Goal: Feedback & Contribution: Submit feedback/report problem

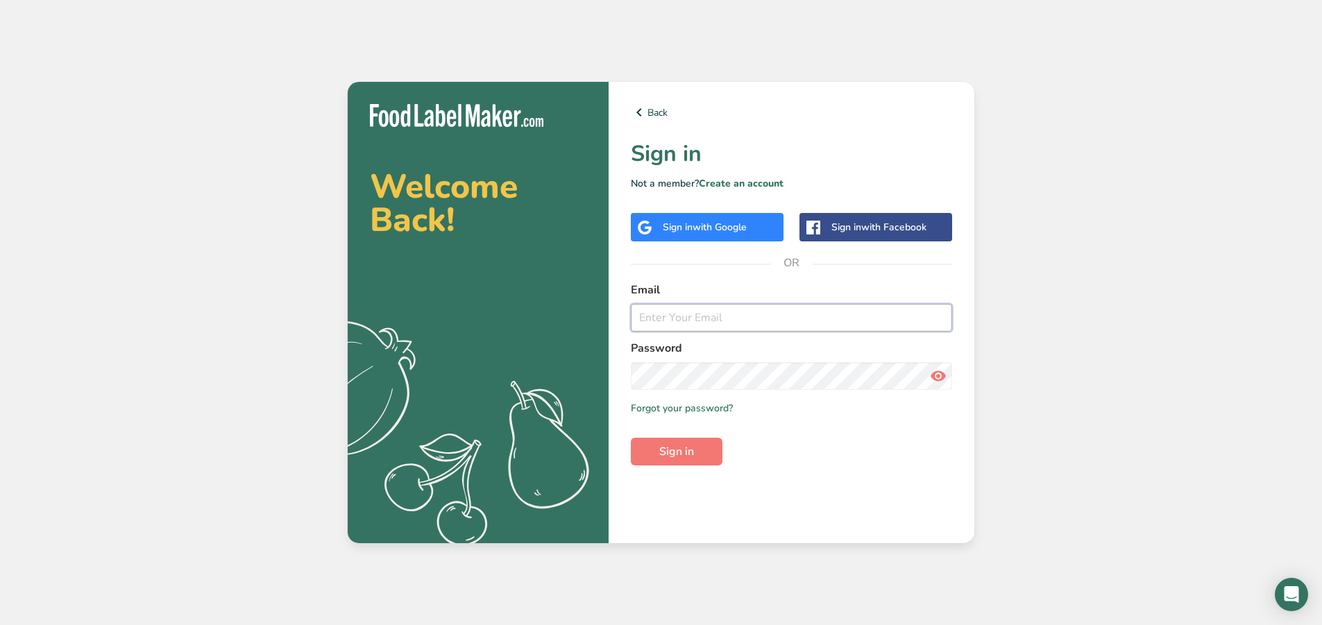
click at [788, 326] on input "email" at bounding box center [791, 318] width 321 height 28
type input "[EMAIL_ADDRESS][PERSON_NAME][DOMAIN_NAME]"
click at [631, 438] on button "Sign in" at bounding box center [677, 452] width 92 height 28
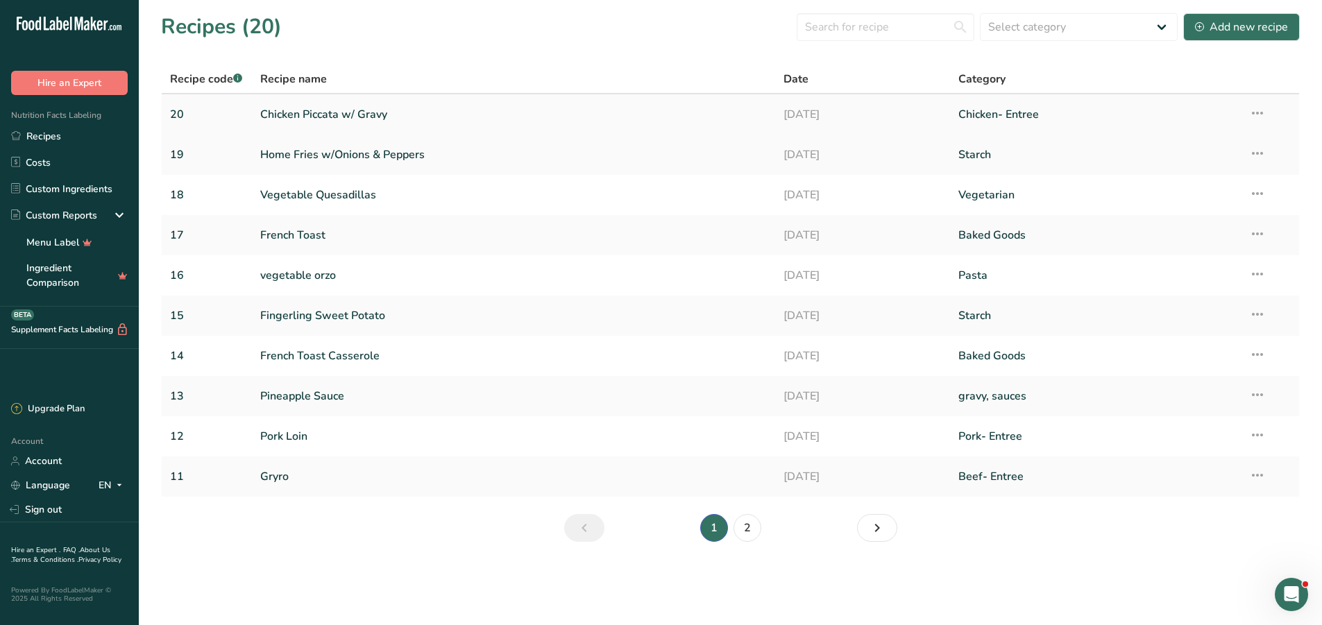
click at [348, 110] on link "Chicken Piccata w/ Gravy" at bounding box center [513, 114] width 507 height 29
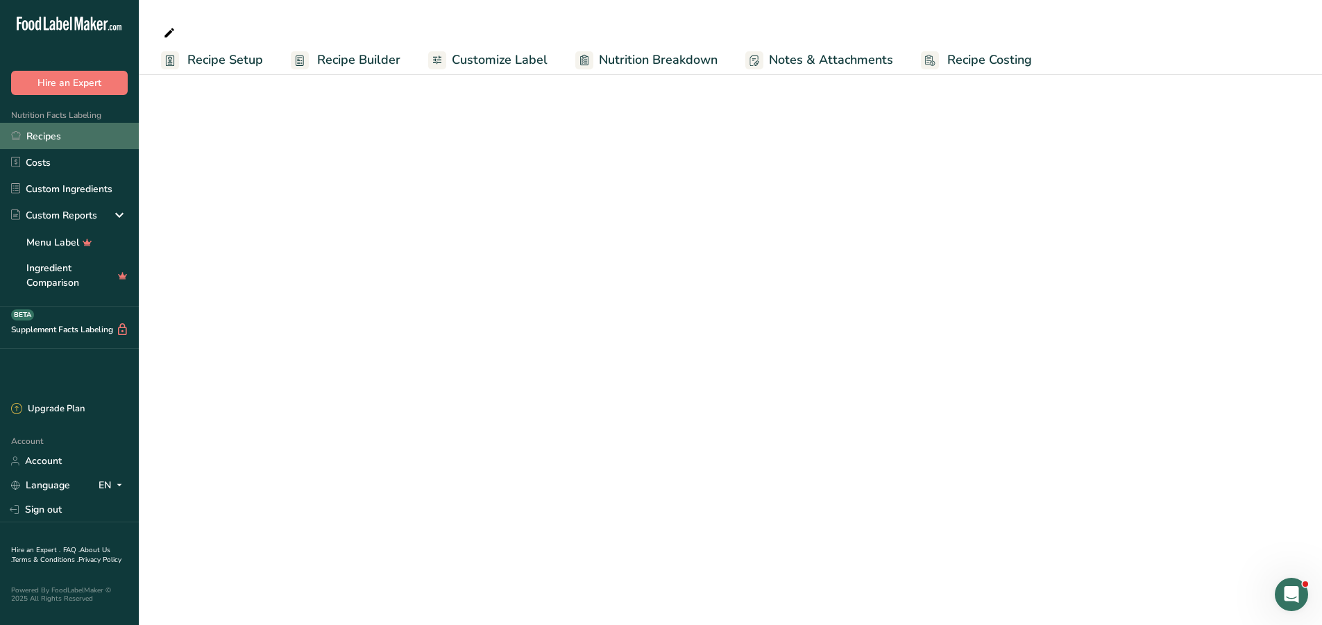
click at [67, 144] on link "Recipes" at bounding box center [69, 136] width 139 height 26
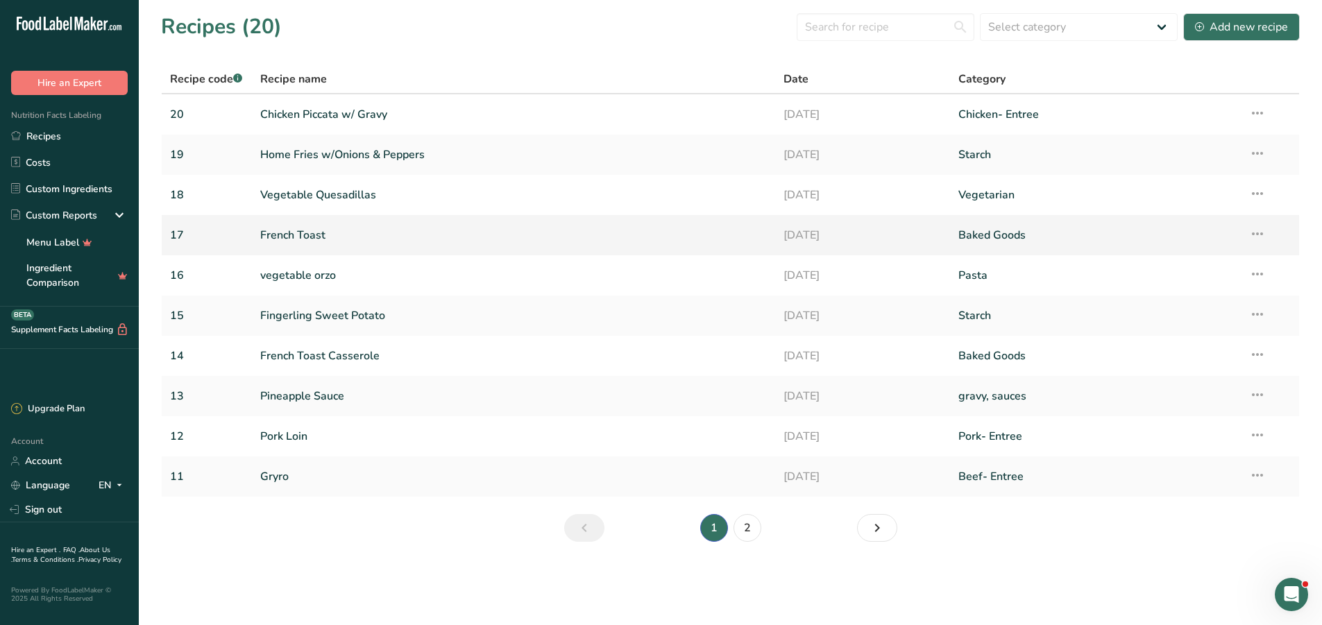
click at [995, 233] on link "Baked Goods" at bounding box center [1096, 235] width 274 height 29
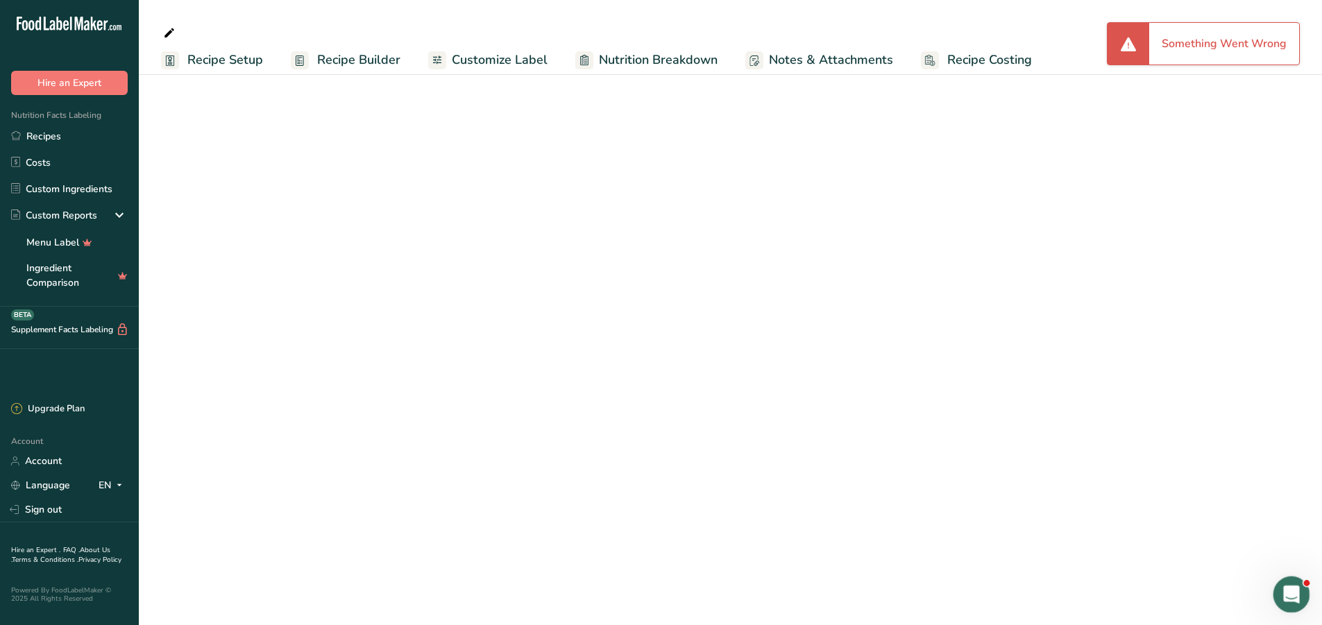
click at [1286, 588] on icon "Open Intercom Messenger" at bounding box center [1290, 593] width 23 height 23
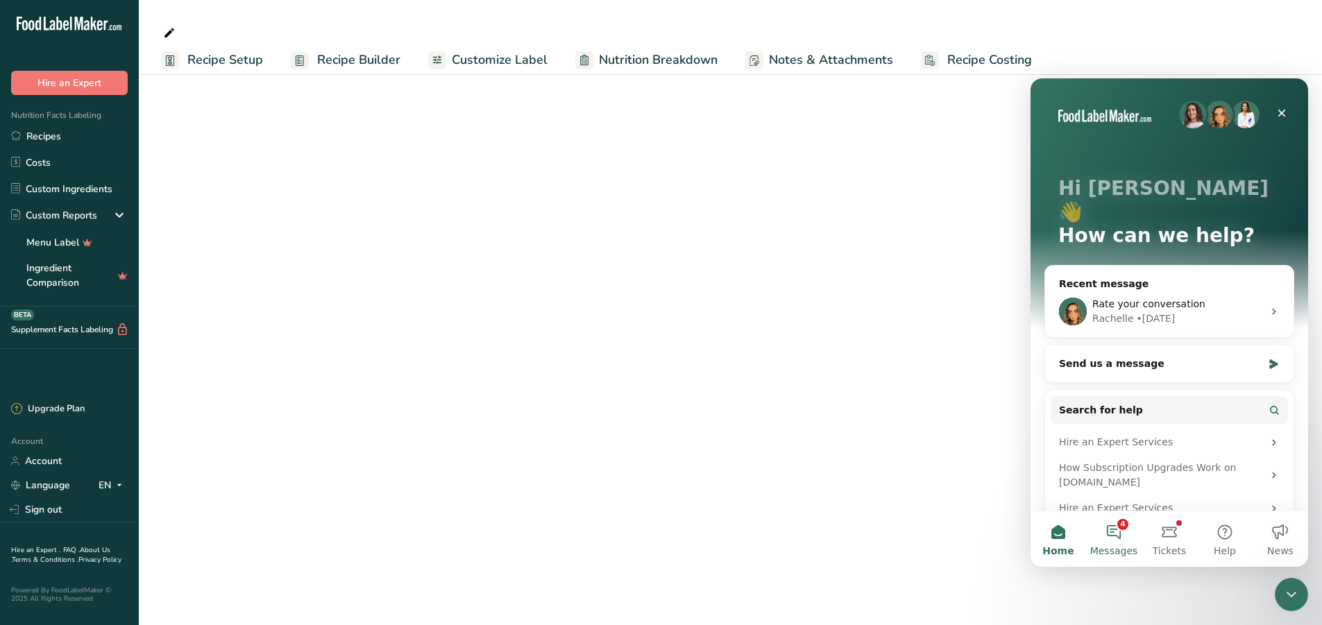
click at [1120, 547] on span "Messages" at bounding box center [1114, 551] width 48 height 10
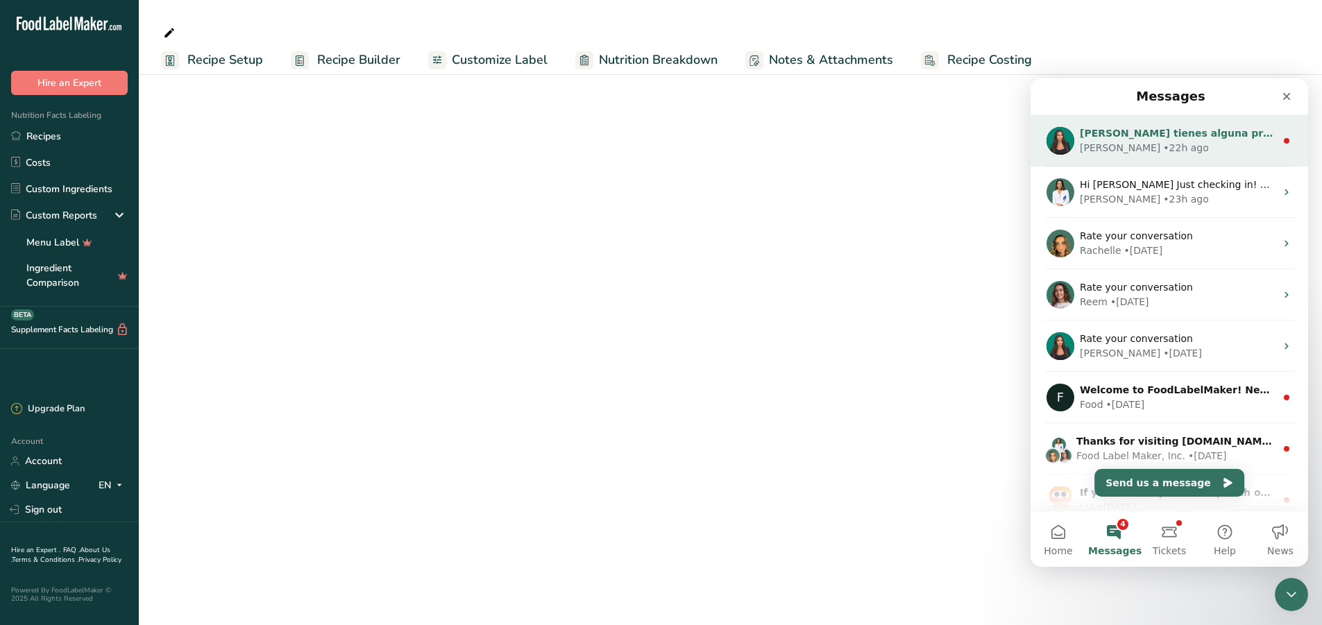
click at [1163, 151] on div "• 22h ago" at bounding box center [1185, 148] width 45 height 15
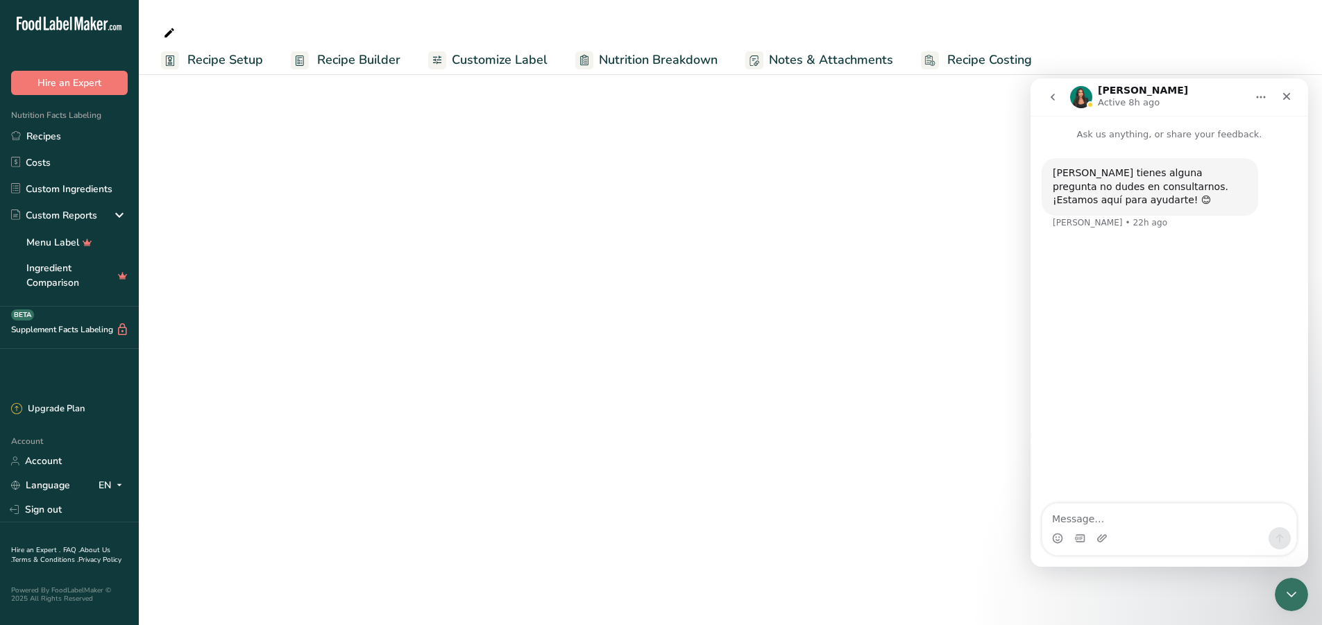
click at [1132, 525] on textarea "Message…" at bounding box center [1170, 516] width 254 height 24
type textarea "Good morning,"
type textarea "I"
type textarea "s"
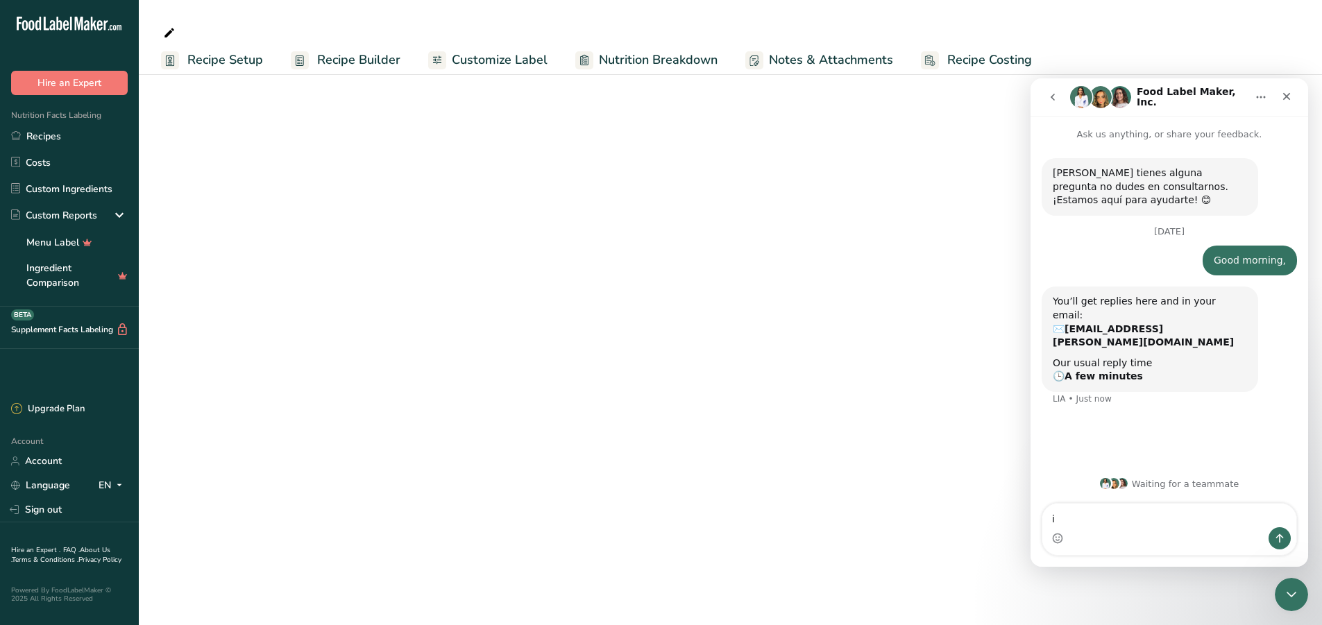
type textarea "i"
click at [1056, 94] on icon "go back" at bounding box center [1052, 97] width 11 height 11
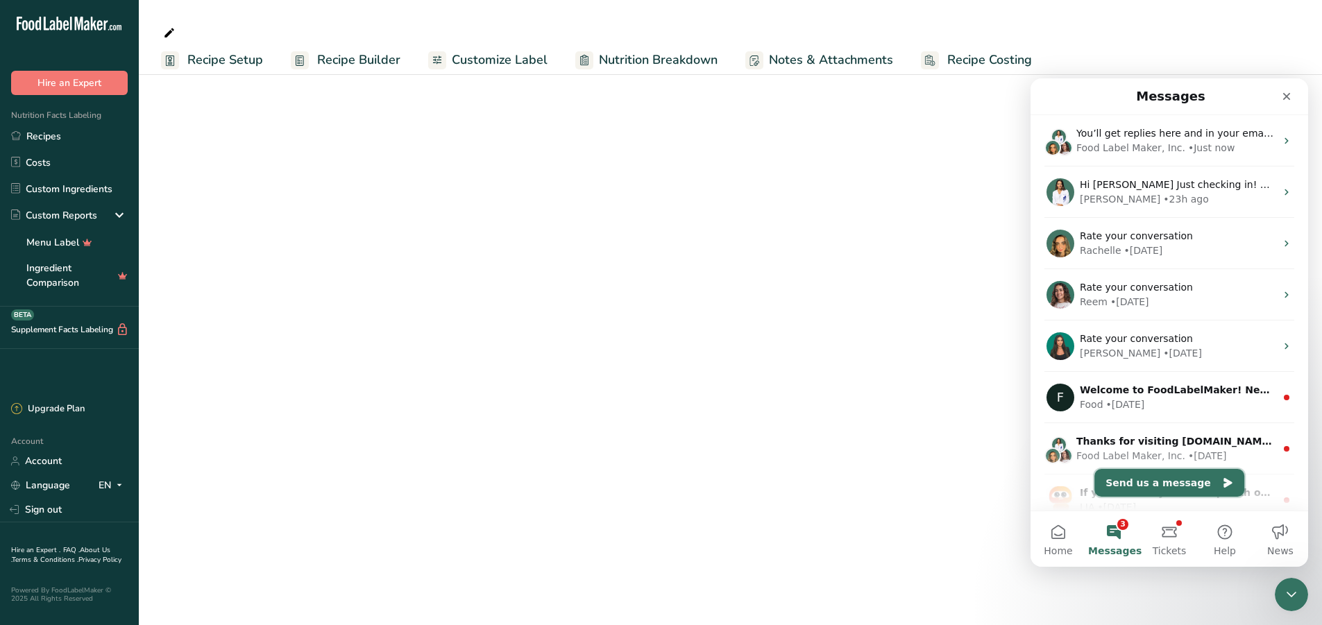
click at [1183, 489] on button "Send us a message" at bounding box center [1170, 483] width 150 height 28
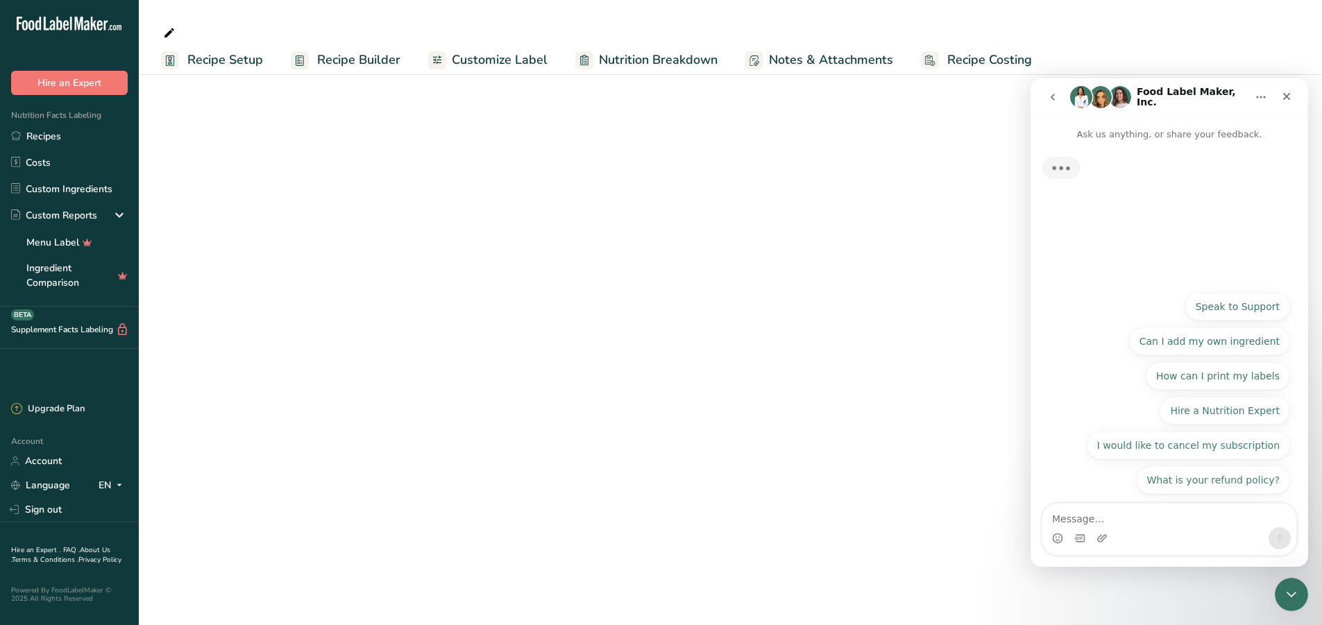
click at [1150, 512] on textarea "Message…" at bounding box center [1170, 516] width 254 height 24
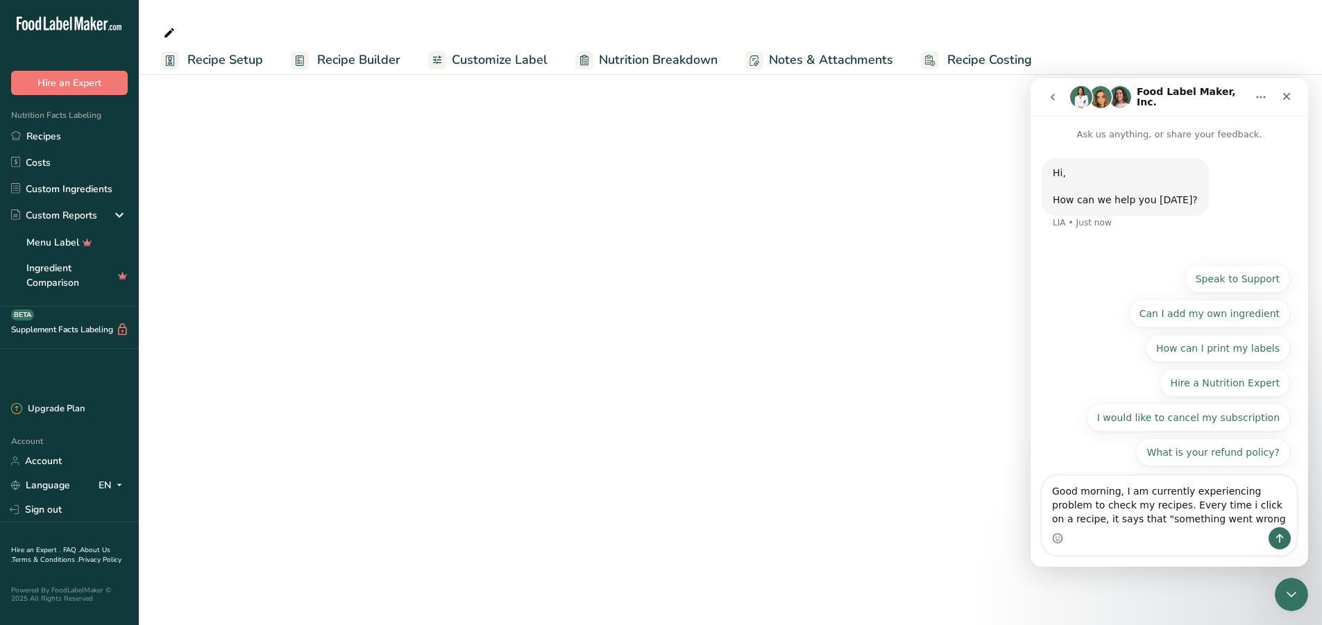
type textarea "Good morning, I am currently experiencing problem to check my recipes. Every ti…"
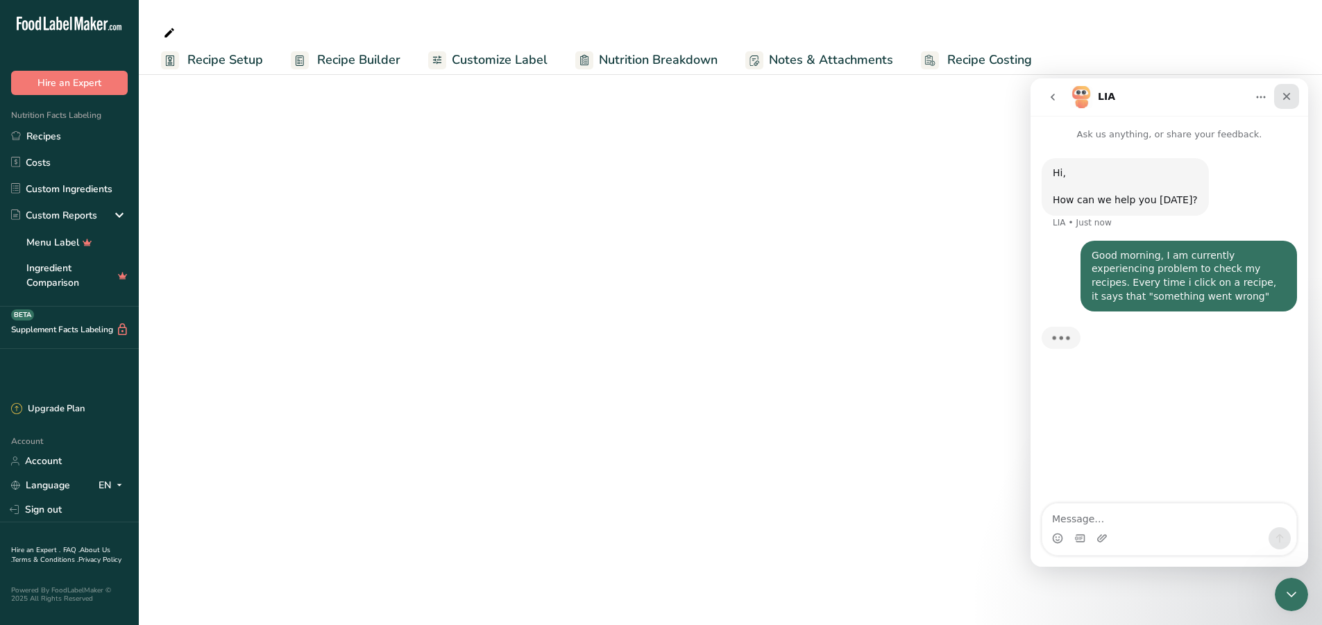
click at [1291, 96] on icon "Close" at bounding box center [1286, 96] width 11 height 11
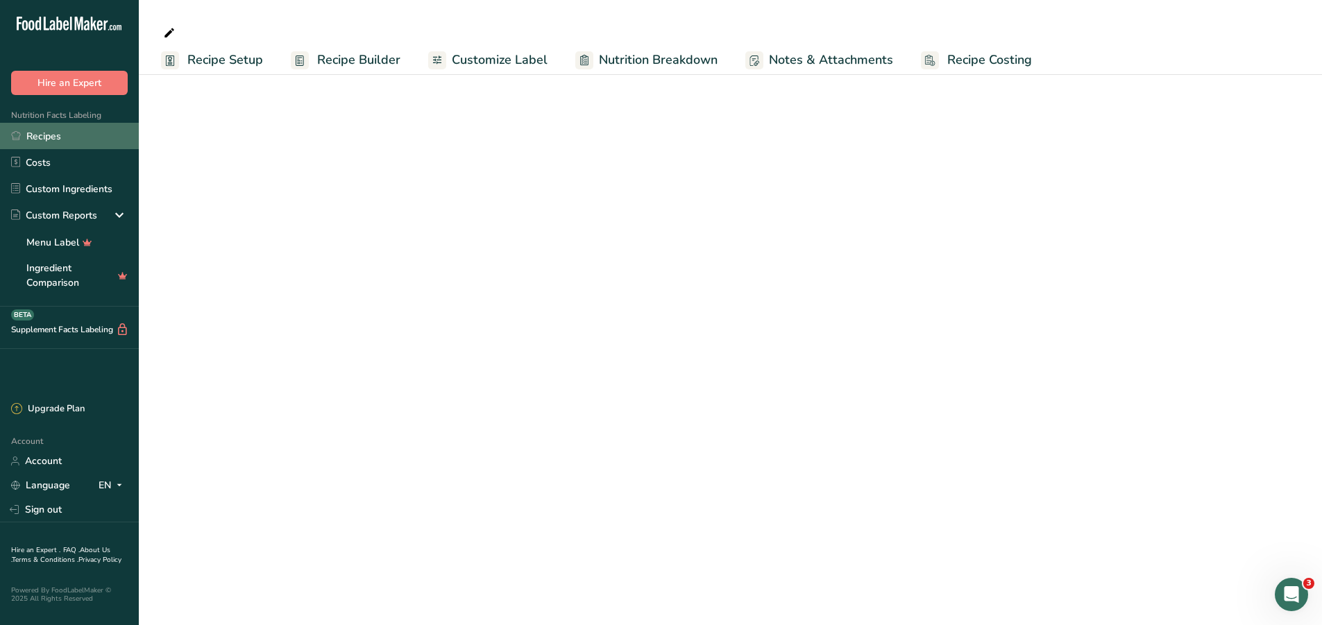
click at [48, 137] on link "Recipes" at bounding box center [69, 136] width 139 height 26
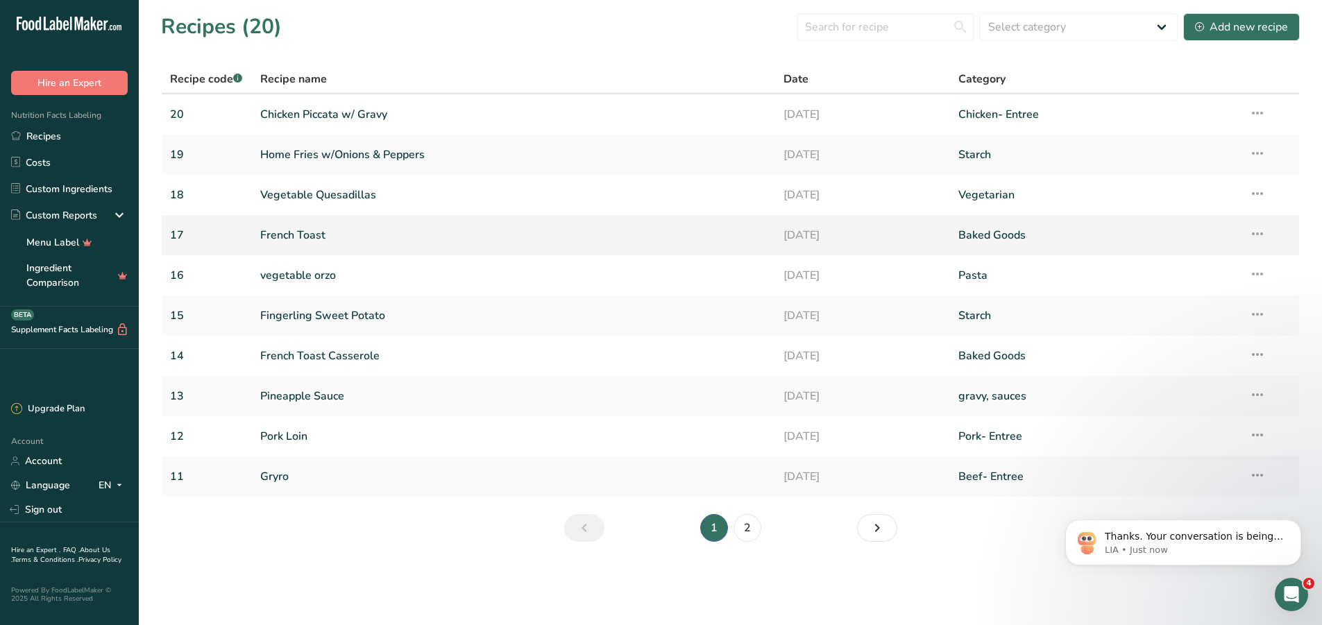
click at [282, 234] on link "French Toast" at bounding box center [513, 235] width 507 height 29
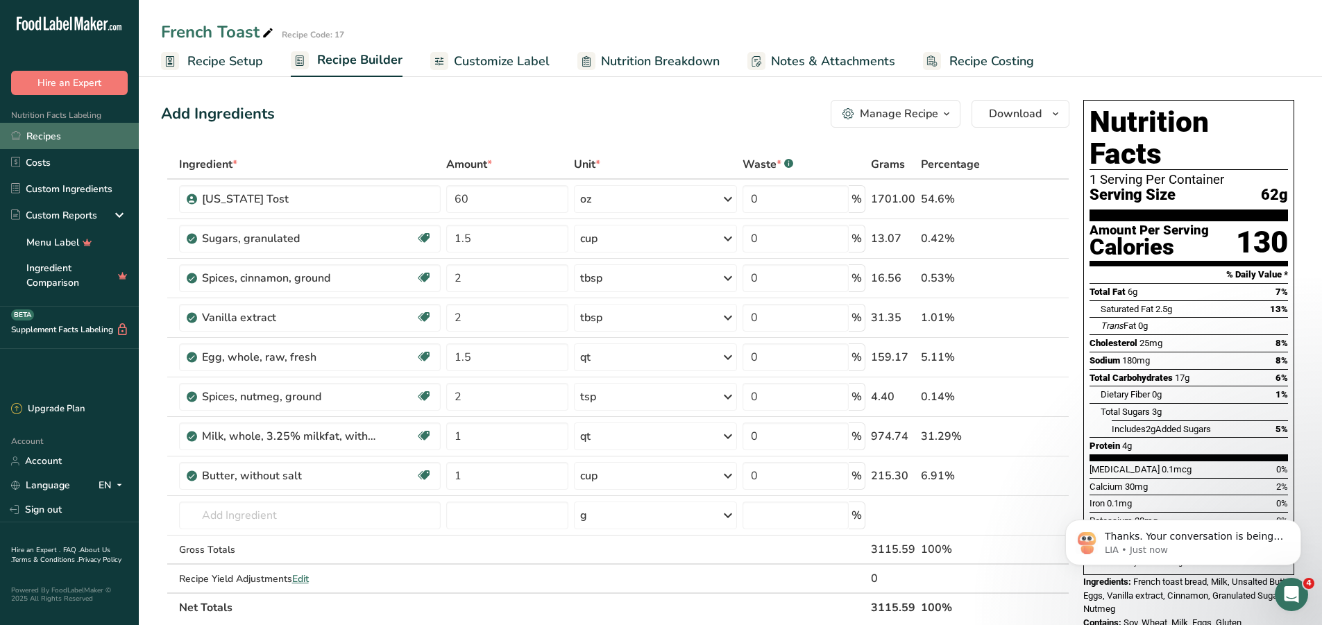
click at [41, 140] on link "Recipes" at bounding box center [69, 136] width 139 height 26
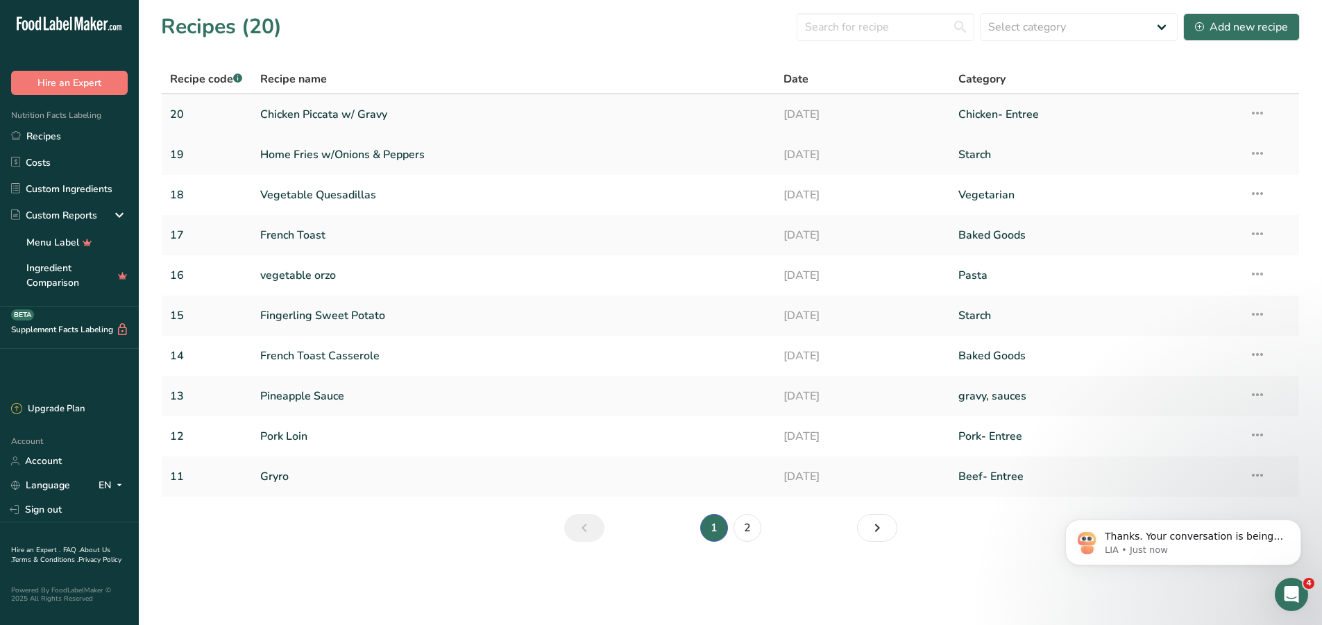
click at [296, 114] on link "Chicken Piccata w/ Gravy" at bounding box center [513, 114] width 507 height 29
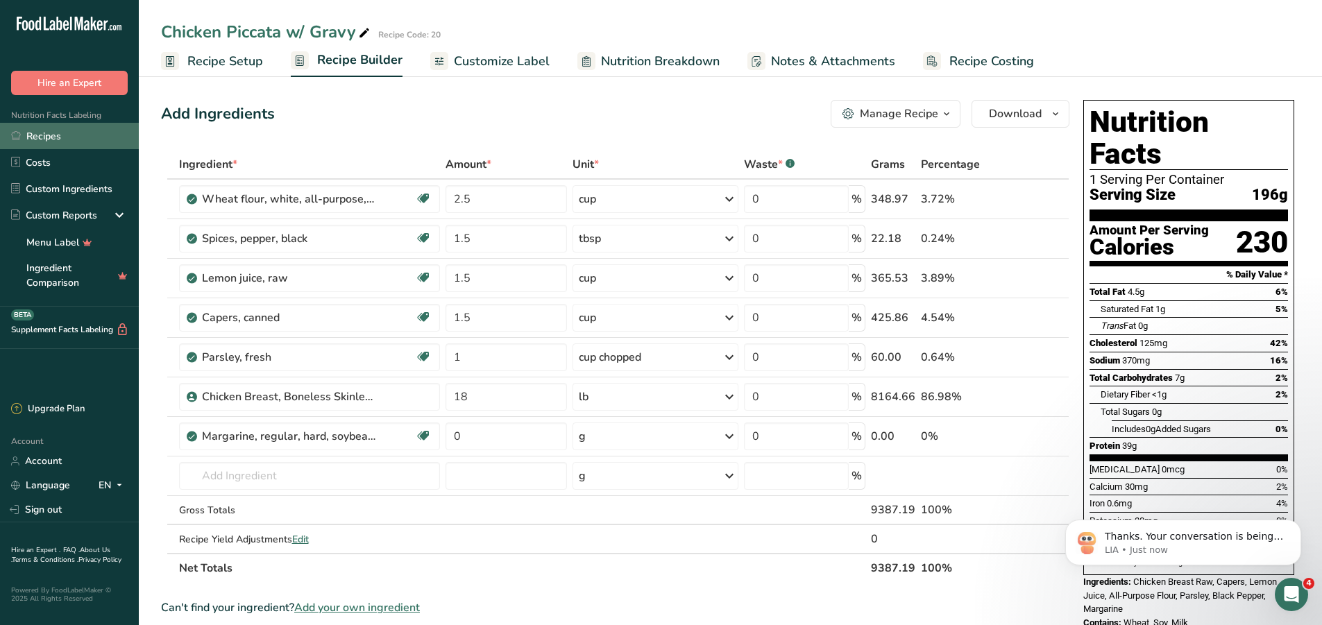
click at [31, 141] on link "Recipes" at bounding box center [69, 136] width 139 height 26
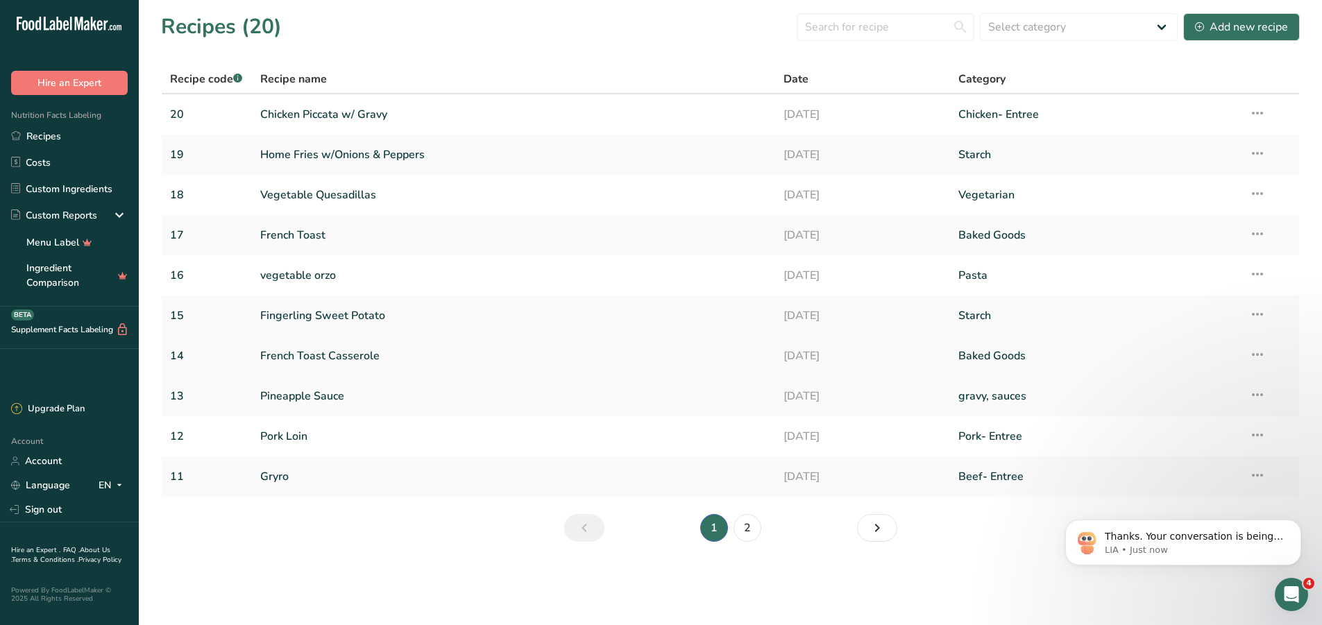
click at [284, 357] on link "French Toast Casserole" at bounding box center [513, 356] width 507 height 29
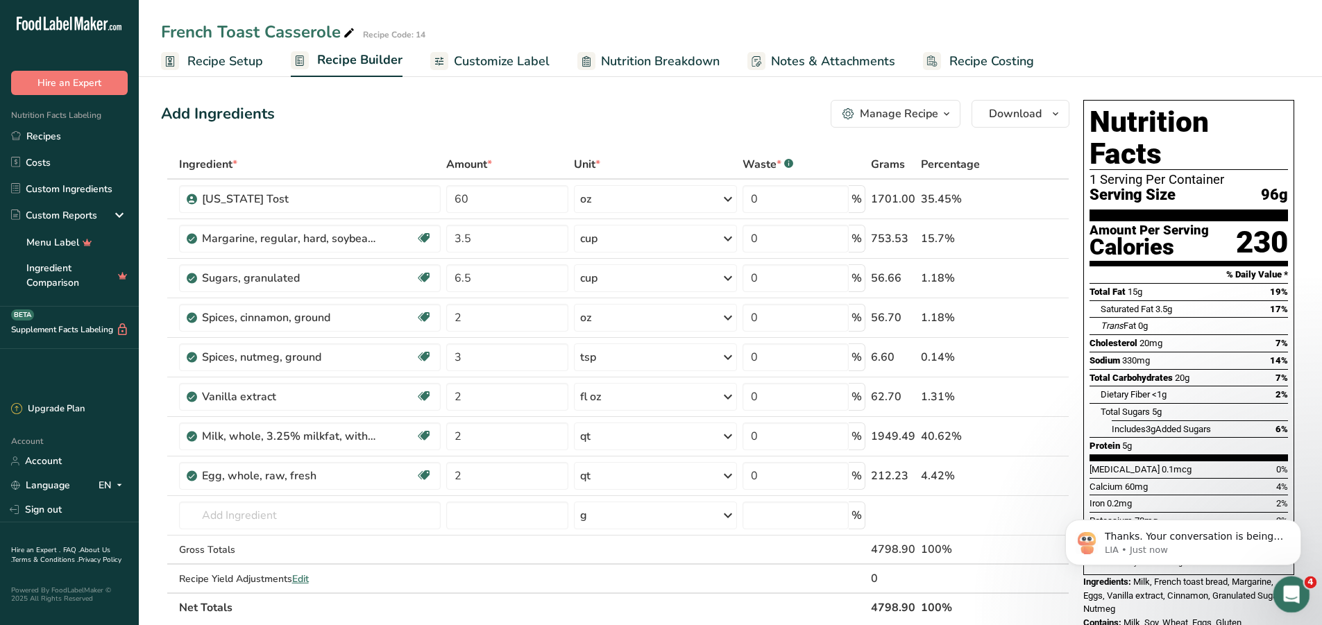
click at [1301, 591] on div "Open Intercom Messenger" at bounding box center [1290, 593] width 46 height 46
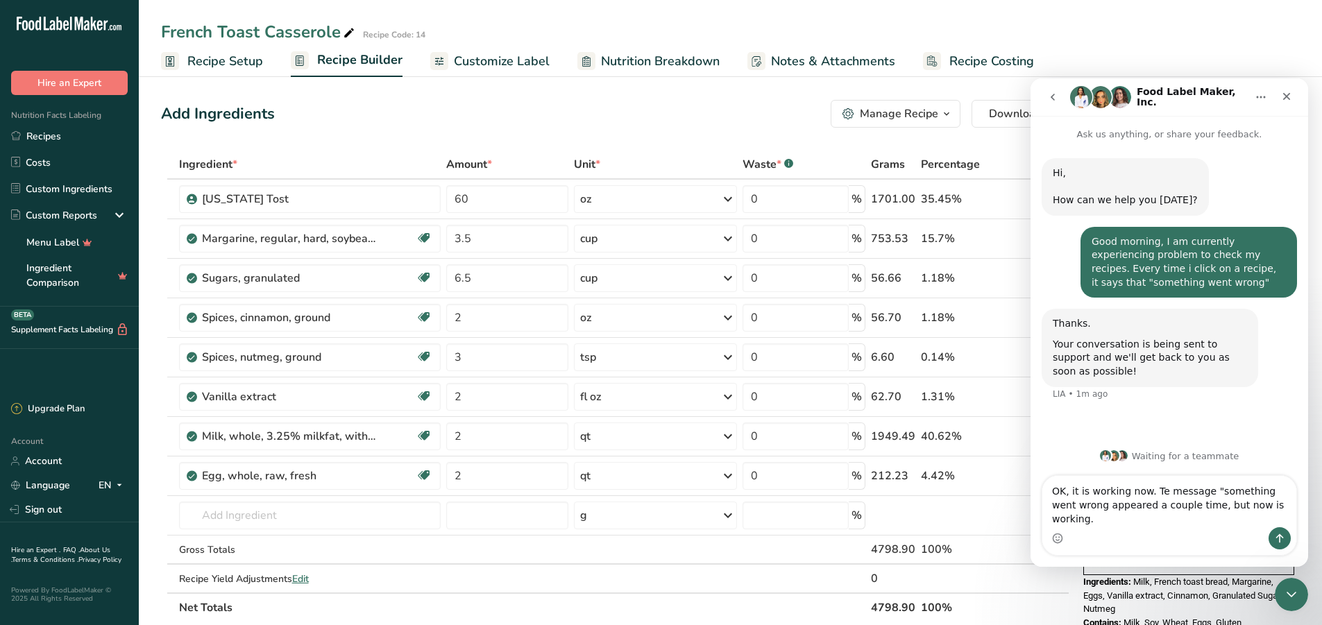
click at [1079, 517] on textarea "OK, it is working now. Te message "something went wrong appeared a couple time,…" at bounding box center [1170, 501] width 254 height 51
click at [1152, 506] on textarea "OK, it is working now. Te message "something went wrong" appeared a couple time…" at bounding box center [1170, 501] width 254 height 51
type textarea "OK, it is working now. The message "something went wrong" appeared a couple tim…"
click at [1277, 534] on icon "Send a message…" at bounding box center [1279, 538] width 11 height 11
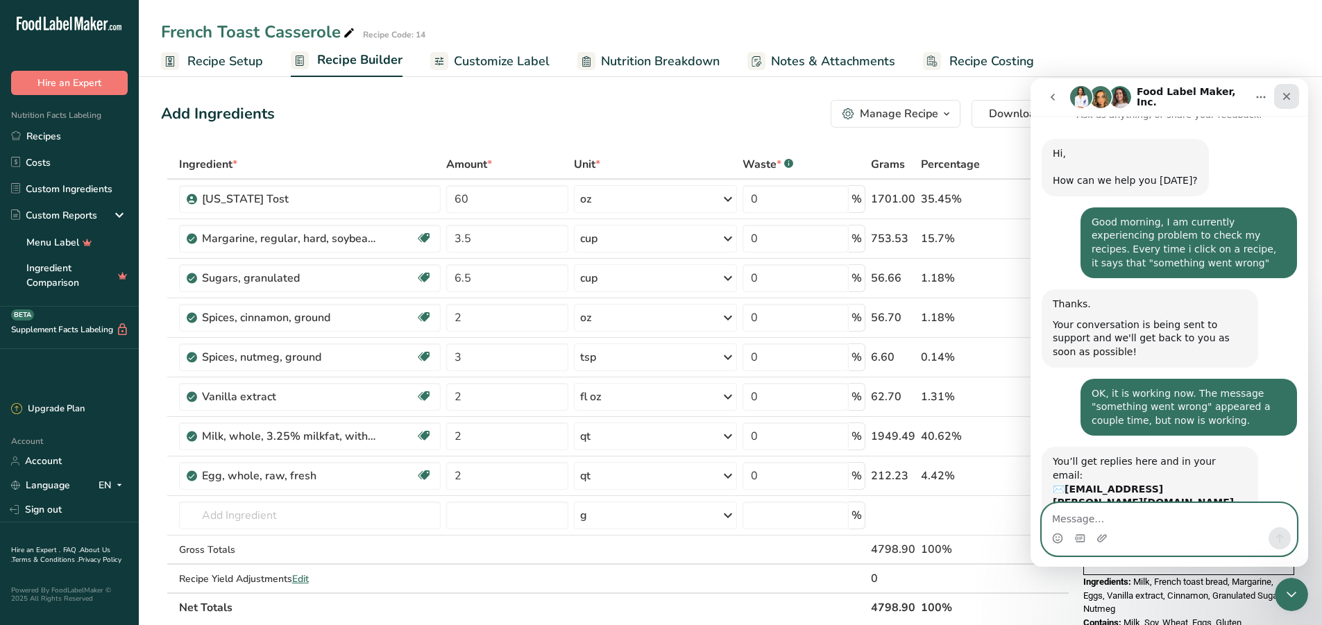
scroll to position [109, 0]
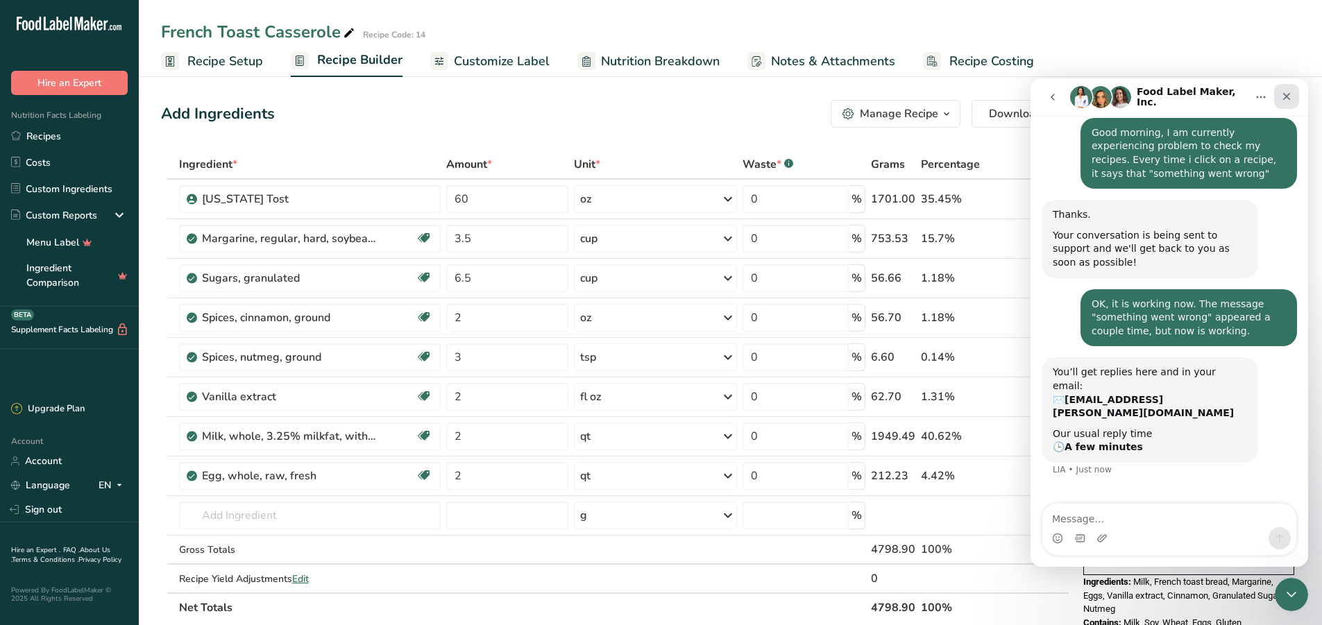
click at [1289, 93] on icon "Close" at bounding box center [1286, 96] width 11 height 11
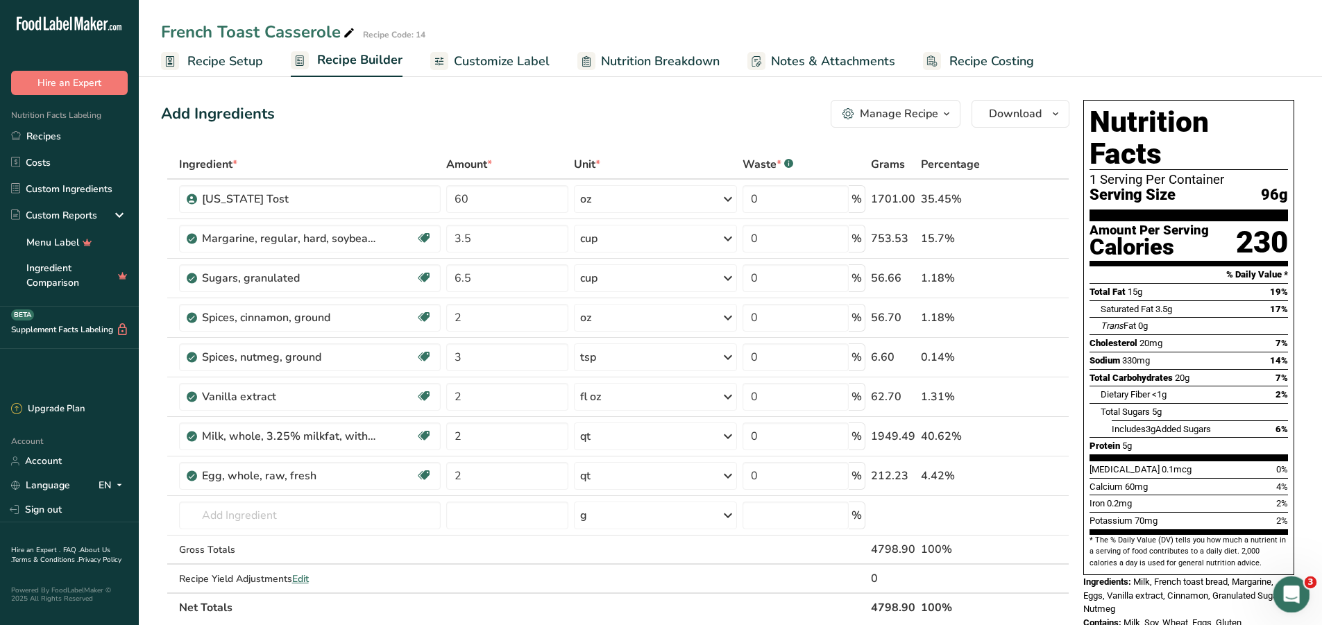
click at [1288, 600] on icon "Open Intercom Messenger" at bounding box center [1290, 593] width 23 height 23
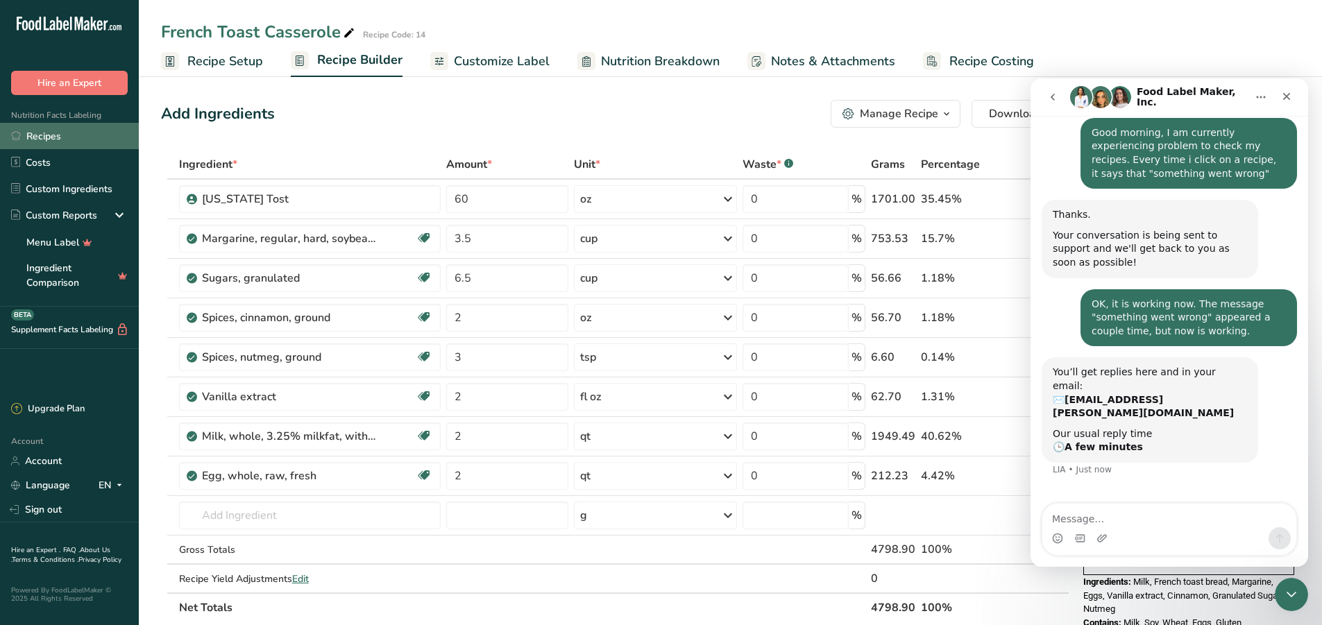
click at [17, 133] on icon at bounding box center [16, 135] width 10 height 10
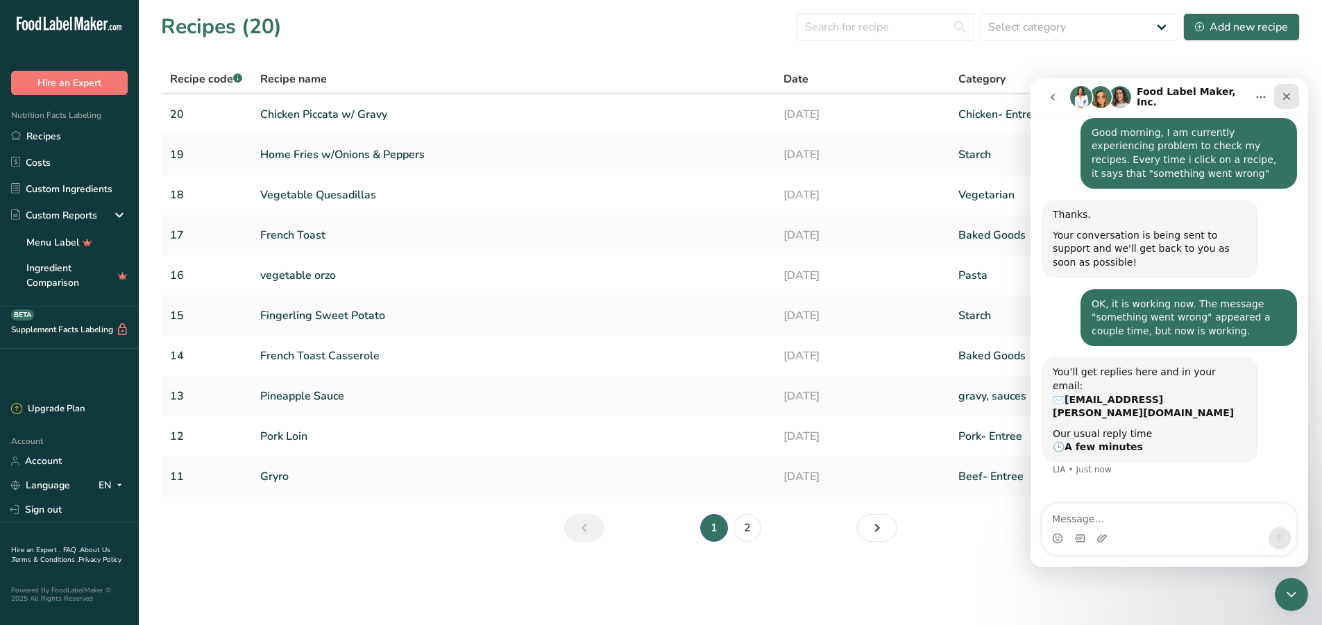
drag, startPoint x: 1283, startPoint y: 90, endPoint x: 2157, endPoint y: 124, distance: 873.8
click at [1283, 90] on div "Close" at bounding box center [1286, 96] width 25 height 25
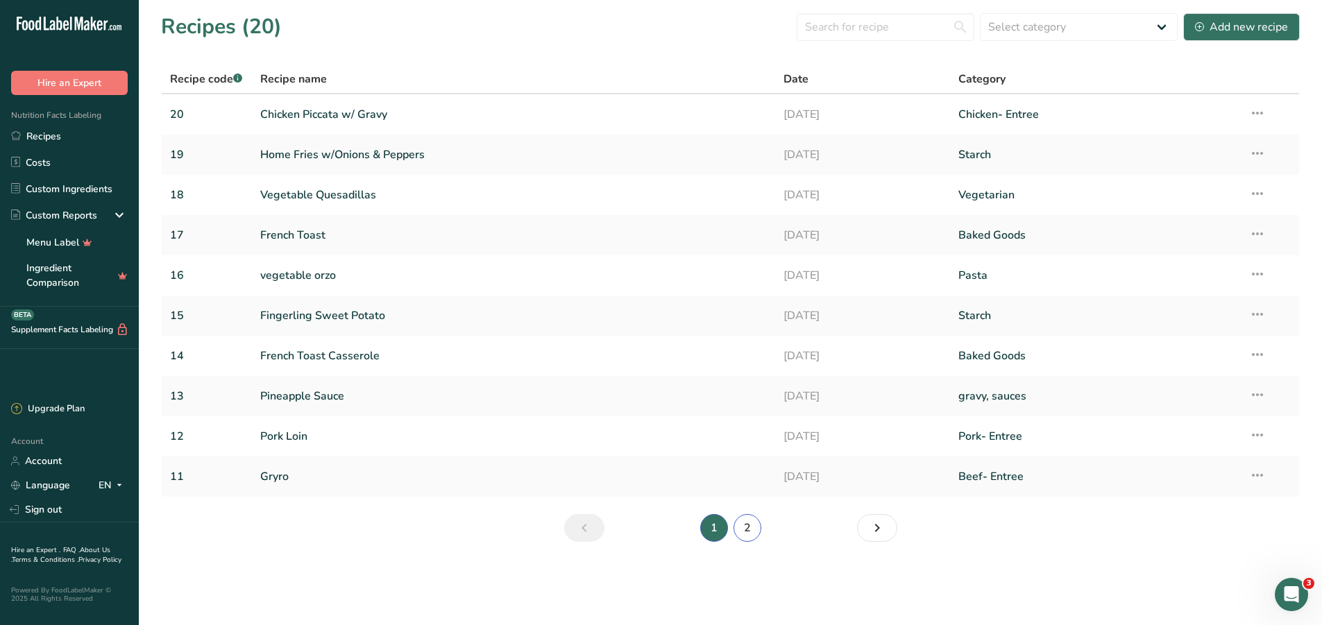
click at [752, 520] on link "2" at bounding box center [748, 528] width 28 height 28
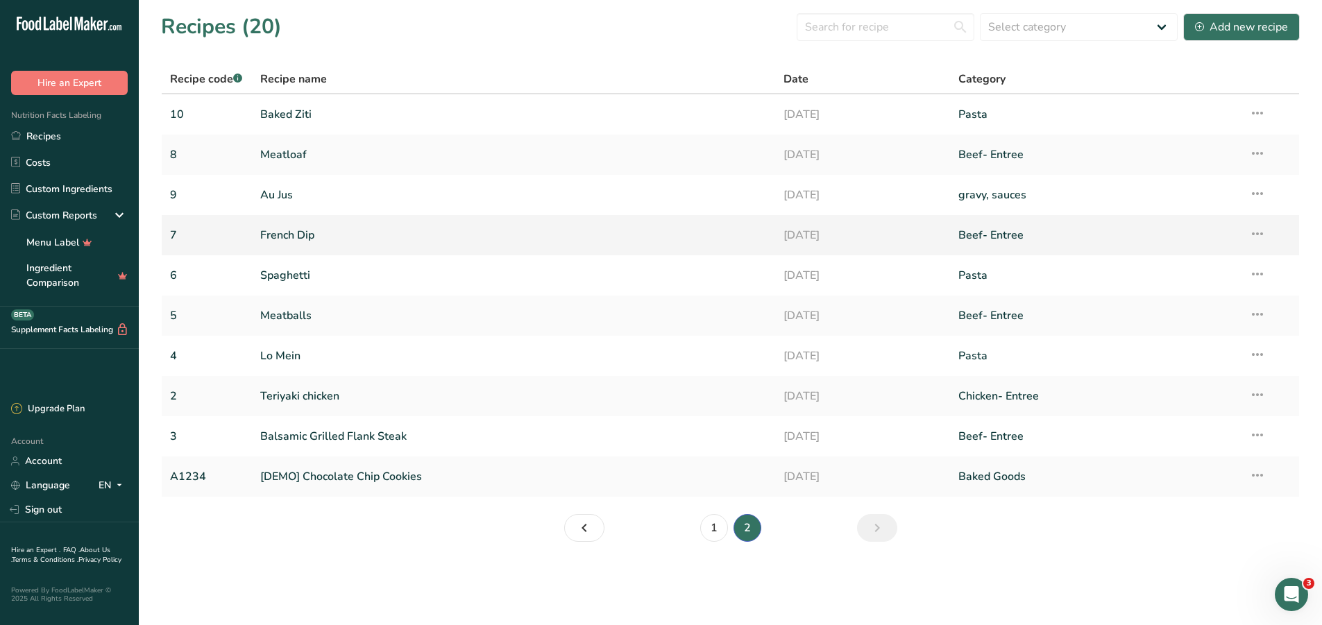
click at [292, 230] on link "French Dip" at bounding box center [513, 235] width 507 height 29
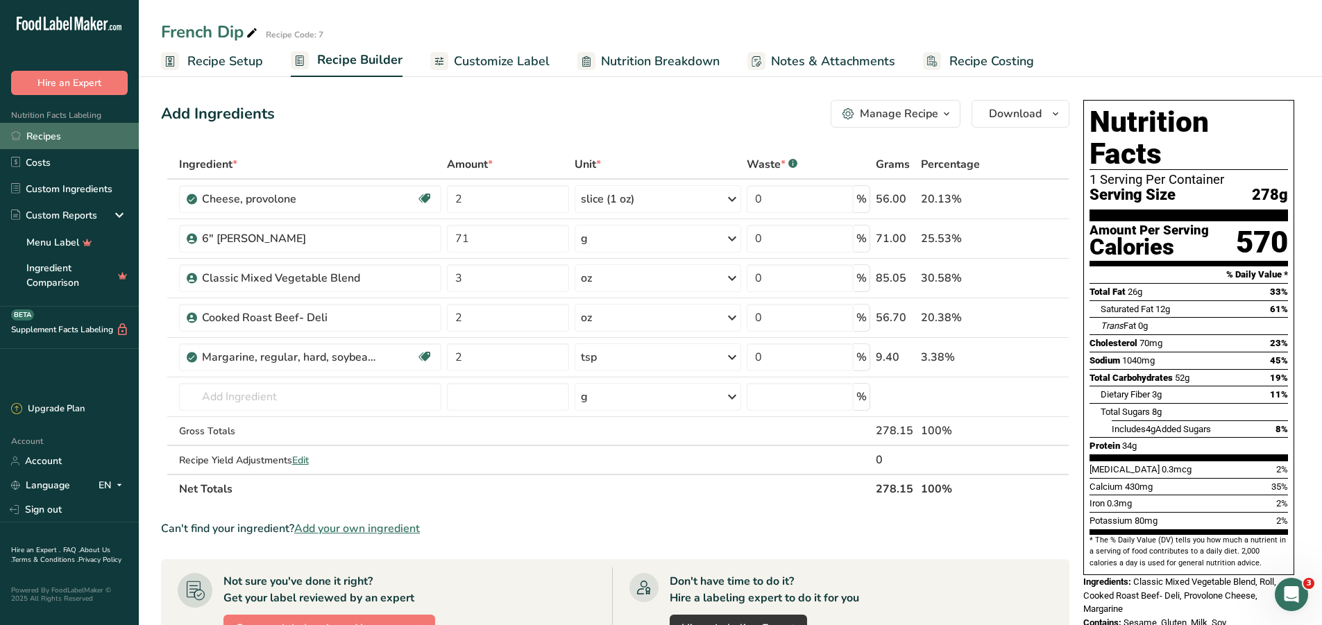
click at [67, 132] on link "Recipes" at bounding box center [69, 136] width 139 height 26
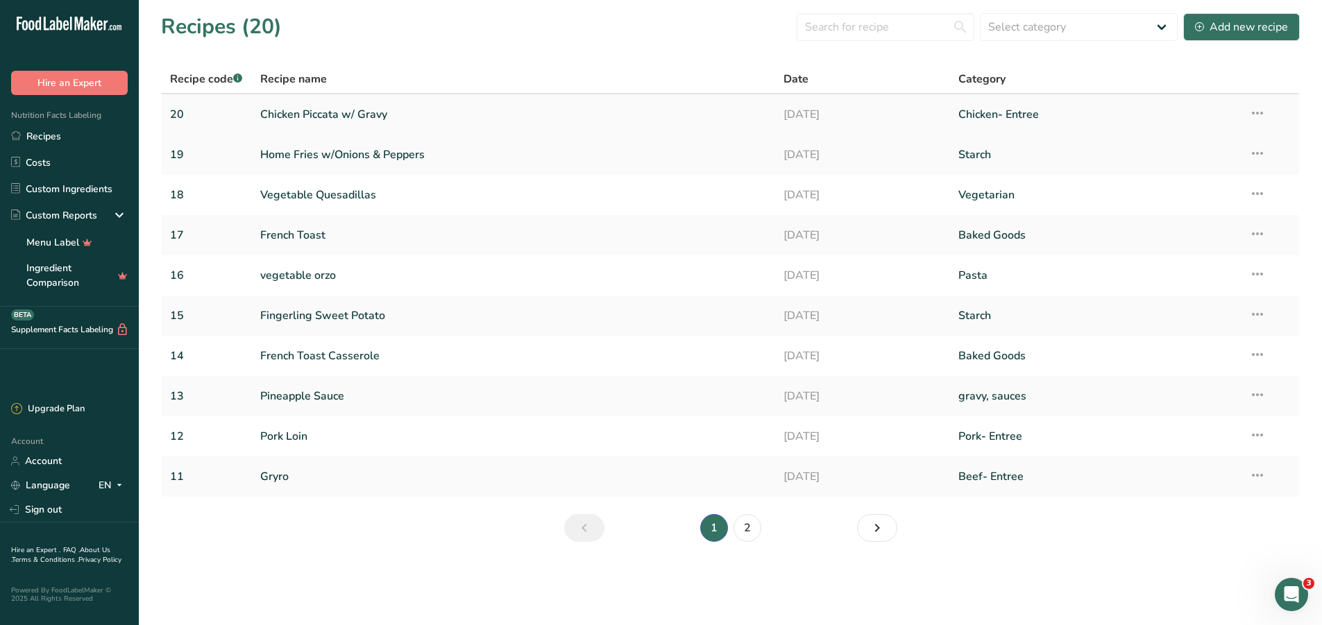
click at [308, 121] on link "Chicken Piccata w/ Gravy" at bounding box center [513, 114] width 507 height 29
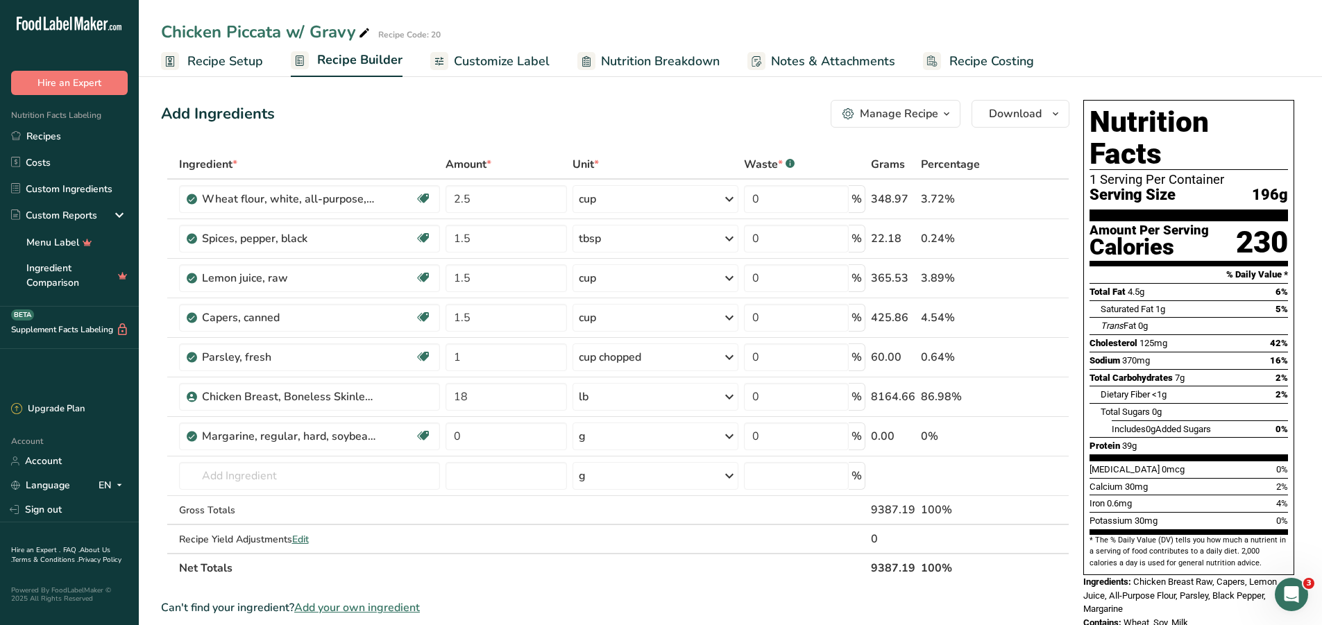
click at [237, 60] on span "Recipe Setup" at bounding box center [225, 61] width 76 height 19
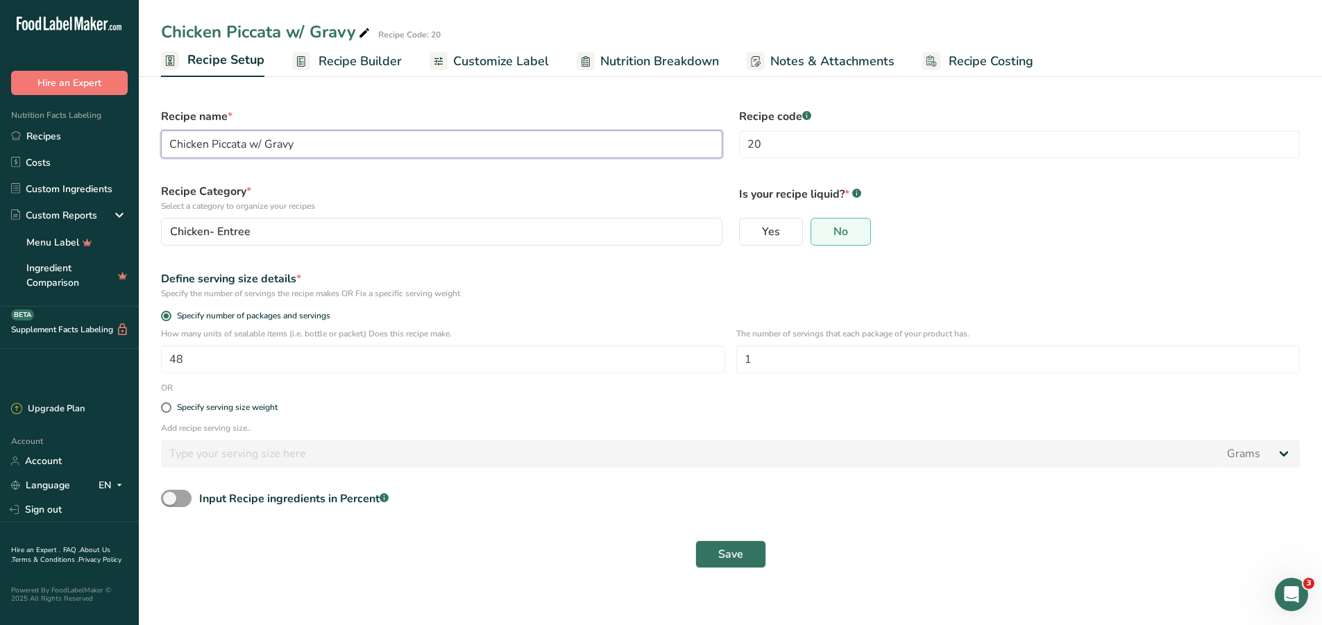
click at [340, 133] on input "Chicken Piccata w/ Gravy" at bounding box center [442, 144] width 562 height 28
type input "Chicken Piccata"
click at [361, 57] on span "Recipe Builder" at bounding box center [360, 61] width 83 height 19
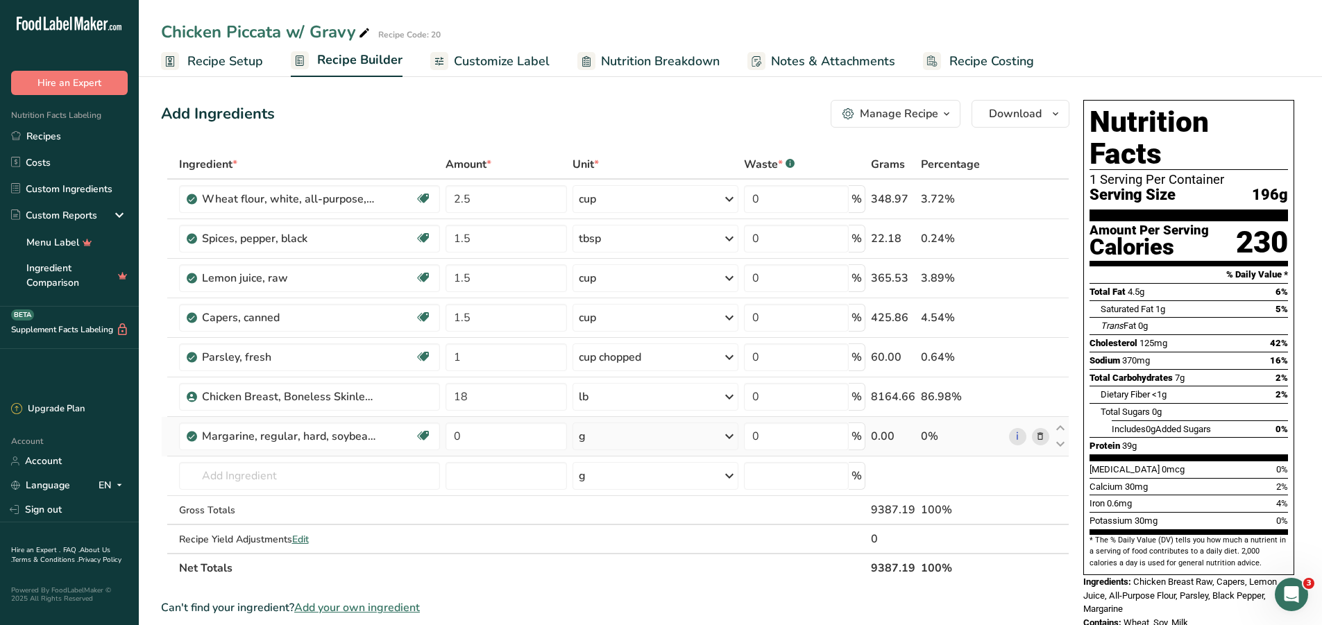
click at [1043, 436] on icon at bounding box center [1041, 437] width 10 height 15
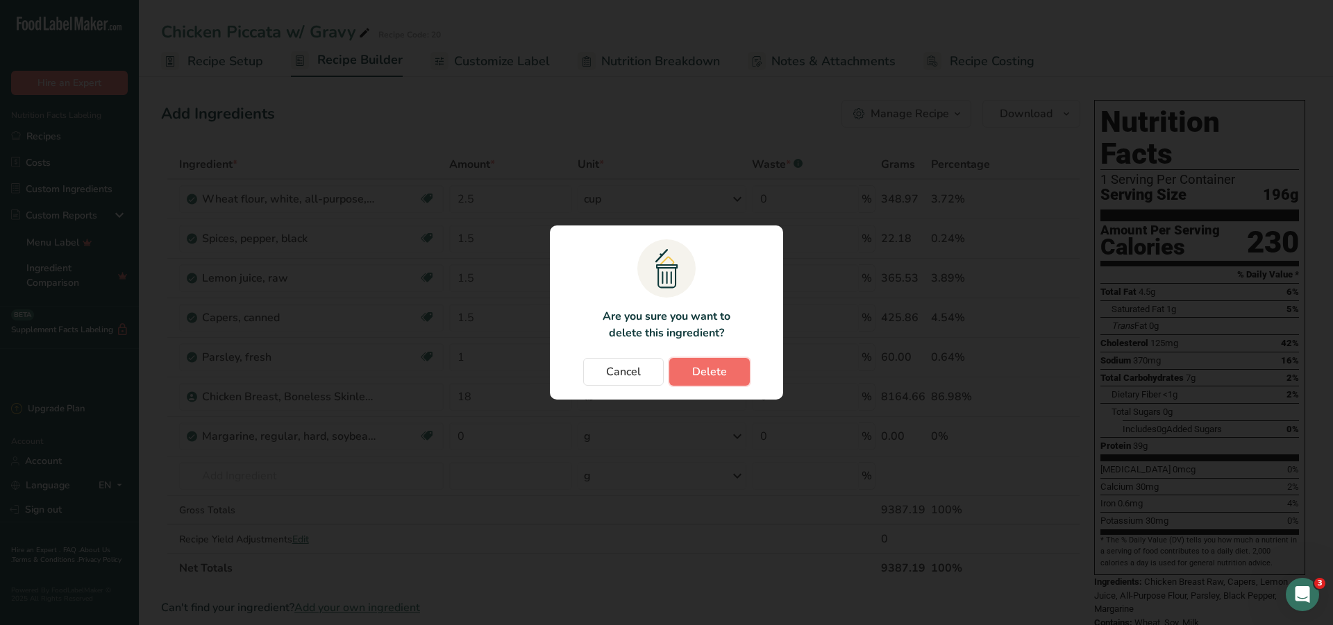
click at [743, 373] on button "Delete" at bounding box center [709, 372] width 81 height 28
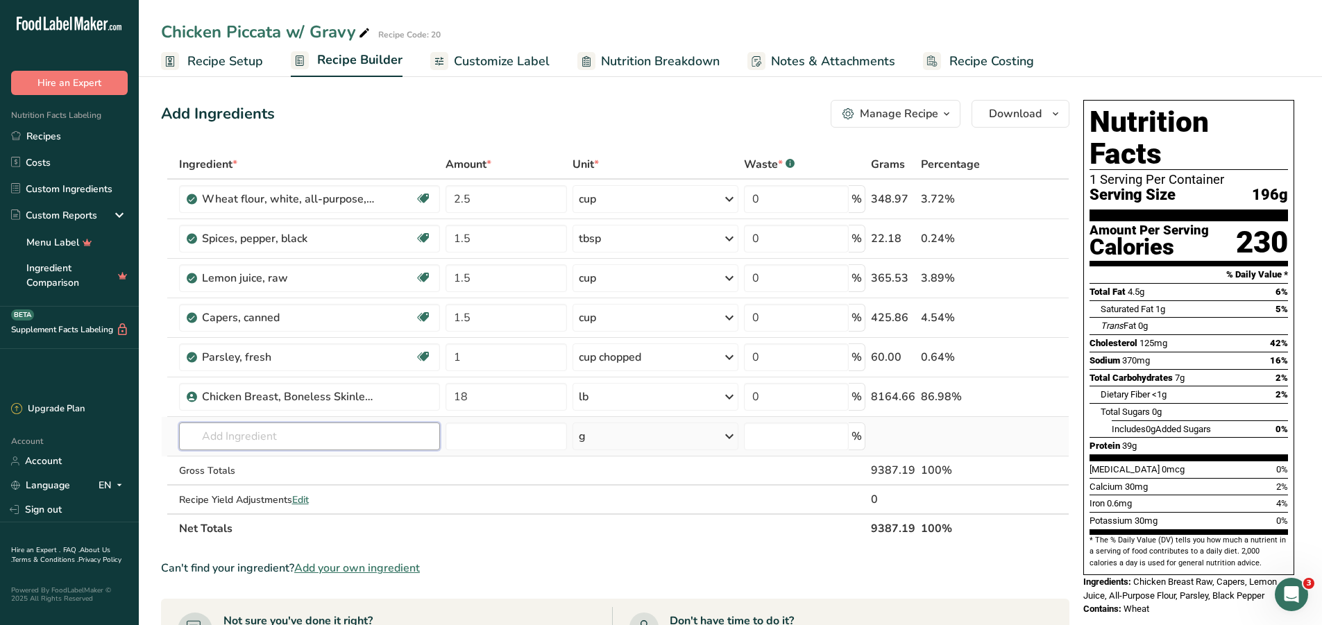
click at [254, 435] on input "text" at bounding box center [310, 437] width 262 height 28
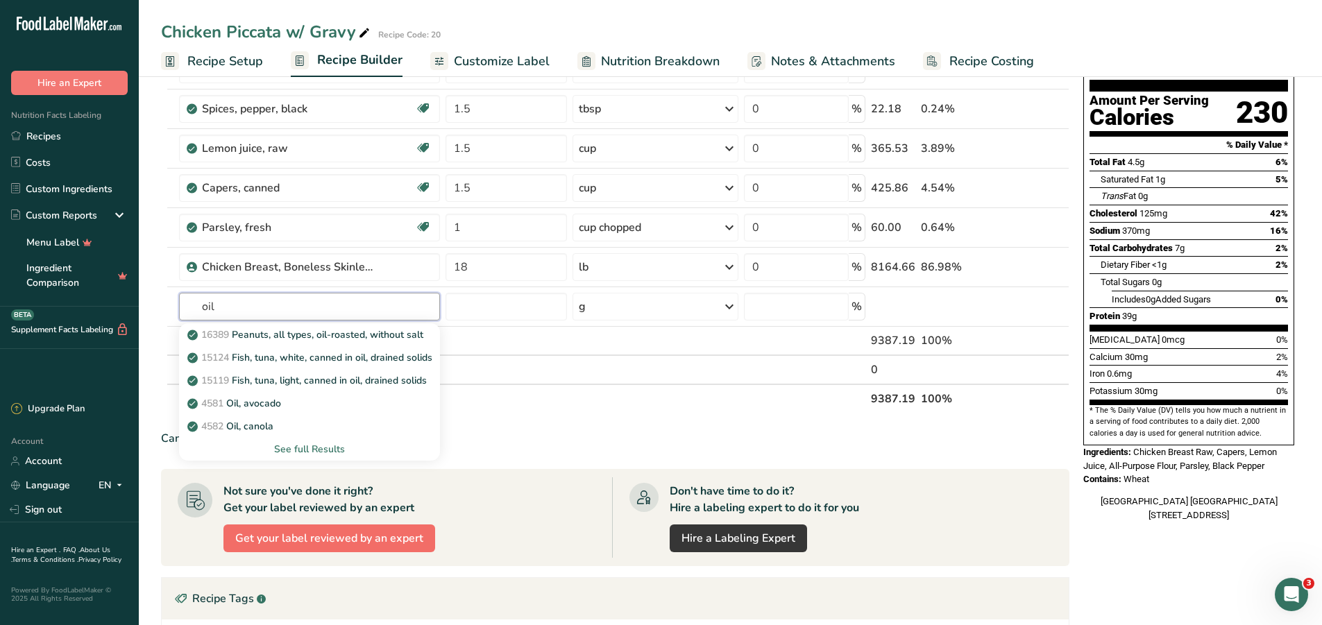
scroll to position [139, 0]
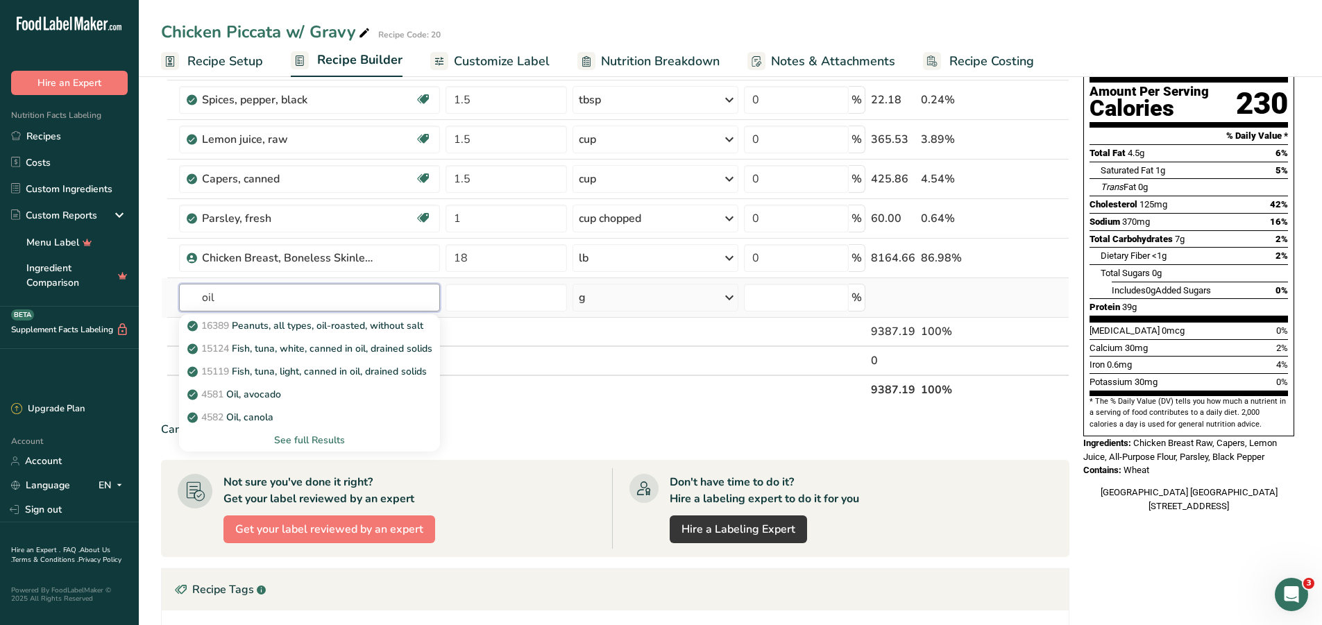
type input "oil"
click at [311, 442] on div "See full Results" at bounding box center [309, 440] width 239 height 15
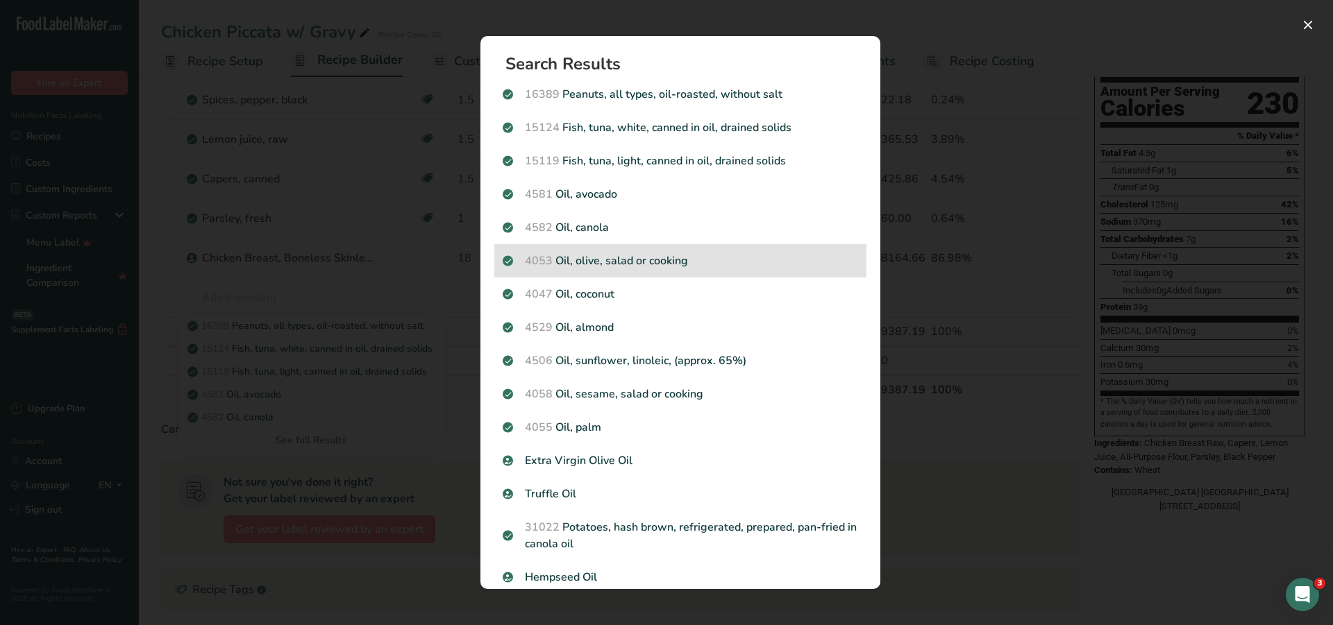
click at [649, 260] on p "4053 Oil, olive, salad or cooking" at bounding box center [680, 261] width 355 height 17
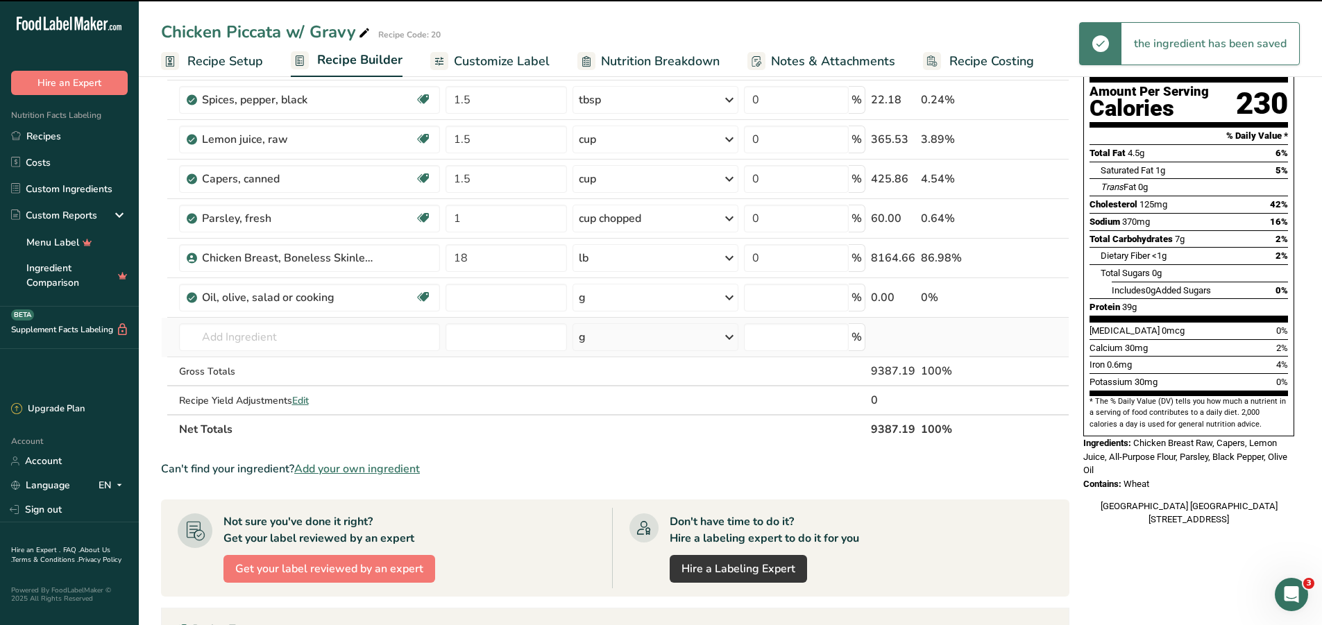
type input "0"
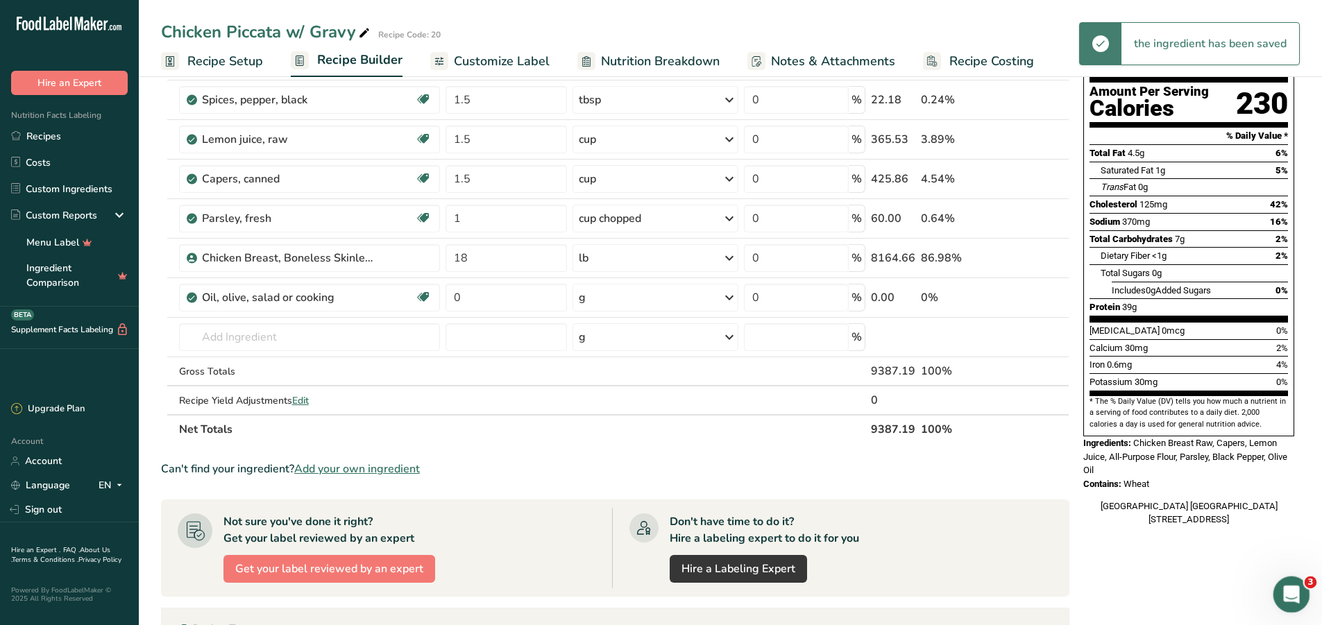
click at [1297, 595] on icon "Open Intercom Messenger" at bounding box center [1290, 593] width 23 height 23
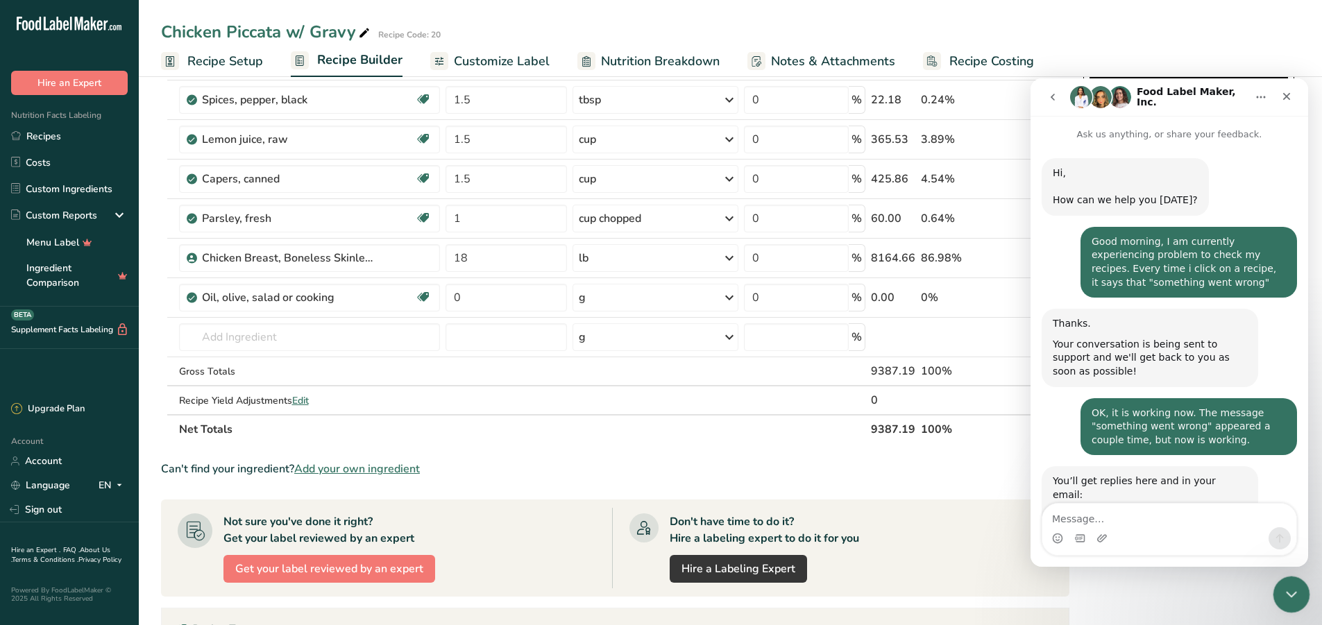
scroll to position [109, 0]
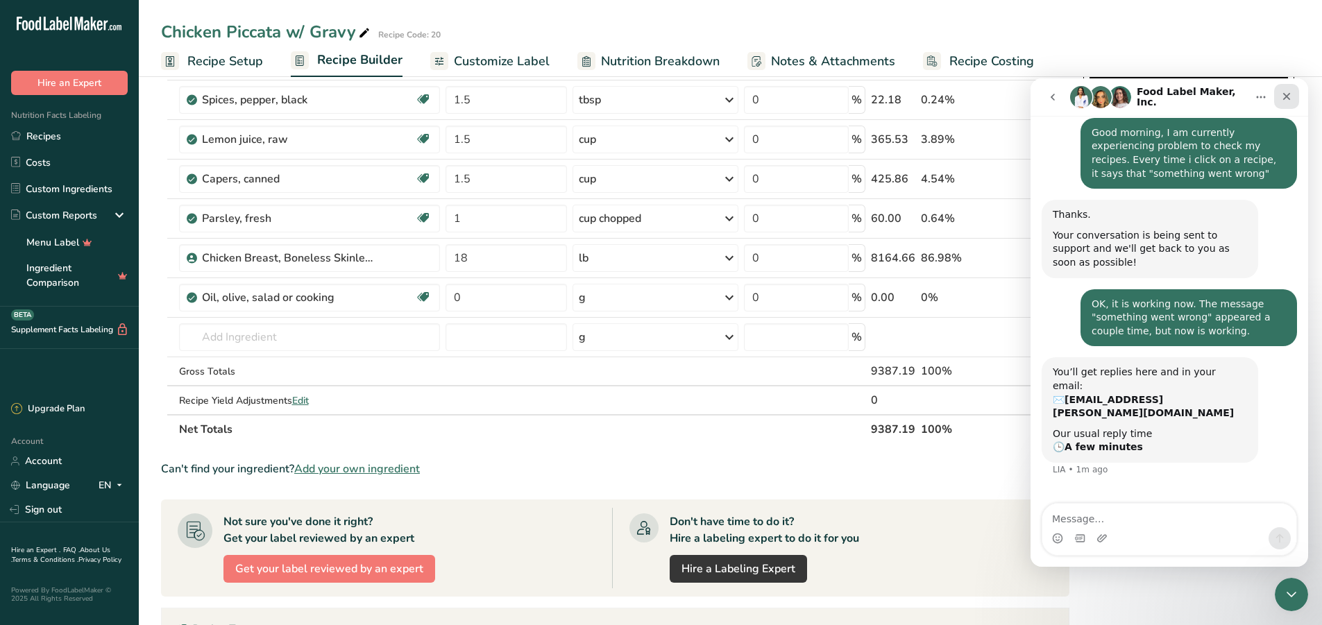
click at [1281, 97] on div "Close" at bounding box center [1286, 96] width 25 height 25
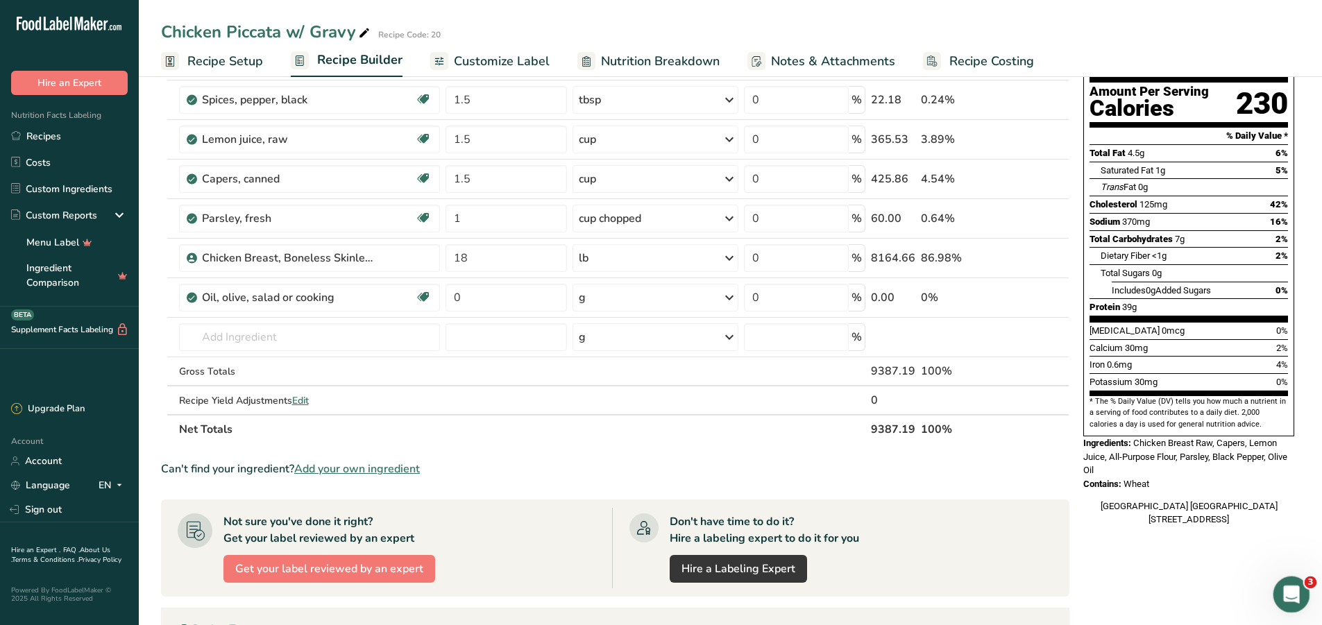
click at [1284, 593] on icon "Open Intercom Messenger" at bounding box center [1290, 593] width 23 height 23
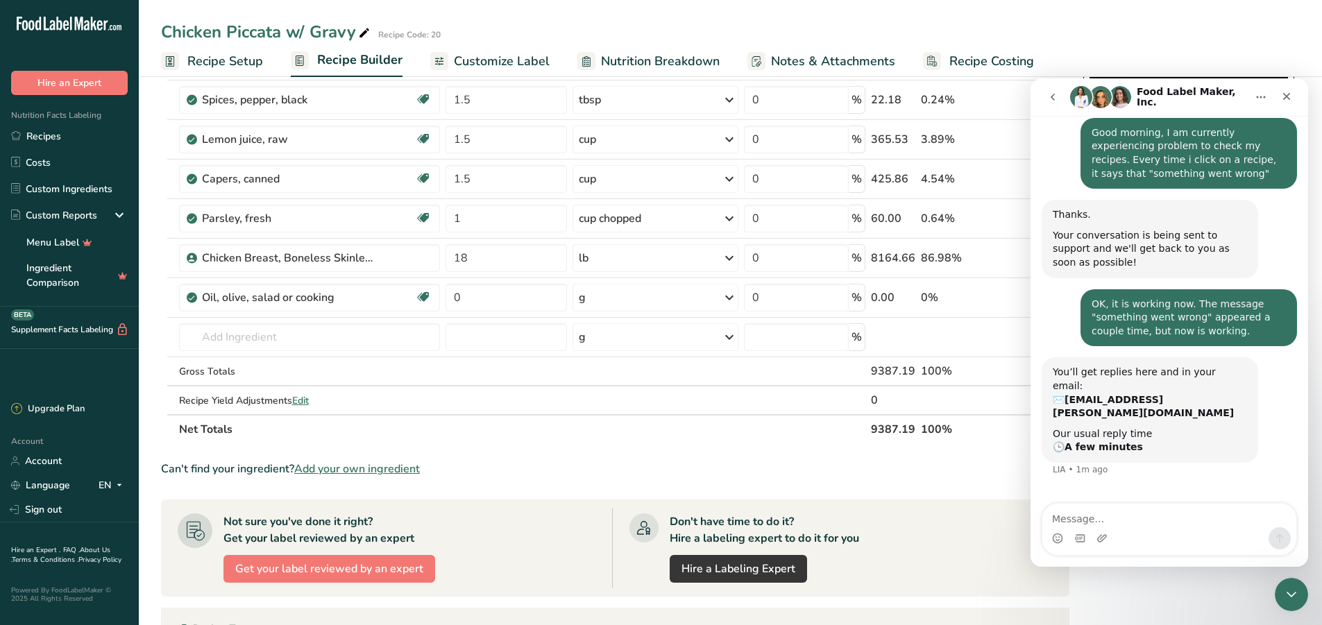
click at [820, 458] on section "Ingredient * Amount * Unit * Waste * .a-a{fill:#347362;}.b-a{fill:#fff;} Grams …" at bounding box center [615, 437] width 909 height 852
click at [1286, 96] on icon "Close" at bounding box center [1286, 96] width 11 height 11
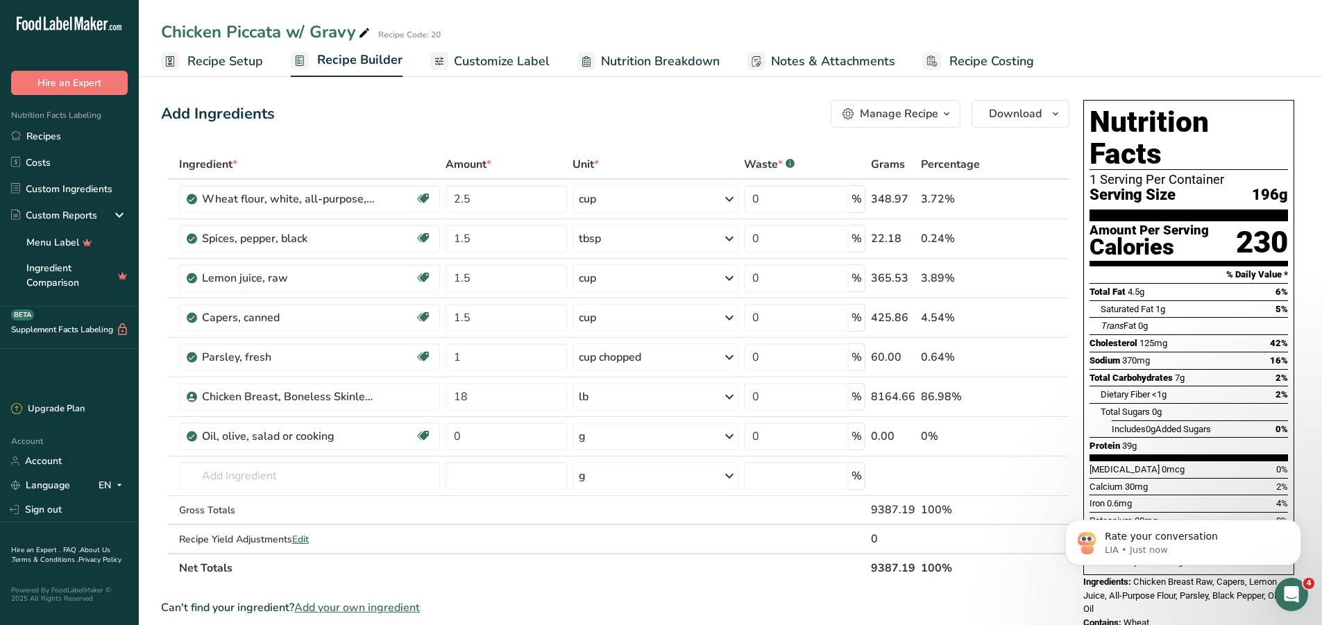
scroll to position [261, 0]
click at [1292, 580] on div "Open Intercom Messenger" at bounding box center [1290, 593] width 46 height 46
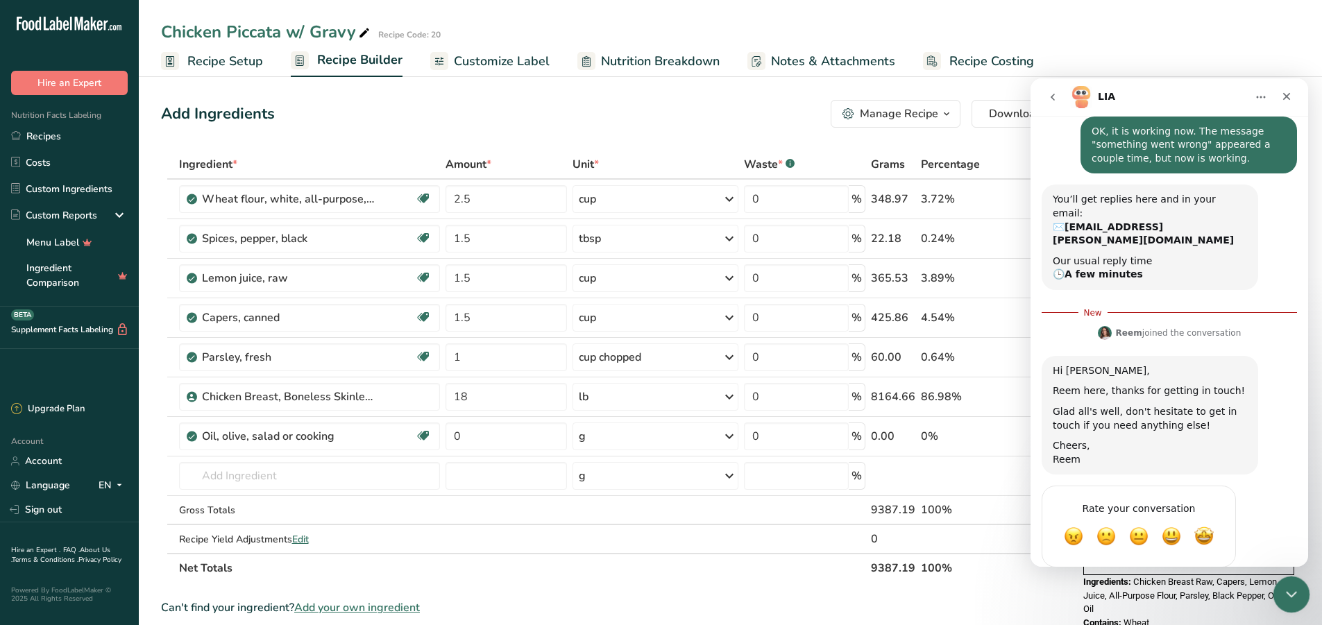
scroll to position [284, 0]
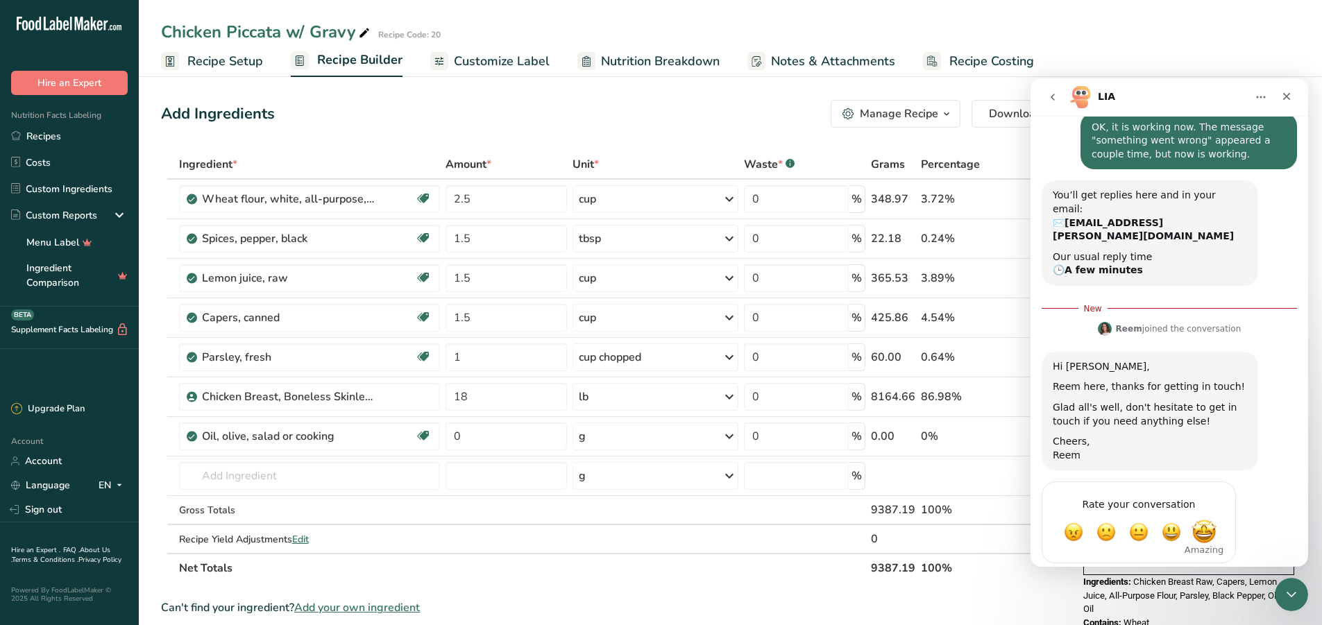
click at [1207, 521] on span "Amazing" at bounding box center [1204, 533] width 25 height 25
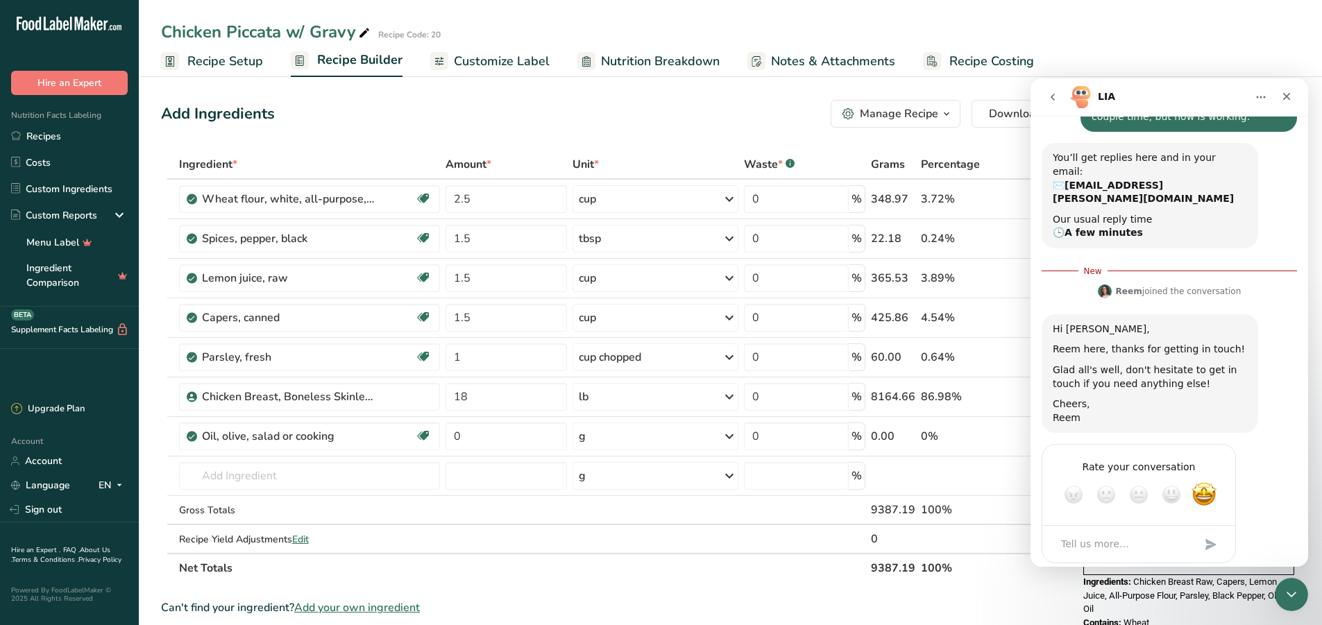
click at [1209, 531] on div "Submit" at bounding box center [1211, 545] width 28 height 28
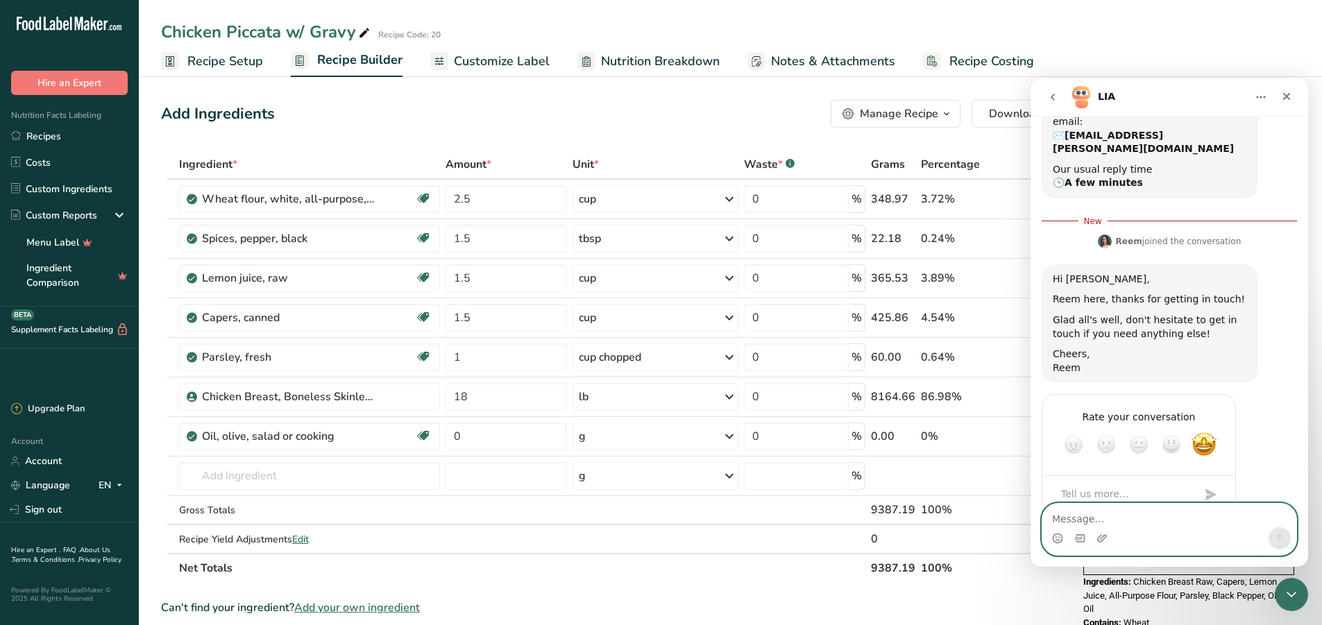
click at [1052, 100] on icon "go back" at bounding box center [1052, 97] width 11 height 11
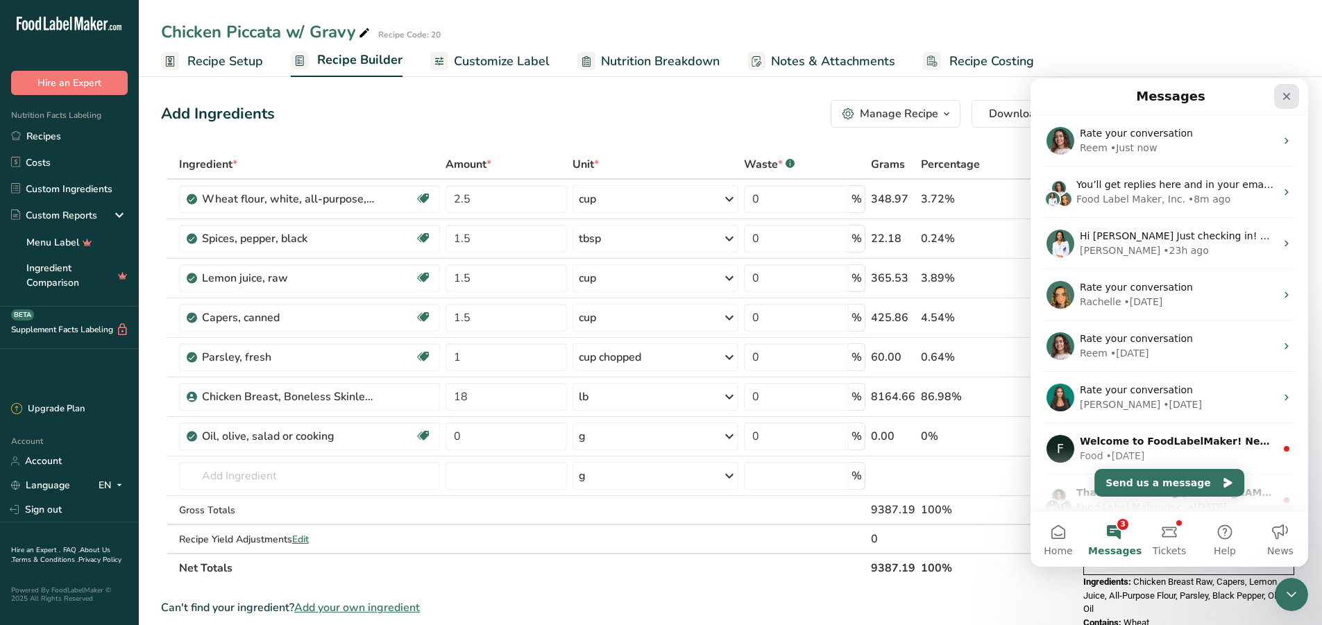
click at [1284, 94] on icon "Close" at bounding box center [1287, 97] width 8 height 8
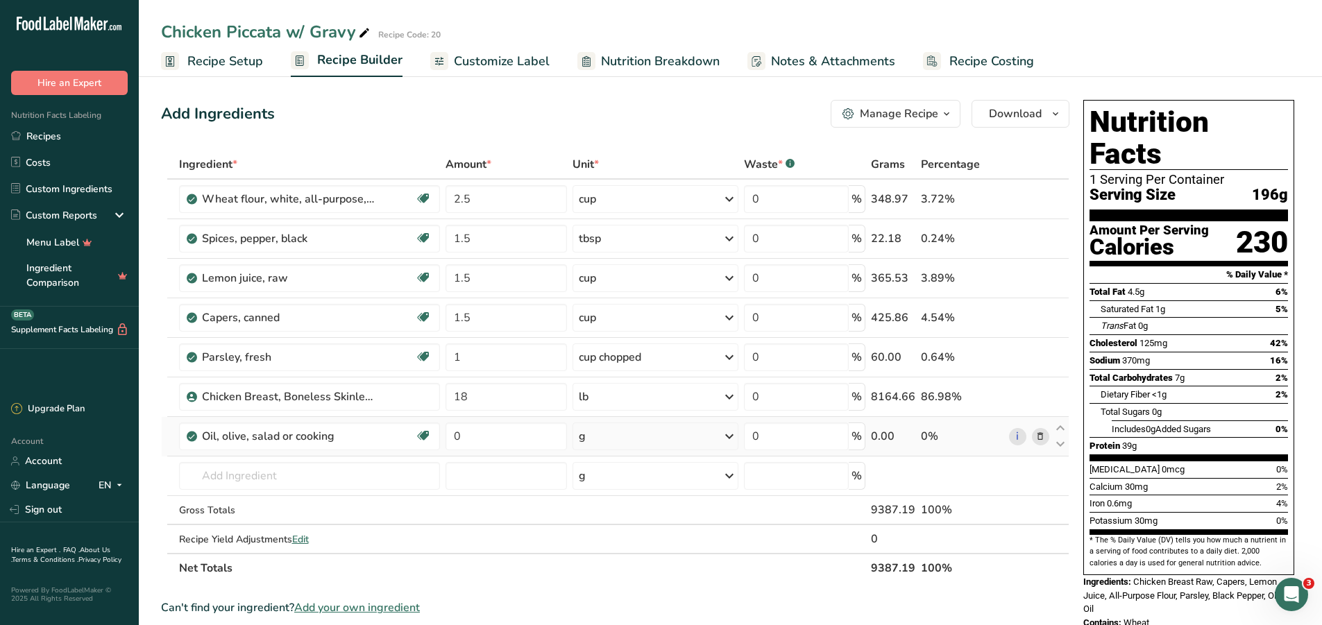
click at [1039, 437] on icon at bounding box center [1041, 437] width 10 height 15
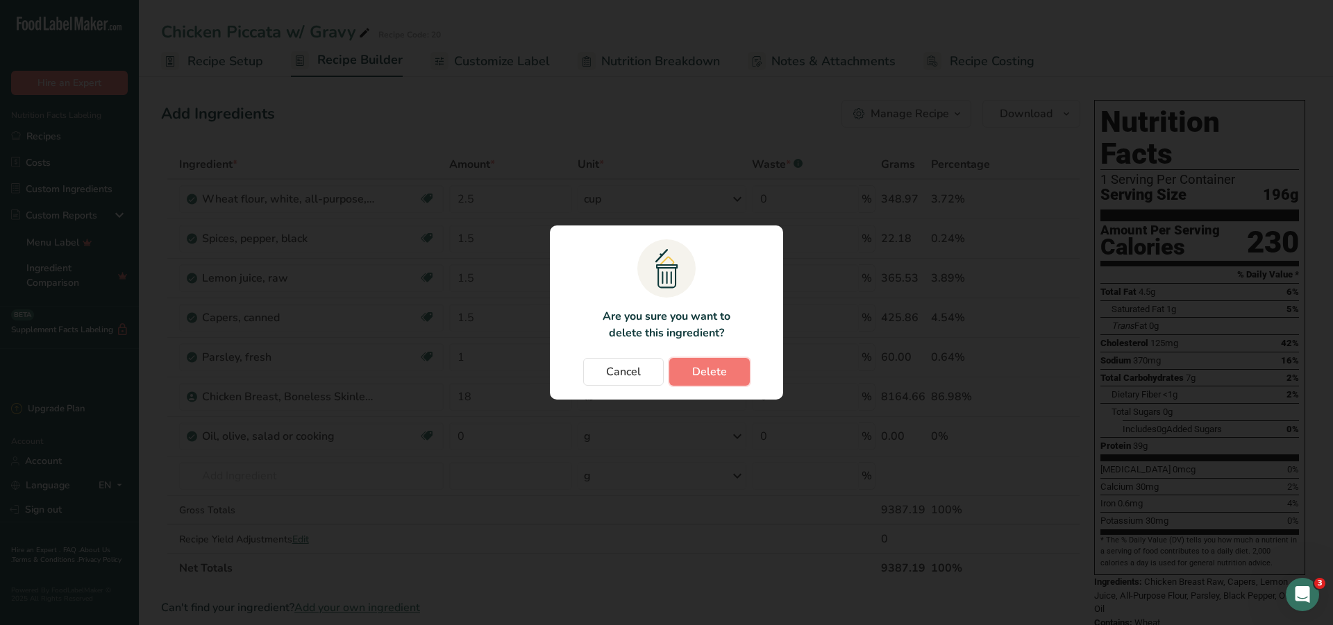
click at [730, 368] on button "Delete" at bounding box center [709, 372] width 81 height 28
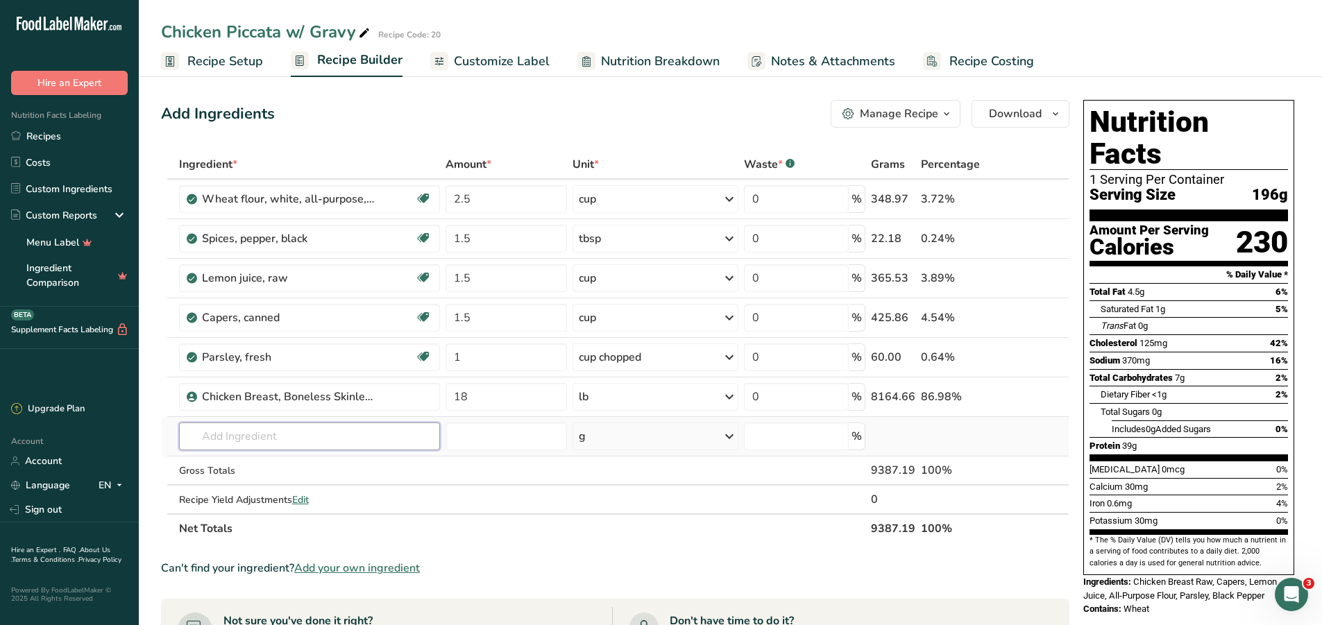
click at [276, 440] on input "text" at bounding box center [310, 437] width 262 height 28
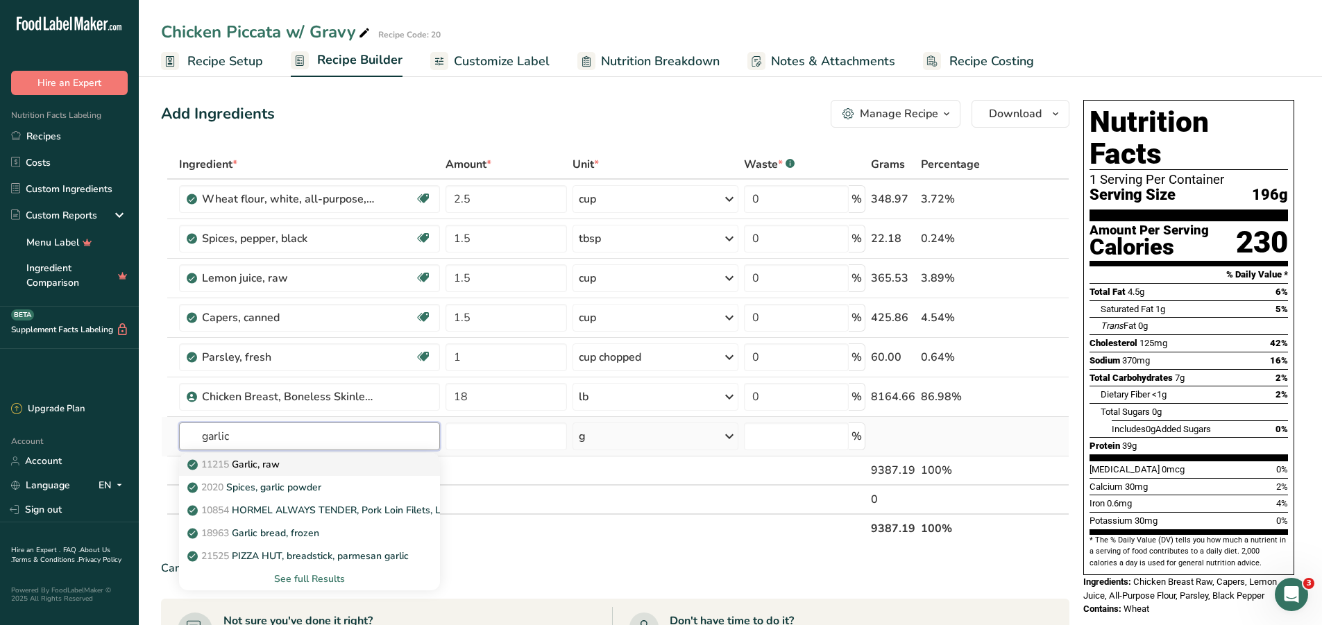
type input "garlic"
click at [277, 460] on p "11215 Garlic, raw" at bounding box center [235, 464] width 90 height 15
type input "Garlic, raw"
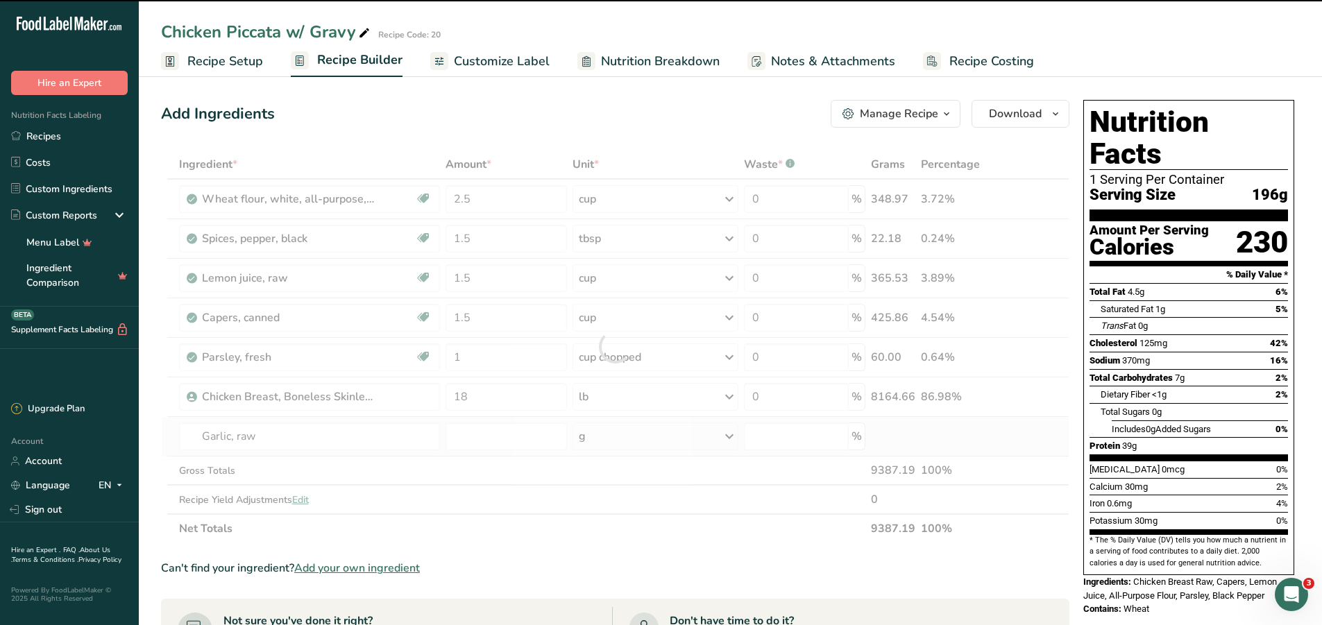
type input "0"
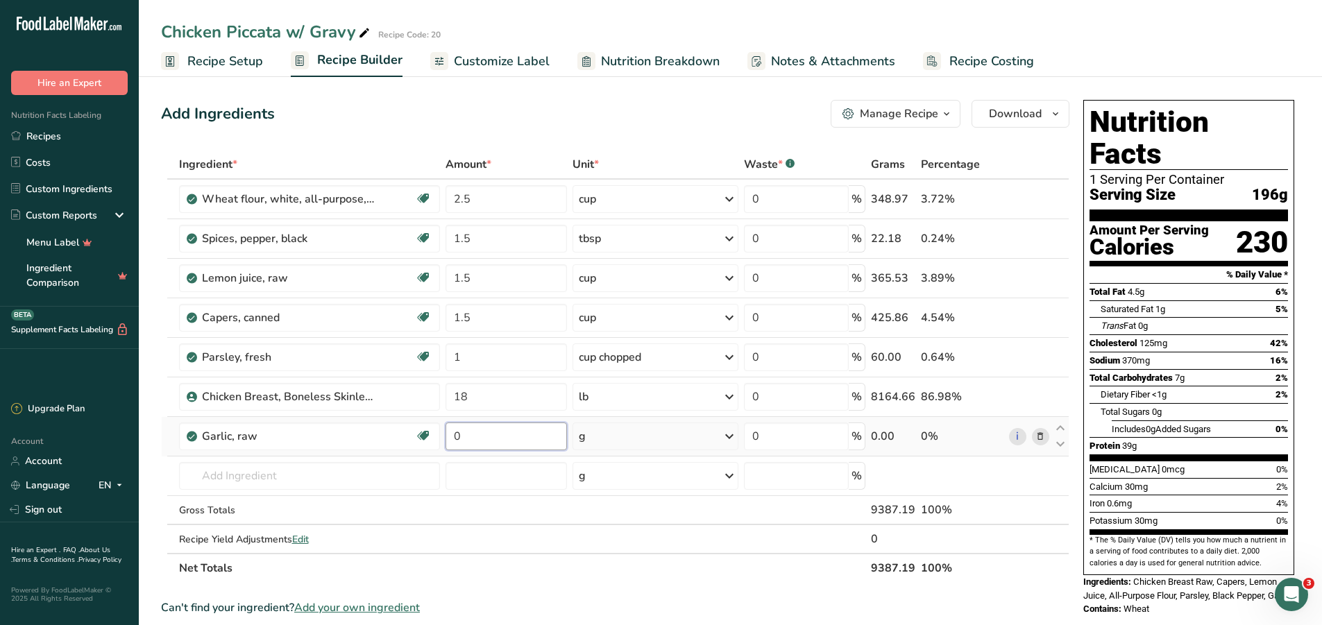
click at [494, 433] on input "0" at bounding box center [506, 437] width 121 height 28
click at [317, 471] on div "Ingredient * Amount * Unit * Waste * .a-a{fill:#347362;}.b-a{fill:#fff;} Grams …" at bounding box center [615, 366] width 909 height 433
click at [192, 471] on input "text" at bounding box center [310, 476] width 262 height 28
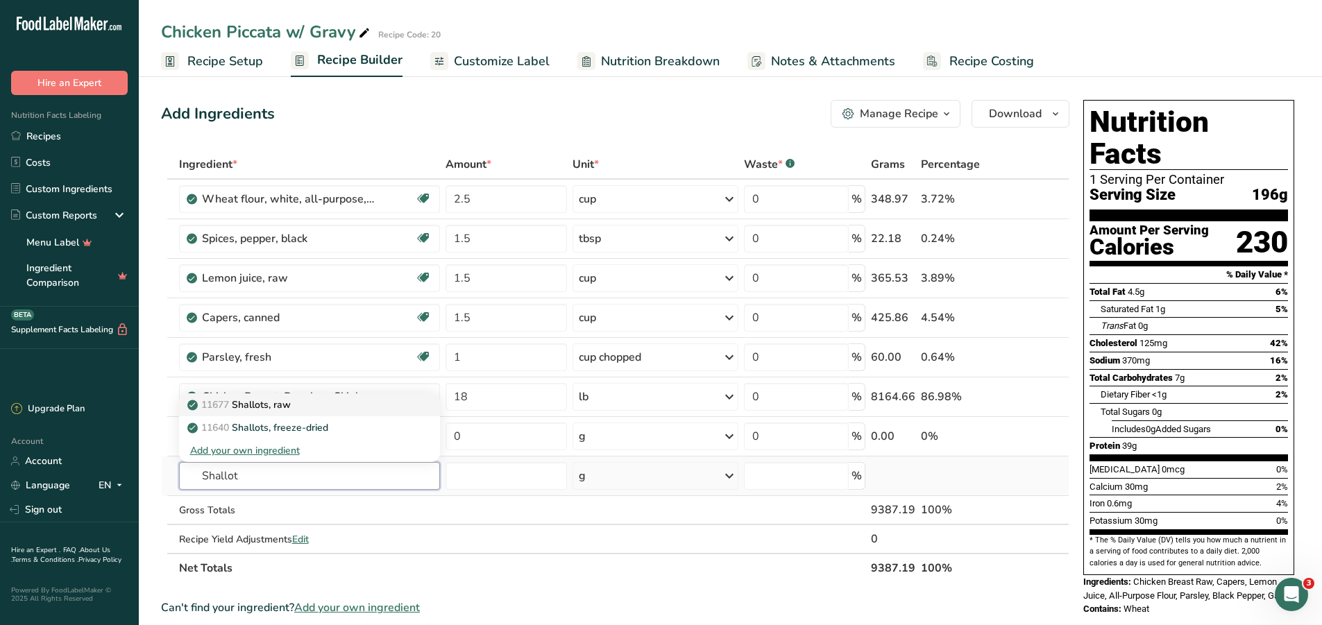
type input "Shallot"
click at [311, 411] on div "11677 Shallots, raw" at bounding box center [298, 405] width 217 height 15
type input "Shallots, raw"
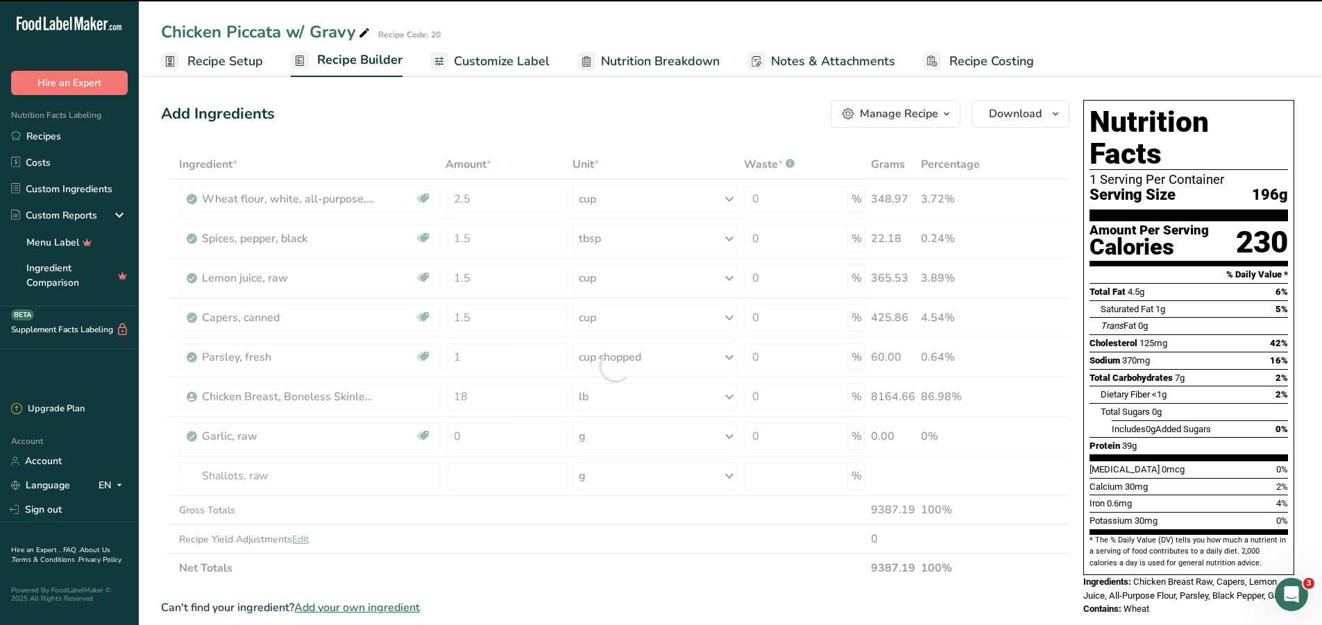
type input "0"
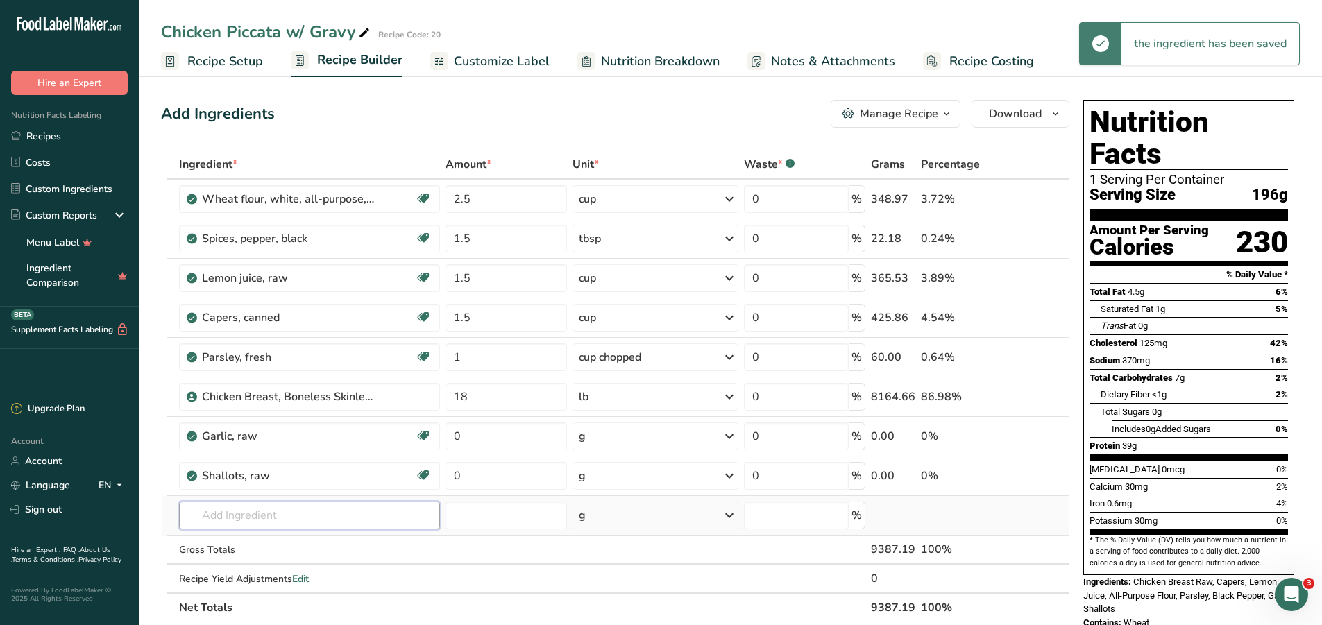
click at [322, 523] on input "text" at bounding box center [310, 516] width 262 height 28
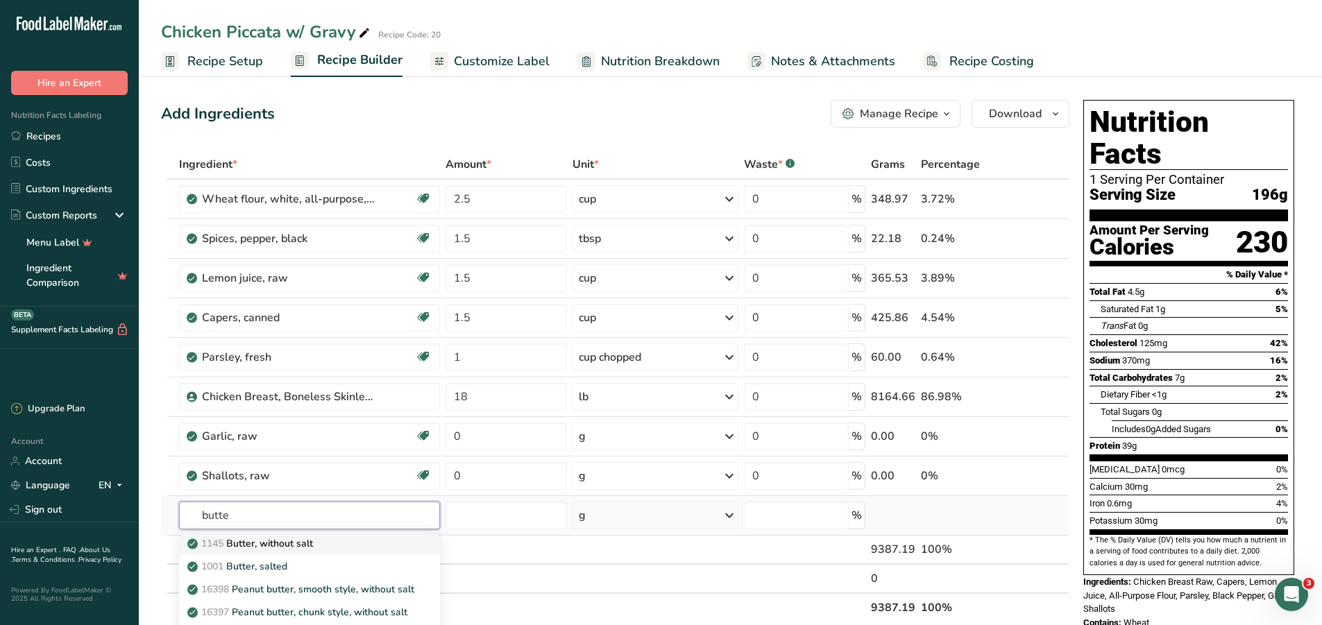
type input "butte"
click at [337, 545] on div "1145 Butter, without salt" at bounding box center [298, 544] width 217 height 15
type input "Butter, without salt"
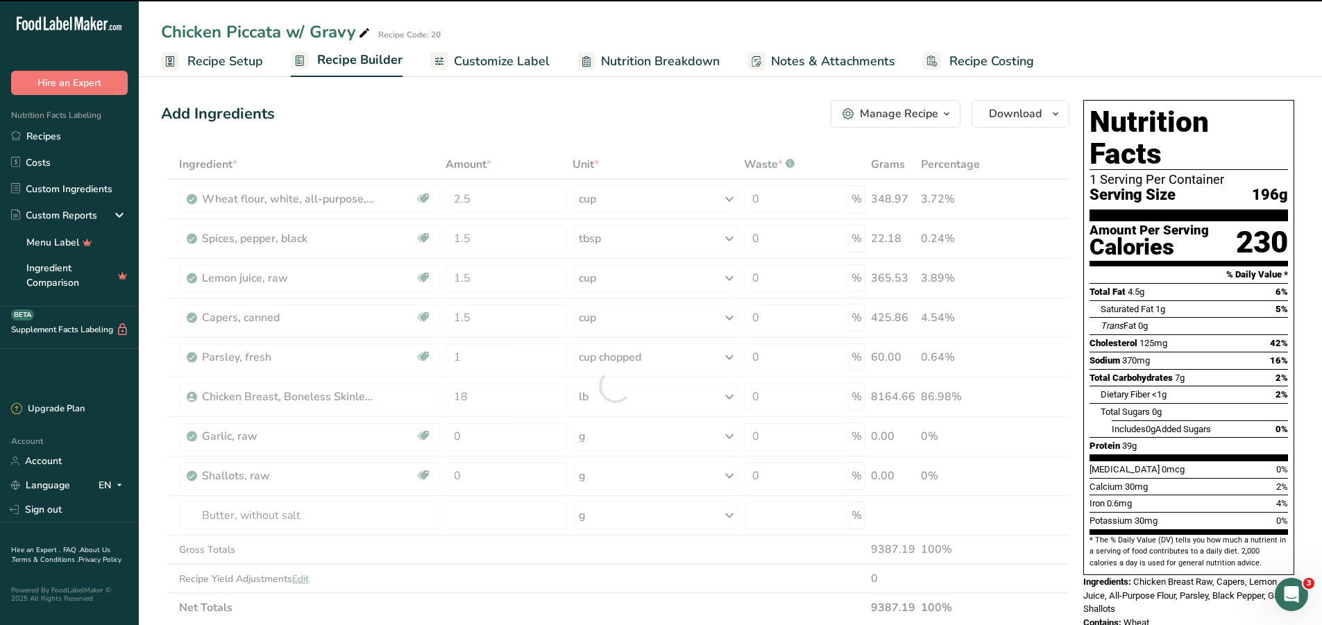
type input "0"
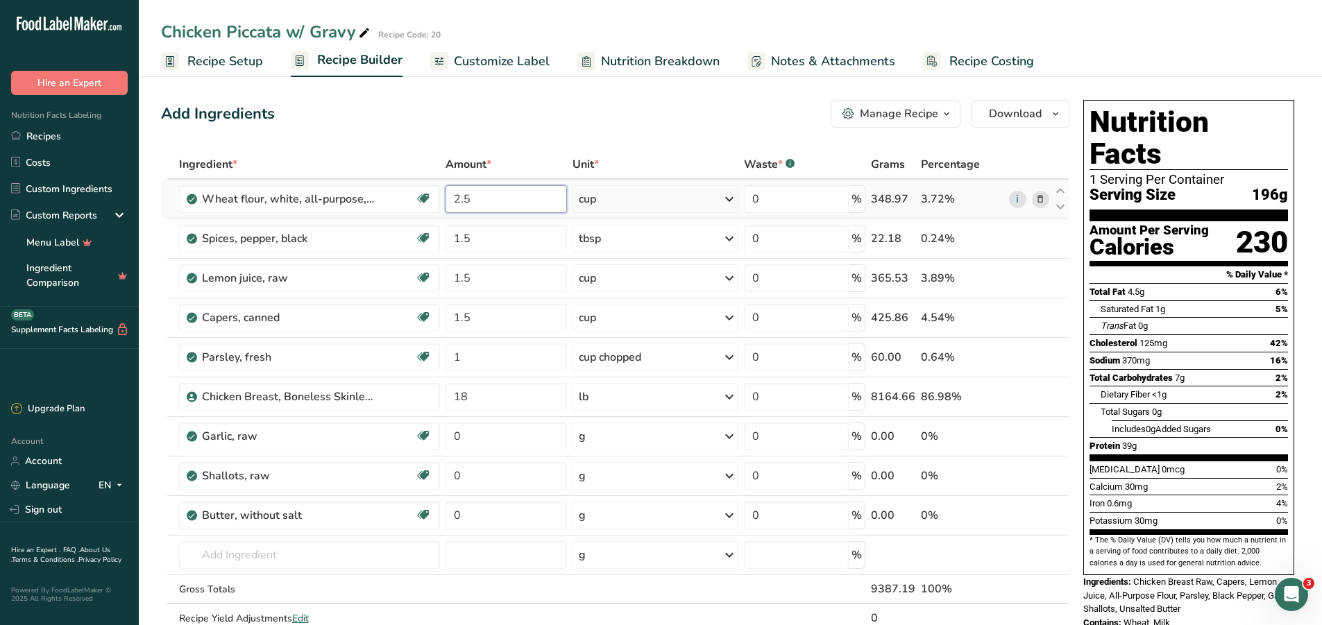
click at [483, 192] on input "2.5" at bounding box center [506, 199] width 121 height 28
type input "2"
type input "4"
click at [650, 196] on div "Ingredient * Amount * Unit * Waste * .a-a{fill:#347362;}.b-a{fill:#fff;} Grams …" at bounding box center [615, 406] width 909 height 512
click at [485, 519] on input "0" at bounding box center [506, 516] width 121 height 28
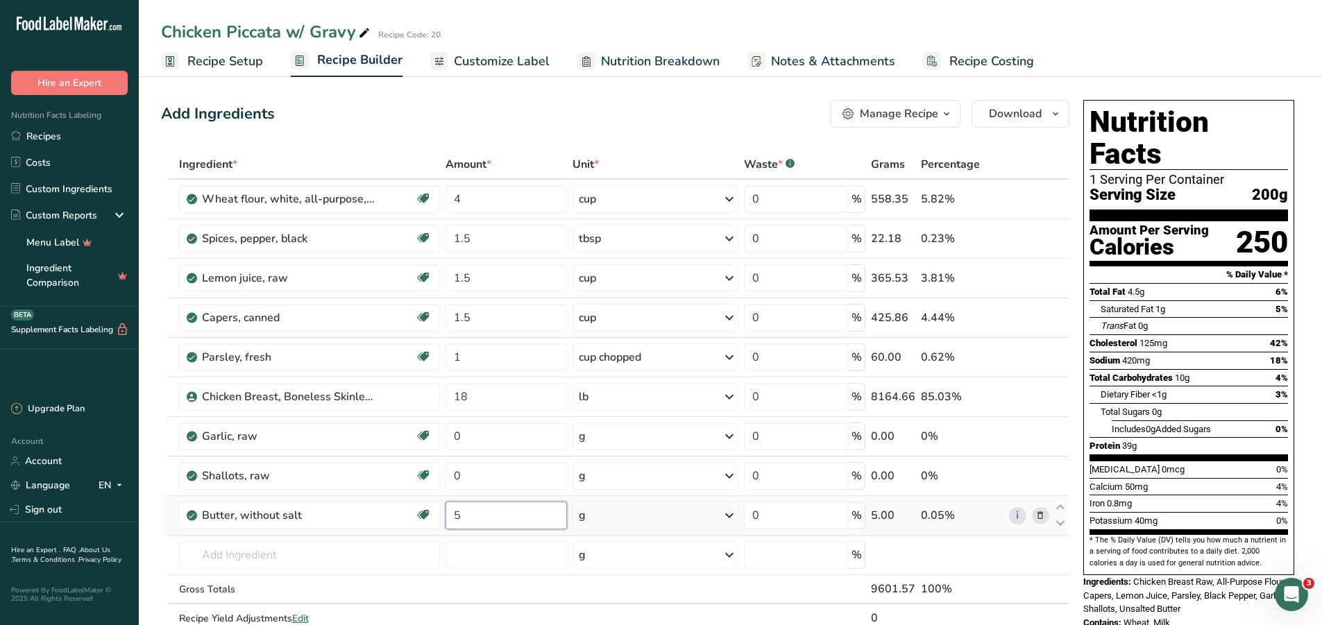
type input "5"
click at [616, 508] on div "Ingredient * Amount * Unit * Waste * .a-a{fill:#347362;}.b-a{fill:#fff;} Grams …" at bounding box center [615, 406] width 909 height 512
click at [615, 509] on div "g" at bounding box center [656, 516] width 166 height 28
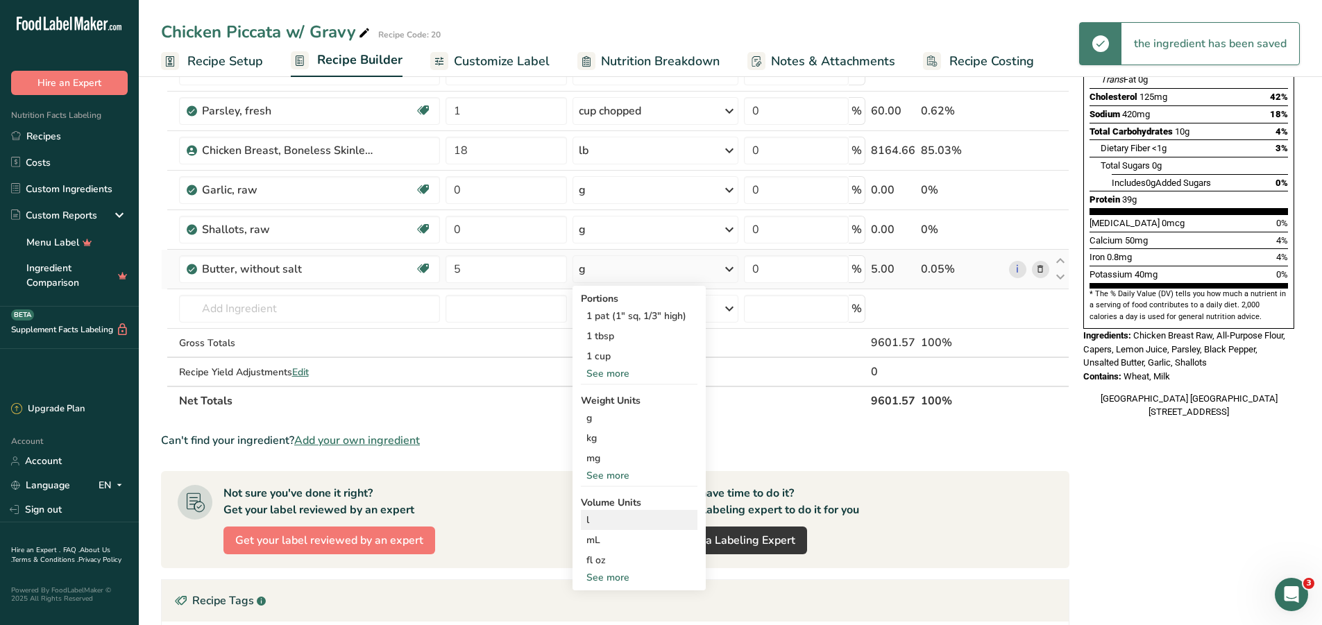
scroll to position [278, 0]
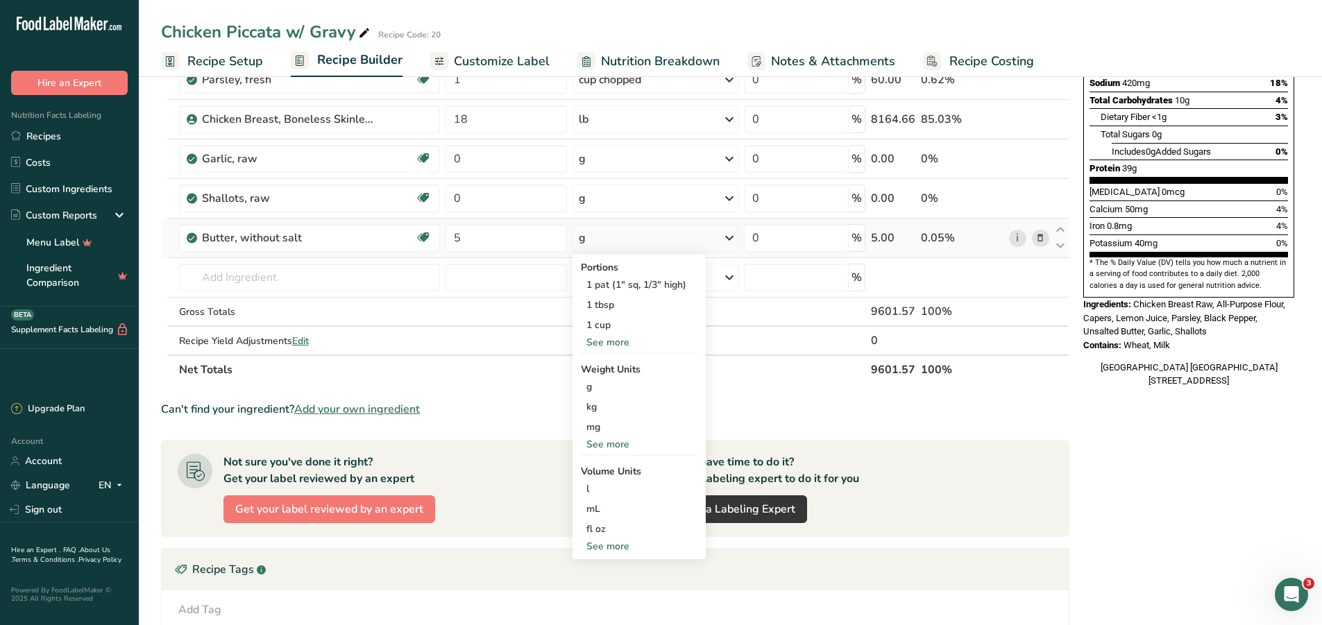
click at [603, 444] on div "See more" at bounding box center [639, 444] width 117 height 15
click at [613, 603] on div "See more" at bounding box center [639, 607] width 117 height 15
select select "22"
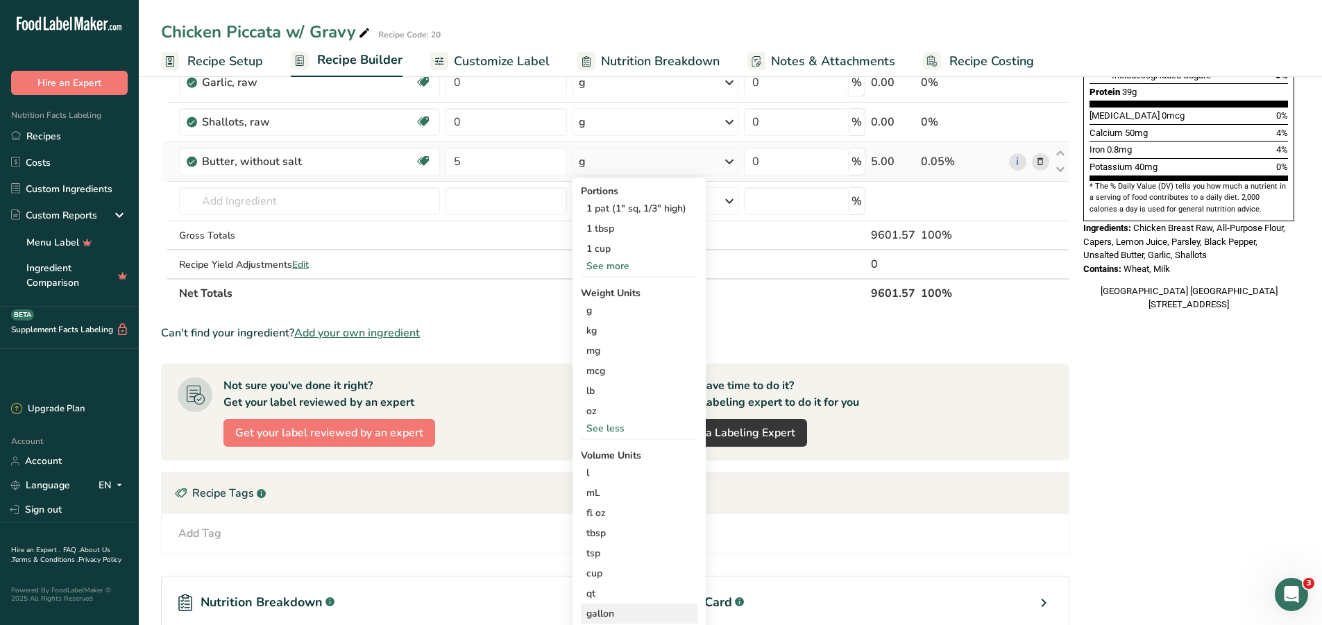
scroll to position [416, 0]
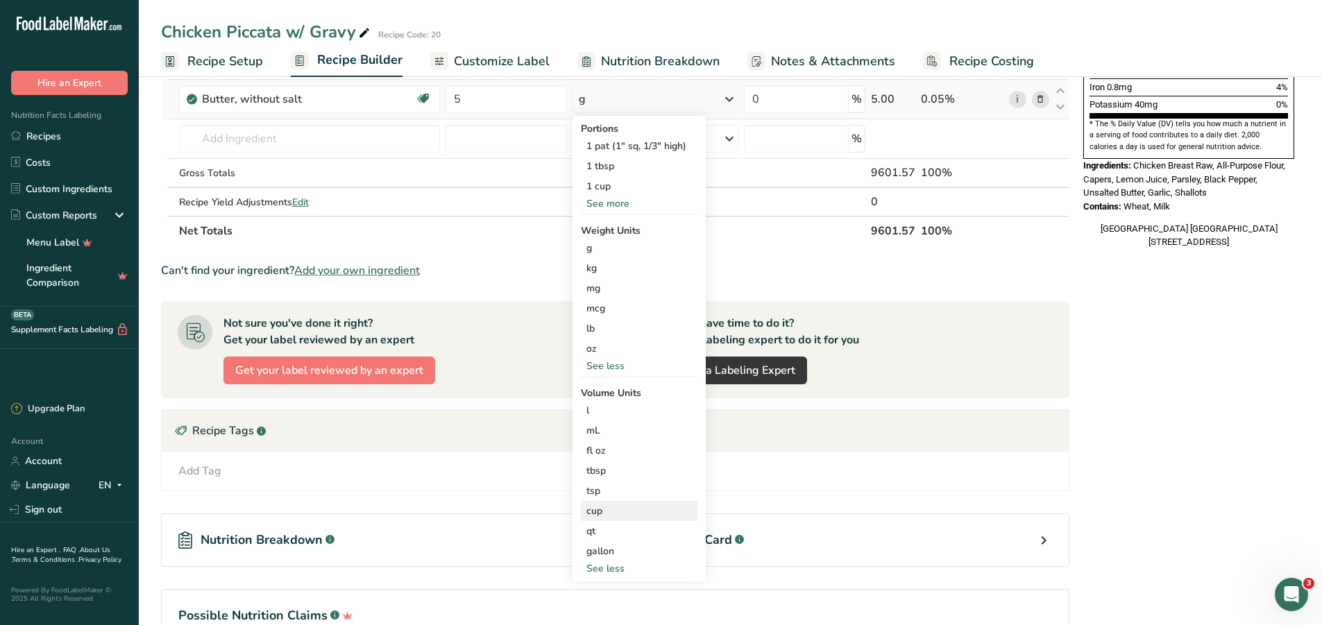
click at [603, 514] on div "cup" at bounding box center [640, 511] width 106 height 15
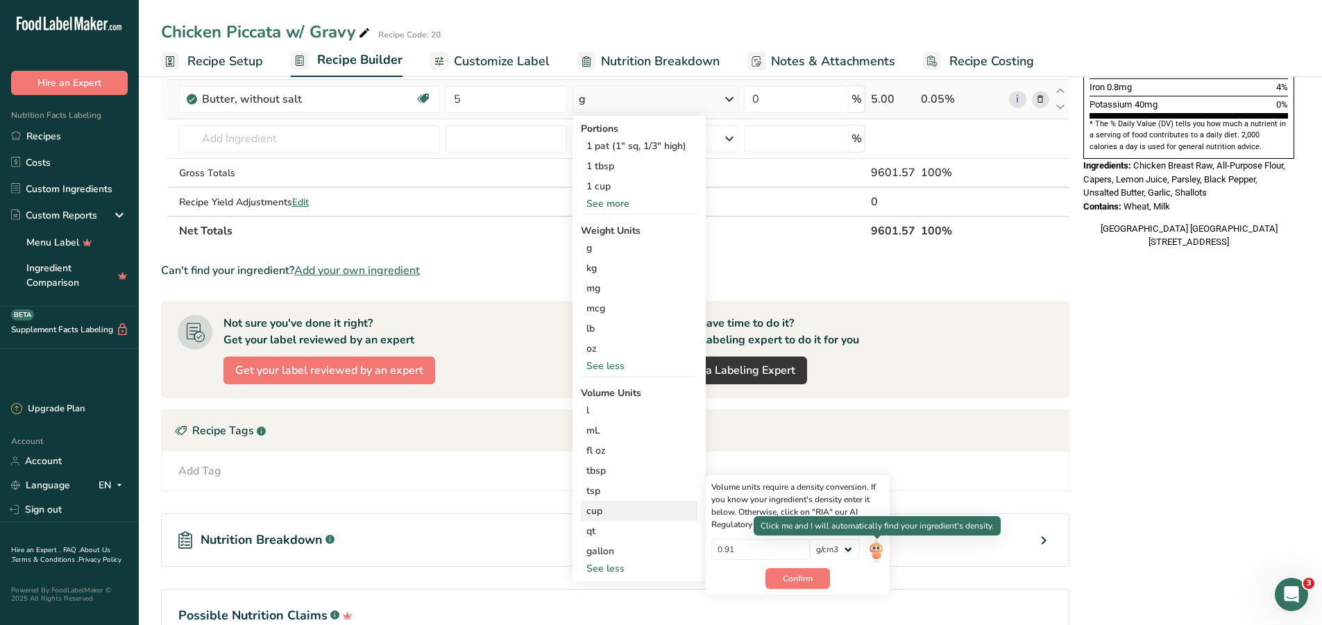
click at [875, 546] on img at bounding box center [875, 551] width 15 height 24
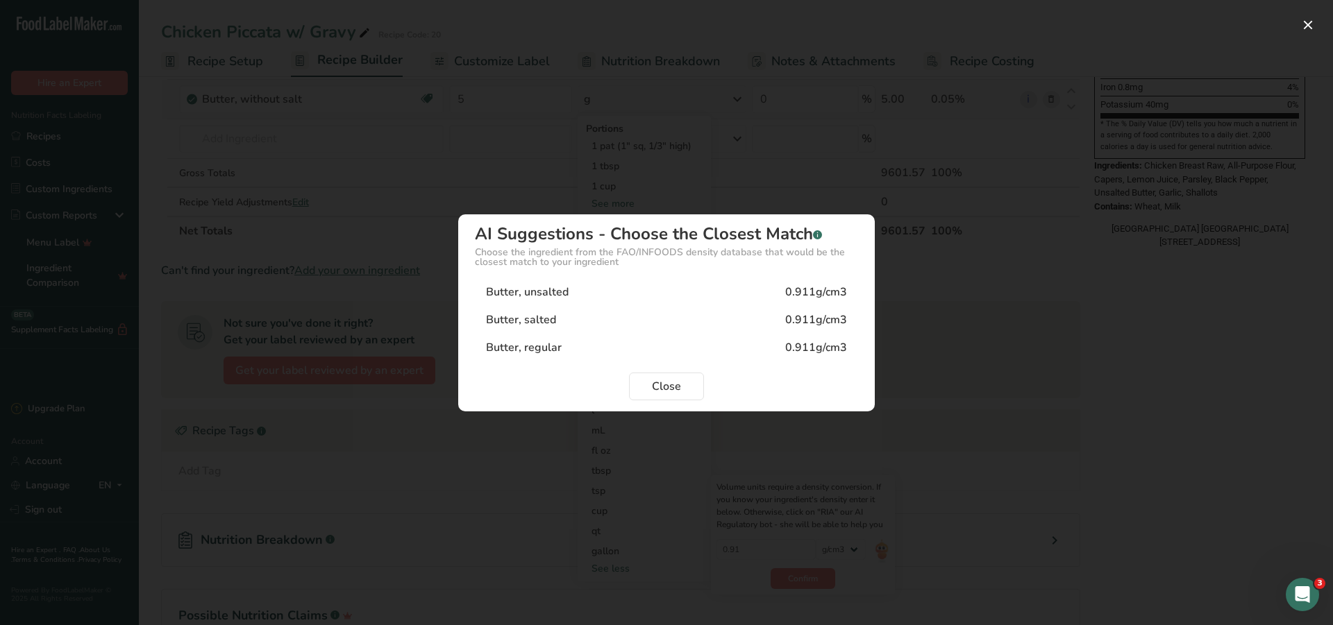
click at [716, 294] on div "Butter, unsalted 0.911g/cm3" at bounding box center [666, 292] width 383 height 28
type input "0.911"
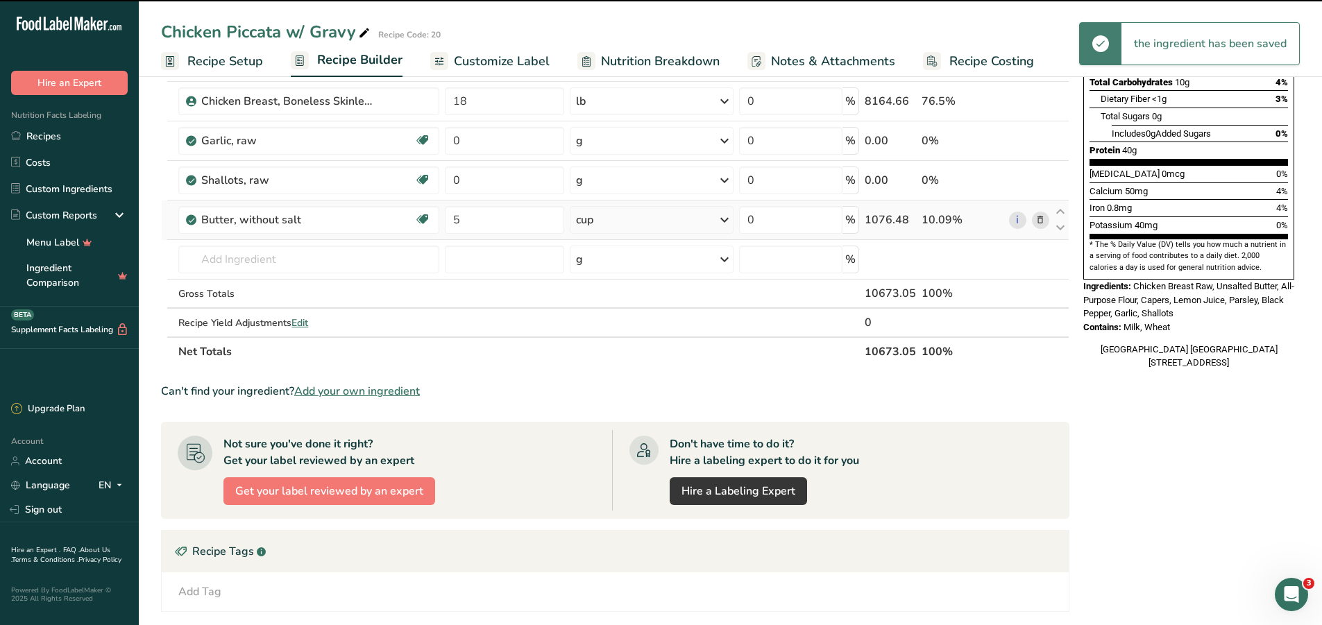
scroll to position [139, 0]
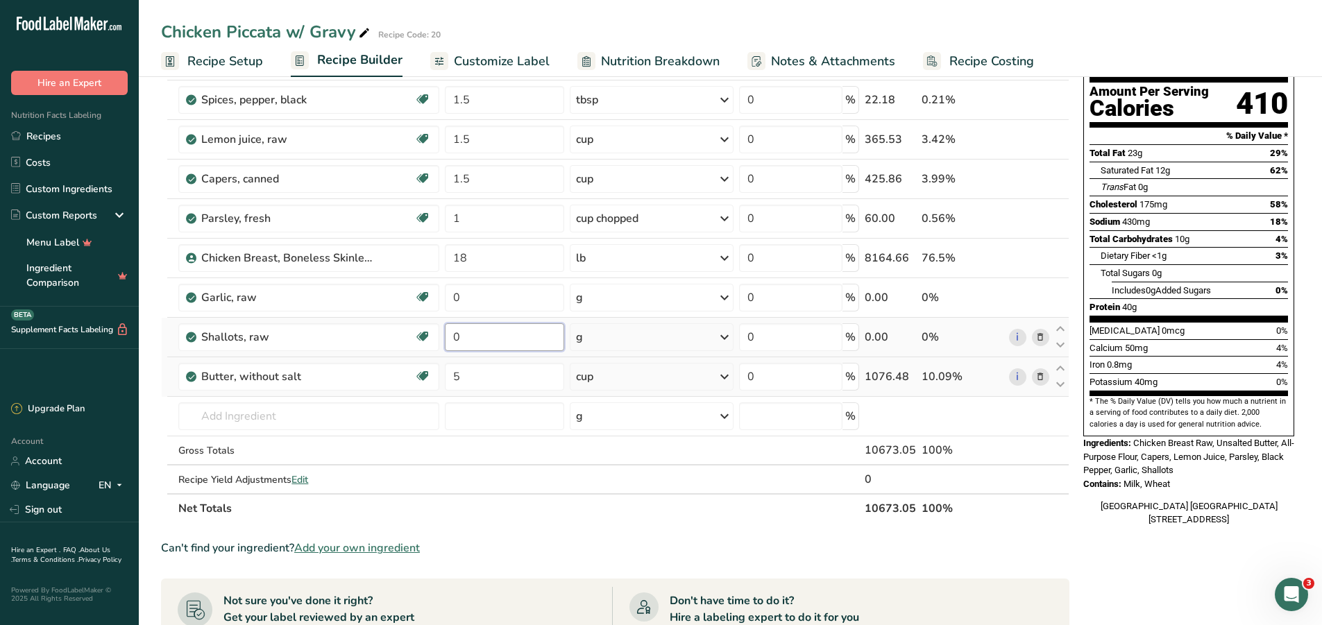
click at [472, 339] on input "0" at bounding box center [504, 337] width 119 height 28
type input "2"
click at [598, 330] on div "Ingredient * Amount * Unit * Waste * .a-a{fill:#347362;}.b-a{fill:#fff;} Grams …" at bounding box center [615, 267] width 909 height 512
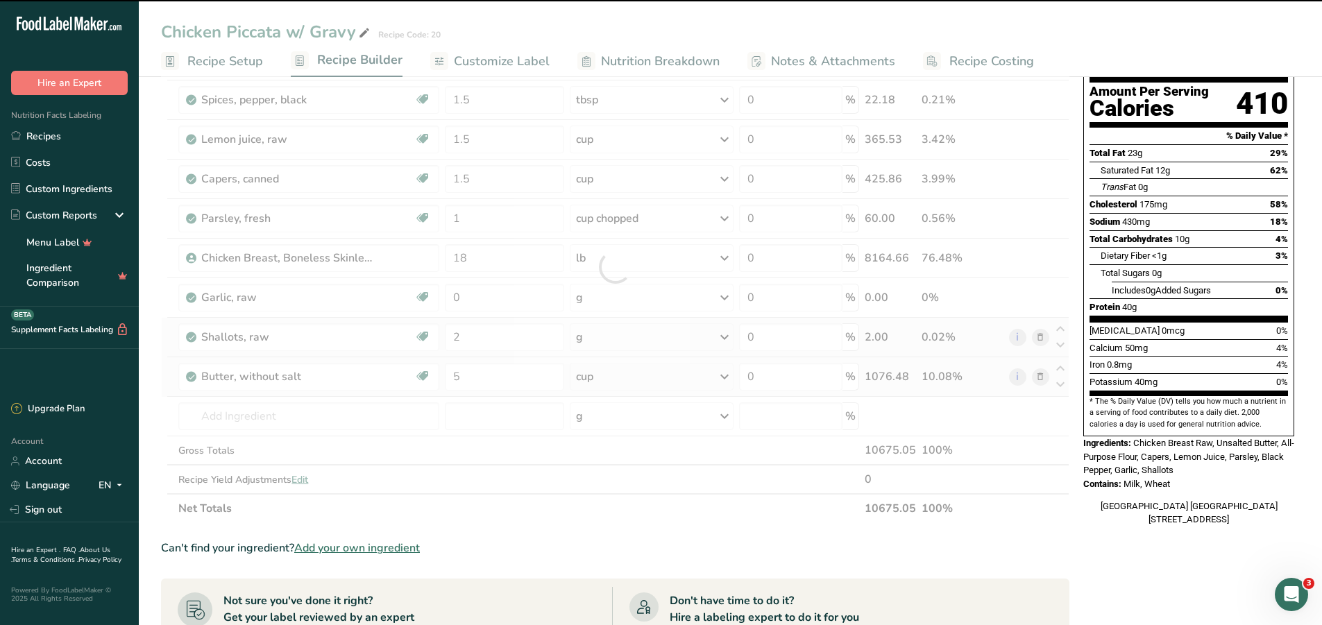
click at [598, 330] on div at bounding box center [615, 267] width 909 height 512
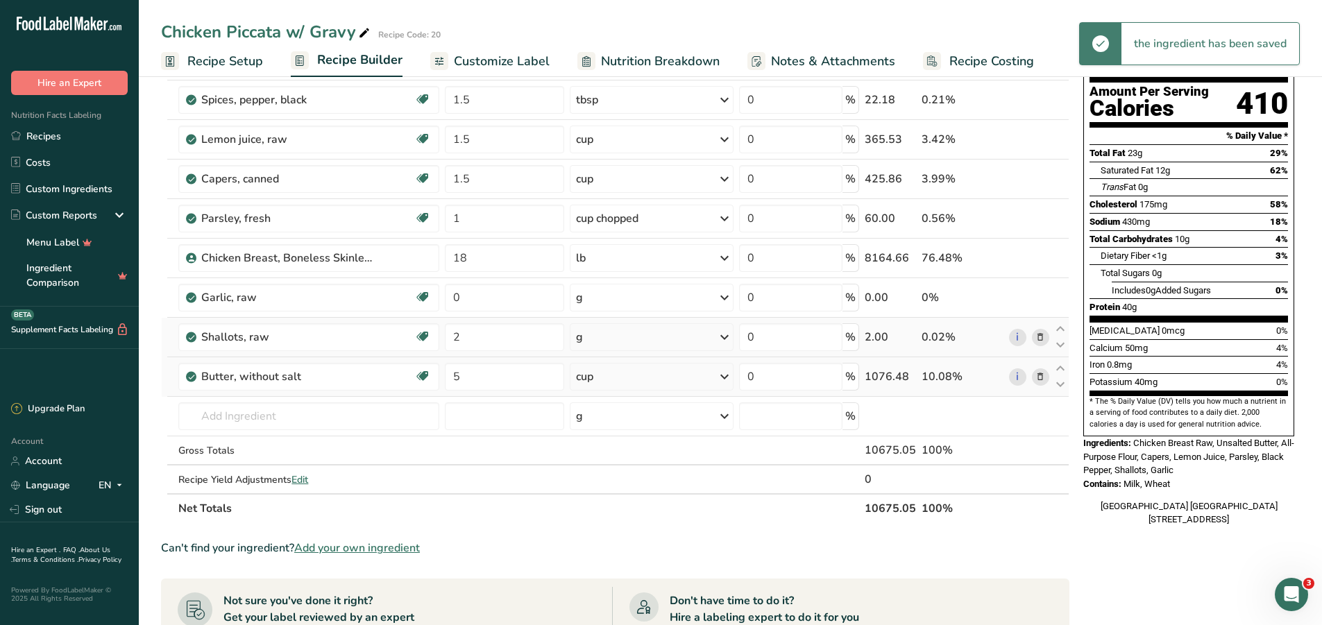
click at [599, 332] on div "g" at bounding box center [652, 337] width 164 height 28
click at [603, 589] on div "See more" at bounding box center [636, 591] width 117 height 15
select select "22"
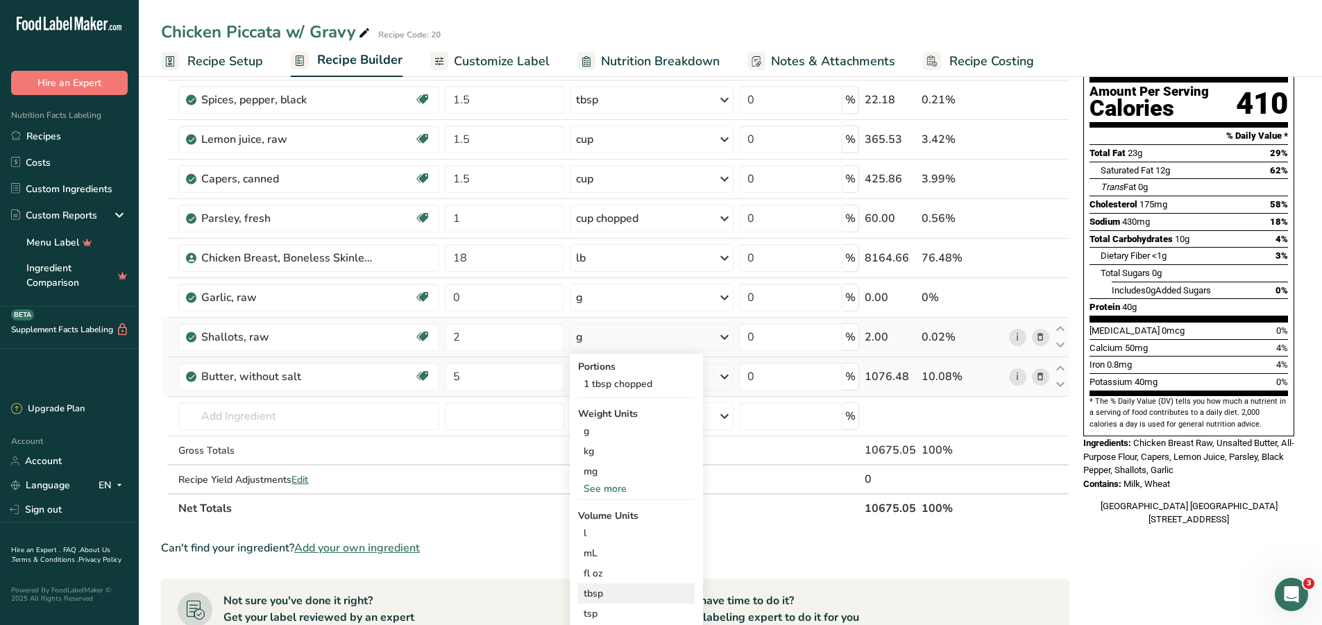
scroll to position [278, 0]
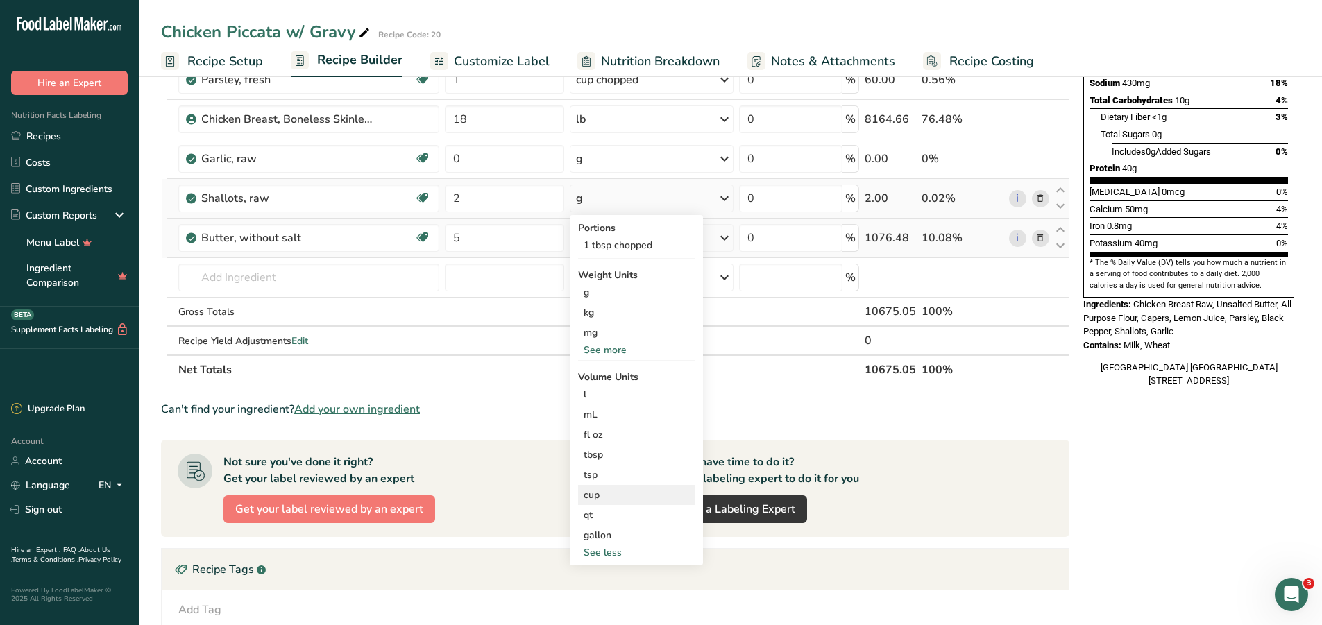
click at [604, 496] on div "cup" at bounding box center [637, 495] width 106 height 15
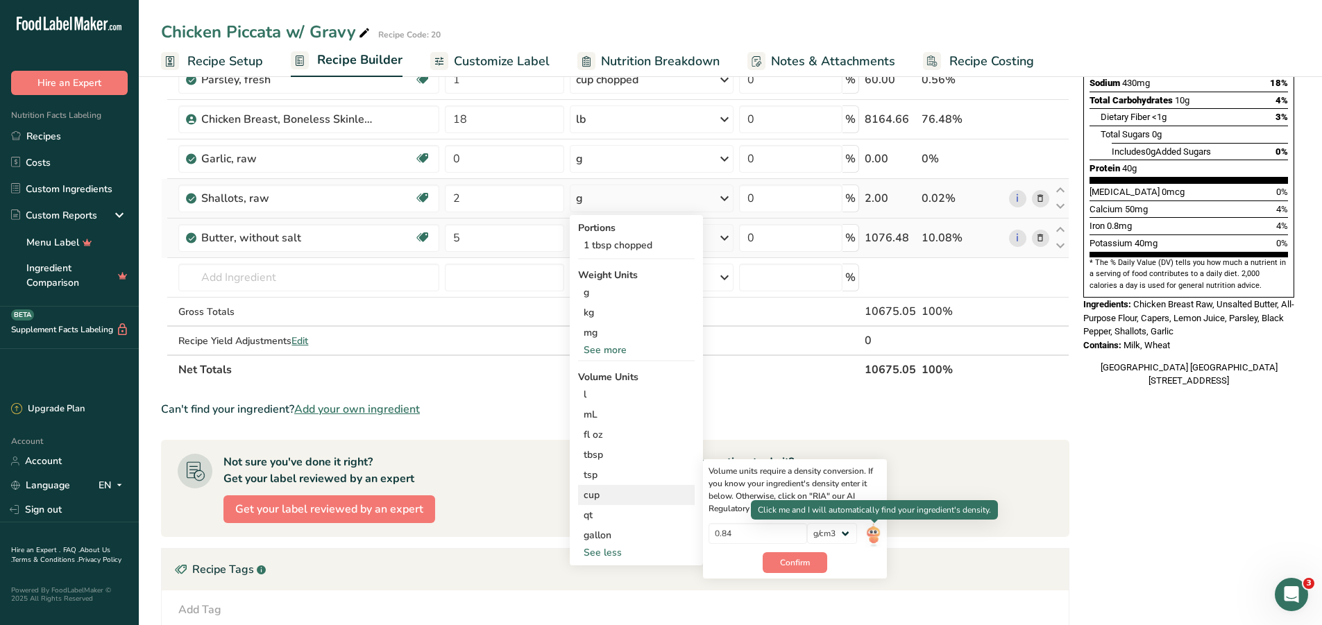
click at [873, 535] on img at bounding box center [873, 535] width 15 height 24
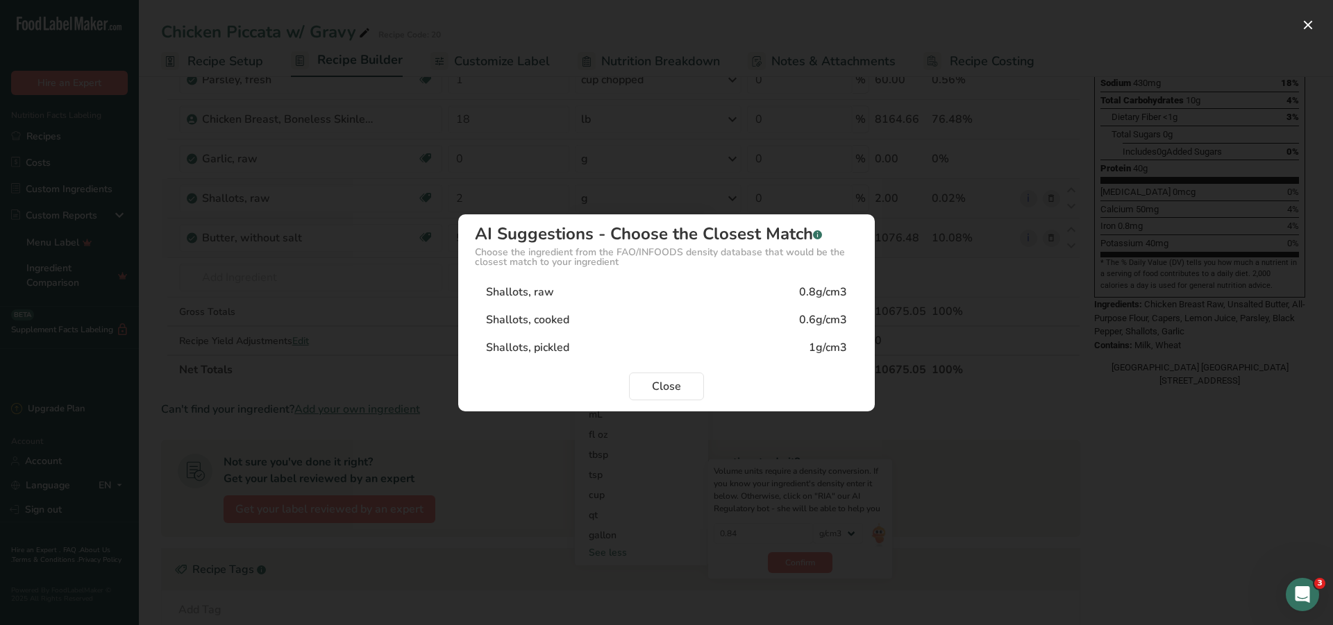
click at [825, 295] on div "0.8g/cm3" at bounding box center [823, 292] width 48 height 17
type input "0.8"
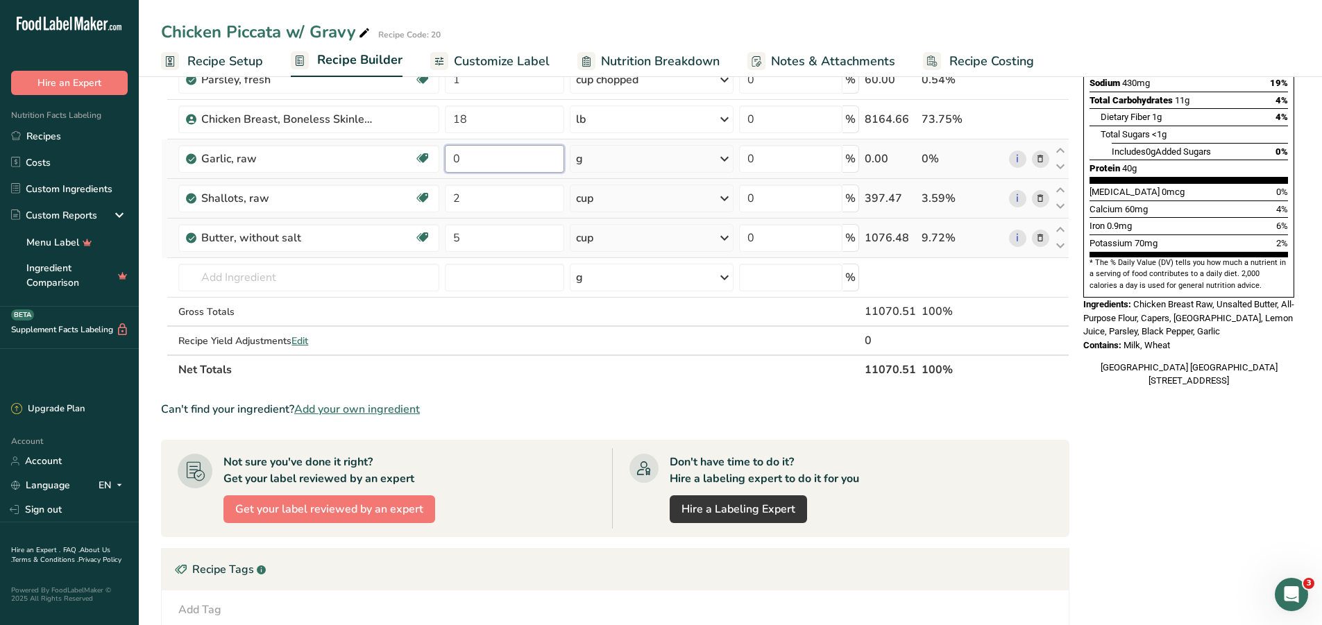
click at [488, 155] on input "0" at bounding box center [504, 159] width 119 height 28
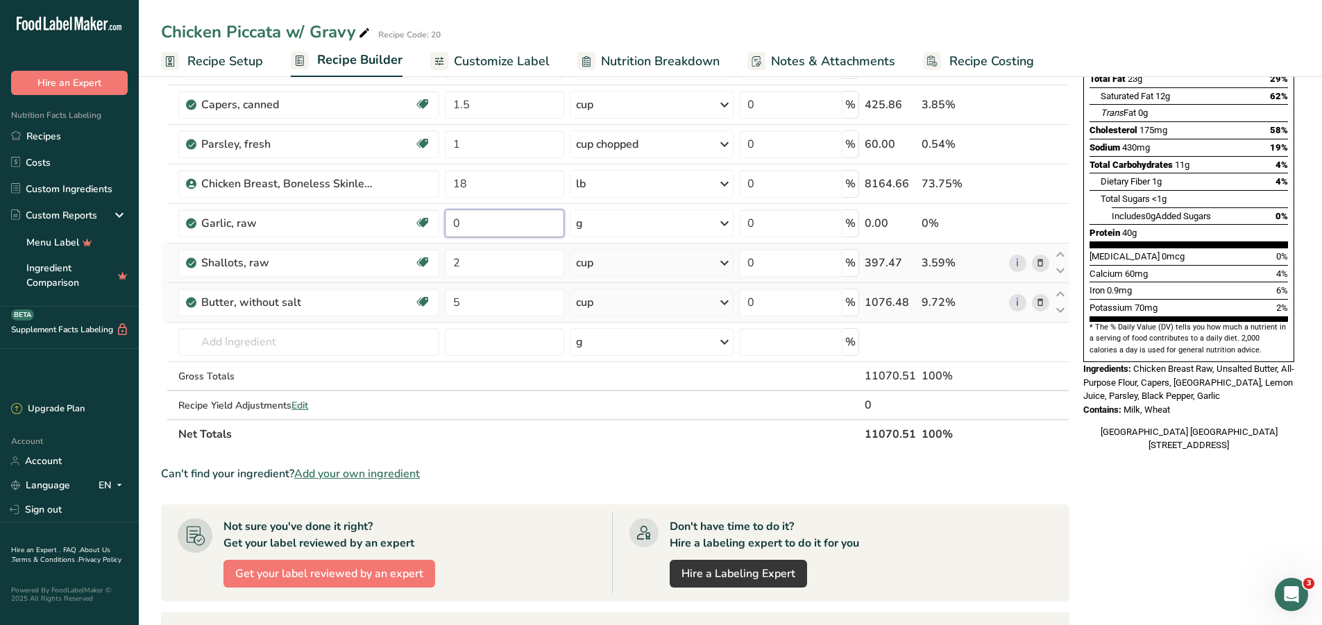
scroll to position [139, 0]
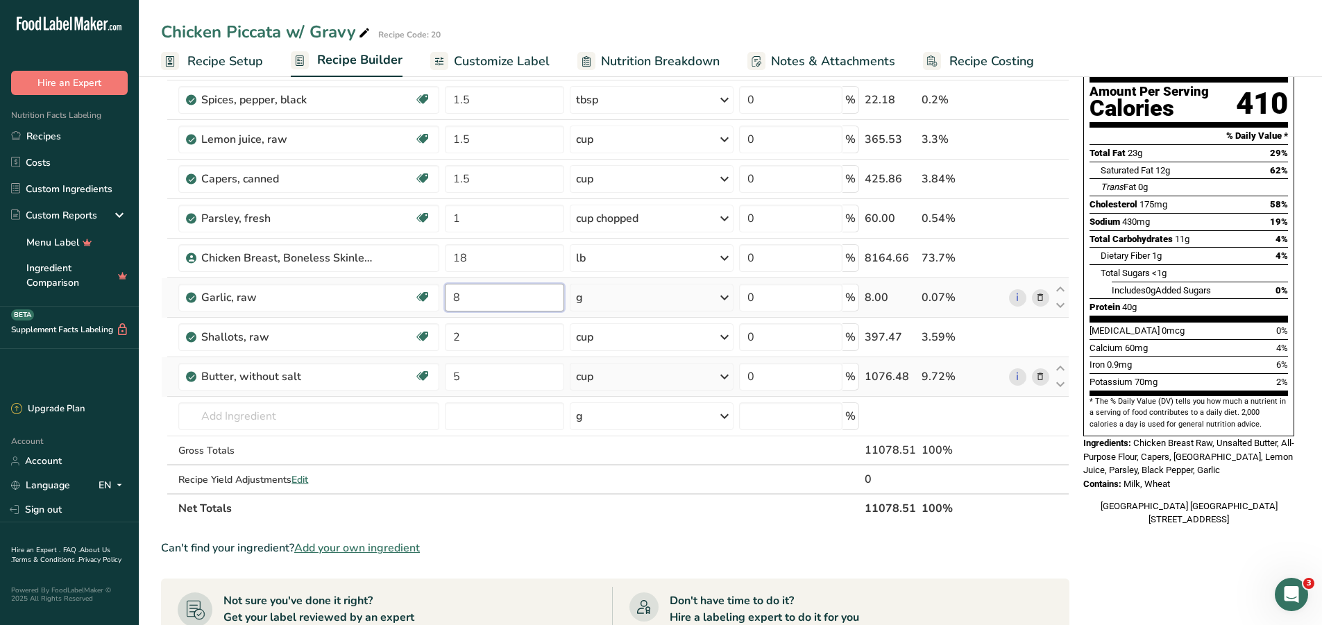
type input "8"
click at [605, 292] on div "Ingredient * Amount * Unit * Waste * .a-a{fill:#347362;}.b-a{fill:#fff;} Grams …" at bounding box center [615, 267] width 909 height 512
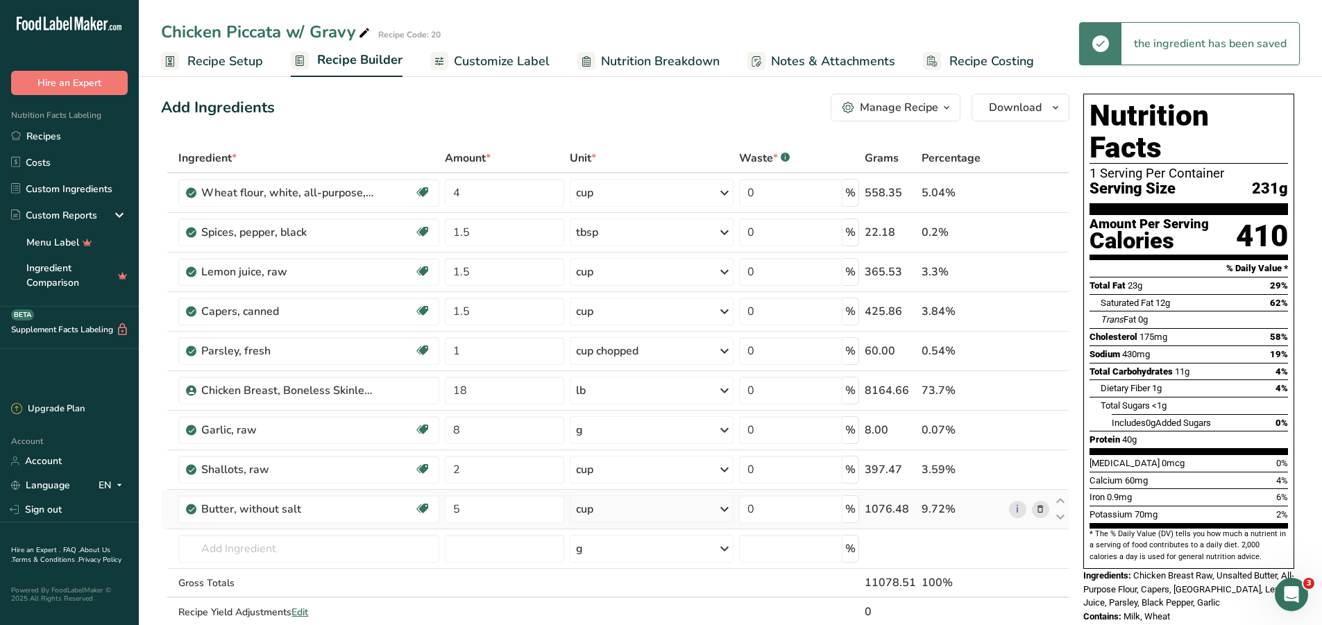
scroll to position [0, 0]
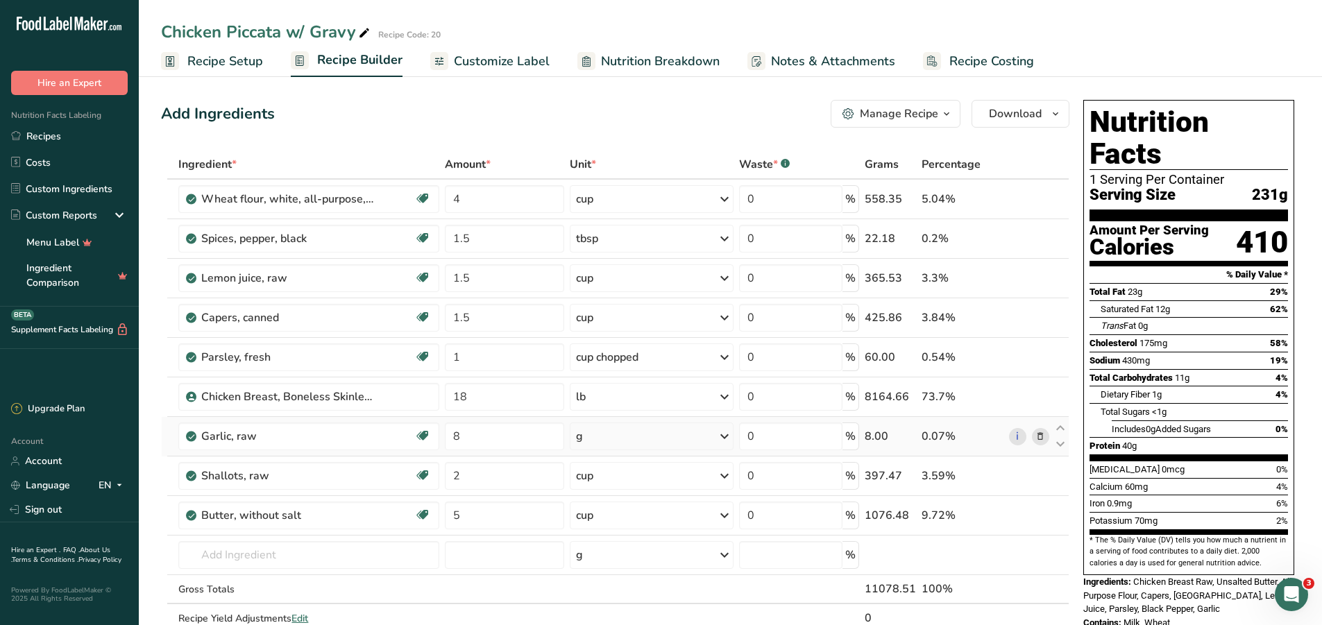
click at [623, 444] on div "g" at bounding box center [652, 437] width 164 height 28
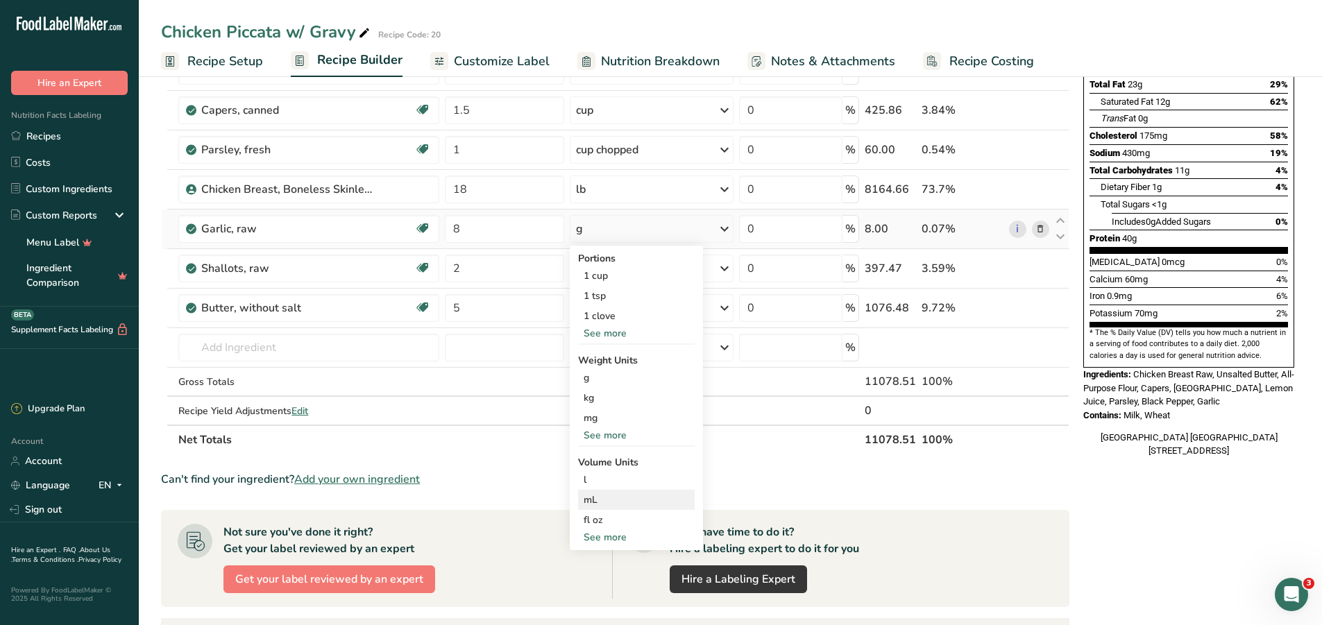
scroll to position [208, 0]
click at [615, 431] on div "See more" at bounding box center [636, 435] width 117 height 15
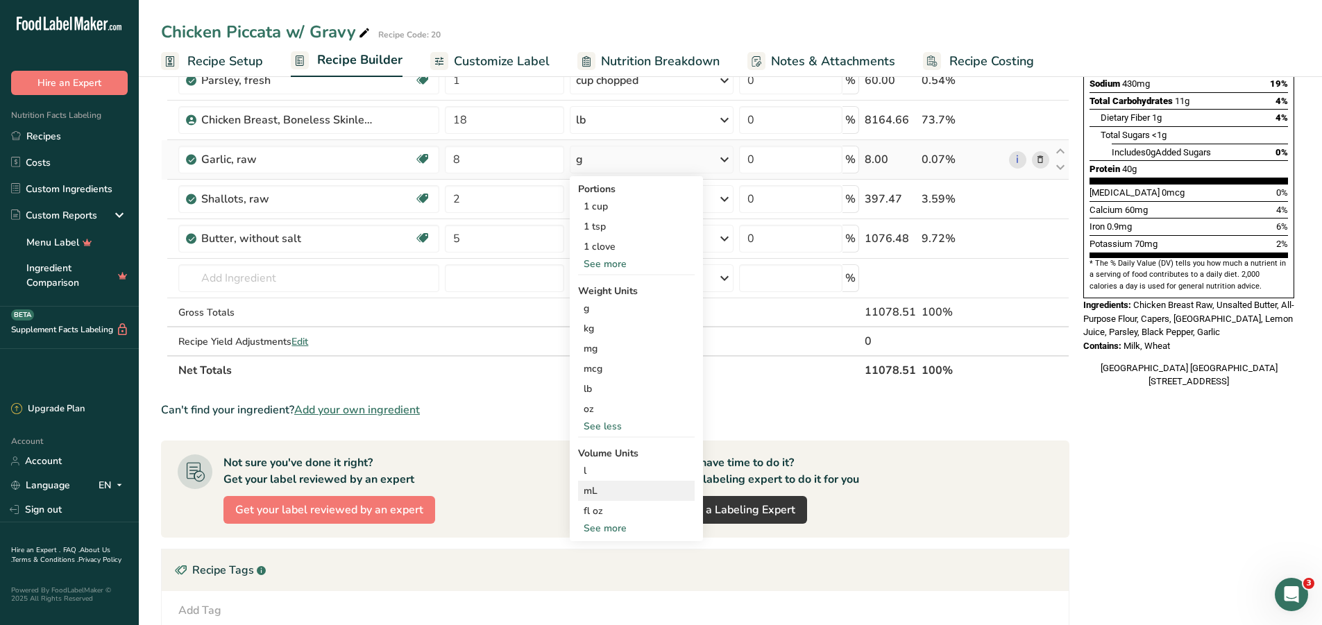
scroll to position [278, 0]
click at [613, 525] on div "See more" at bounding box center [636, 528] width 117 height 15
select select "22"
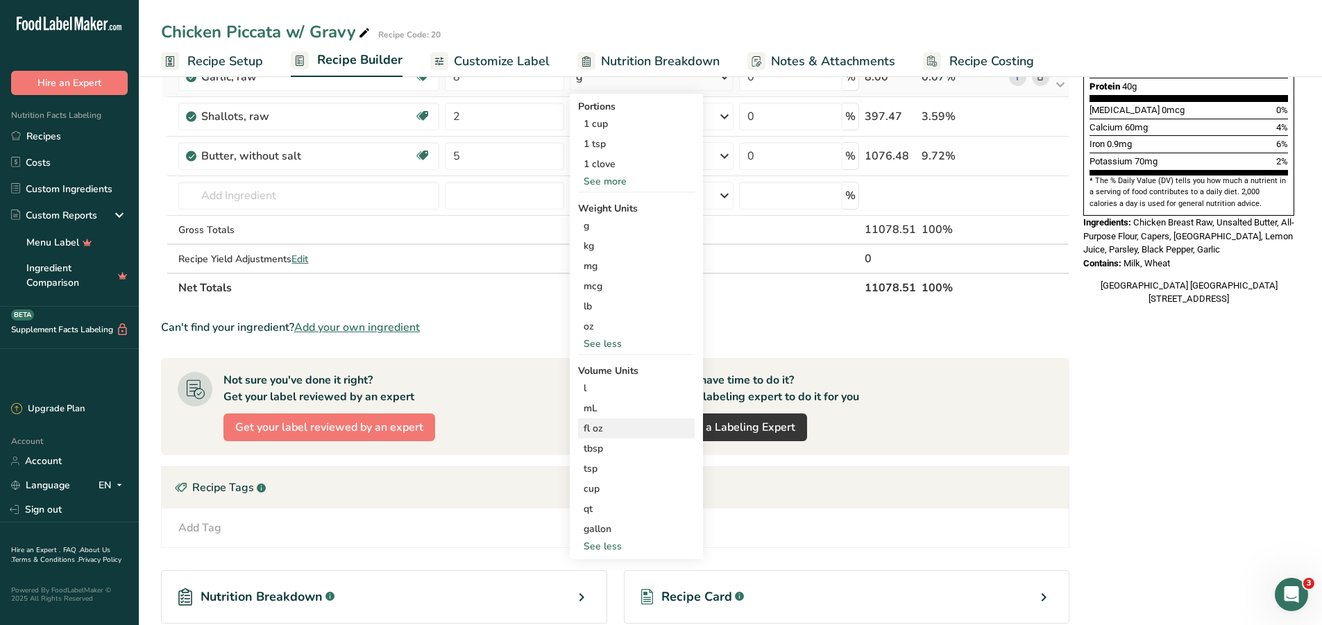
scroll to position [486, 0]
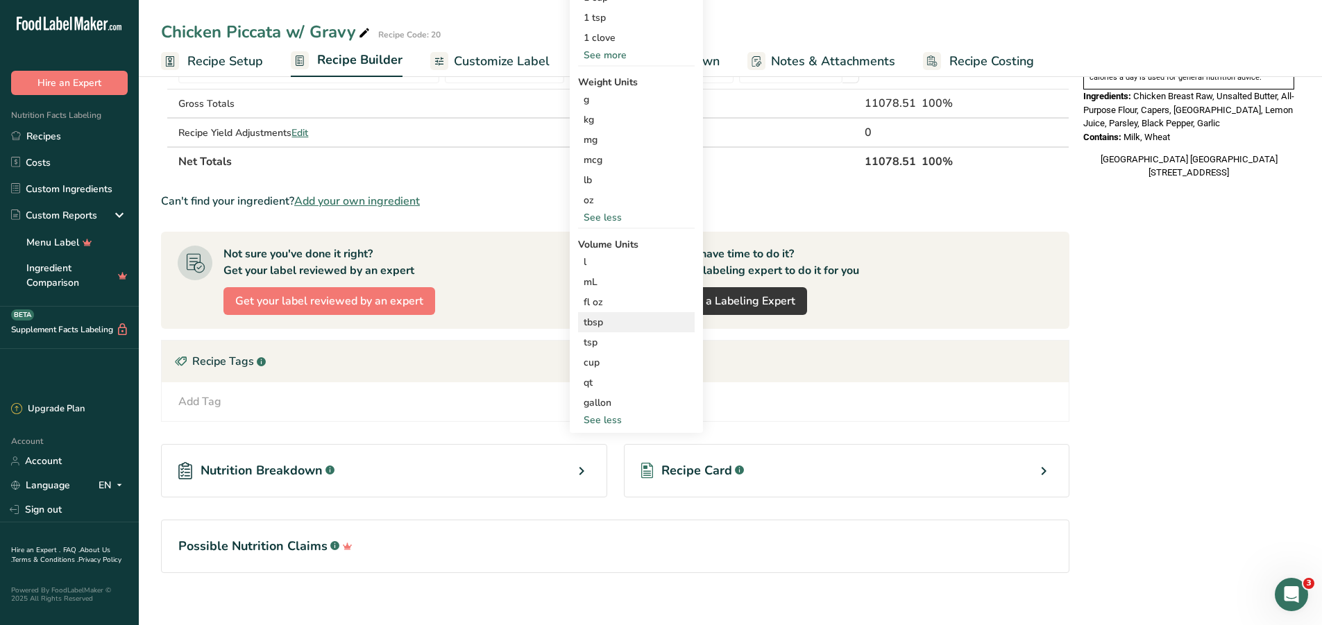
click at [608, 320] on div "tbsp" at bounding box center [637, 322] width 106 height 15
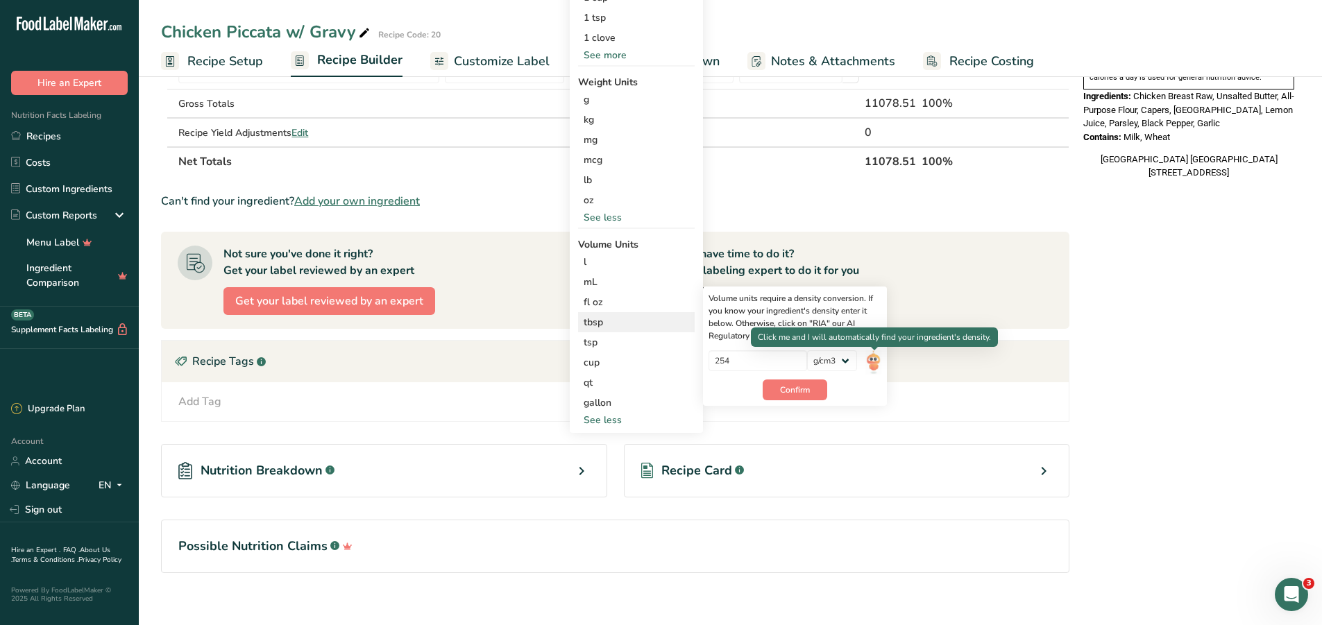
click at [879, 359] on img at bounding box center [873, 363] width 15 height 24
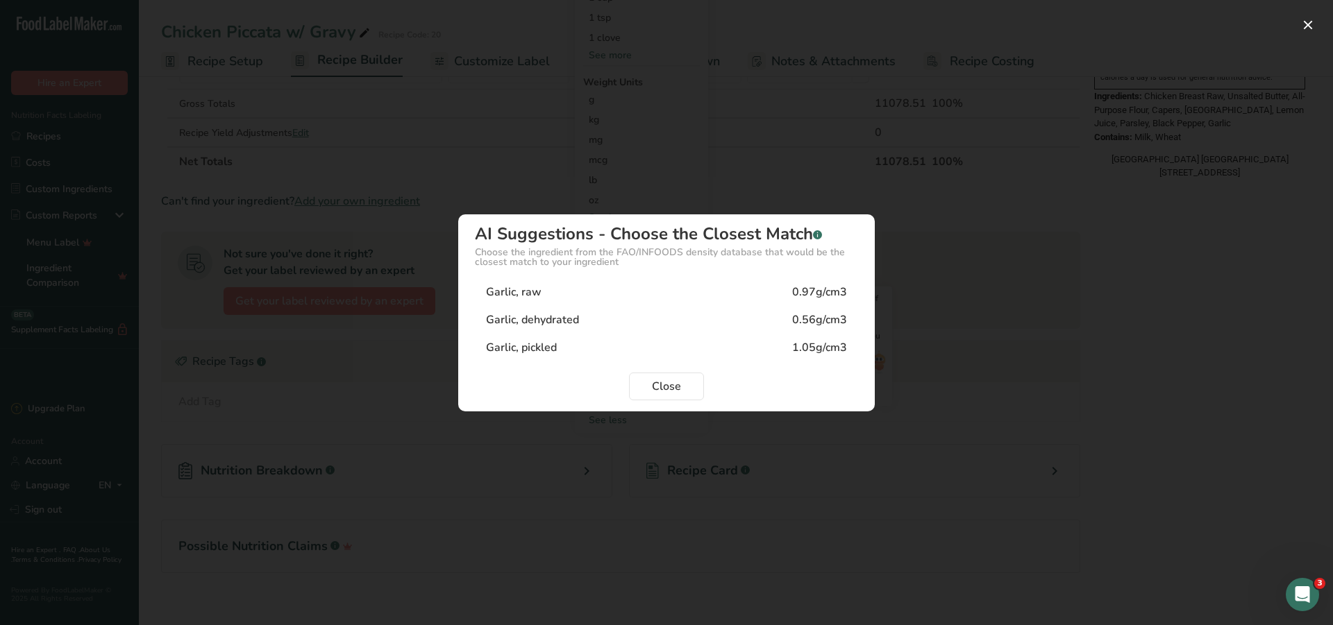
click at [818, 290] on div "0.97g/cm3" at bounding box center [819, 292] width 55 height 17
type input "0.97"
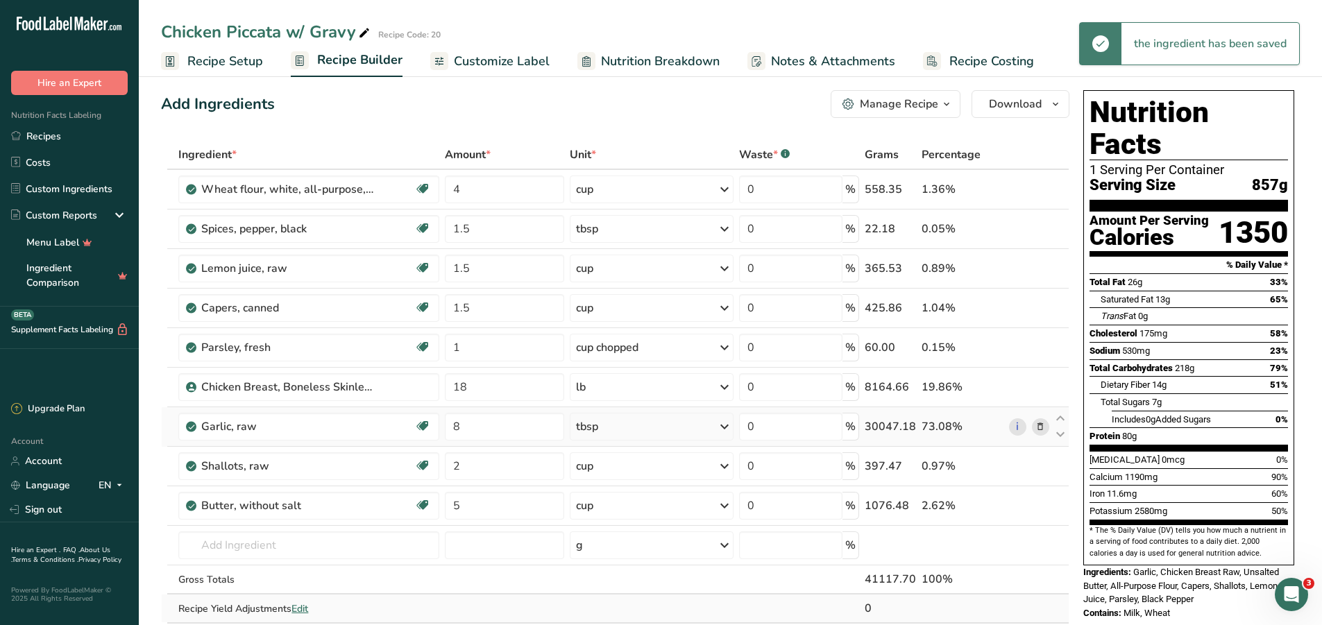
scroll to position [0, 0]
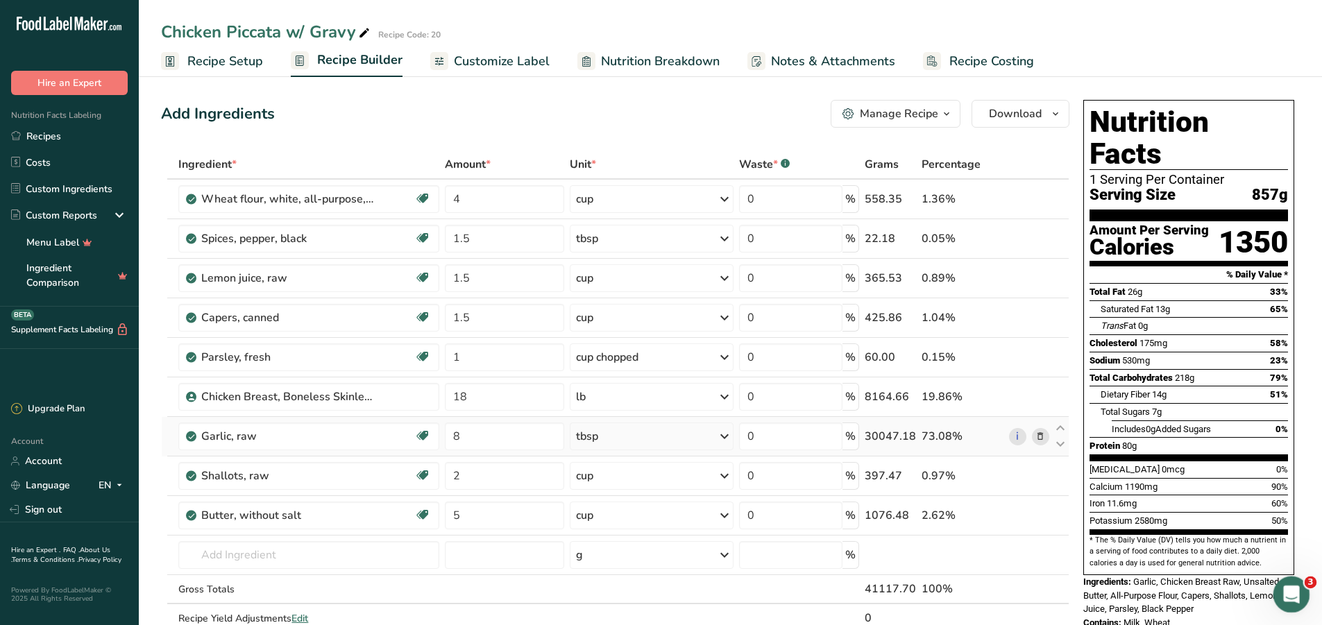
click at [1294, 583] on div "Open Intercom Messenger" at bounding box center [1290, 593] width 46 height 46
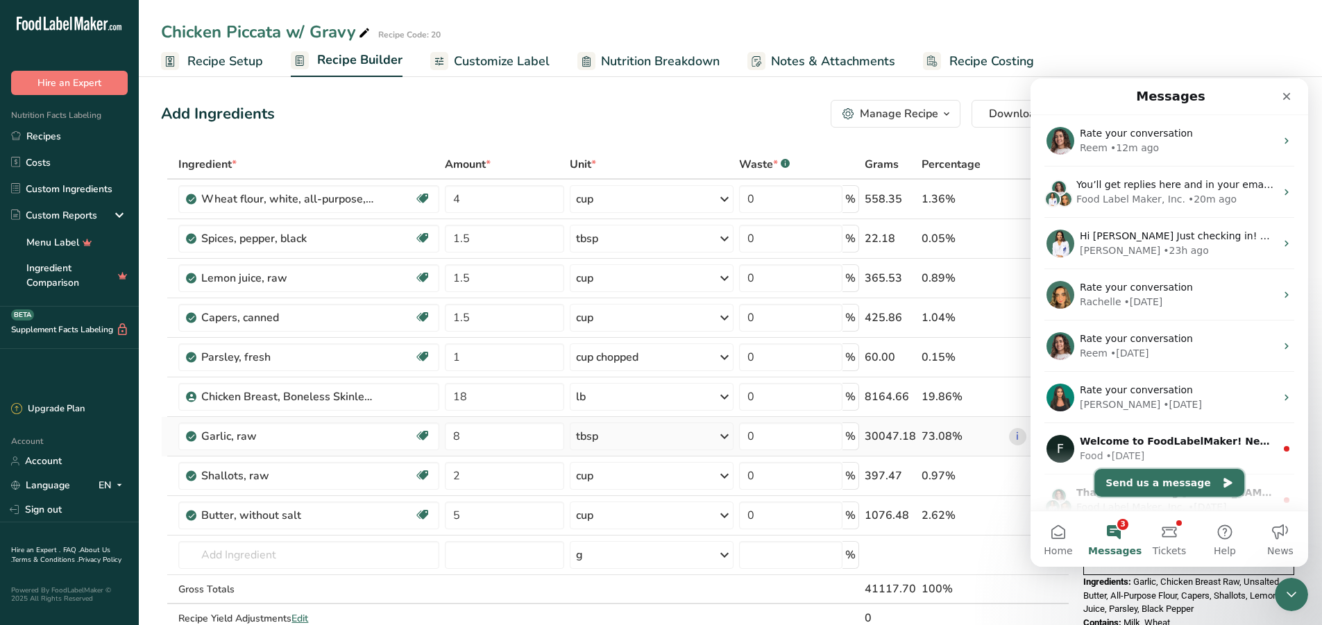
click at [1177, 489] on button "Send us a message" at bounding box center [1170, 483] width 150 height 28
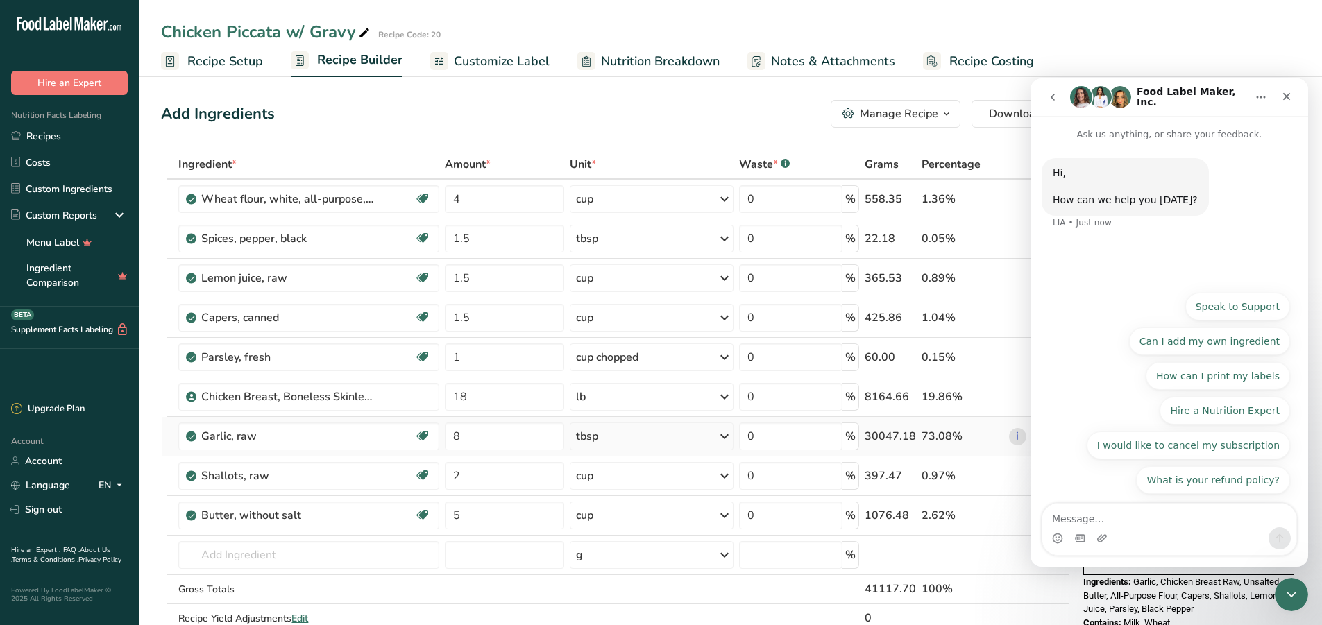
click at [1105, 518] on textarea "Message…" at bounding box center [1170, 516] width 254 height 24
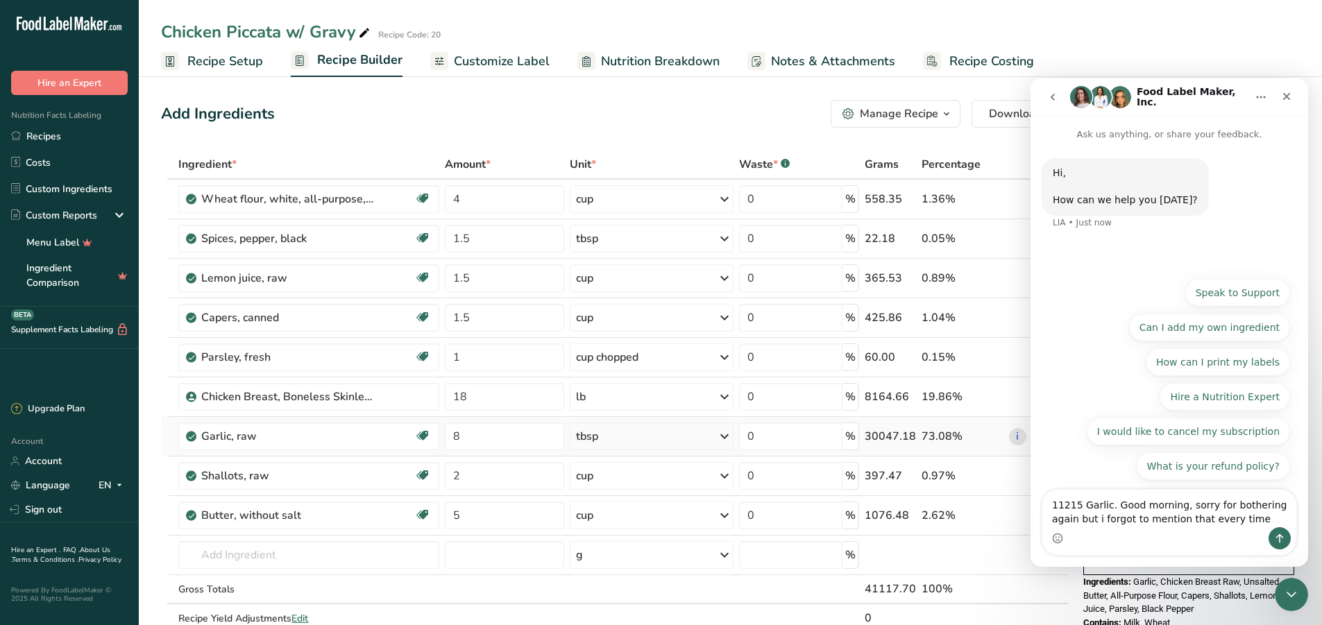
click at [1072, 521] on textarea "11215 Garlic. Good morning, sorry for bothering again but i forgot to mention t…" at bounding box center [1170, 508] width 254 height 37
drag, startPoint x: 1174, startPoint y: 504, endPoint x: 1215, endPoint y: 520, distance: 44.6
click at [1174, 505] on textarea "11215 Garlic. Good morning, sorry for bothering again but I forgot to mention t…" at bounding box center [1170, 508] width 254 height 37
click at [1175, 506] on textarea "11215 Garlic. Good morning, sorry for bothering again but I forgot to mention t…" at bounding box center [1170, 508] width 254 height 37
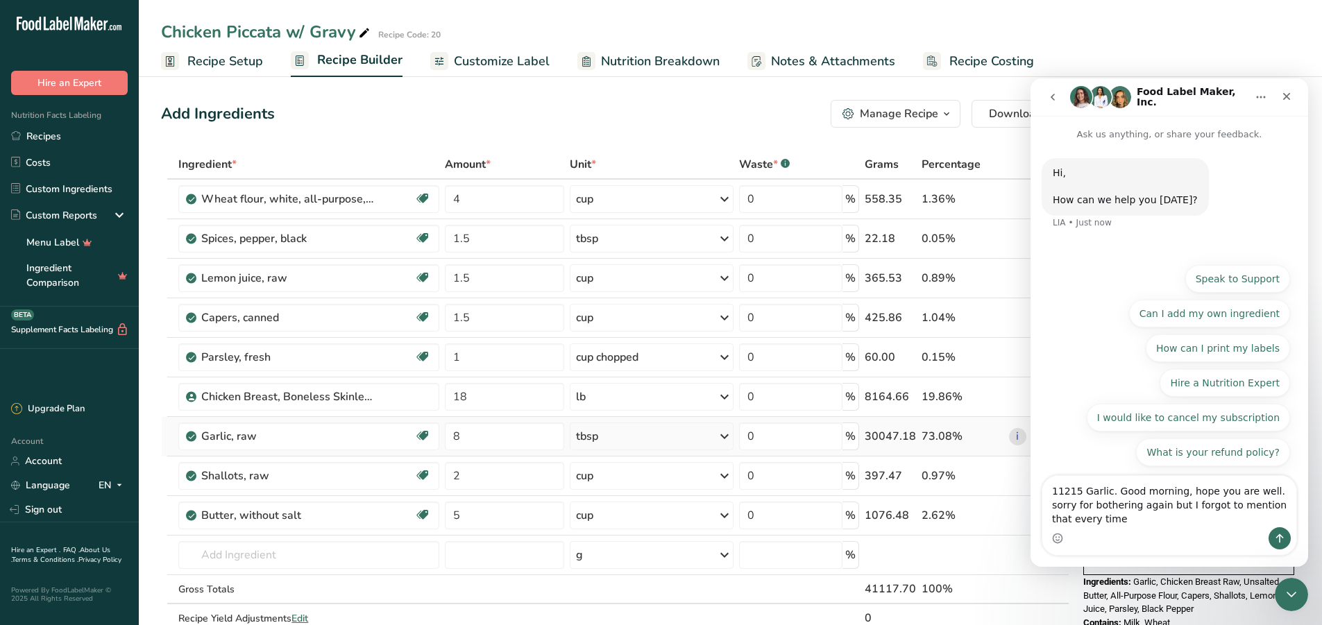
click at [1265, 489] on textarea "11215 Garlic. Good morning, hope you are well. sorry for bothering again but I …" at bounding box center [1170, 501] width 254 height 51
click at [1089, 529] on div "Intercom messenger" at bounding box center [1170, 539] width 254 height 22
click at [1091, 524] on textarea "11215 Garlic. Good morning, hope you are well. Sorry for bothering again but I …" at bounding box center [1170, 501] width 254 height 51
drag, startPoint x: 1106, startPoint y: 491, endPoint x: 1054, endPoint y: 487, distance: 52.9
click at [1054, 487] on textarea "11215 Garlic. Good morning, hope you are well. Sorry for bothering again but I …" at bounding box center [1170, 501] width 254 height 51
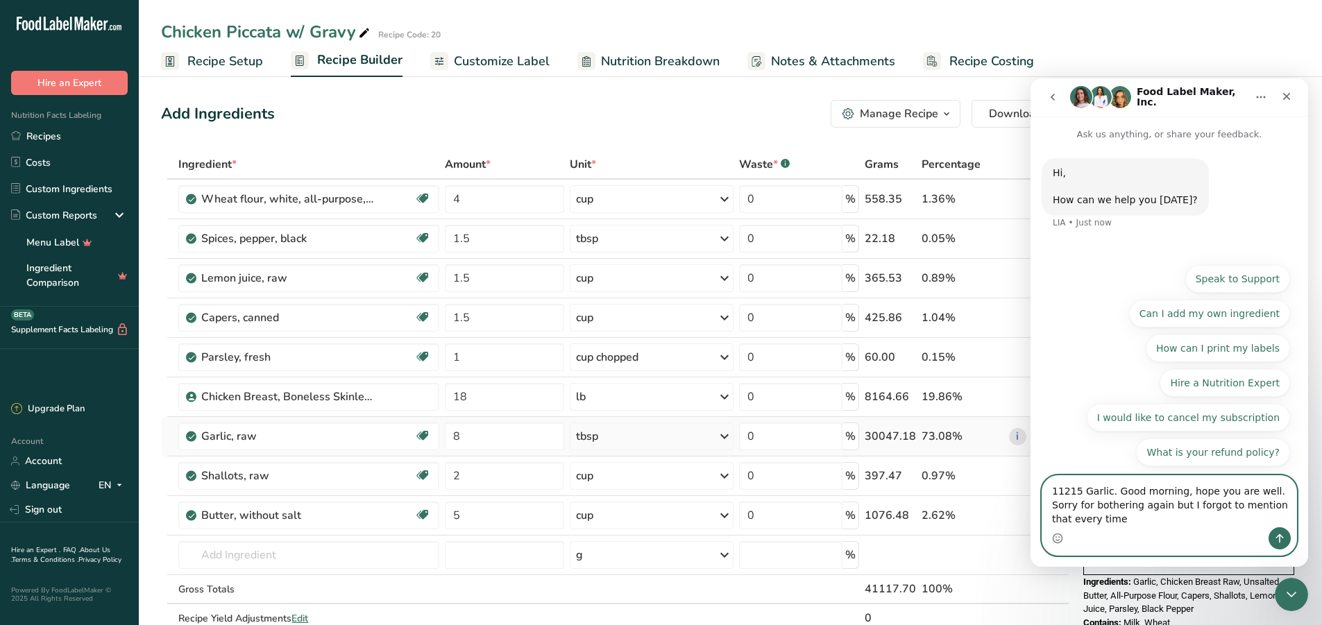
click at [1093, 521] on textarea "11215 Garlic. Good morning, hope you are well. Sorry for bothering again but I …" at bounding box center [1170, 501] width 254 height 51
click at [1150, 518] on textarea "11215 Garlic. Good morning, hope you are well. Sorry for bothering again but I …" at bounding box center [1170, 501] width 254 height 51
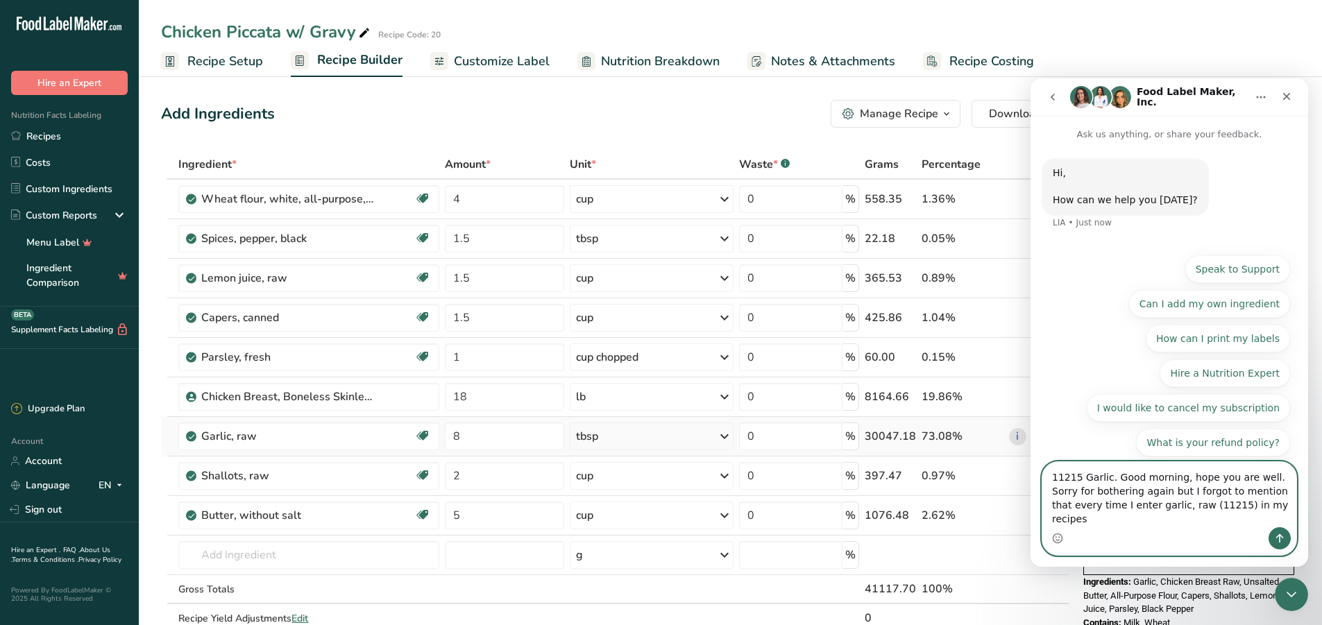
drag, startPoint x: 1240, startPoint y: 519, endPoint x: 1251, endPoint y: 523, distance: 11.2
click at [1240, 519] on textarea "11215 Garlic. Good morning, hope you are well. Sorry for bothering again but I …" at bounding box center [1170, 494] width 254 height 65
type textarea "11215 Garlic. Good morning, hope you are well. Sorry for bothering again but I …"
click at [1291, 600] on icon "Close Intercom Messenger" at bounding box center [1289, 592] width 17 height 17
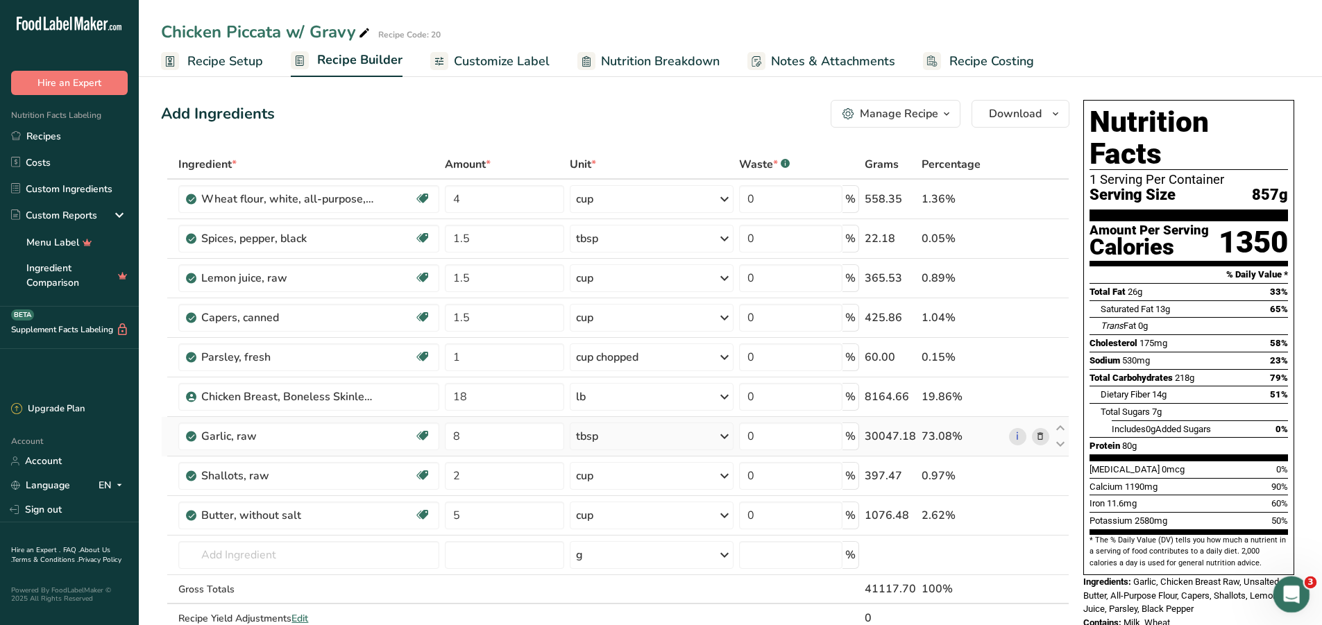
click at [1290, 589] on icon "Open Intercom Messenger" at bounding box center [1290, 593] width 23 height 23
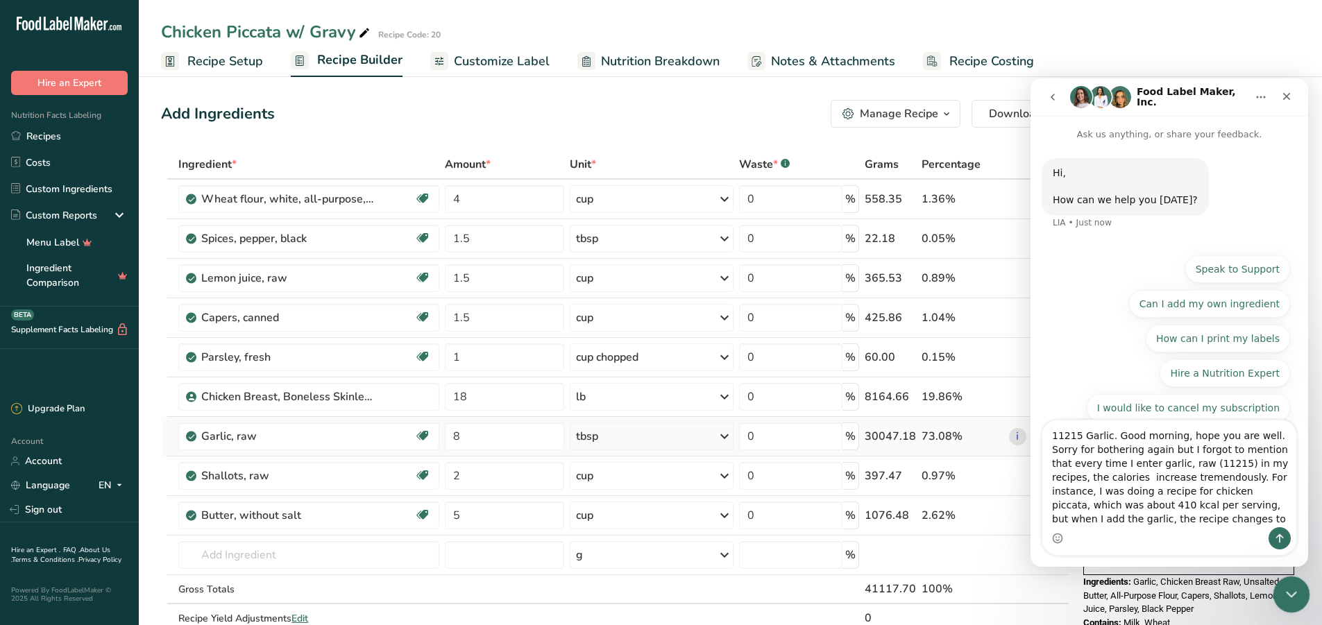
type textarea "11215 Garlic. Good morning, hope you are well. Sorry for bothering again but I …"
click at [1301, 605] on div "Close Intercom Messenger" at bounding box center [1289, 592] width 33 height 33
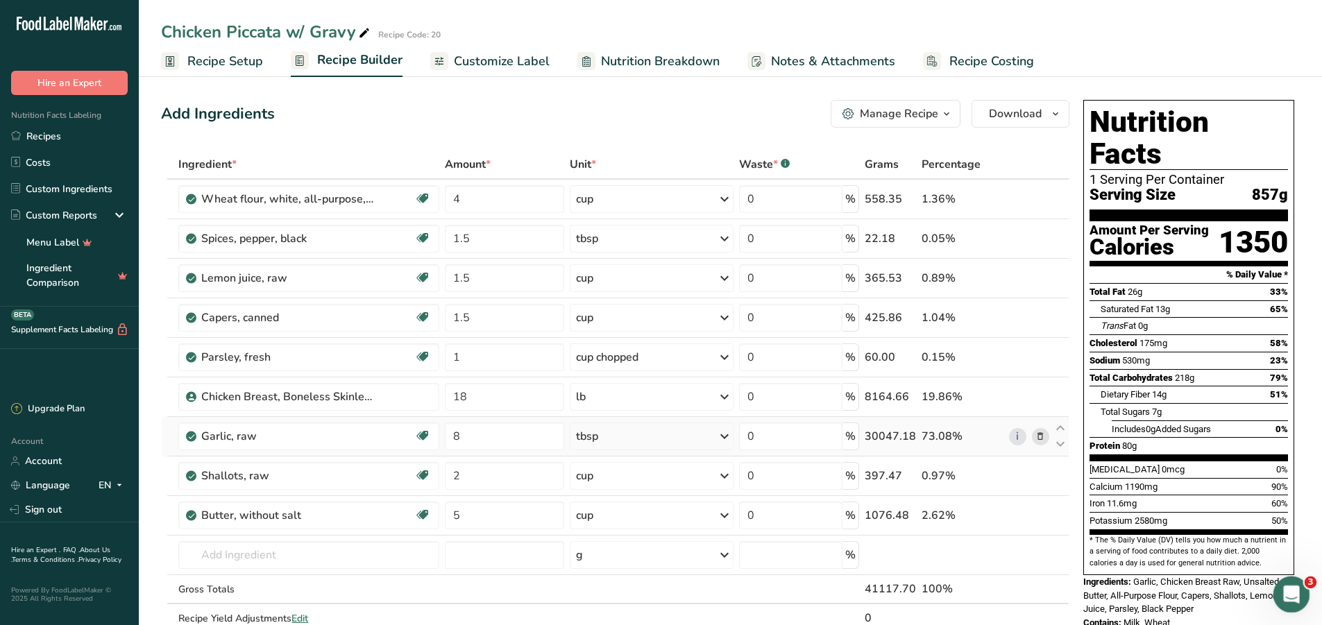
click at [1293, 594] on icon "Open Intercom Messenger" at bounding box center [1290, 593] width 23 height 23
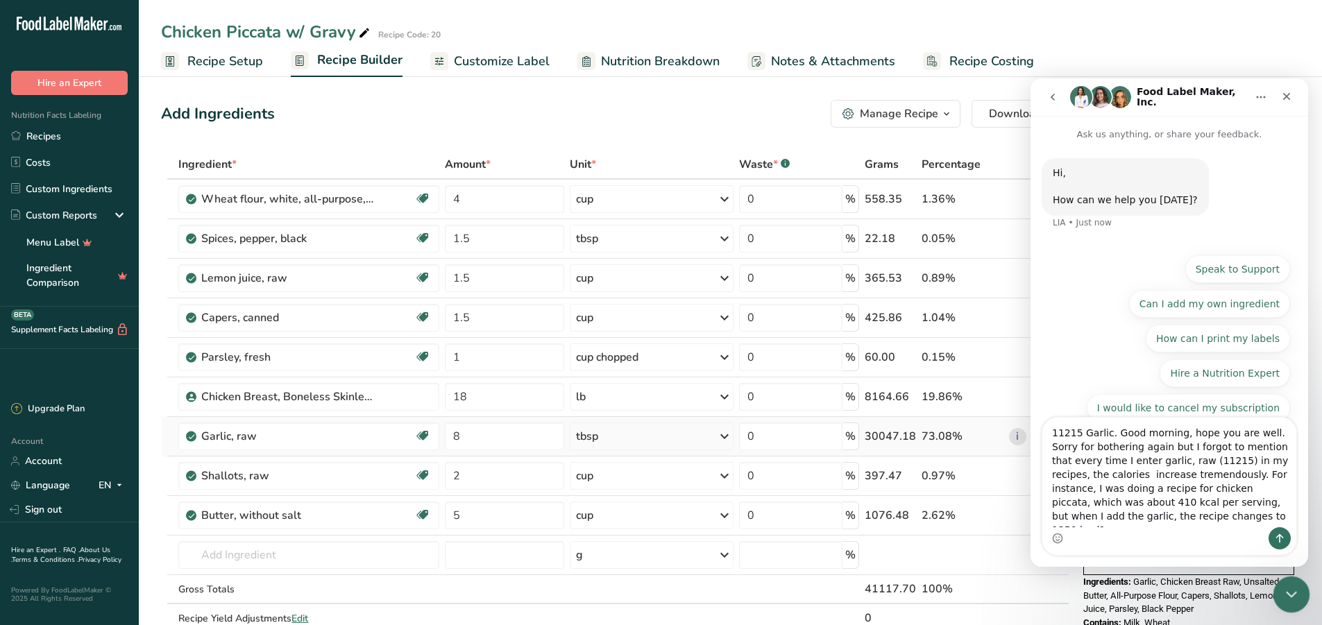
type textarea "11215 Garlic. Good morning, hope you are well. Sorry for bothering again but I …"
click at [1302, 589] on div "Close Intercom Messenger" at bounding box center [1289, 592] width 33 height 33
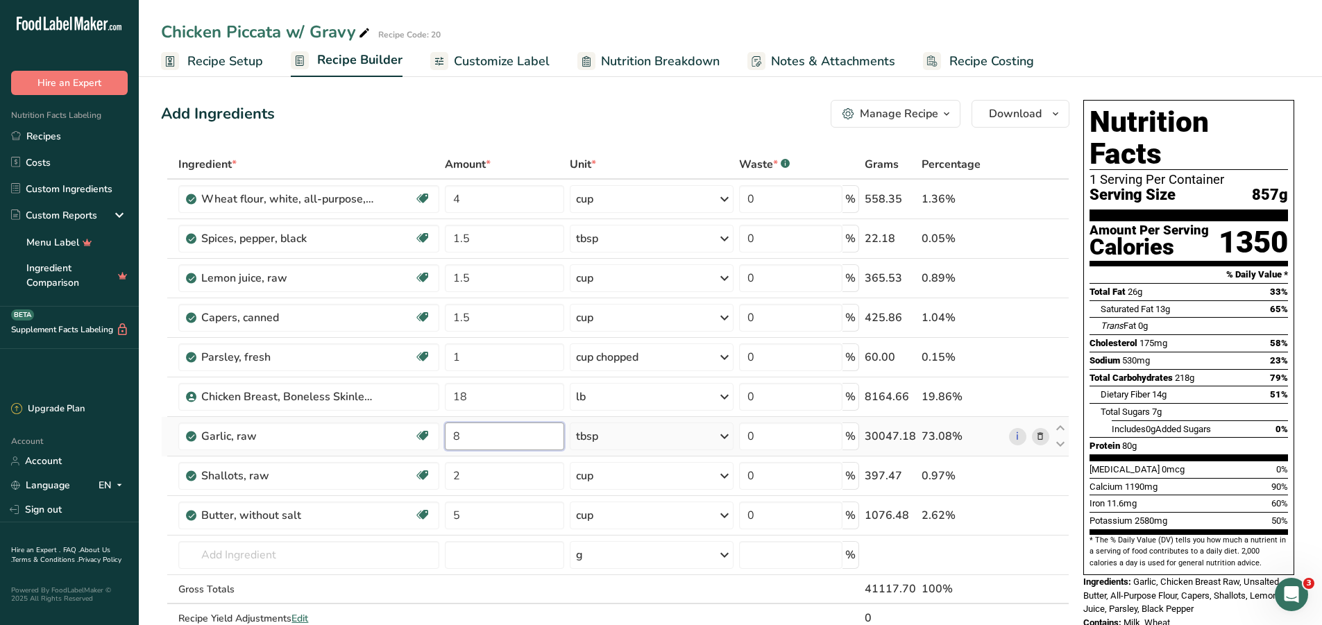
click at [494, 438] on input "8" at bounding box center [504, 437] width 119 height 28
click at [669, 432] on div "Ingredient * Amount * Unit * Waste * .a-a{fill:#347362;}.b-a{fill:#fff;} Grams …" at bounding box center [615, 406] width 909 height 512
click at [1036, 440] on icon at bounding box center [1041, 437] width 10 height 15
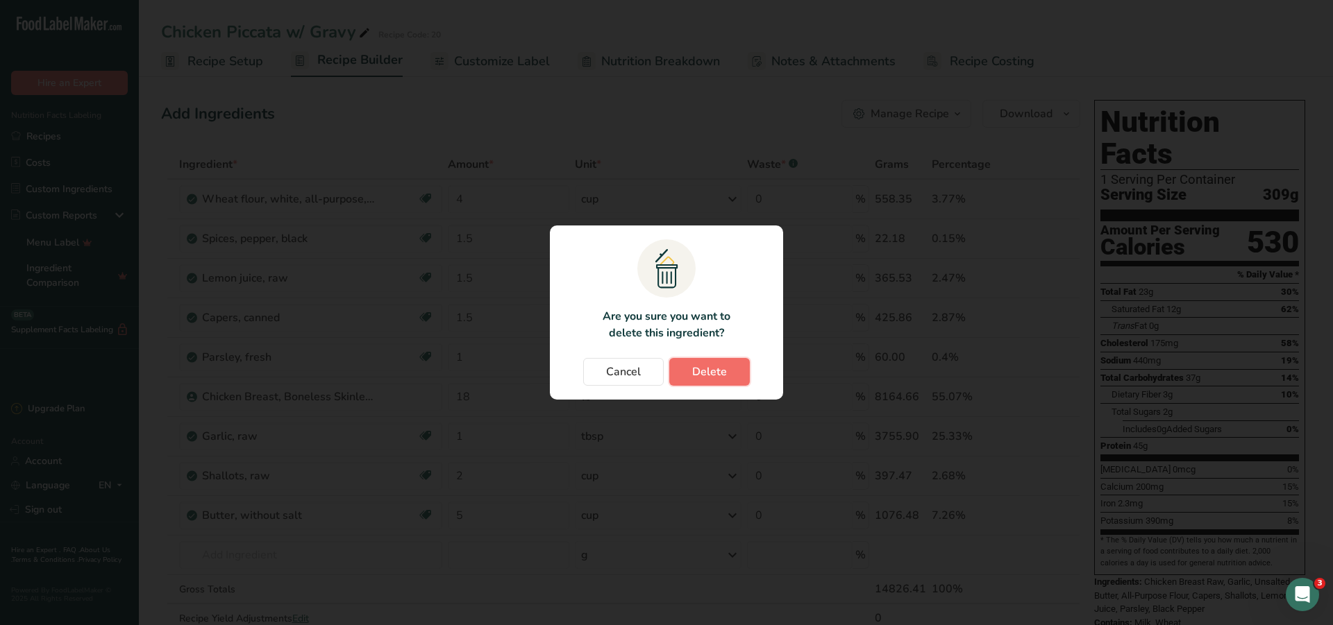
click at [694, 369] on span "Delete" at bounding box center [709, 372] width 35 height 17
type input "2"
type input "5"
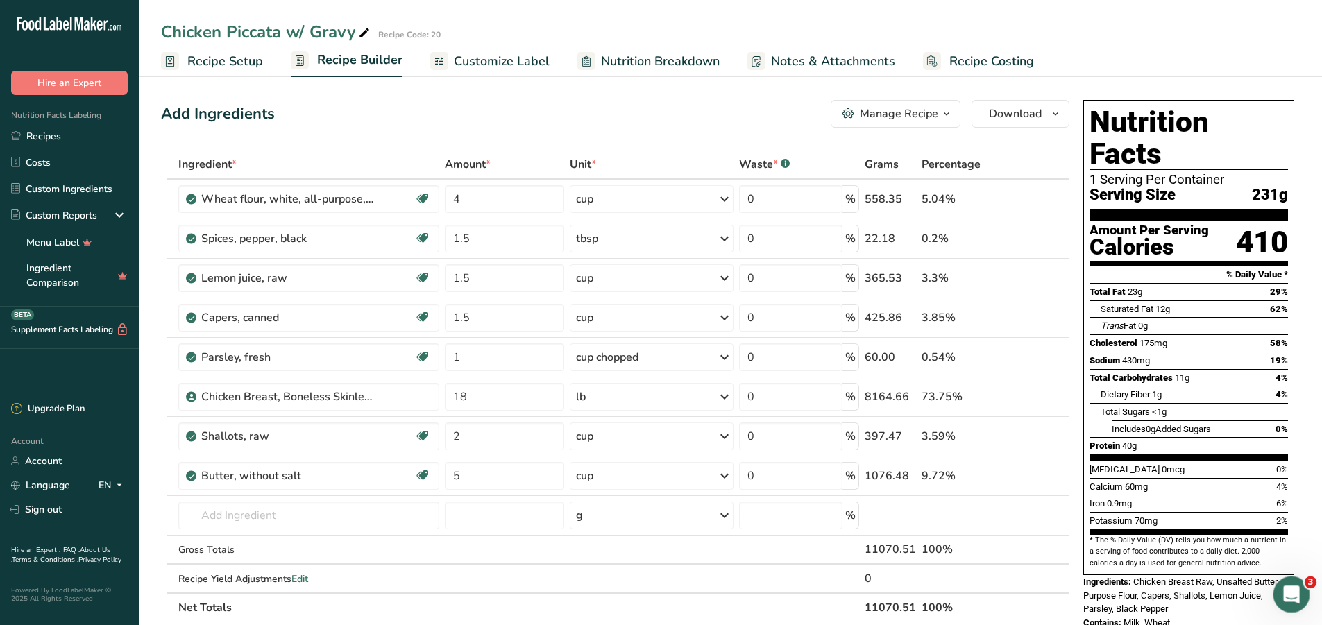
click at [1301, 584] on div "Open Intercom Messenger" at bounding box center [1290, 593] width 46 height 46
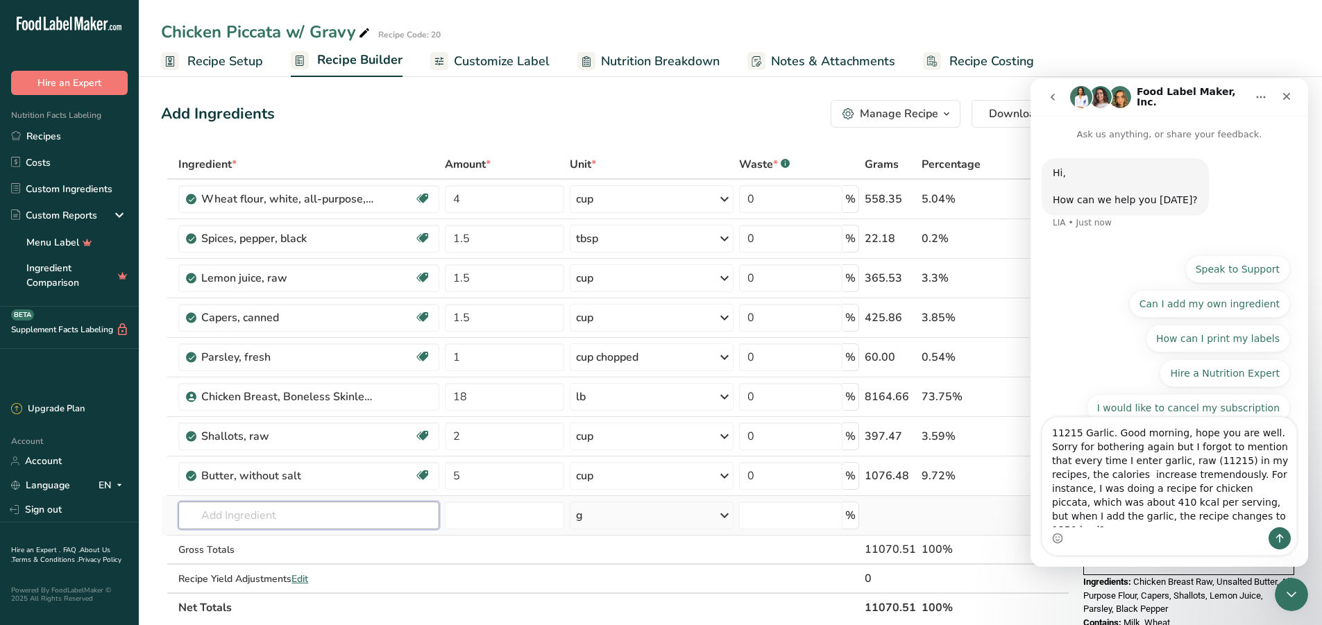
click at [341, 524] on input "text" at bounding box center [308, 516] width 261 height 28
click at [1291, 585] on icon "Close Intercom Messenger" at bounding box center [1289, 592] width 17 height 17
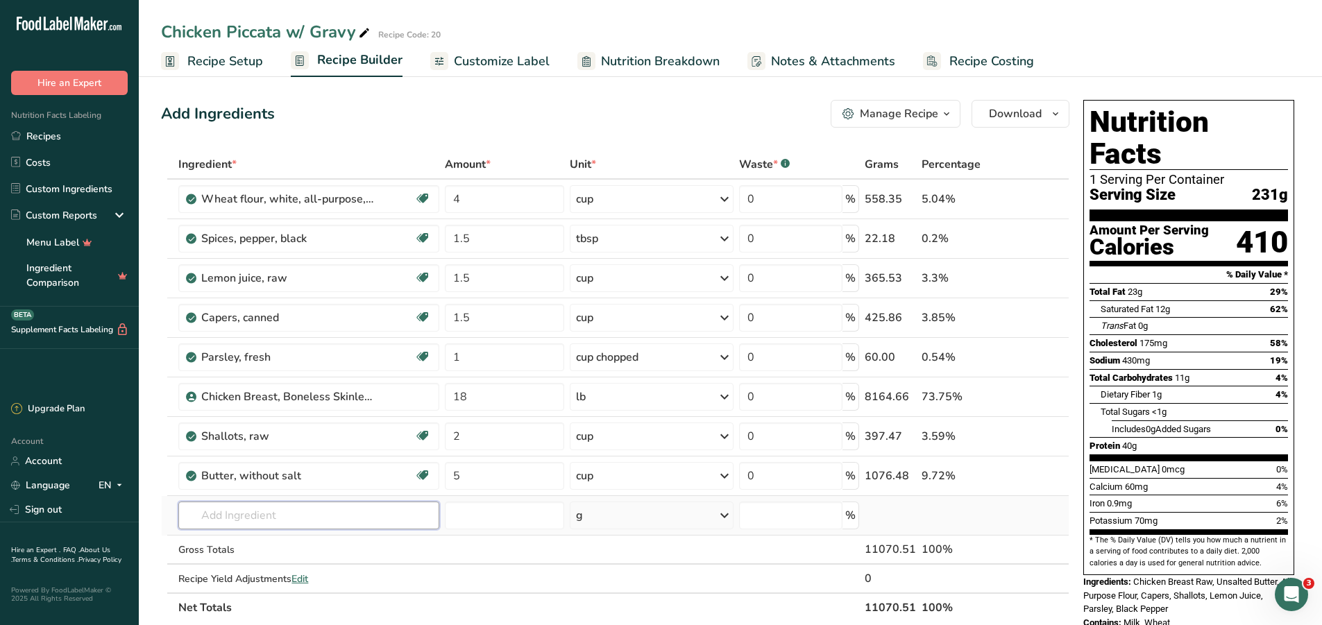
click at [318, 507] on input "text" at bounding box center [308, 516] width 261 height 28
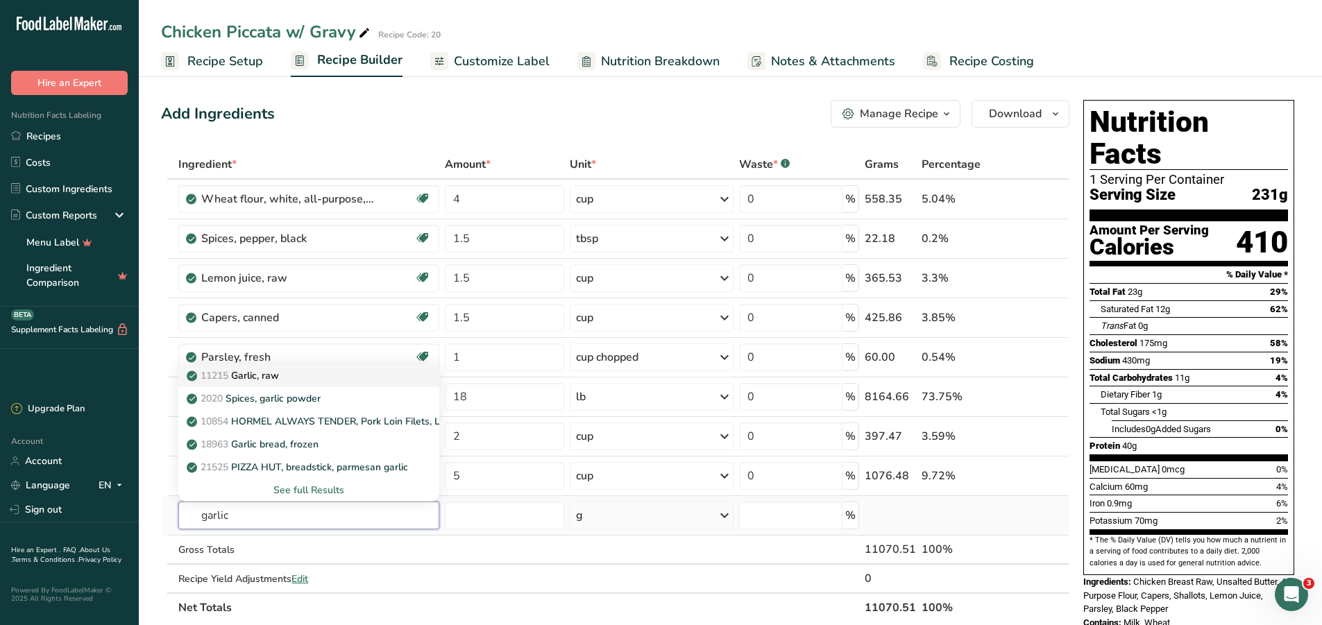
type input "garlic"
click at [349, 372] on div "11215 Garlic, raw" at bounding box center [297, 376] width 217 height 15
type input "Garlic, raw"
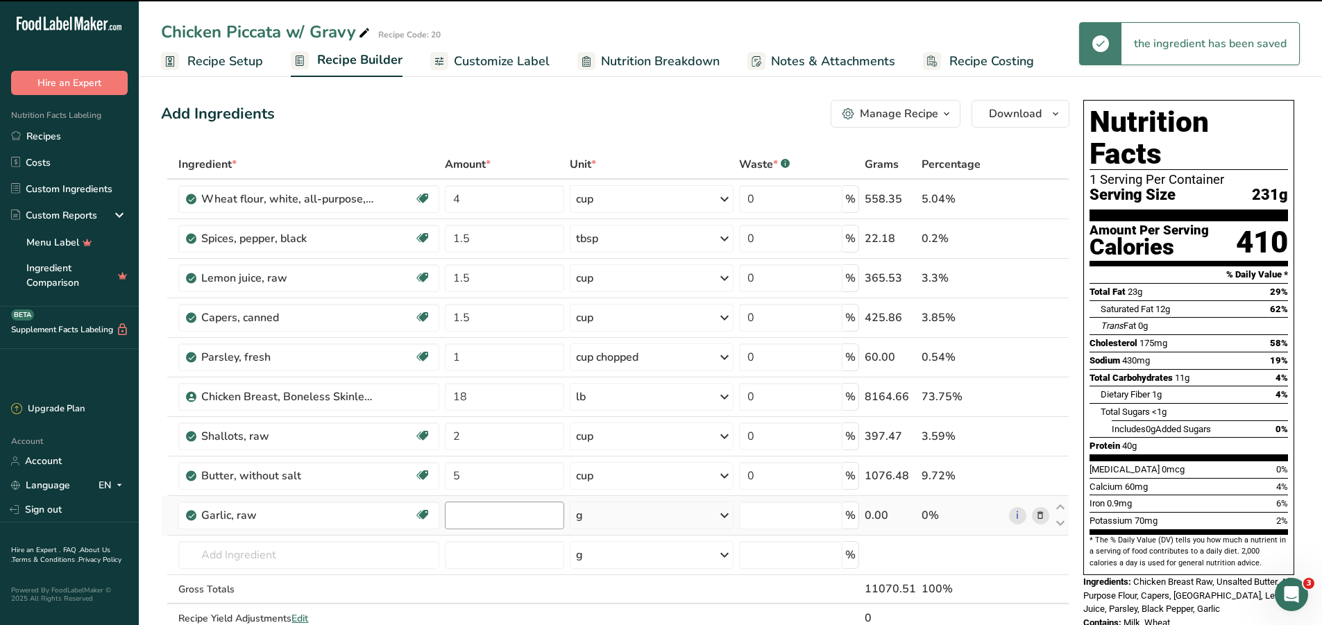
type input "0"
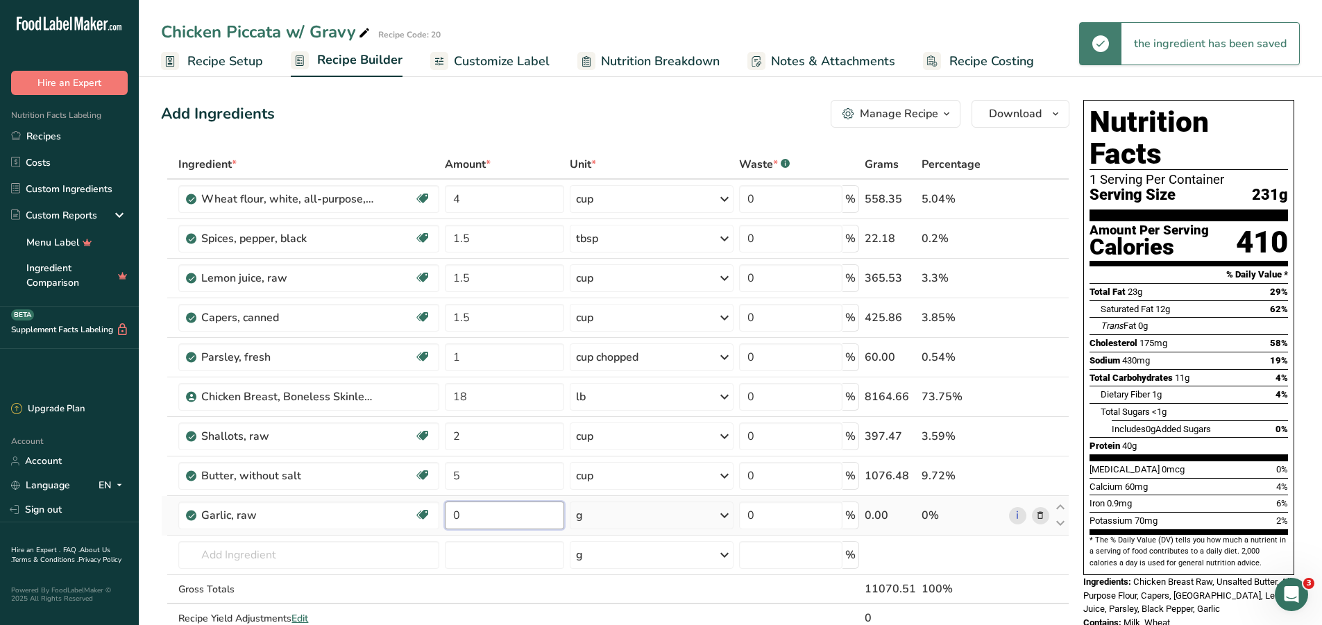
click at [509, 519] on input "0" at bounding box center [504, 516] width 119 height 28
type input "0.5"
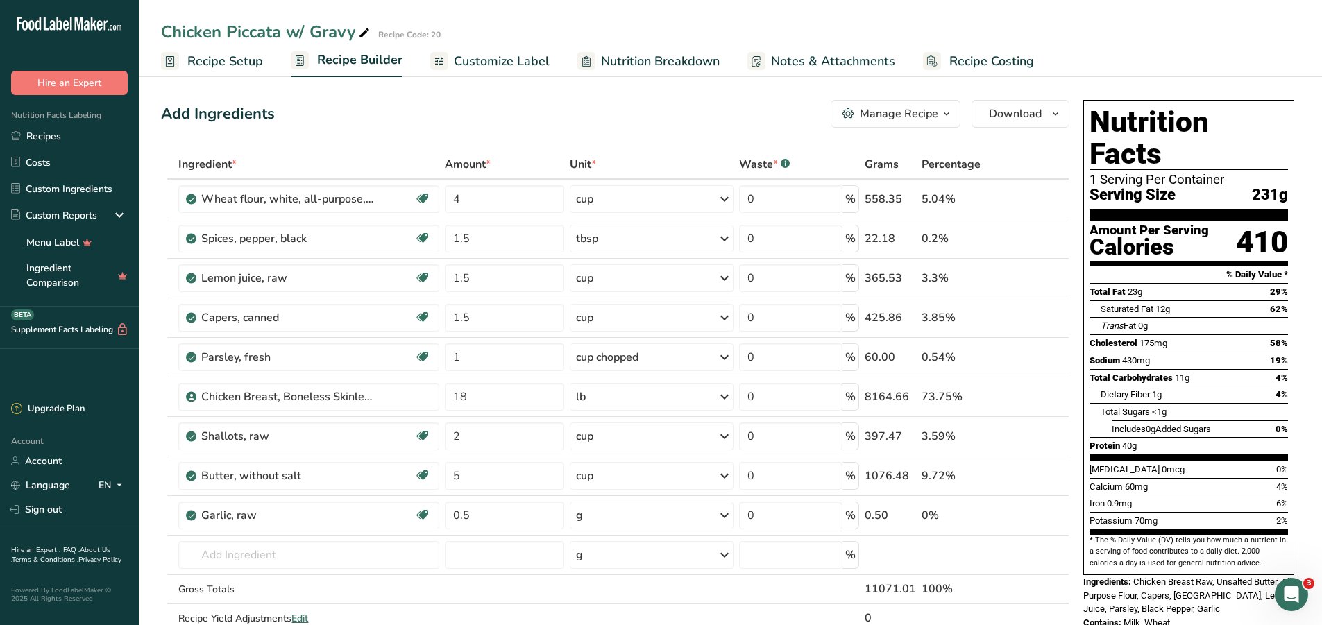
click at [673, 523] on div "Ingredient * Amount * Unit * Waste * .a-a{fill:#347362;}.b-a{fill:#fff;} Grams …" at bounding box center [615, 406] width 909 height 512
click at [673, 523] on div "g" at bounding box center [652, 516] width 164 height 28
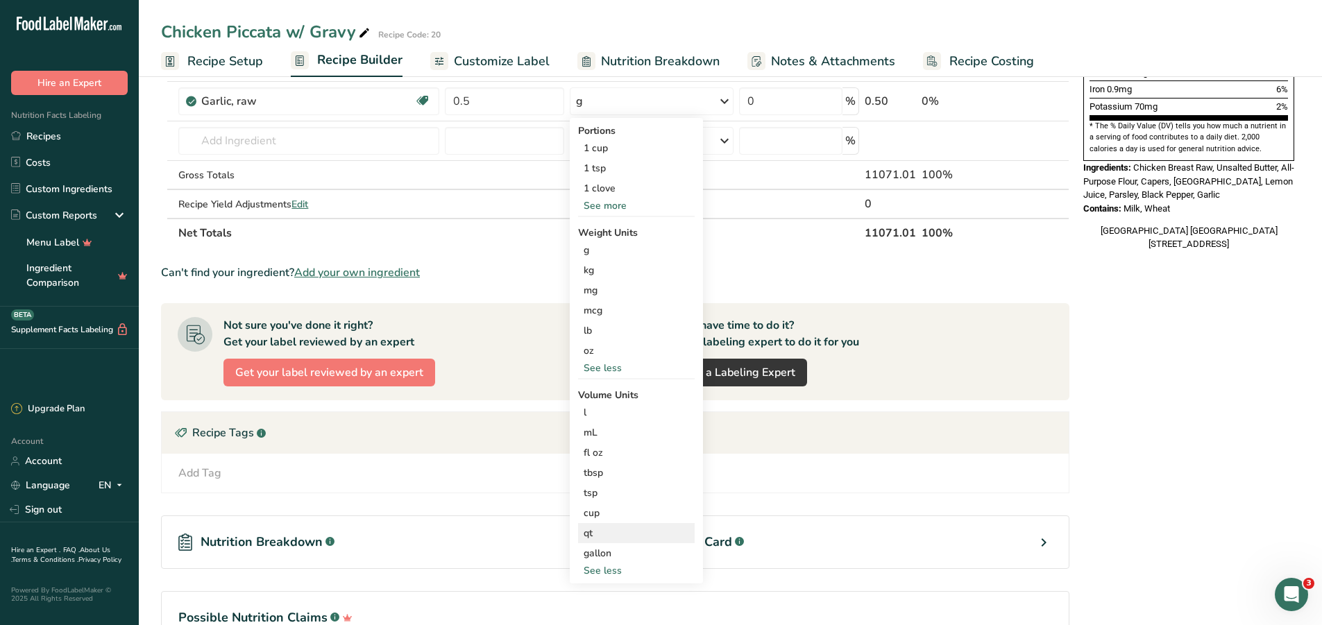
scroll to position [416, 0]
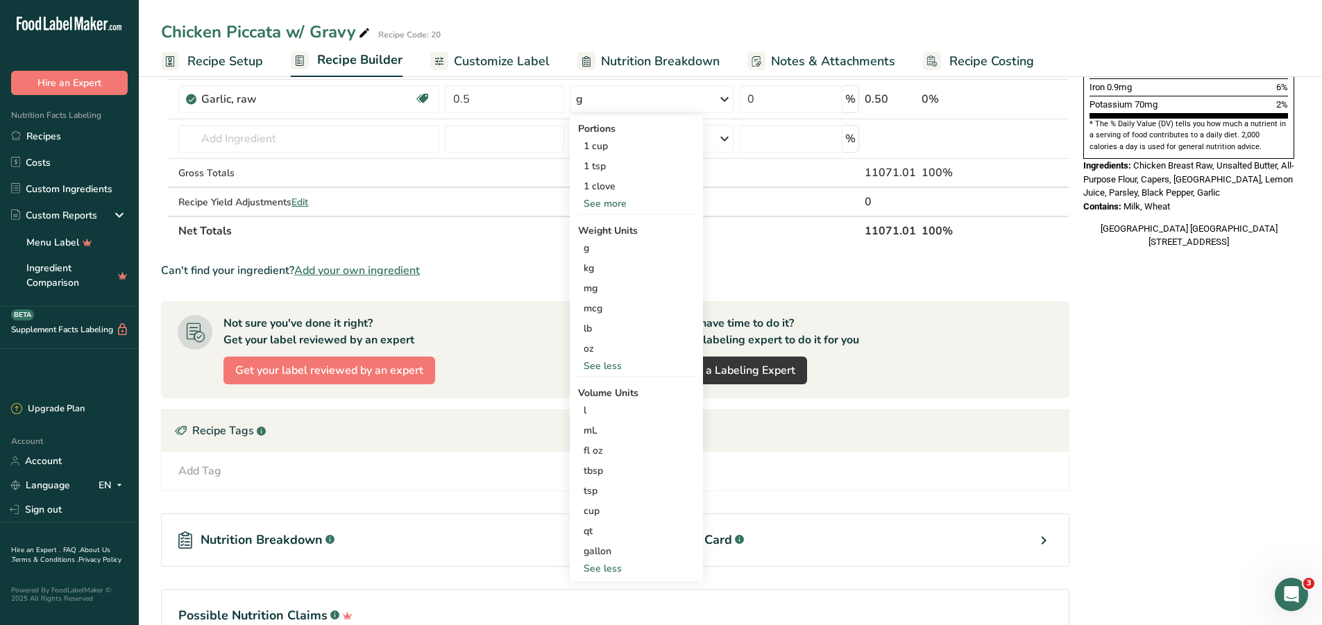
click at [605, 566] on div "See less" at bounding box center [636, 569] width 117 height 15
click at [612, 466] on div "See more" at bounding box center [636, 468] width 117 height 15
select select "22"
click at [605, 512] on div "cup" at bounding box center [637, 511] width 106 height 15
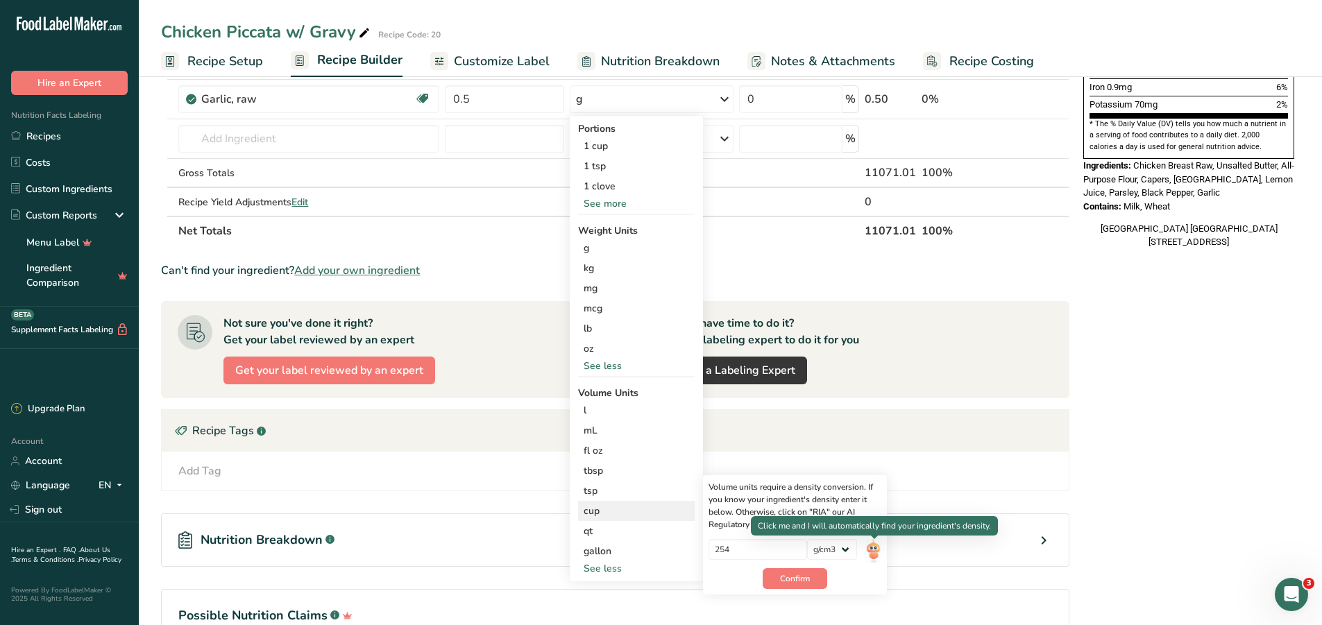
click at [876, 546] on img at bounding box center [873, 551] width 15 height 24
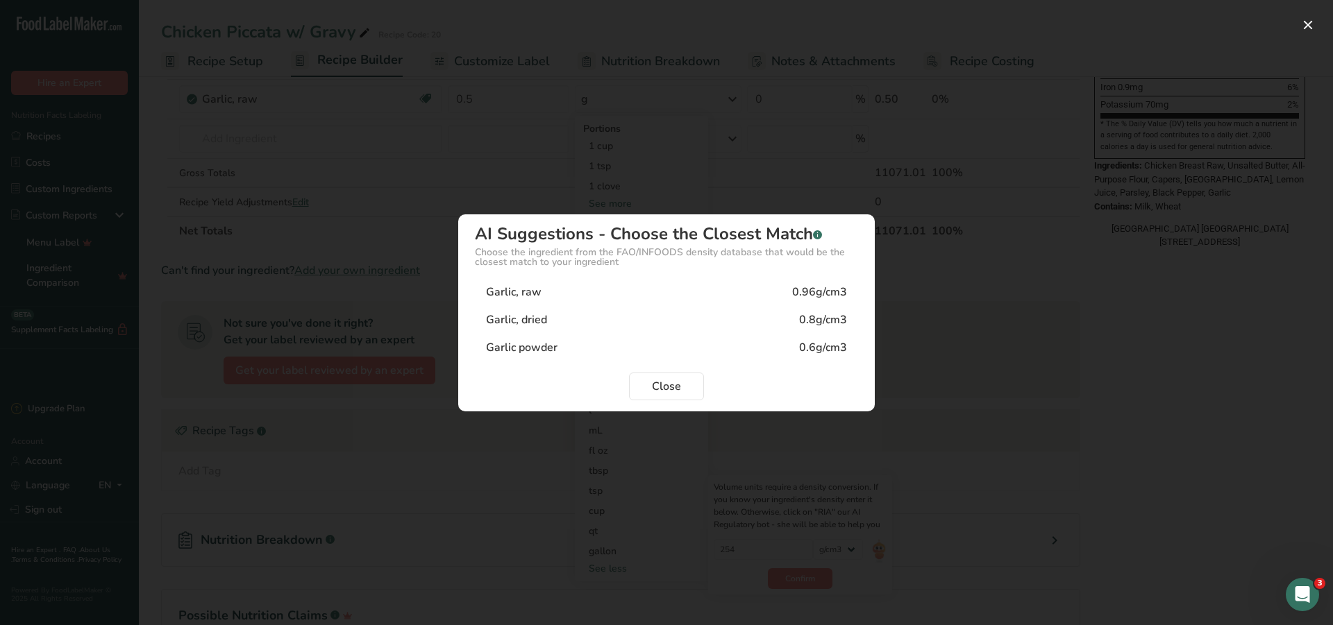
click at [555, 292] on div "Garlic, raw 0.96g/cm3" at bounding box center [666, 292] width 383 height 28
type input "0.96"
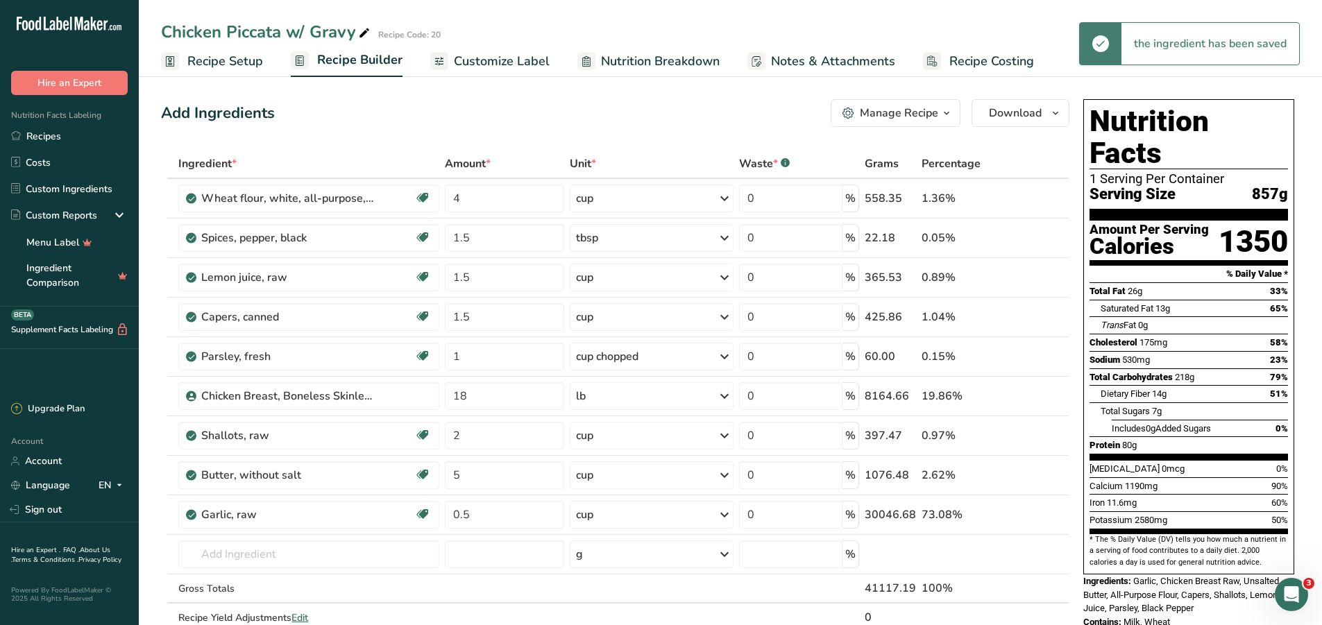
scroll to position [0, 0]
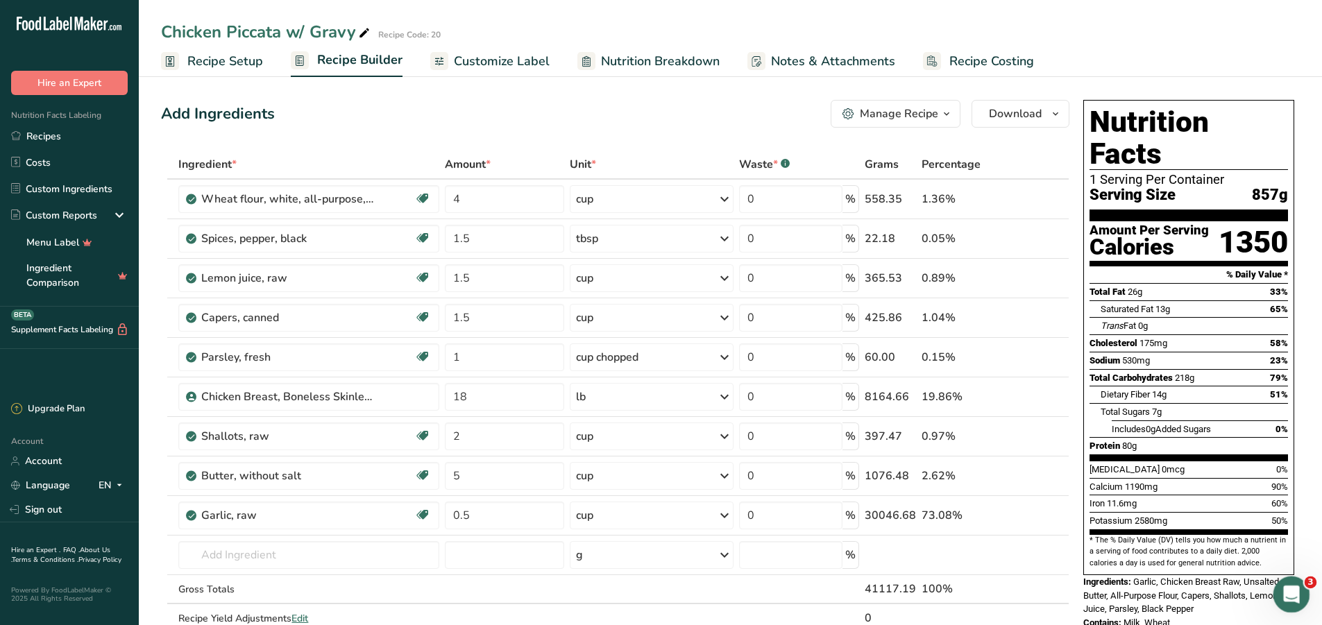
click at [1286, 591] on icon "Open Intercom Messenger" at bounding box center [1290, 593] width 23 height 23
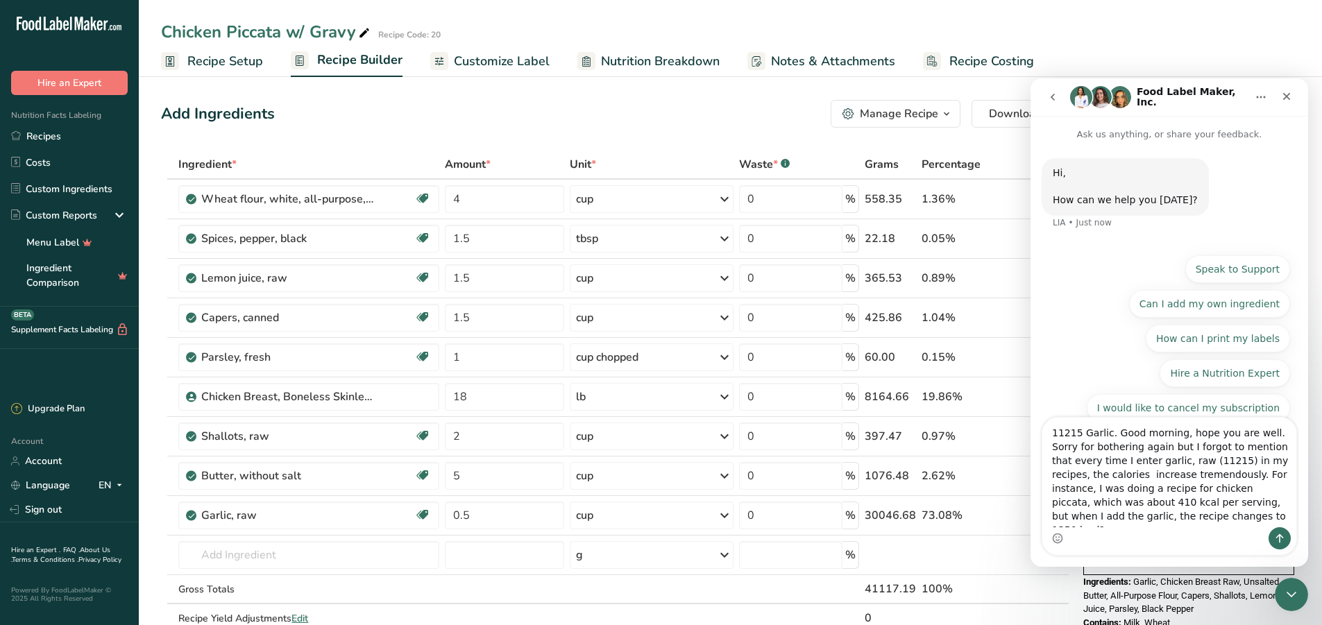
click at [1183, 465] on textarea "11215 Garlic. Good morning, hope you are well. Sorry for bothering again but I …" at bounding box center [1170, 473] width 254 height 110
type textarea "11215 Garlic. Good morning, hope you are well. Sorry for bothering again but I …"
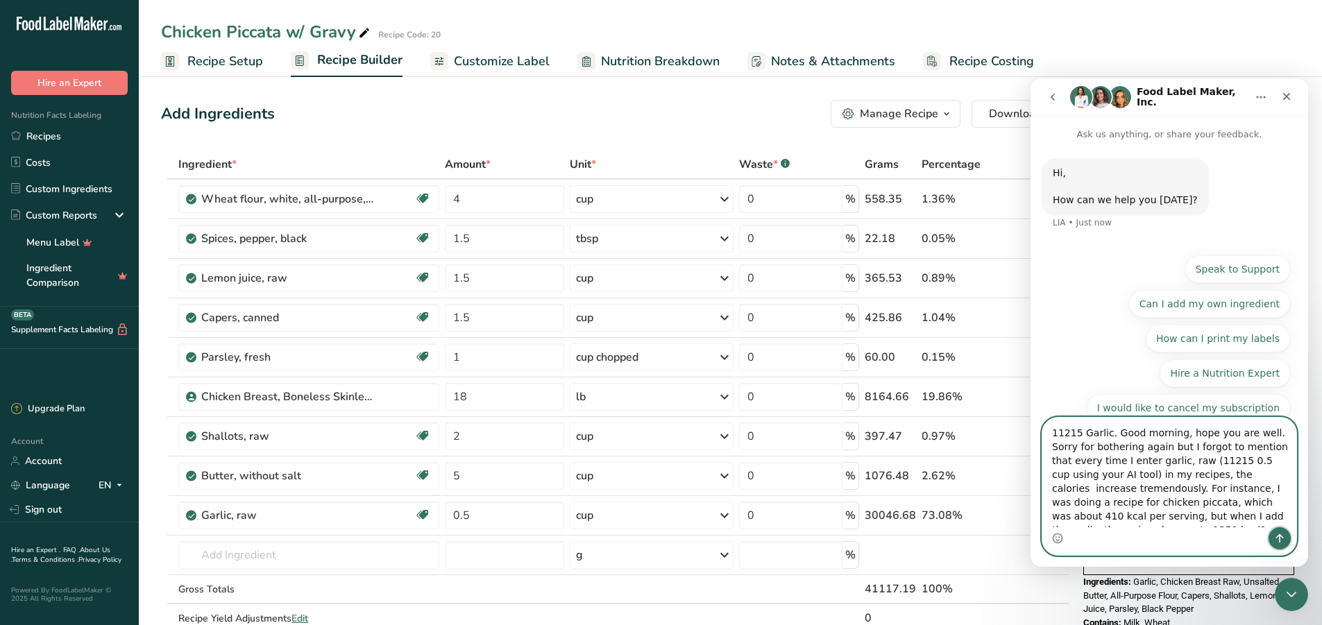
click at [1283, 534] on icon "Send a message…" at bounding box center [1279, 538] width 11 height 11
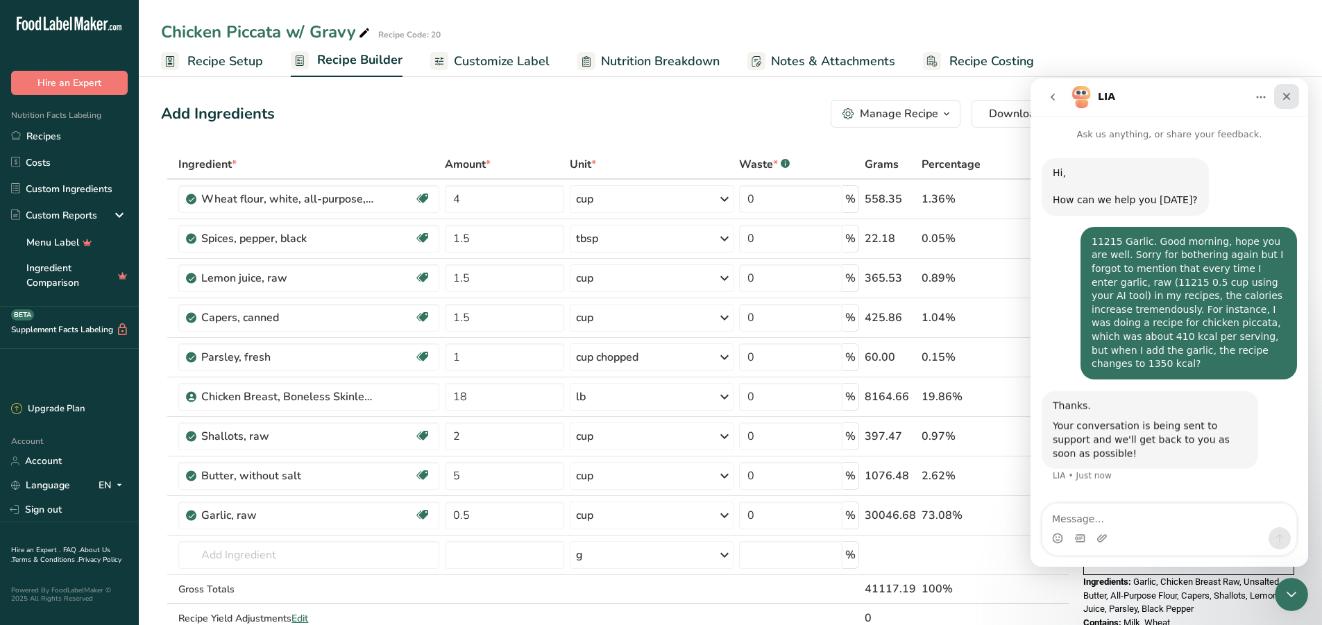
click at [1281, 98] on icon "Close" at bounding box center [1286, 96] width 11 height 11
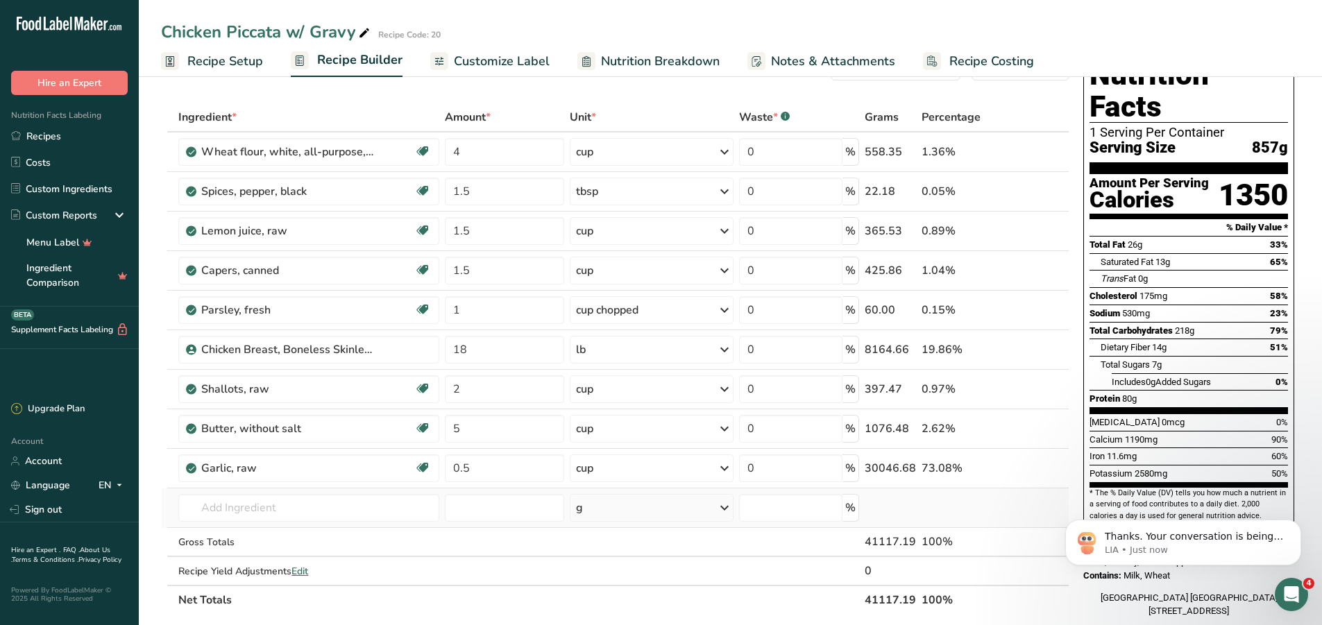
scroll to position [69, 0]
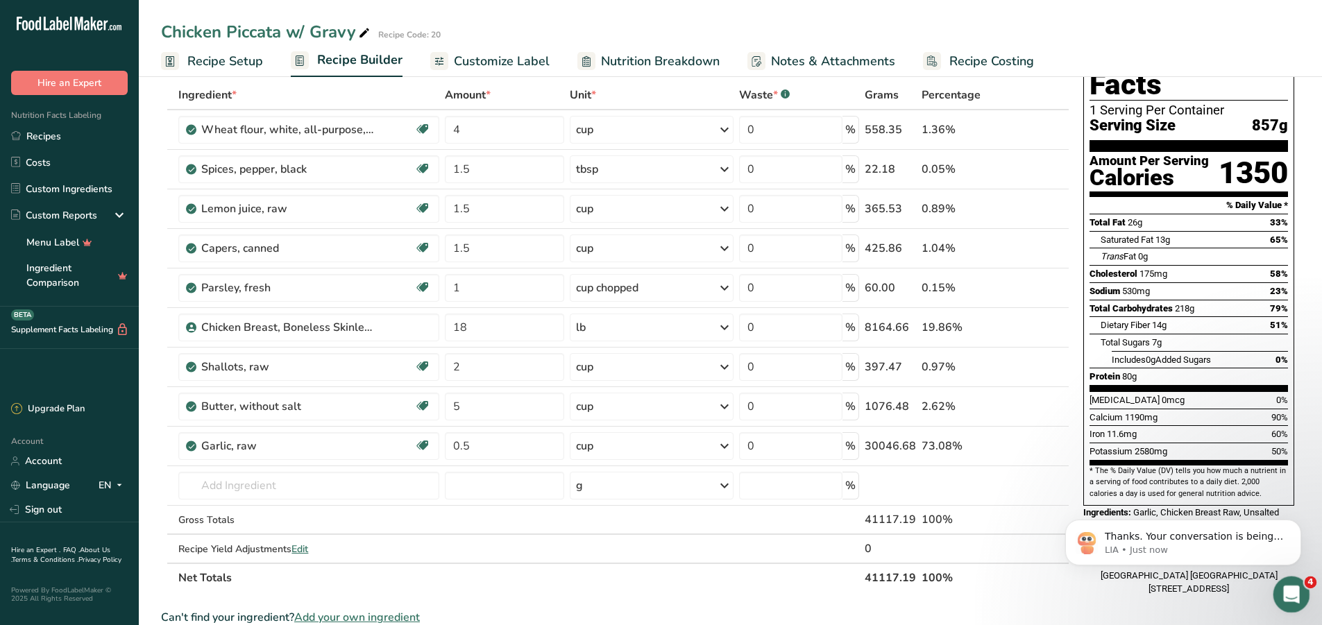
click at [1295, 589] on icon "Open Intercom Messenger" at bounding box center [1290, 593] width 23 height 23
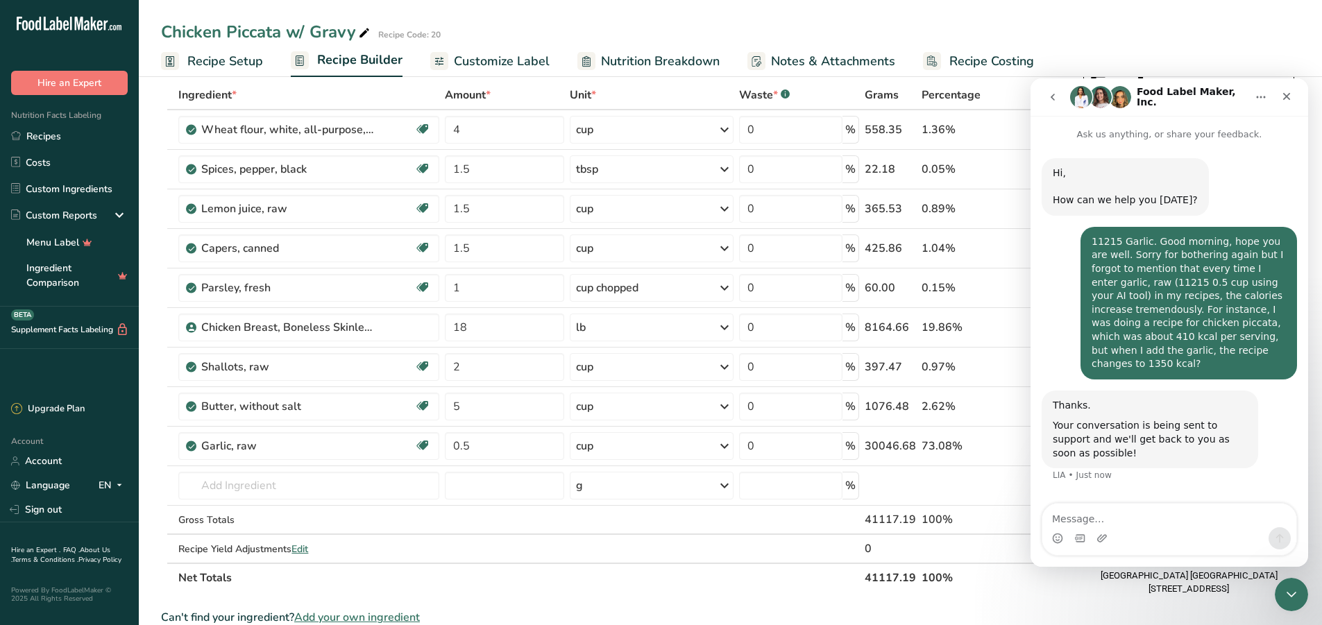
scroll to position [19, 0]
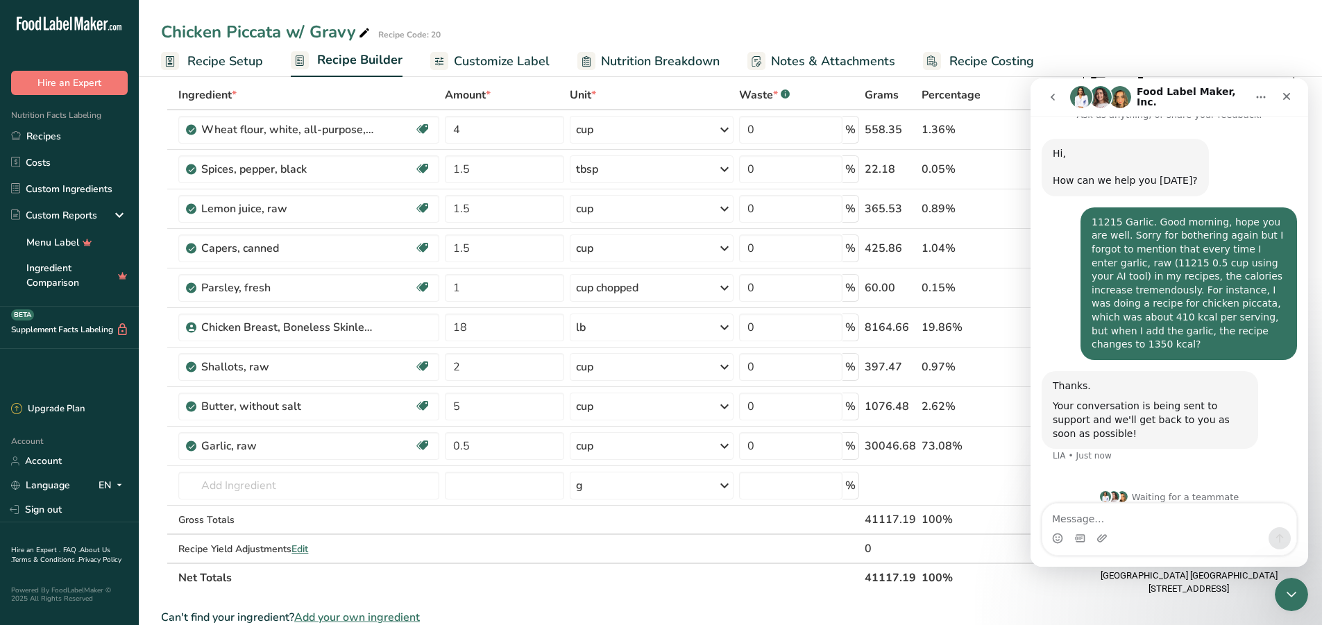
click at [1117, 519] on textarea "Message…" at bounding box center [1170, 516] width 254 height 24
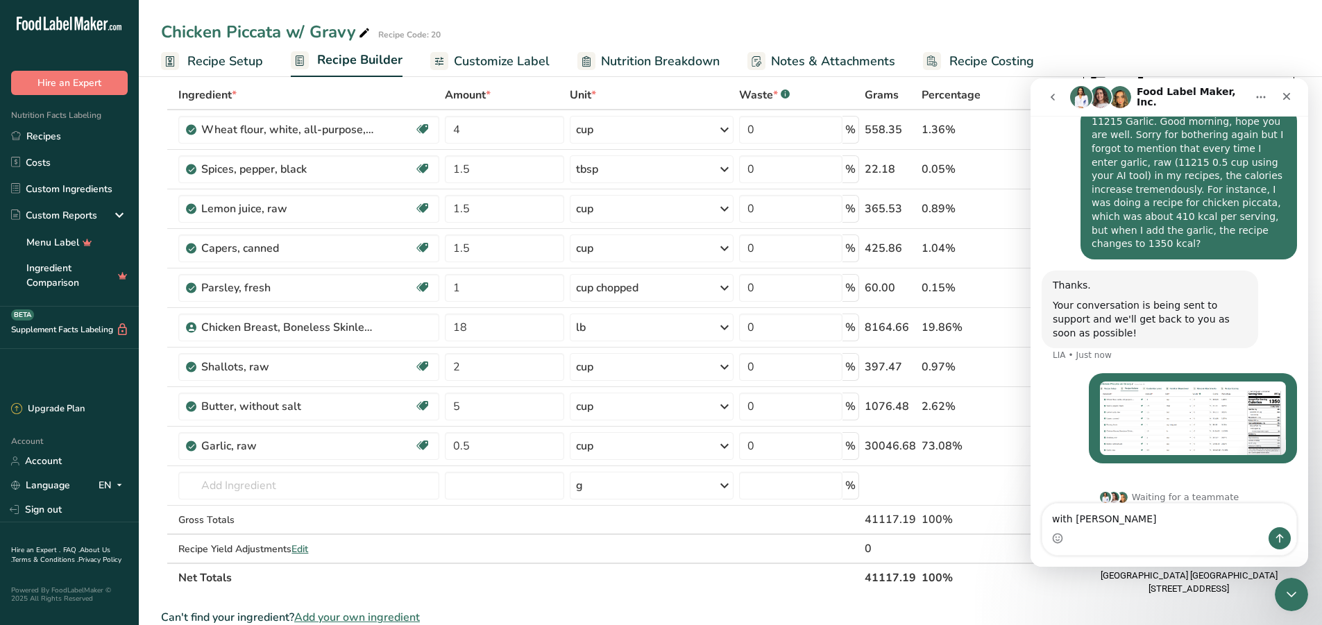
type textarea "with garlic"
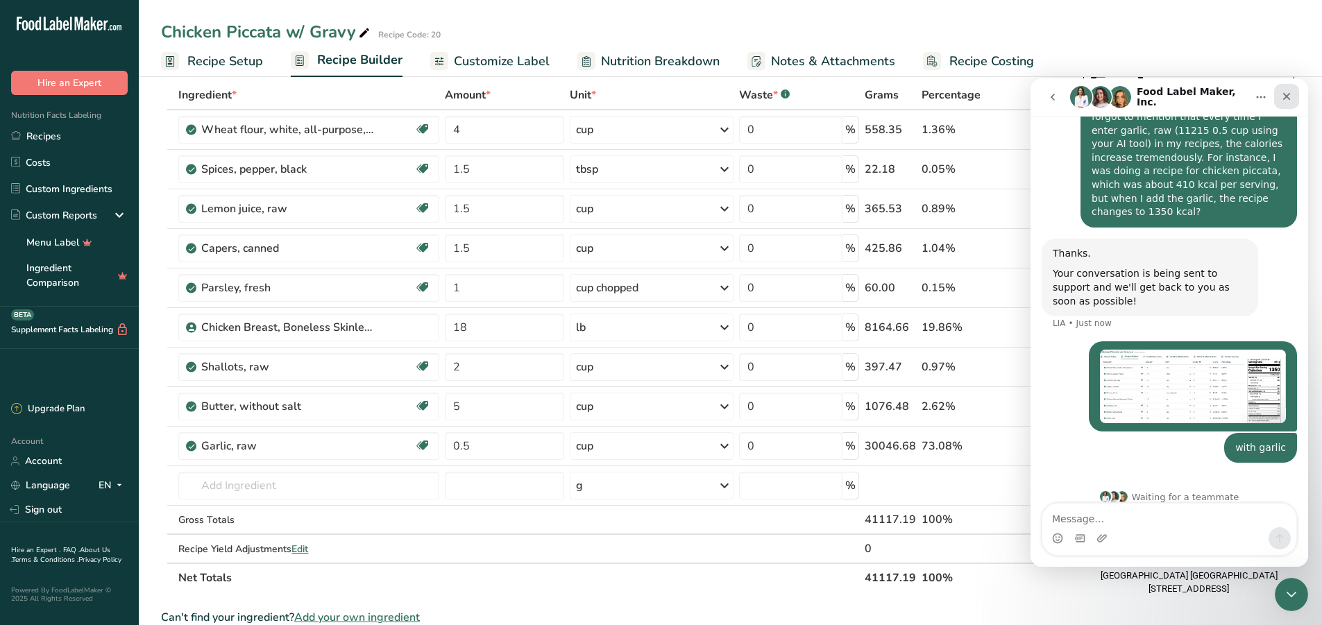
click at [1286, 91] on icon "Close" at bounding box center [1286, 96] width 11 height 11
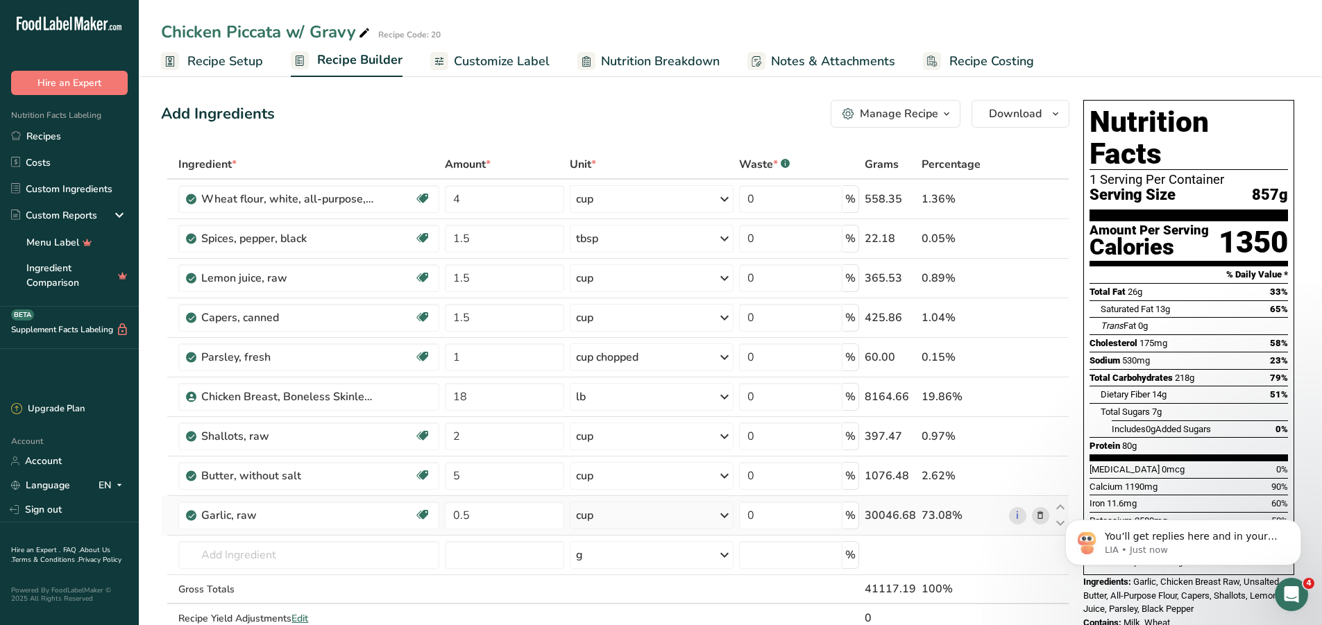
scroll to position [241, 0]
click at [1042, 516] on icon at bounding box center [1041, 516] width 10 height 15
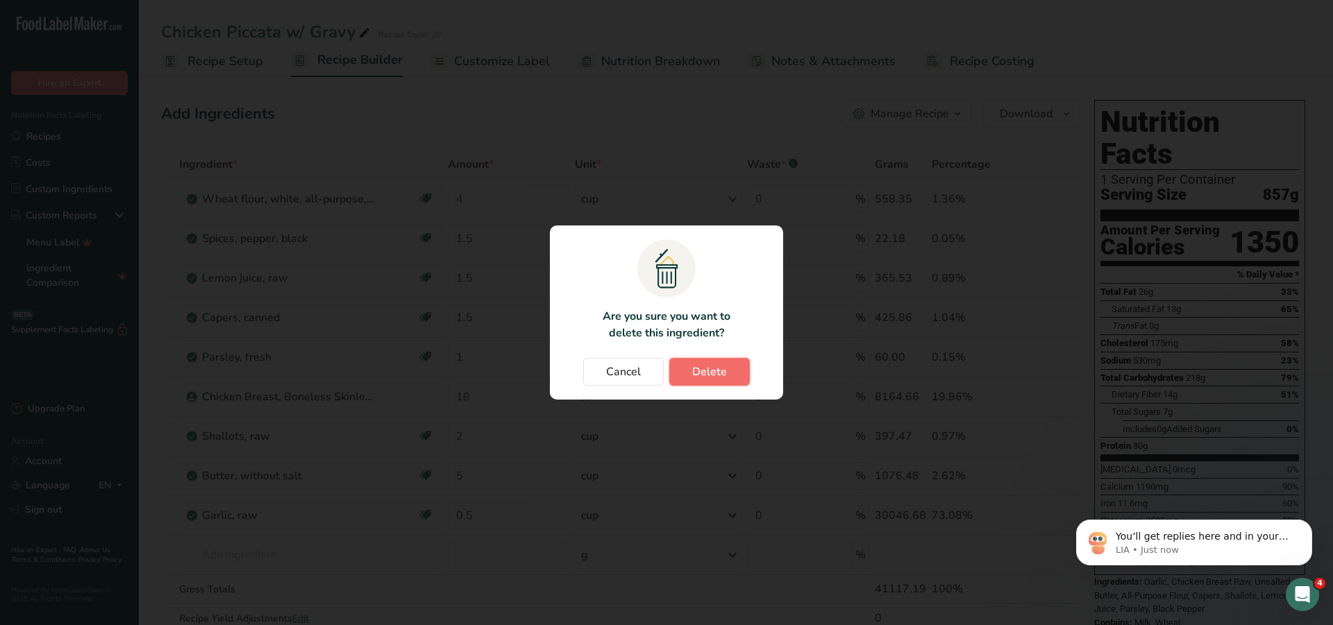
click at [710, 371] on span "Delete" at bounding box center [709, 372] width 35 height 17
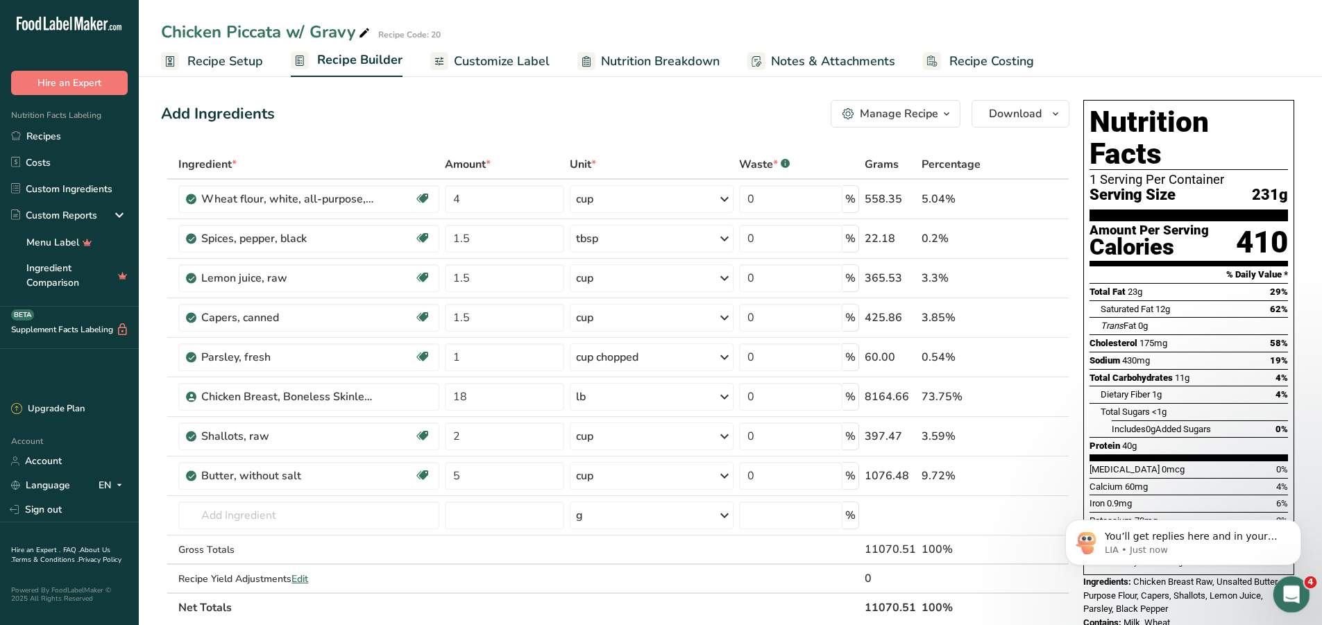
click at [1283, 606] on div "Open Intercom Messenger" at bounding box center [1290, 593] width 46 height 46
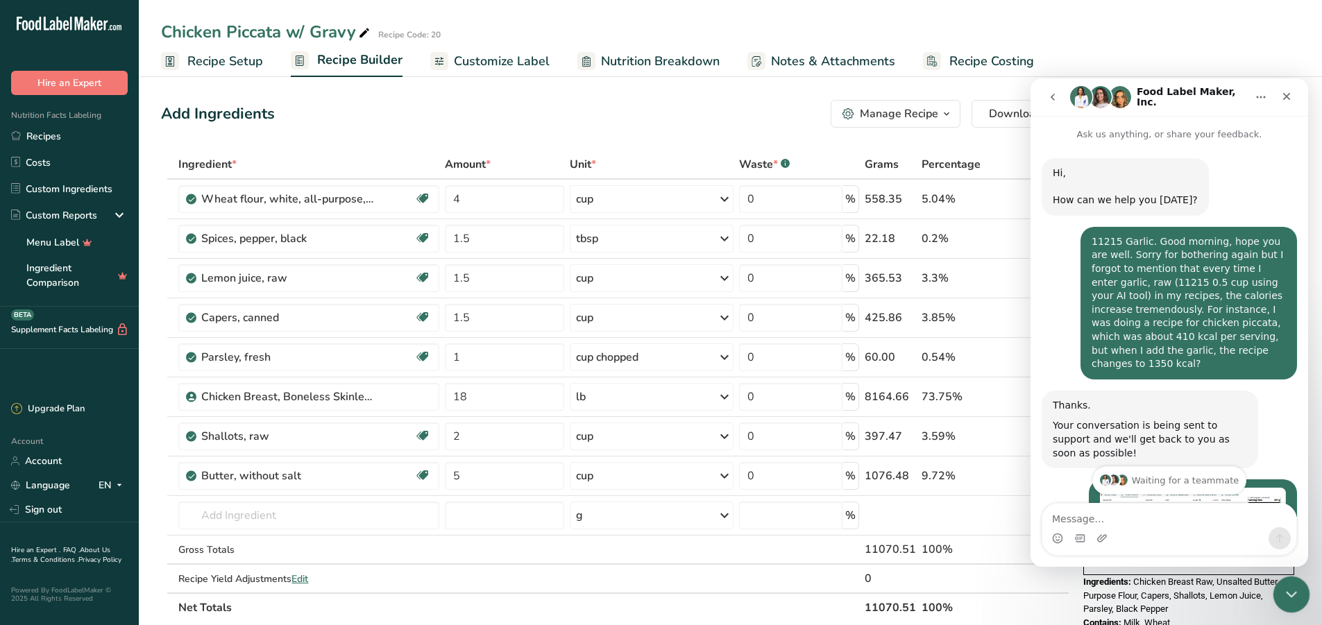
scroll to position [264, 0]
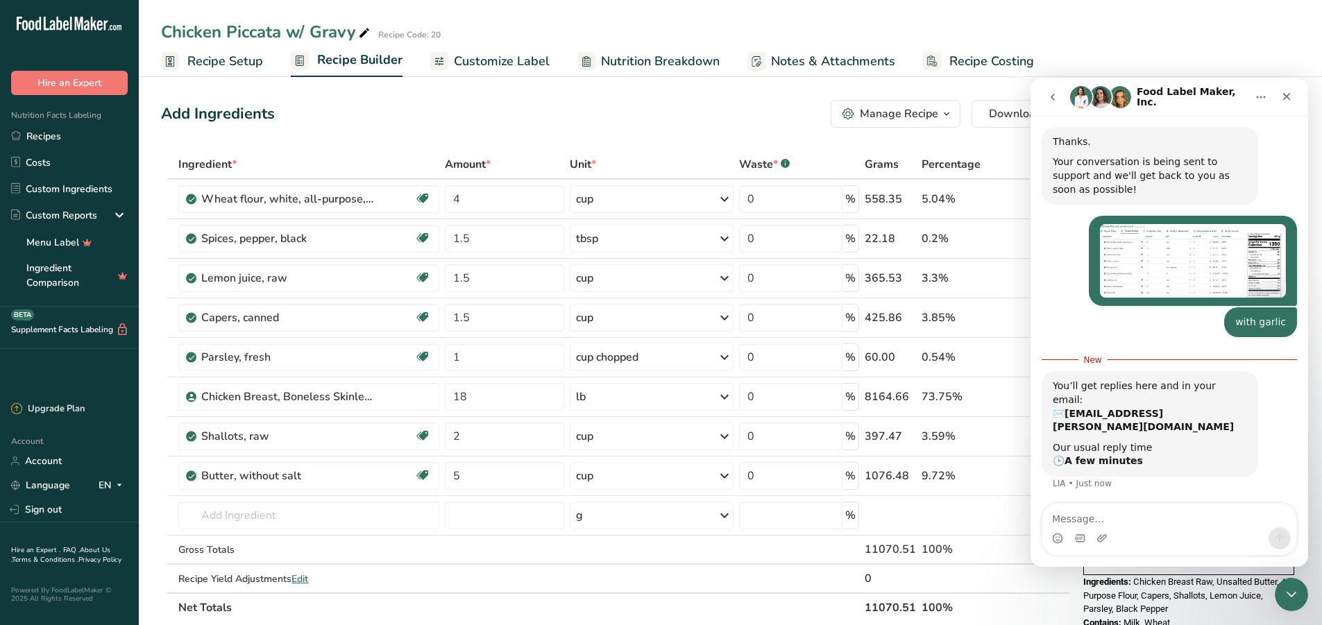
click at [1117, 536] on div "Intercom messenger" at bounding box center [1170, 539] width 254 height 22
click at [1113, 516] on textarea "Message…" at bounding box center [1170, 516] width 254 height 24
type textarea "without garlic"
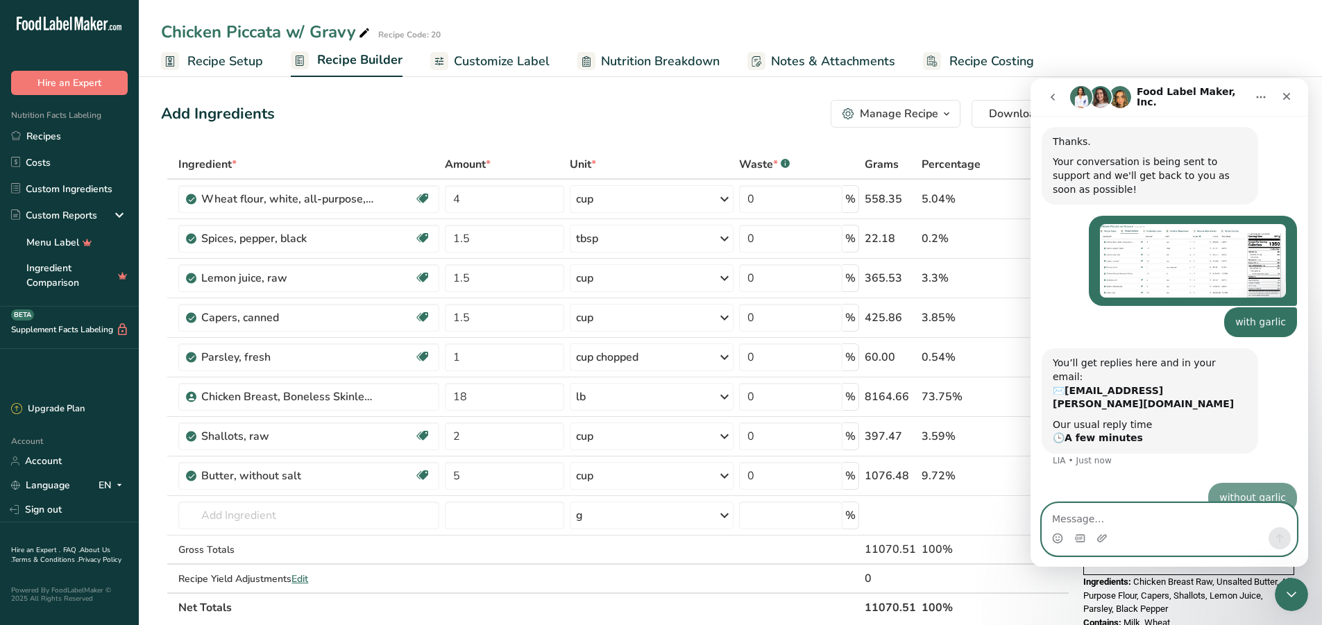
scroll to position [283, 0]
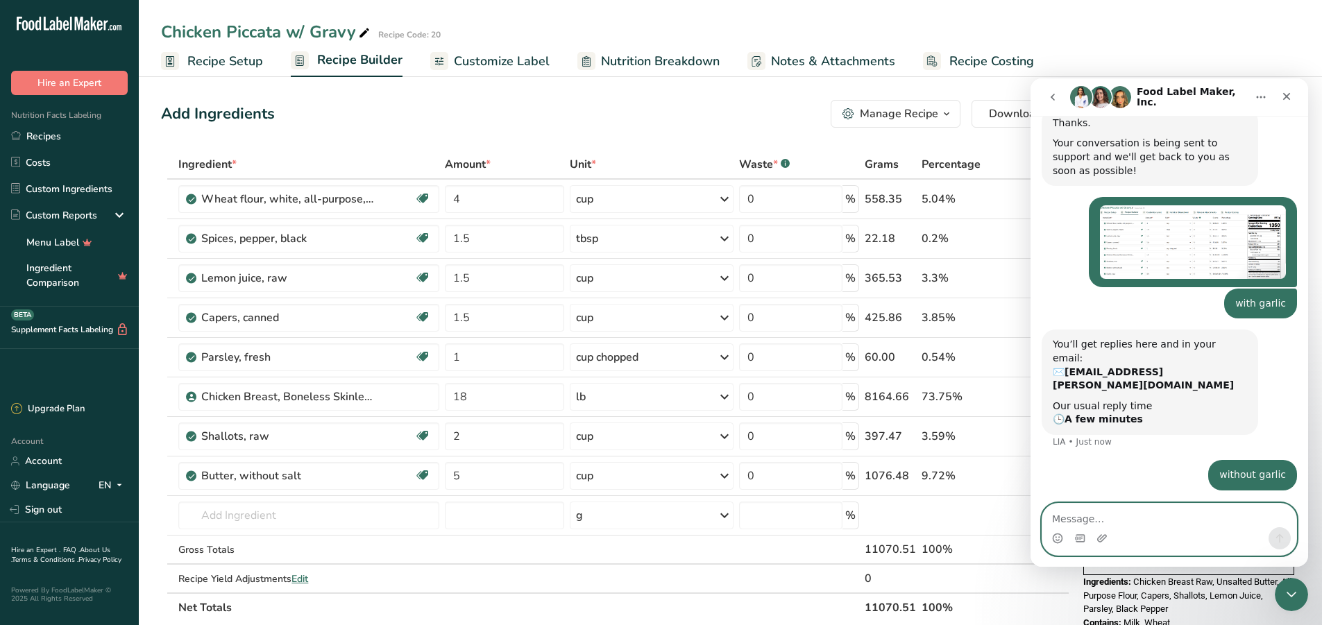
paste textarea "Message…"
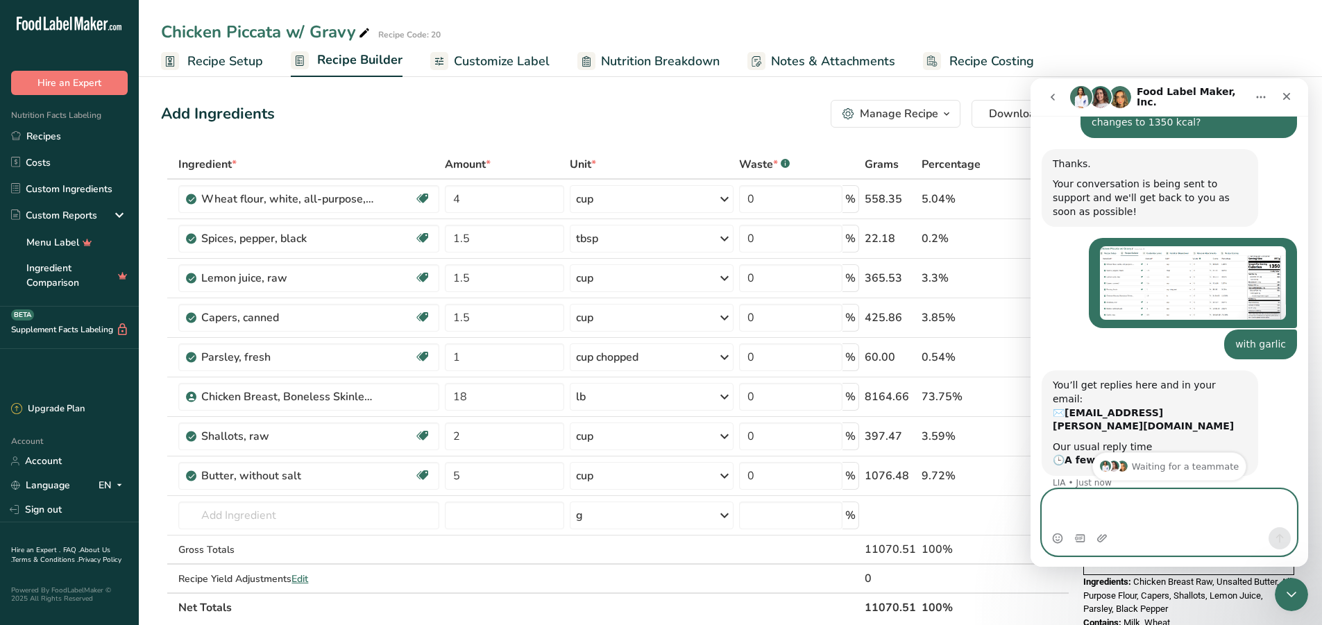
scroll to position [115, 0]
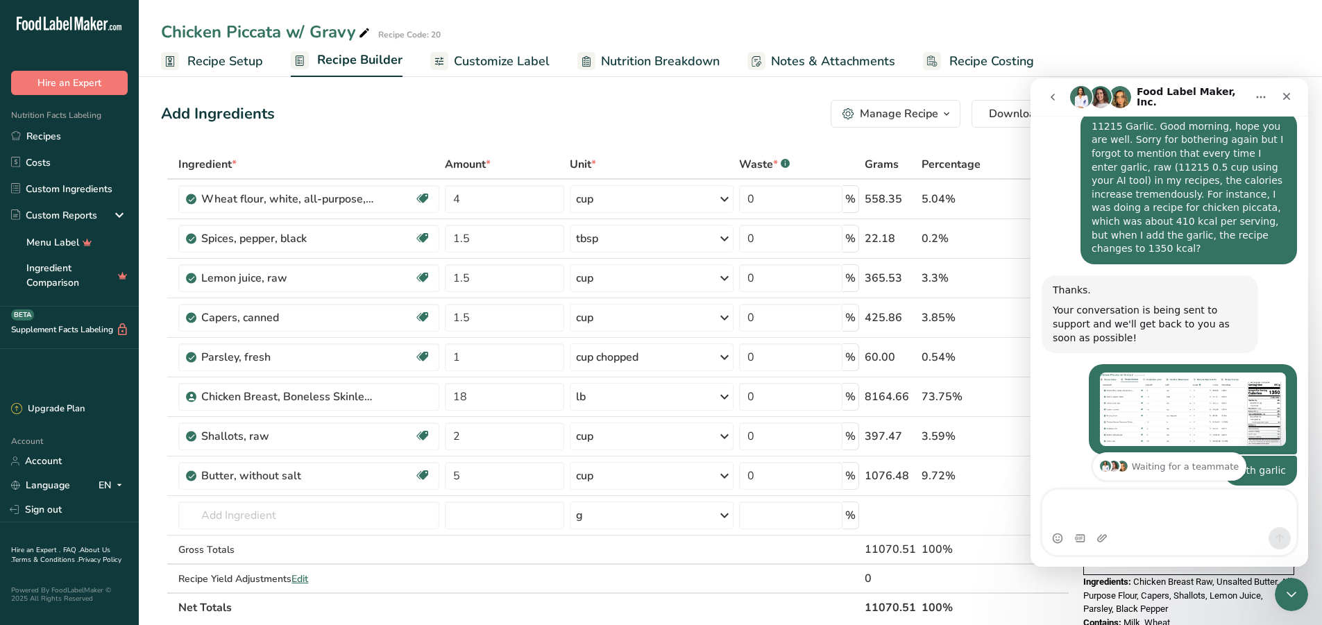
click at [1199, 406] on img "Jhael says…" at bounding box center [1193, 410] width 186 height 74
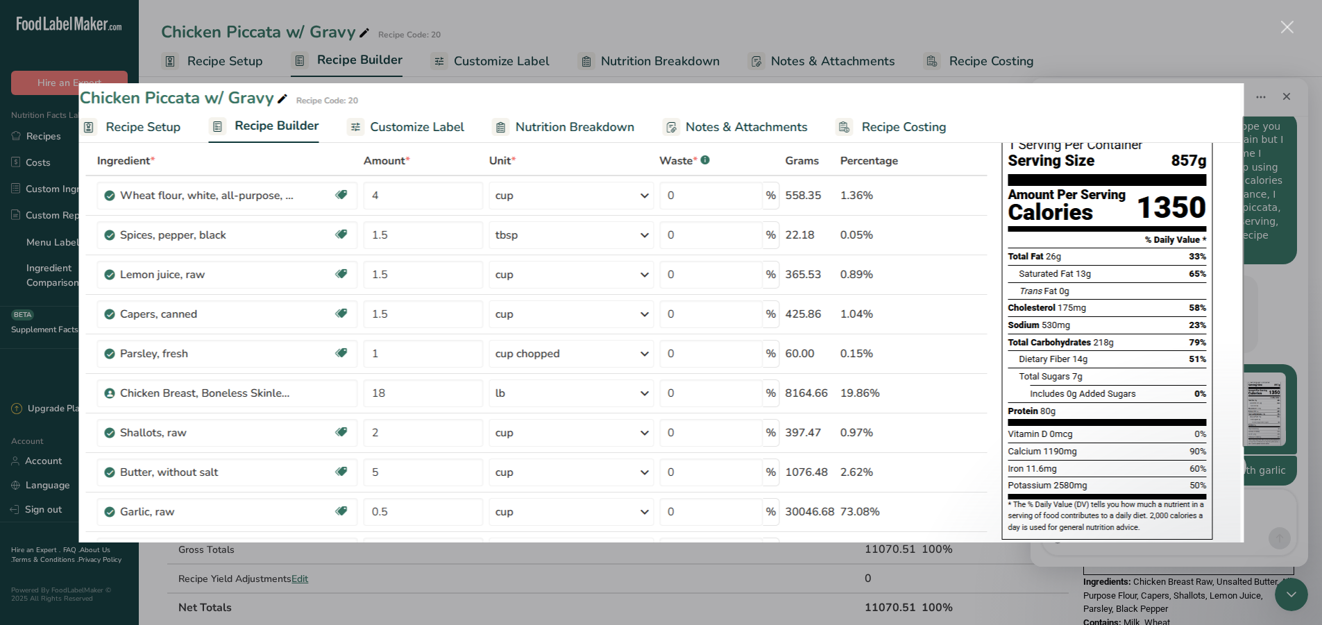
click at [1285, 27] on div "Close" at bounding box center [1287, 27] width 13 height 13
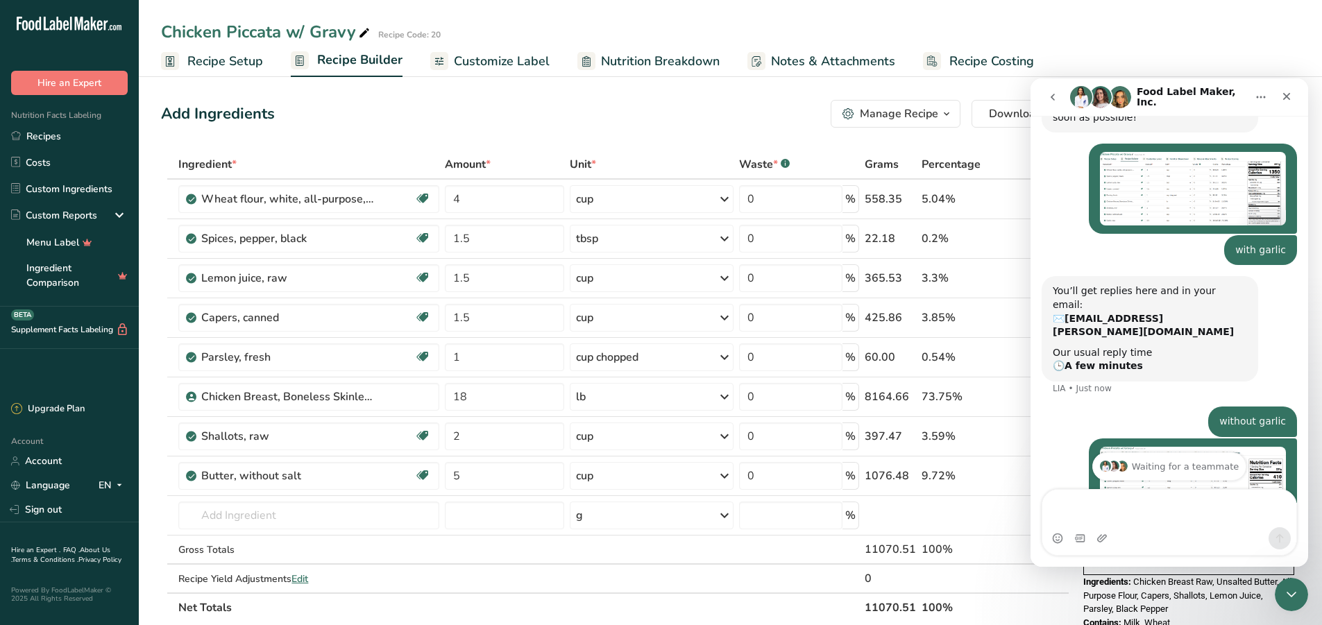
scroll to position [393, 0]
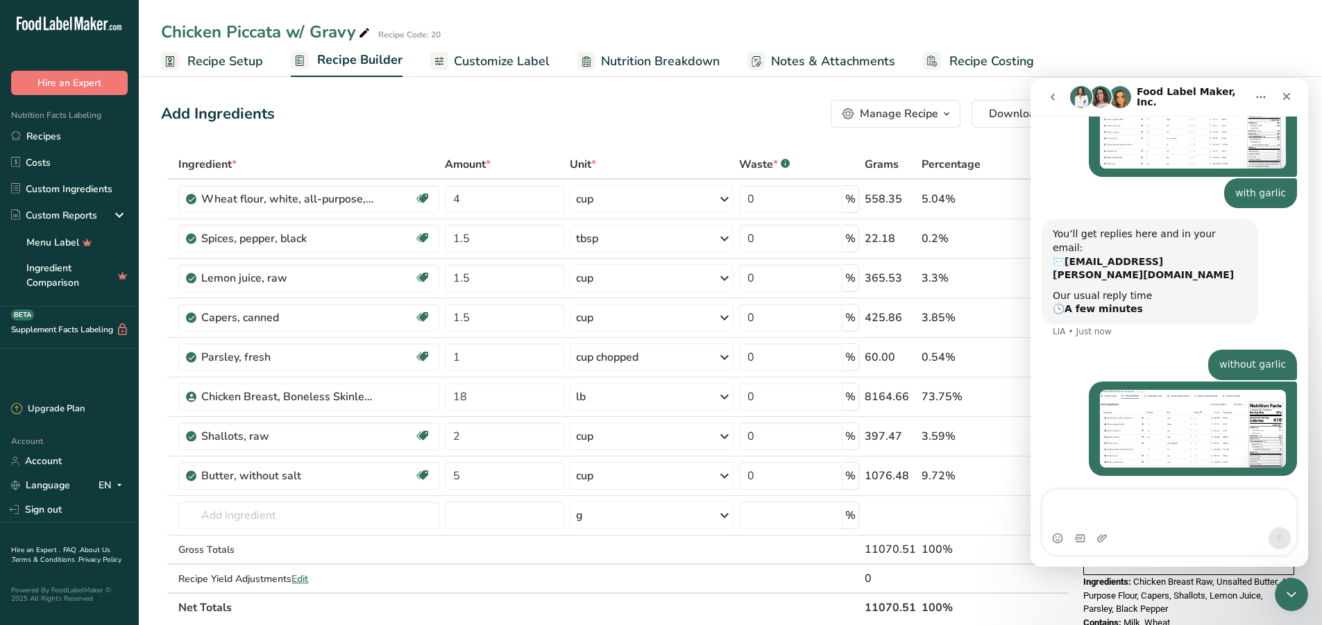
click at [1233, 398] on img "Jhael says…" at bounding box center [1193, 429] width 186 height 78
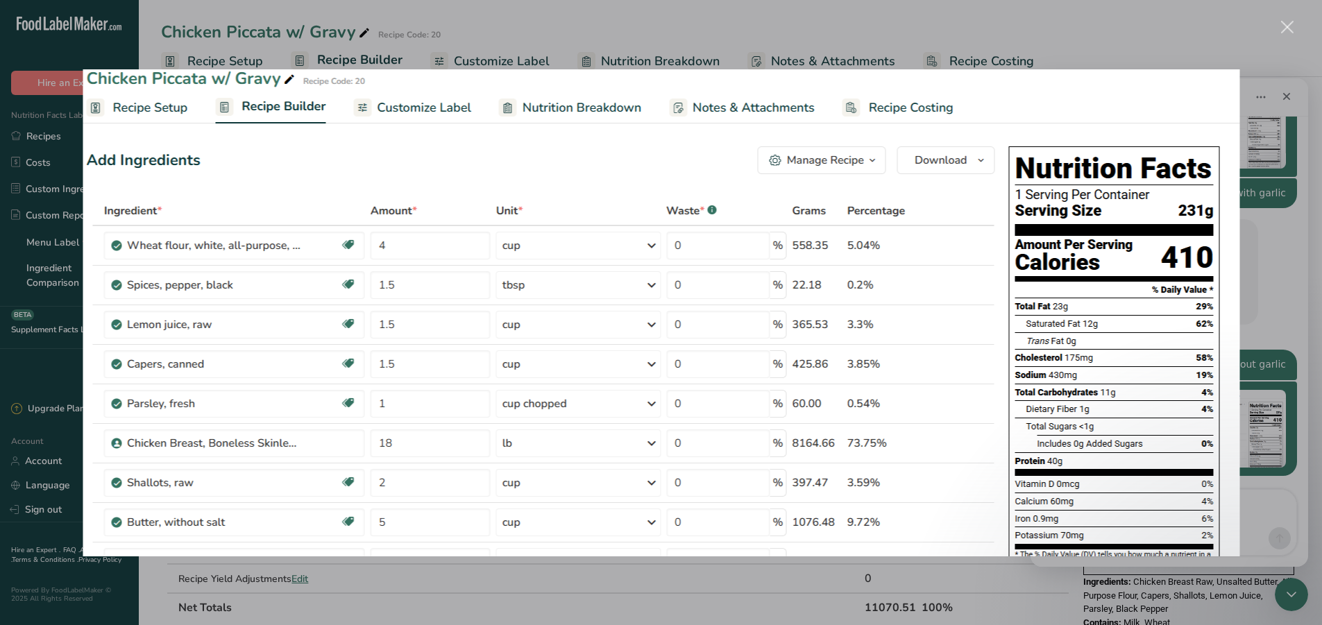
click at [1292, 31] on div "Close" at bounding box center [1287, 27] width 13 height 13
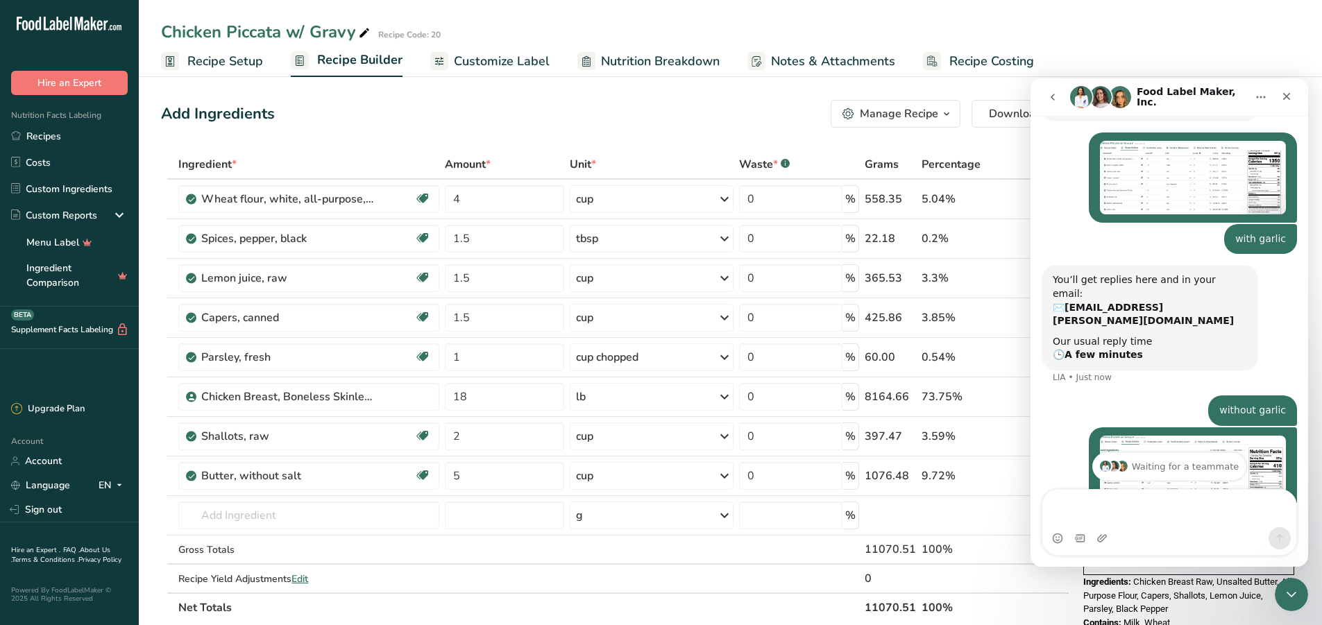
scroll to position [393, 0]
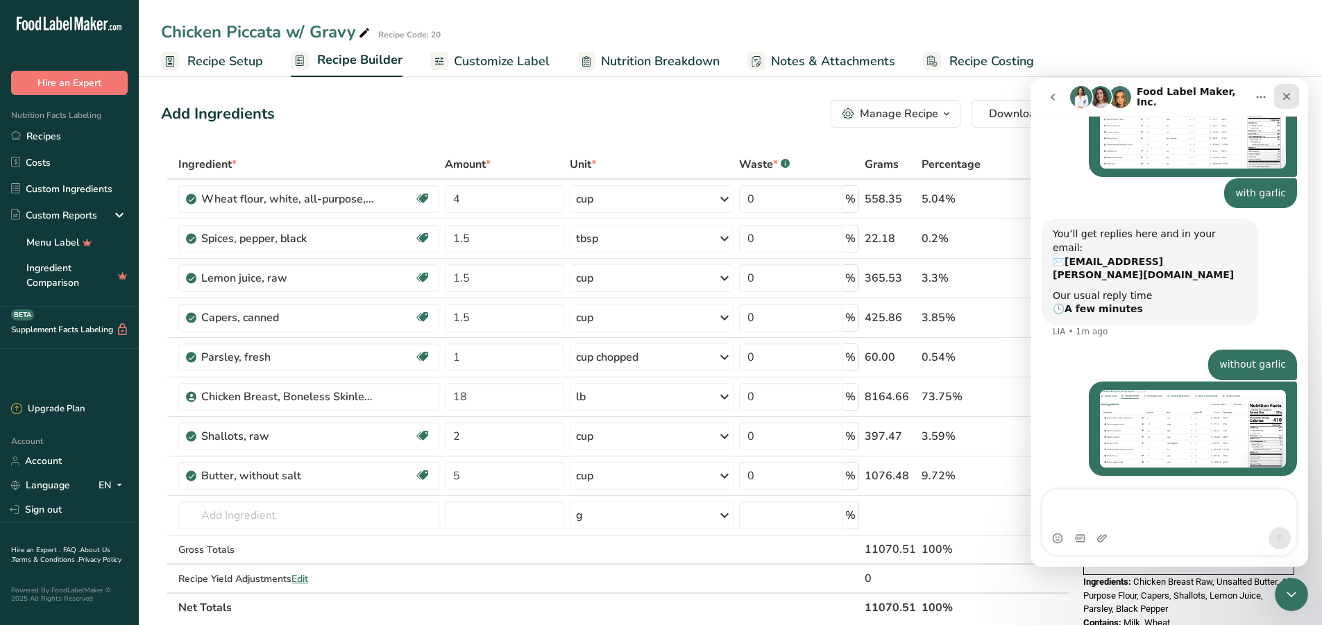
click at [1287, 93] on icon "Close" at bounding box center [1286, 96] width 11 height 11
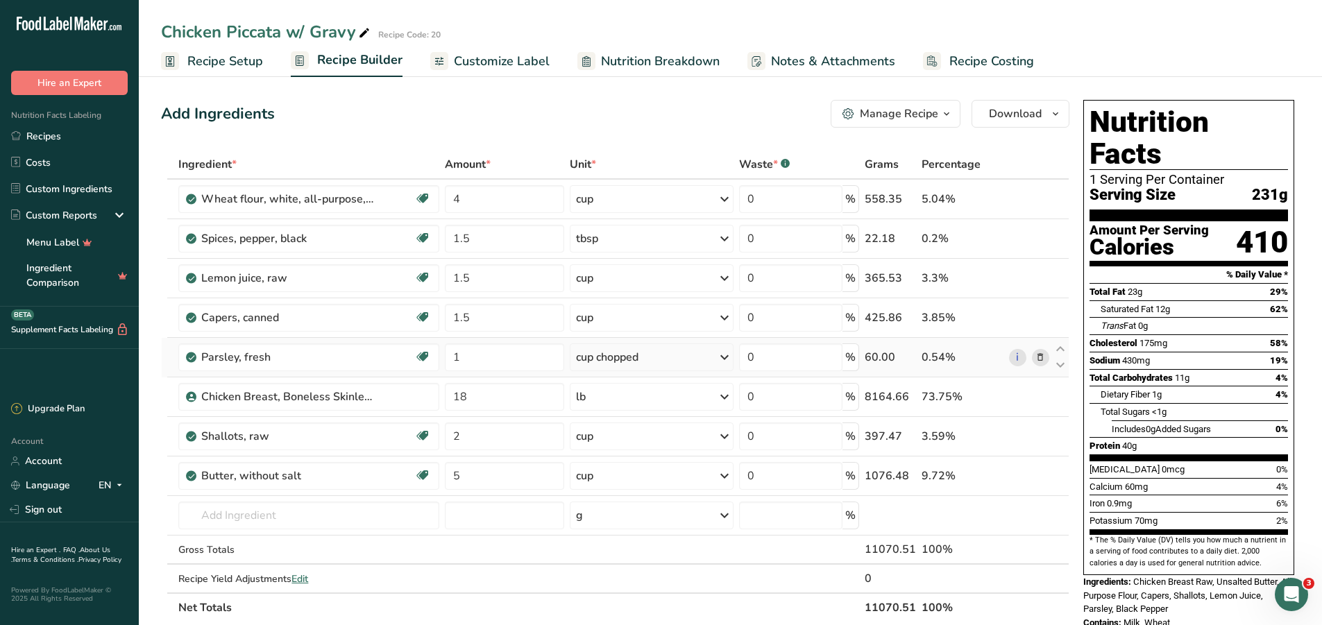
scroll to position [278, 0]
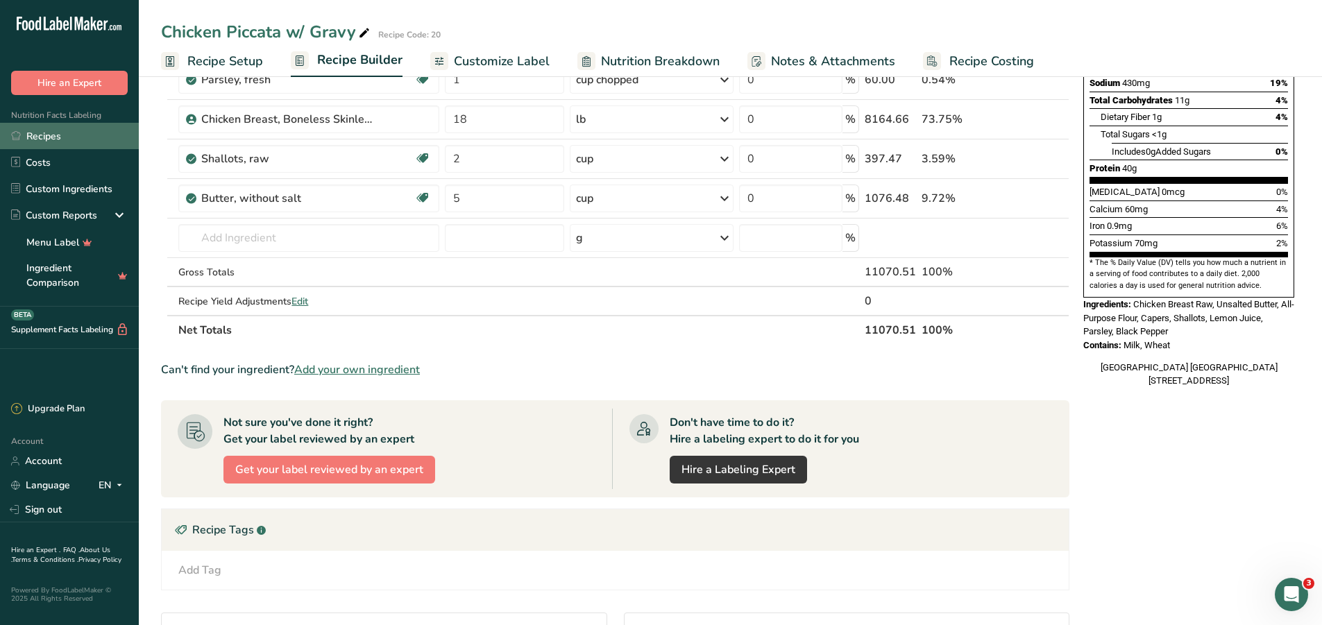
click at [42, 142] on link "Recipes" at bounding box center [69, 136] width 139 height 26
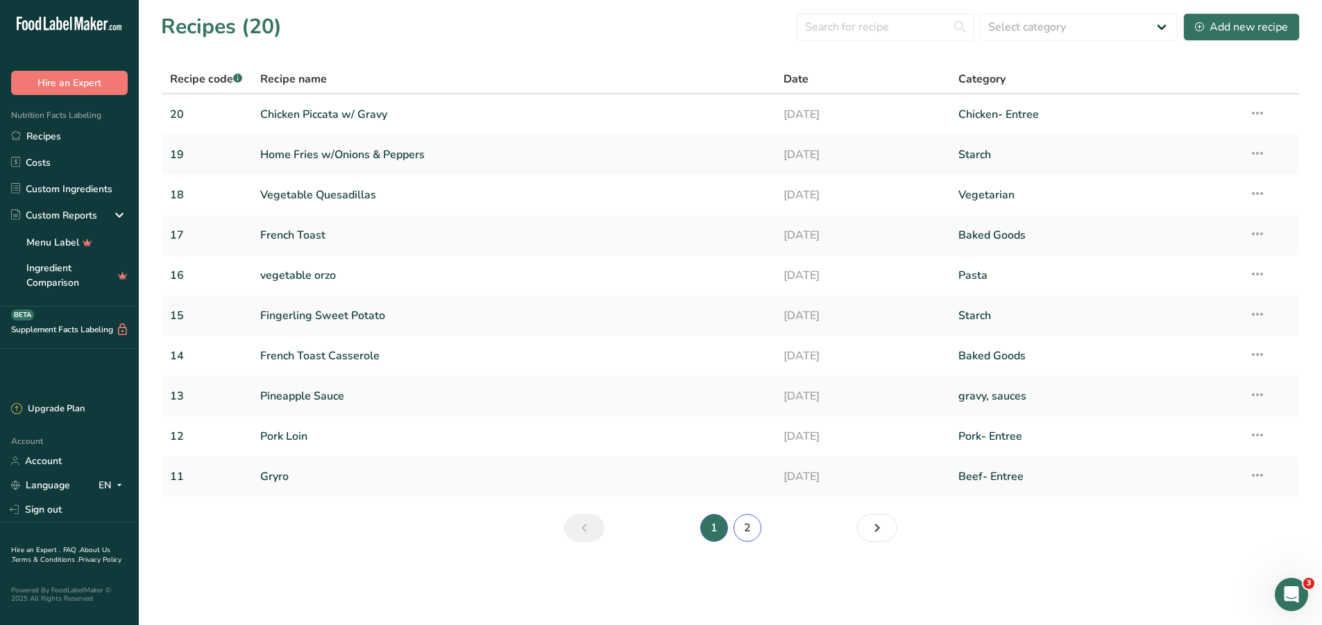
click at [749, 528] on link "2" at bounding box center [748, 528] width 28 height 28
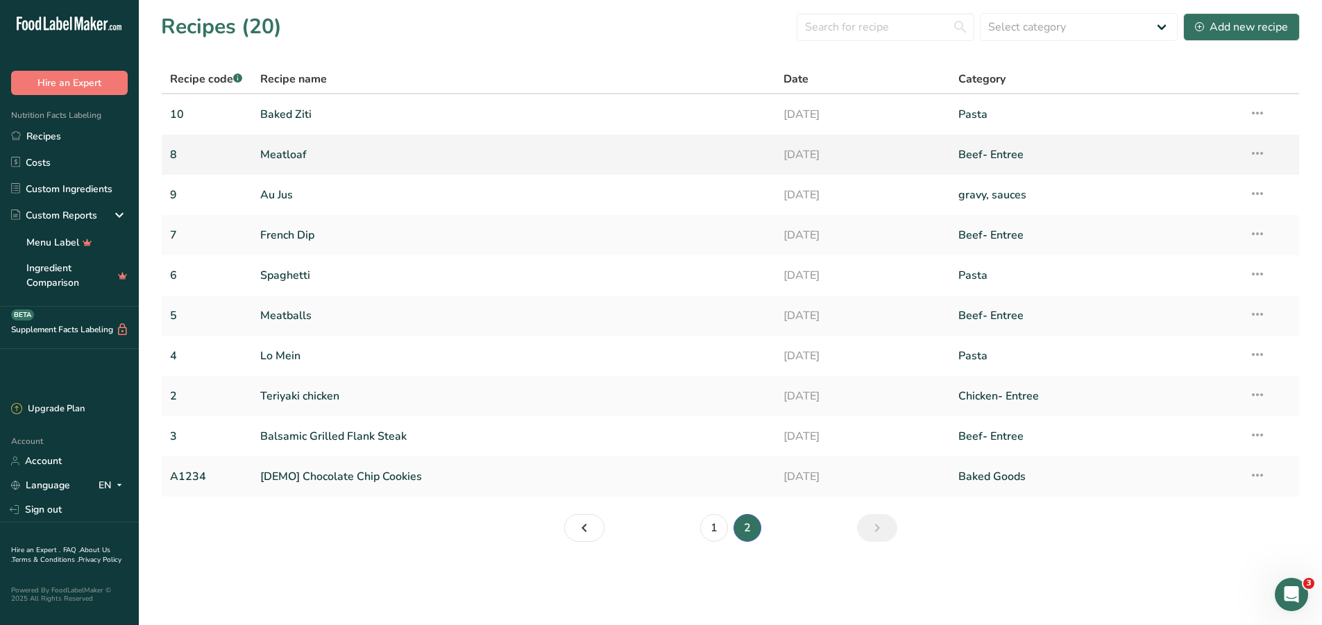
click at [288, 151] on link "Meatloaf" at bounding box center [513, 154] width 507 height 29
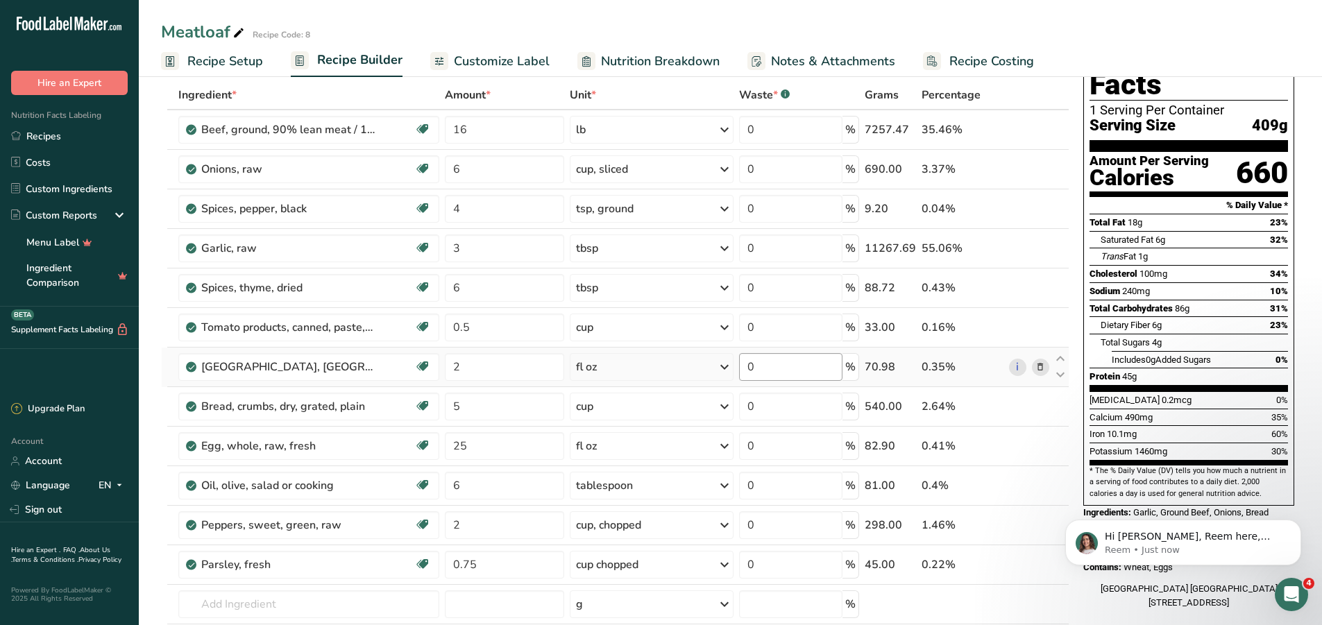
scroll to position [475, 0]
click at [48, 135] on link "Recipes" at bounding box center [69, 136] width 139 height 26
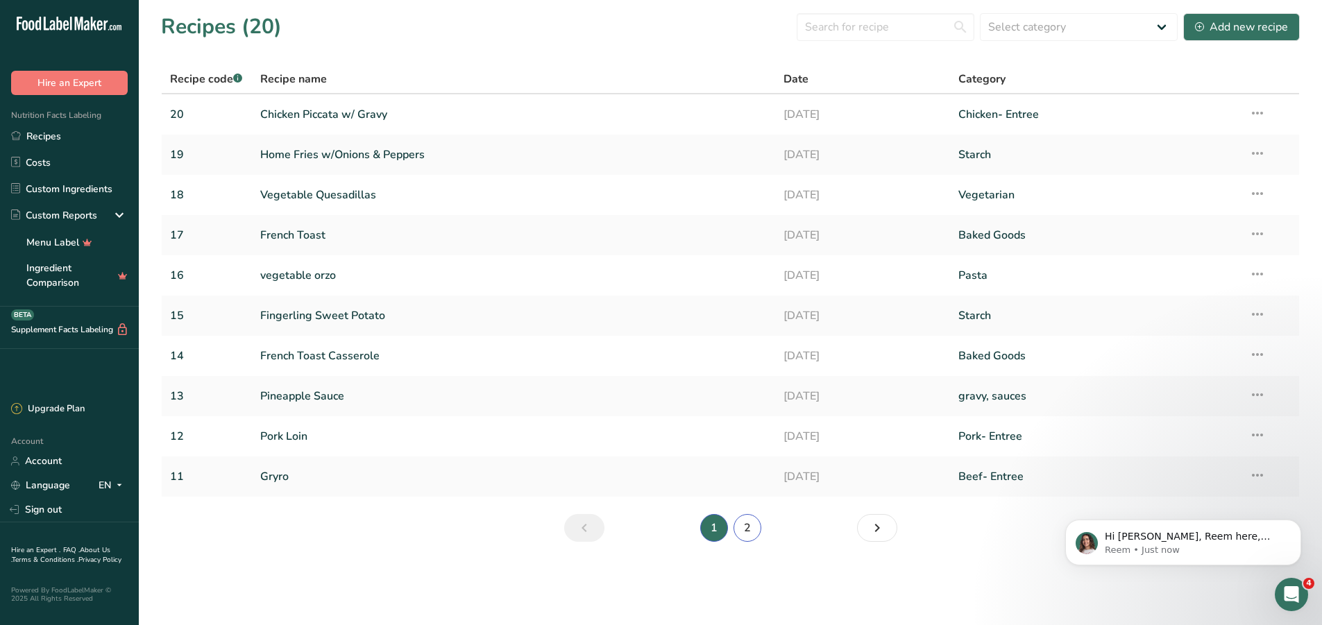
click at [752, 524] on link "2" at bounding box center [748, 528] width 28 height 28
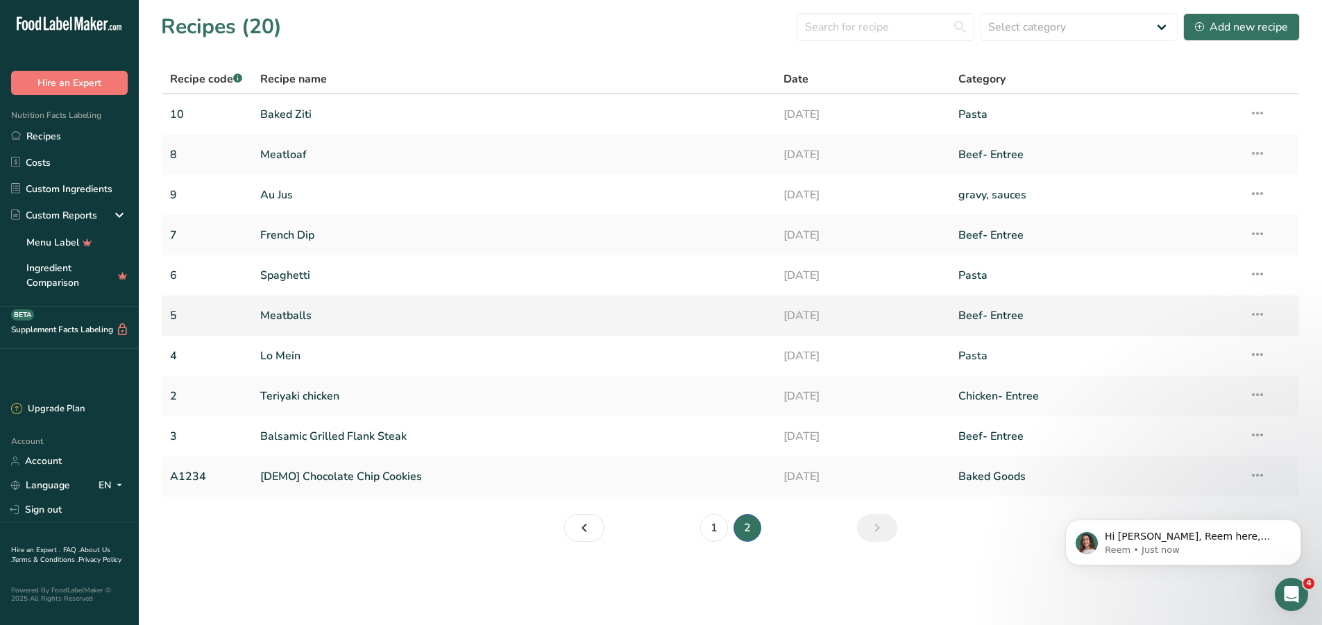
click at [297, 321] on link "Meatballs" at bounding box center [513, 315] width 507 height 29
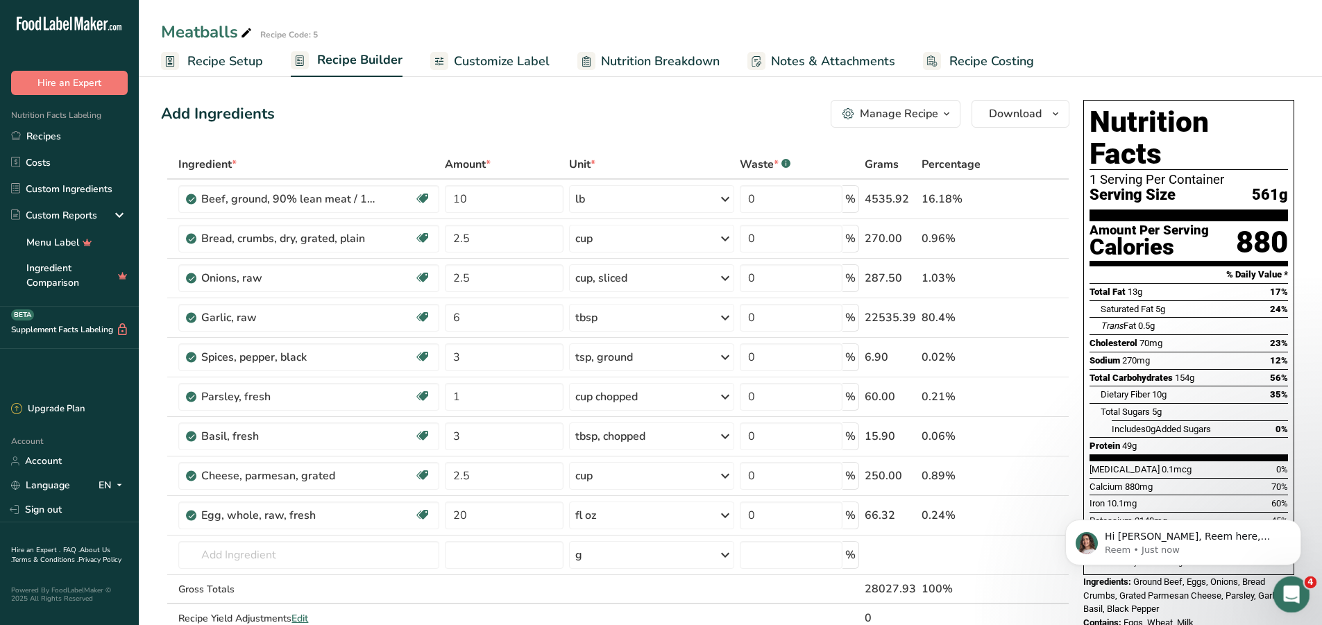
click at [1288, 586] on icon "Open Intercom Messenger" at bounding box center [1290, 593] width 23 height 23
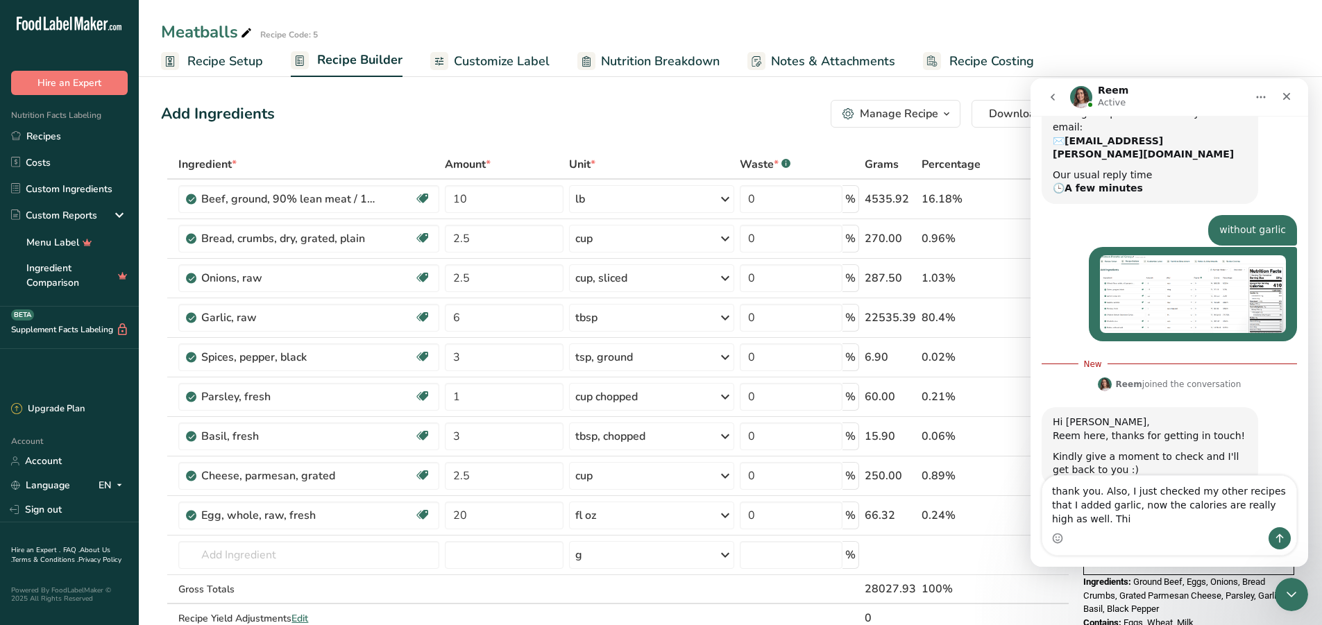
scroll to position [525, 0]
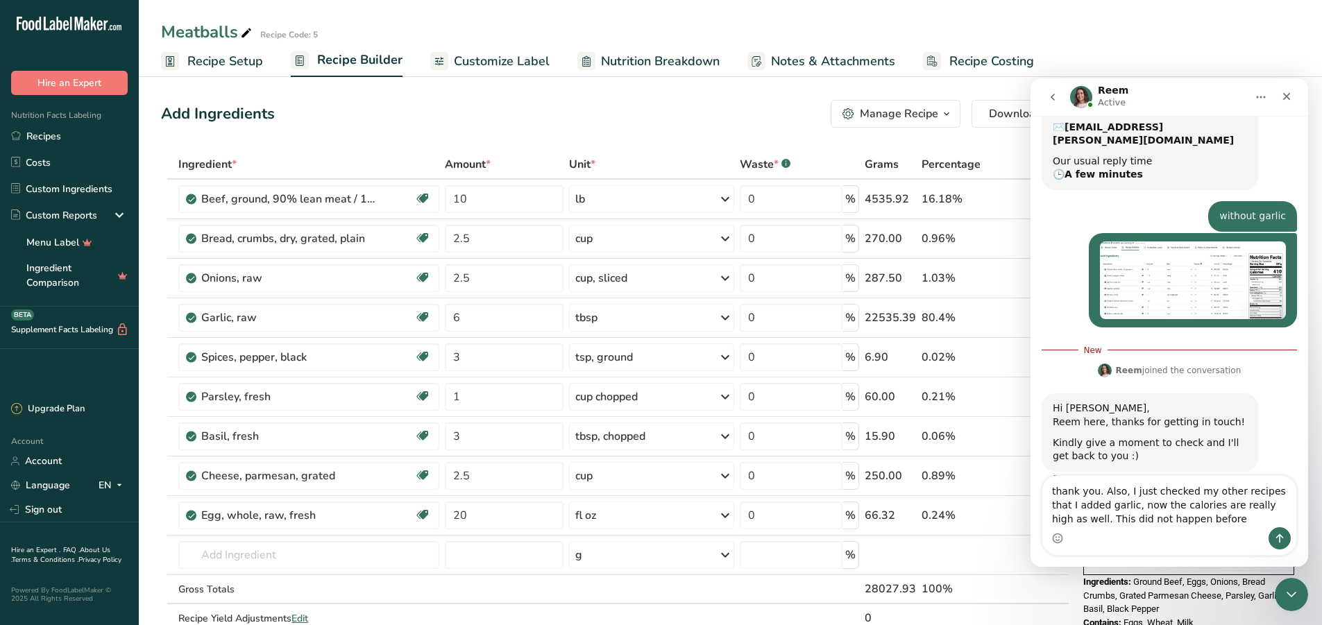
click at [1095, 491] on textarea "thank you. Also, I just checked my other recipes that I added garlic, now the c…" at bounding box center [1170, 501] width 254 height 51
type textarea "thank you so much. Also, I just checked my other recipes that I added garlic, n…"
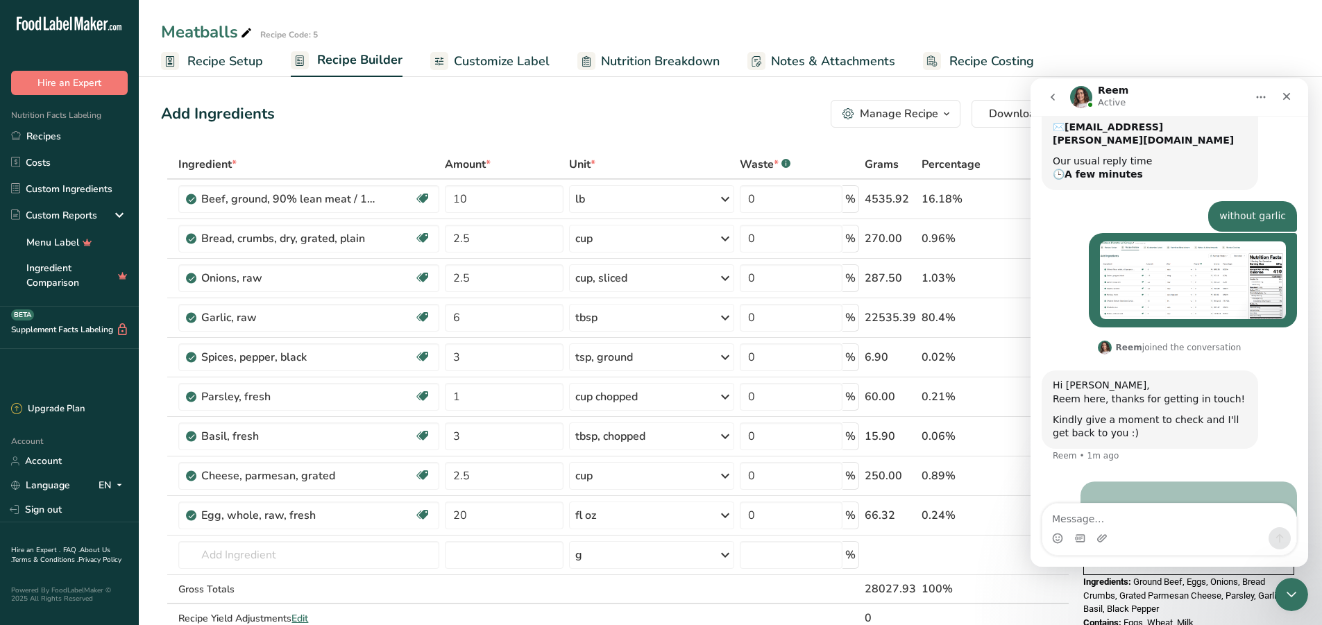
scroll to position [557, 0]
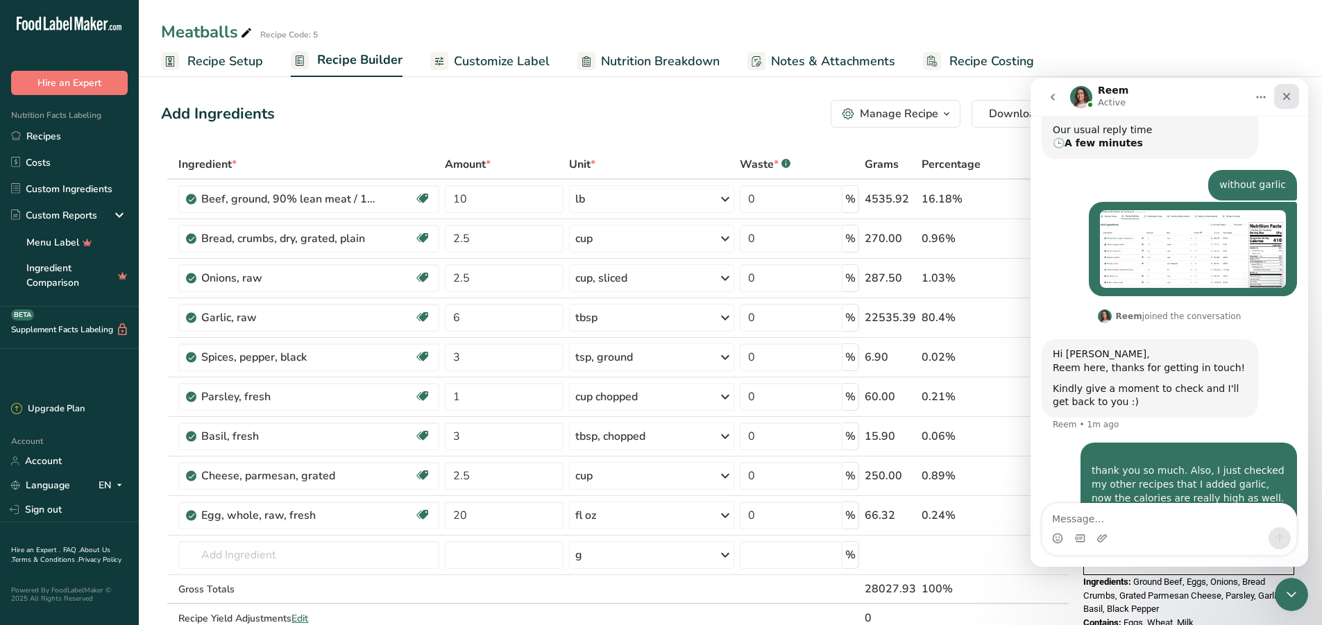
click at [1283, 93] on icon "Close" at bounding box center [1286, 96] width 11 height 11
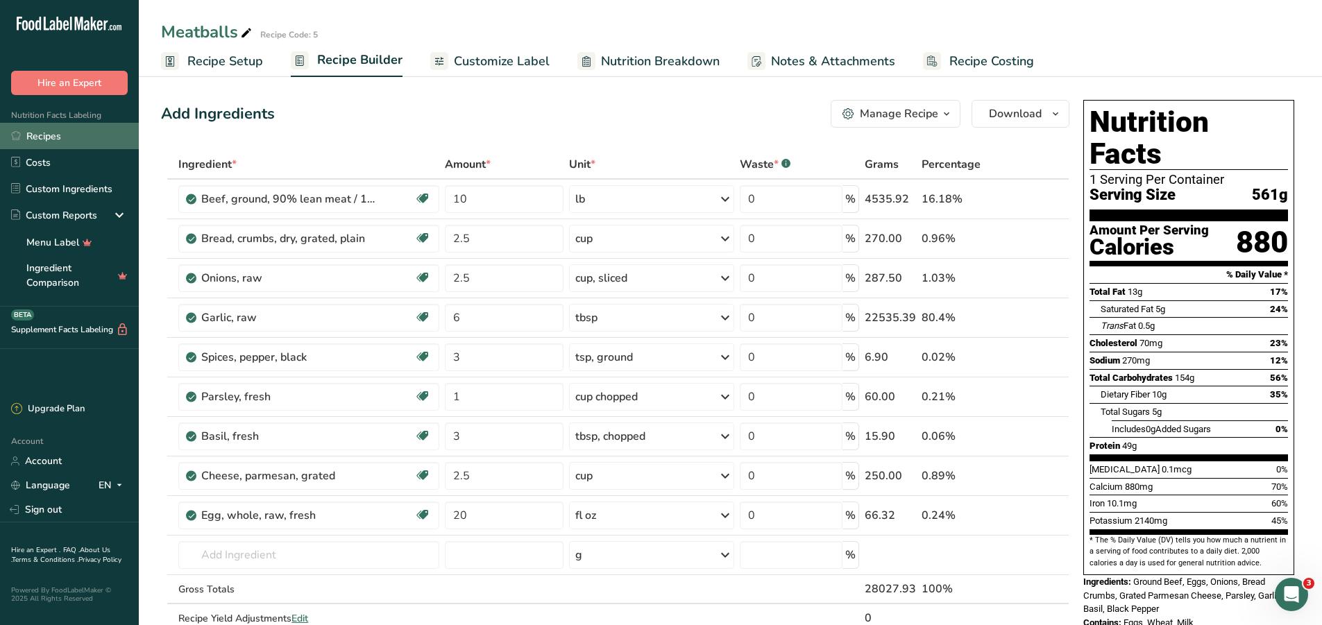
click at [61, 135] on link "Recipes" at bounding box center [69, 136] width 139 height 26
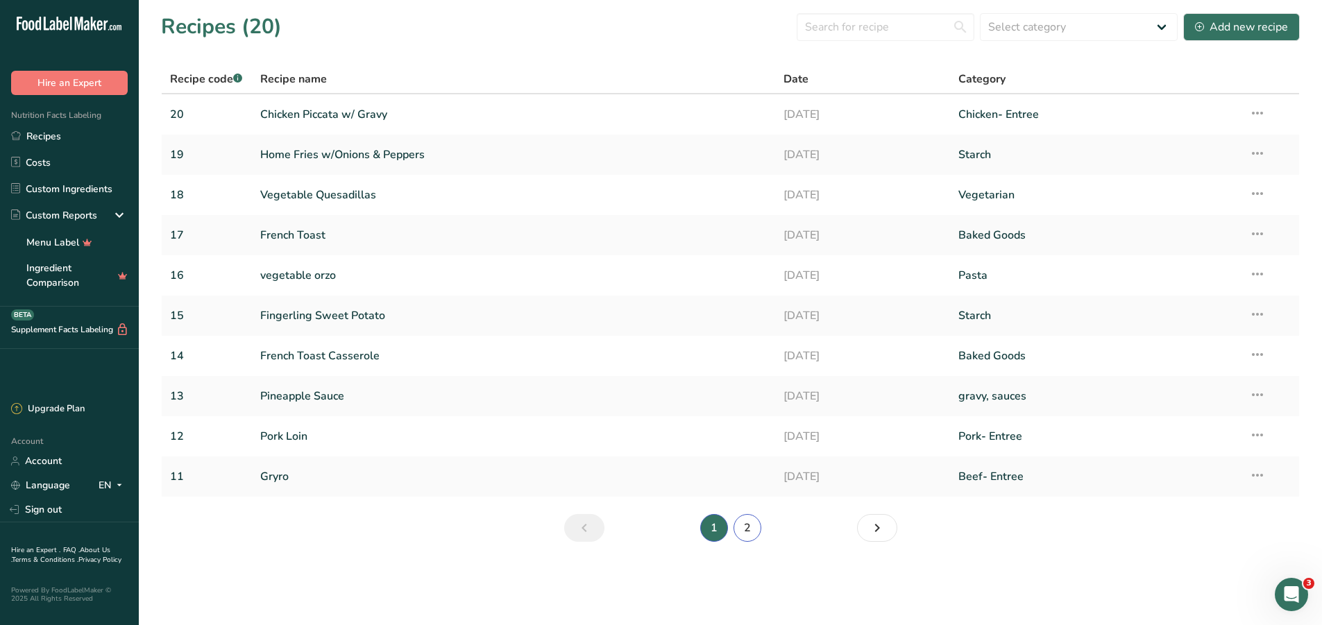
click at [744, 525] on link "2" at bounding box center [748, 528] width 28 height 28
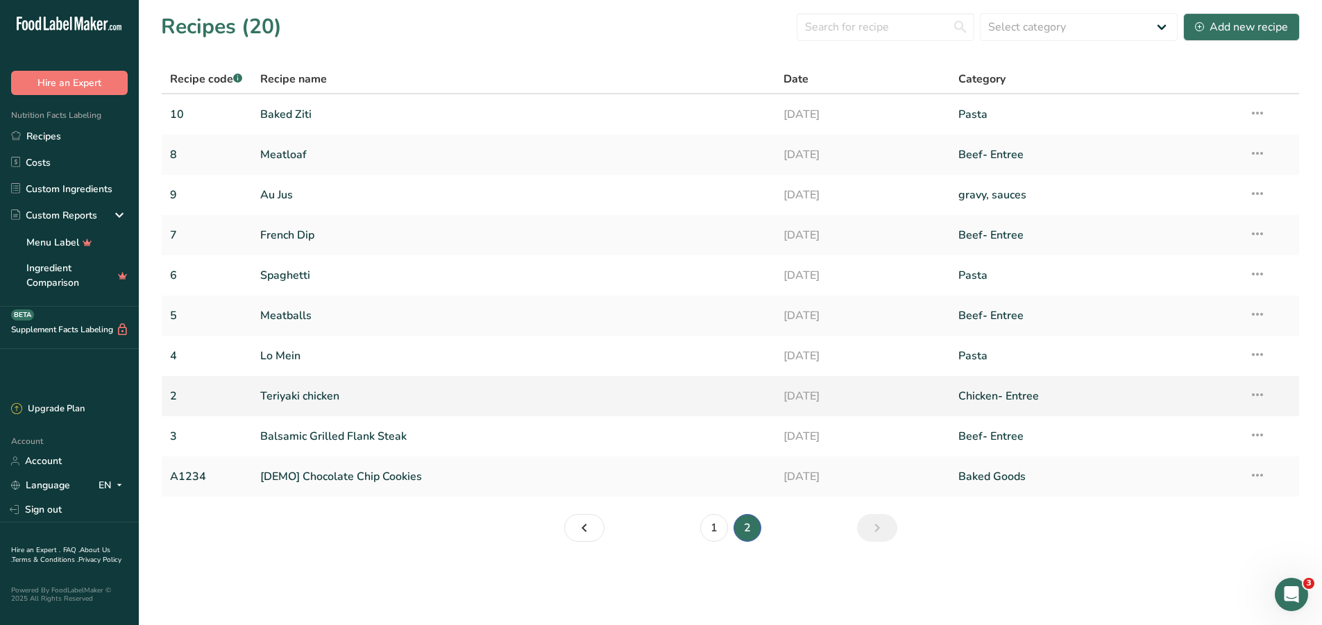
click at [307, 398] on link "Teriyaki chicken" at bounding box center [513, 396] width 507 height 29
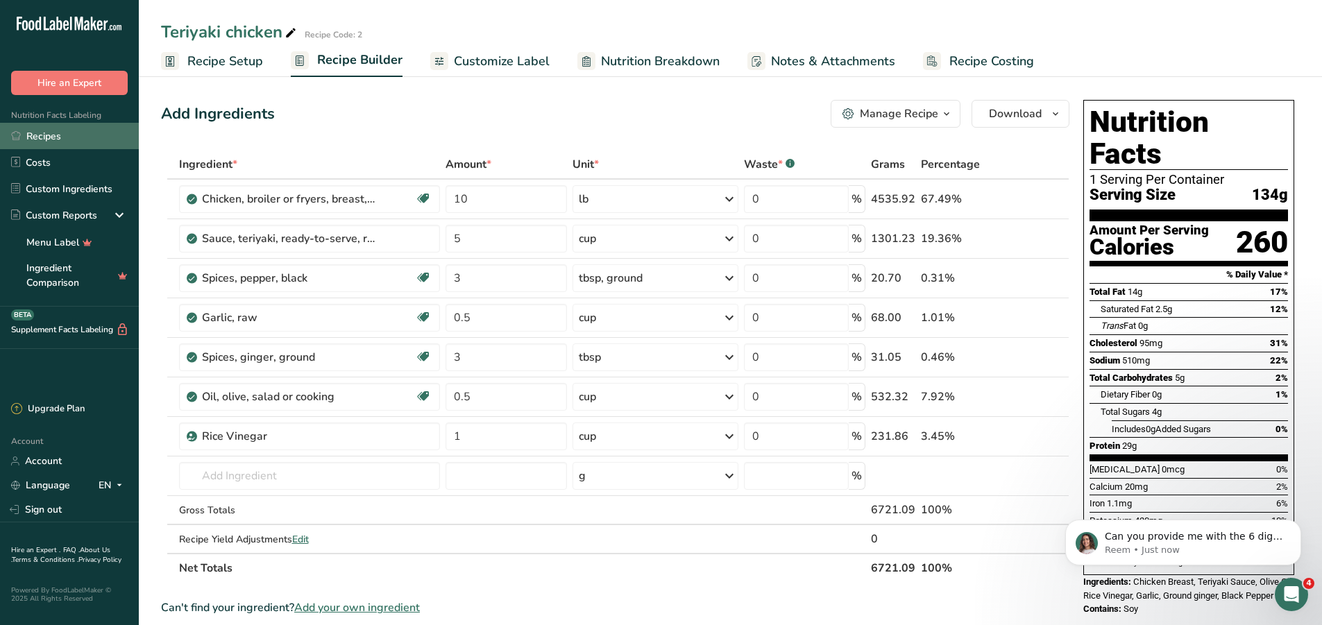
scroll to position [612, 0]
click at [1287, 585] on icon "Open Intercom Messenger" at bounding box center [1290, 593] width 23 height 23
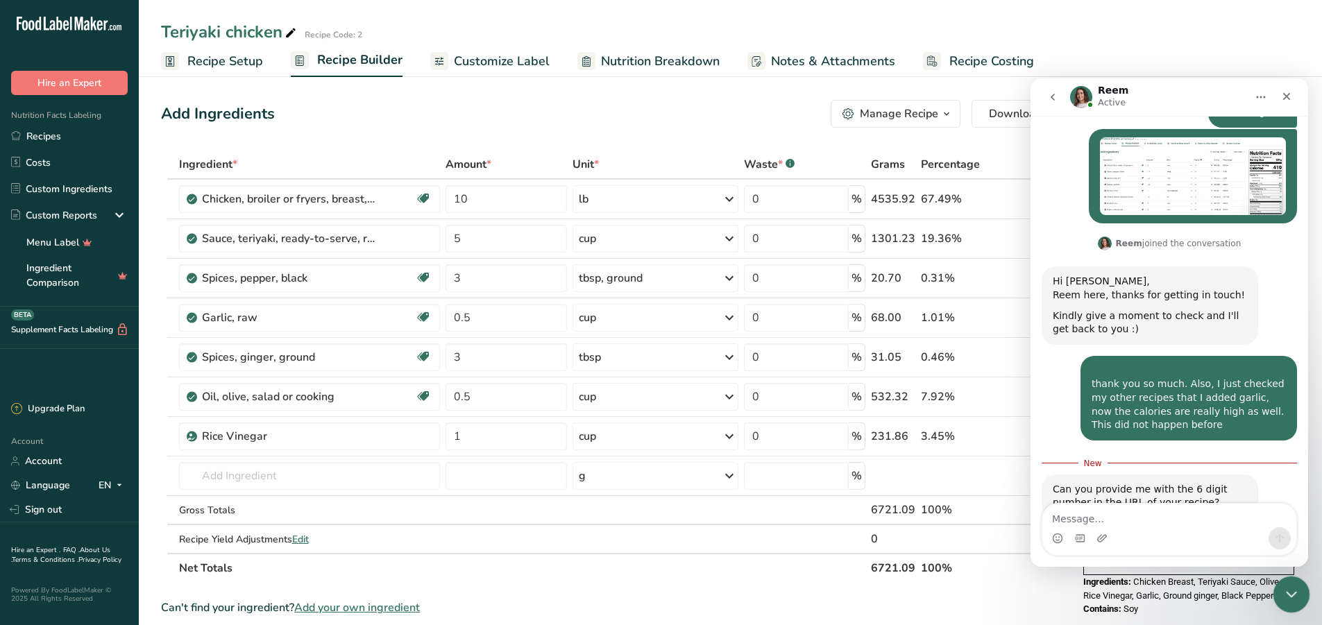
scroll to position [634, 0]
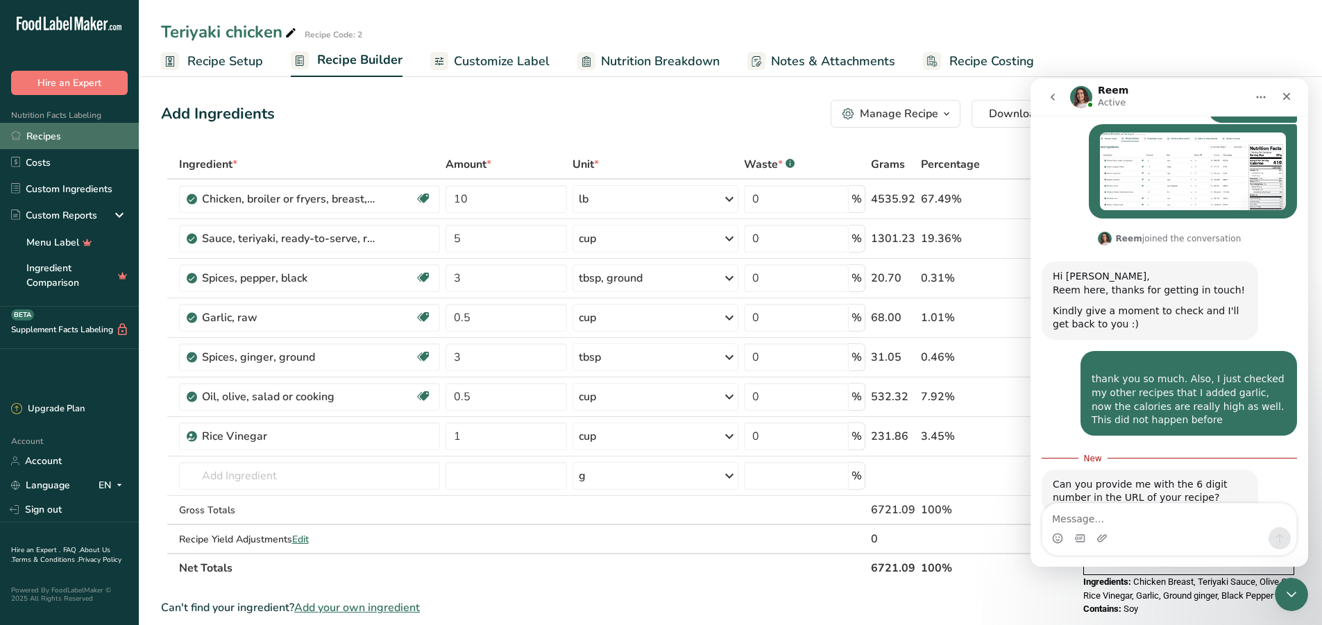
click at [54, 139] on link "Recipes" at bounding box center [69, 136] width 139 height 26
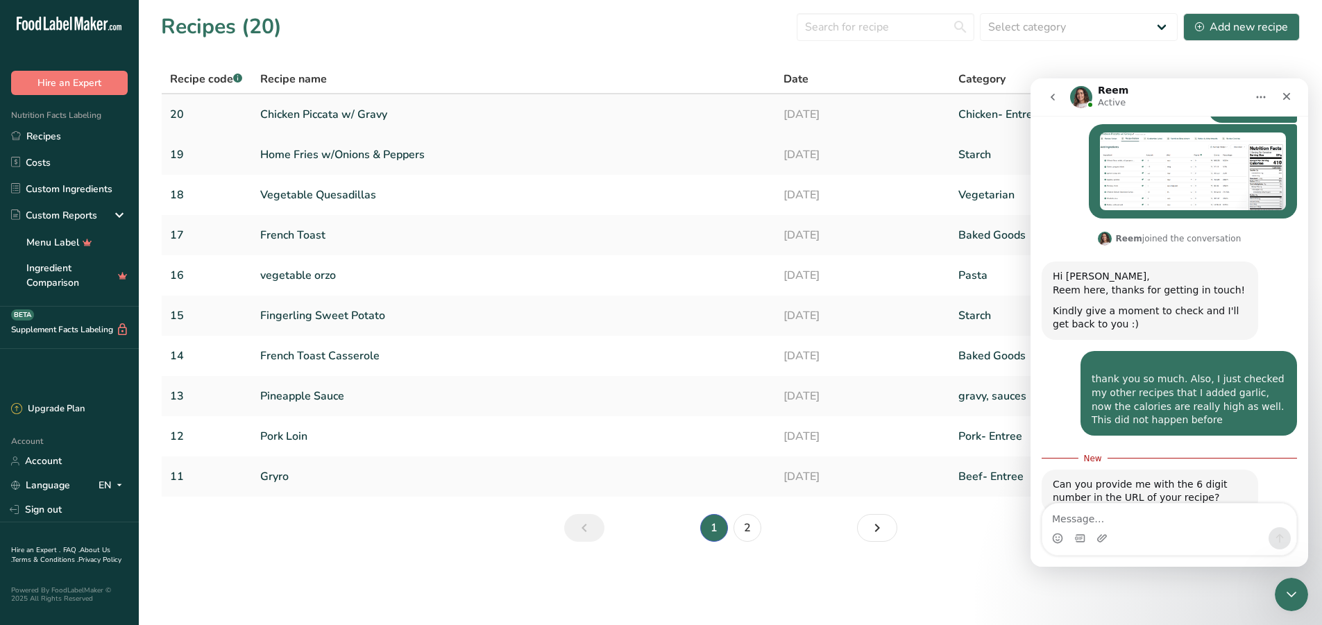
click at [273, 108] on link "Chicken Piccata w/ Gravy" at bounding box center [513, 114] width 507 height 29
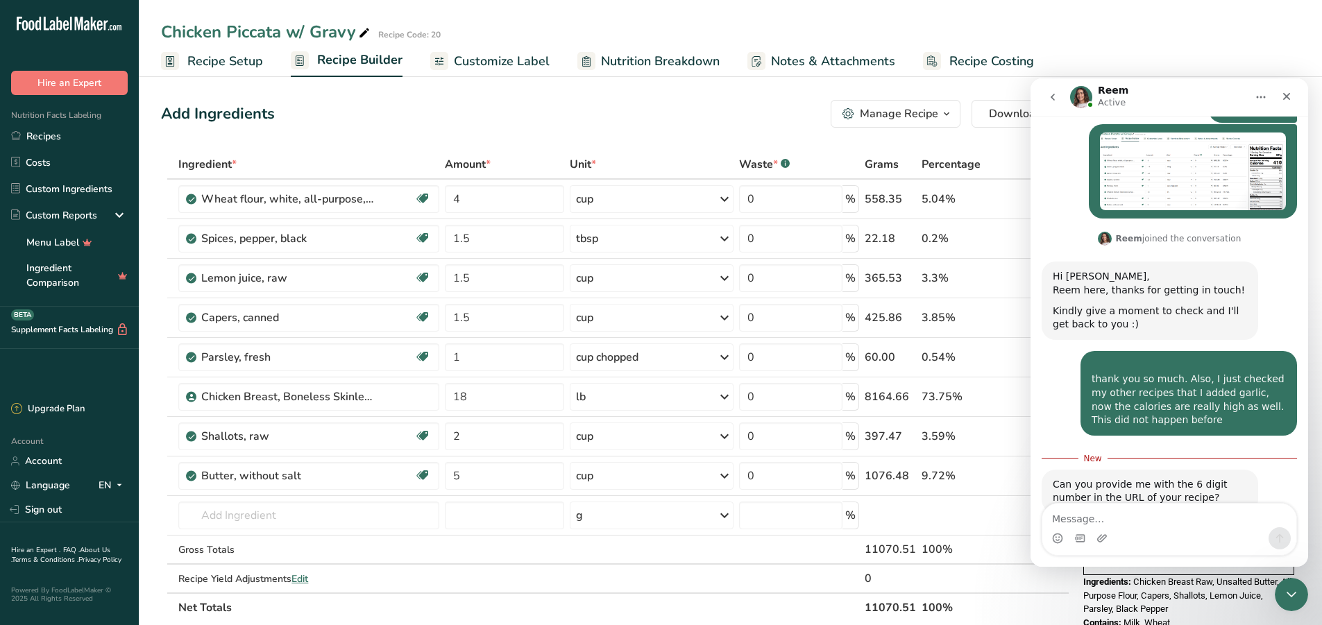
click at [219, 67] on span "Recipe Setup" at bounding box center [225, 61] width 76 height 19
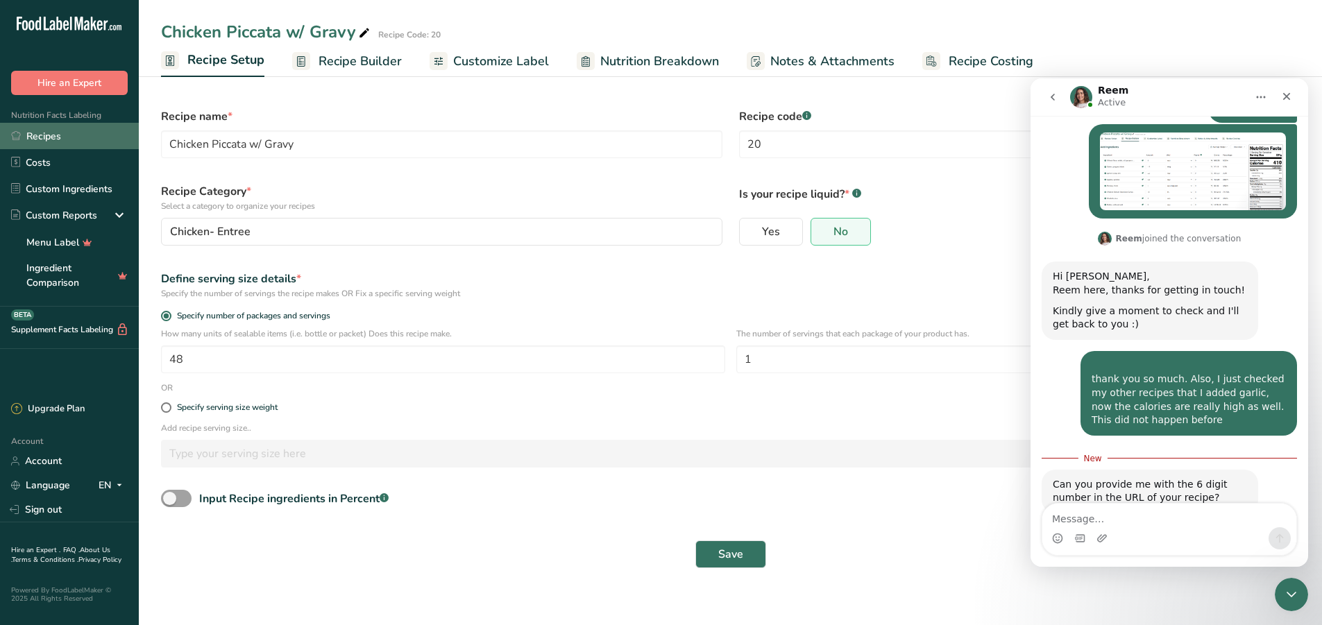
click at [38, 137] on link "Recipes" at bounding box center [69, 136] width 139 height 26
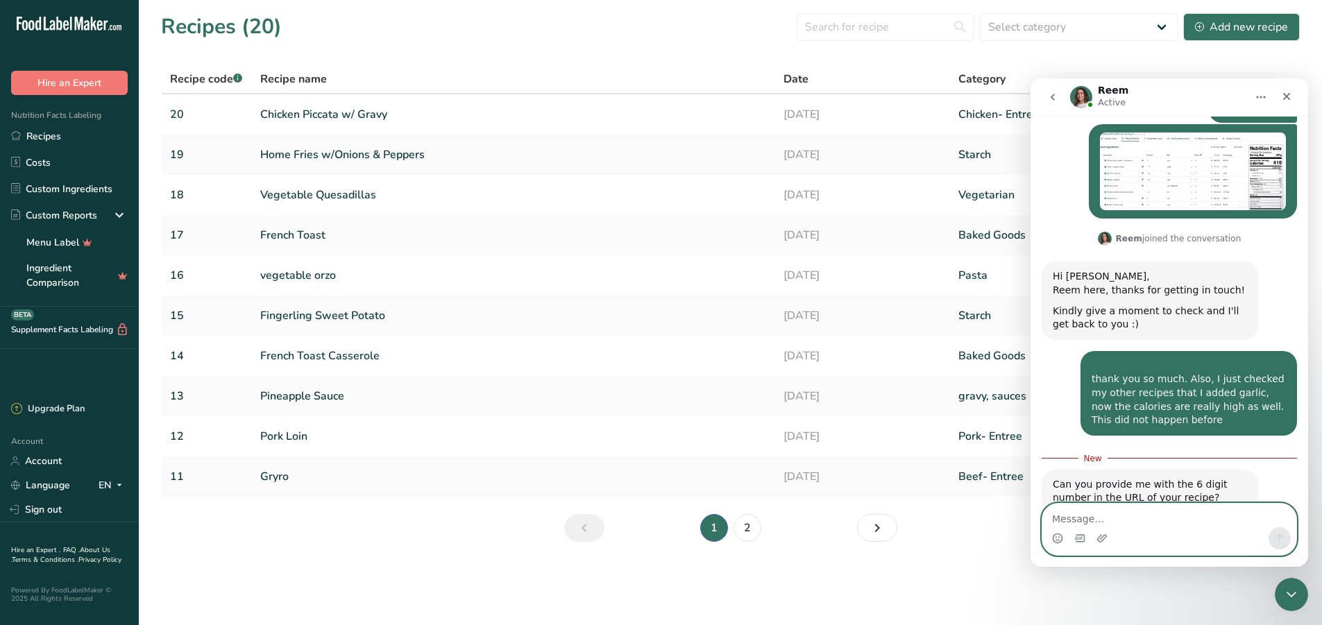
click at [1116, 518] on textarea "Message…" at bounding box center [1170, 516] width 254 height 24
click at [1283, 96] on icon "Close" at bounding box center [1286, 96] width 11 height 11
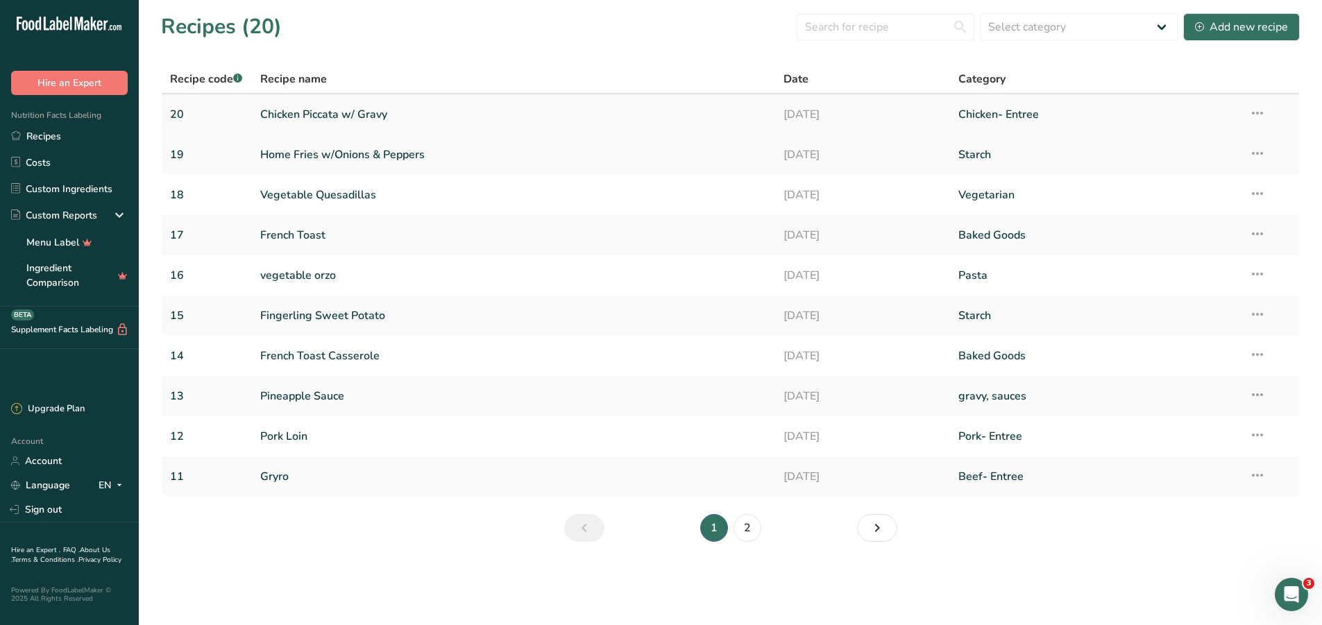
click at [1257, 110] on icon at bounding box center [1257, 113] width 17 height 25
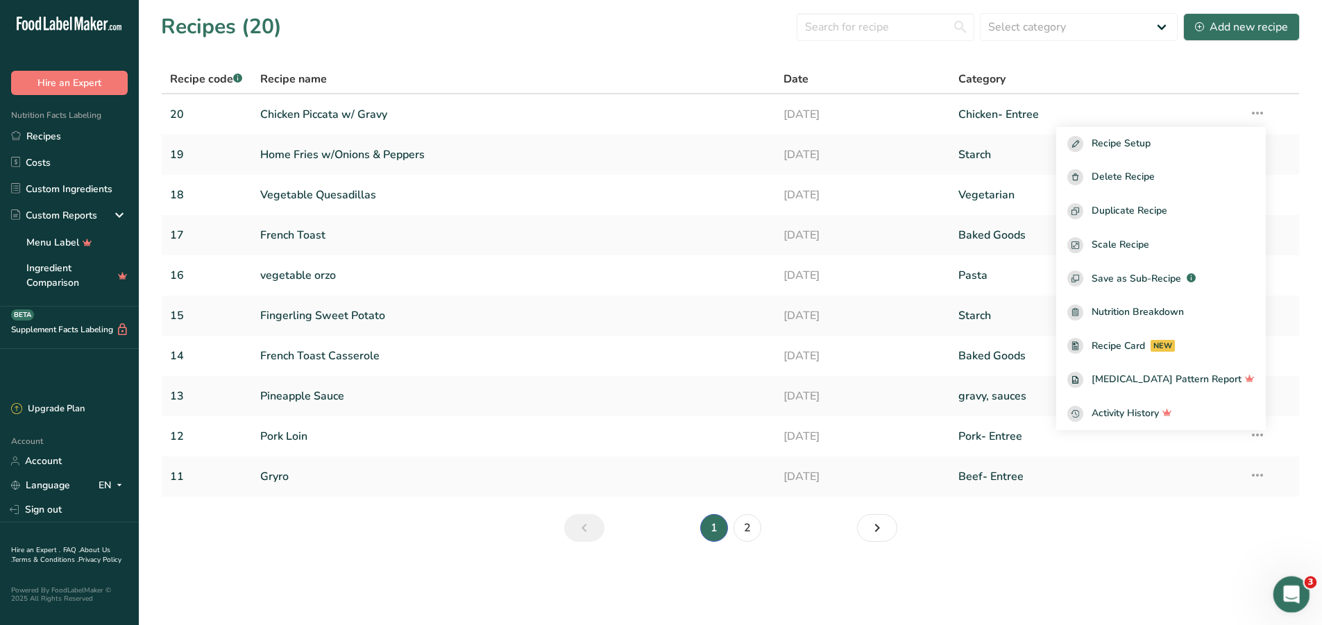
click at [1292, 584] on icon "Open Intercom Messenger" at bounding box center [1290, 593] width 23 height 23
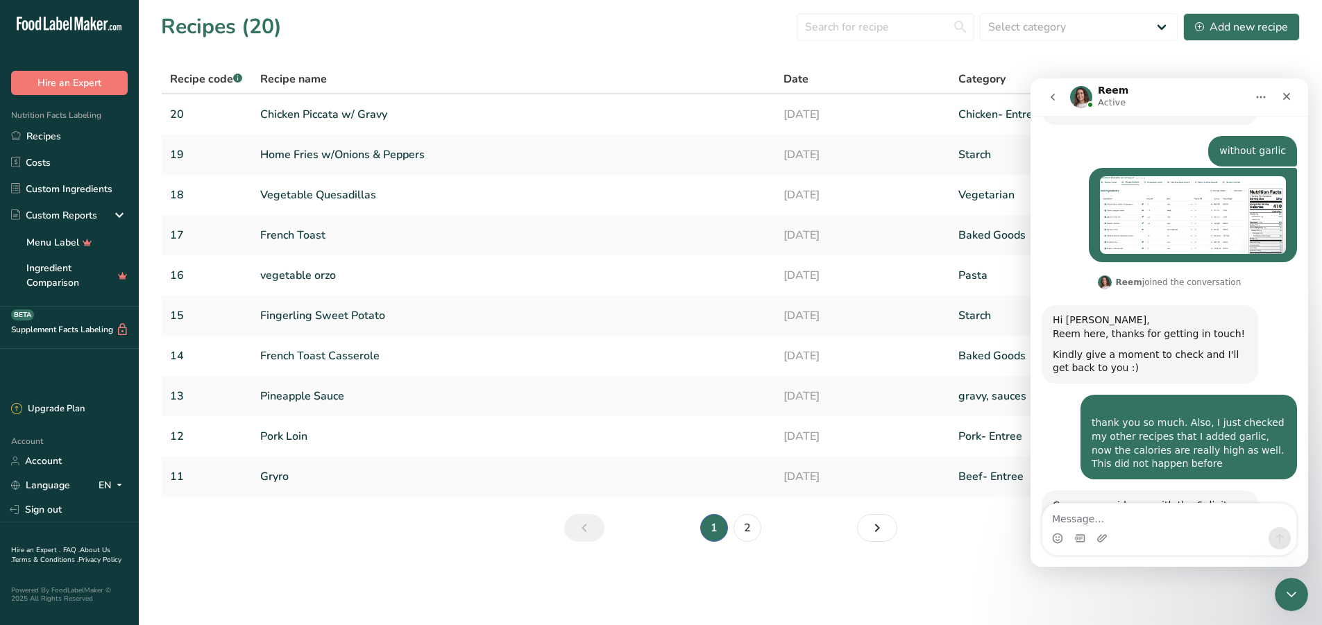
scroll to position [612, 0]
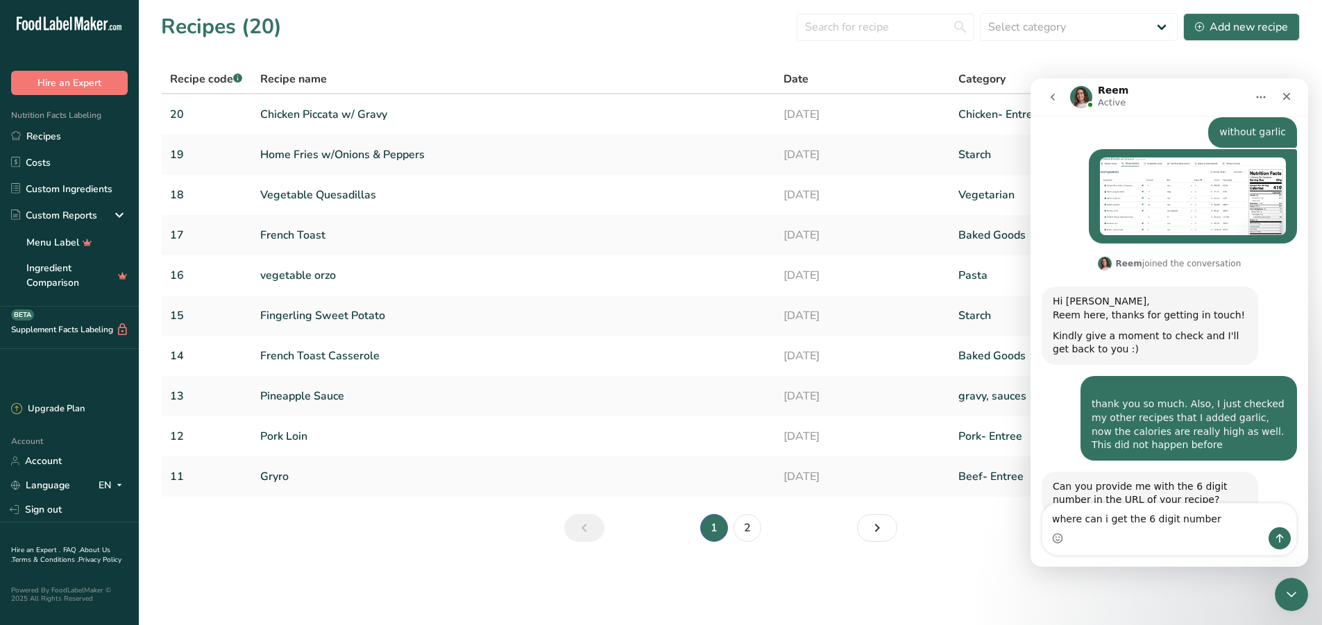
type textarea "where can i get the 6 digit number ?"
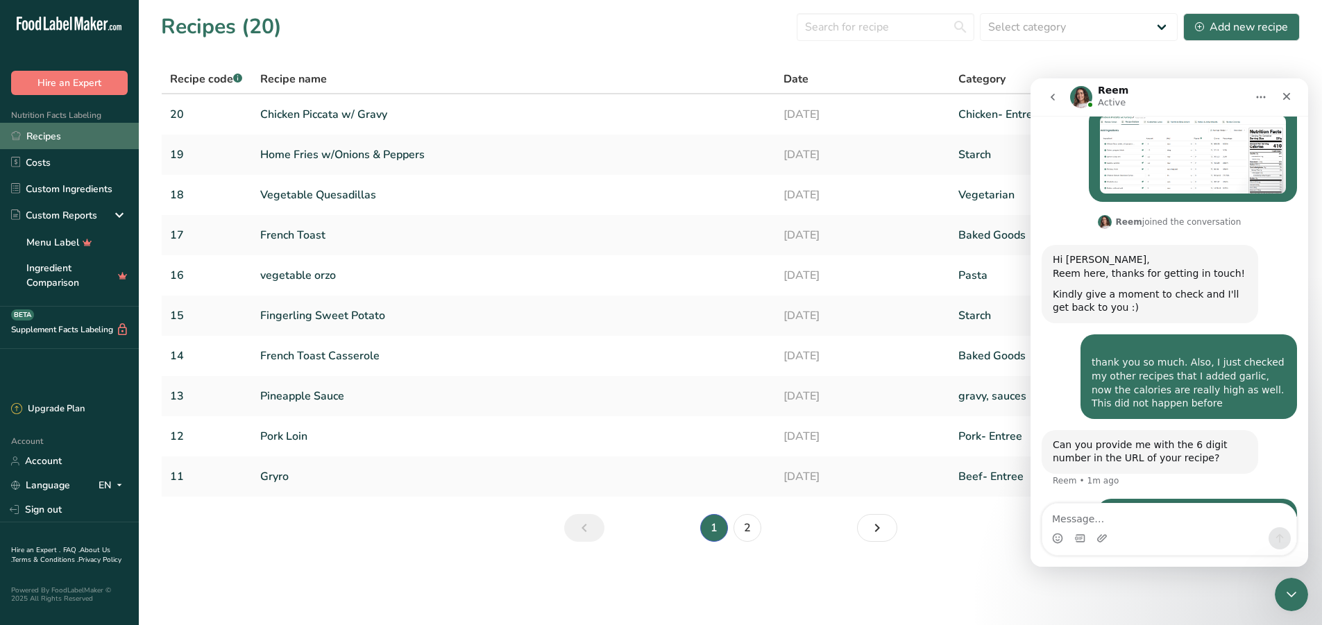
click at [74, 137] on link "Recipes" at bounding box center [69, 136] width 139 height 26
click at [330, 117] on link "Chicken Piccata w/ Gravy" at bounding box center [513, 114] width 507 height 29
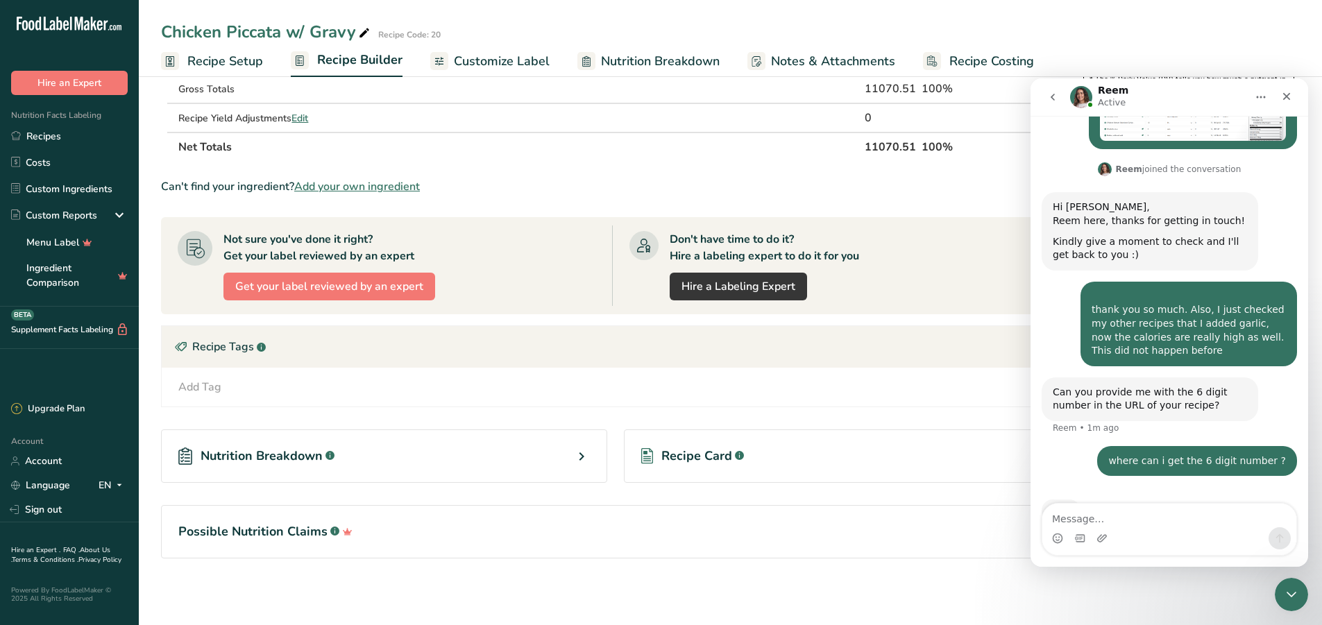
scroll to position [707, 0]
click at [1288, 91] on icon "Close" at bounding box center [1286, 96] width 11 height 11
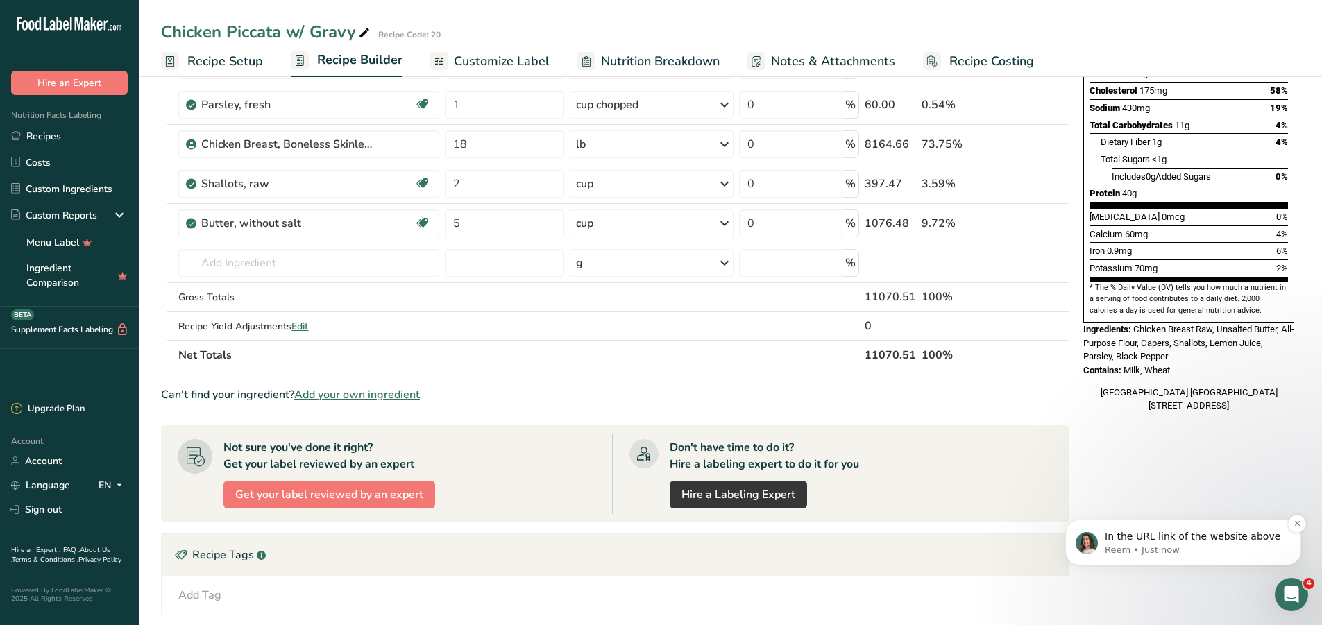
scroll to position [0, 0]
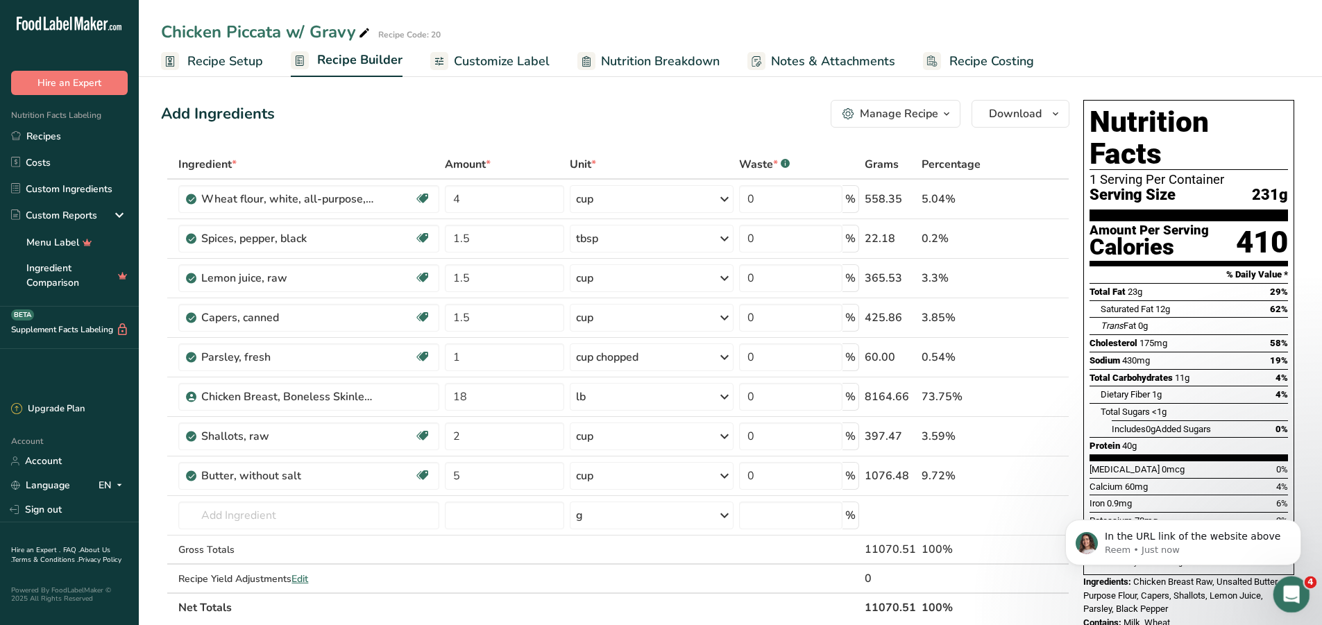
click at [1295, 594] on icon "Open Intercom Messenger" at bounding box center [1290, 593] width 23 height 23
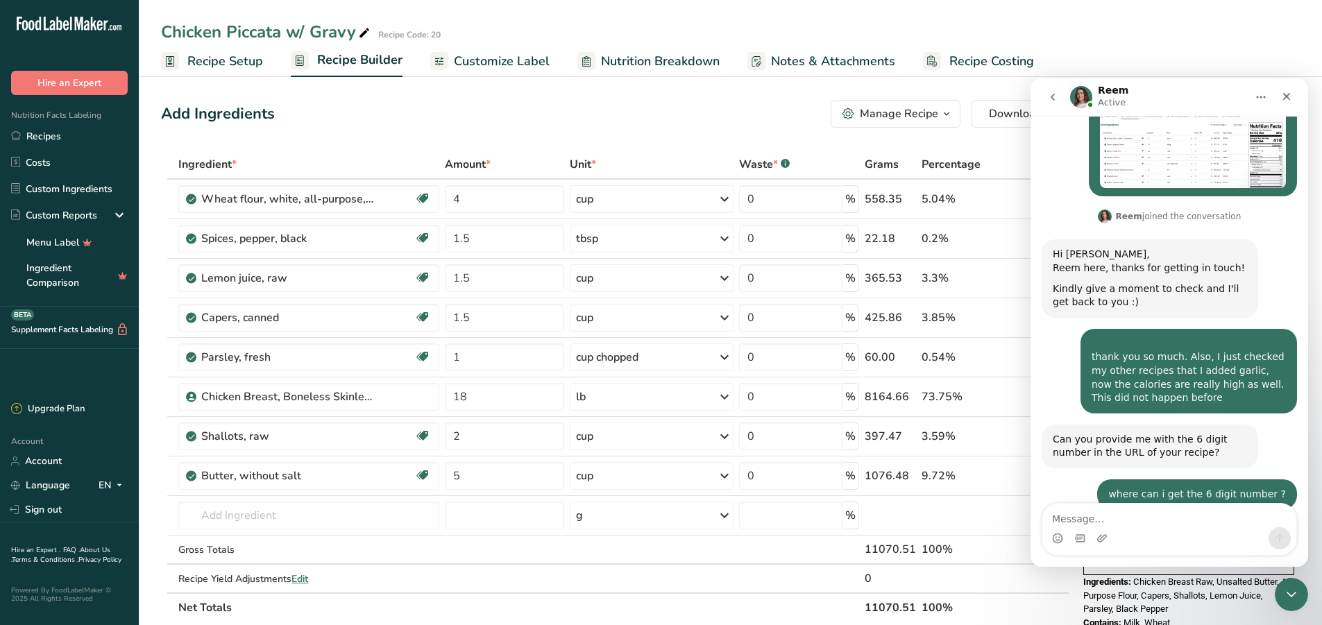
scroll to position [717, 0]
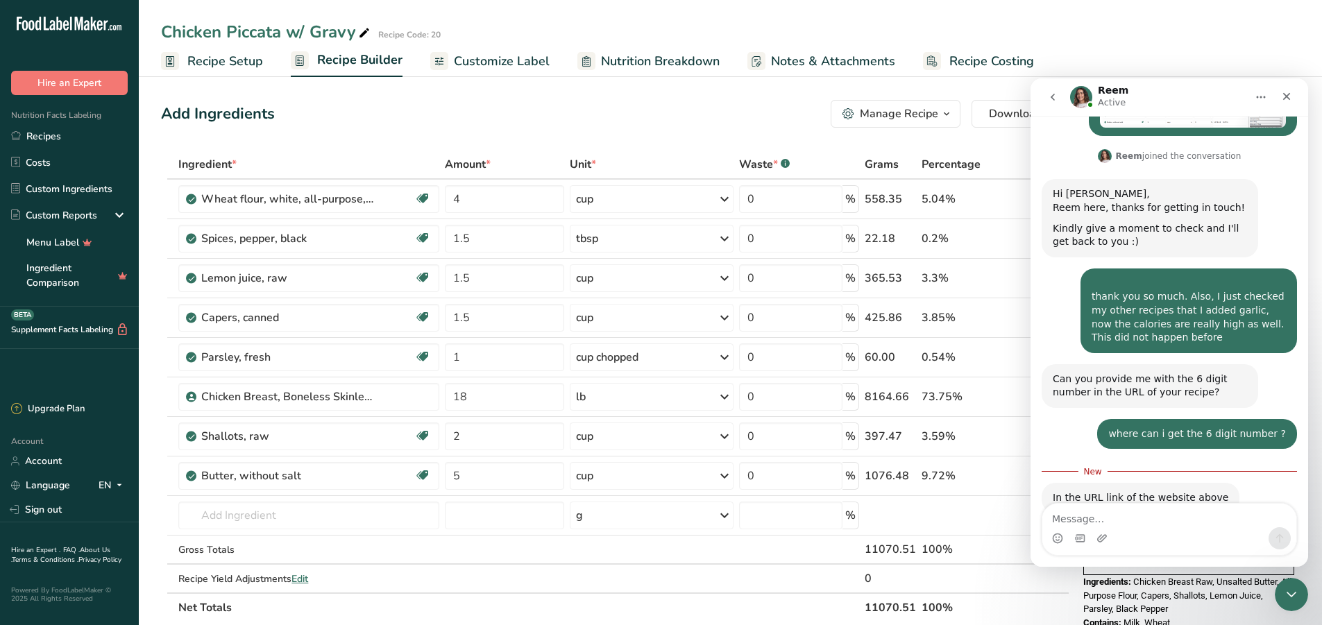
click at [1151, 518] on textarea "Message…" at bounding box center [1170, 516] width 254 height 24
type textarea "393318"
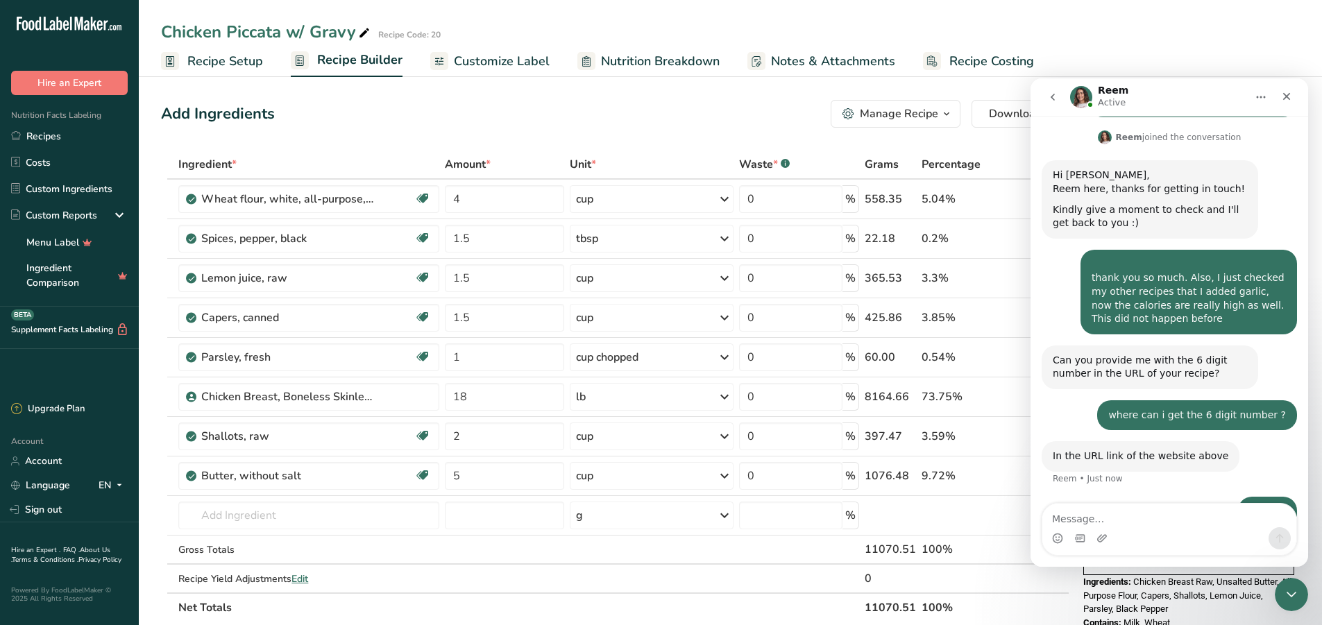
click at [224, 58] on span "Recipe Setup" at bounding box center [225, 61] width 76 height 19
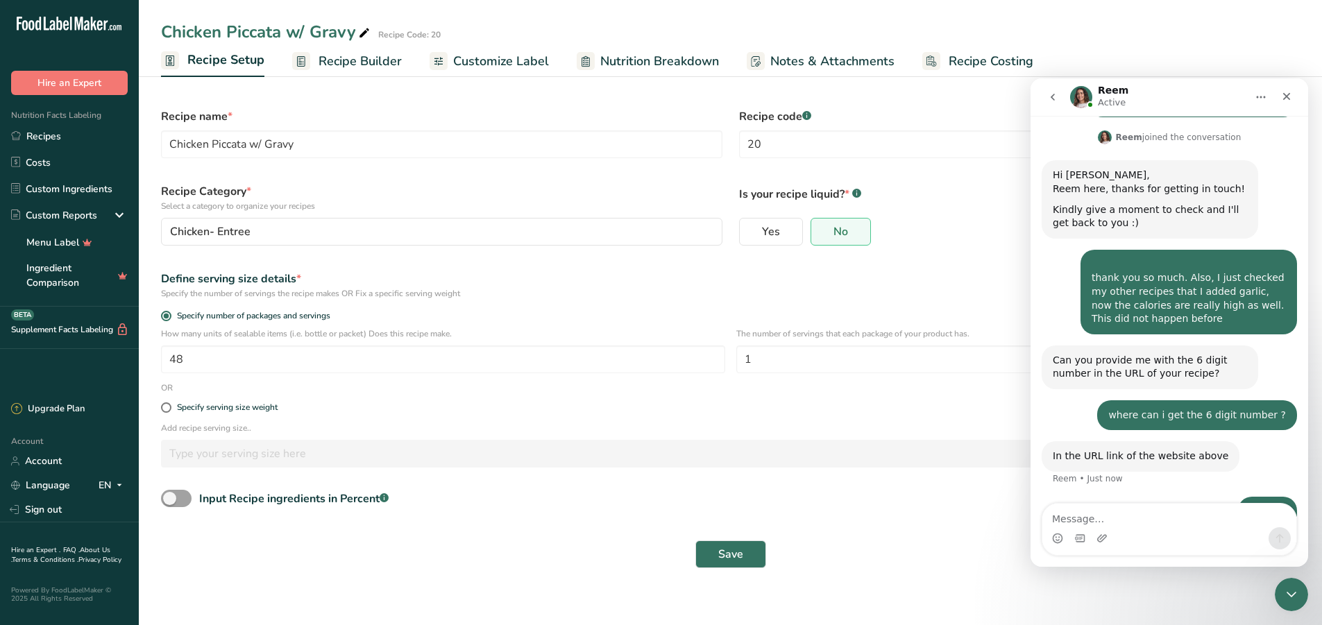
click at [366, 58] on span "Recipe Builder" at bounding box center [360, 61] width 83 height 19
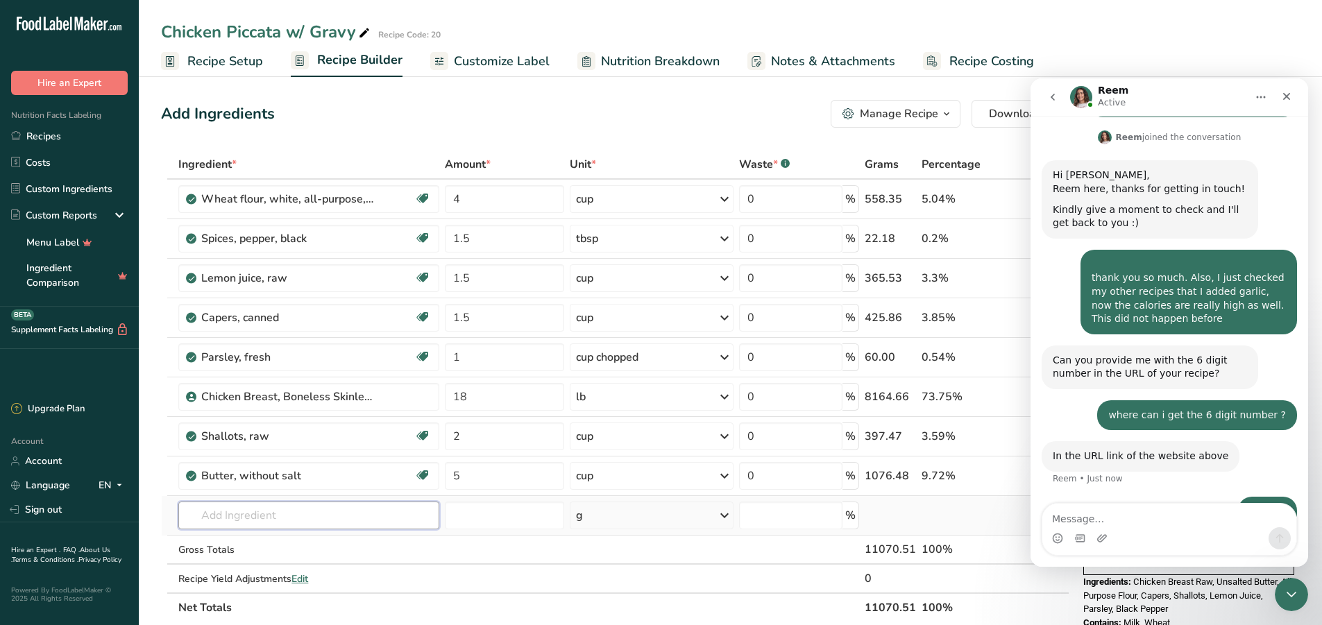
click at [320, 521] on input "text" at bounding box center [308, 516] width 261 height 28
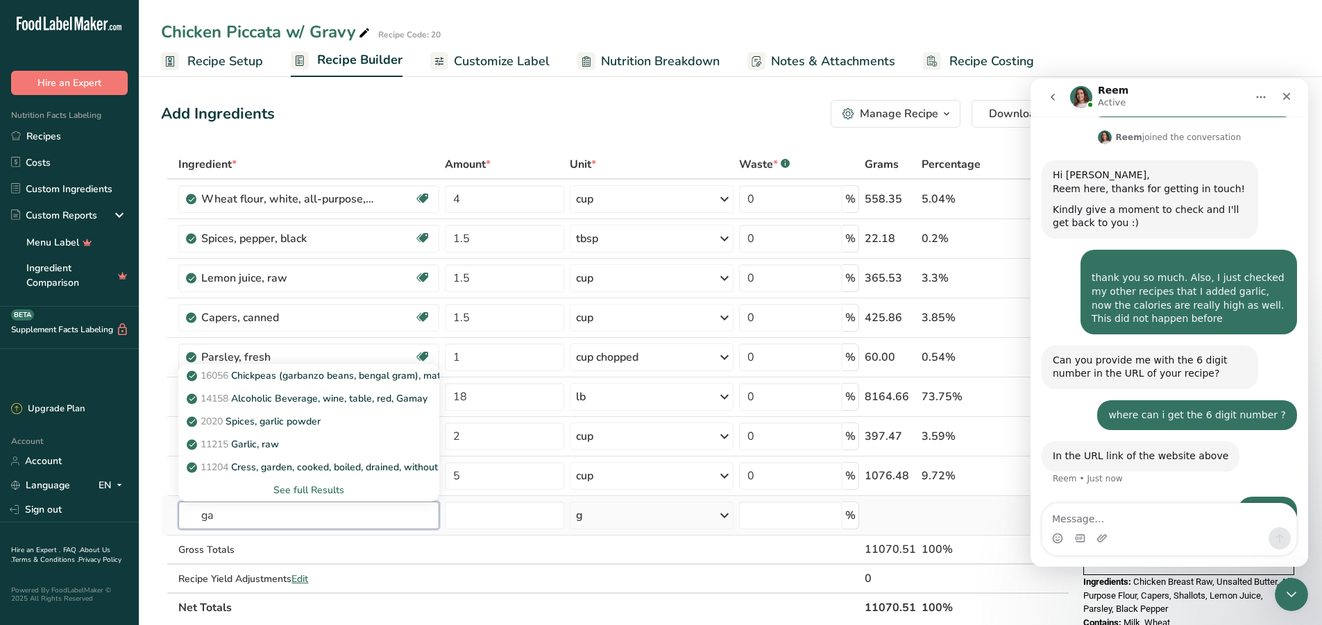
type input "g"
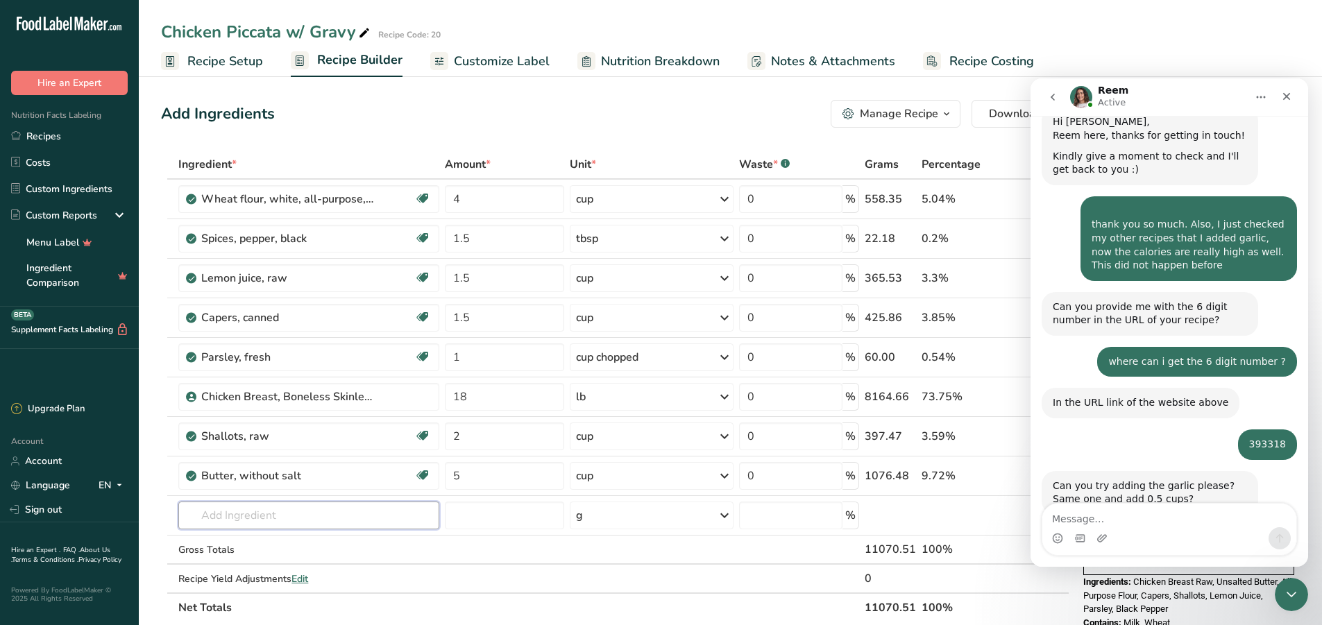
scroll to position [791, 0]
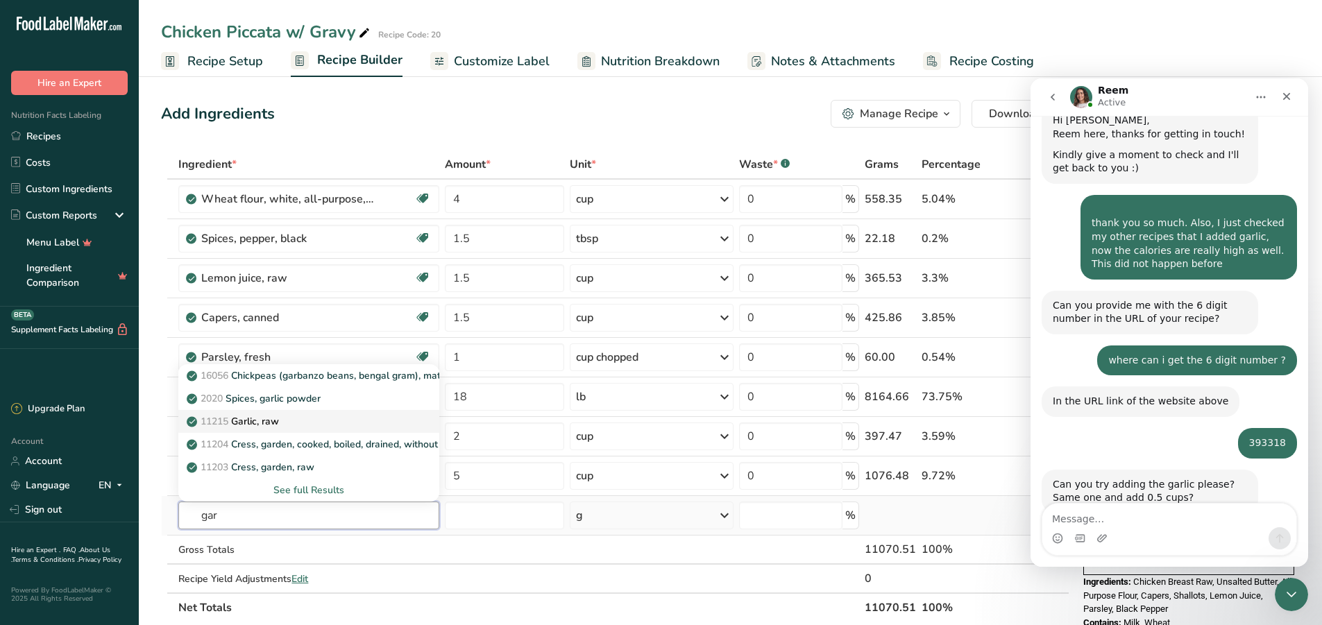
type input "gar"
click at [288, 423] on div "11215 Garlic, raw" at bounding box center [297, 421] width 217 height 15
type input "Garlic, raw"
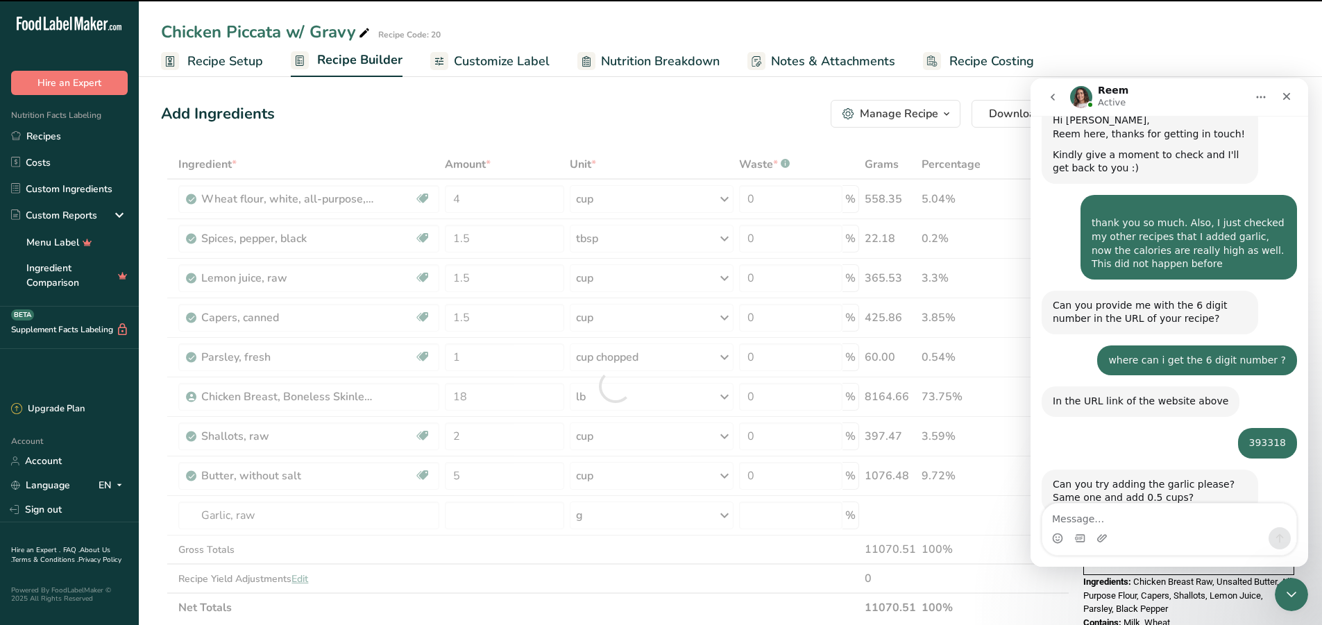
type input "0"
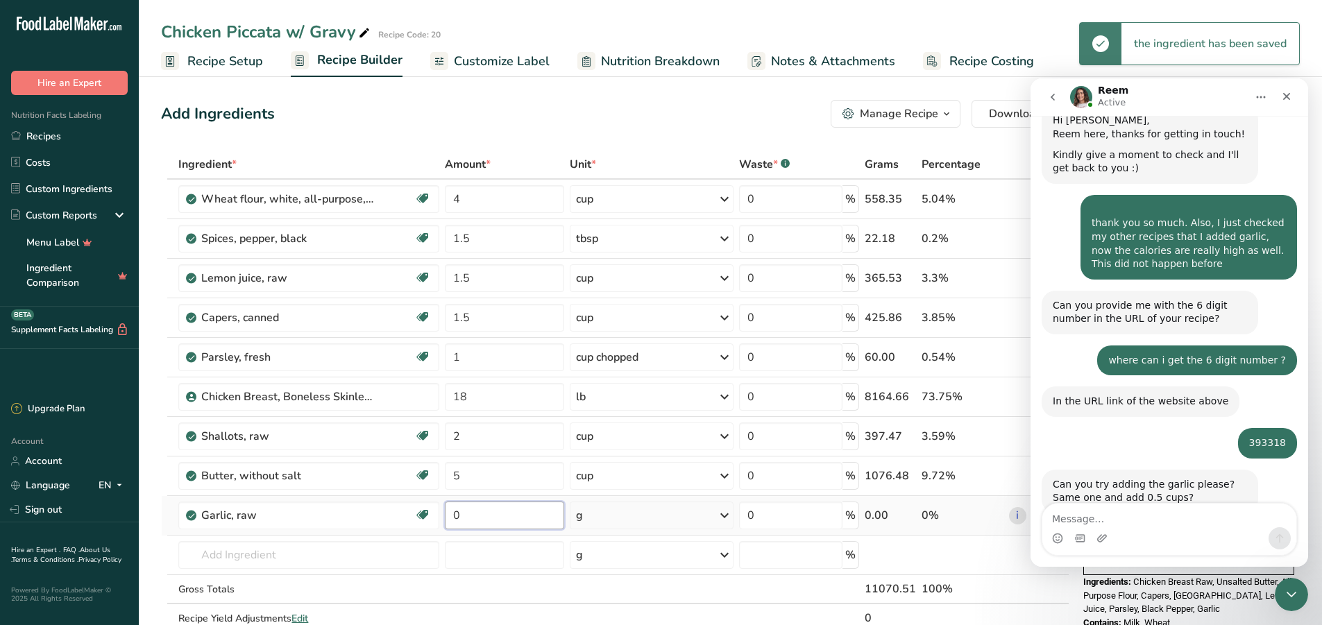
click at [494, 525] on input "0" at bounding box center [504, 516] width 119 height 28
type input "0.5"
click at [618, 522] on div "Ingredient * Amount * Unit * Waste * .a-a{fill:#347362;}.b-a{fill:#fff;} Grams …" at bounding box center [615, 406] width 909 height 512
click at [664, 525] on div "g" at bounding box center [652, 516] width 164 height 28
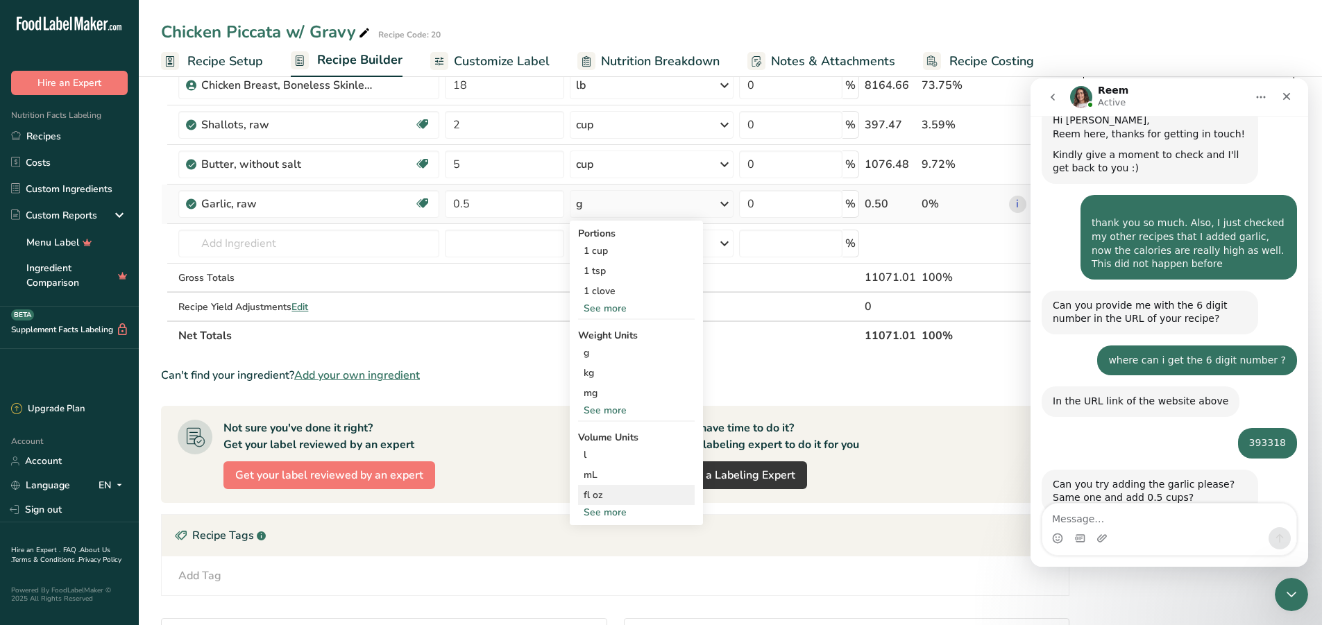
scroll to position [416, 0]
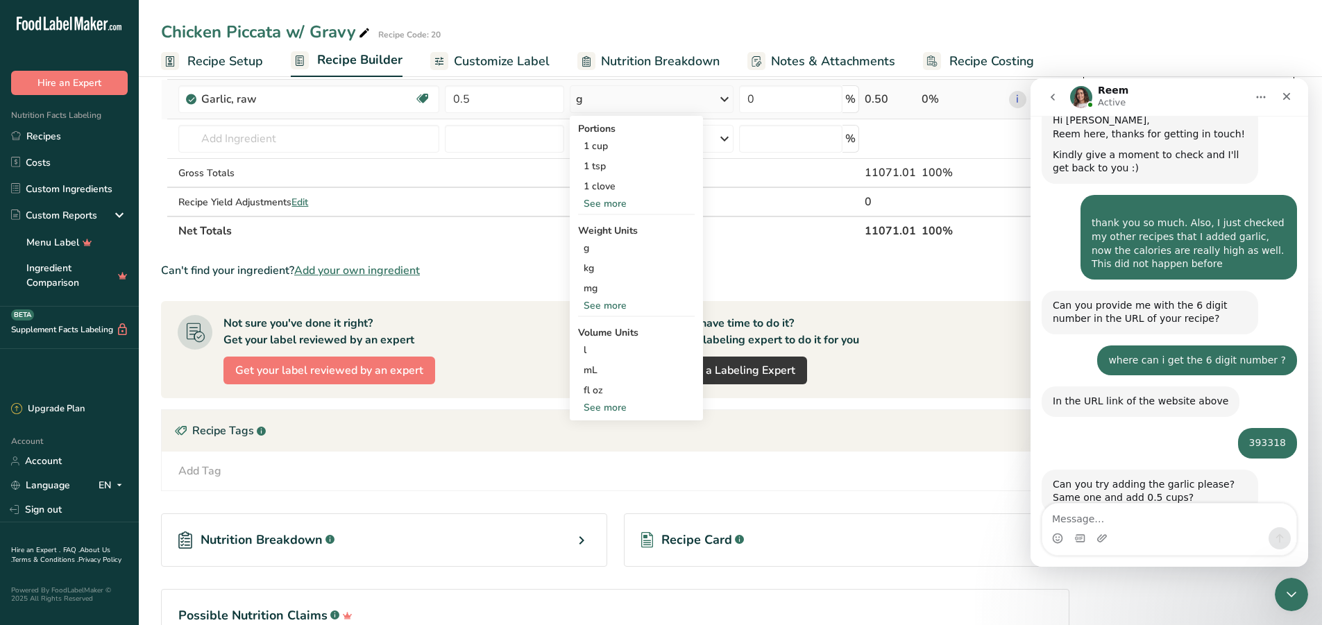
click at [612, 405] on div "See more" at bounding box center [636, 408] width 117 height 15
select select "22"
click at [609, 455] on div "cup" at bounding box center [637, 451] width 106 height 15
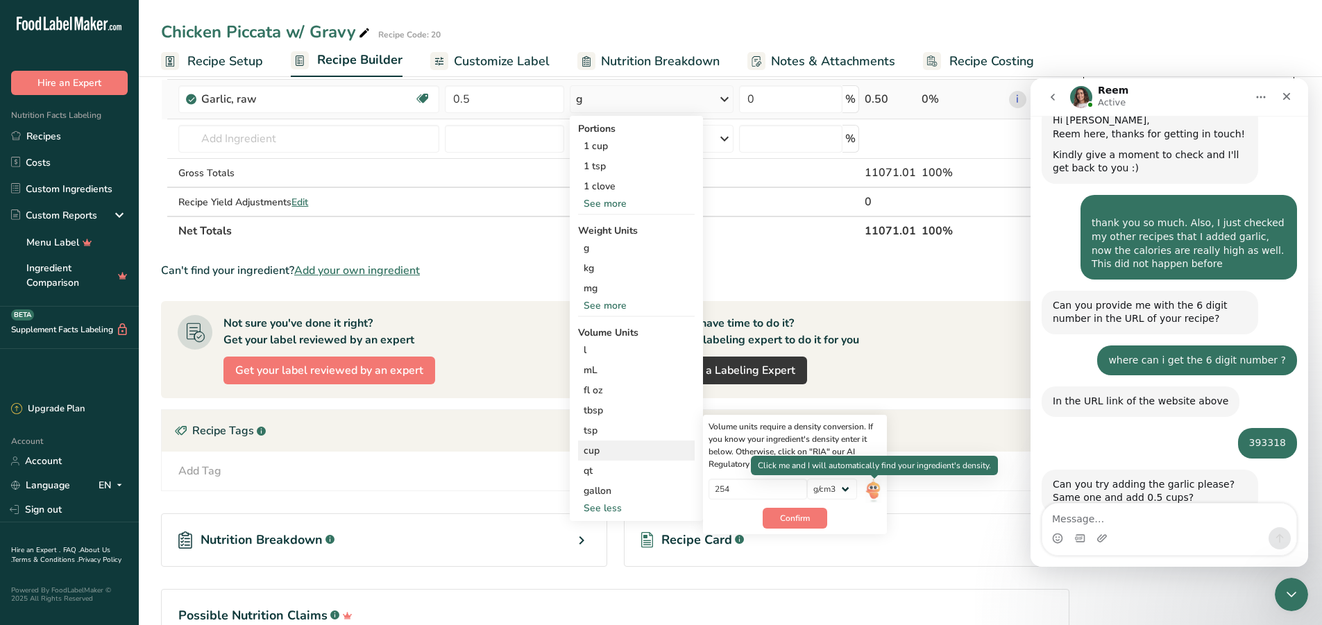
click at [873, 489] on img at bounding box center [873, 491] width 15 height 24
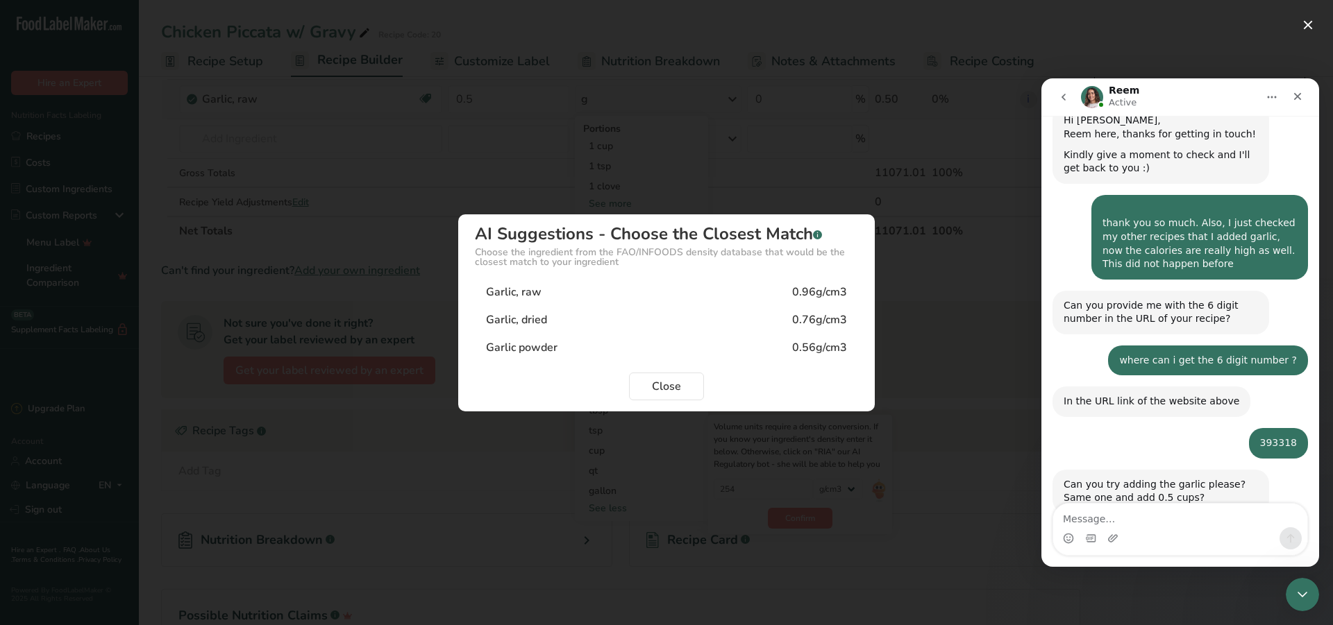
click at [531, 289] on div "Garlic, raw" at bounding box center [514, 292] width 56 height 17
type input "0.96"
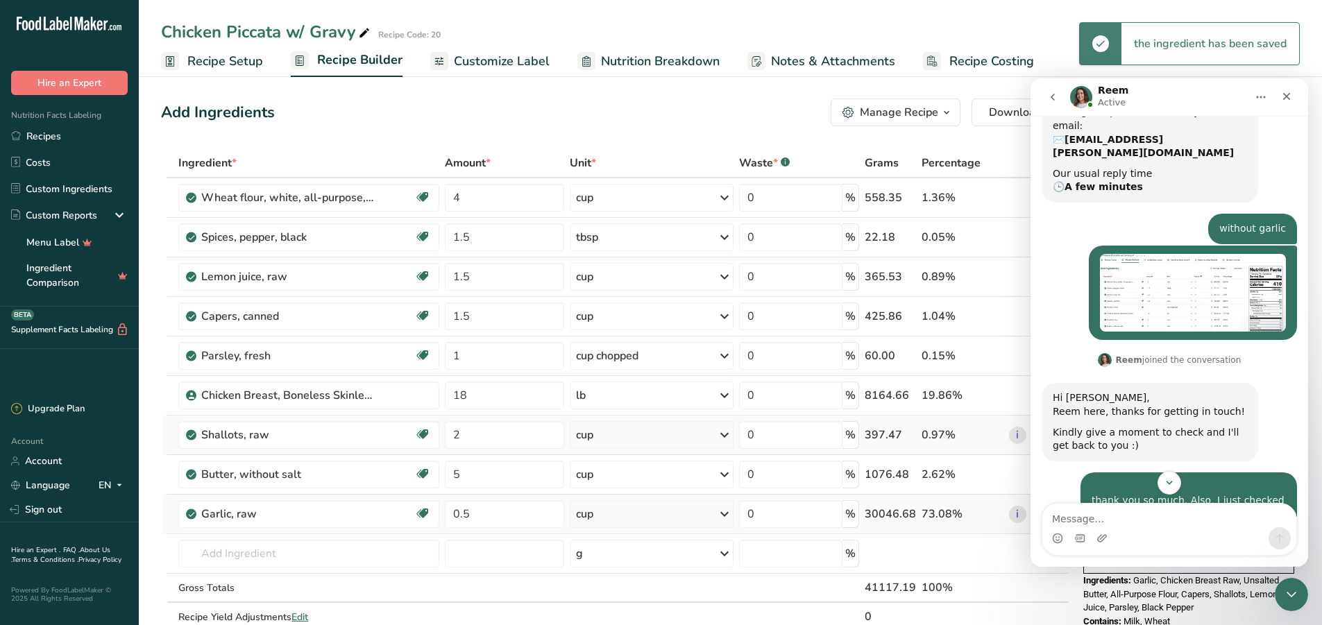
scroll to position [0, 0]
click at [1293, 585] on icon "Close Intercom Messenger" at bounding box center [1289, 592] width 17 height 17
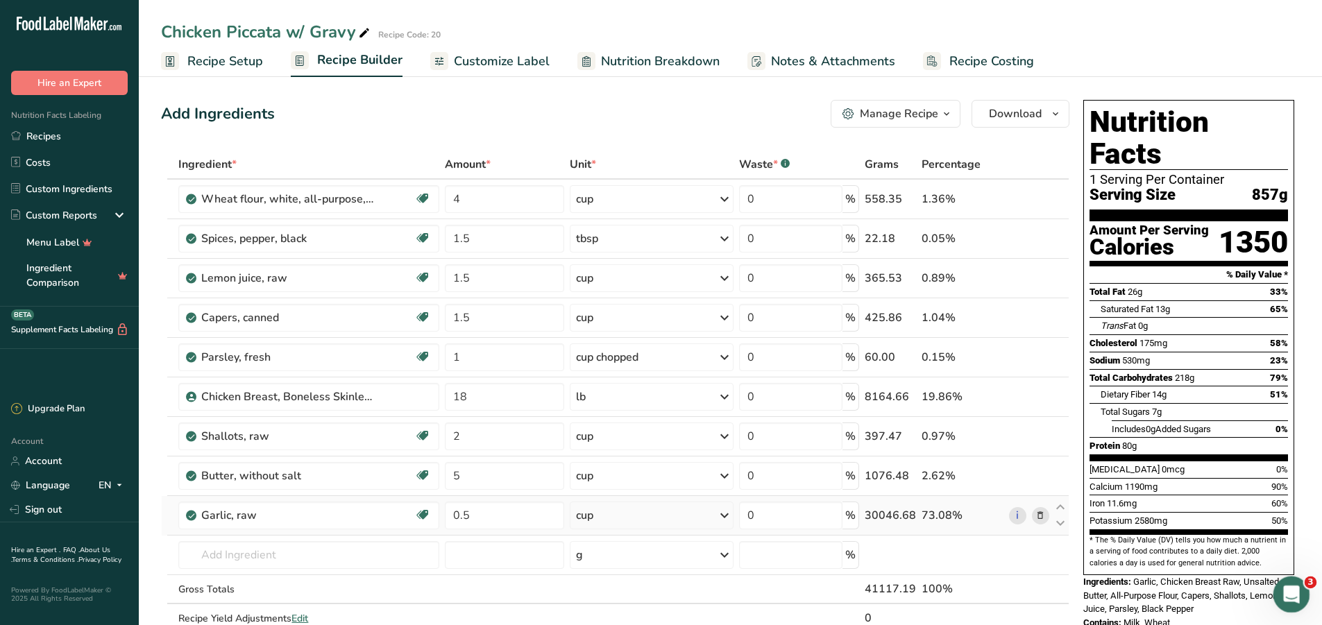
click at [1286, 590] on icon "Open Intercom Messenger" at bounding box center [1290, 593] width 23 height 23
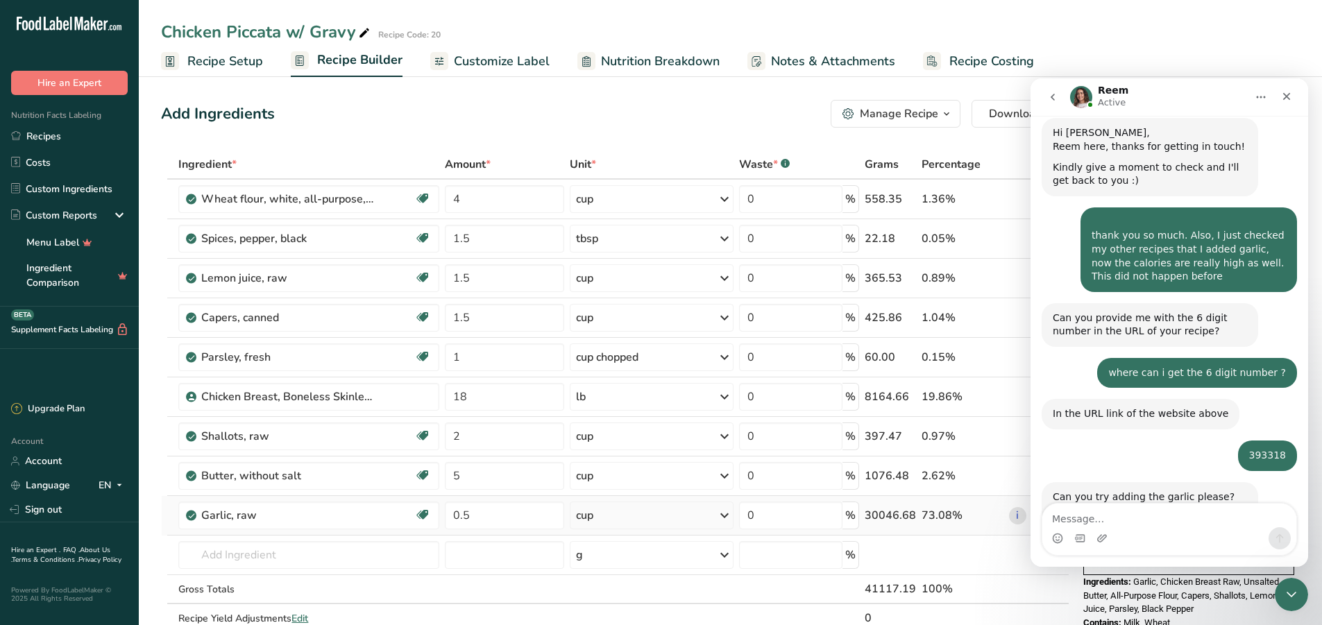
scroll to position [791, 0]
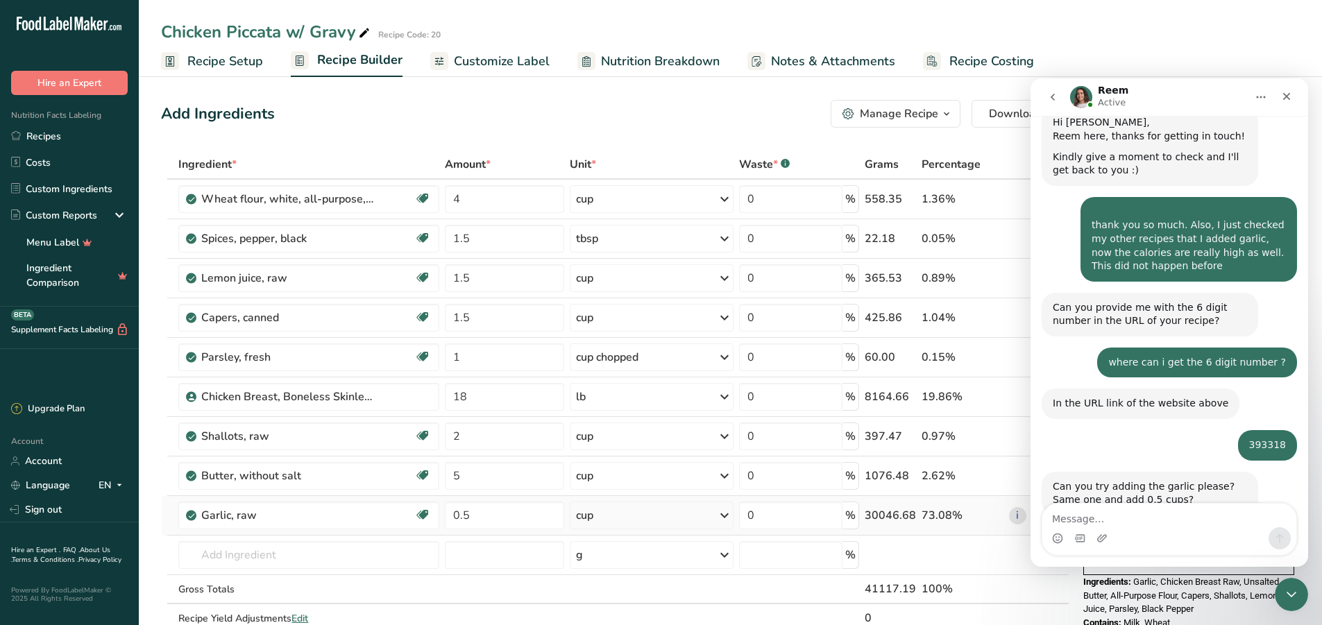
click at [1145, 518] on textarea "Message…" at bounding box center [1170, 516] width 254 height 24
type textarea "i just did"
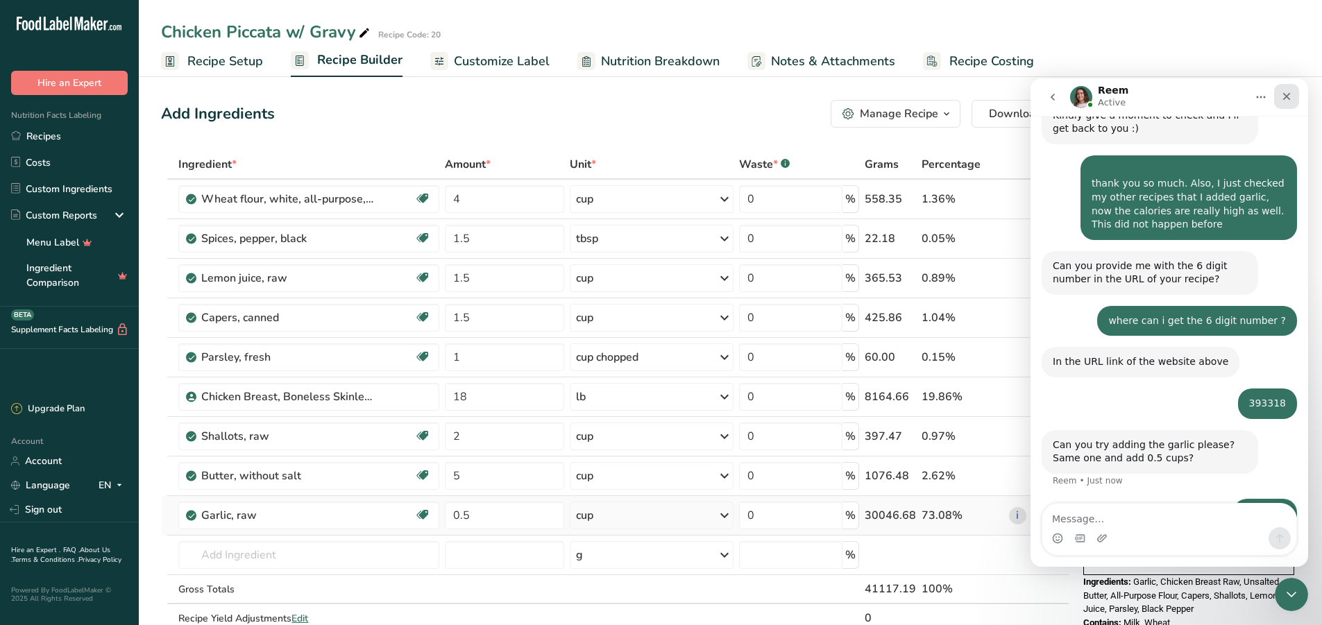
click at [1288, 92] on icon "Close" at bounding box center [1286, 96] width 11 height 11
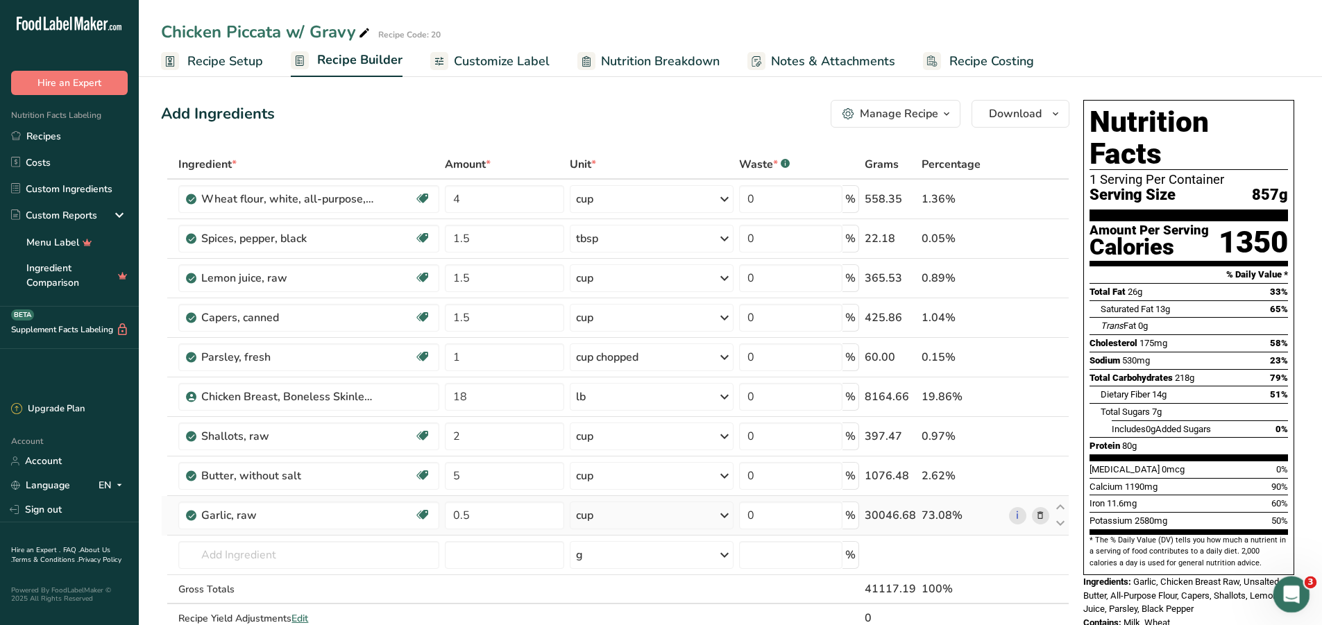
click at [1297, 594] on icon "Open Intercom Messenger" at bounding box center [1290, 593] width 23 height 23
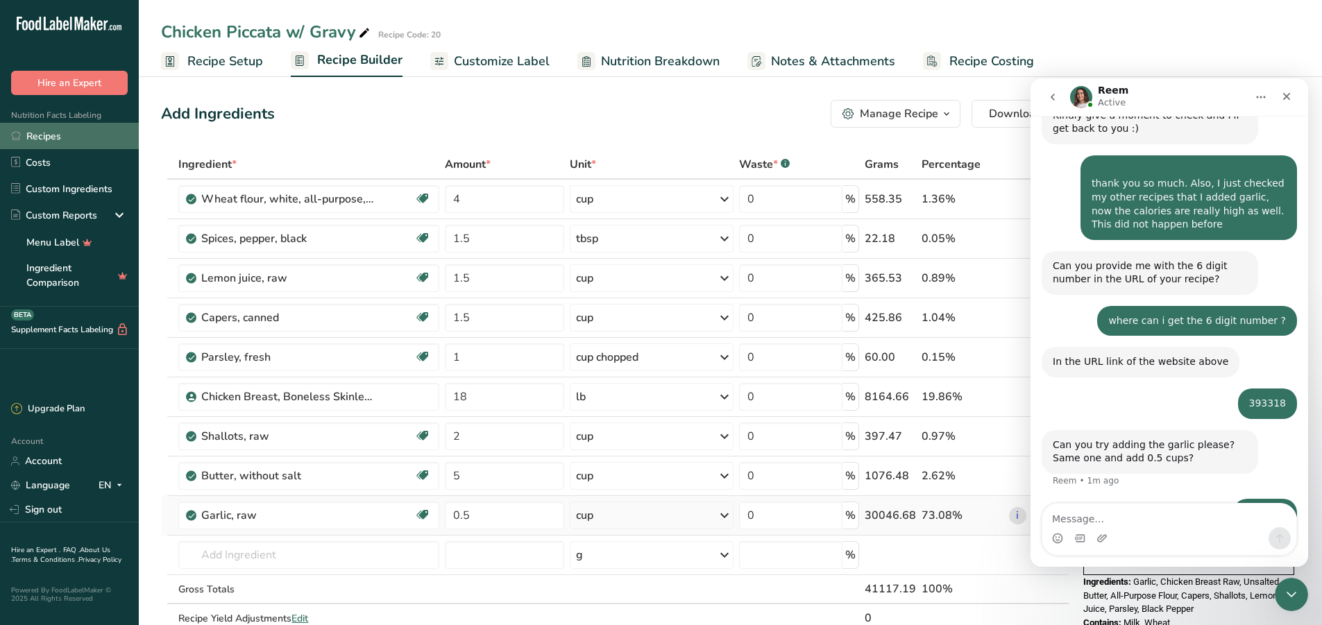
click at [37, 133] on link "Recipes" at bounding box center [69, 136] width 139 height 26
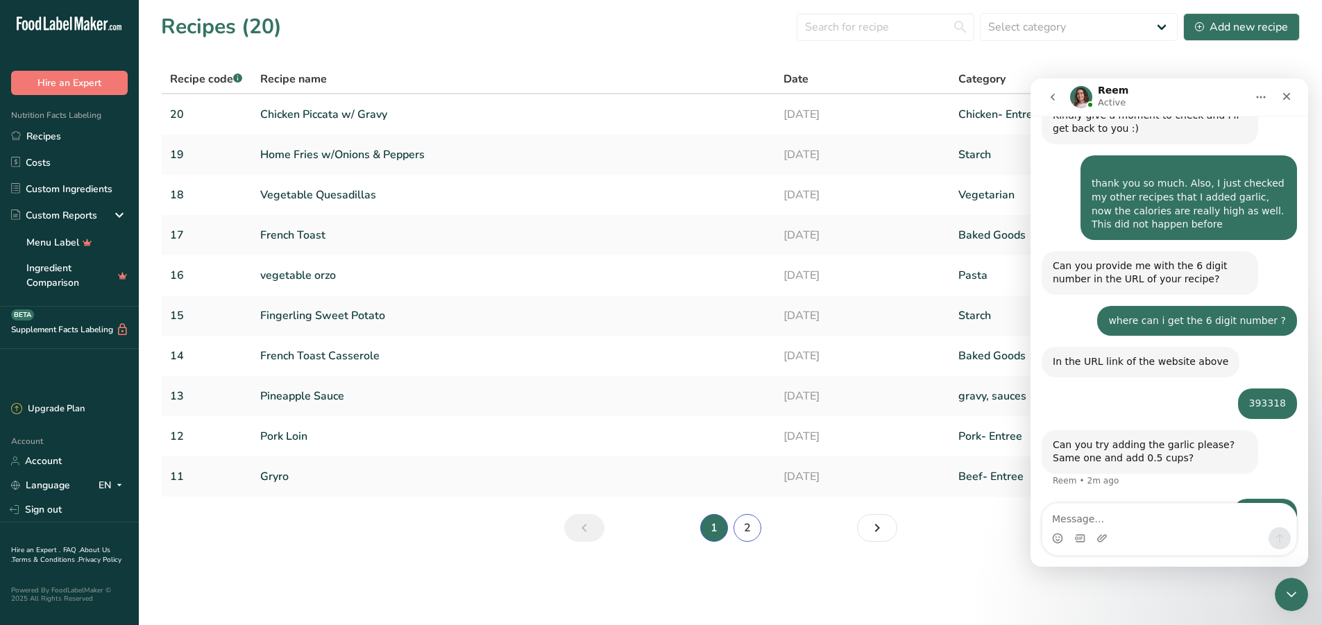
click at [753, 532] on link "2" at bounding box center [748, 528] width 28 height 28
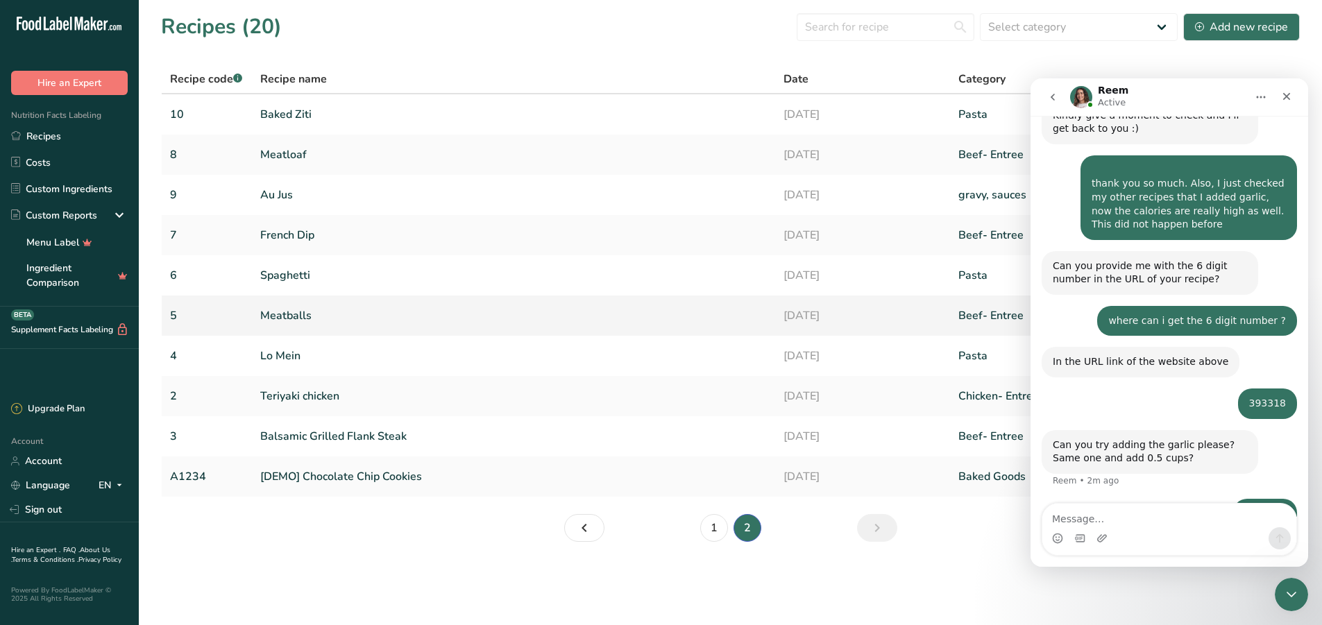
click at [300, 311] on link "Meatballs" at bounding box center [513, 315] width 507 height 29
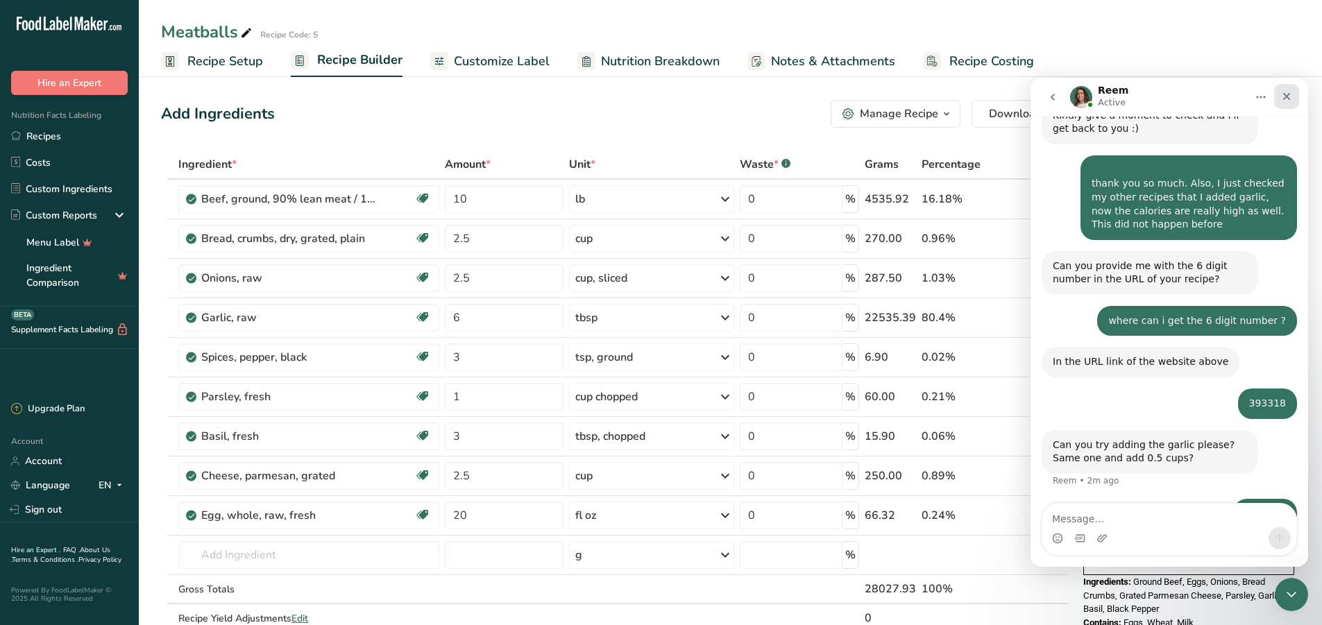
click at [1280, 94] on div "Close" at bounding box center [1286, 96] width 25 height 25
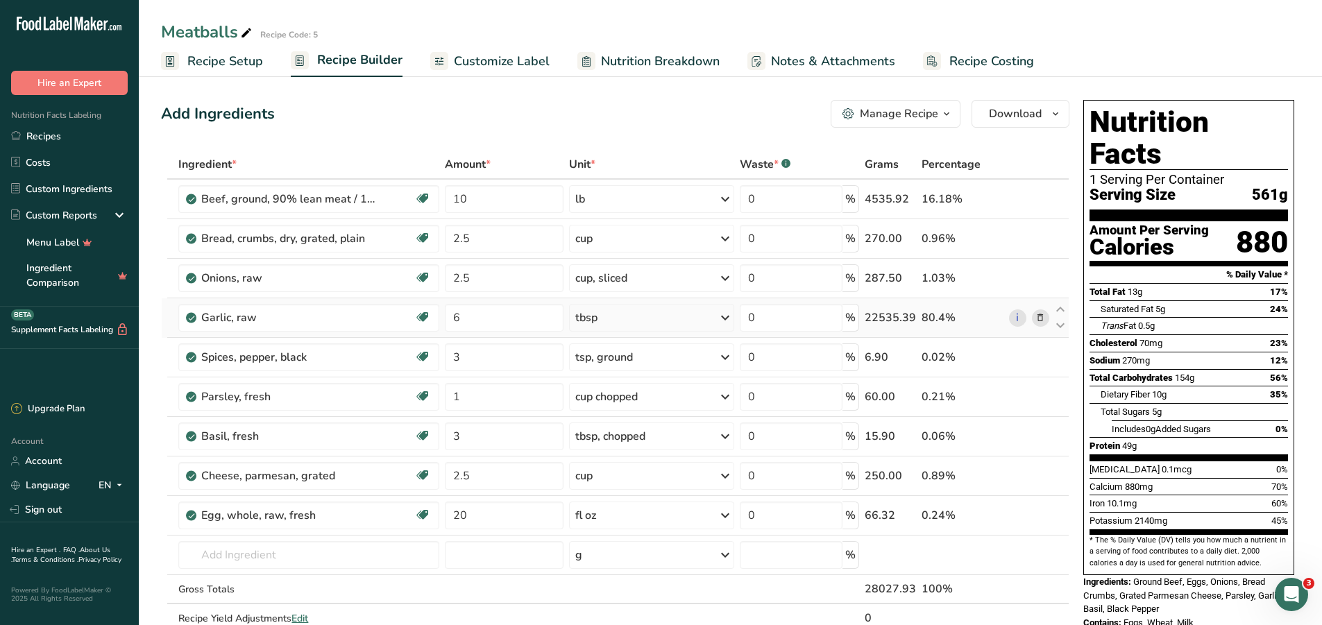
click at [1038, 317] on icon at bounding box center [1041, 318] width 10 height 15
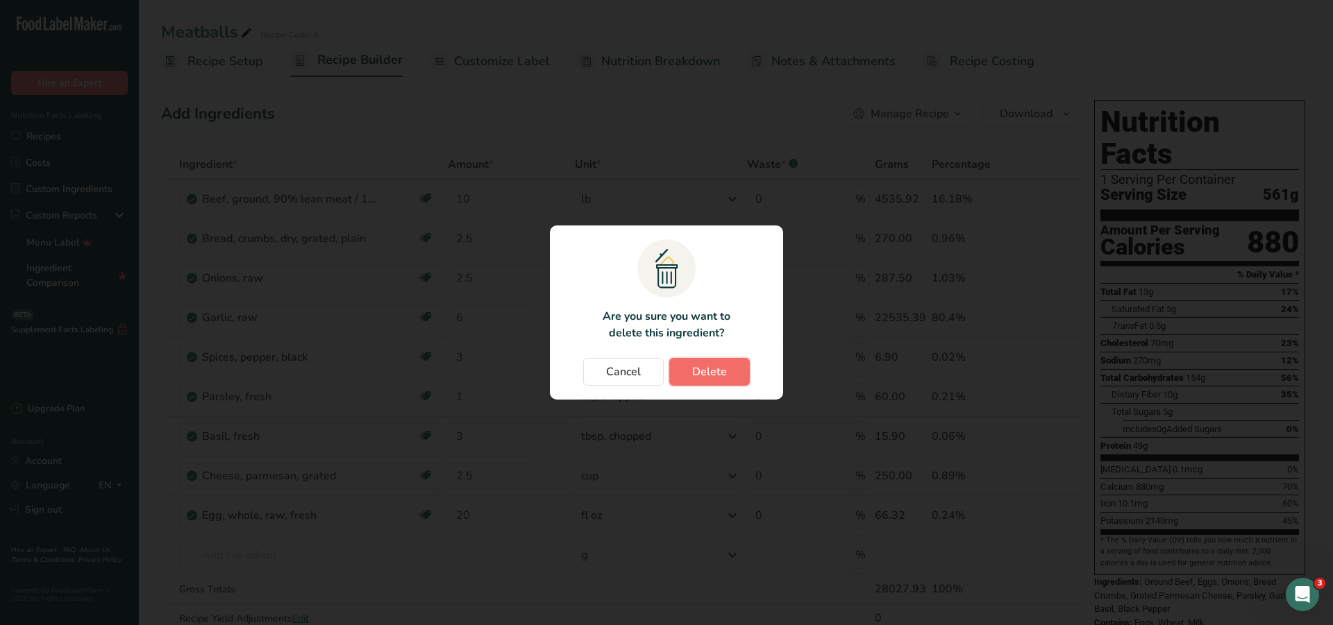
click at [718, 378] on span "Delete" at bounding box center [709, 372] width 35 height 17
type input "3"
type input "1"
type input "3"
type input "2.5"
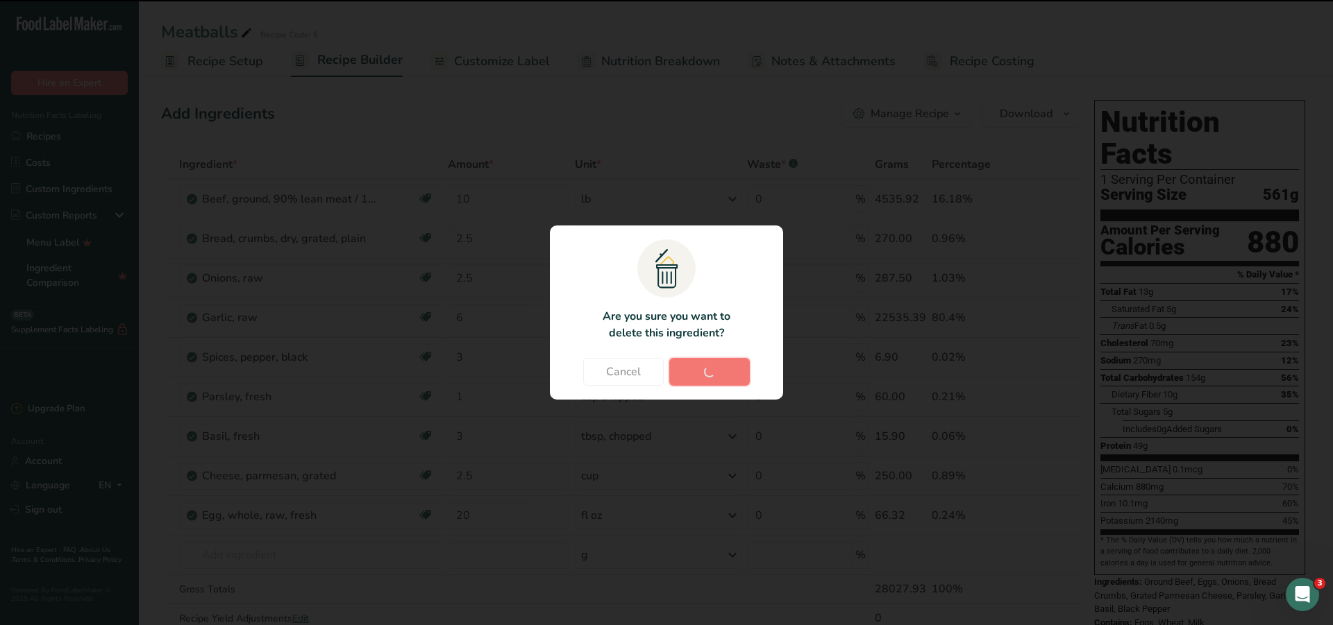
type input "20"
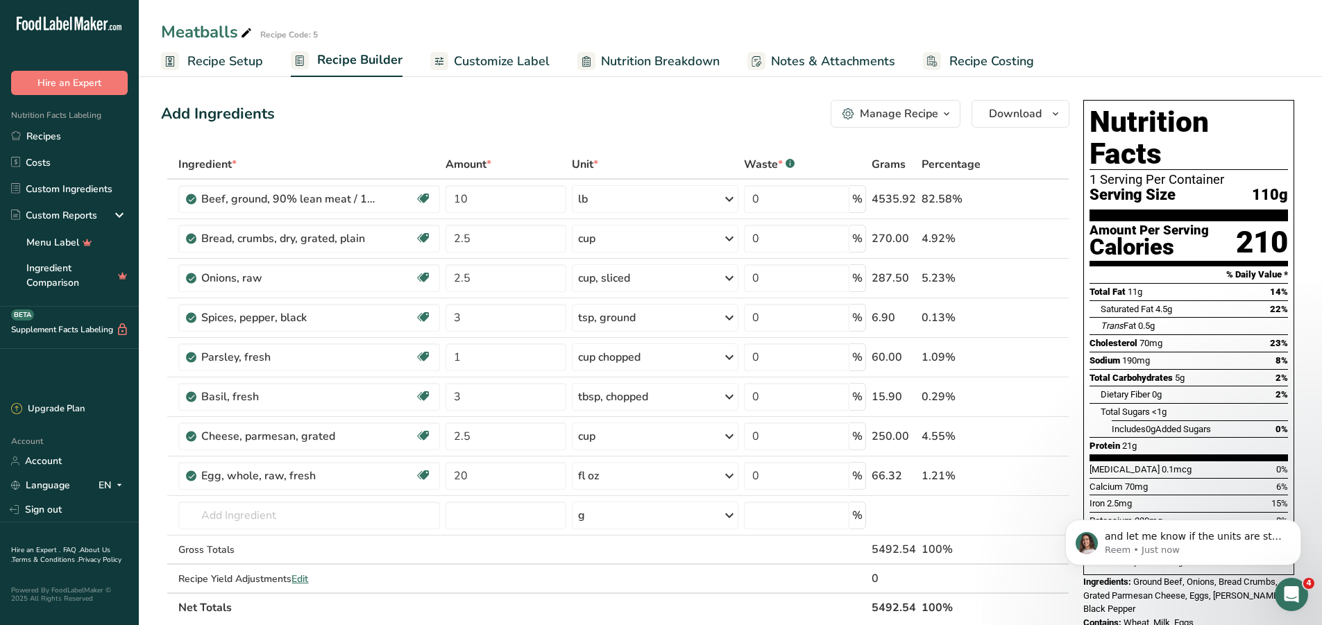
scroll to position [918, 0]
click at [1284, 584] on icon "Open Intercom Messenger" at bounding box center [1290, 593] width 23 height 23
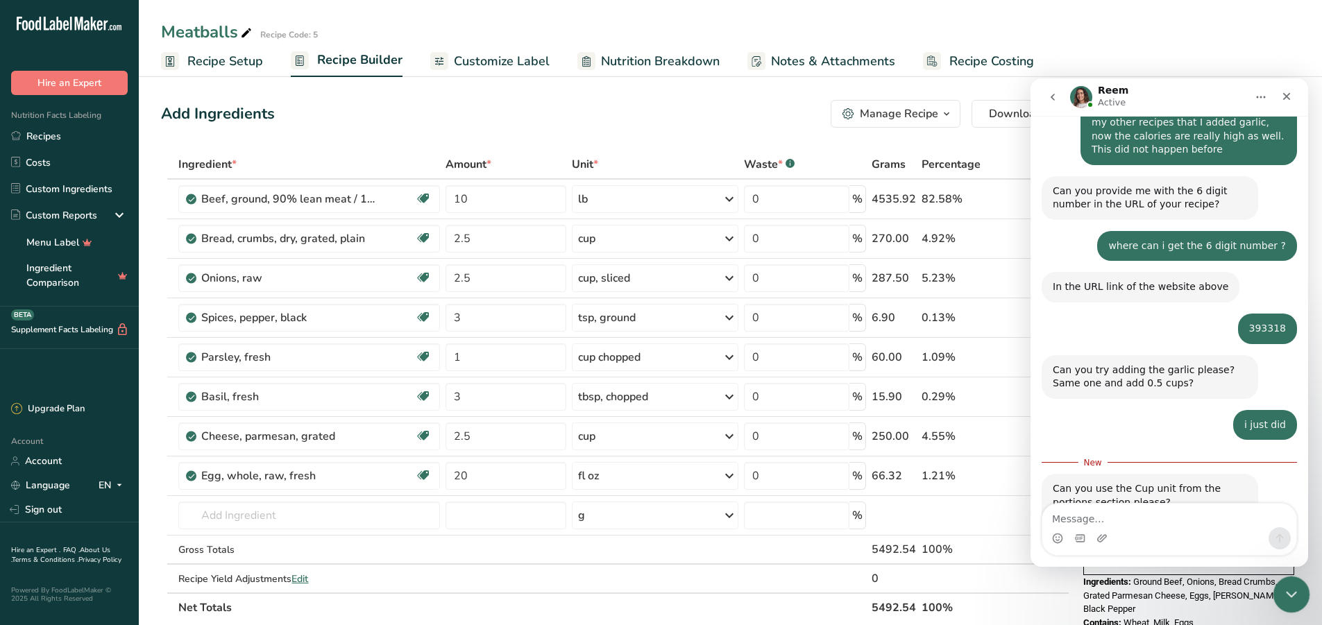
scroll to position [941, 0]
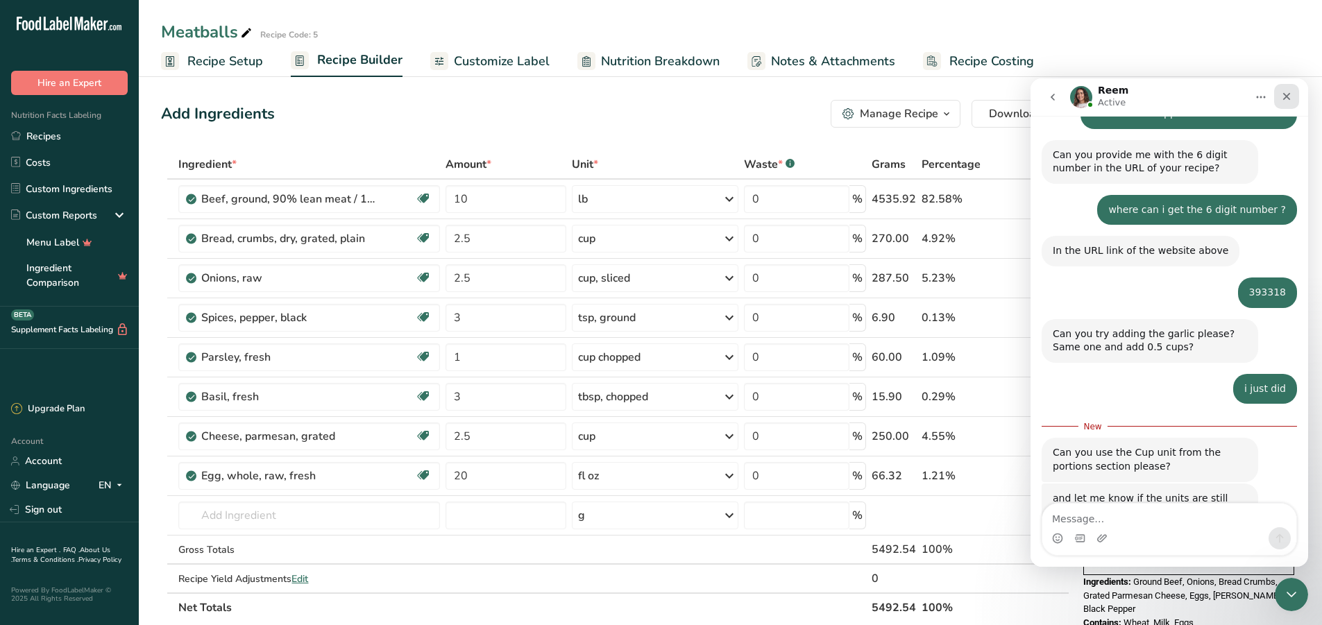
click at [1284, 99] on icon "Close" at bounding box center [1286, 96] width 11 height 11
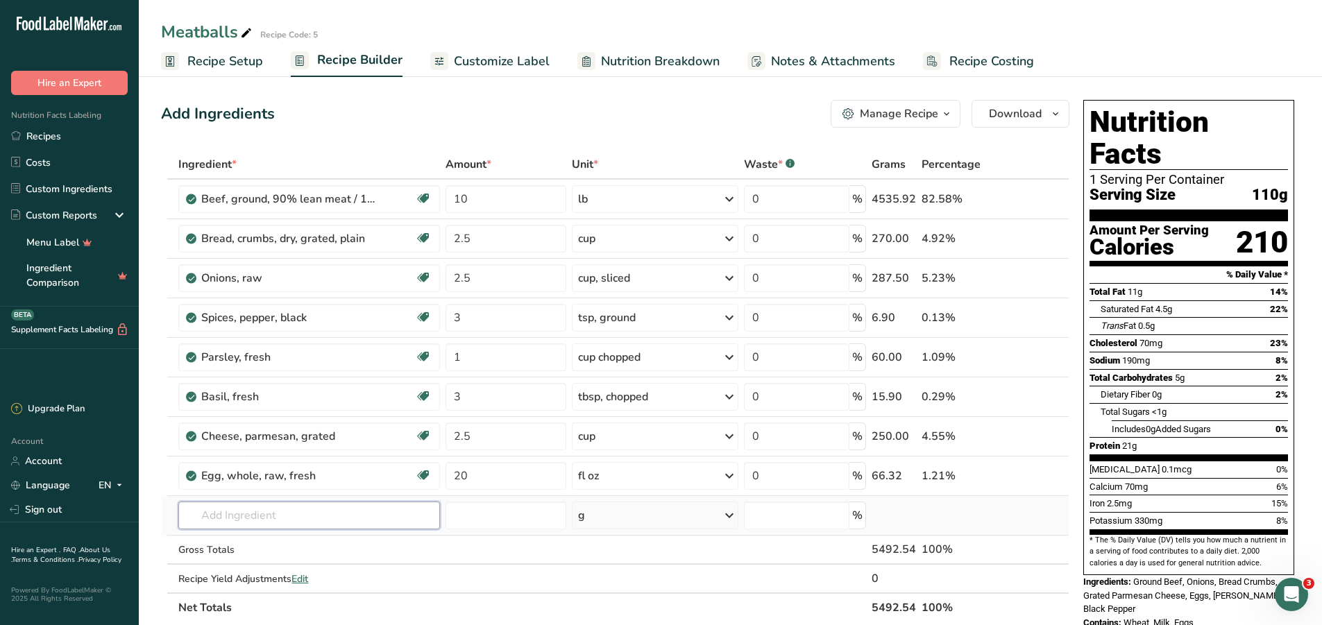
click at [324, 521] on input "text" at bounding box center [309, 516] width 262 height 28
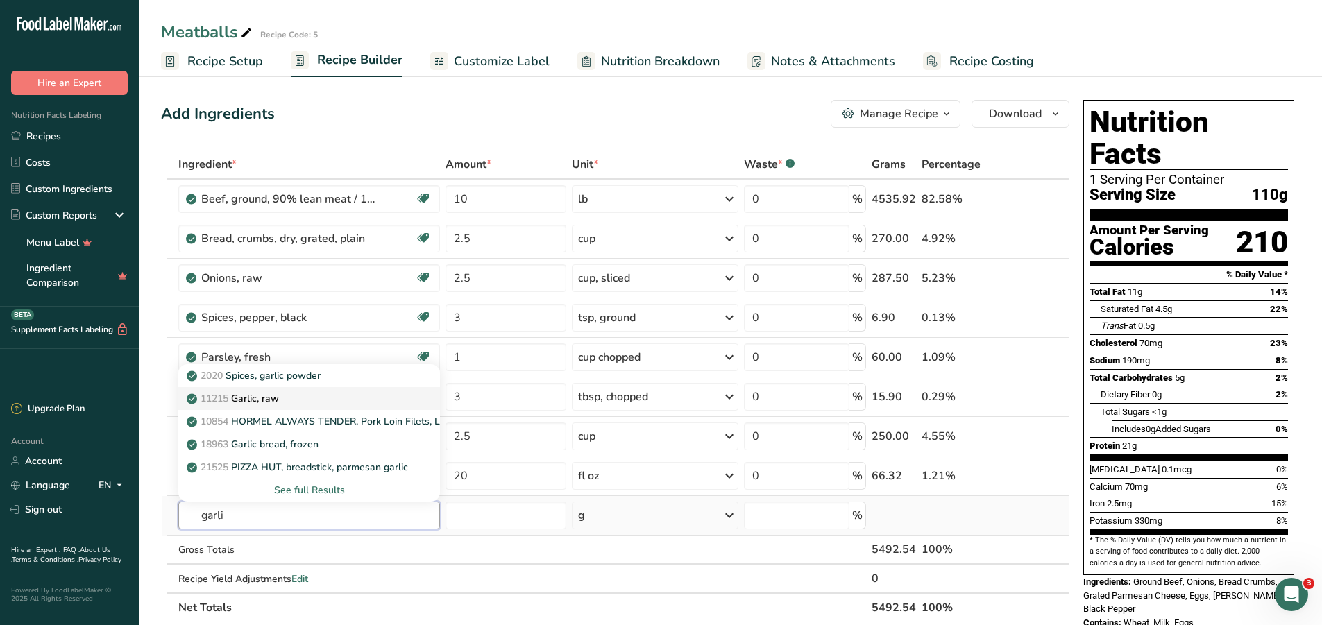
type input "garli"
click at [303, 396] on div "11215 Garlic, raw" at bounding box center [297, 398] width 217 height 15
type input "Garlic, raw"
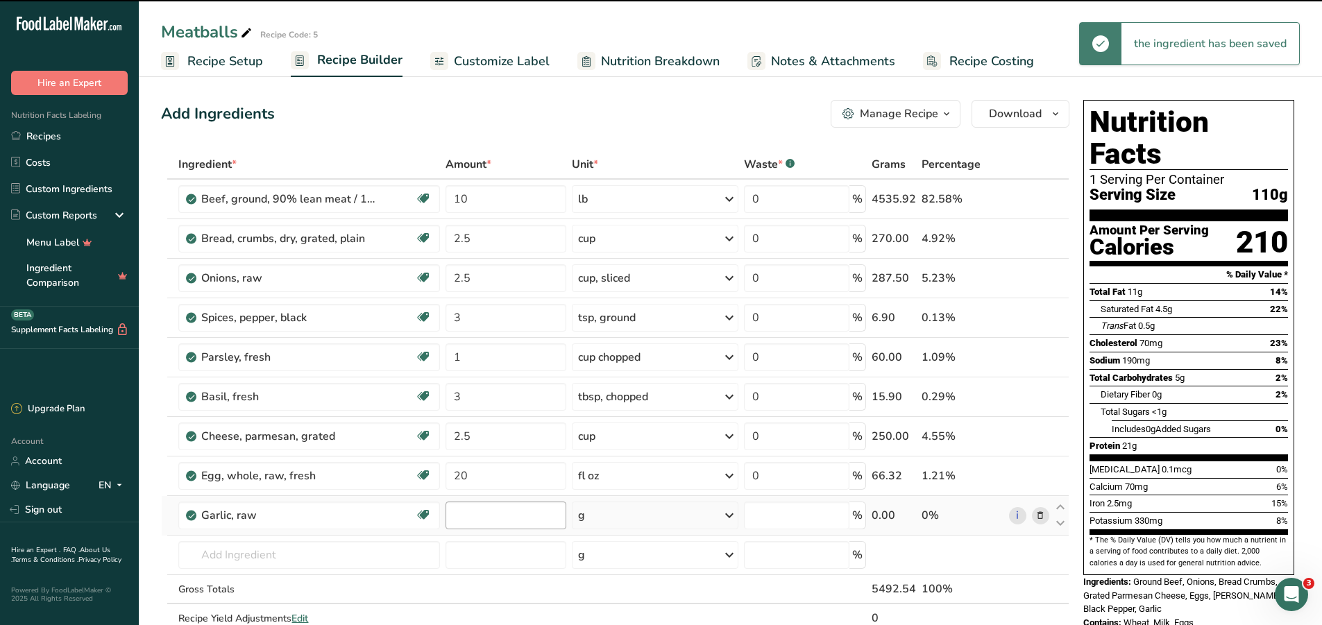
type input "0"
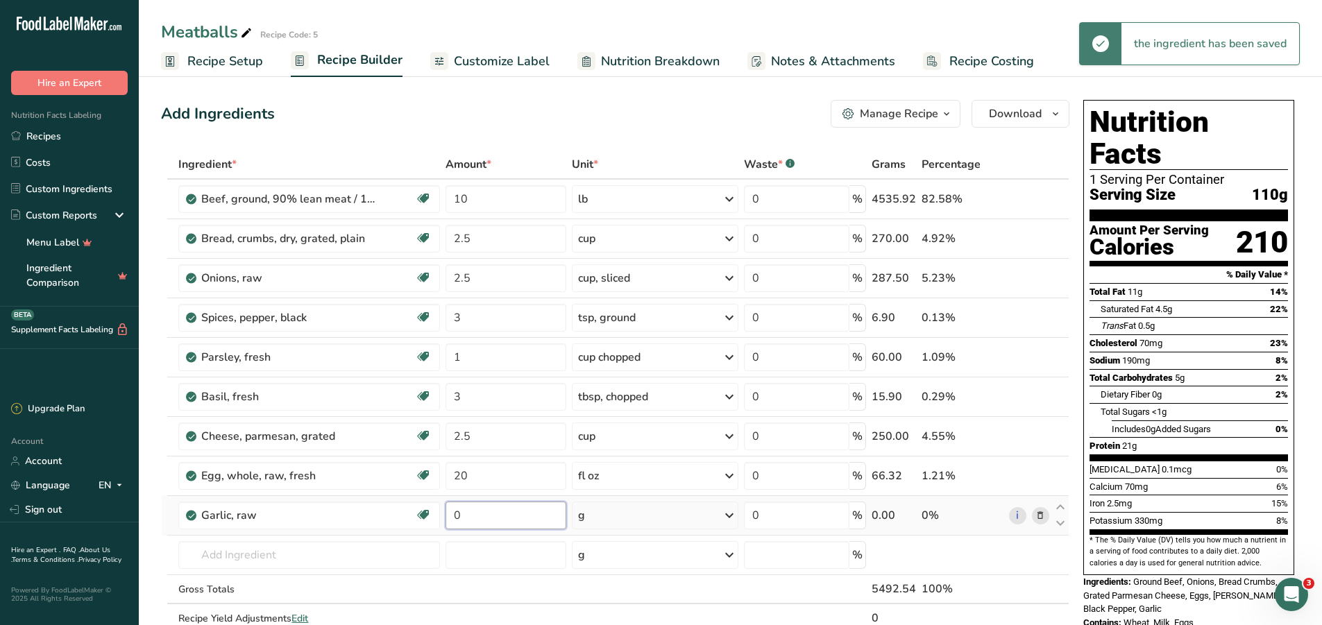
click at [520, 519] on input "0" at bounding box center [506, 516] width 121 height 28
type input "1"
type input "8"
click at [648, 509] on div "Ingredient * Amount * Unit * Waste * .a-a{fill:#347362;}.b-a{fill:#fff;} Grams …" at bounding box center [615, 406] width 909 height 512
click at [648, 509] on div "g" at bounding box center [655, 516] width 167 height 28
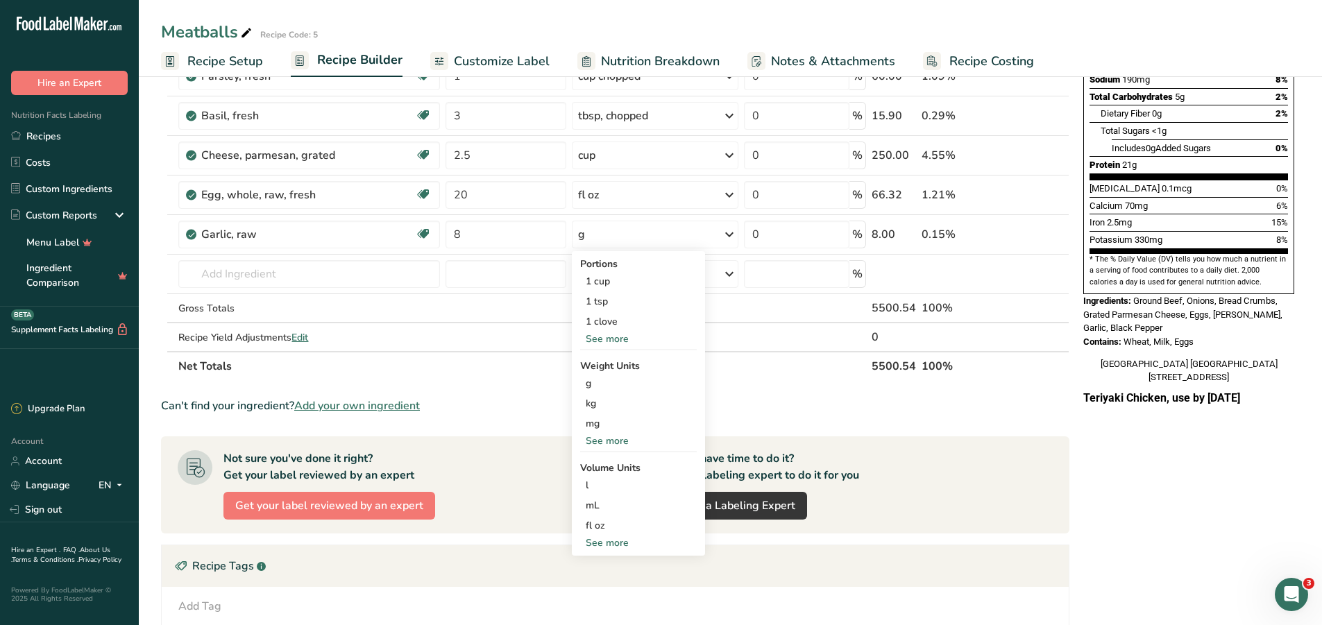
scroll to position [347, 0]
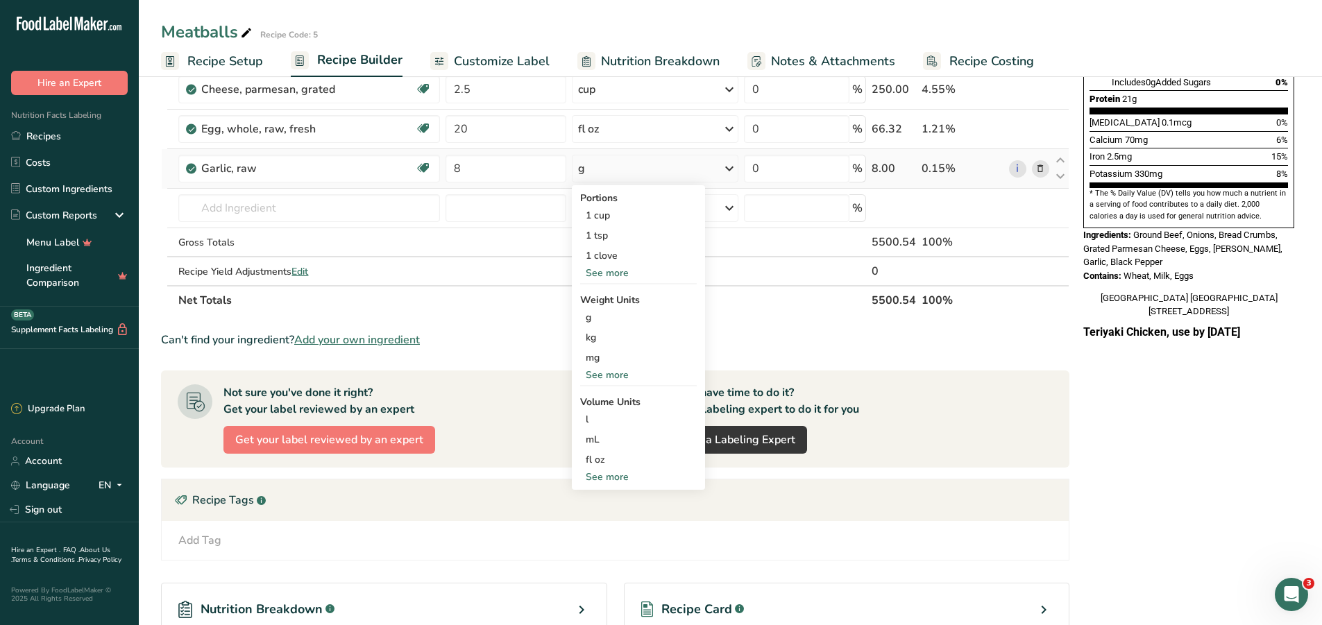
click at [611, 479] on div "See more" at bounding box center [638, 477] width 117 height 15
click at [727, 172] on icon at bounding box center [729, 168] width 17 height 25
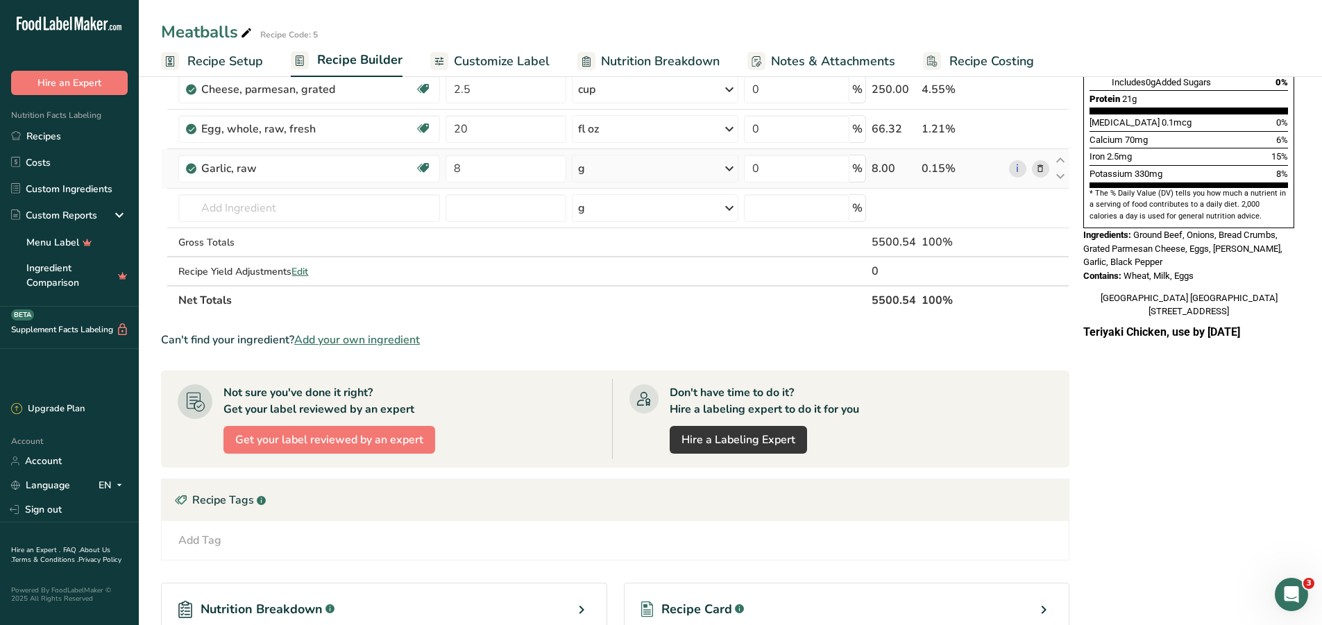
click at [727, 172] on icon at bounding box center [729, 168] width 17 height 25
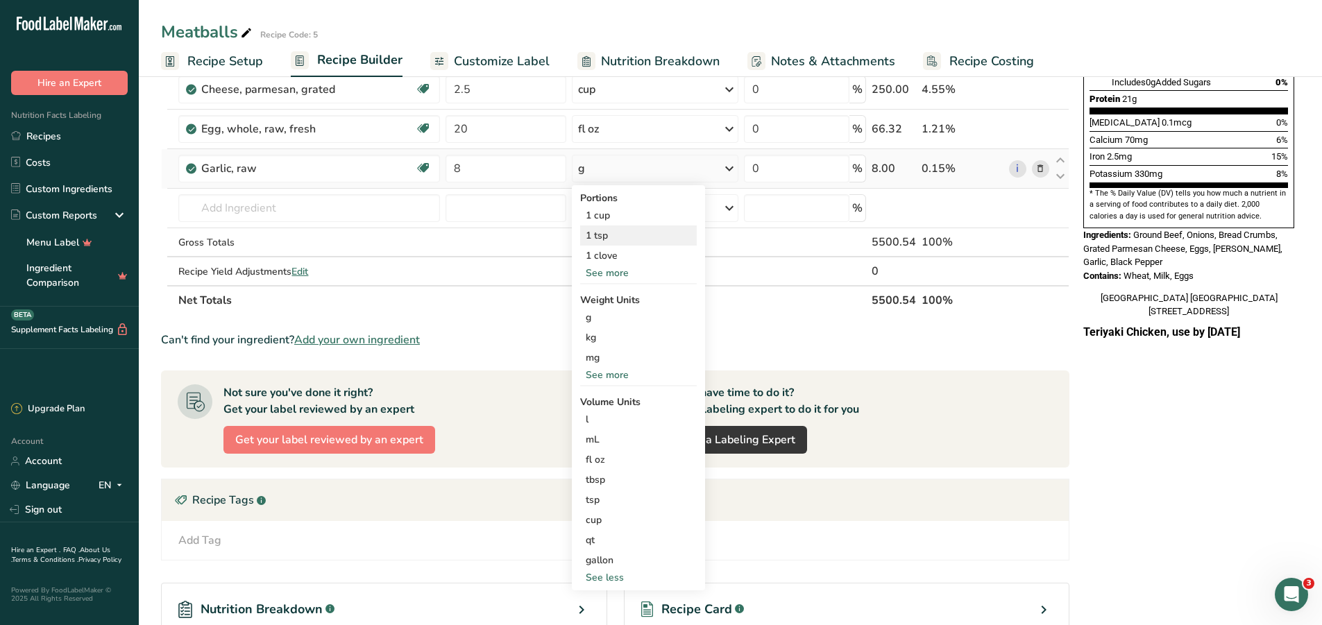
click at [609, 239] on div "1 tsp" at bounding box center [638, 236] width 117 height 20
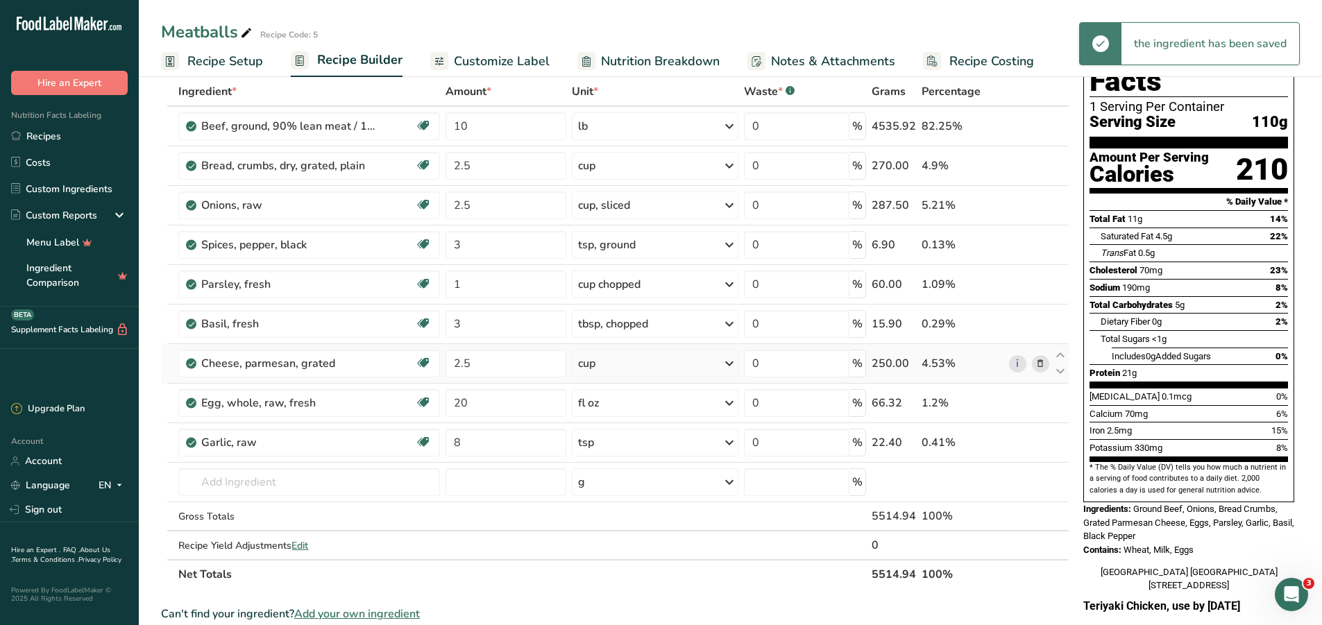
scroll to position [0, 0]
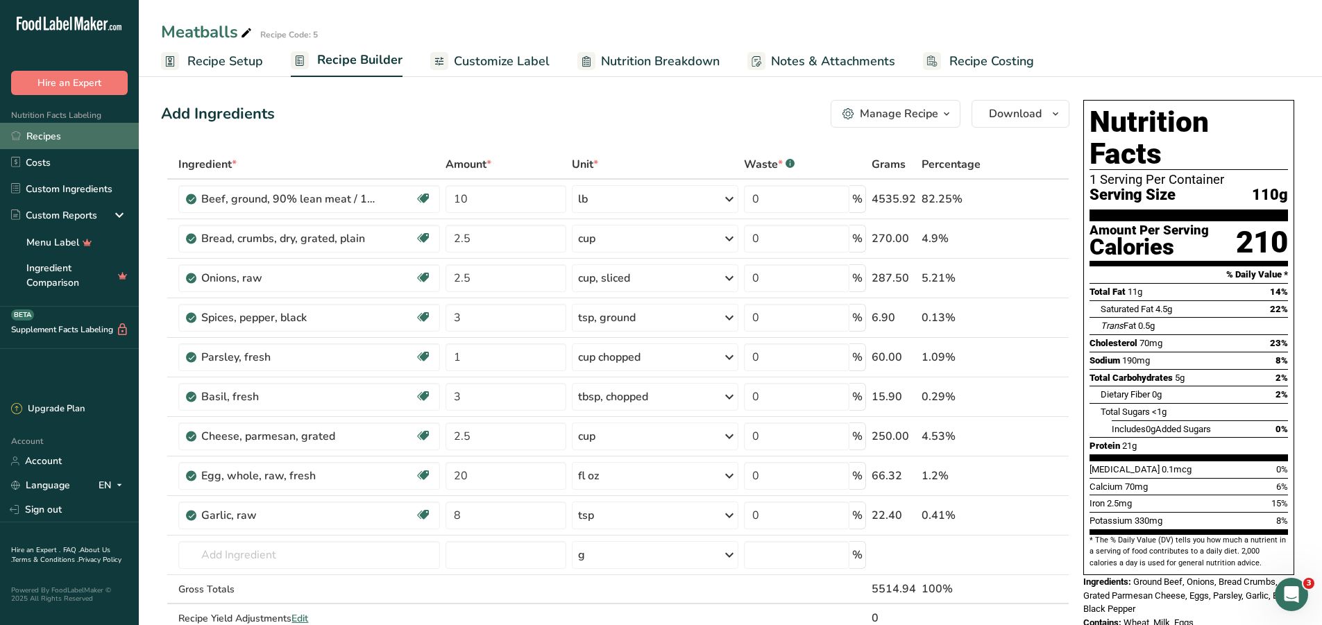
click at [64, 144] on link "Recipes" at bounding box center [69, 136] width 139 height 26
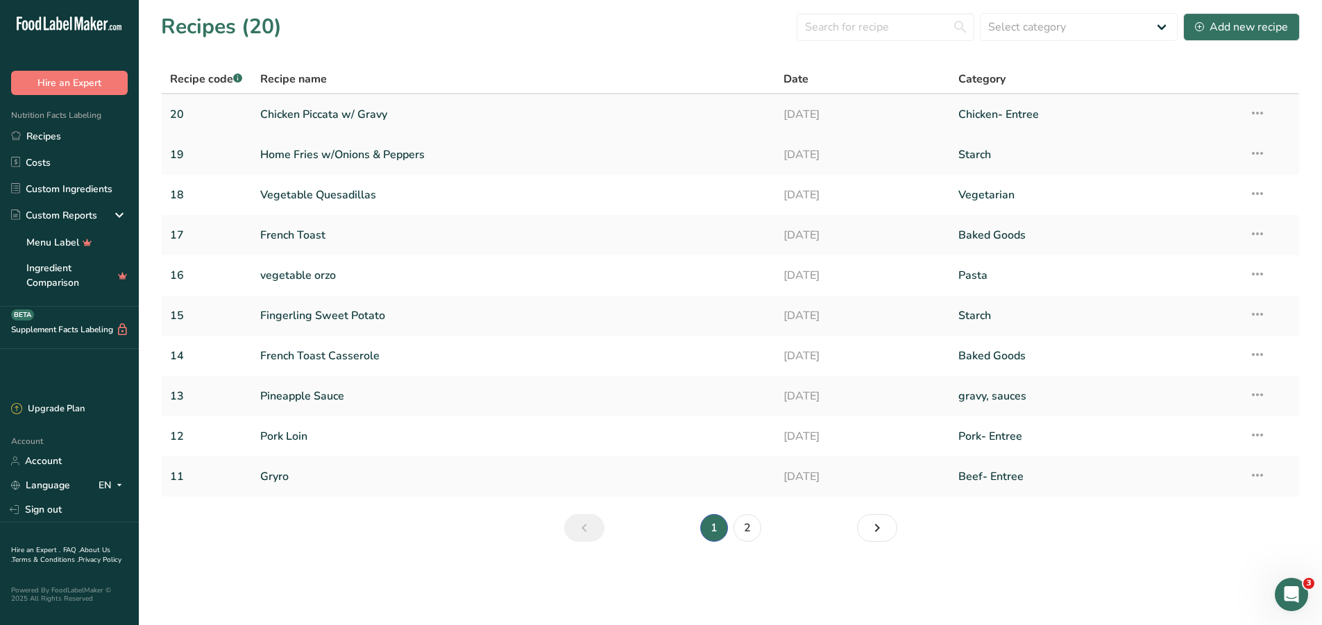
click at [353, 111] on link "Chicken Piccata w/ Gravy" at bounding box center [513, 114] width 507 height 29
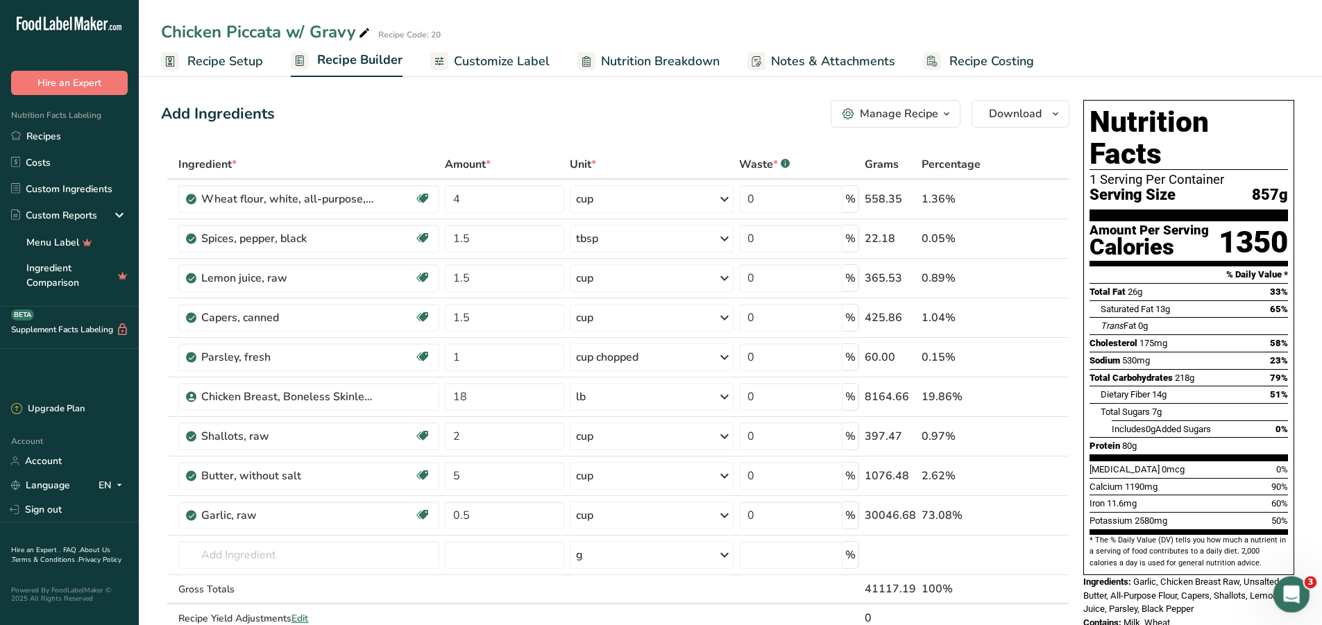
click at [1288, 586] on icon "Open Intercom Messenger" at bounding box center [1290, 593] width 23 height 23
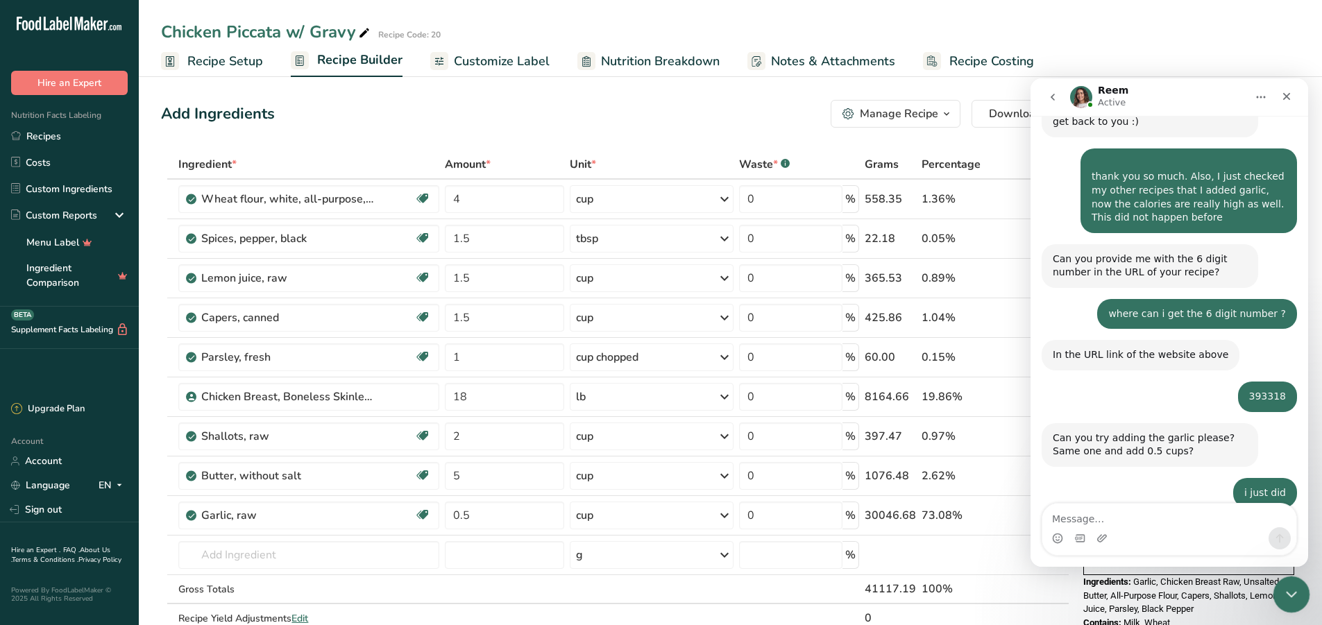
scroll to position [918, 0]
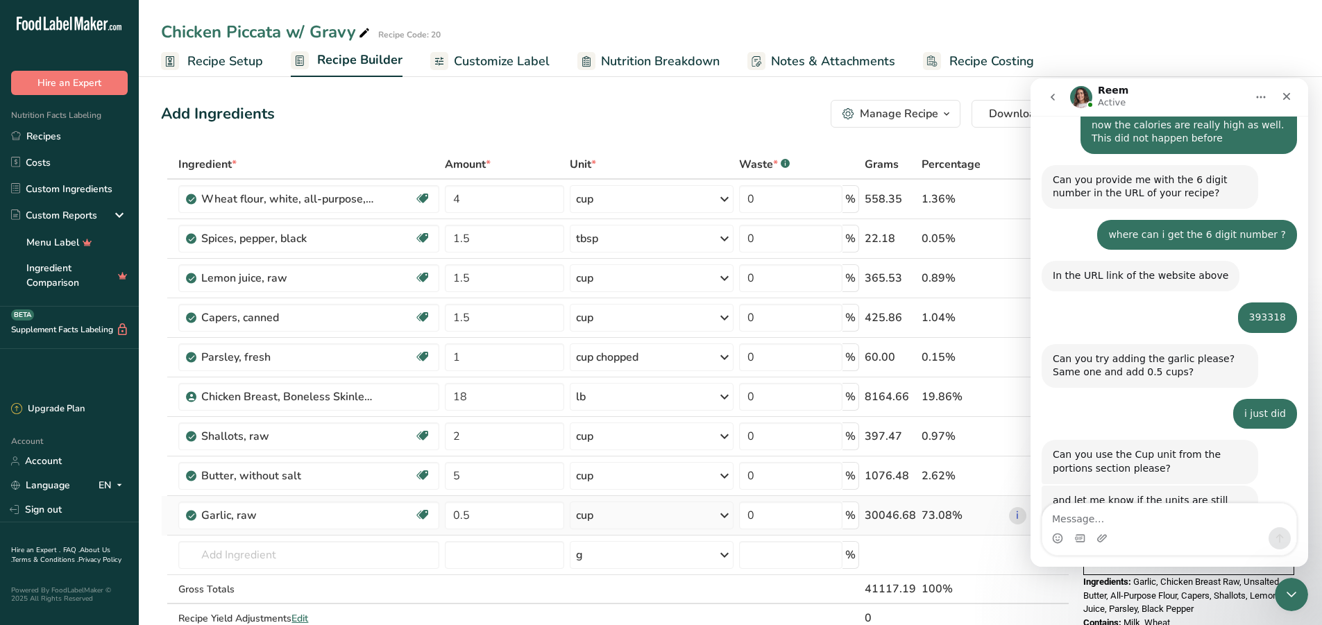
click at [627, 519] on div "cup" at bounding box center [652, 516] width 164 height 28
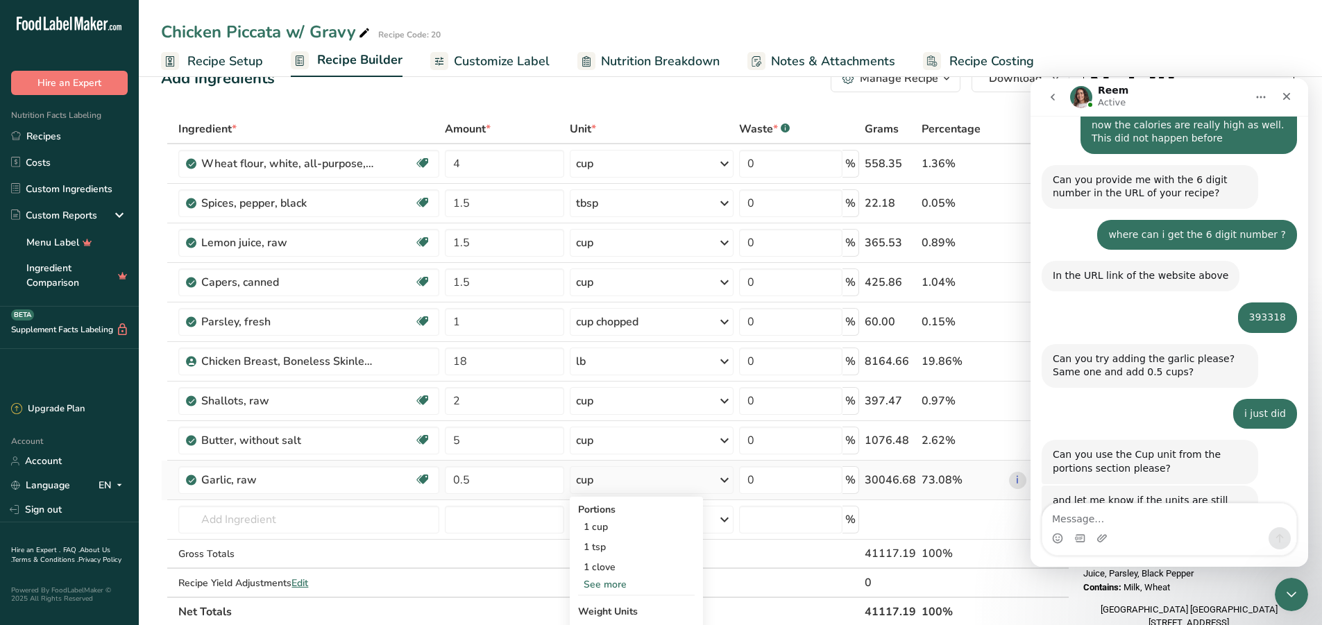
scroll to position [69, 0]
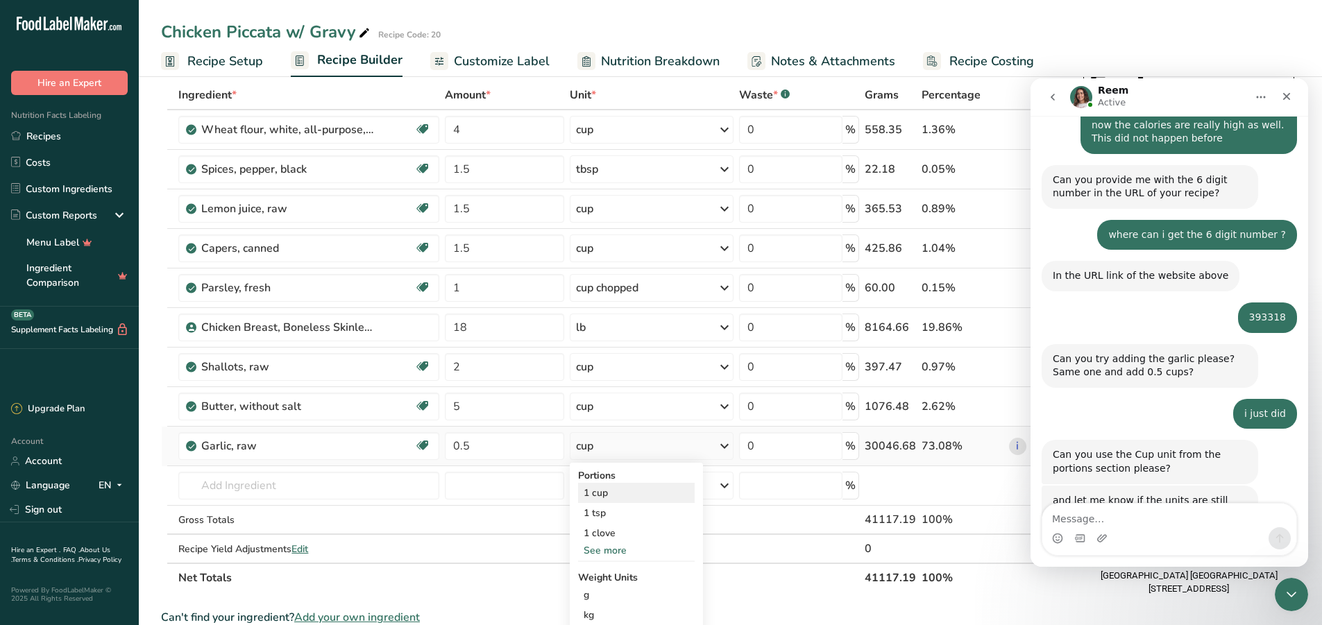
click at [632, 489] on div "1 cup" at bounding box center [636, 493] width 117 height 20
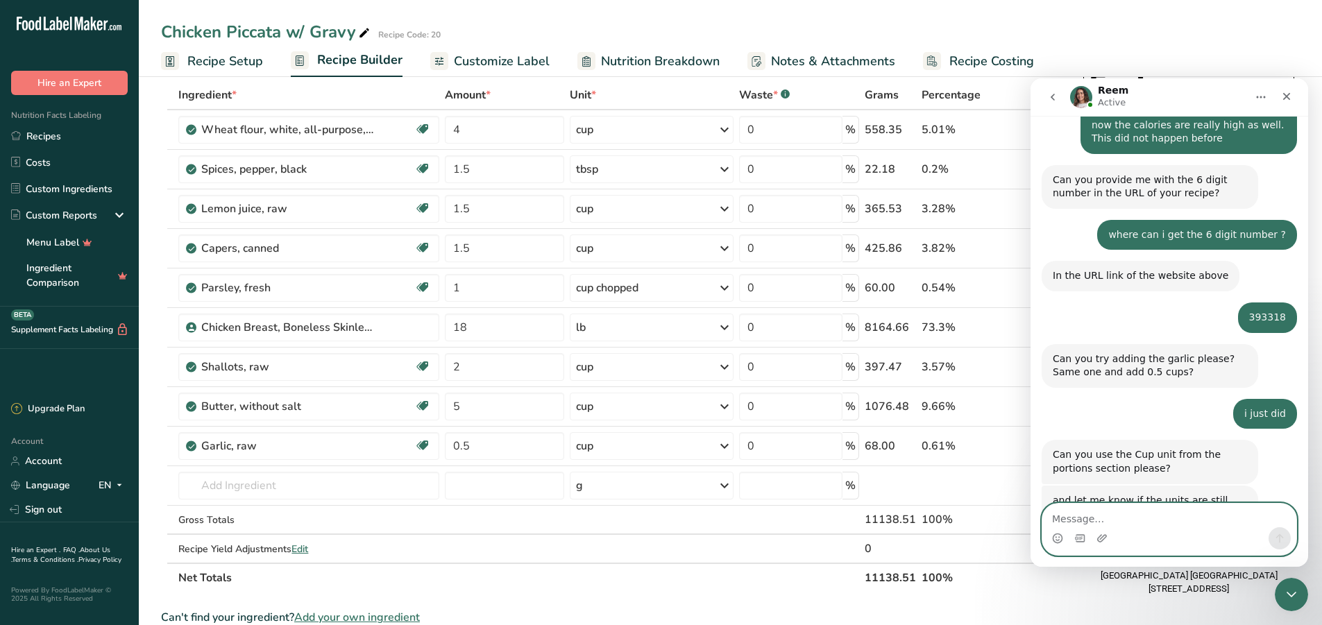
click at [1068, 520] on textarea "Message…" at bounding box center [1170, 516] width 254 height 24
click at [1297, 96] on div "Close" at bounding box center [1286, 96] width 25 height 25
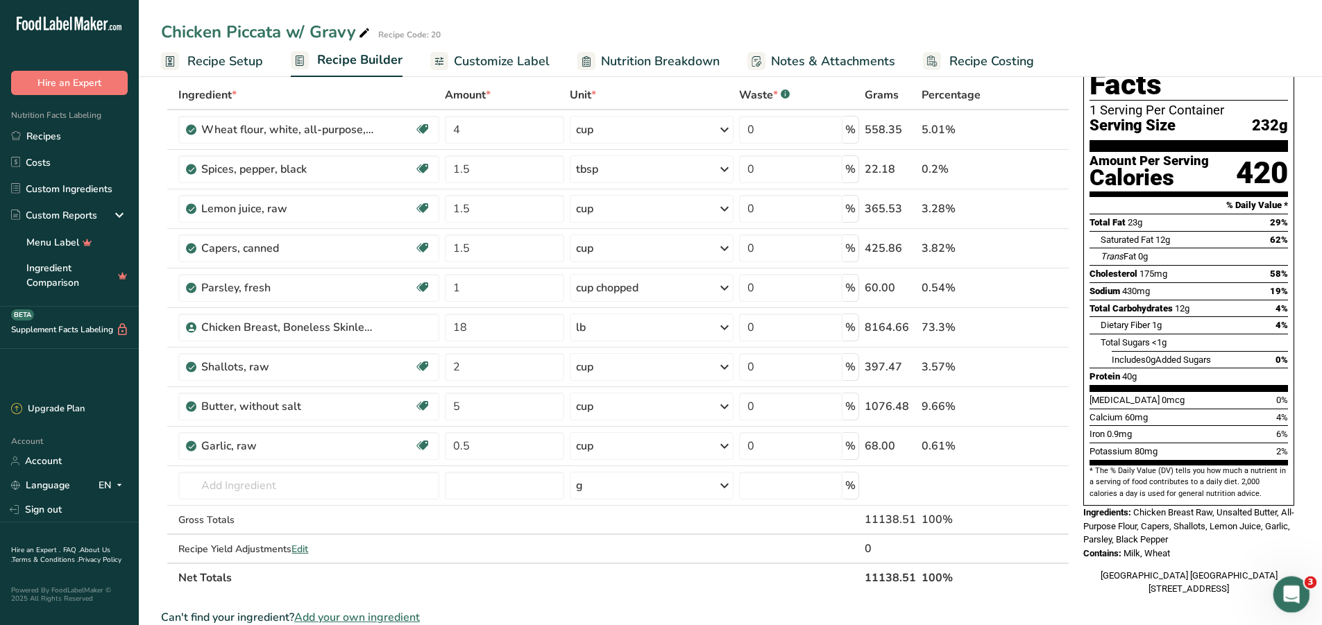
click at [1283, 605] on div "Open Intercom Messenger" at bounding box center [1290, 593] width 46 height 46
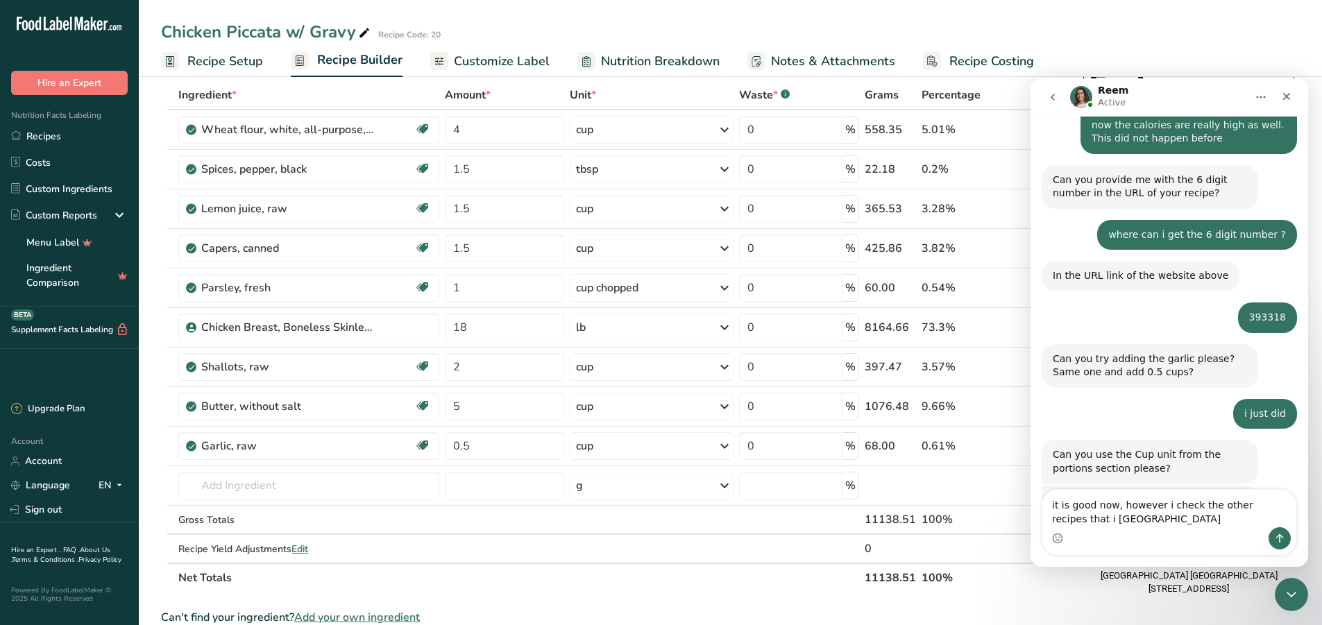
scroll to position [932, 0]
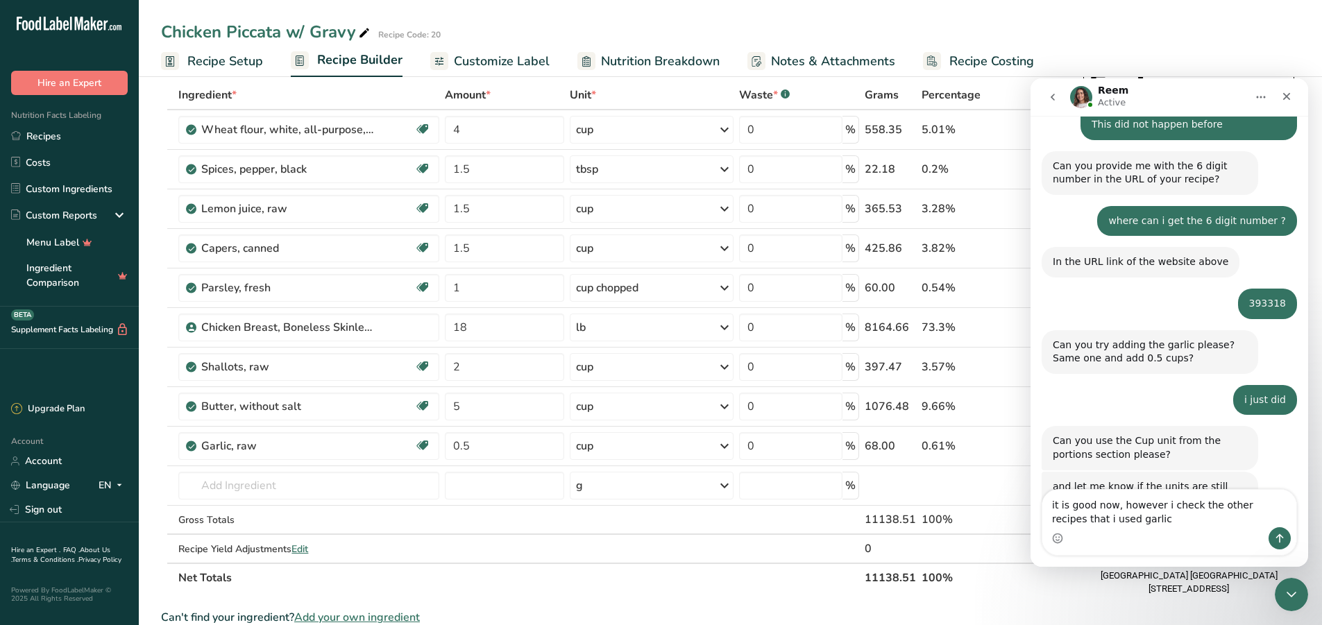
click at [1168, 503] on textarea "it is good now, however i check the other recipes that i used garlic" at bounding box center [1170, 508] width 254 height 37
click at [1067, 501] on textarea "it is good now, however i check the other recipes that i used garlic" at bounding box center [1170, 508] width 254 height 37
click at [1175, 507] on textarea "it looks good now, however i check the other recipes that i used garlic" at bounding box center [1170, 508] width 254 height 37
click at [1079, 519] on textarea "it looks good now, however I check the other recipes that i used garlic" at bounding box center [1170, 508] width 254 height 37
click at [1134, 522] on textarea "it looks good now, however I check the other recipes that I used garlic" at bounding box center [1170, 508] width 254 height 37
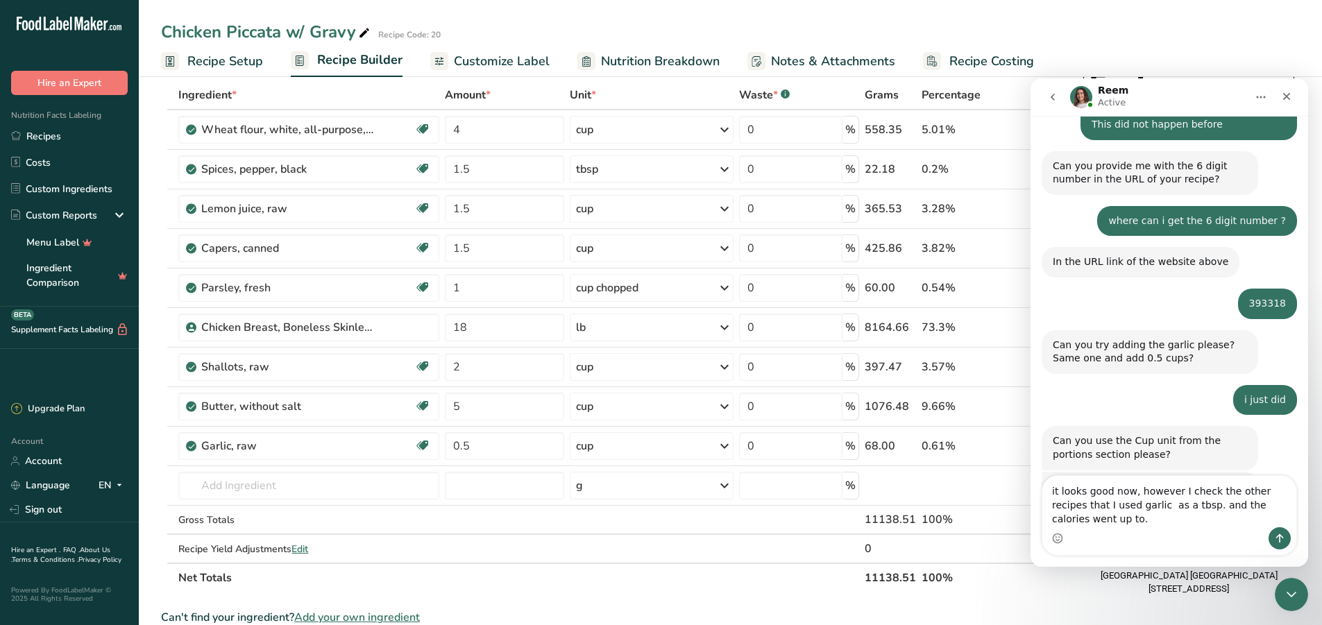
click at [1149, 520] on textarea "it looks good now, however I check the other recipes that I used garlic as a tb…" at bounding box center [1170, 501] width 254 height 51
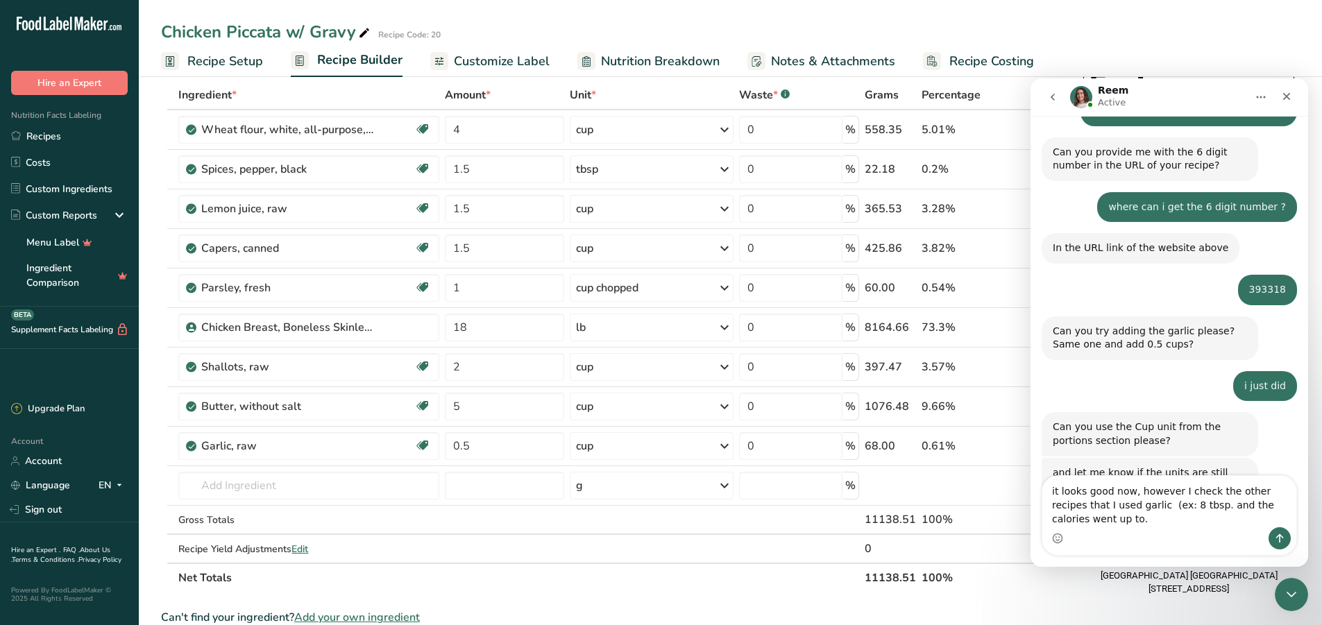
click at [1172, 505] on textarea "it looks good now, however I check the other recipes that I used garlic (ex: 8 …" at bounding box center [1170, 501] width 254 height 51
click at [1077, 521] on textarea "it looks good now, however I check the other recipes that I used garlic (ex: 8 …" at bounding box center [1170, 501] width 254 height 51
click at [1054, 521] on textarea "it looks good now, however I check the other recipes that I used garlic (ex: 8 …" at bounding box center [1170, 501] width 254 height 51
click at [1060, 519] on textarea "it looks good now, however I check the other recipes that I used garlic (ex: 8 …" at bounding box center [1170, 501] width 254 height 51
click at [1082, 519] on textarea "it looks good now, however I check the other recipes that I used garlic (ex: 8 …" at bounding box center [1170, 501] width 254 height 51
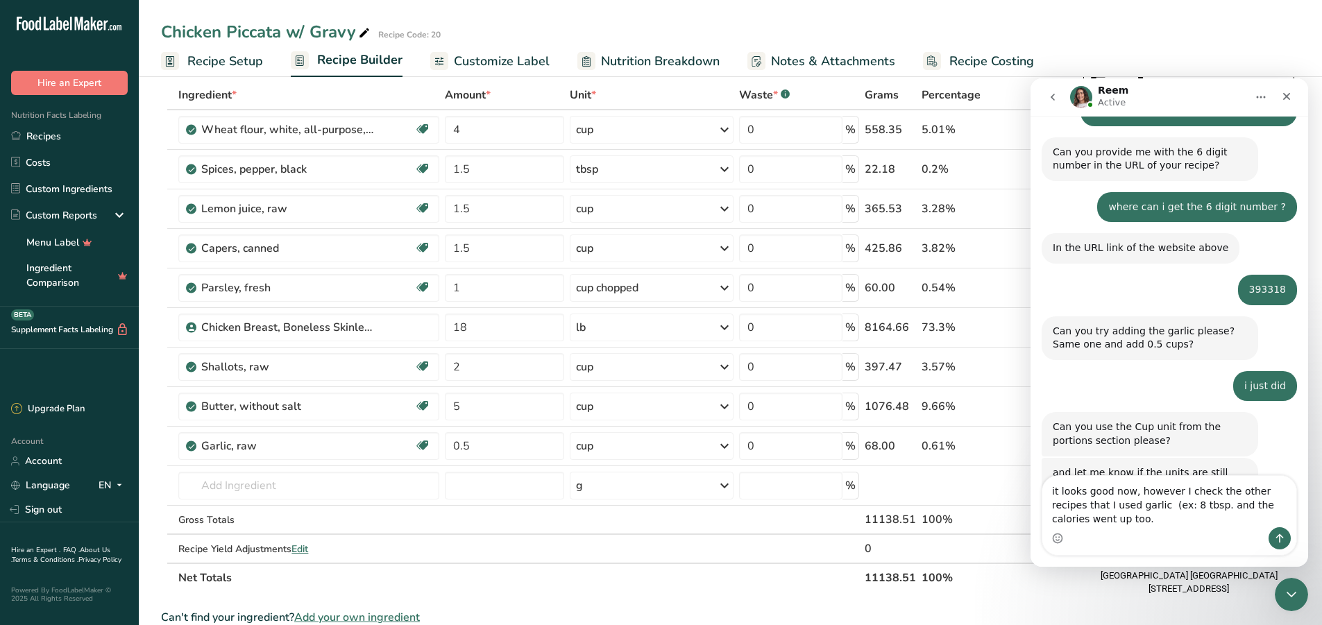
type textarea "it looks good now, however I check the other recipes that I used garlic (ex: 8 …"
click at [1287, 536] on button "Send a message…" at bounding box center [1280, 539] width 22 height 22
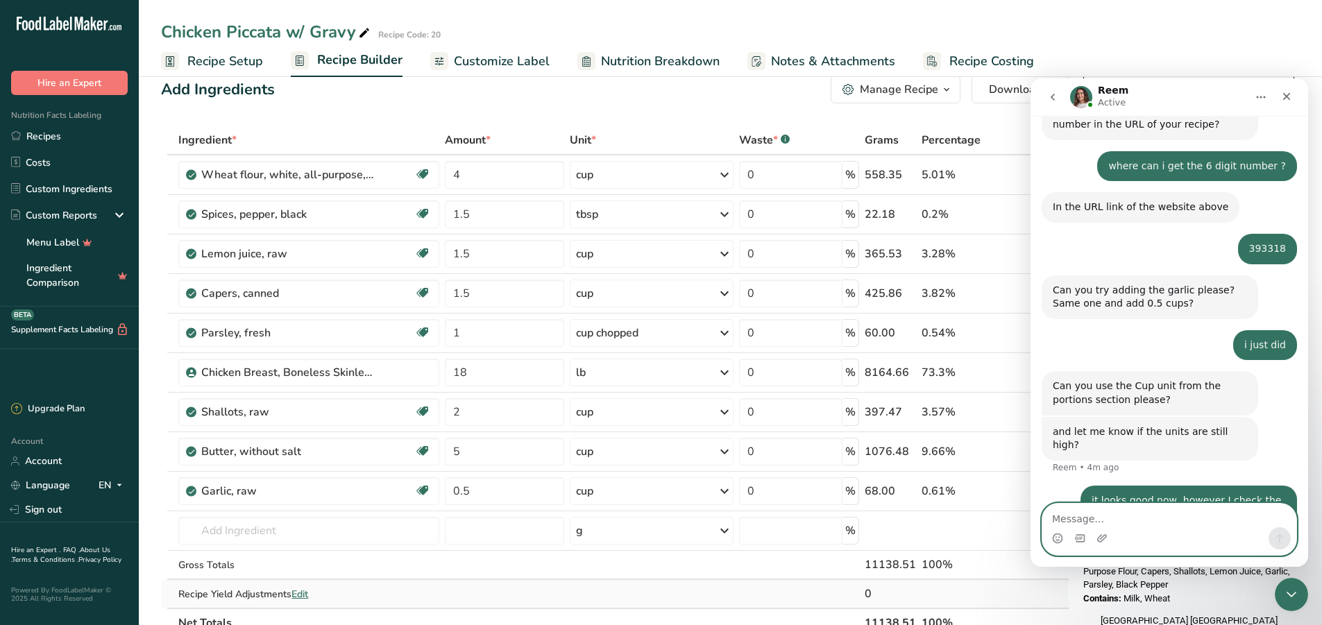
scroll to position [0, 0]
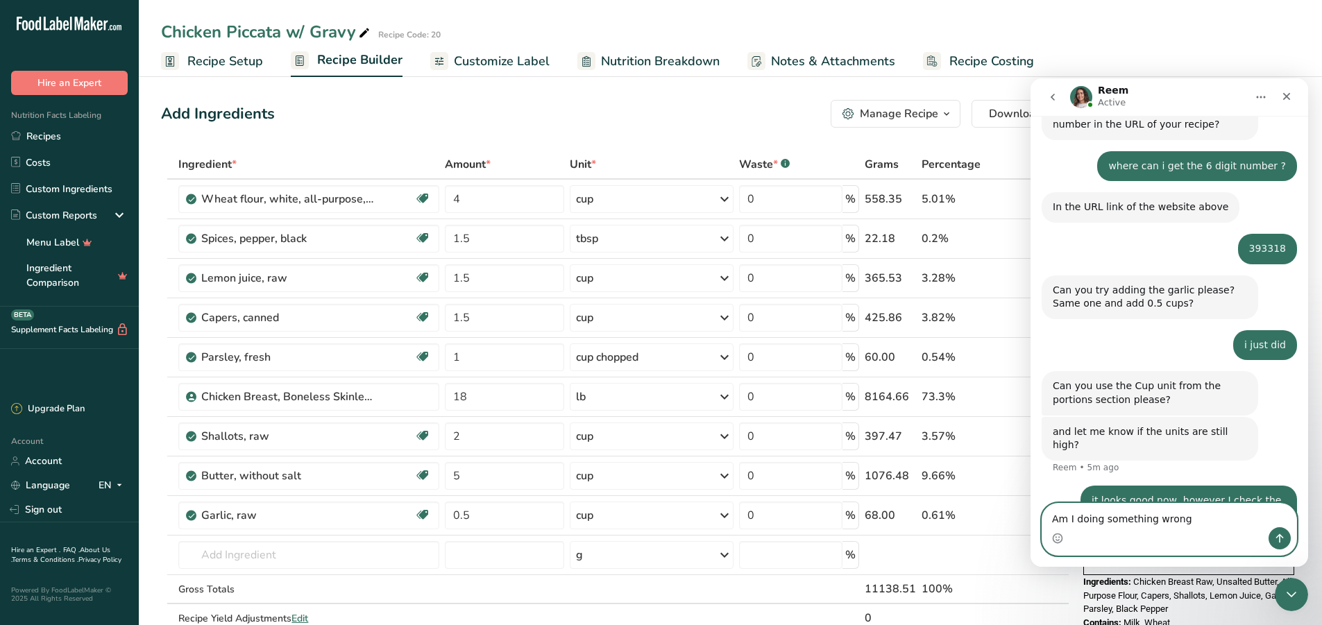
type textarea "Am I doing something wrong?"
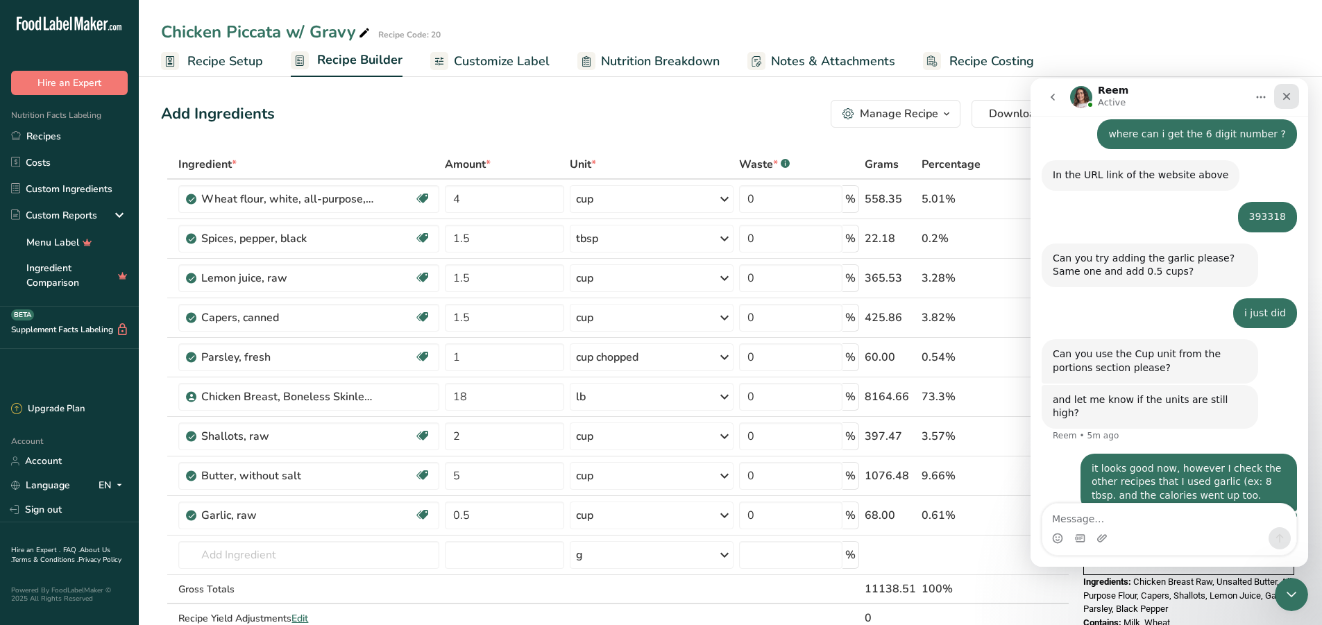
click at [1283, 101] on icon "Close" at bounding box center [1286, 96] width 11 height 11
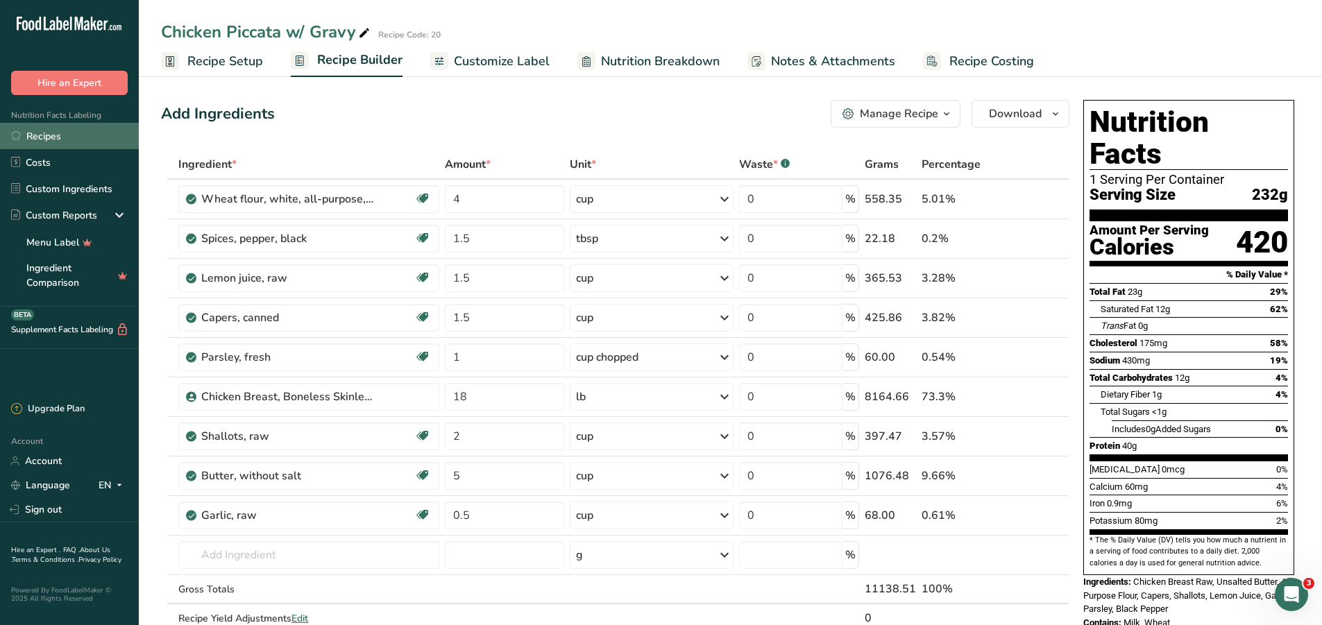
click at [60, 135] on link "Recipes" at bounding box center [69, 136] width 139 height 26
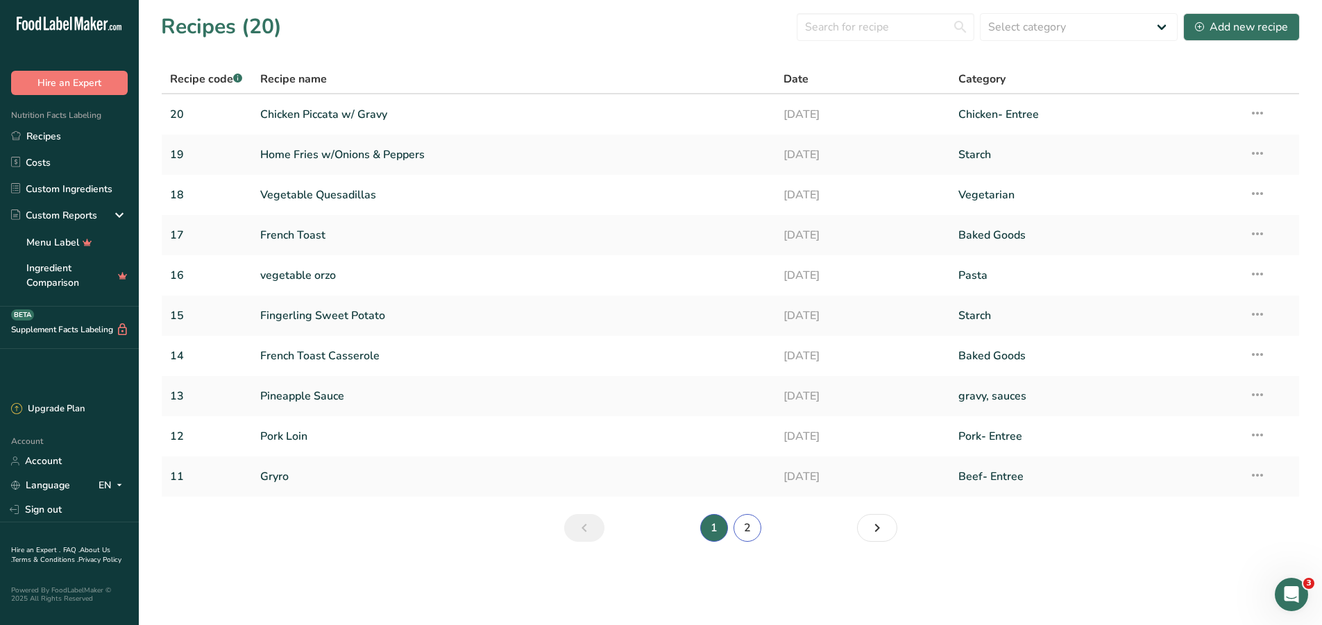
click at [750, 527] on link "2" at bounding box center [748, 528] width 28 height 28
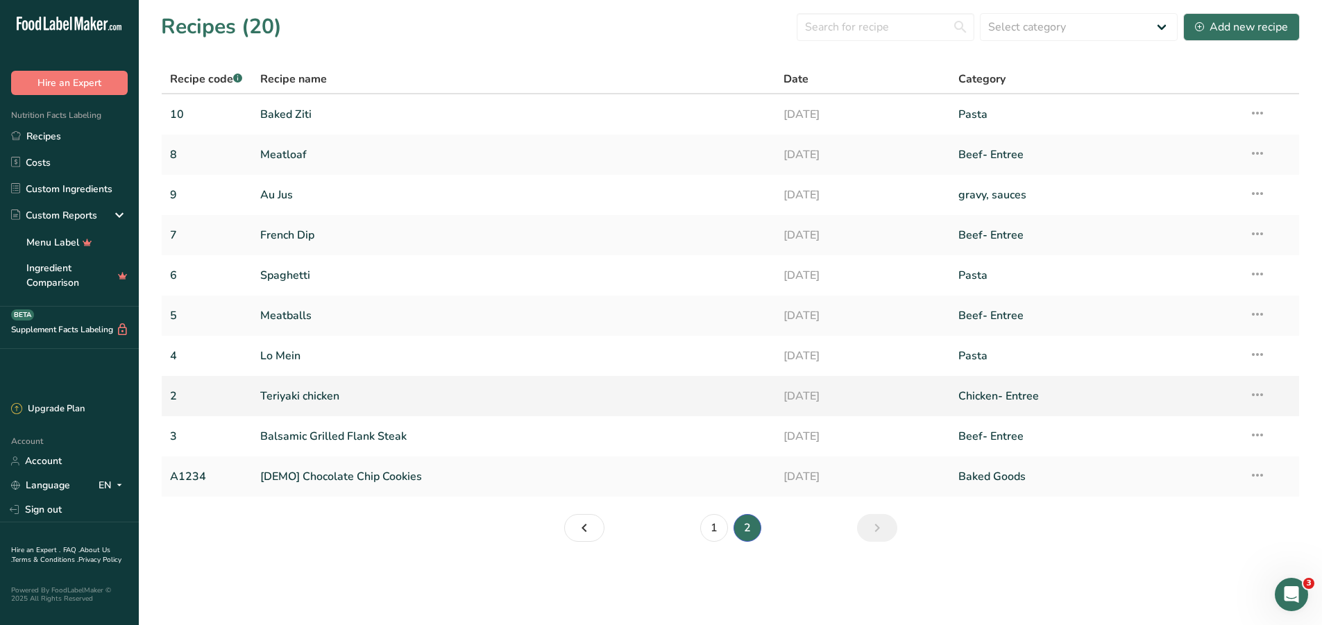
click at [285, 391] on link "Teriyaki chicken" at bounding box center [513, 396] width 507 height 29
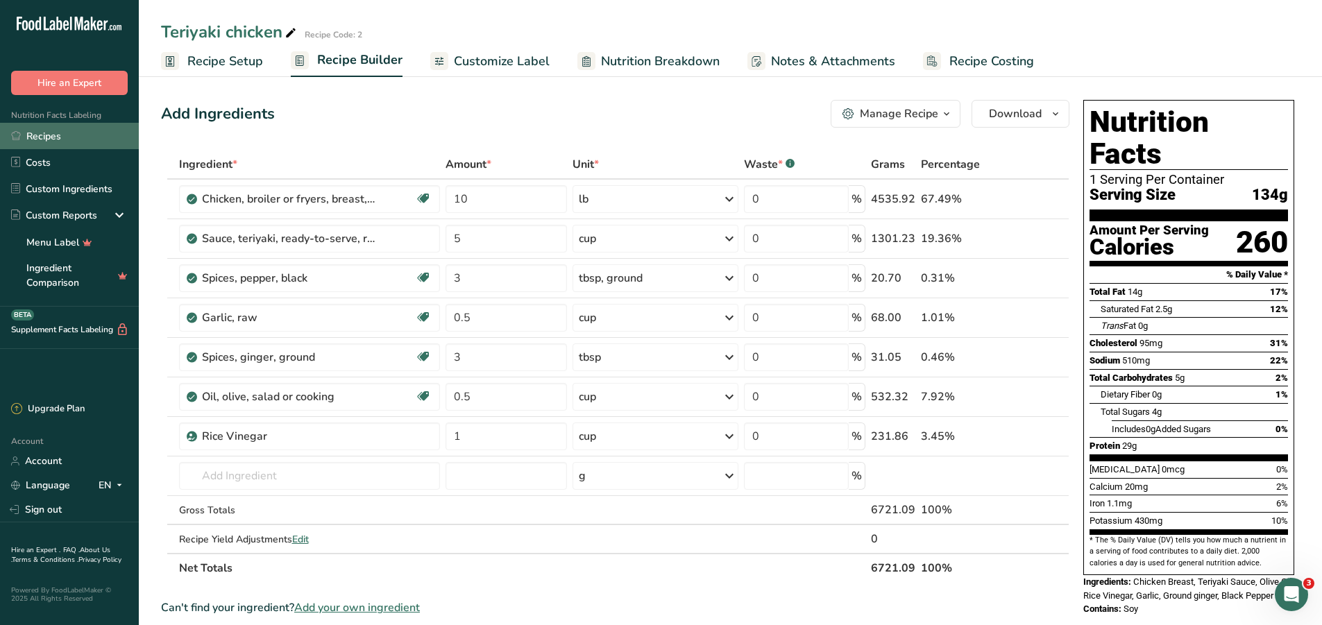
click at [25, 135] on link "Recipes" at bounding box center [69, 136] width 139 height 26
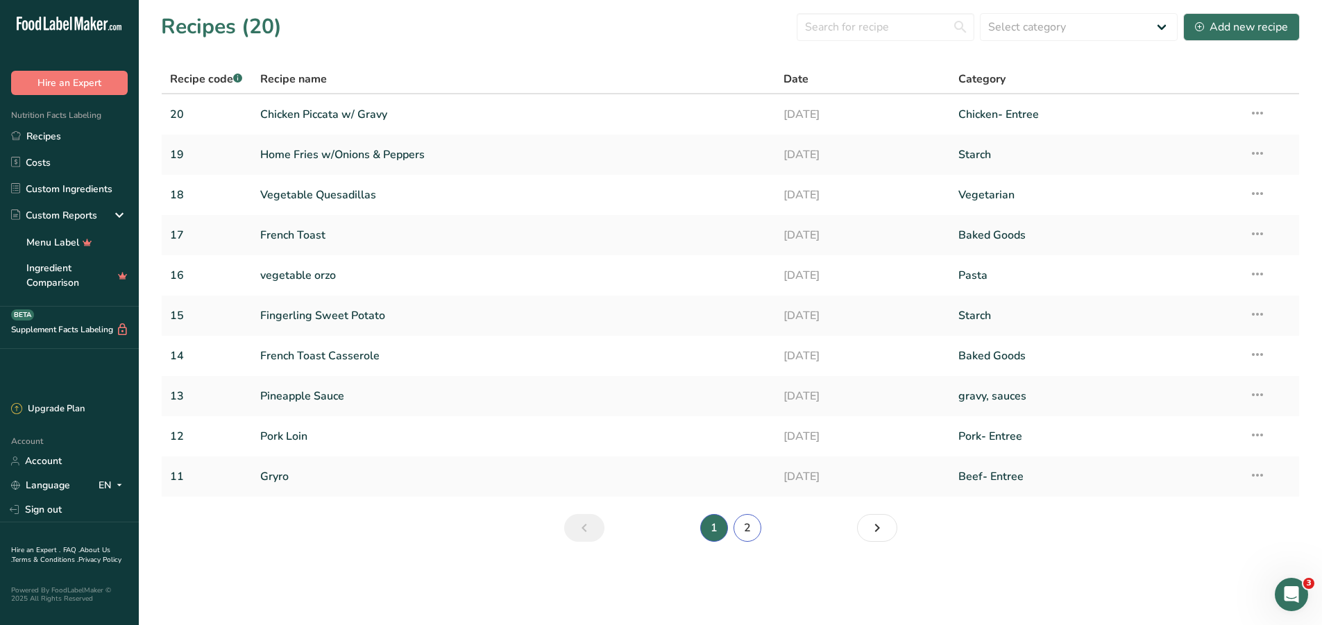
click at [743, 540] on link "2" at bounding box center [748, 528] width 28 height 28
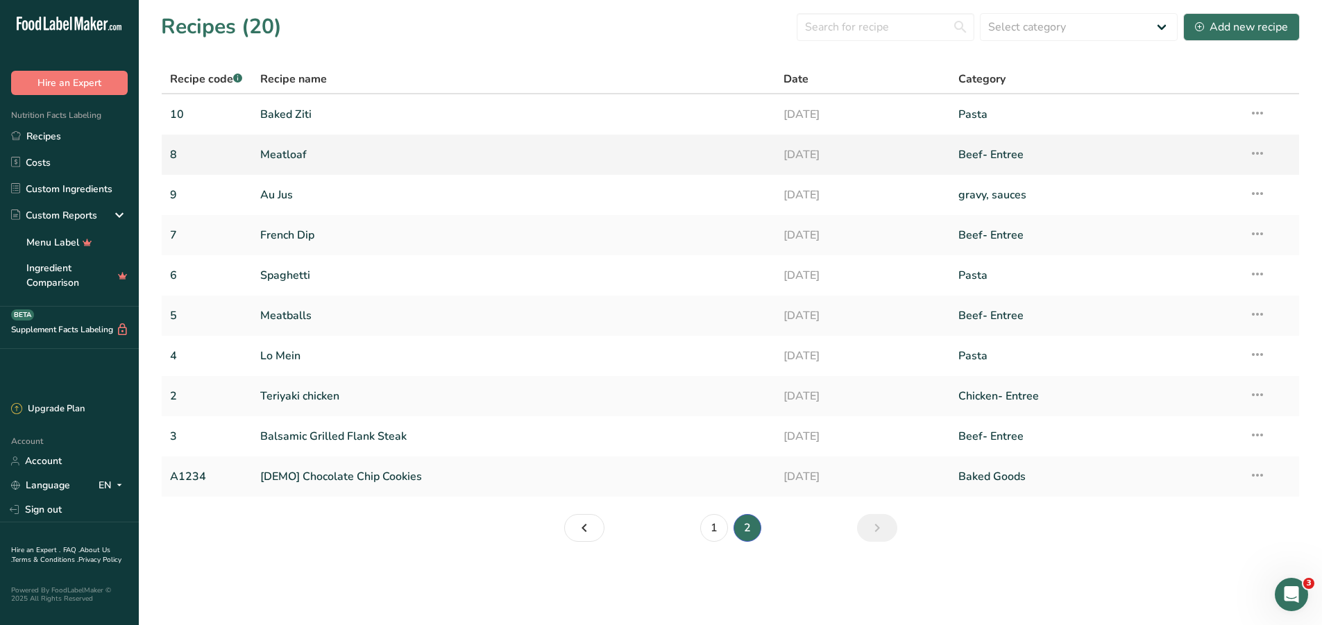
click at [278, 151] on link "Meatloaf" at bounding box center [513, 154] width 507 height 29
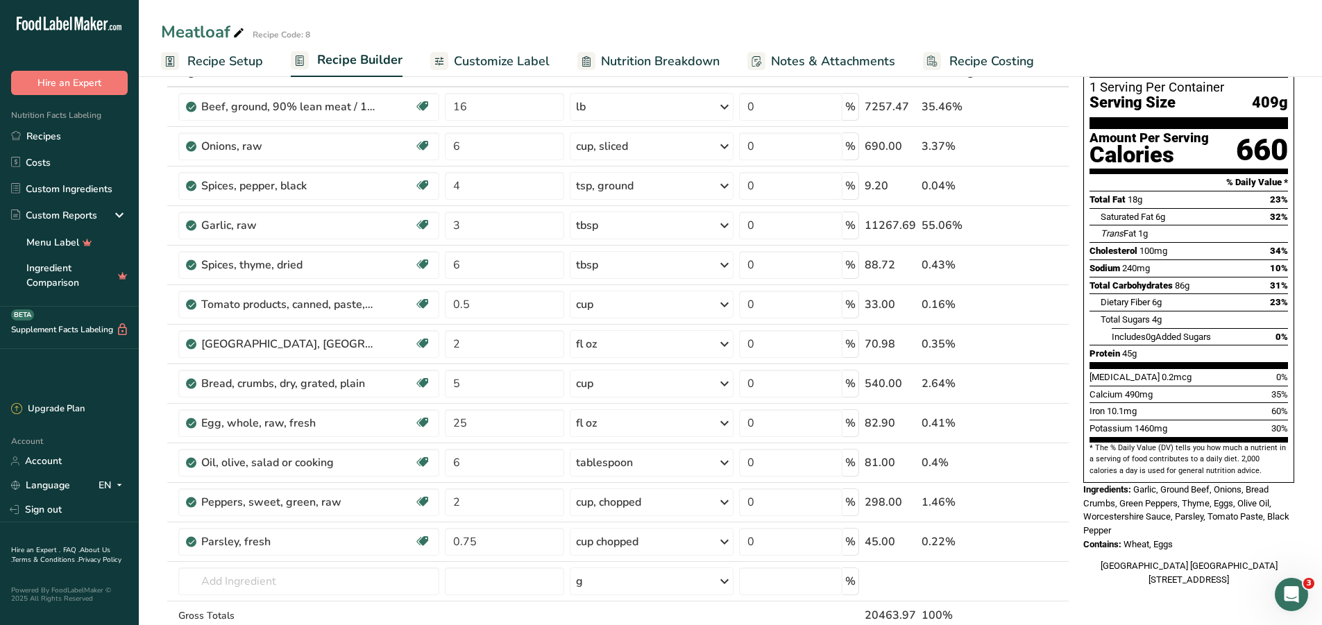
scroll to position [69, 0]
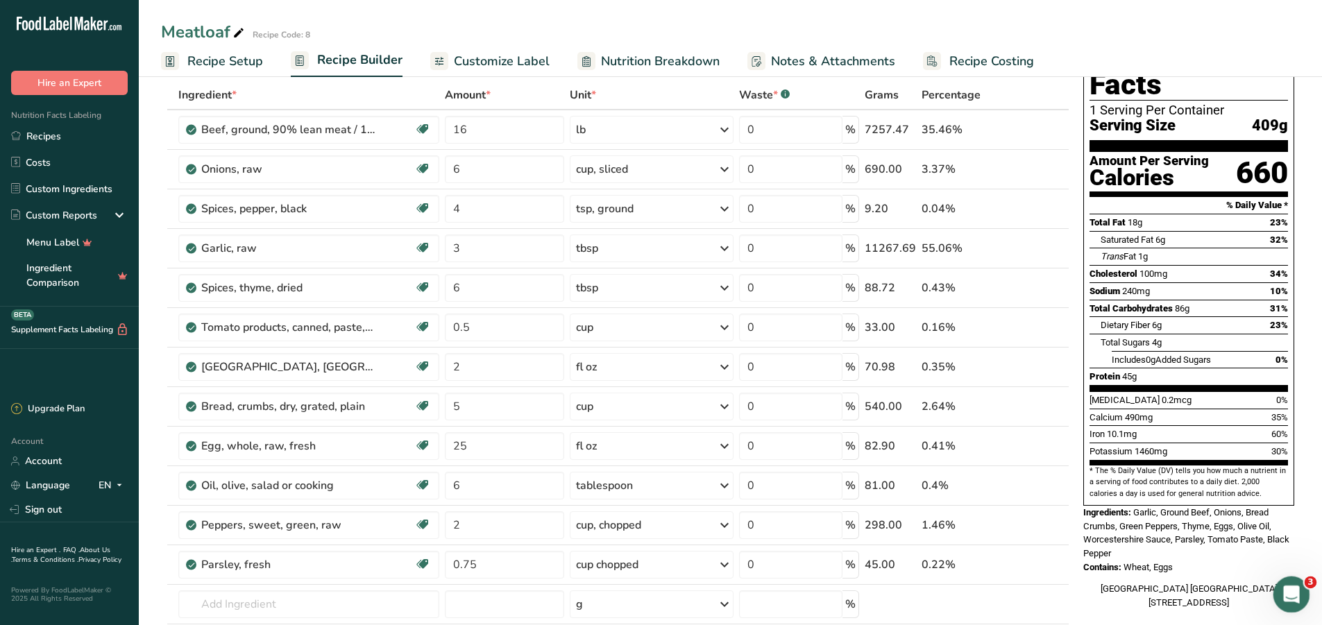
click at [1284, 587] on icon "Open Intercom Messenger" at bounding box center [1290, 593] width 23 height 23
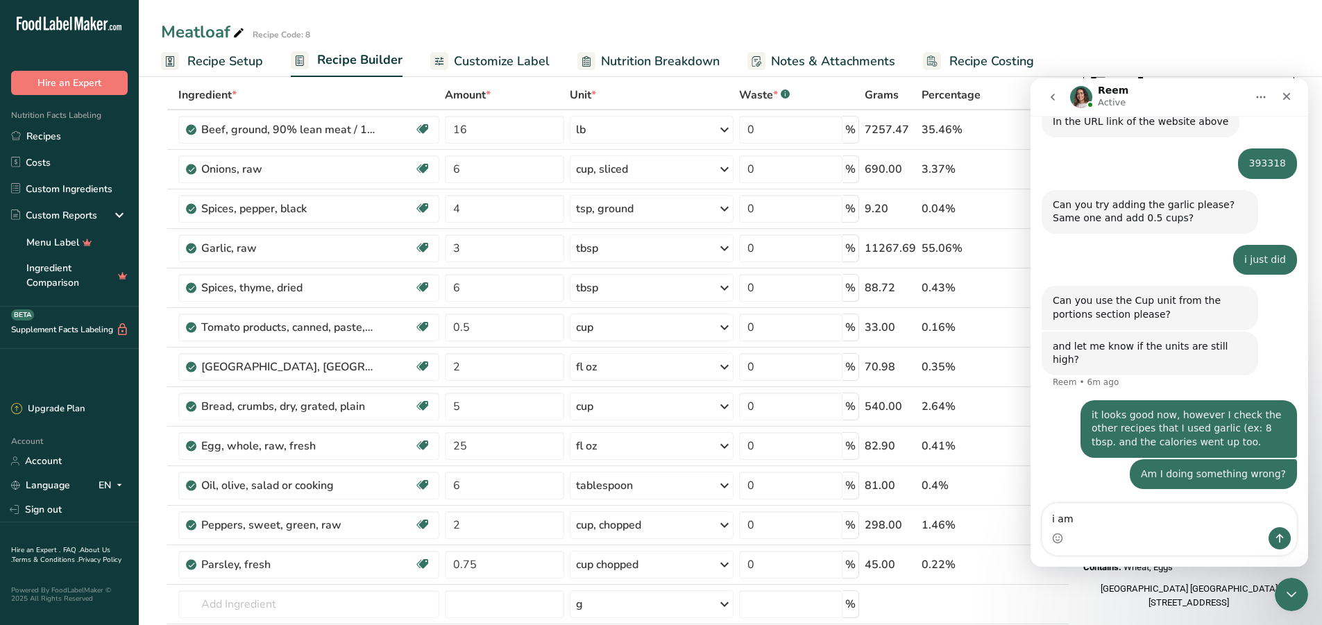
scroll to position [1019, 0]
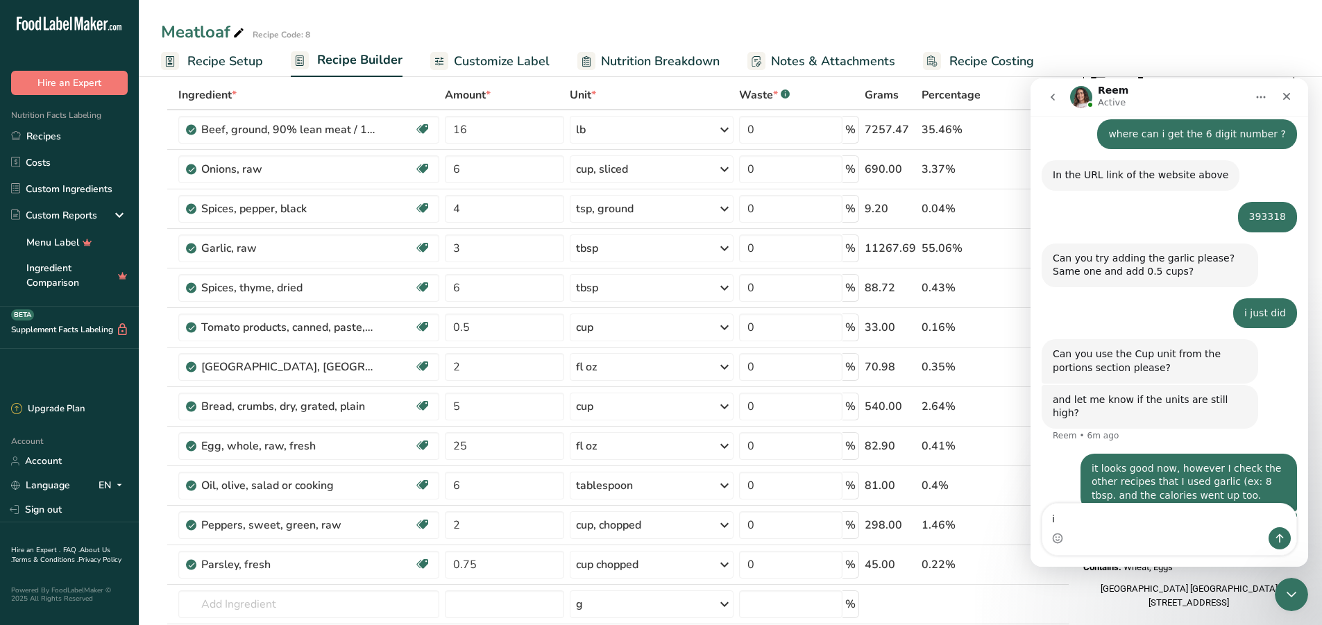
type textarea "i"
type textarea "I am using the AI tool"
click at [1279, 535] on icon "Send a message…" at bounding box center [1281, 538] width 8 height 9
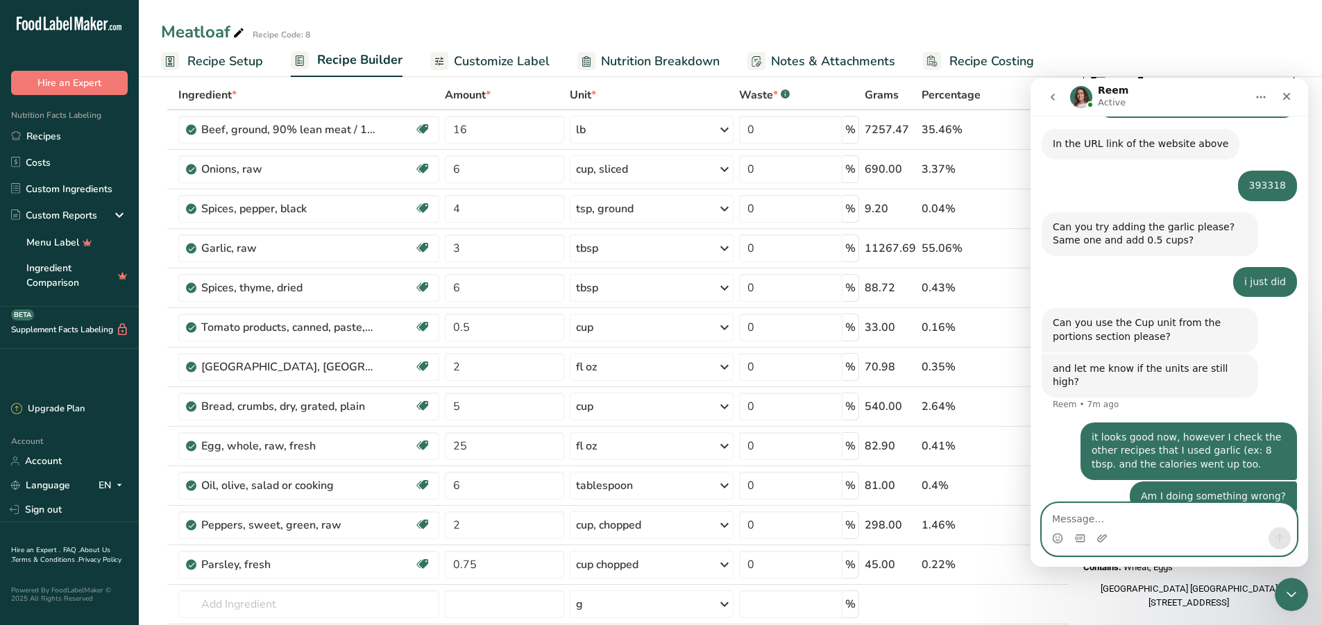
scroll to position [1104, 0]
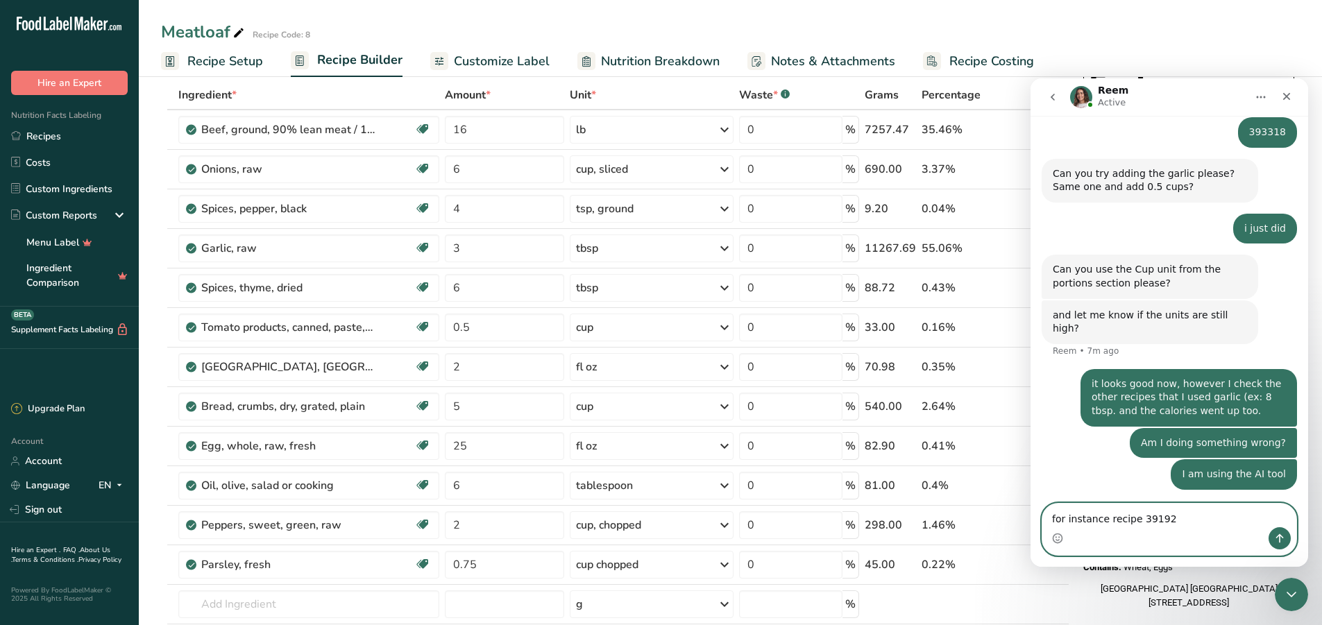
type textarea "for instance recipe 391921"
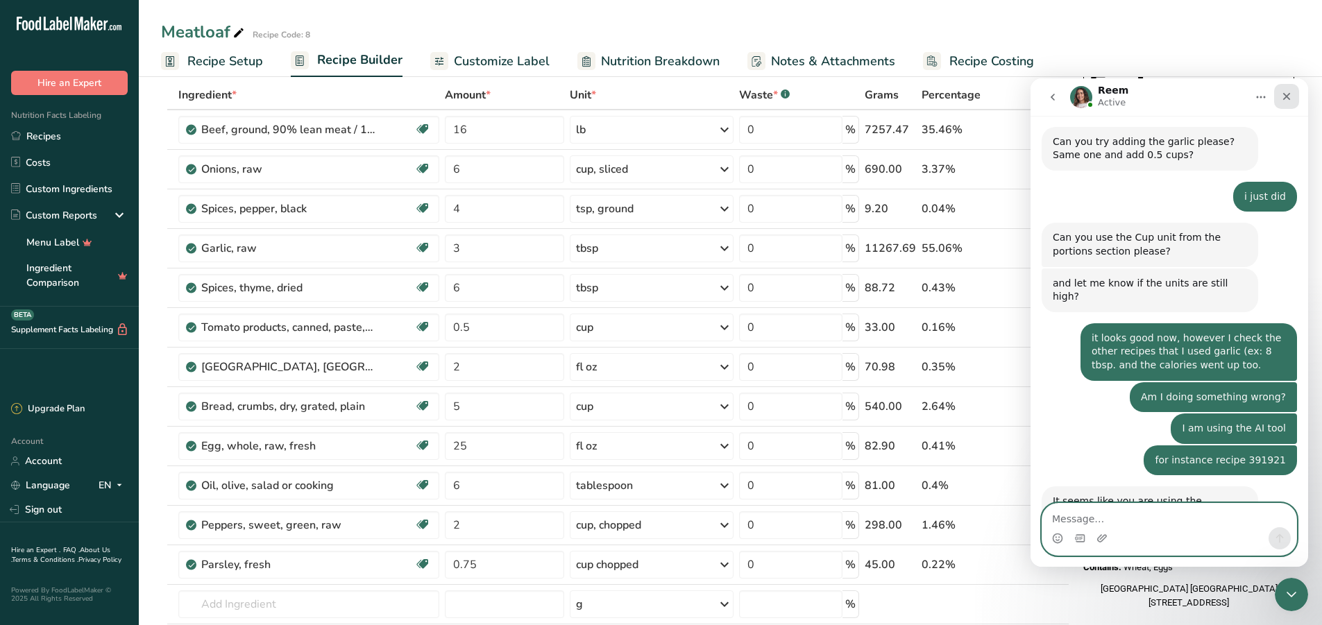
scroll to position [1205, 0]
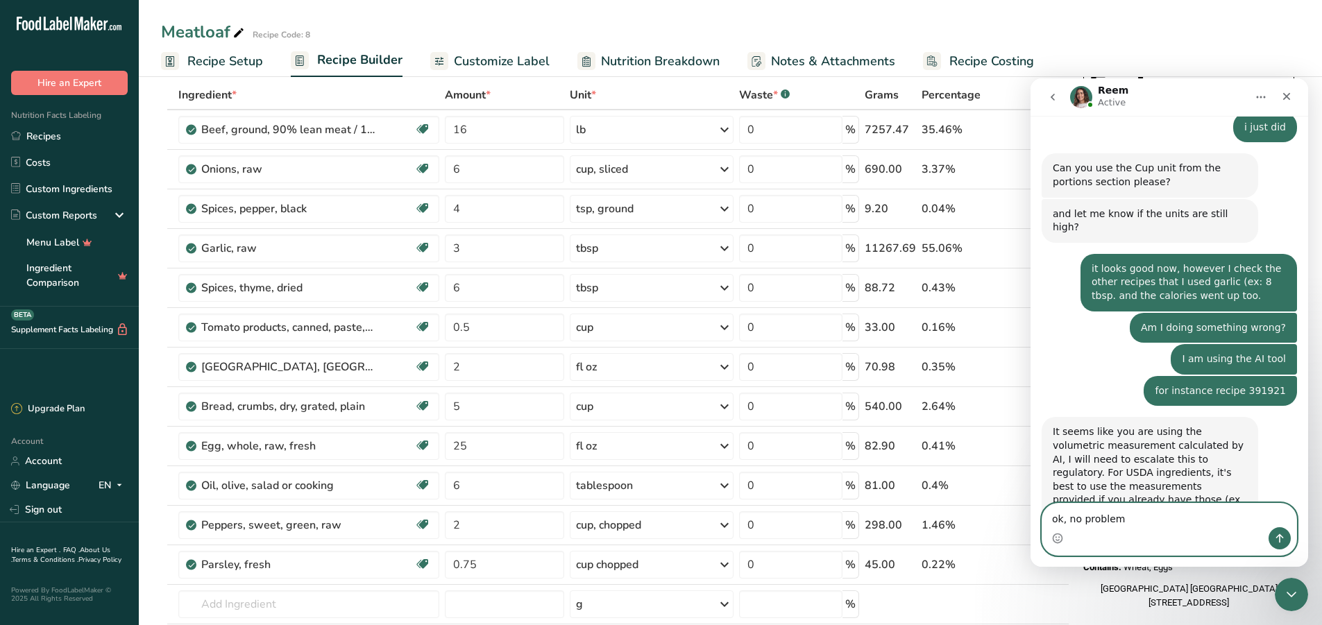
type textarea "ok, no problem"
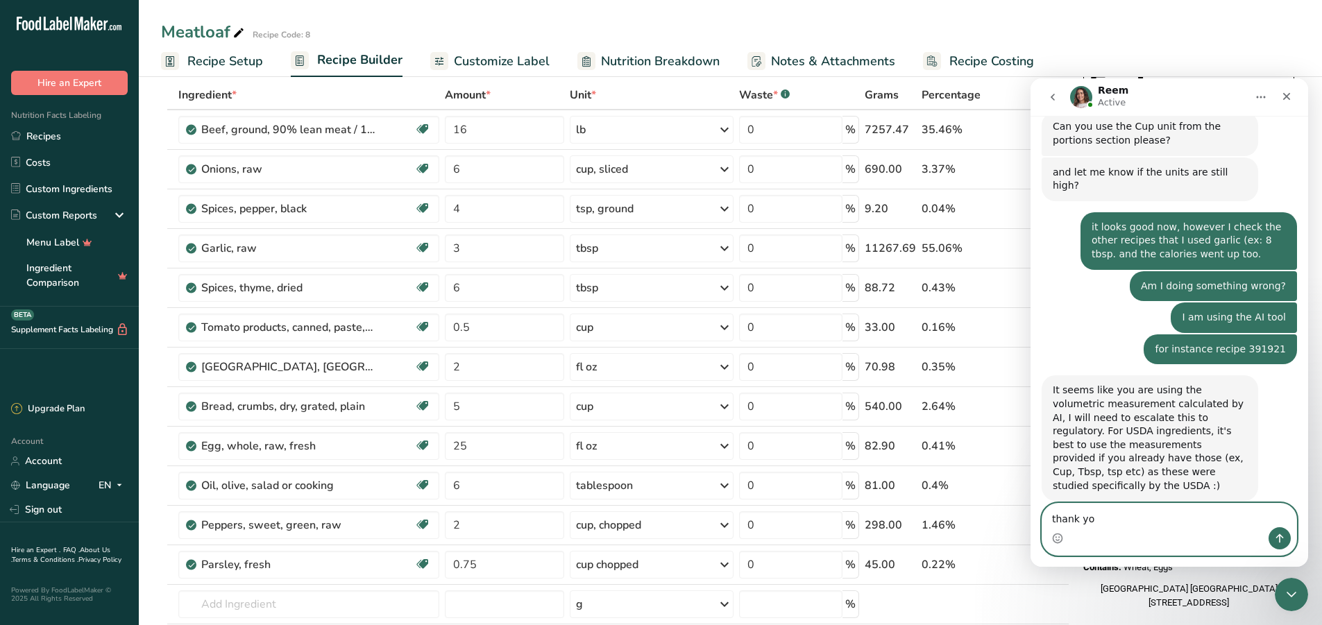
type textarea "thank you"
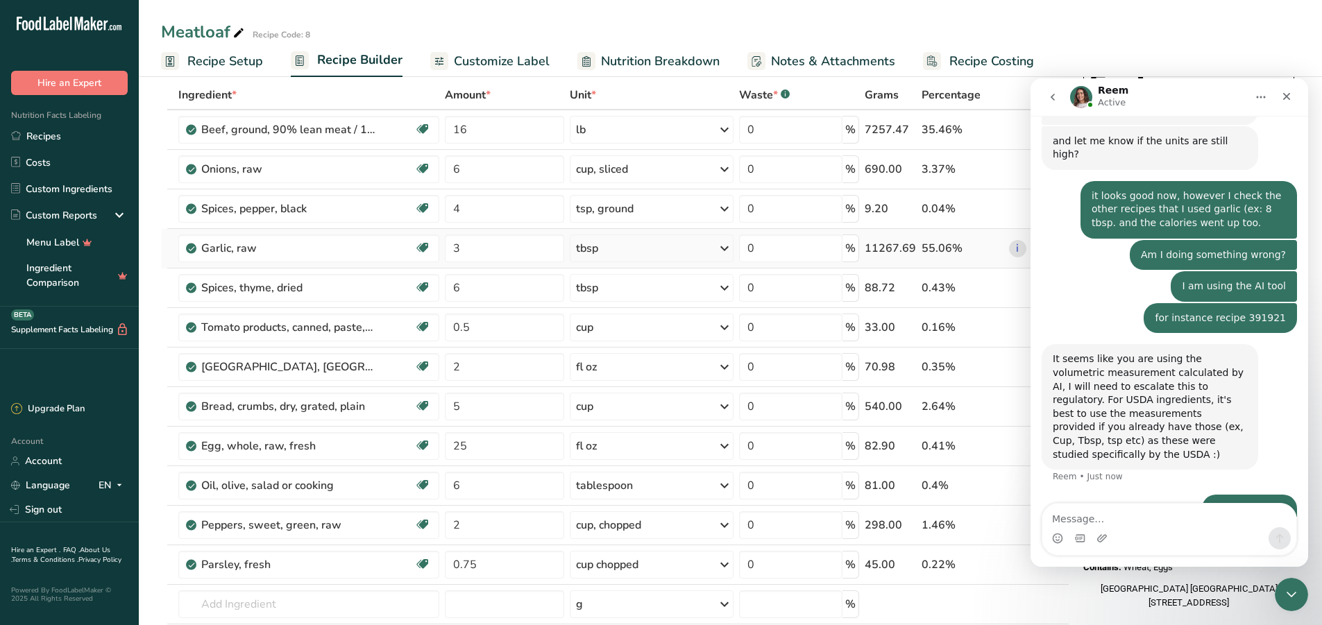
click at [689, 253] on div "tbsp" at bounding box center [652, 249] width 165 height 28
click at [622, 319] on div "1 tsp" at bounding box center [636, 315] width 117 height 20
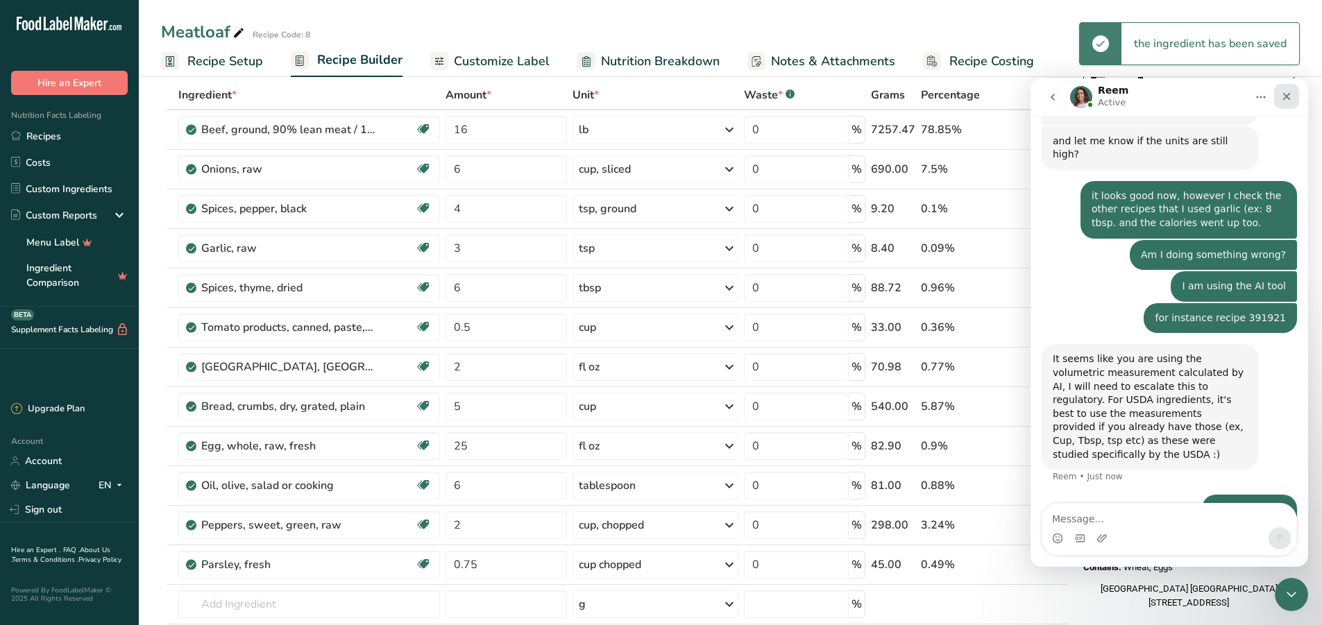
click at [1286, 95] on icon "Close" at bounding box center [1287, 97] width 8 height 8
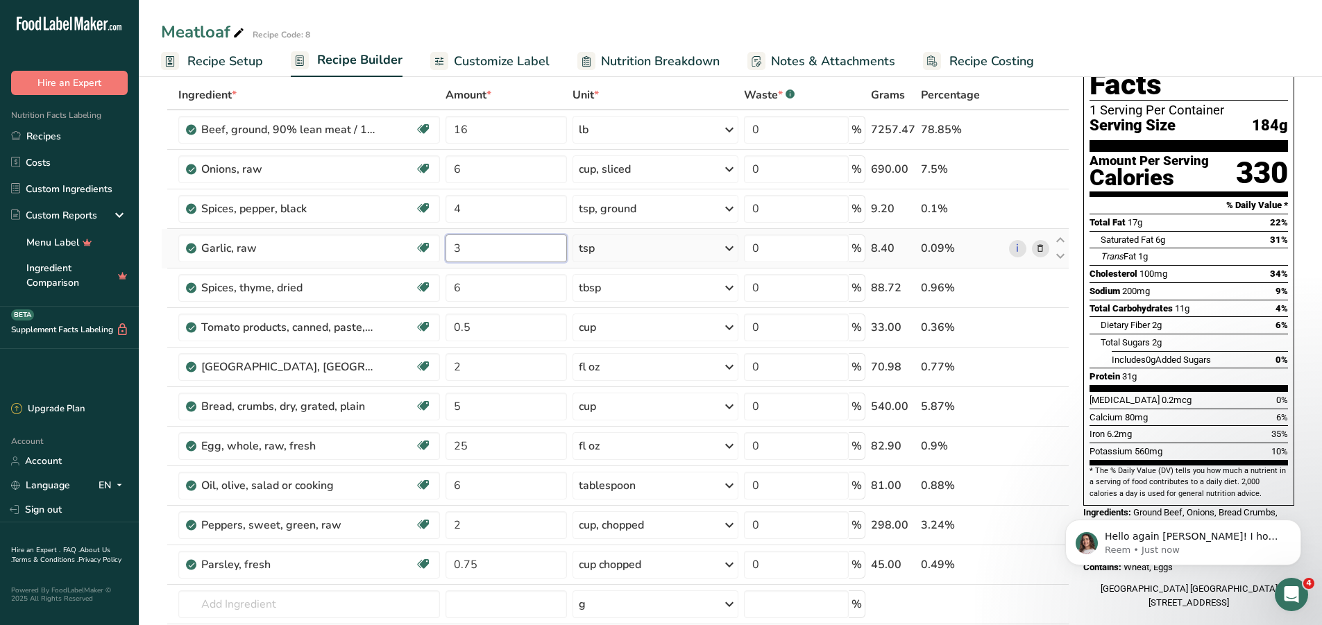
click at [481, 252] on input "3" at bounding box center [506, 249] width 121 height 28
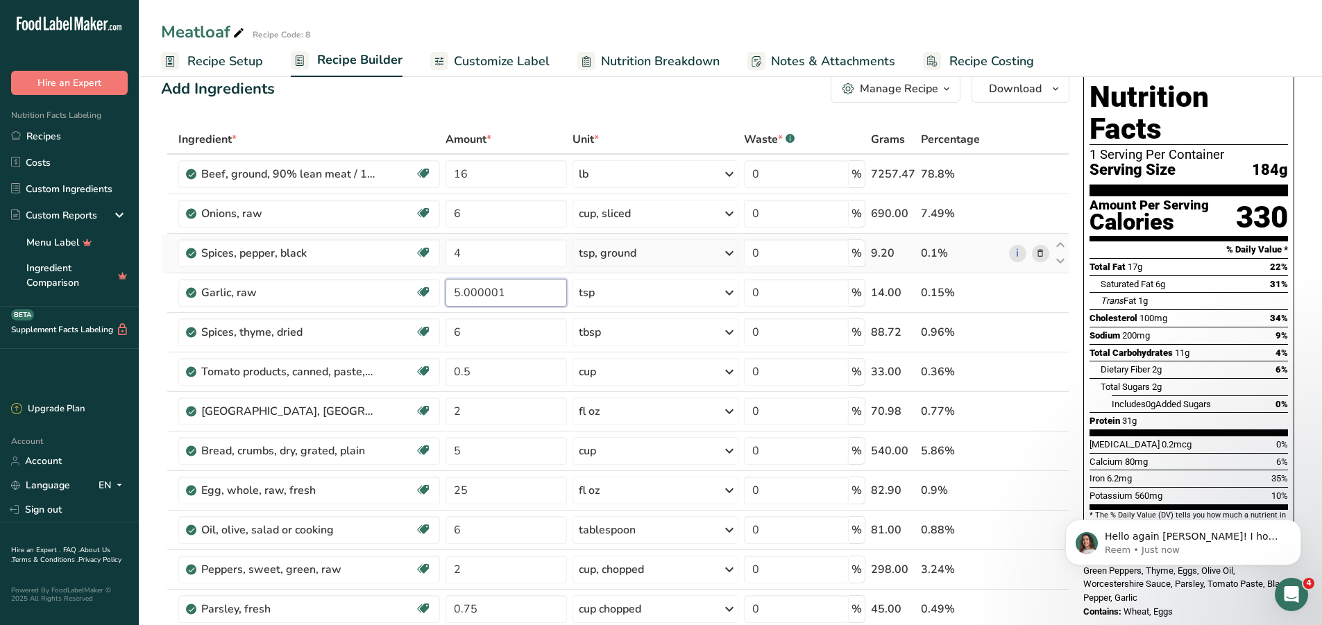
scroll to position [0, 0]
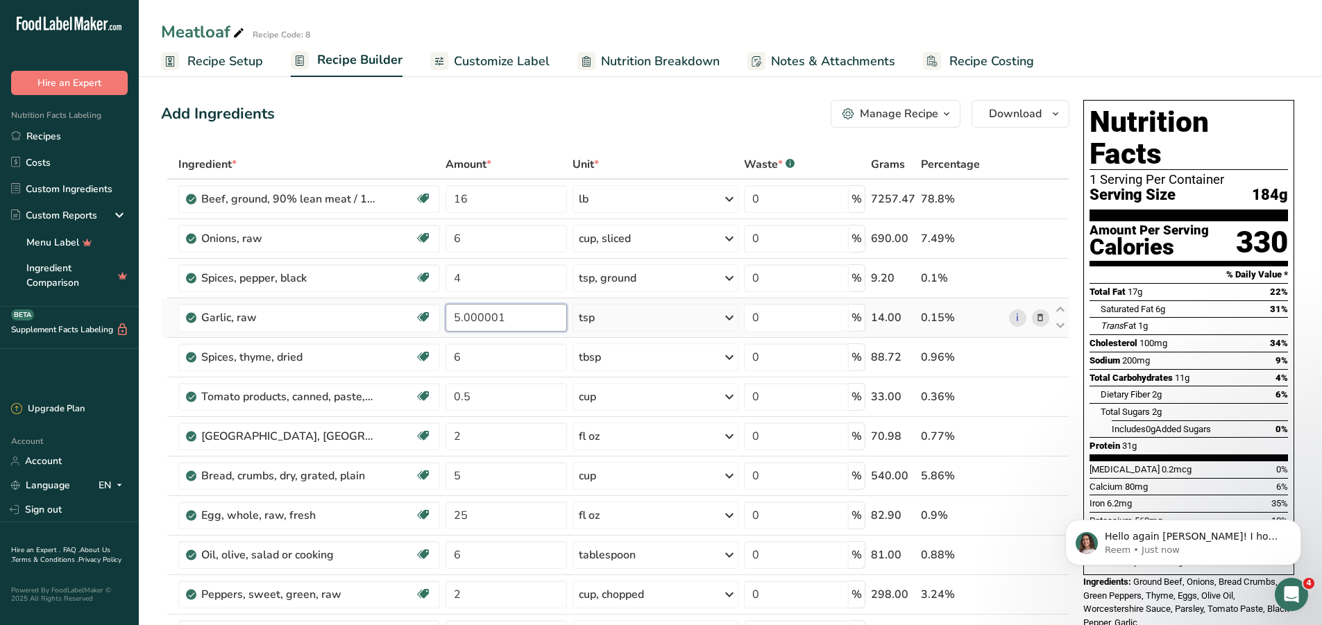
type input "5"
click at [614, 318] on div "Ingredient * Amount * Unit * Waste * .a-a{fill:#347362;}.b-a{fill:#fff;} Grams …" at bounding box center [615, 465] width 909 height 631
click at [64, 126] on link "Recipes" at bounding box center [69, 136] width 139 height 26
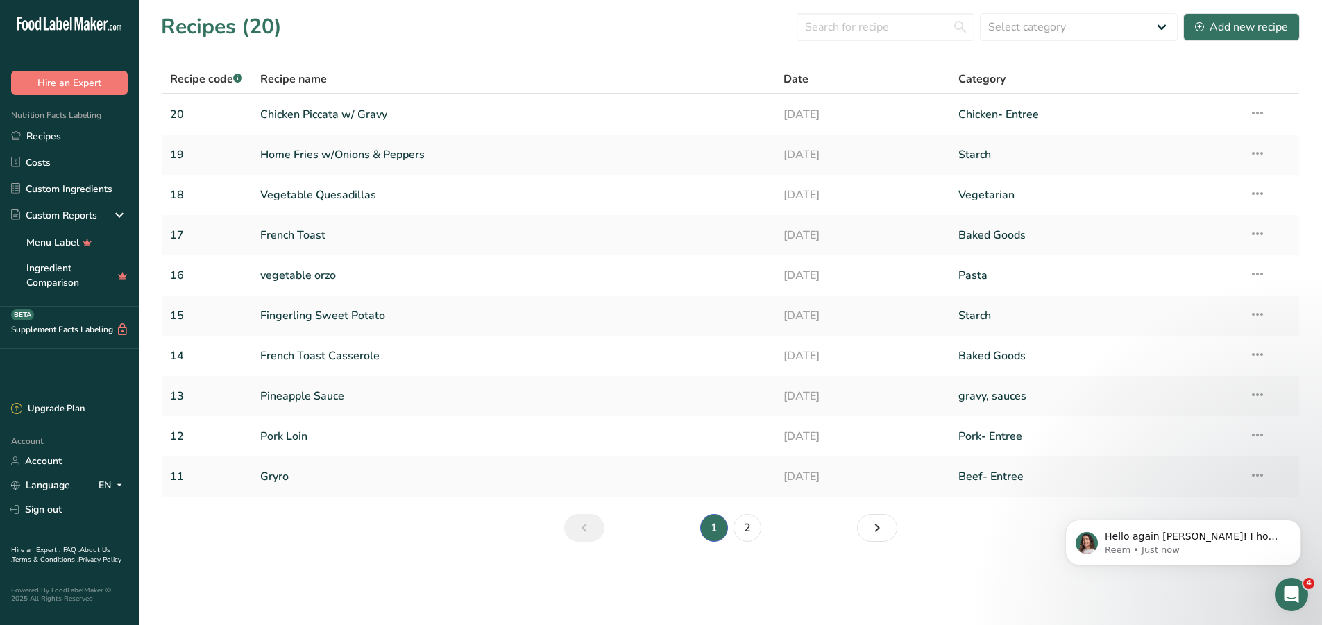
scroll to position [1331, 0]
click at [1283, 579] on div "Open Intercom Messenger" at bounding box center [1290, 593] width 46 height 46
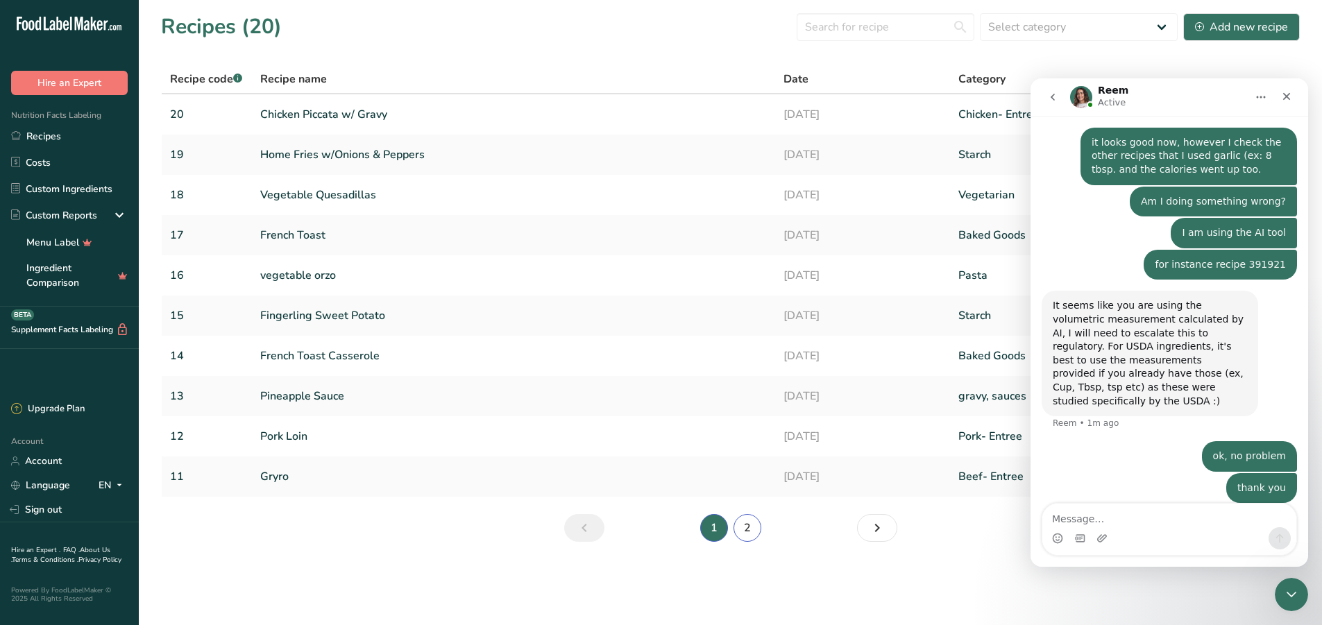
click at [746, 526] on link "2" at bounding box center [748, 528] width 28 height 28
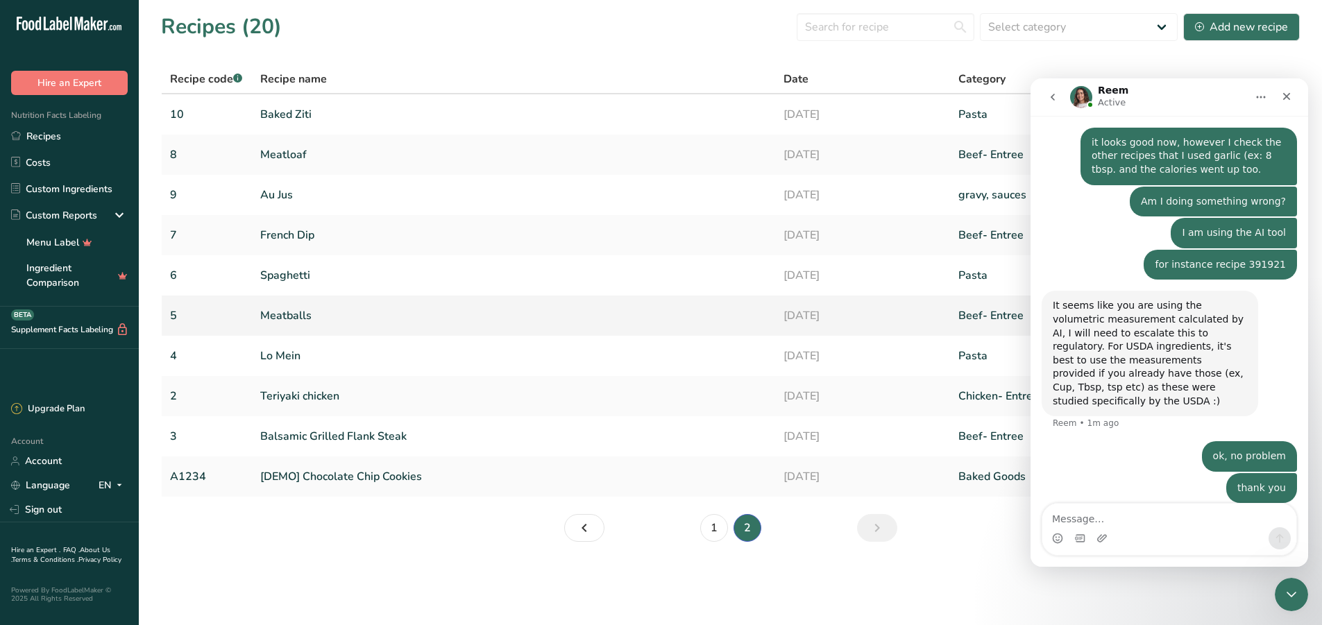
click at [295, 314] on link "Meatballs" at bounding box center [513, 315] width 507 height 29
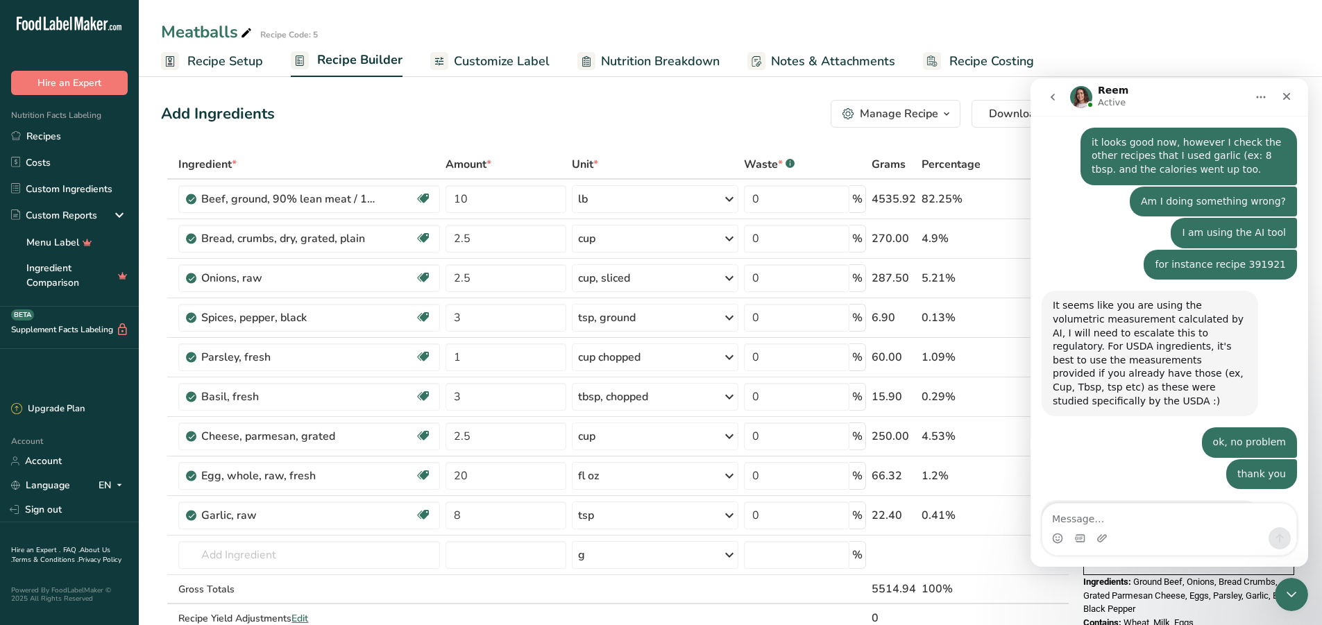
scroll to position [1367, 0]
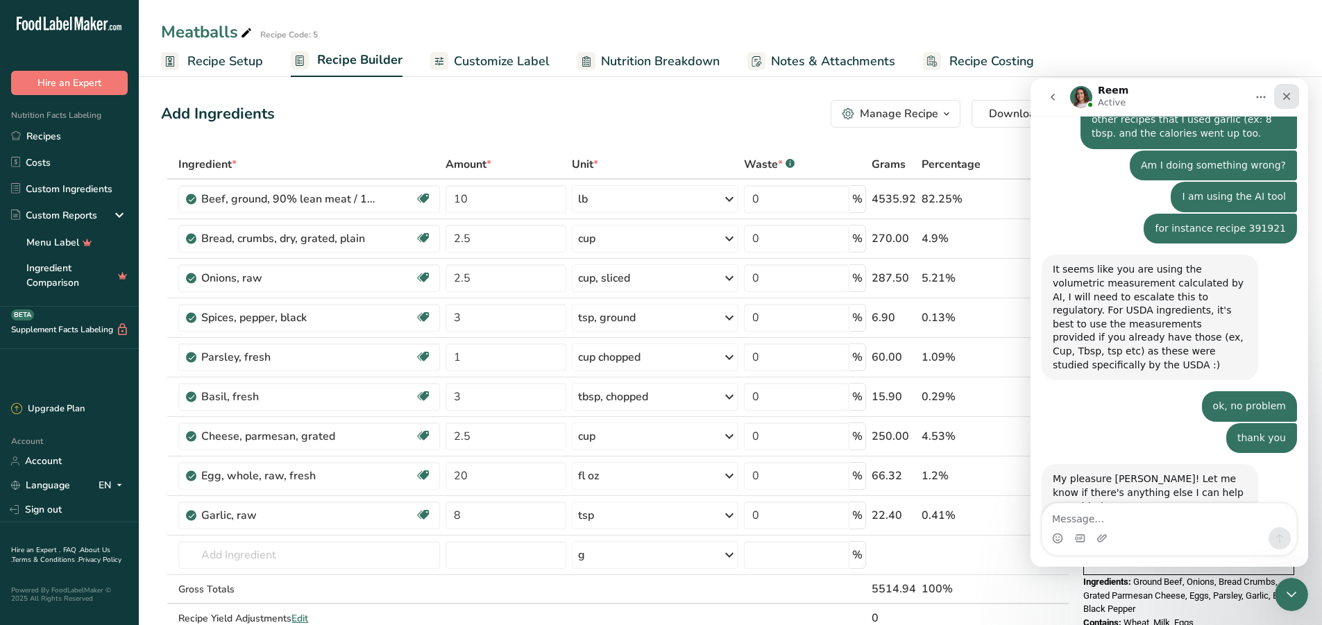
click at [1286, 98] on icon "Close" at bounding box center [1287, 97] width 8 height 8
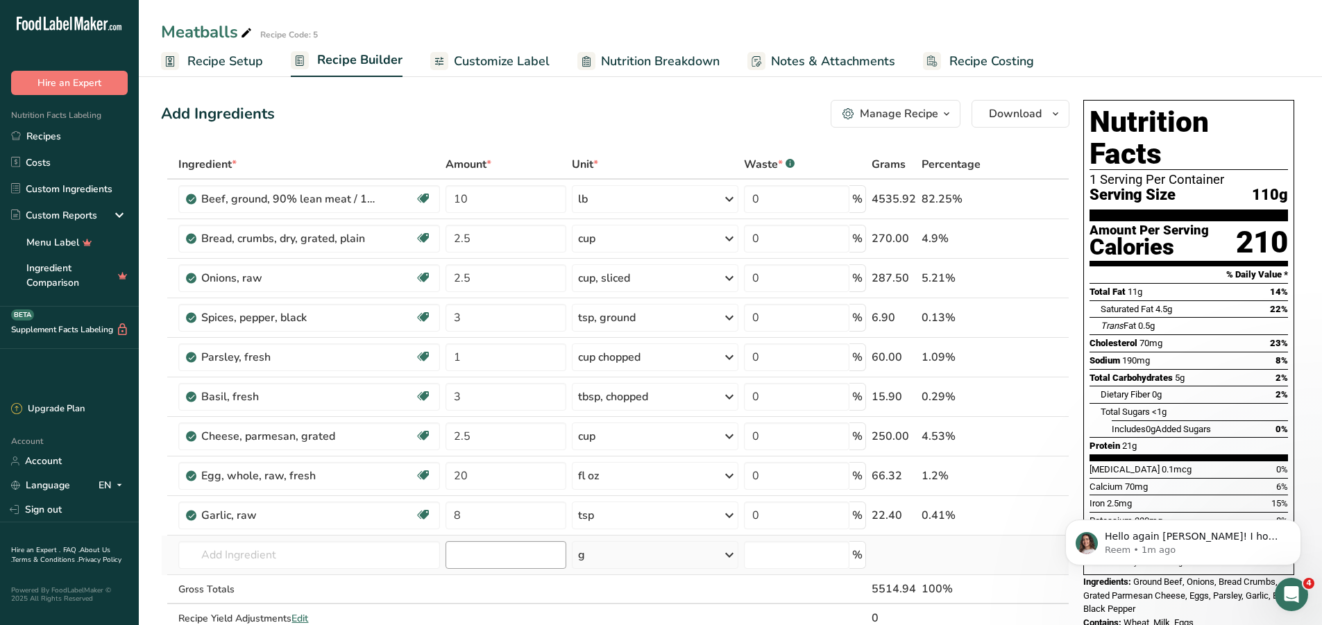
scroll to position [0, 0]
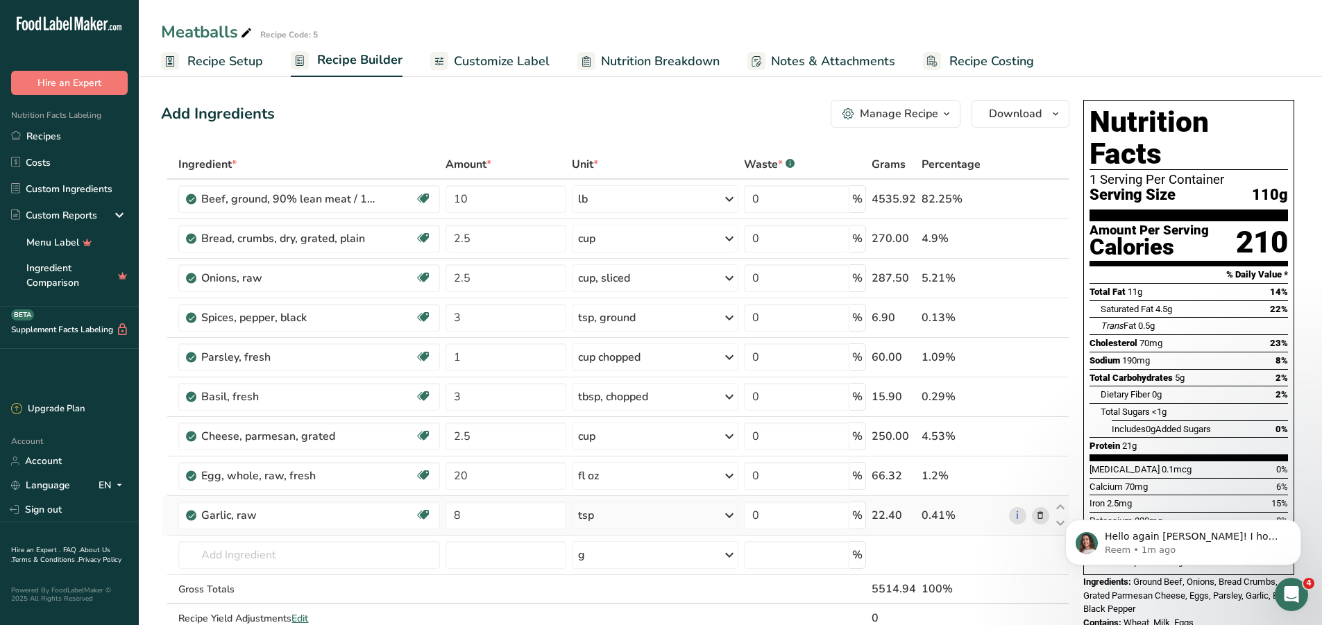
click at [670, 515] on div "tsp" at bounding box center [655, 516] width 167 height 28
click at [671, 584] on div "1 tsp" at bounding box center [638, 583] width 117 height 20
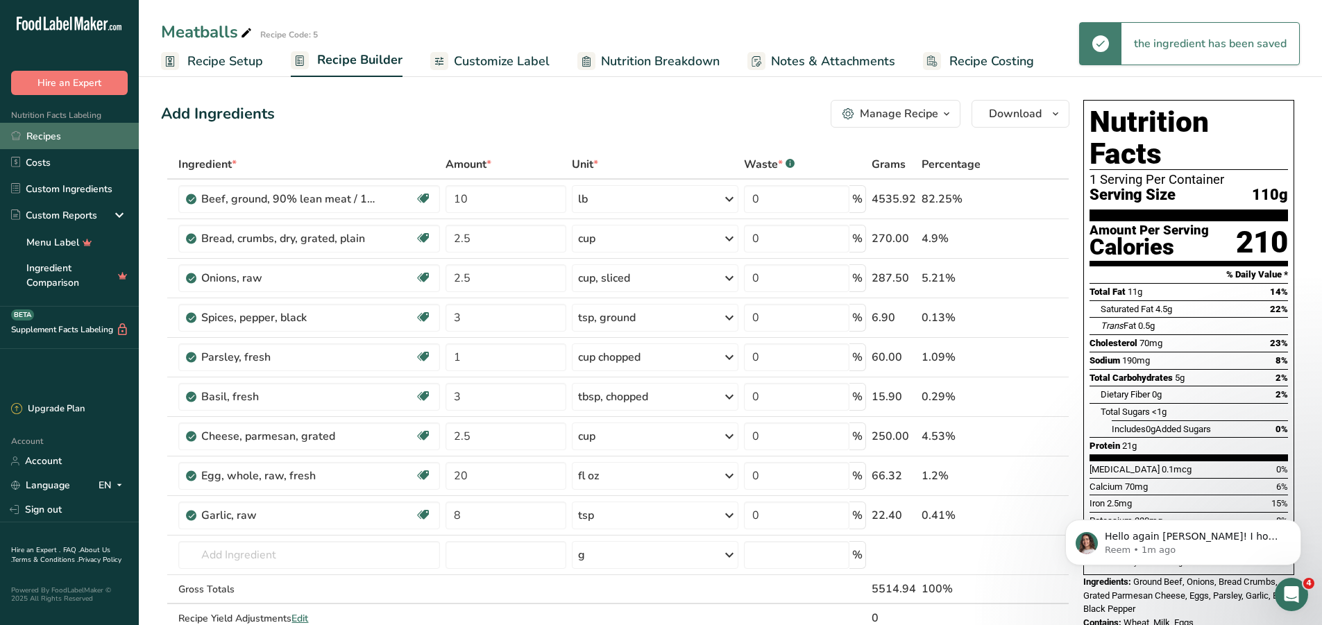
click at [54, 135] on link "Recipes" at bounding box center [69, 136] width 139 height 26
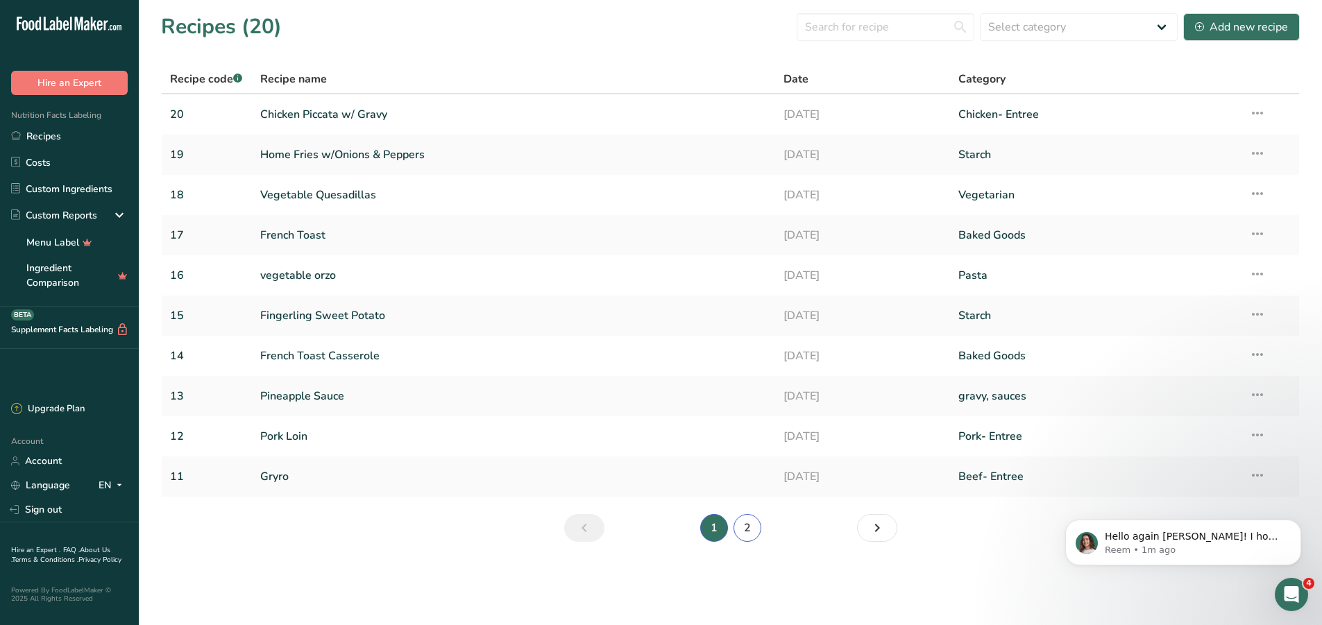
click at [744, 528] on link "2" at bounding box center [748, 528] width 28 height 28
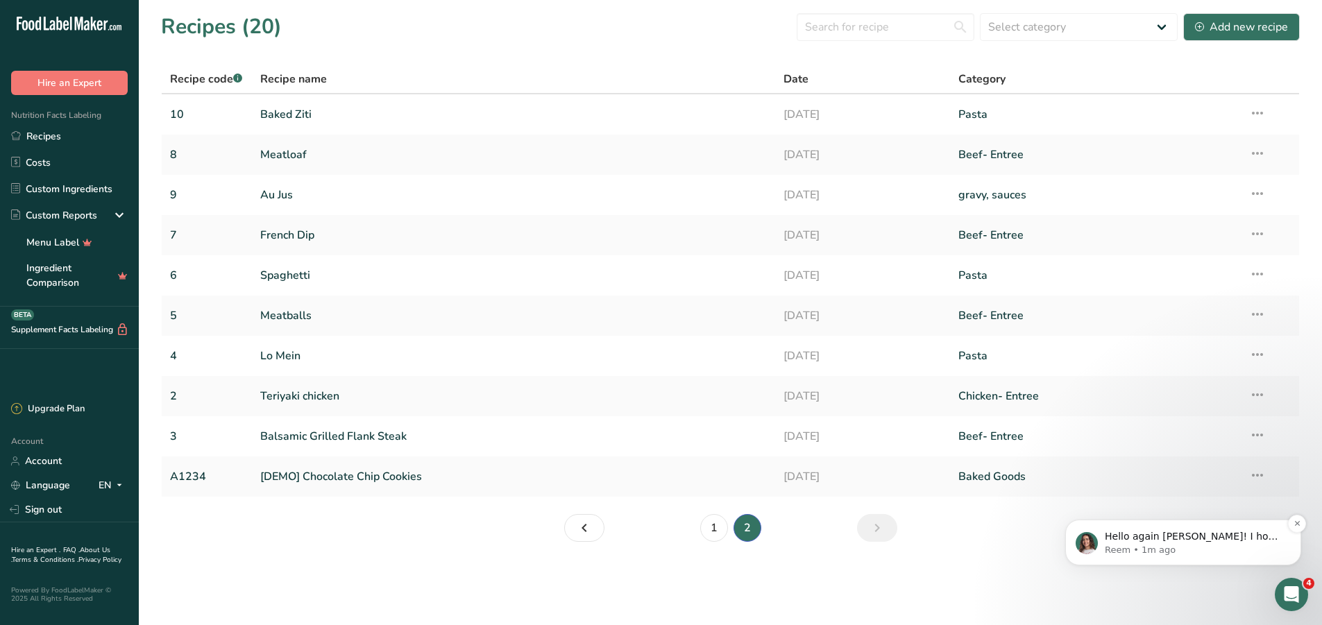
click at [1131, 544] on p "Reem • 1m ago" at bounding box center [1194, 550] width 179 height 12
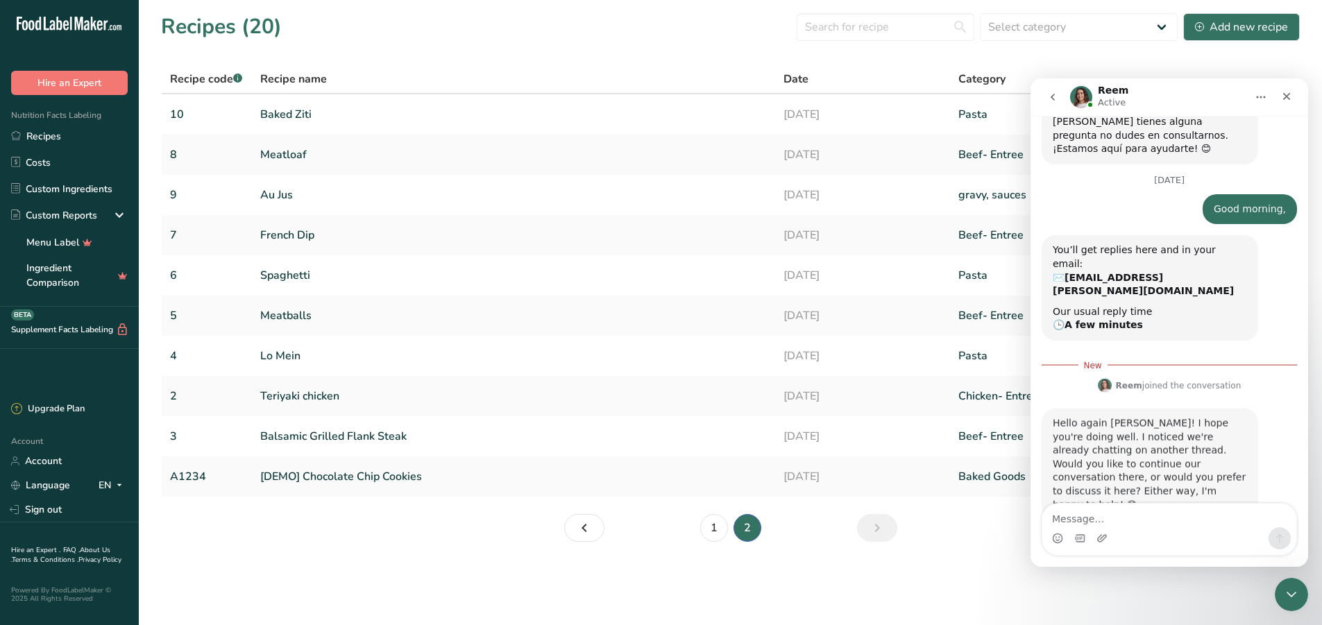
scroll to position [54, 0]
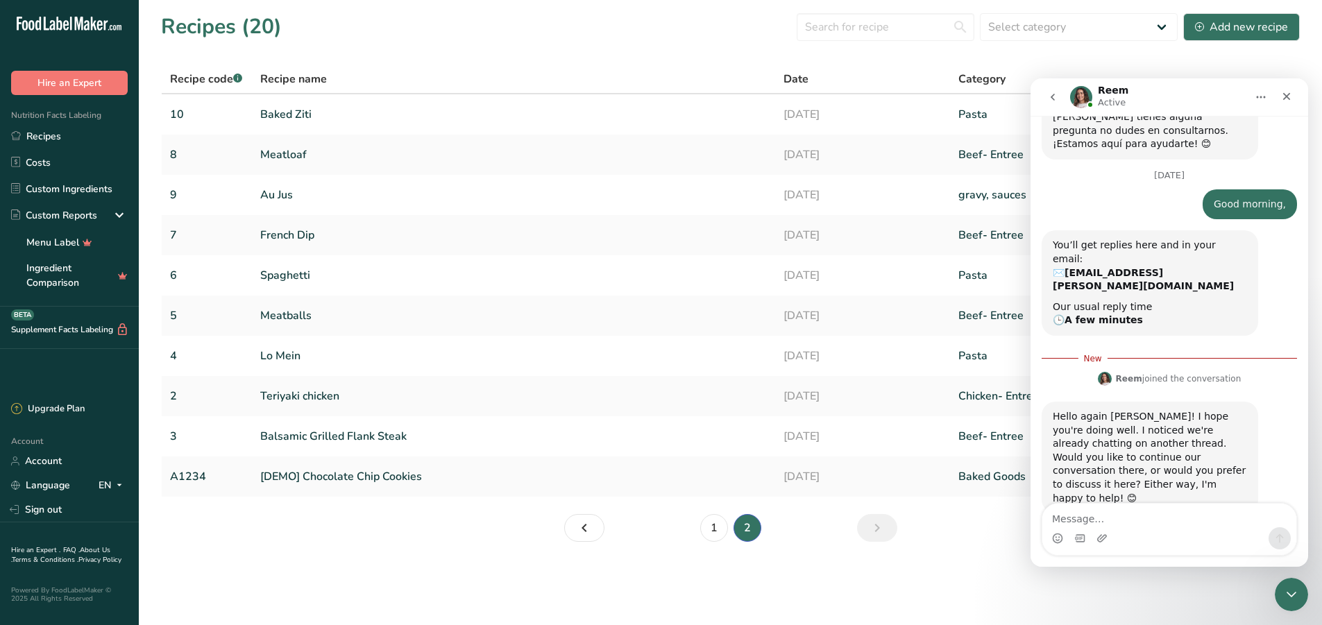
click at [1071, 512] on textarea "Message…" at bounding box center [1170, 516] width 254 height 24
type textarea "No, I am good now. Thank you"
click at [1277, 536] on icon "Send a message…" at bounding box center [1279, 538] width 11 height 11
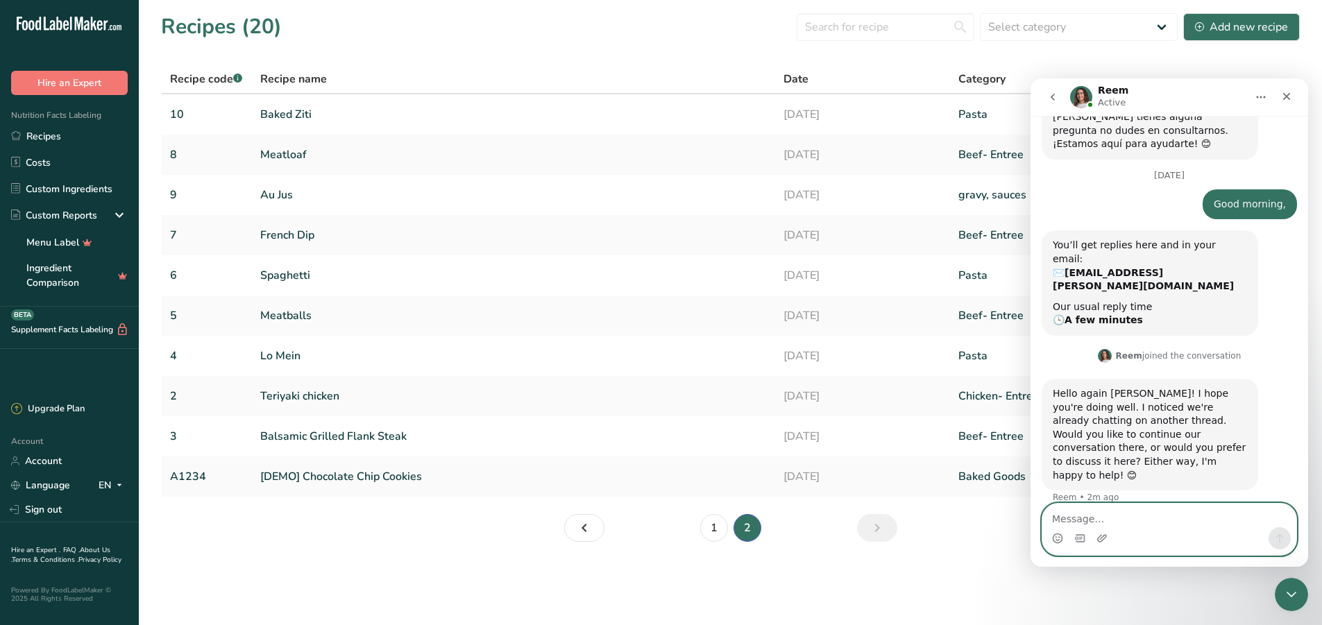
scroll to position [73, 0]
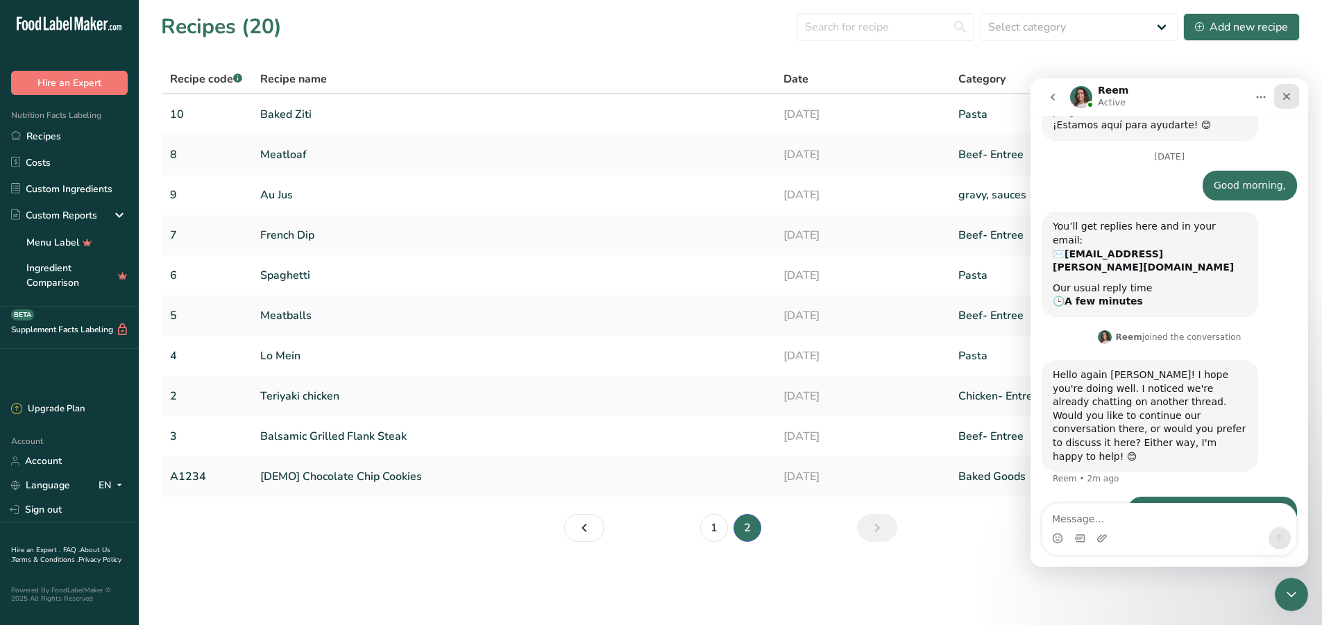
click at [1291, 92] on icon "Close" at bounding box center [1286, 96] width 11 height 11
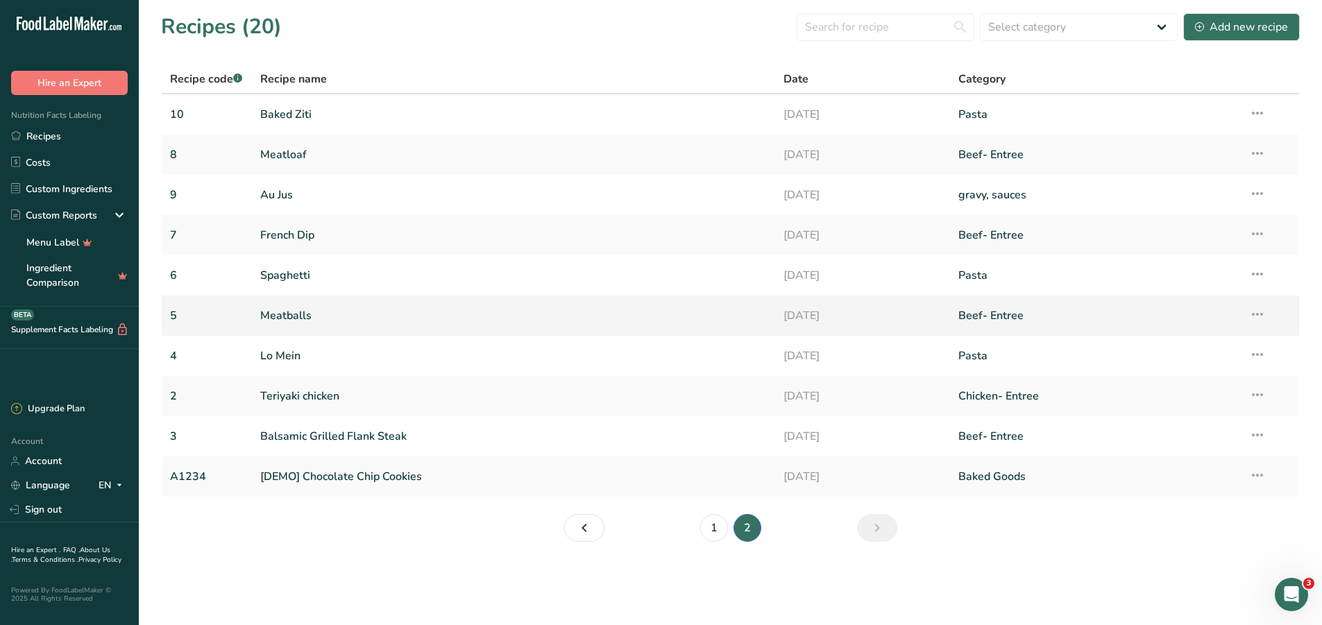
click at [294, 315] on link "Meatballs" at bounding box center [513, 315] width 507 height 29
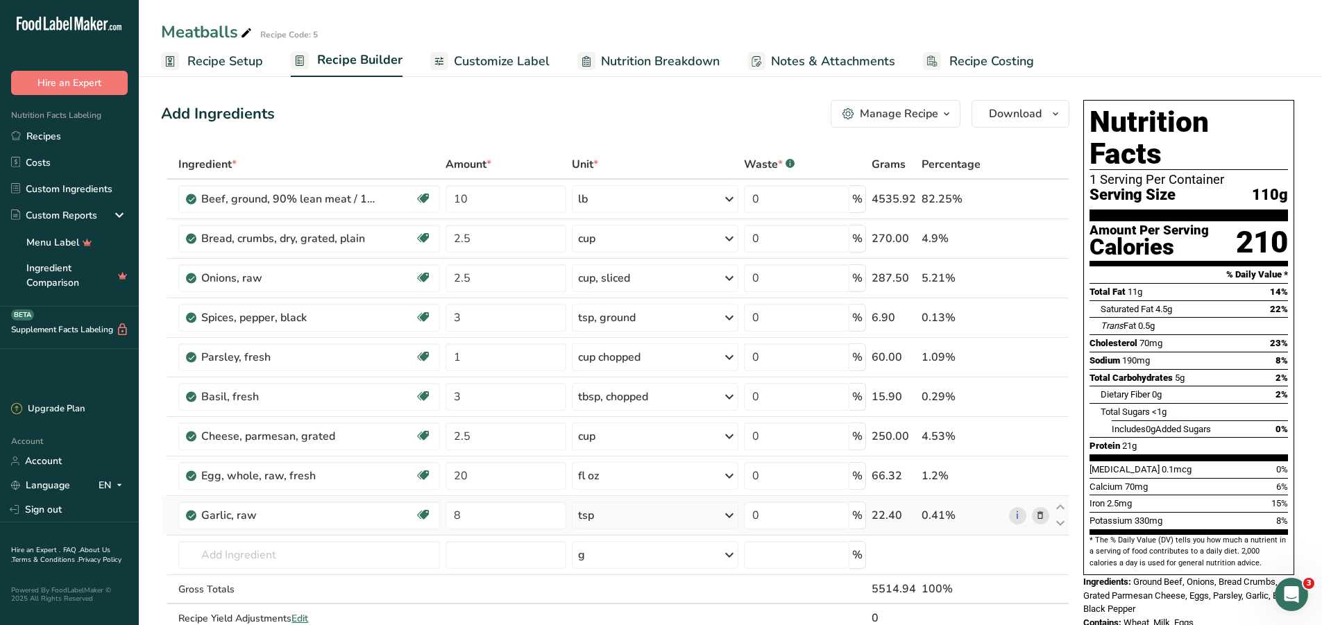
scroll to position [126, 0]
click at [621, 519] on div "tsp" at bounding box center [655, 516] width 167 height 28
click at [643, 589] on div "1 tsp" at bounding box center [638, 583] width 117 height 20
click at [78, 140] on link "Recipes" at bounding box center [69, 136] width 139 height 26
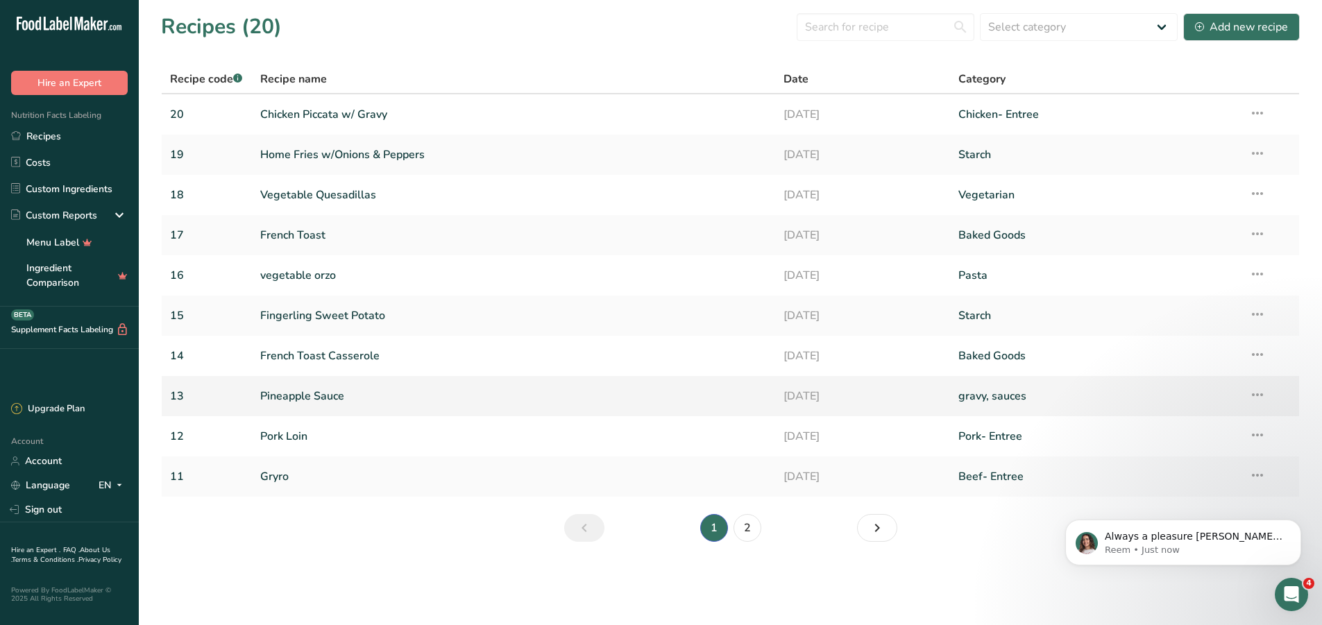
scroll to position [115, 0]
click at [277, 275] on link "vegetable orzo" at bounding box center [513, 275] width 507 height 29
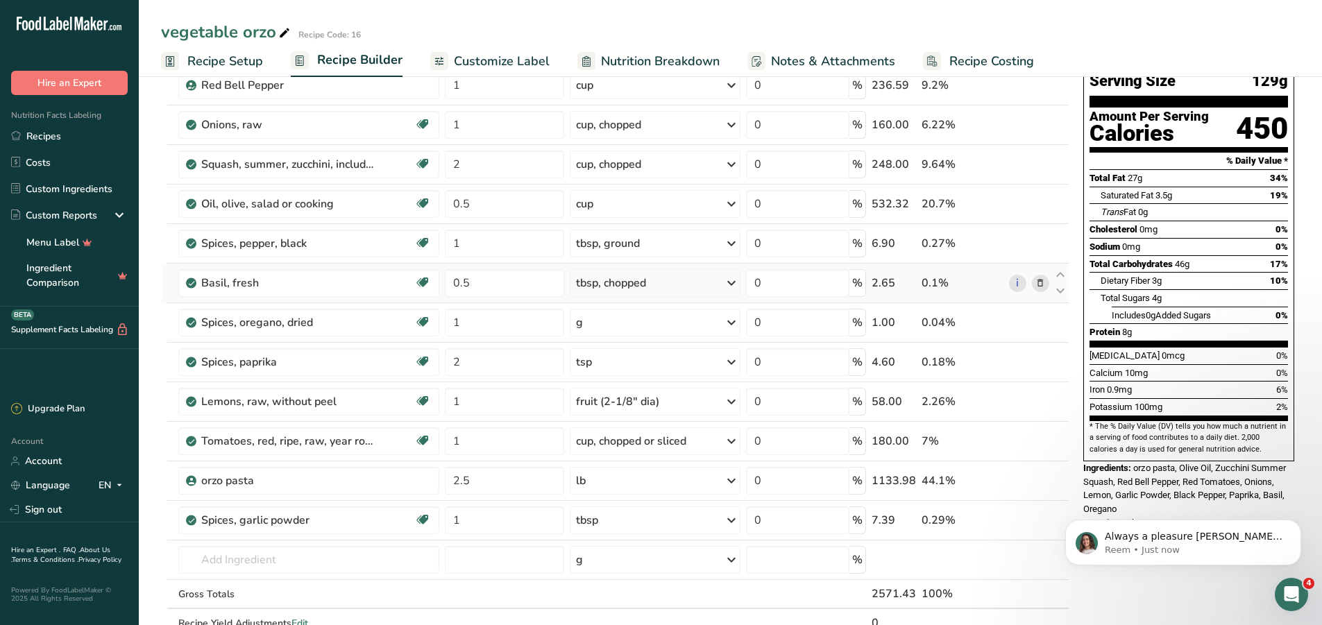
scroll to position [139, 0]
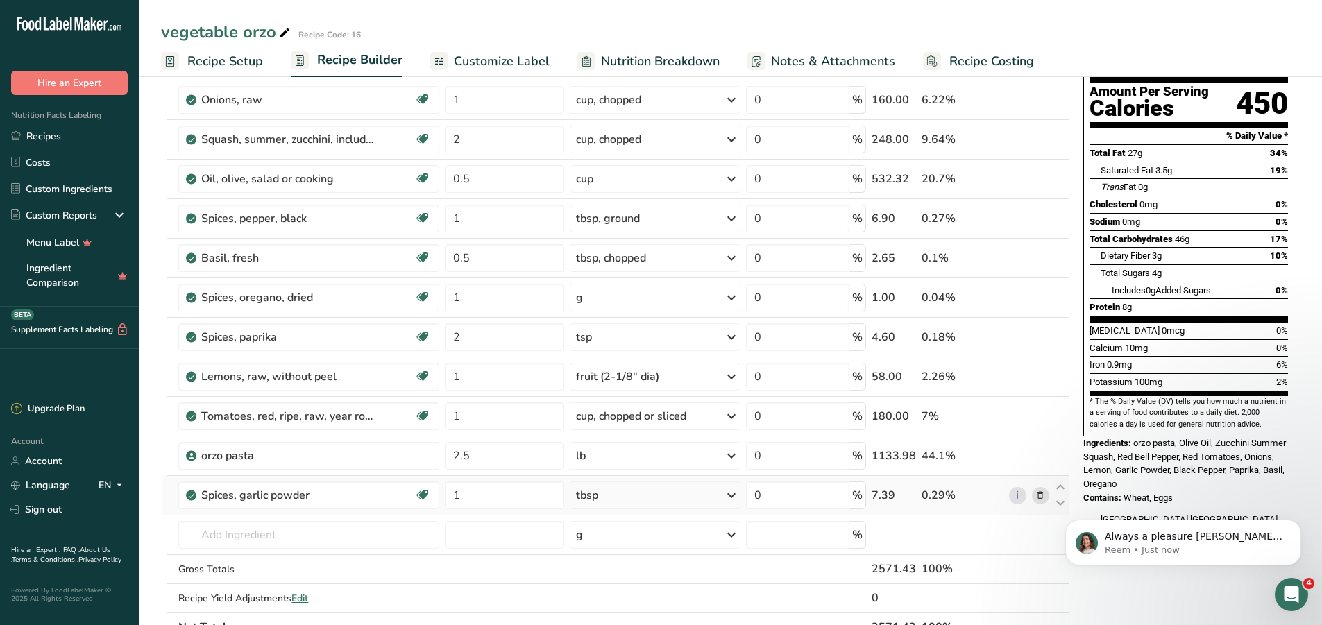
click at [646, 494] on div "tbsp" at bounding box center [655, 496] width 171 height 28
click at [624, 564] on div "1 tbsp" at bounding box center [636, 563] width 117 height 20
click at [44, 133] on link "Recipes" at bounding box center [69, 136] width 139 height 26
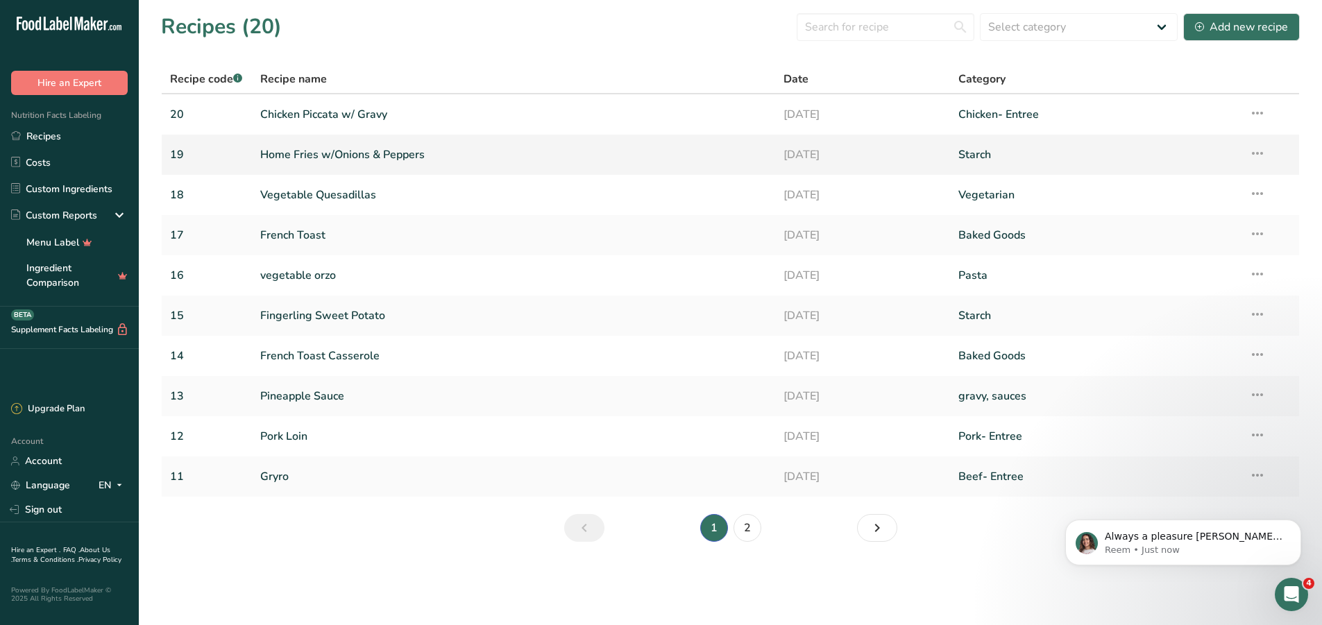
click at [344, 158] on link "Home Fries w/Onions & Peppers" at bounding box center [513, 154] width 507 height 29
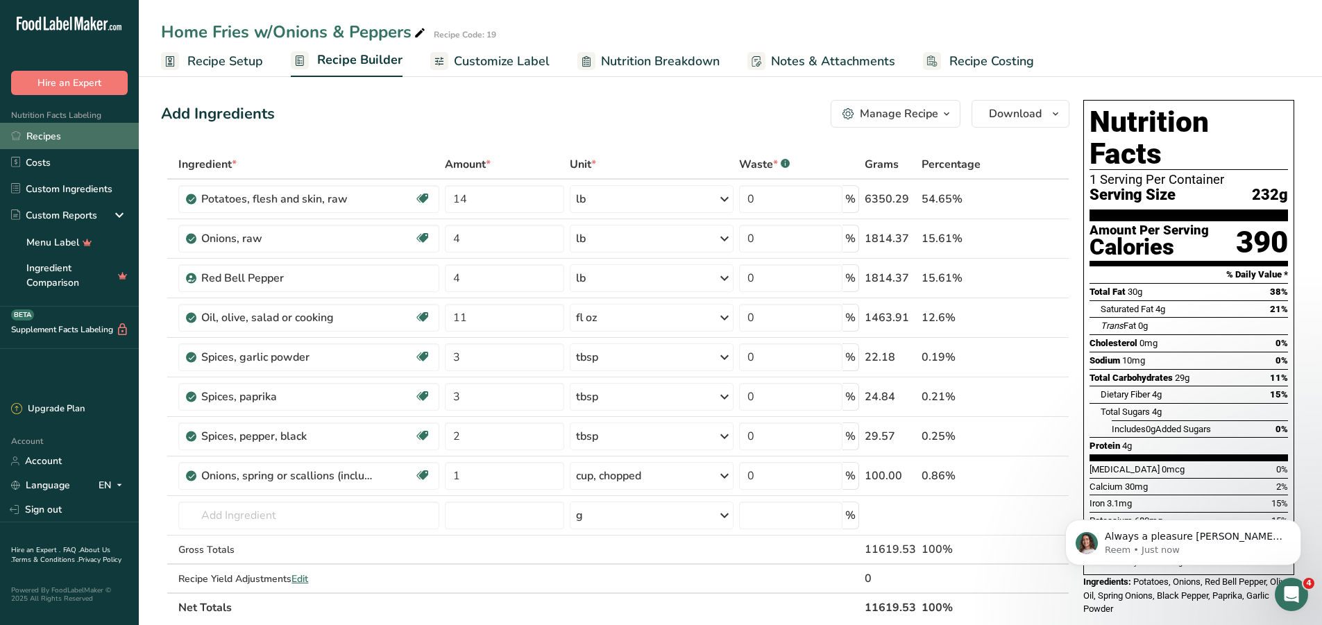
click at [67, 133] on link "Recipes" at bounding box center [69, 136] width 139 height 26
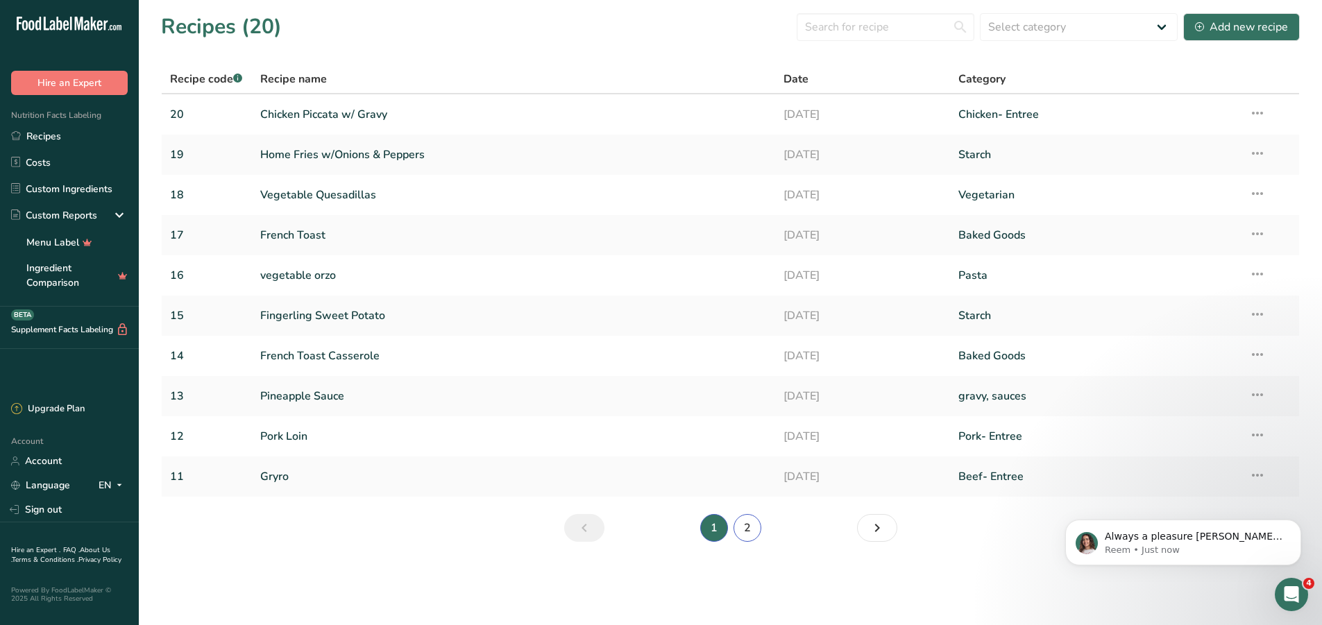
click at [758, 529] on link "2" at bounding box center [748, 528] width 28 height 28
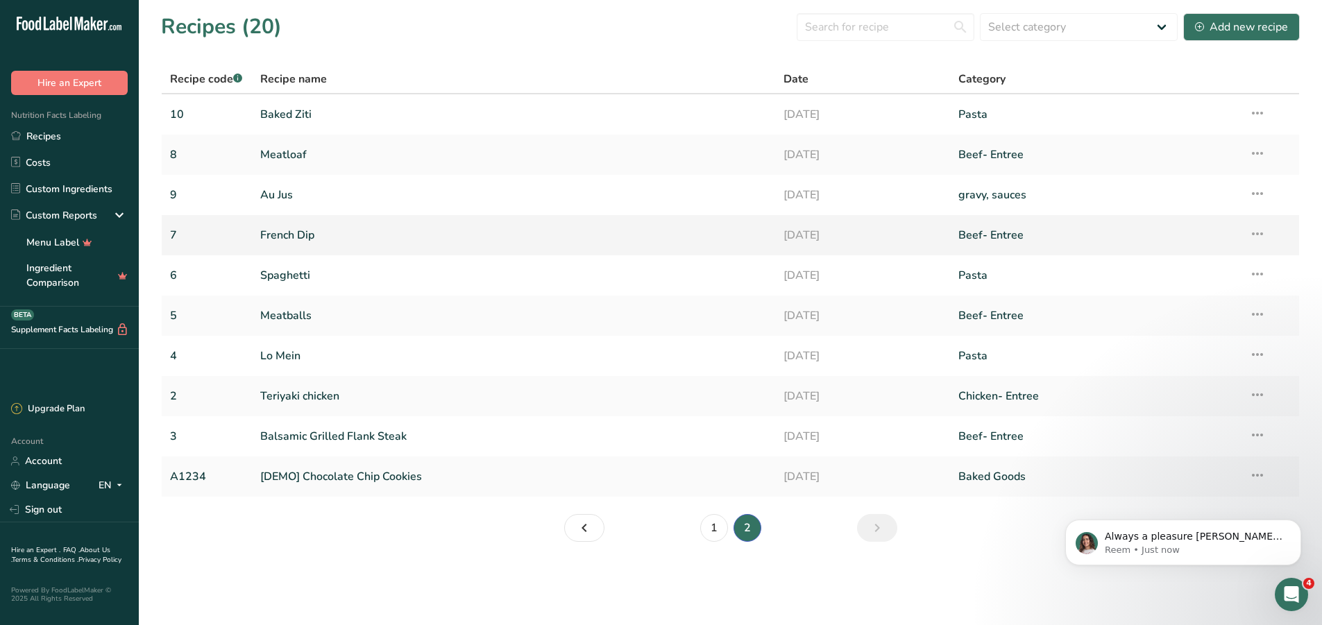
click at [302, 228] on link "French Dip" at bounding box center [513, 235] width 507 height 29
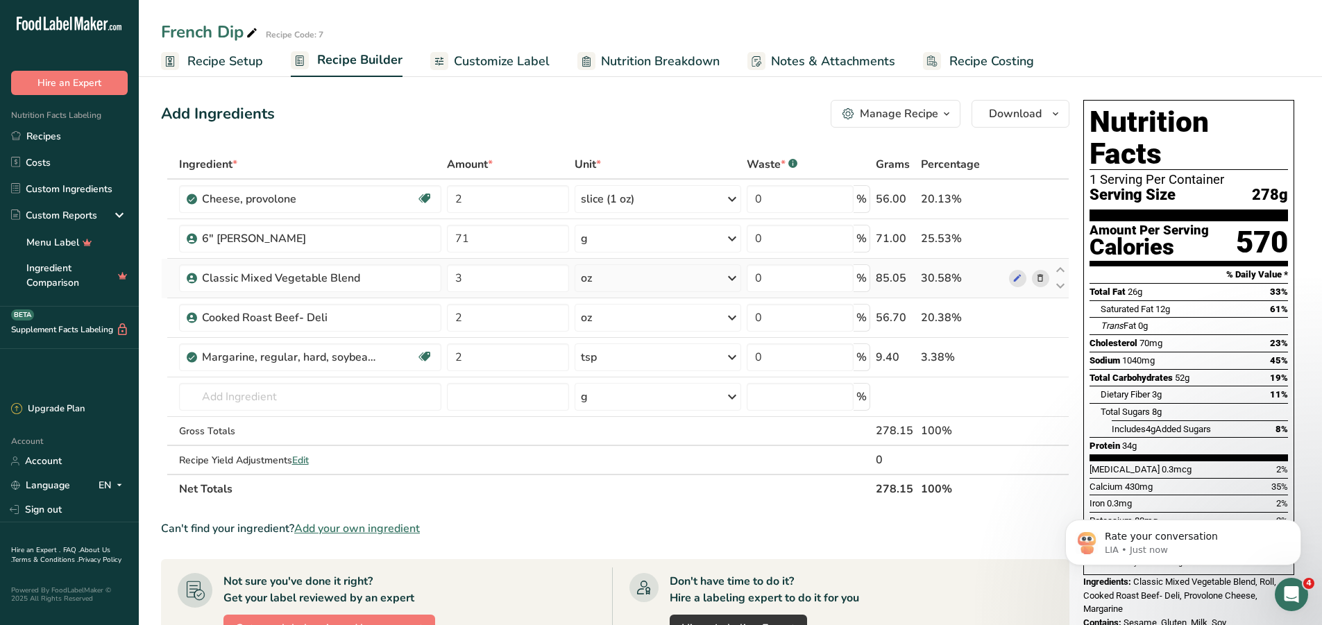
scroll to position [144, 0]
click at [61, 139] on link "Recipes" at bounding box center [69, 136] width 139 height 26
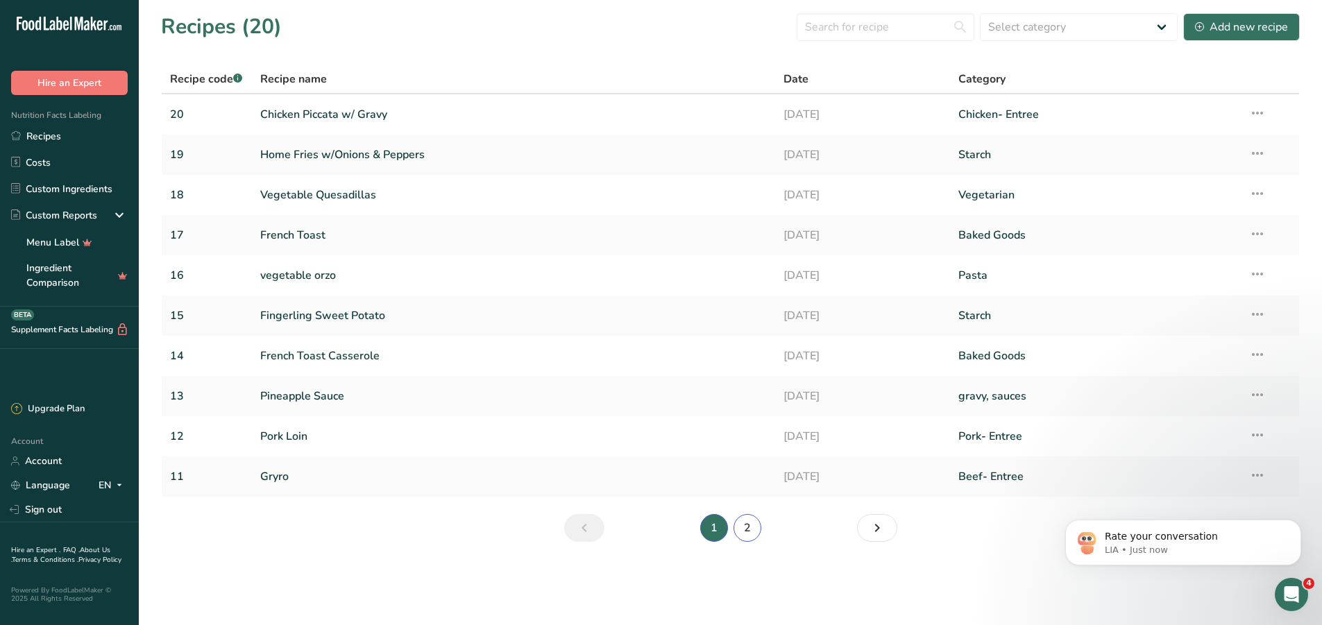
click at [759, 532] on link "2" at bounding box center [748, 528] width 28 height 28
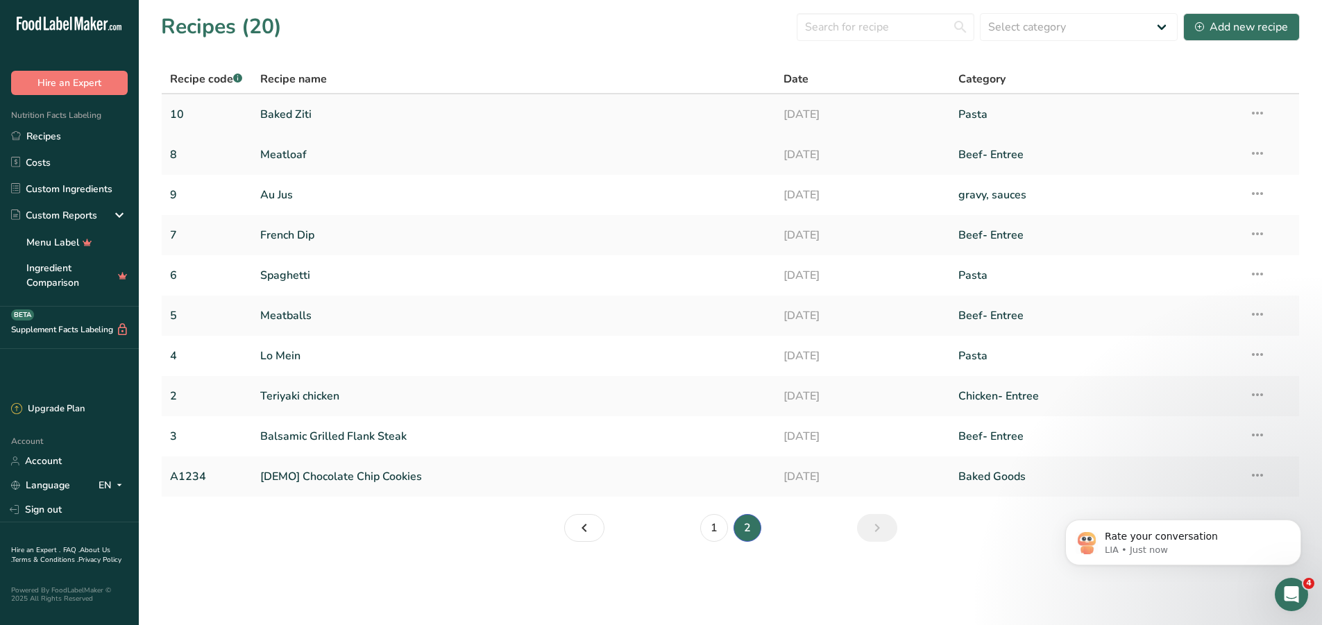
click at [298, 119] on link "Baked Ziti" at bounding box center [513, 114] width 507 height 29
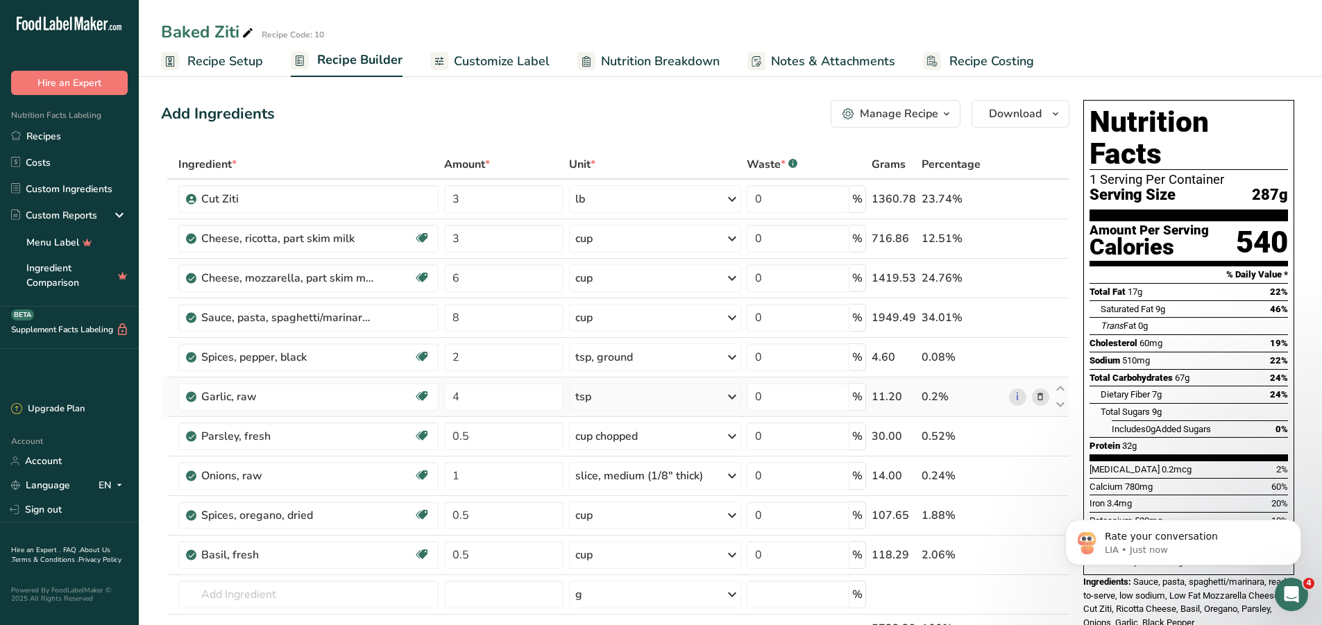
click at [670, 398] on div "tsp" at bounding box center [655, 397] width 173 height 28
click at [636, 463] on div "1 tsp" at bounding box center [636, 464] width 117 height 20
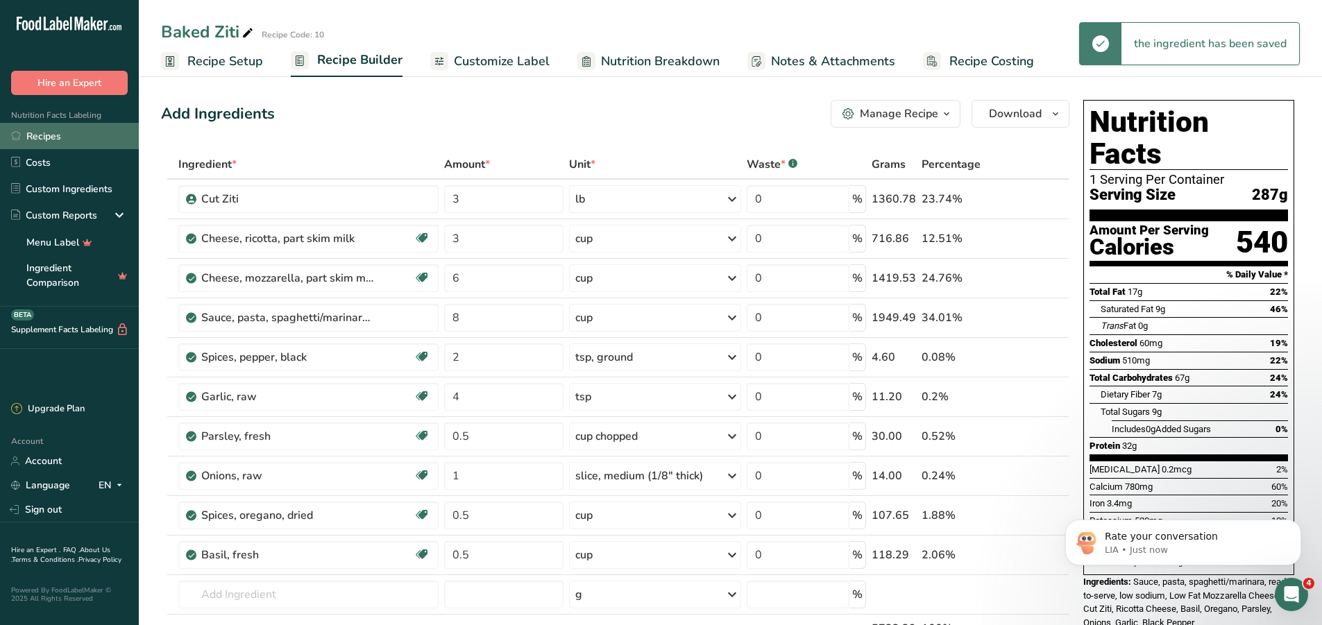
click at [87, 135] on link "Recipes" at bounding box center [69, 136] width 139 height 26
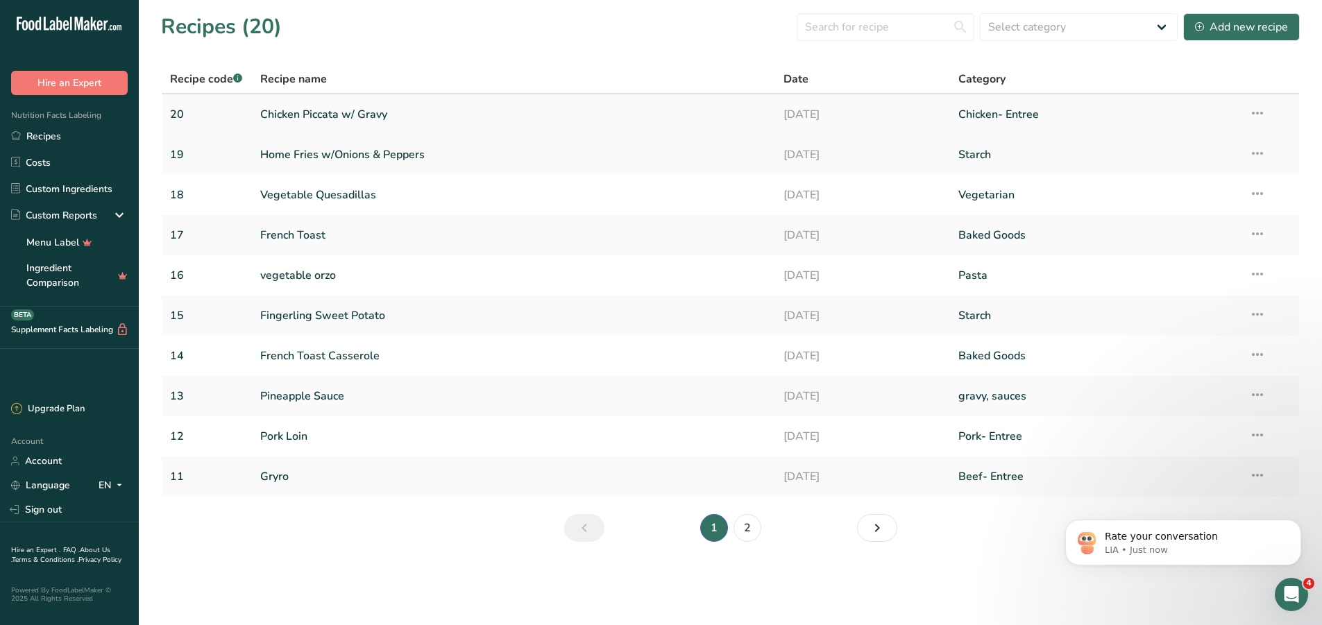
click at [323, 117] on link "Chicken Piccata w/ Gravy" at bounding box center [513, 114] width 507 height 29
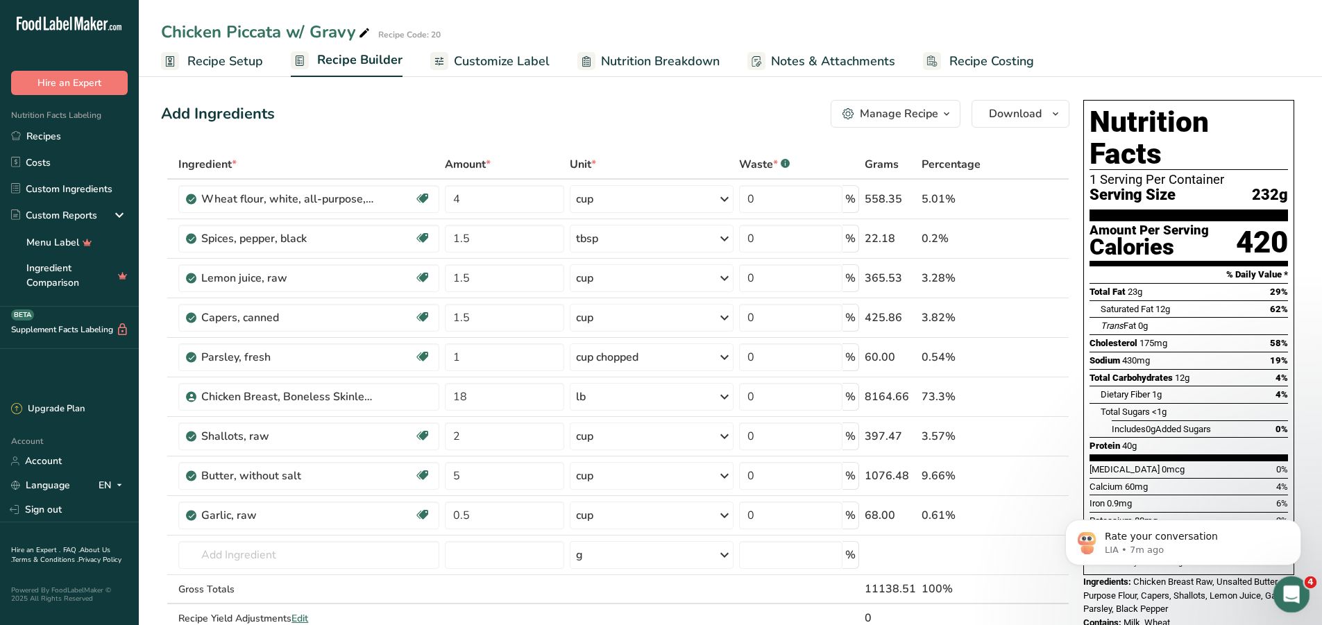
click at [1296, 584] on div "Open Intercom Messenger" at bounding box center [1290, 593] width 46 height 46
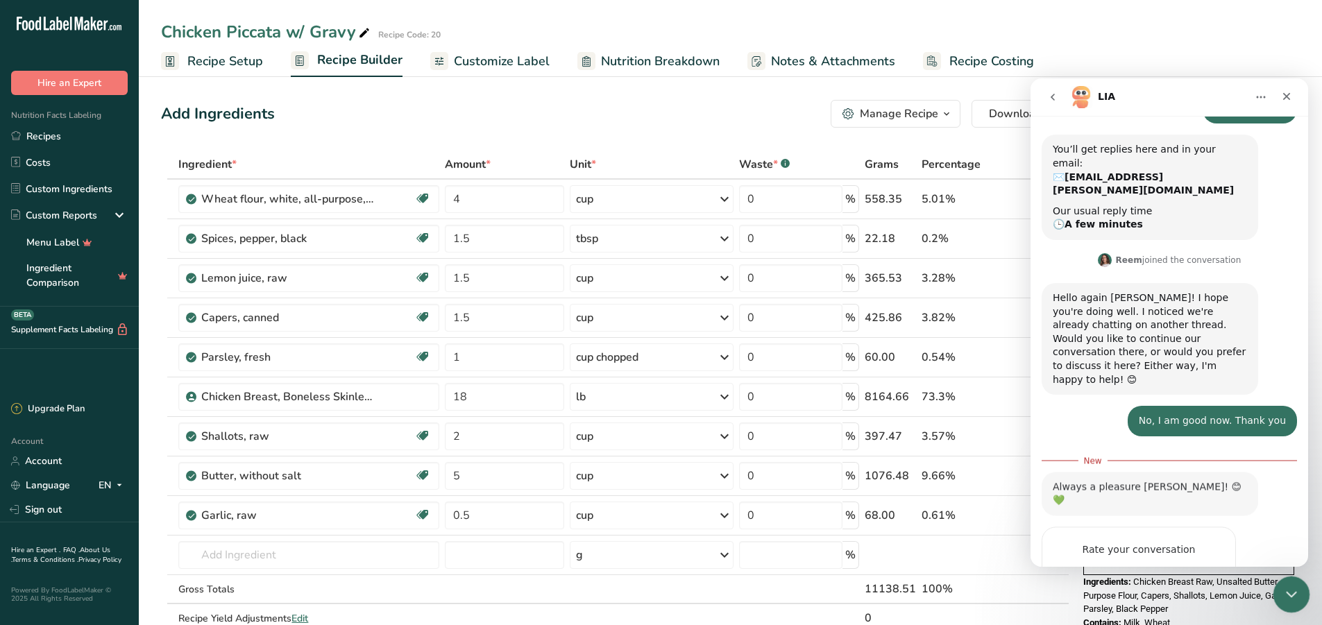
scroll to position [2, 0]
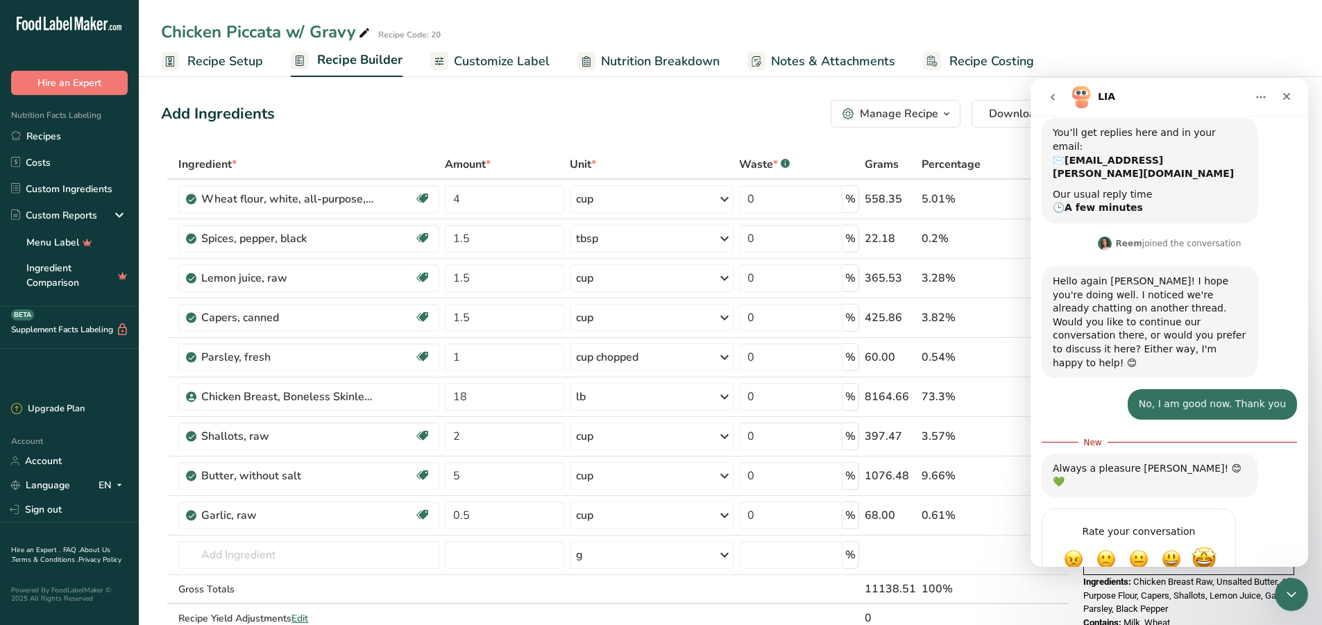
click at [1202, 547] on span "Amazing" at bounding box center [1204, 559] width 25 height 25
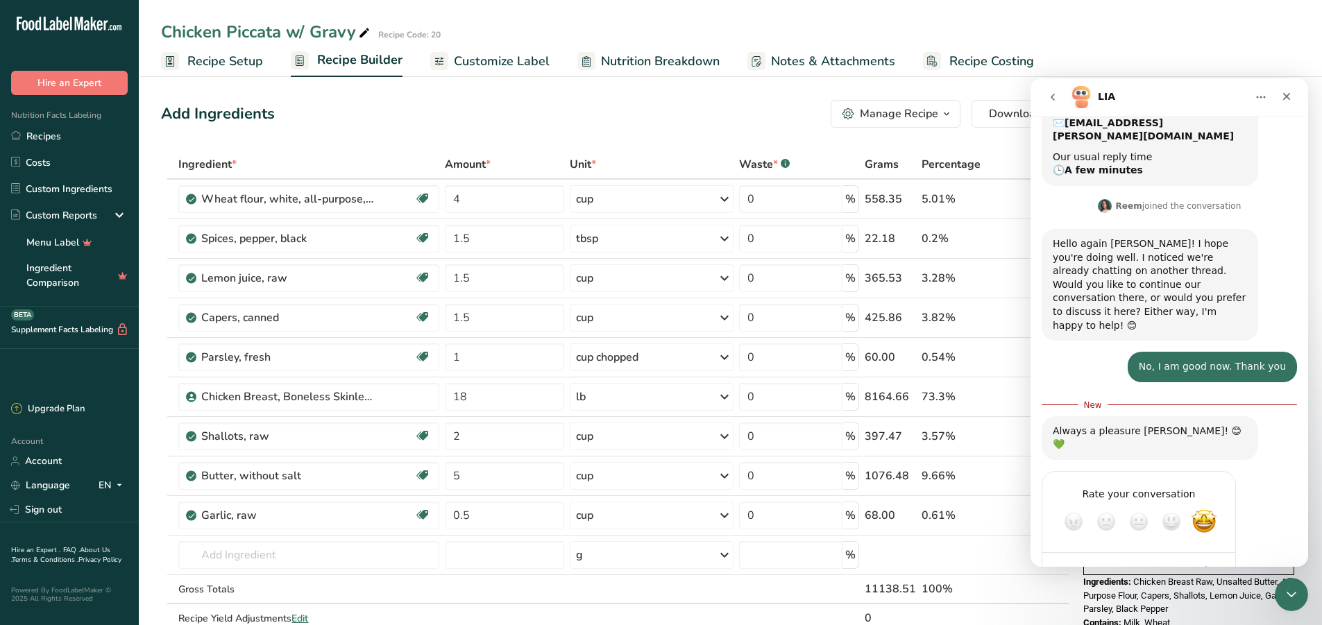
click at [1210, 558] on div "Submit" at bounding box center [1211, 572] width 28 height 28
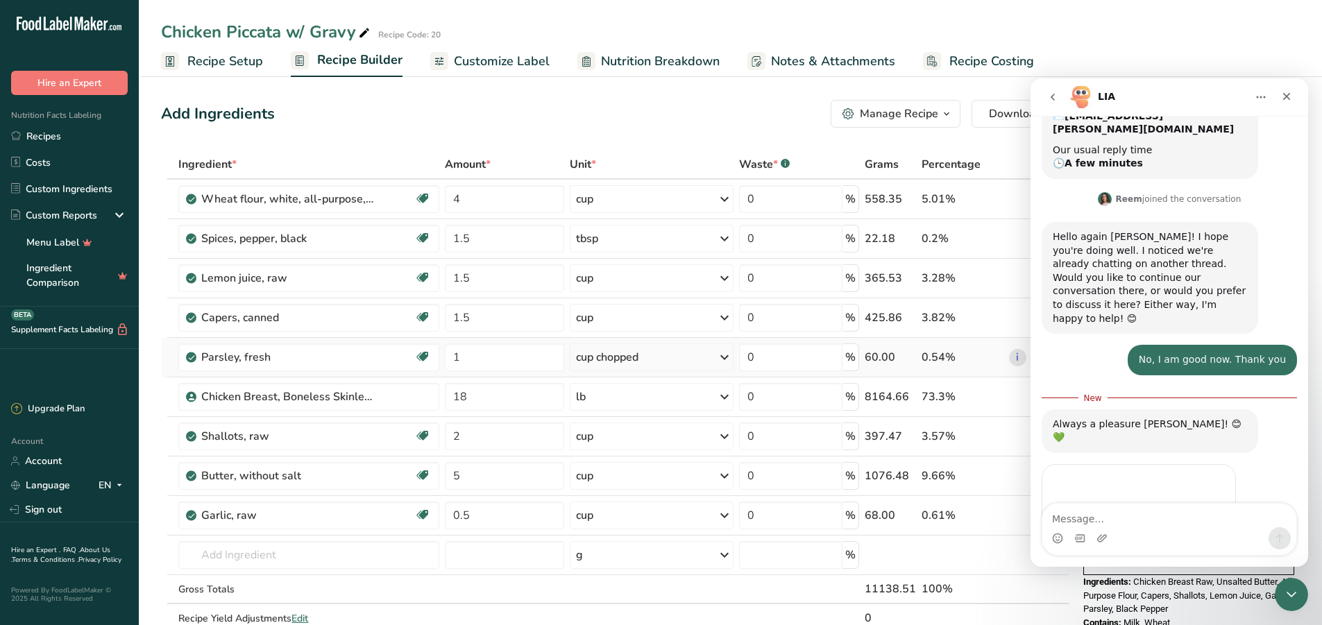
scroll to position [254, 0]
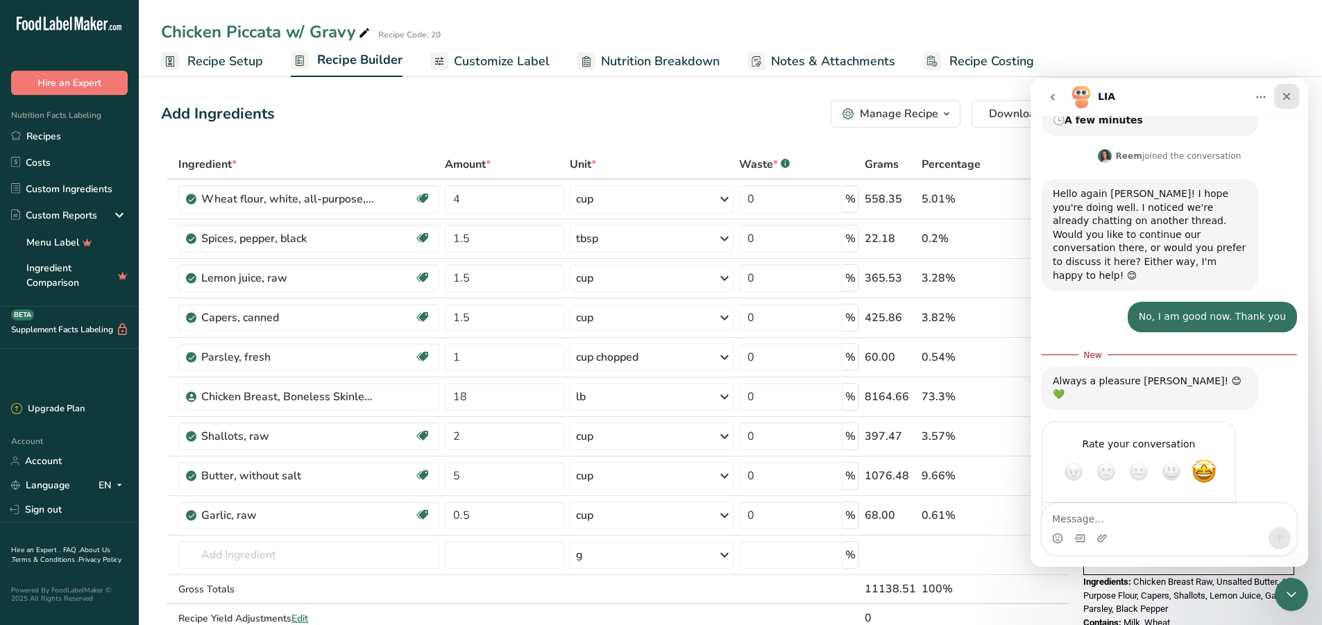
click at [1283, 96] on icon "Close" at bounding box center [1286, 96] width 11 height 11
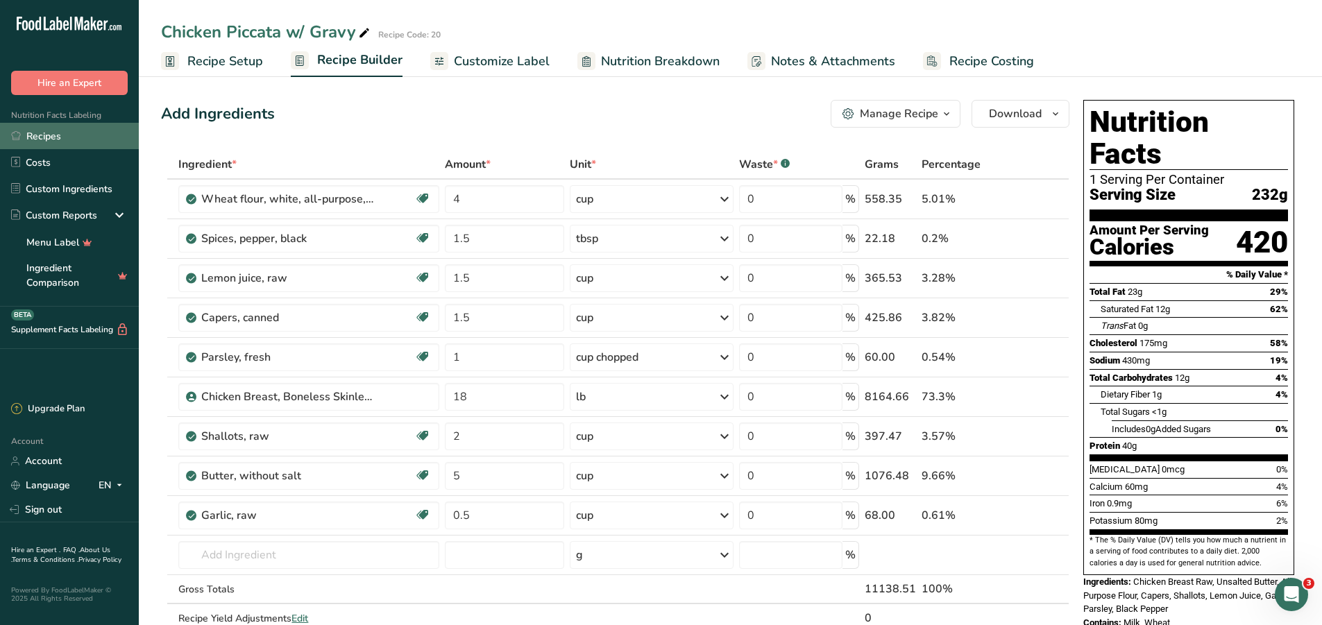
click at [60, 137] on link "Recipes" at bounding box center [69, 136] width 139 height 26
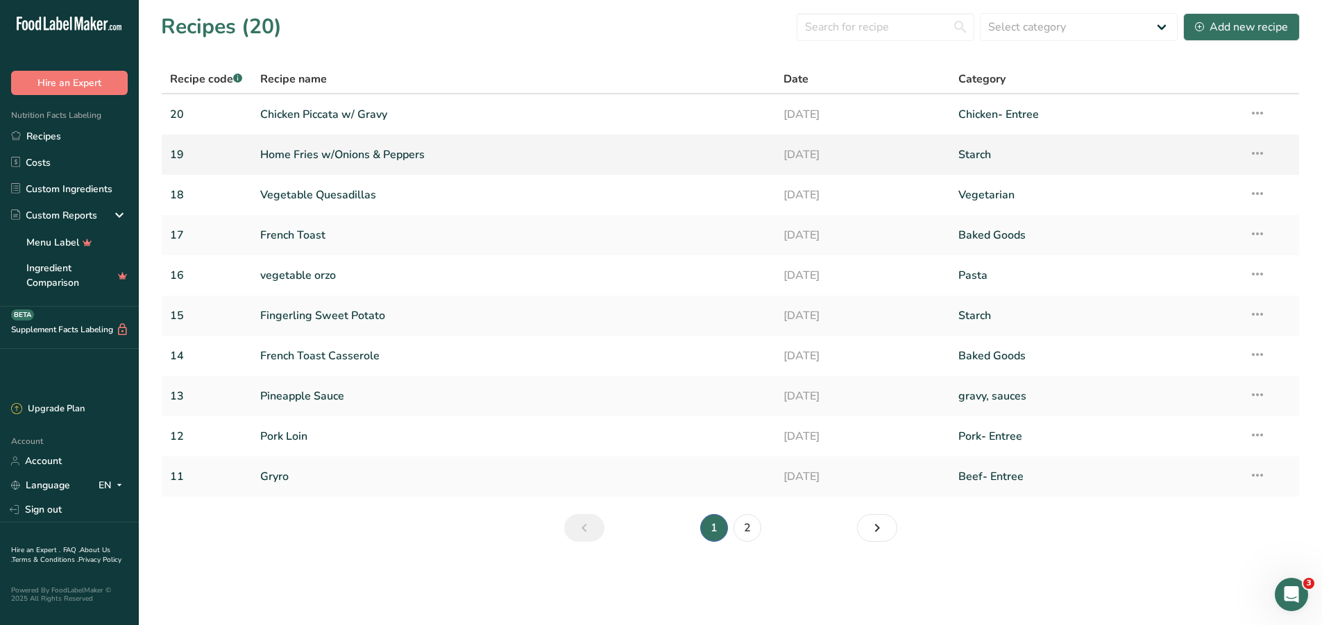
click at [353, 155] on link "Home Fries w/Onions & Peppers" at bounding box center [513, 154] width 507 height 29
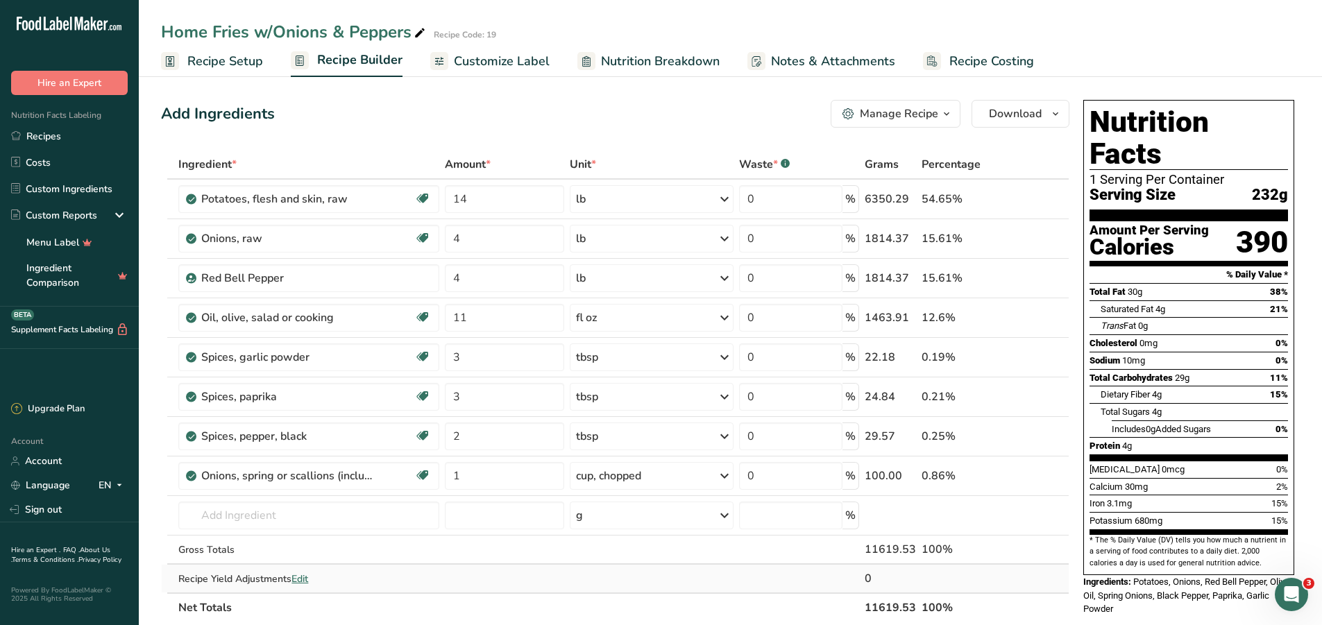
scroll to position [461, 0]
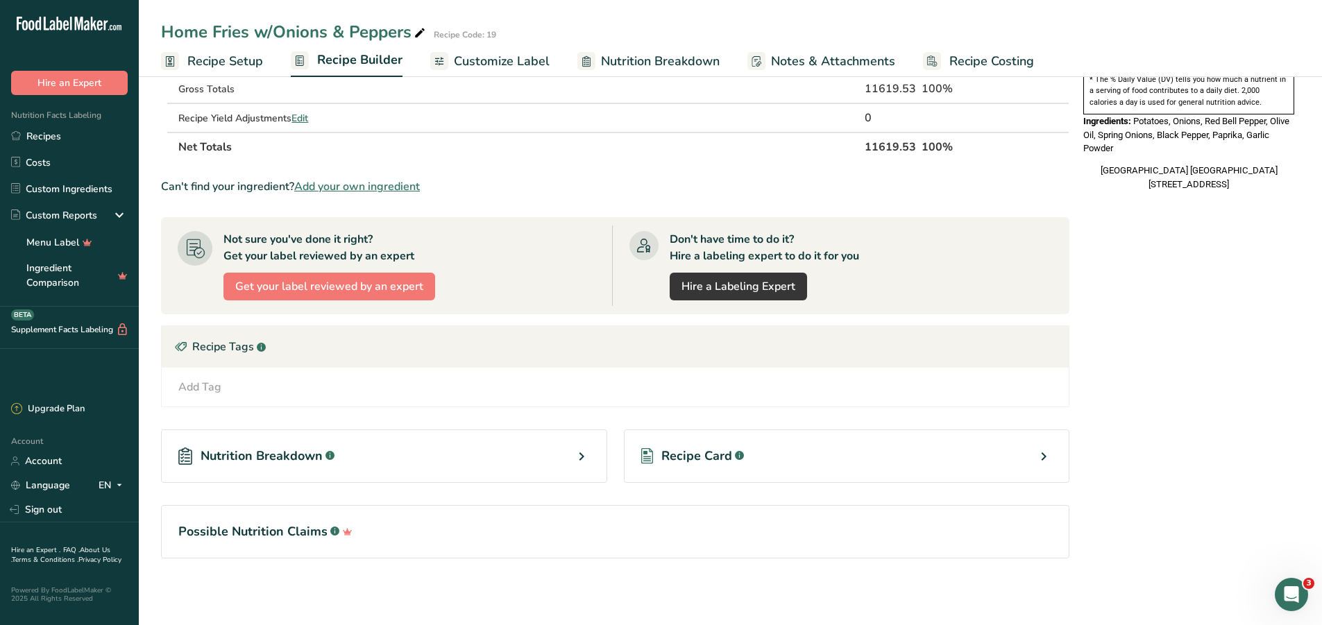
click at [866, 454] on div "Recipe Card .a-a{fill:#347362;}.b-a{fill:#fff;}" at bounding box center [847, 456] width 446 height 53
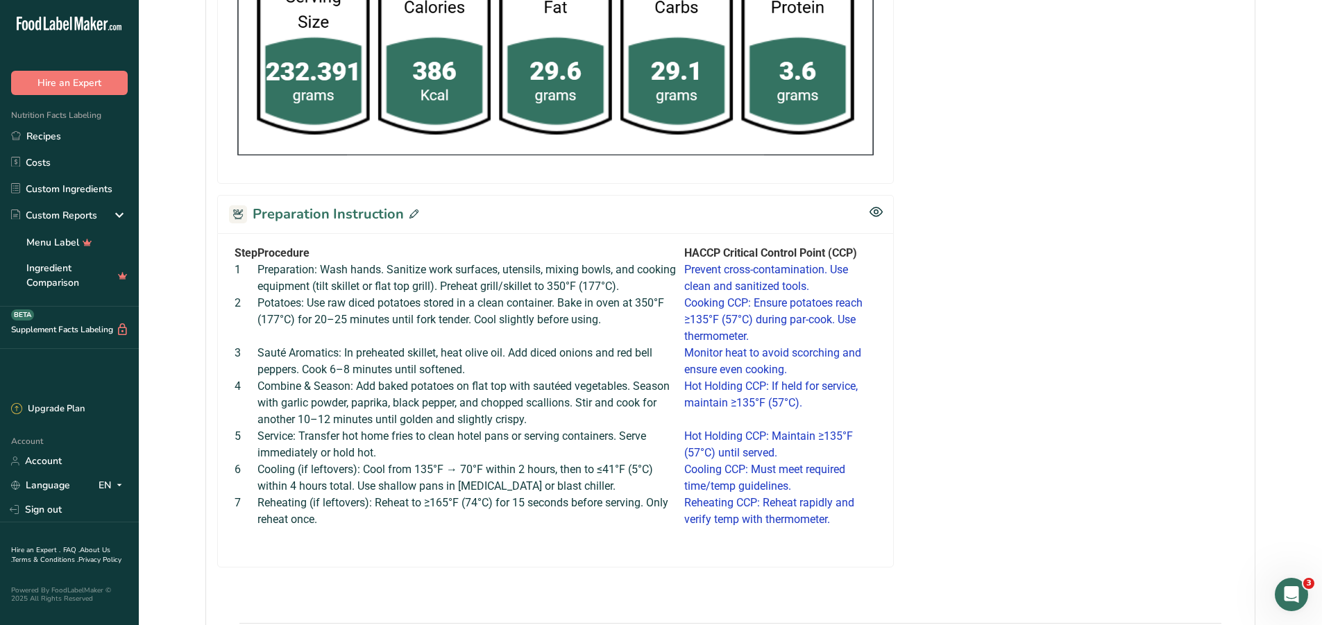
scroll to position [804, 0]
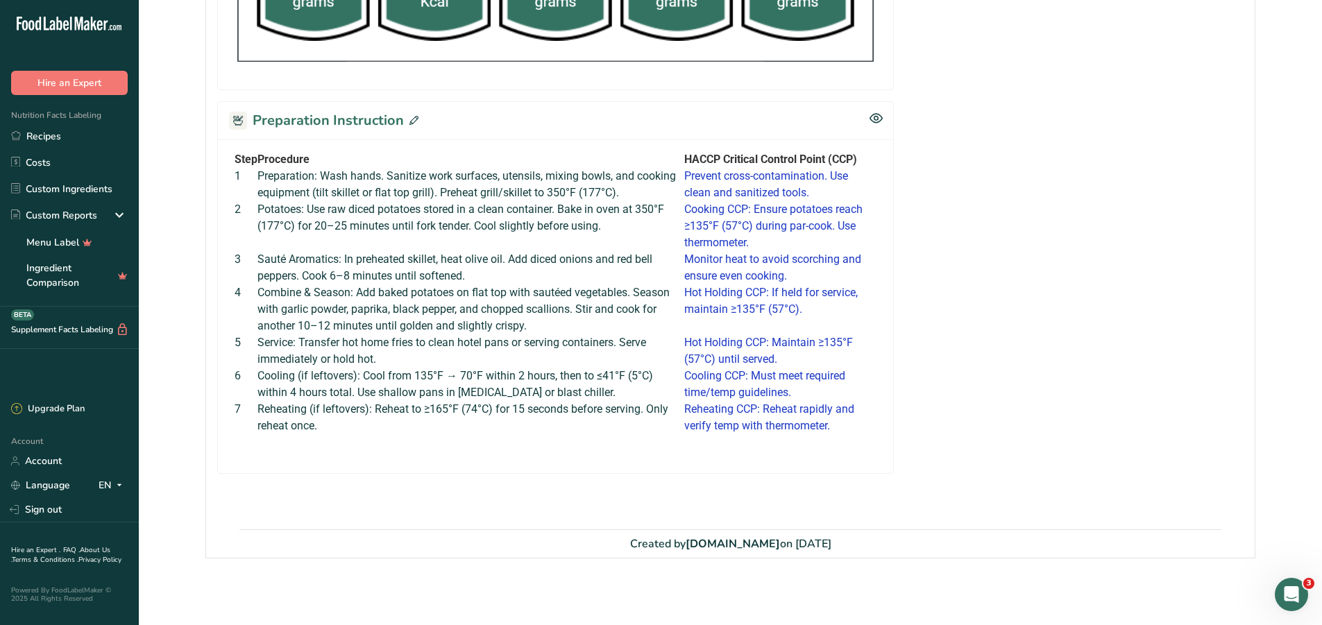
drag, startPoint x: 224, startPoint y: 154, endPoint x: 896, endPoint y: 407, distance: 718.5
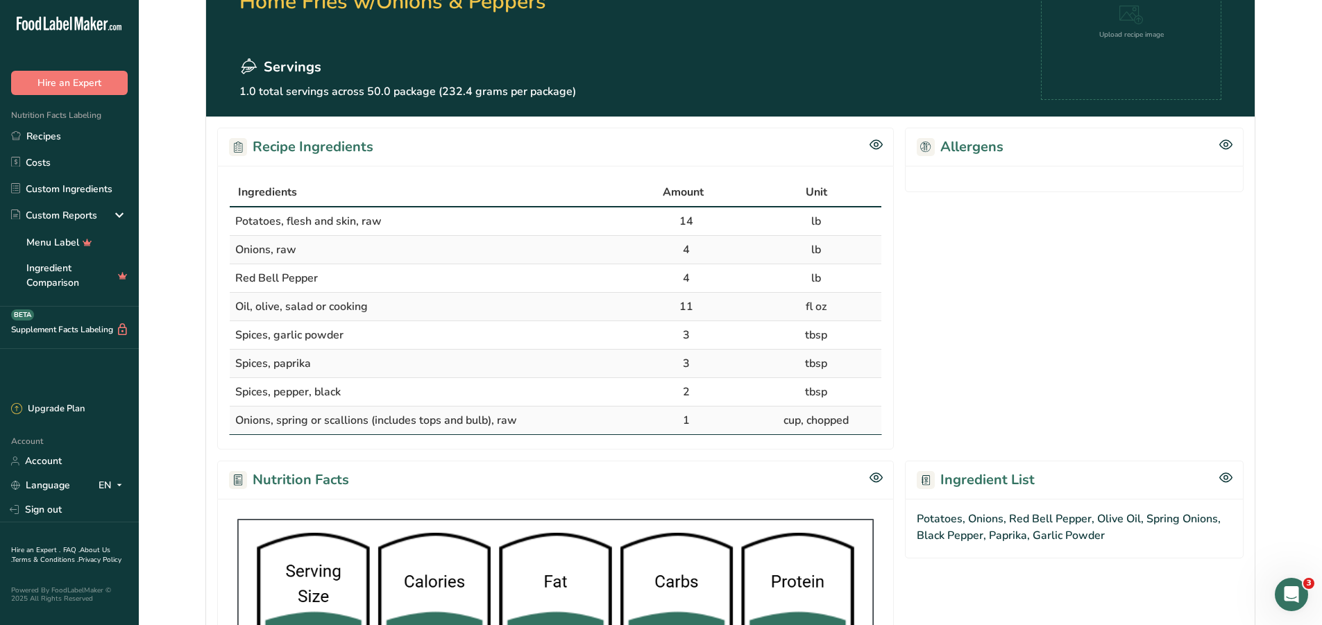
scroll to position [0, 0]
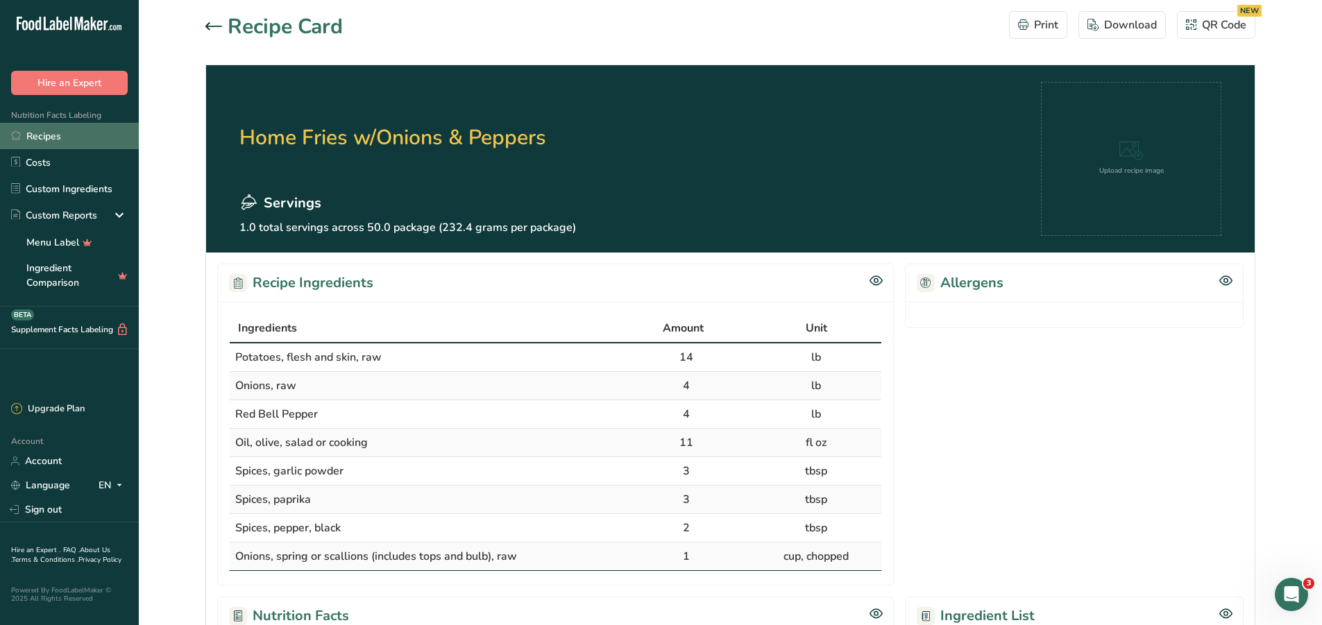
click at [55, 142] on link "Recipes" at bounding box center [69, 136] width 139 height 26
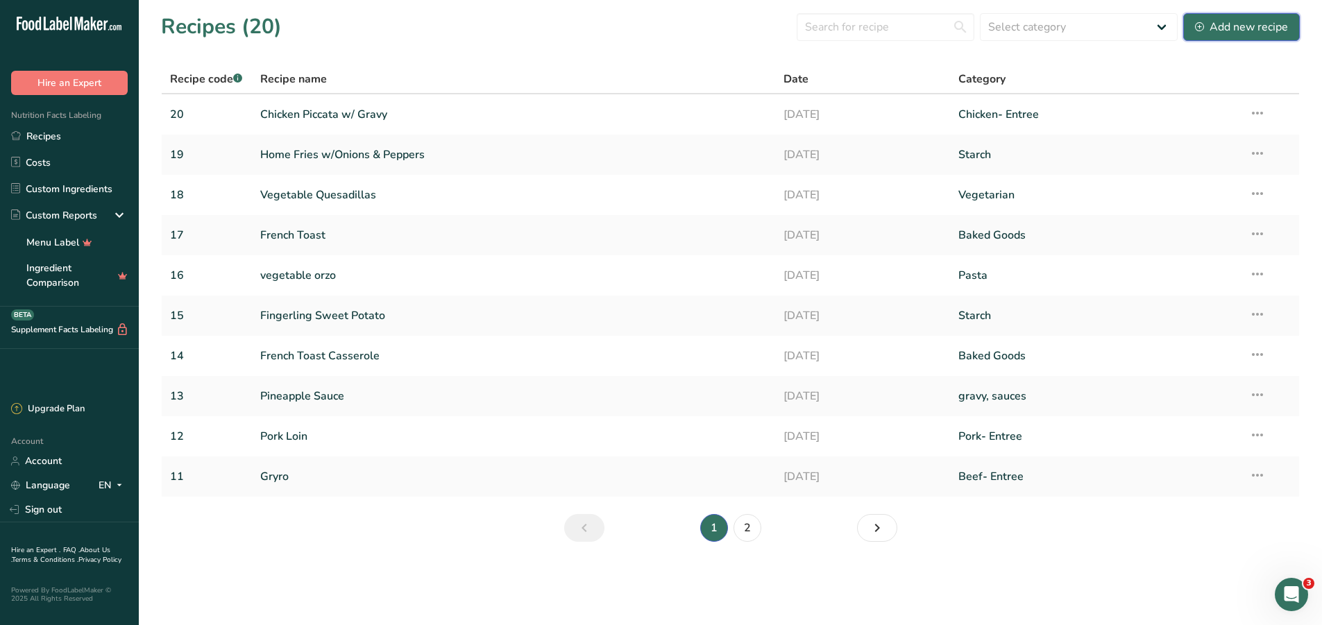
click at [1208, 24] on div "Add new recipe" at bounding box center [1241, 27] width 93 height 17
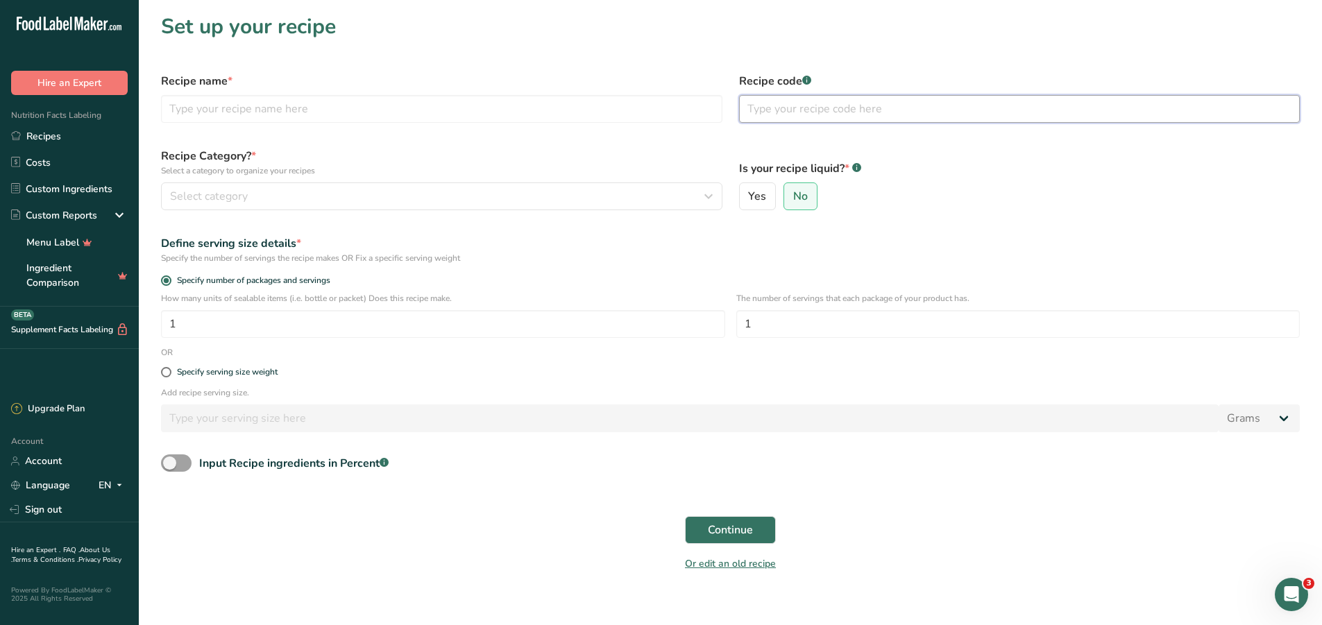
click at [797, 106] on input "text" at bounding box center [1020, 109] width 562 height 28
type input "21"
click at [200, 103] on input "text" at bounding box center [442, 109] width 562 height 28
type input "p"
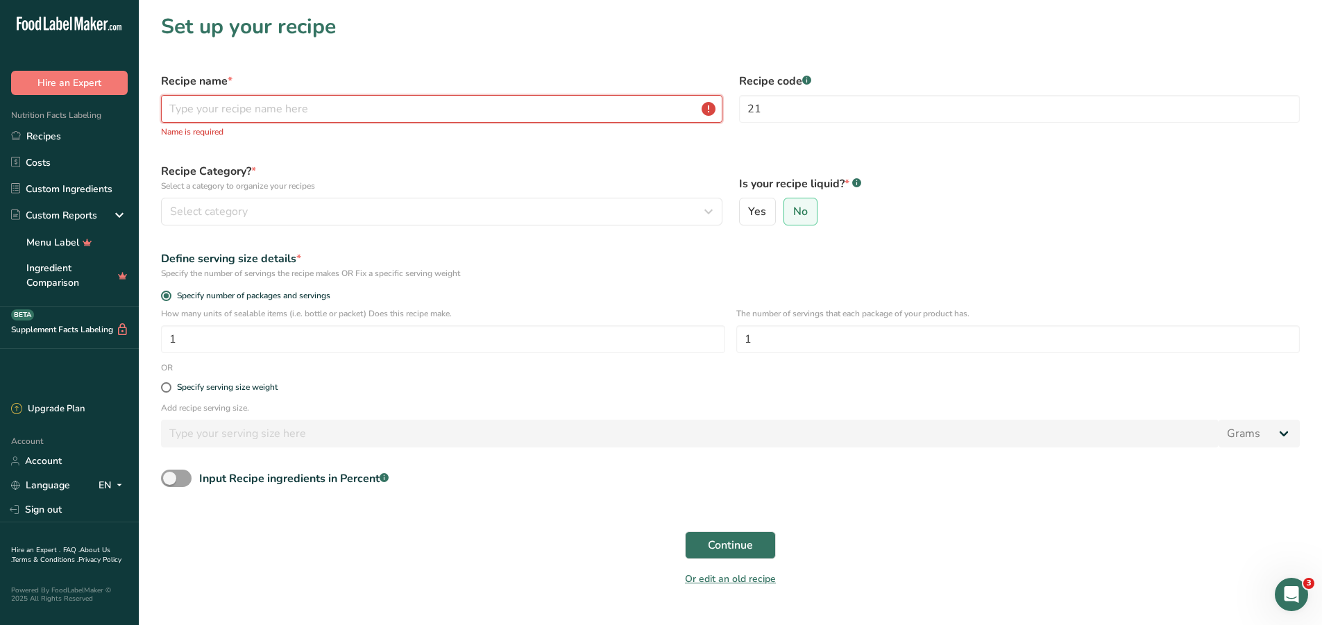
type input "p"
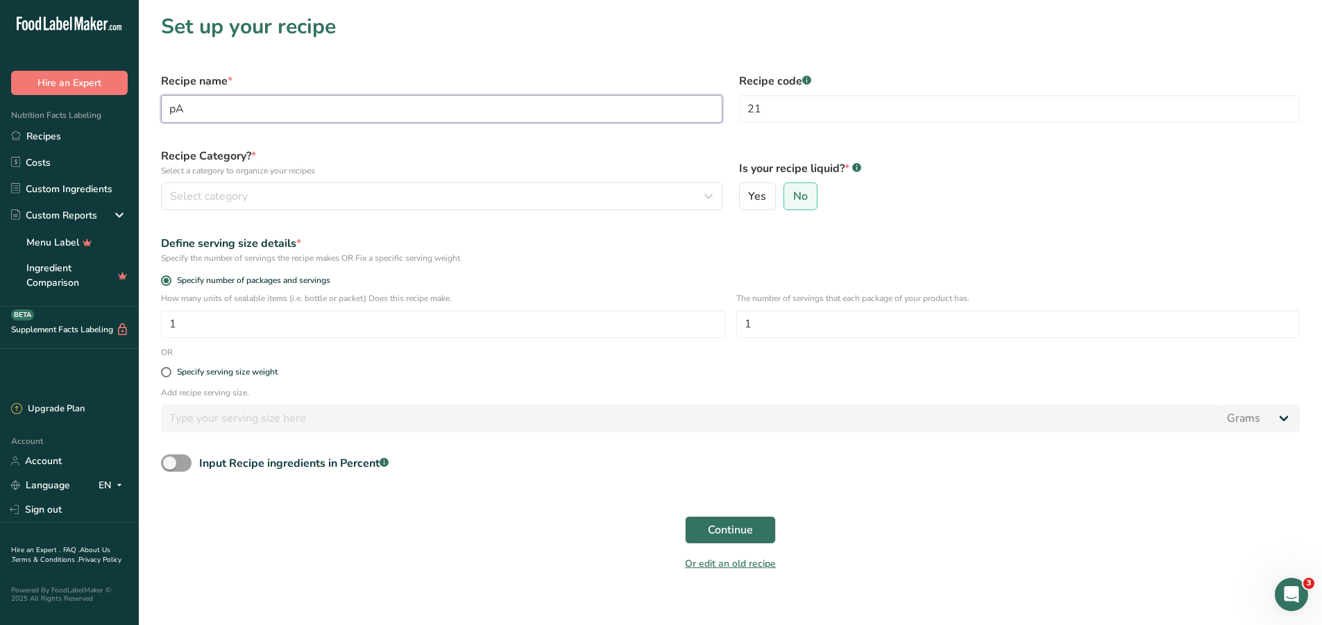
type input "p"
type input "Parmesan Chicken"
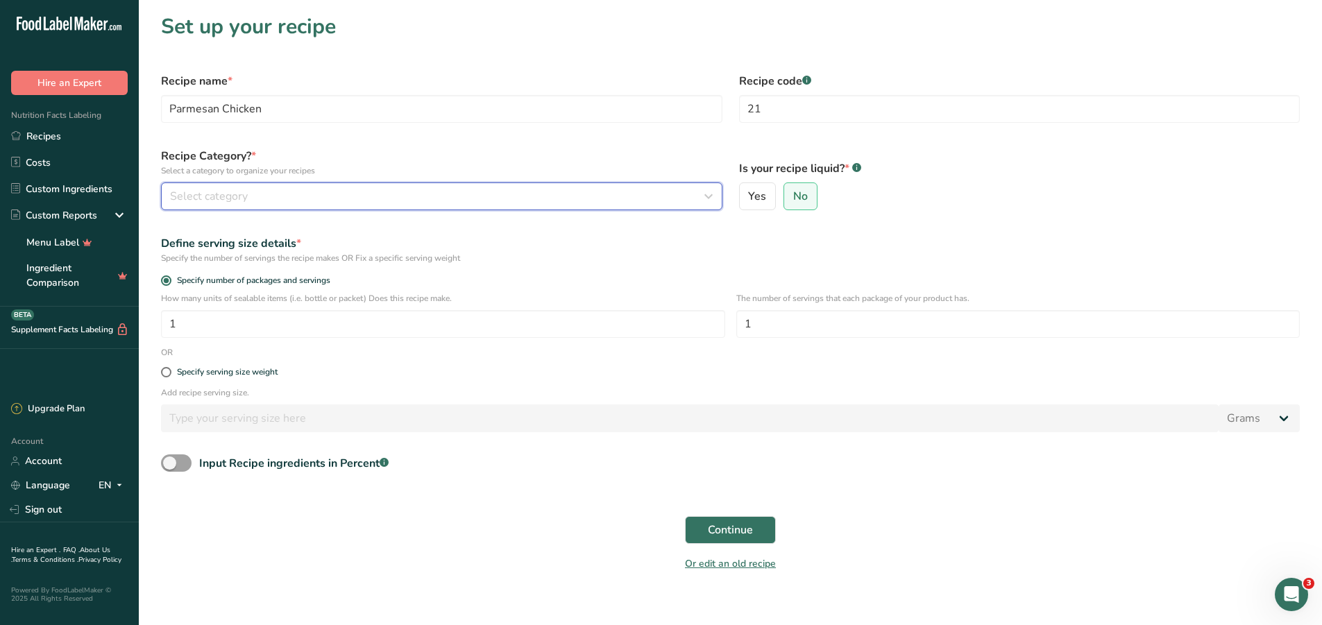
click at [230, 197] on span "Select category" at bounding box center [209, 196] width 78 height 17
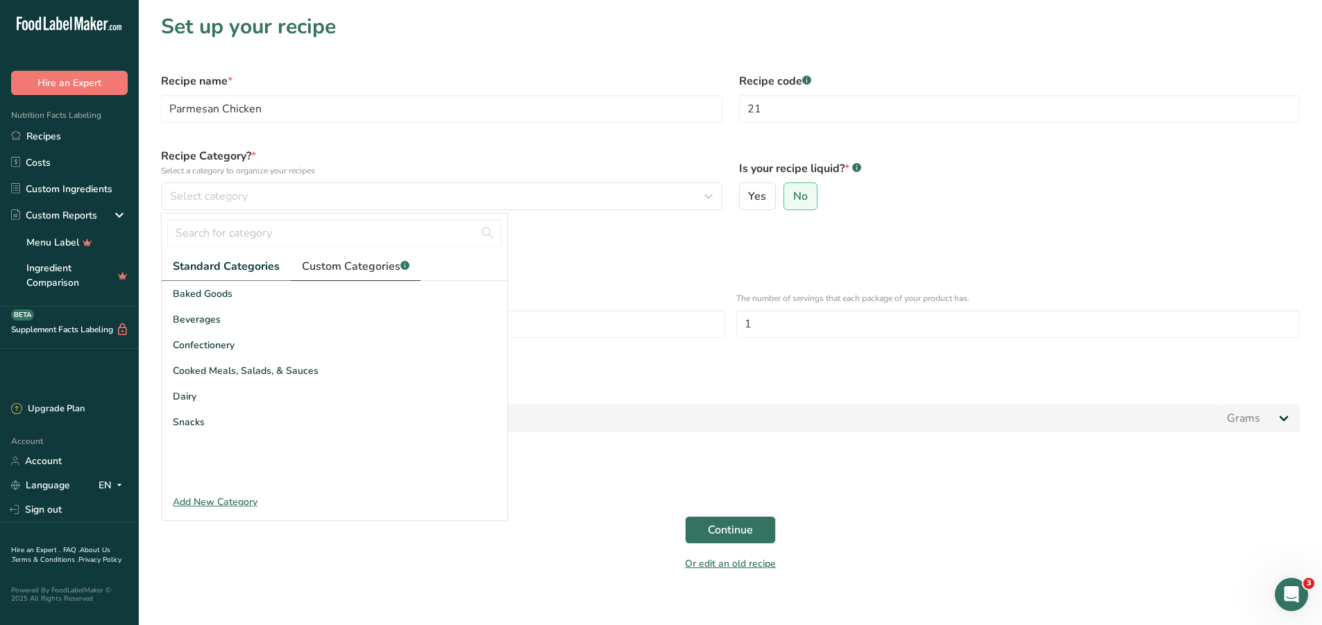
click at [345, 261] on span "Custom Categories .a-a{fill:#347362;}.b-a{fill:#fff;}" at bounding box center [356, 266] width 108 height 17
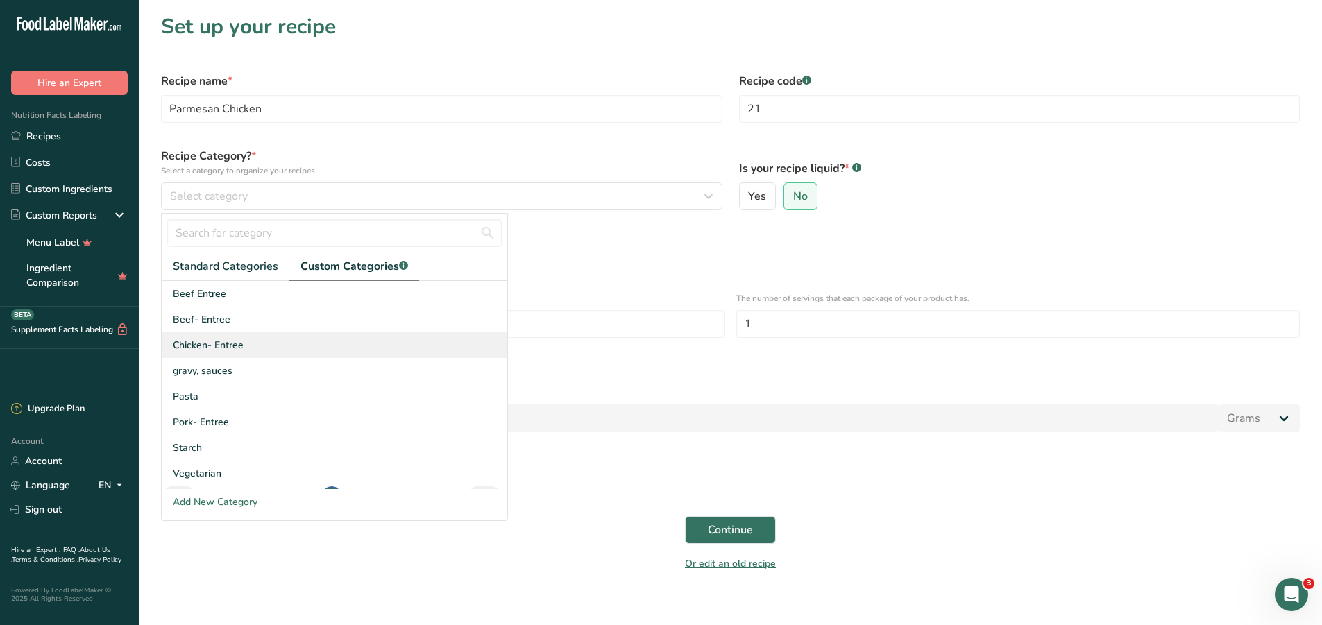
click at [230, 344] on span "Chicken- Entree" at bounding box center [208, 345] width 71 height 15
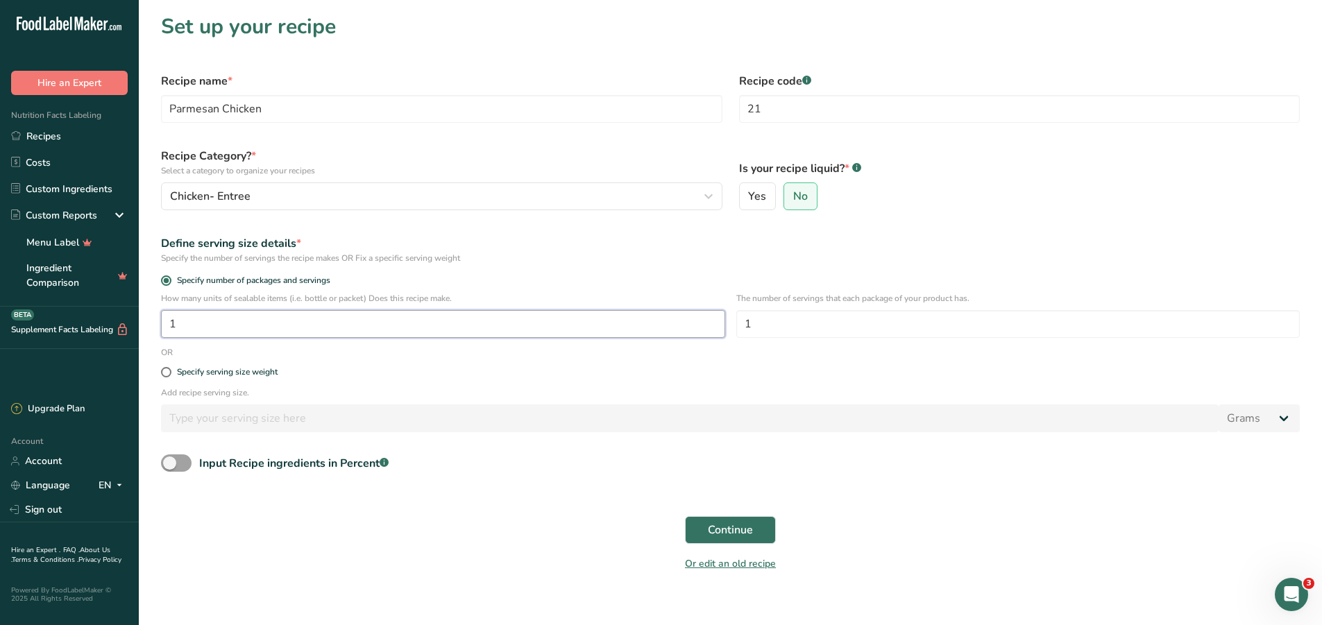
click at [411, 318] on input "1" at bounding box center [443, 324] width 564 height 28
type input "50"
click at [705, 535] on button "Continue" at bounding box center [730, 530] width 91 height 28
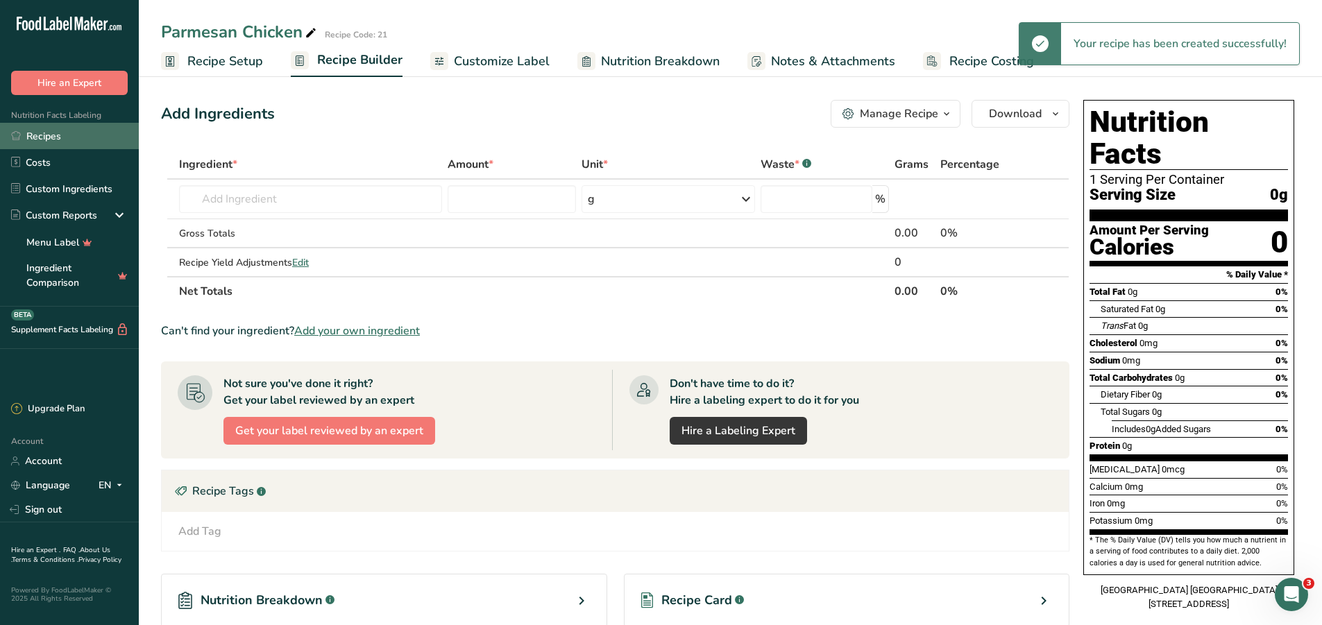
click at [60, 135] on link "Recipes" at bounding box center [69, 136] width 139 height 26
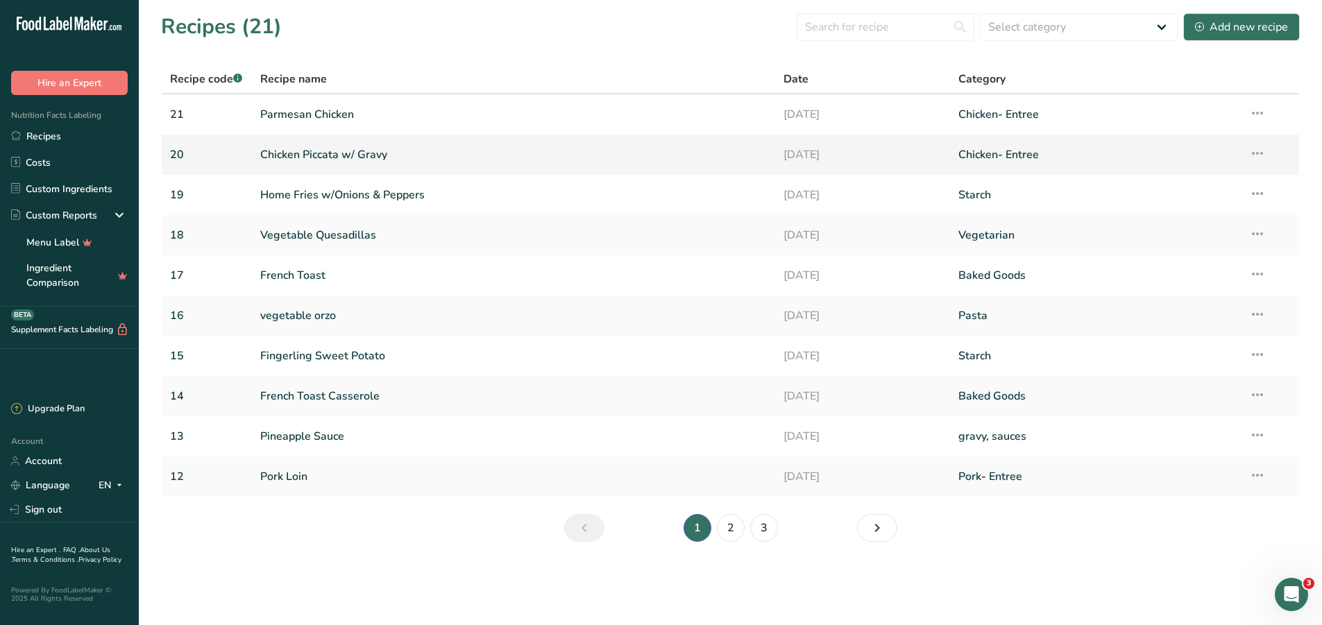
click at [327, 152] on link "Chicken Piccata w/ Gravy" at bounding box center [513, 154] width 507 height 29
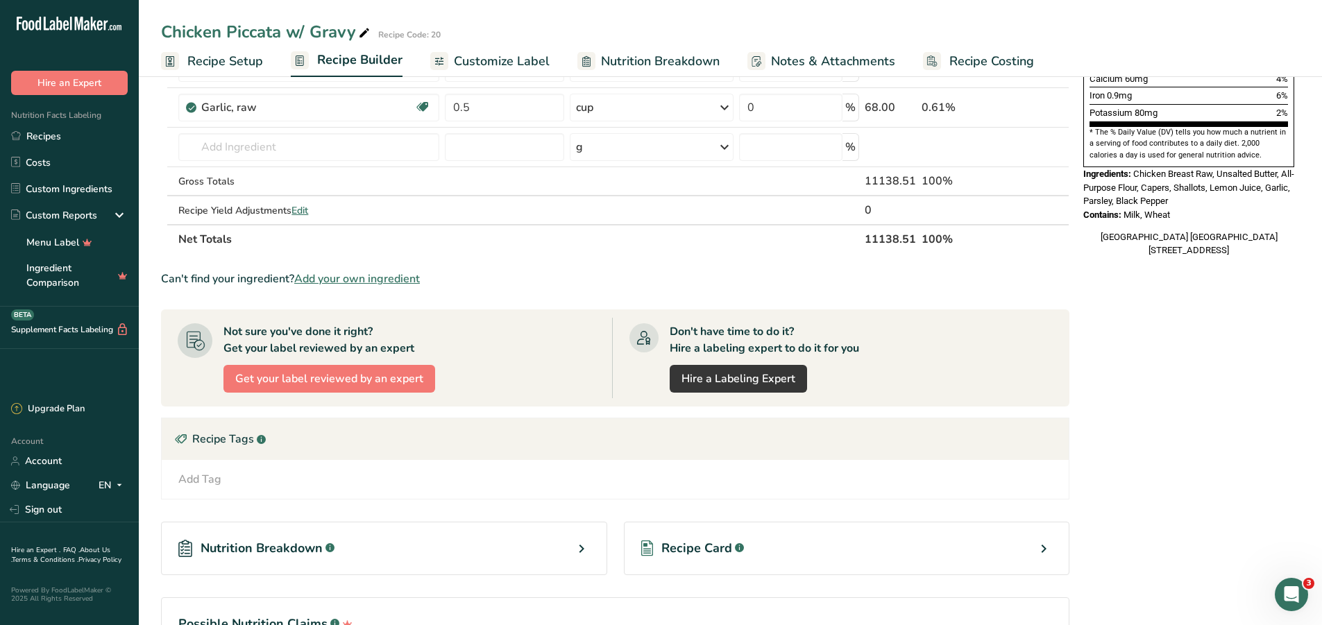
scroll to position [486, 0]
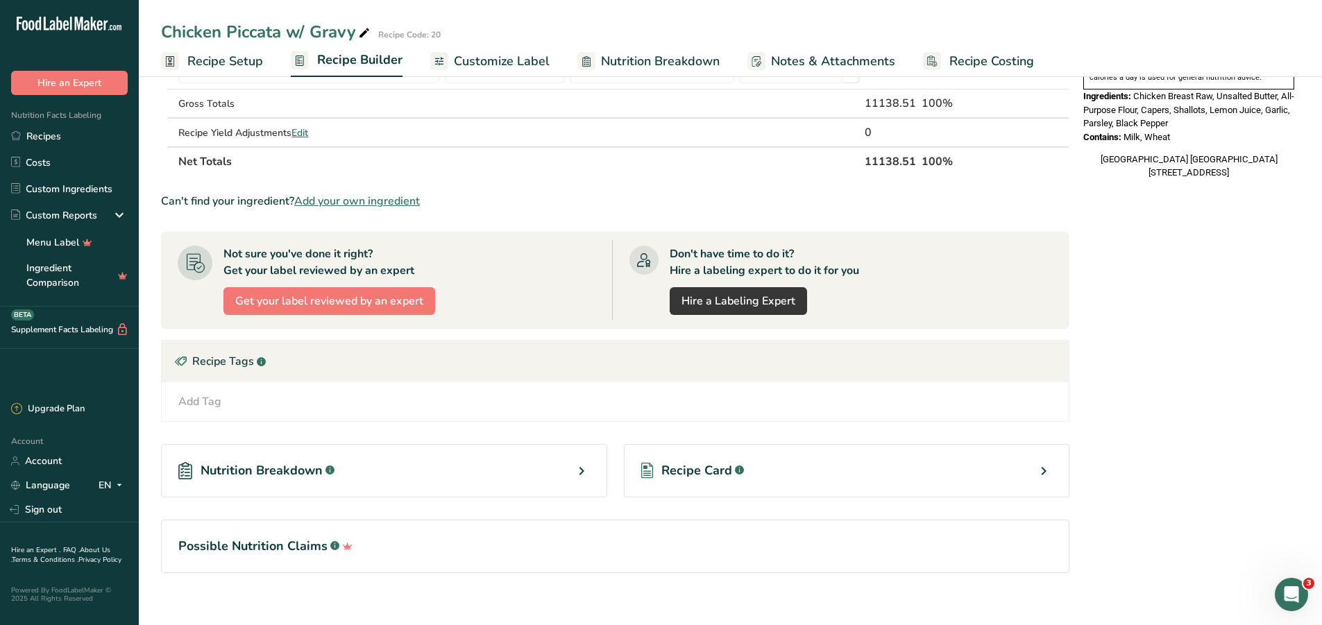
click at [748, 462] on div "Recipe Card .a-a{fill:#347362;}.b-a{fill:#fff;}" at bounding box center [847, 470] width 446 height 53
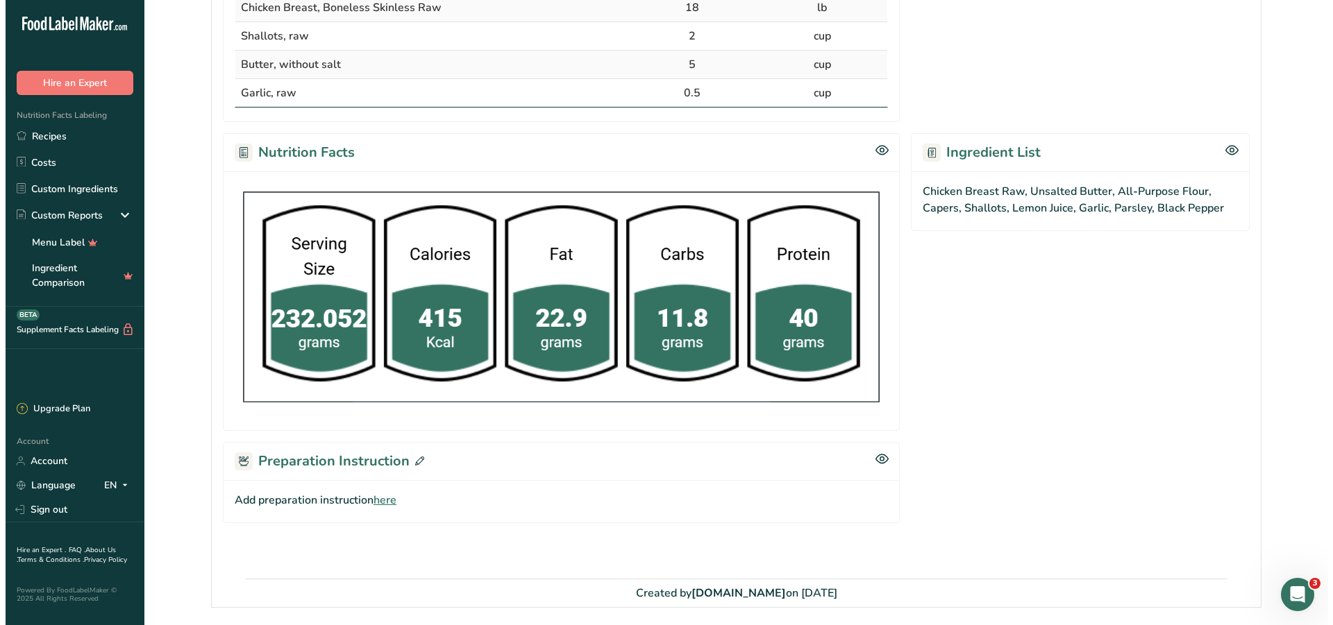
scroll to position [541, 0]
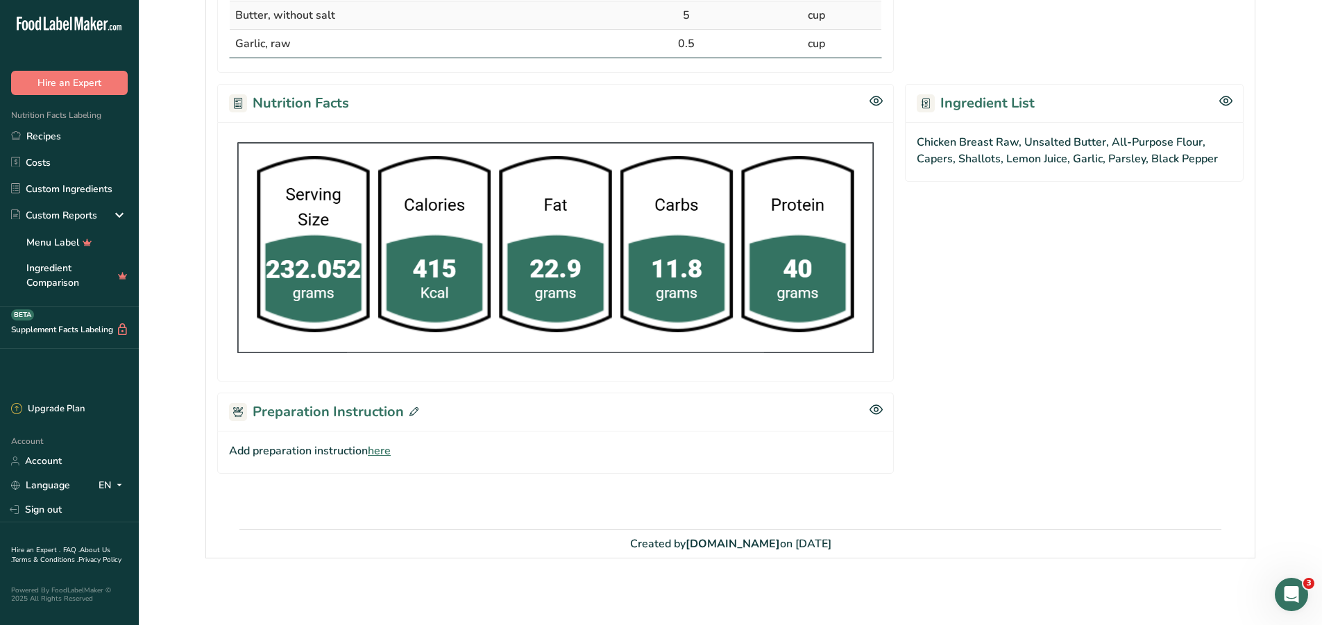
click at [378, 448] on span "here" at bounding box center [379, 451] width 23 height 17
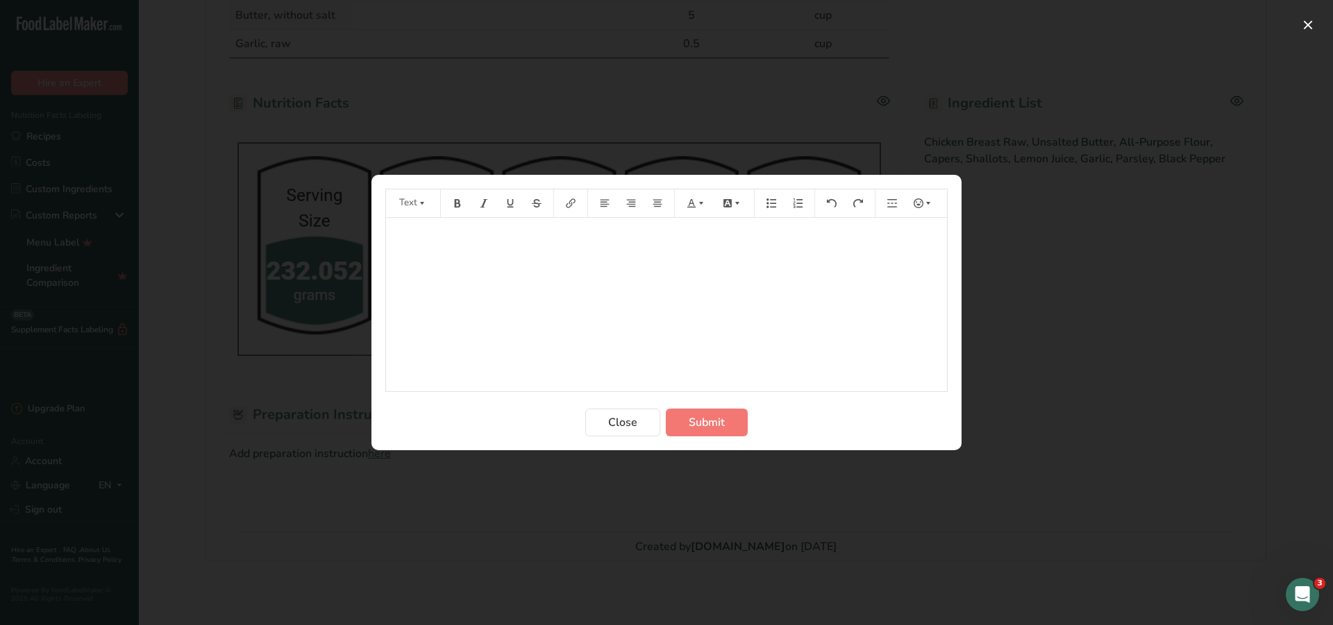
click at [538, 253] on div "﻿" at bounding box center [666, 305] width 561 height 174
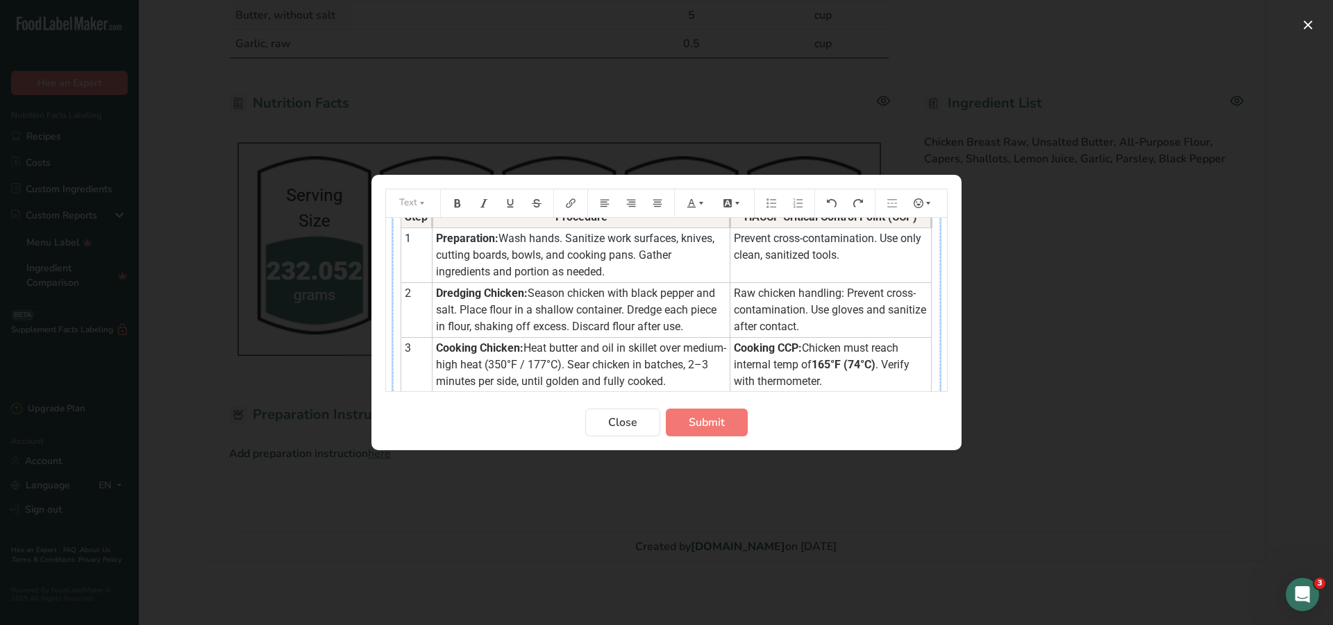
scroll to position [0, 0]
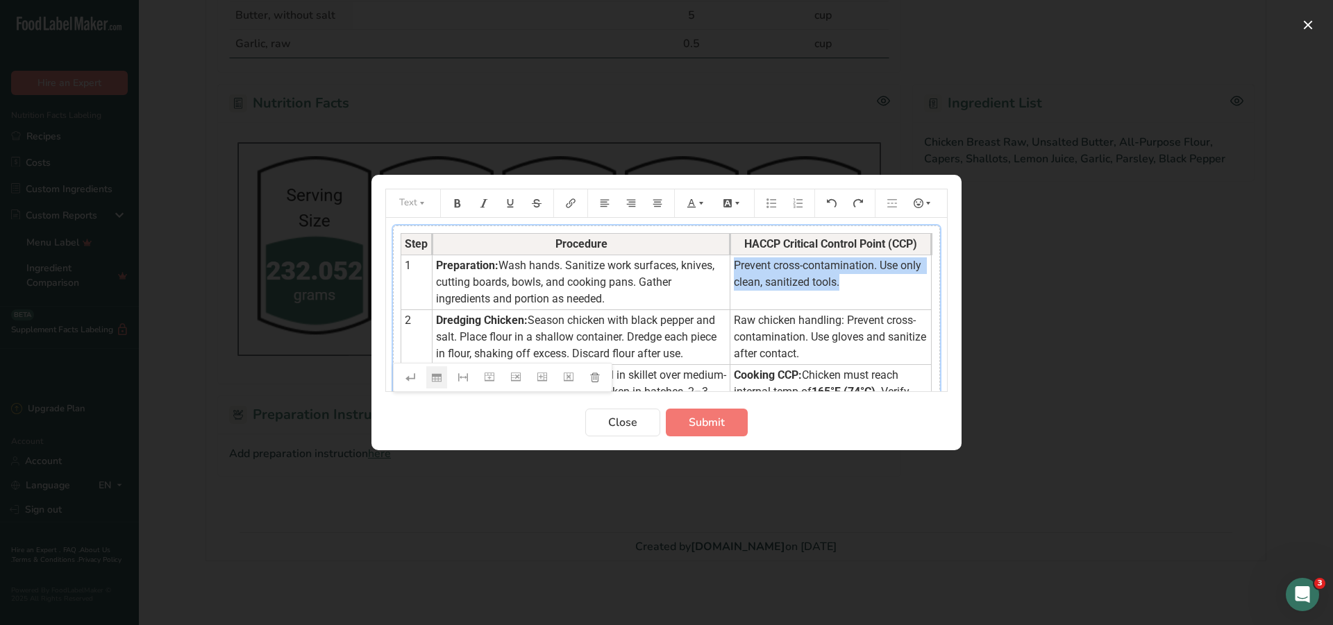
drag, startPoint x: 873, startPoint y: 284, endPoint x: 731, endPoint y: 267, distance: 142.7
click at [731, 267] on td "Prevent cross-contamination. Use only clean, sanitized tools." at bounding box center [830, 282] width 201 height 55
click at [700, 208] on icon "Preparation instructions modal" at bounding box center [701, 204] width 10 height 10
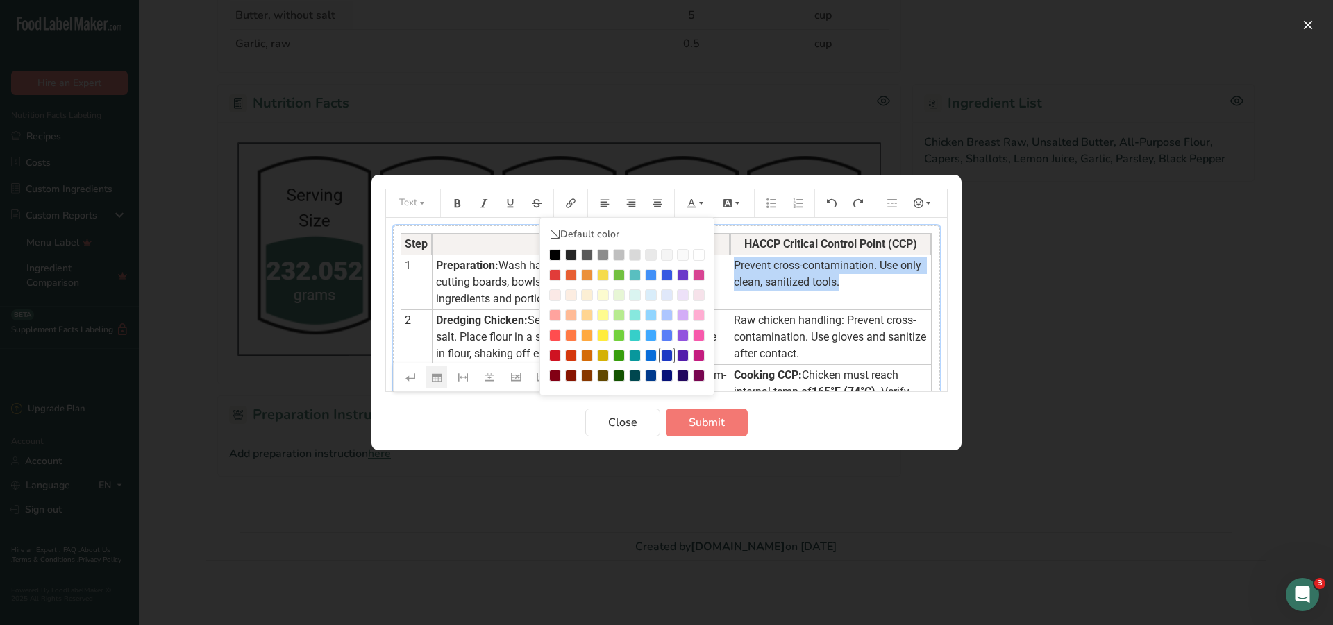
click at [665, 353] on div "Preparation instructions modal" at bounding box center [667, 356] width 12 height 12
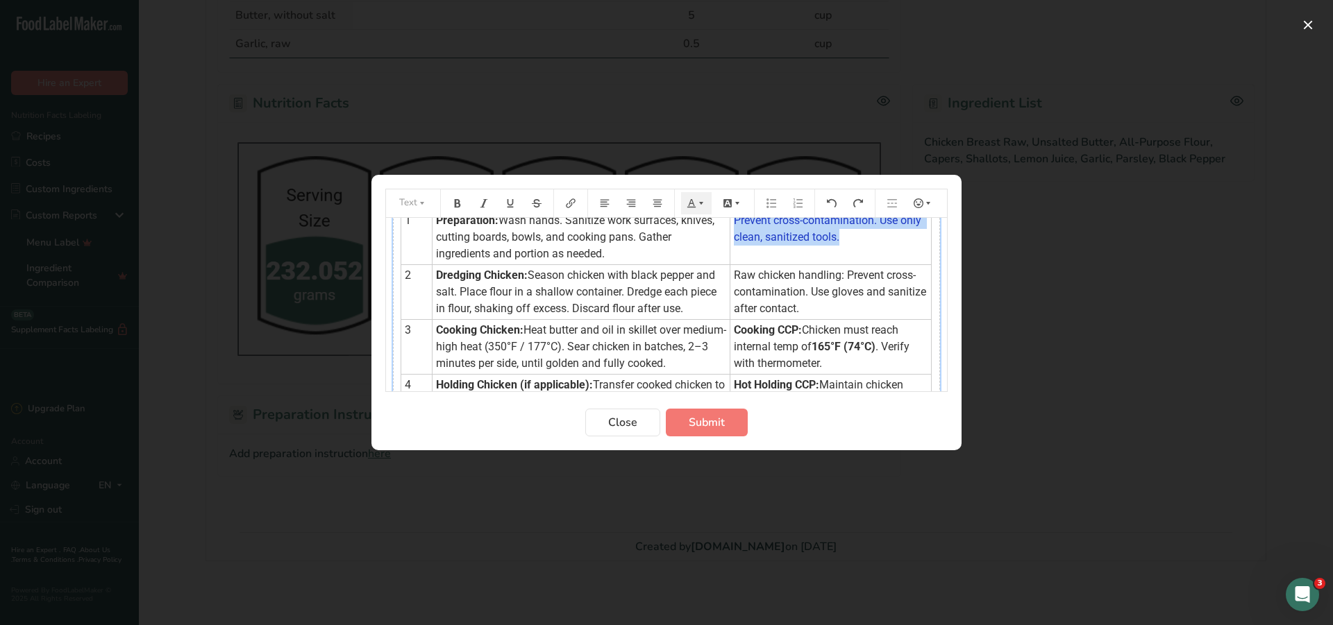
scroll to position [69, 0]
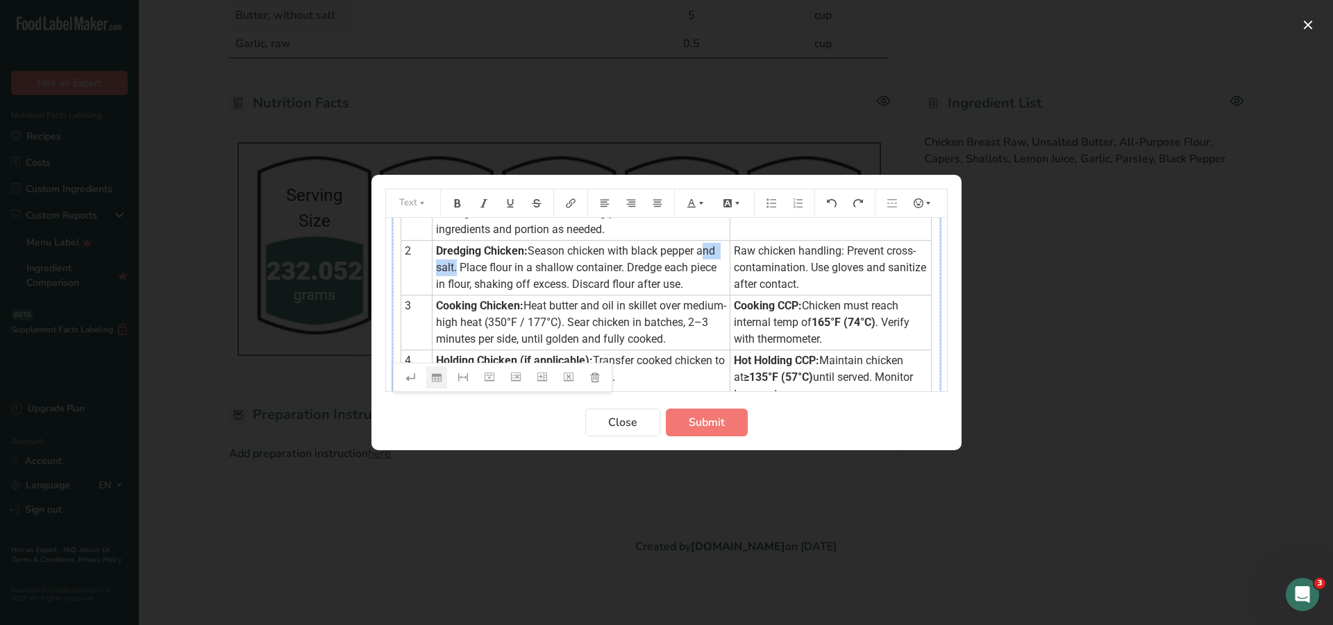
drag, startPoint x: 700, startPoint y: 249, endPoint x: 455, endPoint y: 269, distance: 245.8
click at [455, 269] on span "Season chicken with black pepper and salt. Place flour in a shallow container. …" at bounding box center [577, 267] width 283 height 47
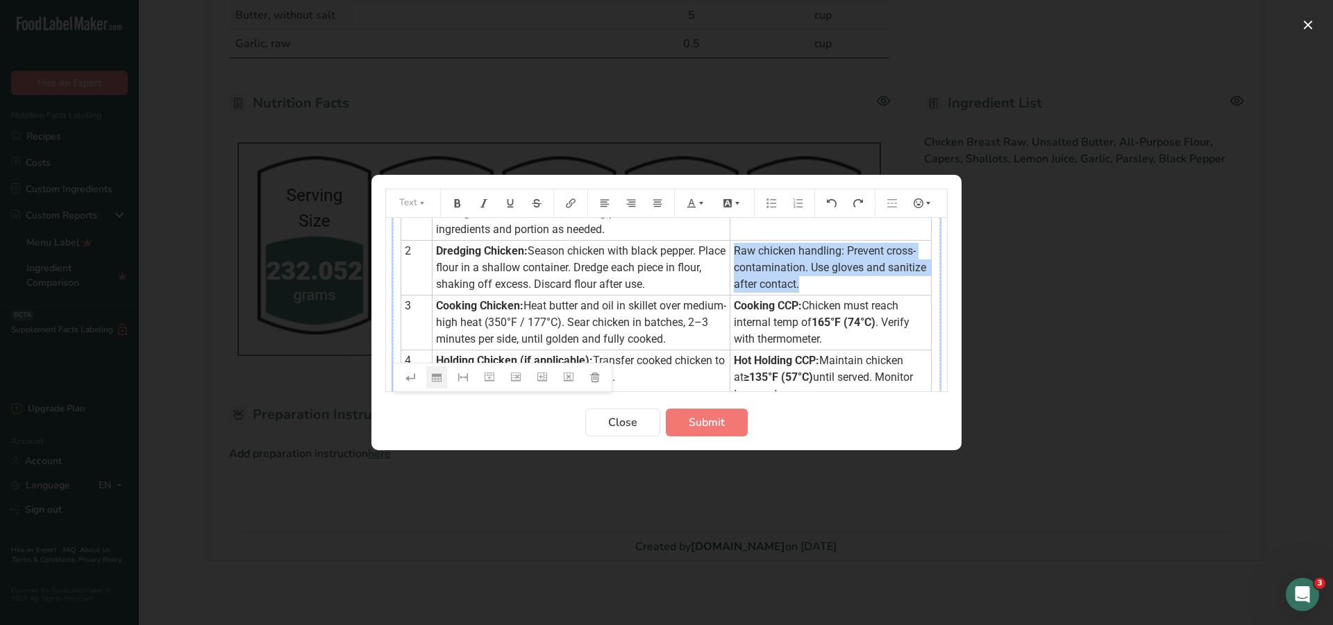
drag, startPoint x: 847, startPoint y: 277, endPoint x: 731, endPoint y: 255, distance: 117.9
click at [731, 255] on td "Raw chicken handling: Prevent cross-contamination. Use gloves and sanitize afte…" at bounding box center [830, 268] width 201 height 55
click at [700, 204] on icon "Preparation instructions modal" at bounding box center [701, 204] width 10 height 10
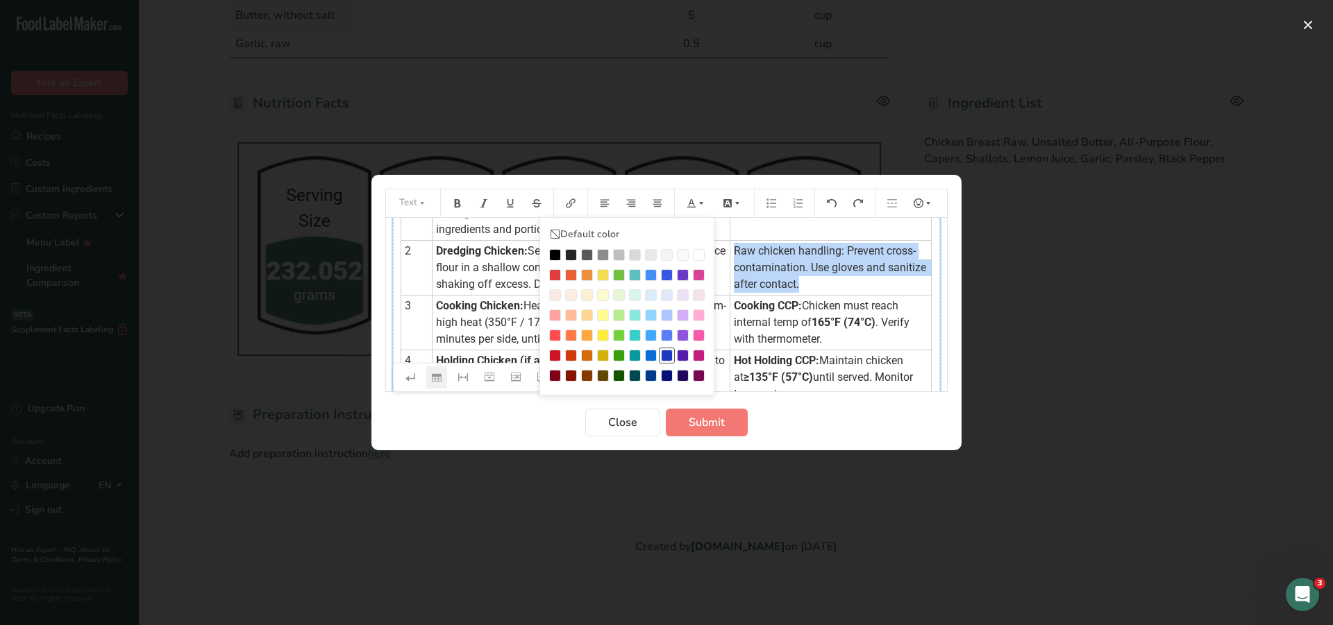
click at [664, 355] on div "Preparation instructions modal" at bounding box center [667, 356] width 12 height 12
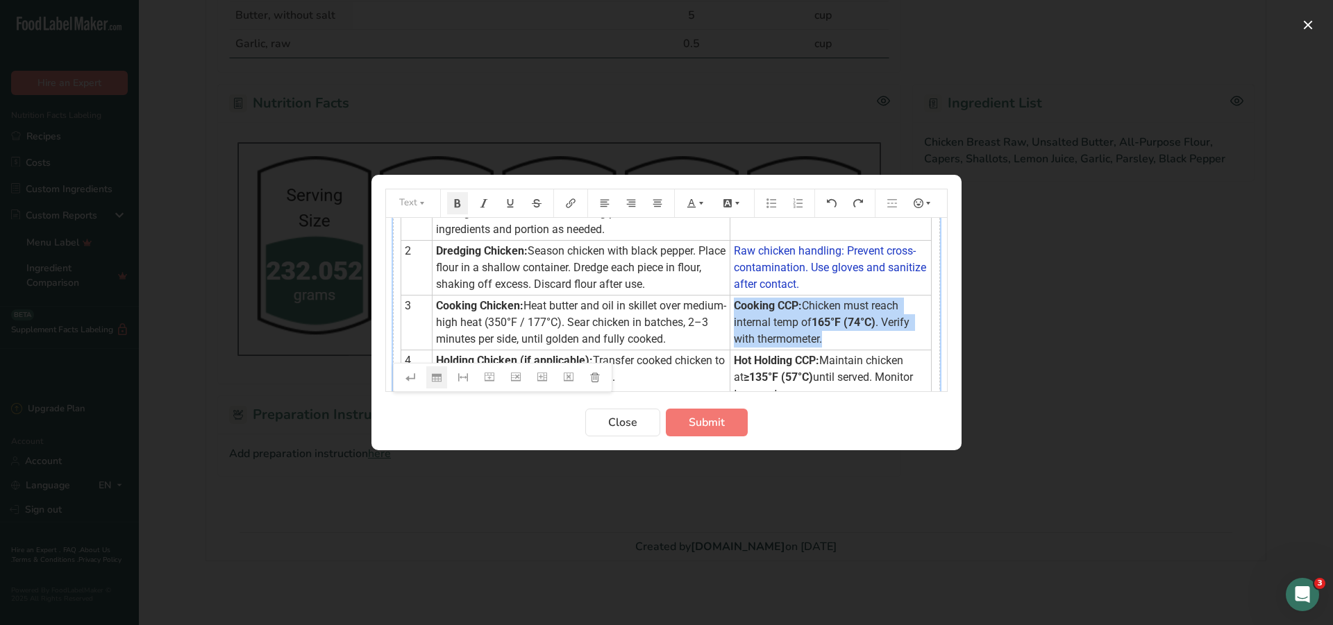
drag, startPoint x: 823, startPoint y: 347, endPoint x: 728, endPoint y: 309, distance: 102.5
click at [730, 309] on td "Cooking CCP: Chicken must reach internal temp of 165°F (74°C) . Verify with the…" at bounding box center [830, 323] width 201 height 55
click at [701, 196] on button "Preparation instructions modal" at bounding box center [696, 203] width 31 height 22
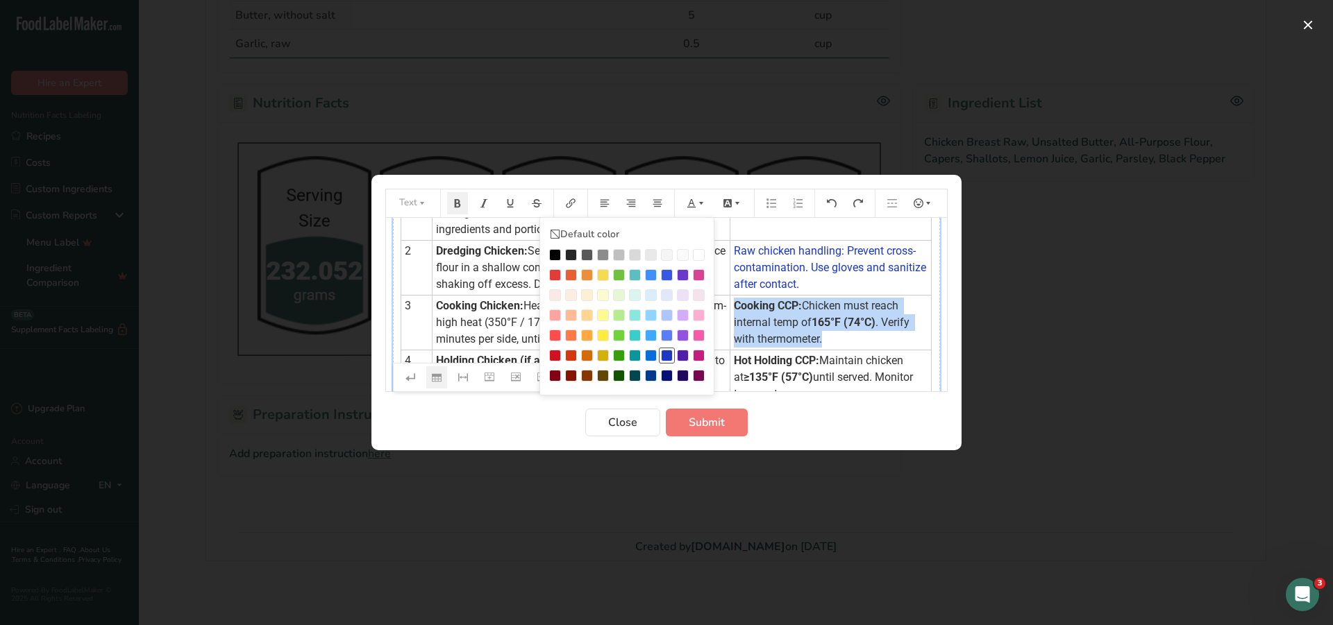
click at [663, 351] on div "Preparation instructions modal" at bounding box center [667, 356] width 12 height 12
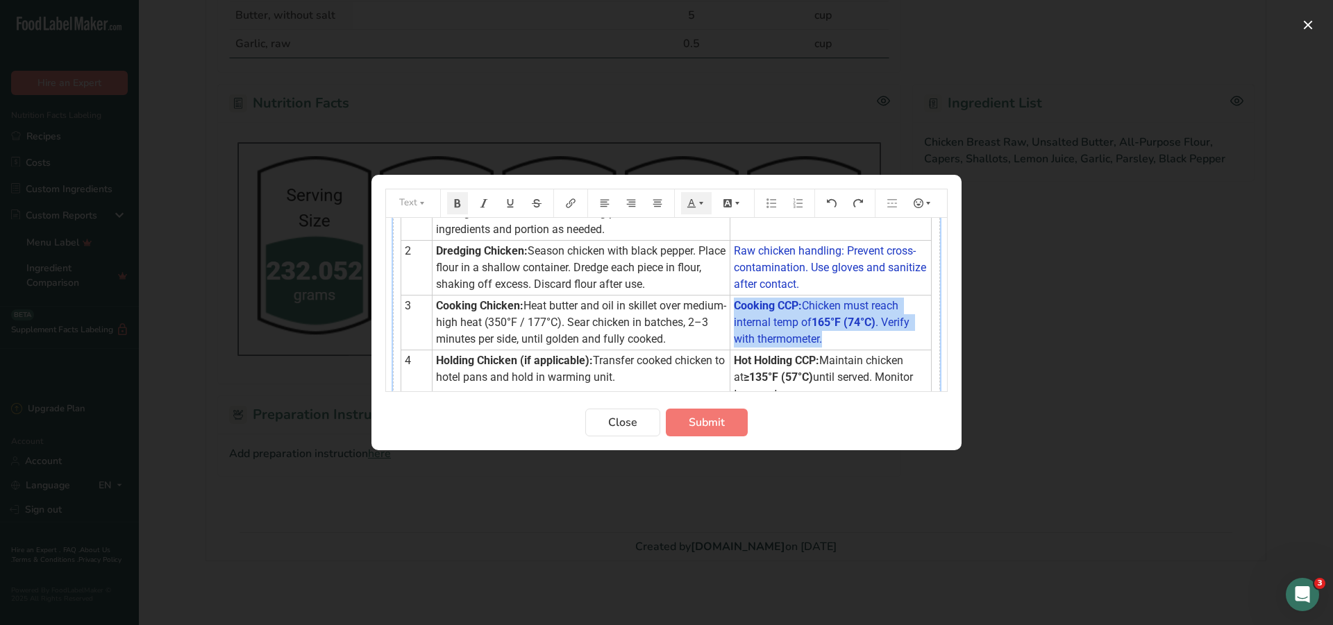
scroll to position [139, 0]
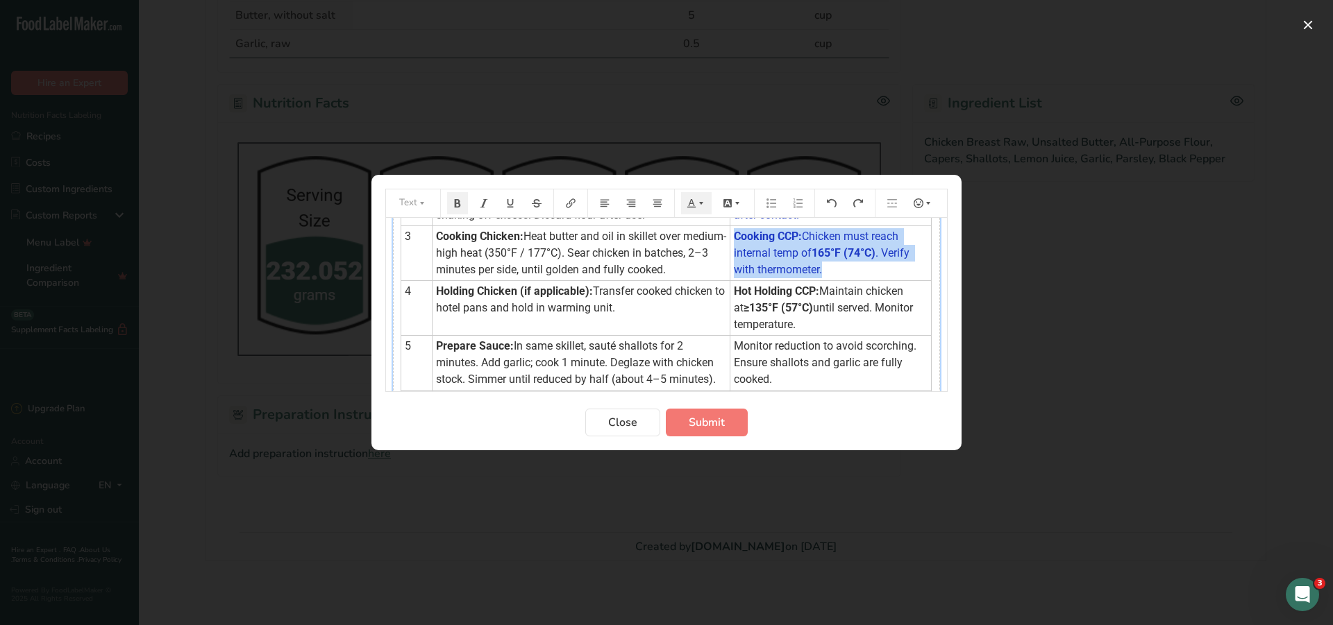
drag, startPoint x: 845, startPoint y: 347, endPoint x: 730, endPoint y: 314, distance: 119.9
click at [730, 314] on td "Hot Holding CCP: Maintain chicken at ≥135°F (57°C) until served. Monitor temper…" at bounding box center [830, 308] width 201 height 55
click at [699, 205] on icon "Preparation instructions modal" at bounding box center [701, 204] width 10 height 10
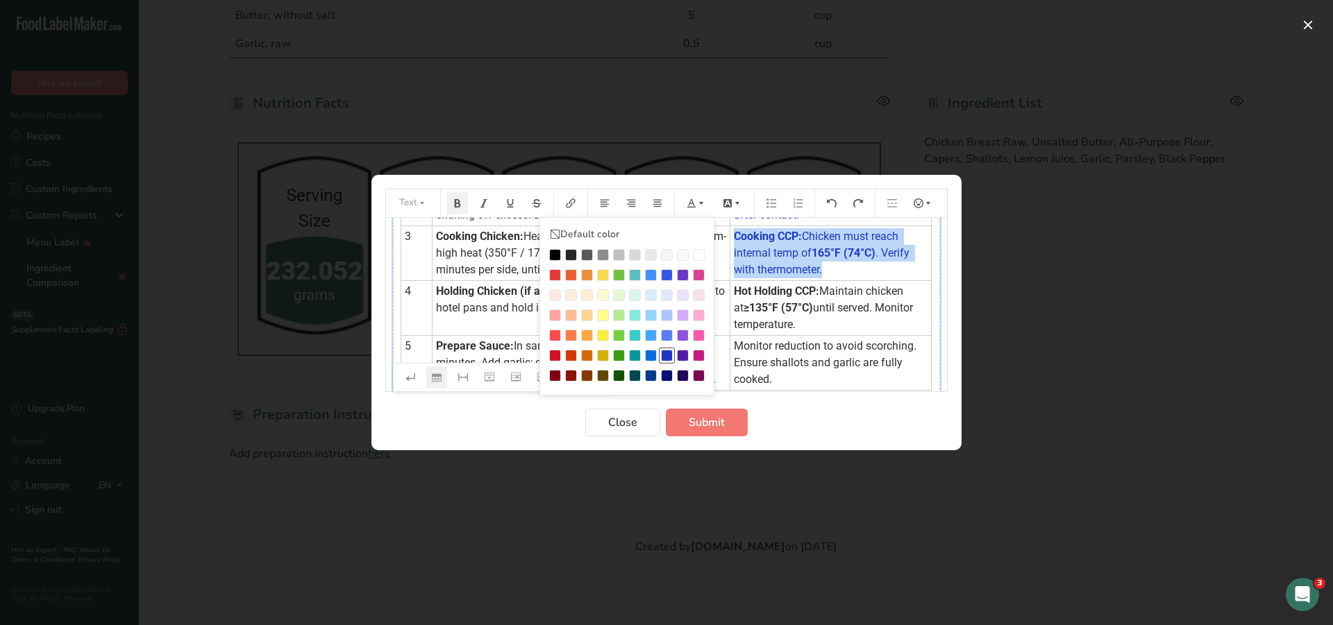
click at [664, 351] on div "Preparation instructions modal" at bounding box center [667, 356] width 12 height 12
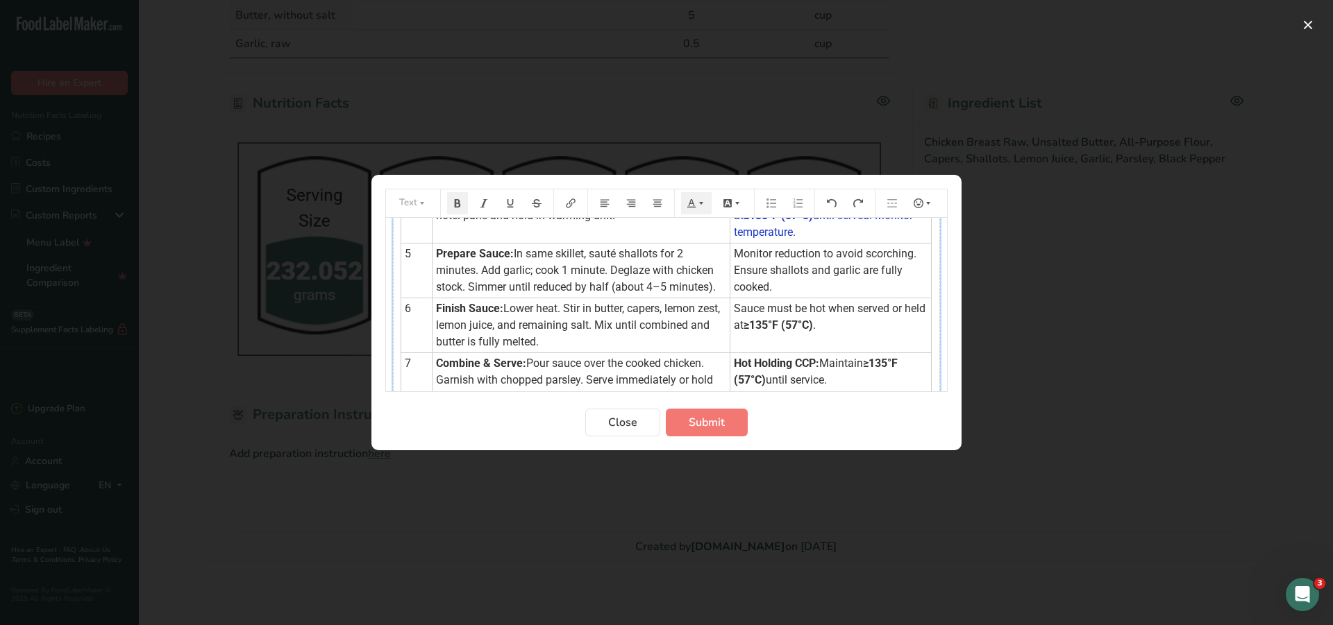
scroll to position [208, 0]
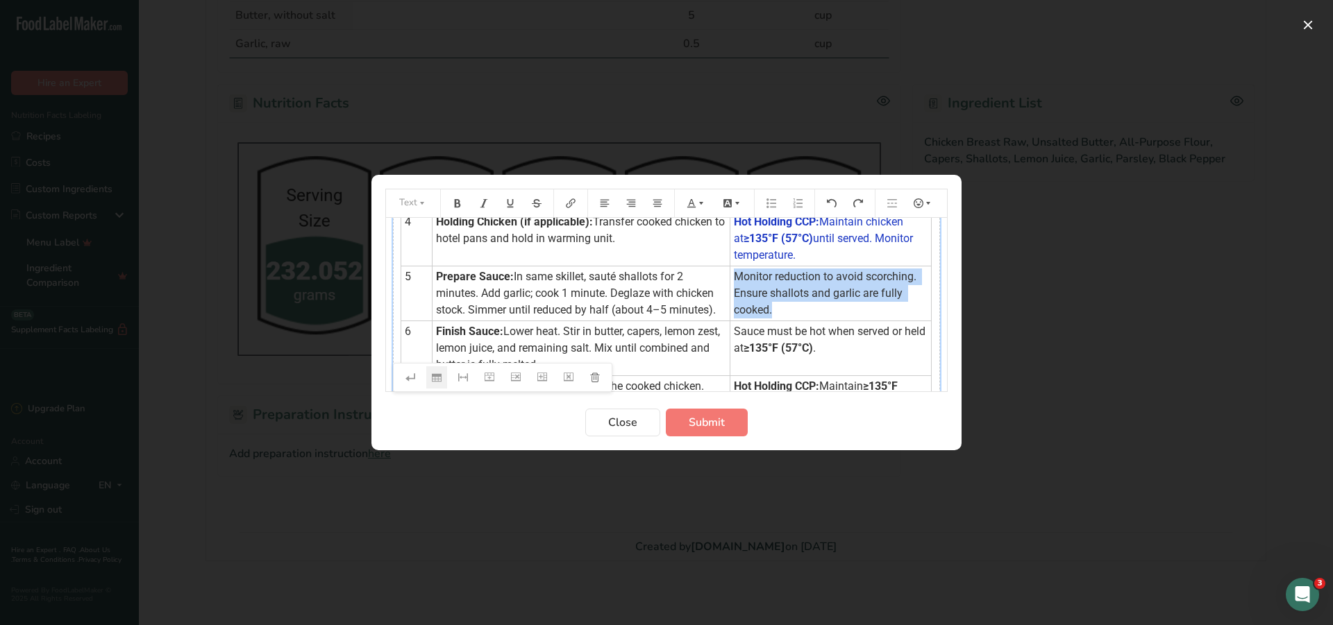
drag, startPoint x: 789, startPoint y: 331, endPoint x: 733, endPoint y: 292, distance: 67.8
click at [733, 292] on td "Monitor reduction to avoid scorching. Ensure shallots and garlic are fully cook…" at bounding box center [830, 294] width 201 height 55
click at [596, 382] on icon "Preparation instructions modal" at bounding box center [594, 379] width 7 height 6
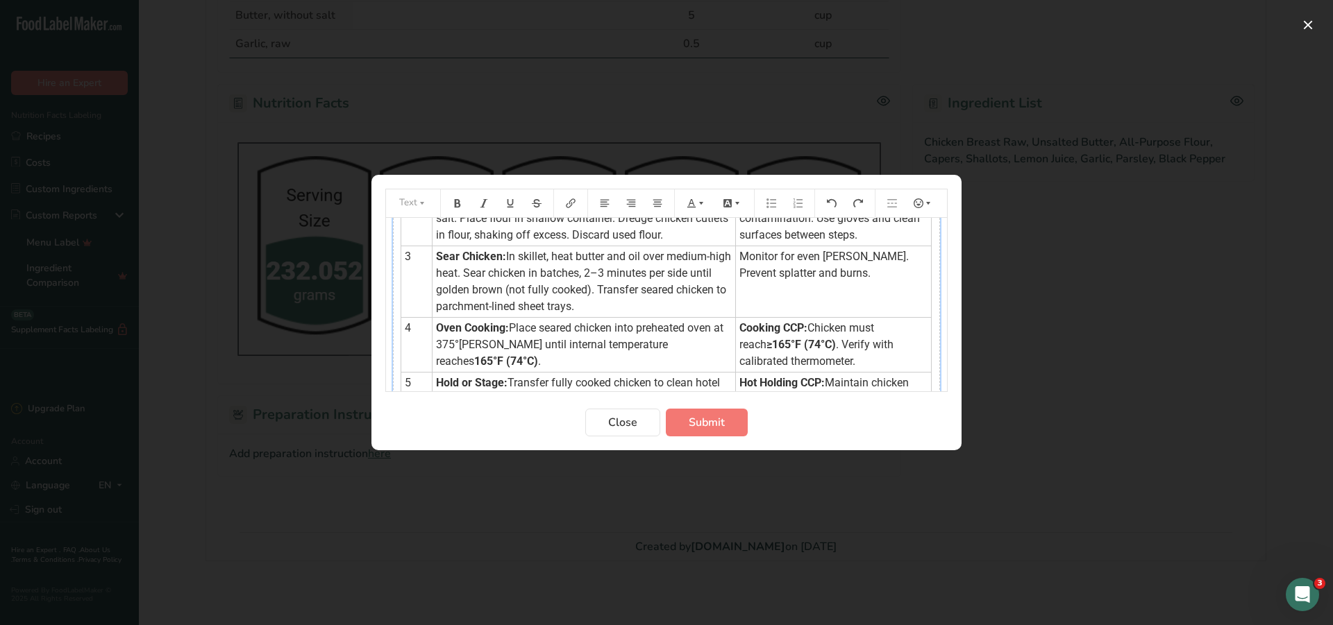
scroll to position [0, 0]
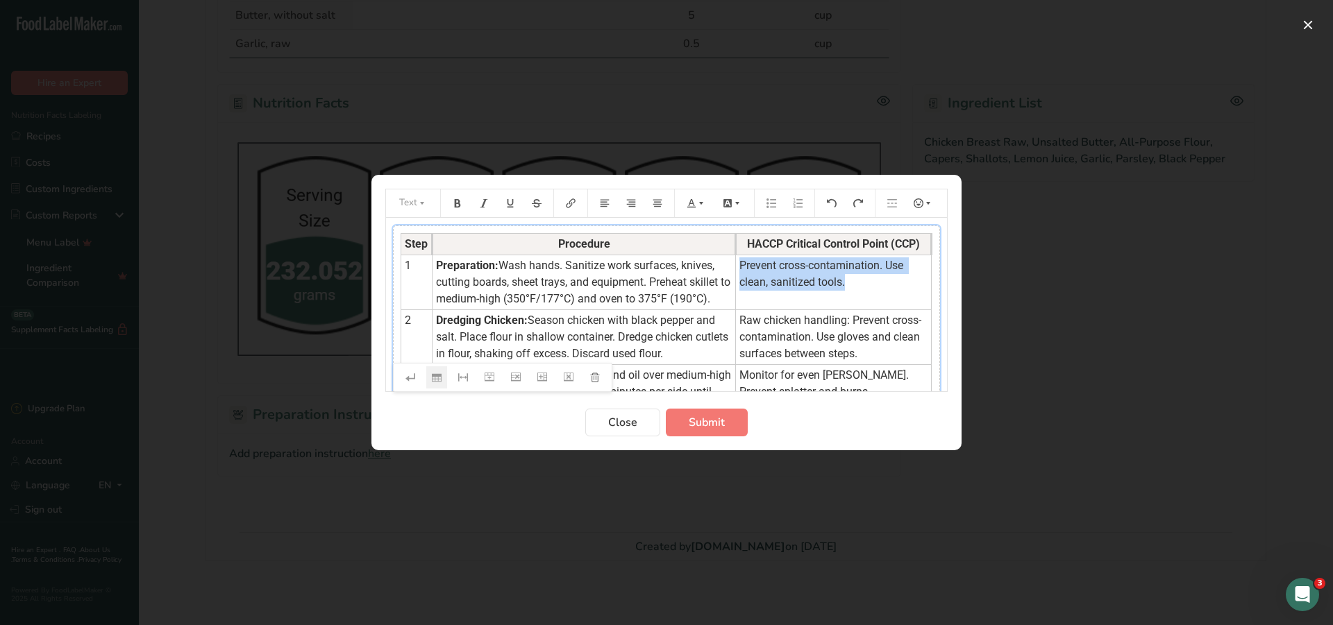
drag, startPoint x: 865, startPoint y: 302, endPoint x: 743, endPoint y: 278, distance: 124.6
click at [743, 278] on td "Prevent cross-contamination. Use clean, sanitized tools." at bounding box center [834, 282] width 196 height 55
click at [688, 201] on icon "Preparation instructions modal" at bounding box center [691, 204] width 10 height 10
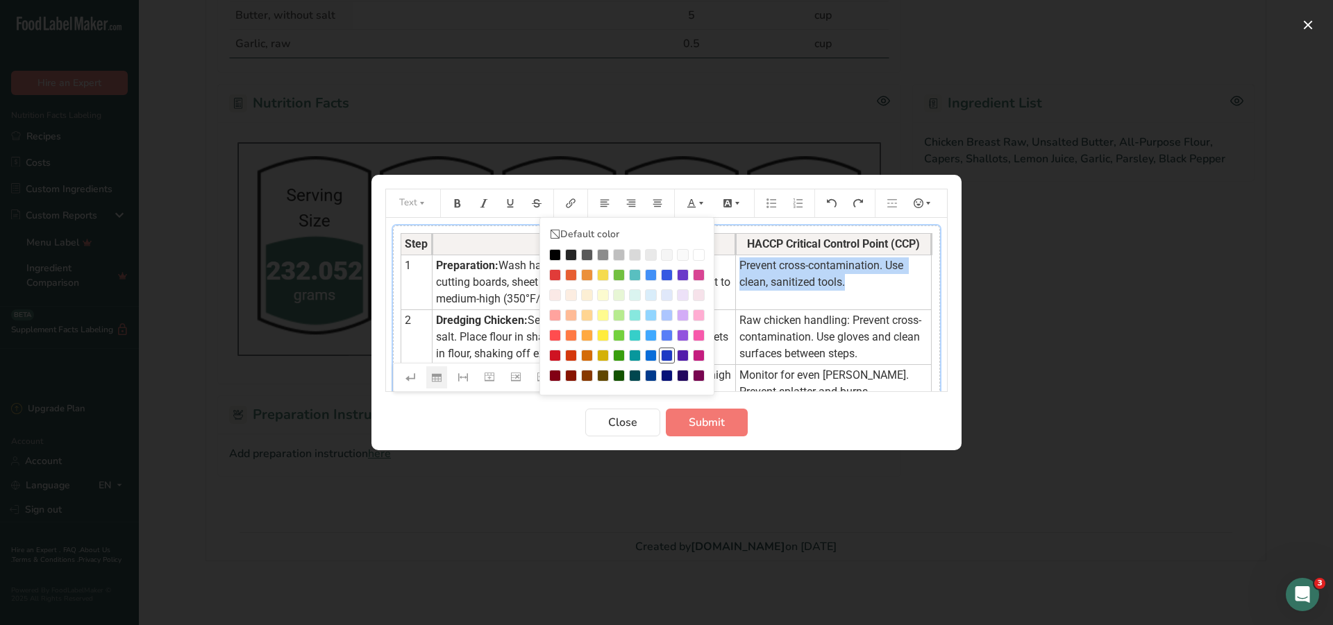
click at [667, 355] on div "Preparation instructions modal" at bounding box center [667, 356] width 12 height 12
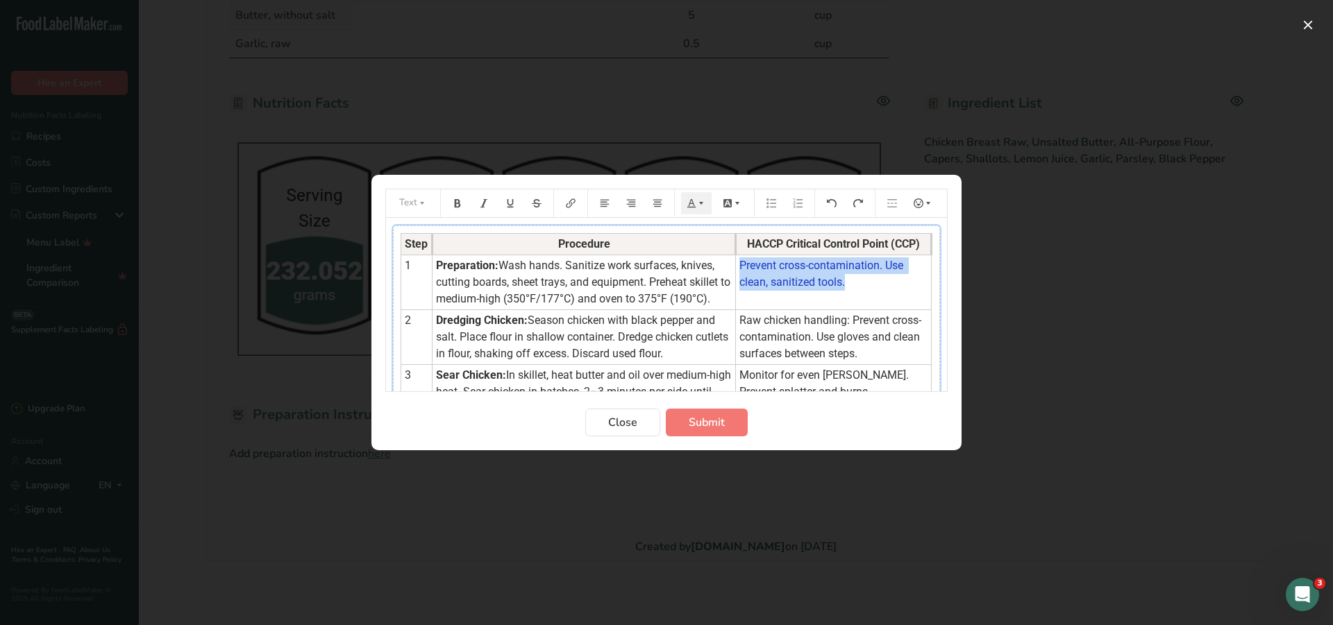
scroll to position [69, 0]
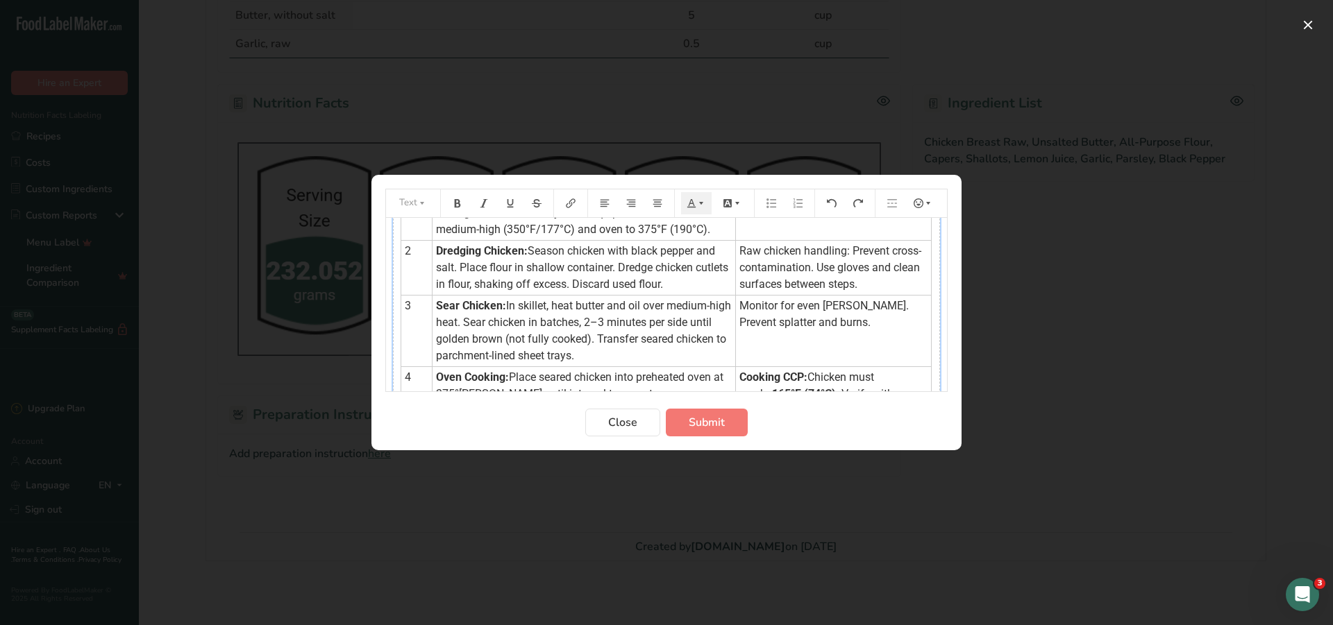
click at [868, 292] on td "Raw chicken handling: Prevent cross-contamination. Use gloves and clean surface…" at bounding box center [834, 268] width 196 height 55
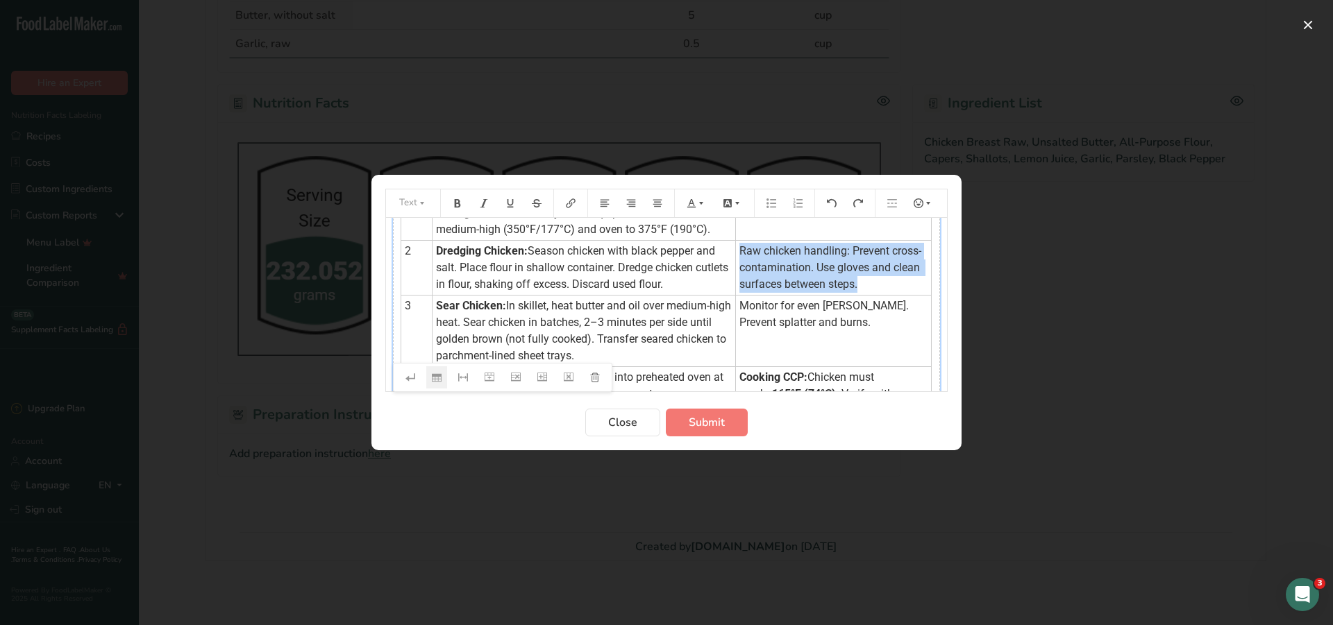
drag, startPoint x: 743, startPoint y: 262, endPoint x: 920, endPoint y: 298, distance: 181.3
click at [920, 296] on td "Raw chicken handling: Prevent cross-contamination. Use gloves and clean surface…" at bounding box center [834, 268] width 196 height 55
click at [702, 207] on icon "Preparation instructions modal" at bounding box center [701, 204] width 10 height 10
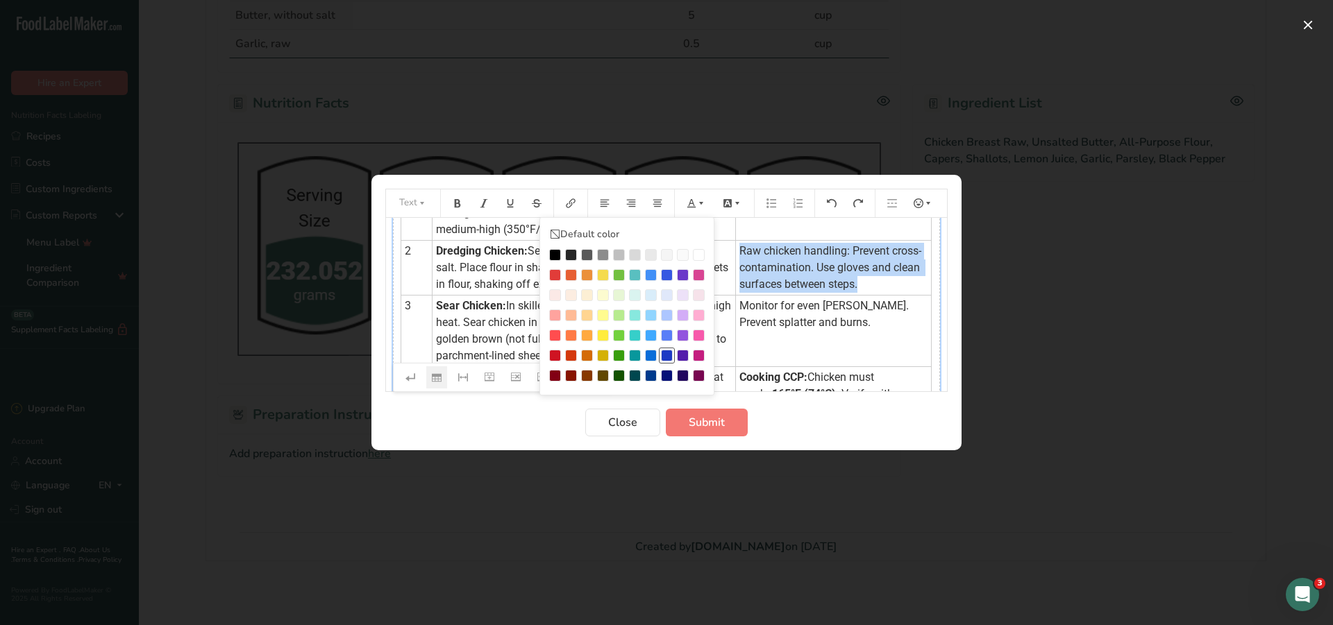
click at [667, 353] on div "Preparation instructions modal" at bounding box center [667, 356] width 12 height 12
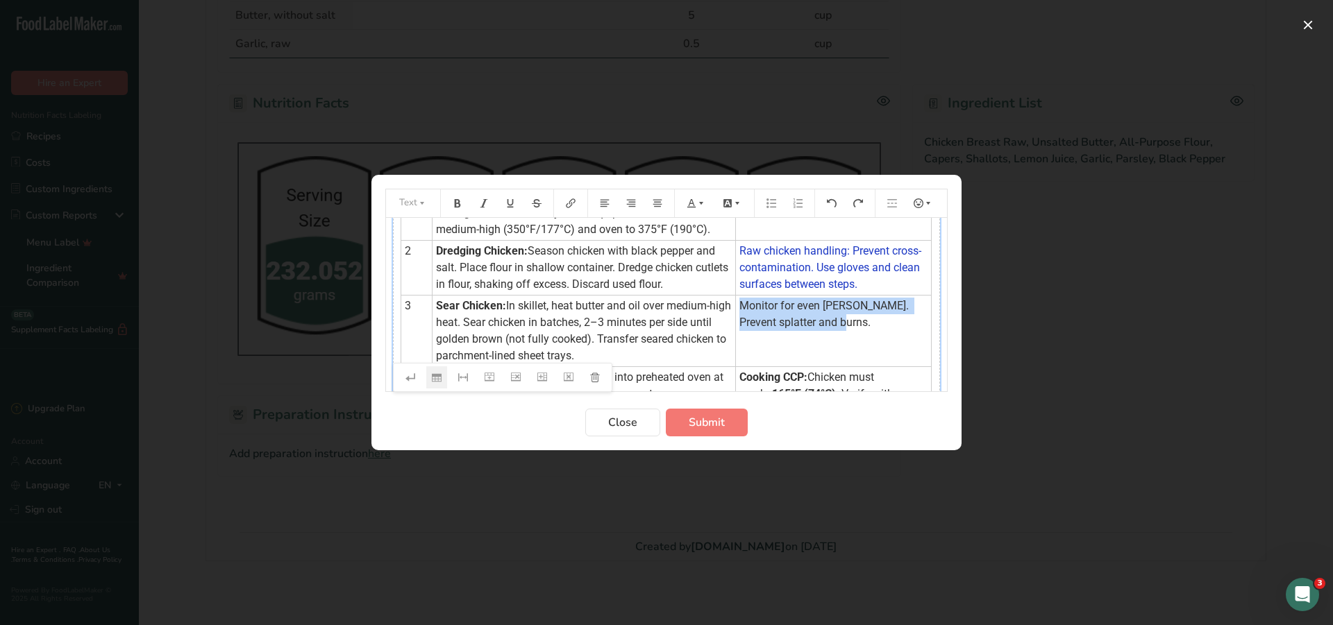
drag, startPoint x: 743, startPoint y: 322, endPoint x: 868, endPoint y: 337, distance: 126.6
click at [868, 337] on td "Monitor for even browning. Prevent splatter and burns." at bounding box center [834, 331] width 196 height 71
click at [698, 204] on icon "Preparation instructions modal" at bounding box center [701, 204] width 10 height 10
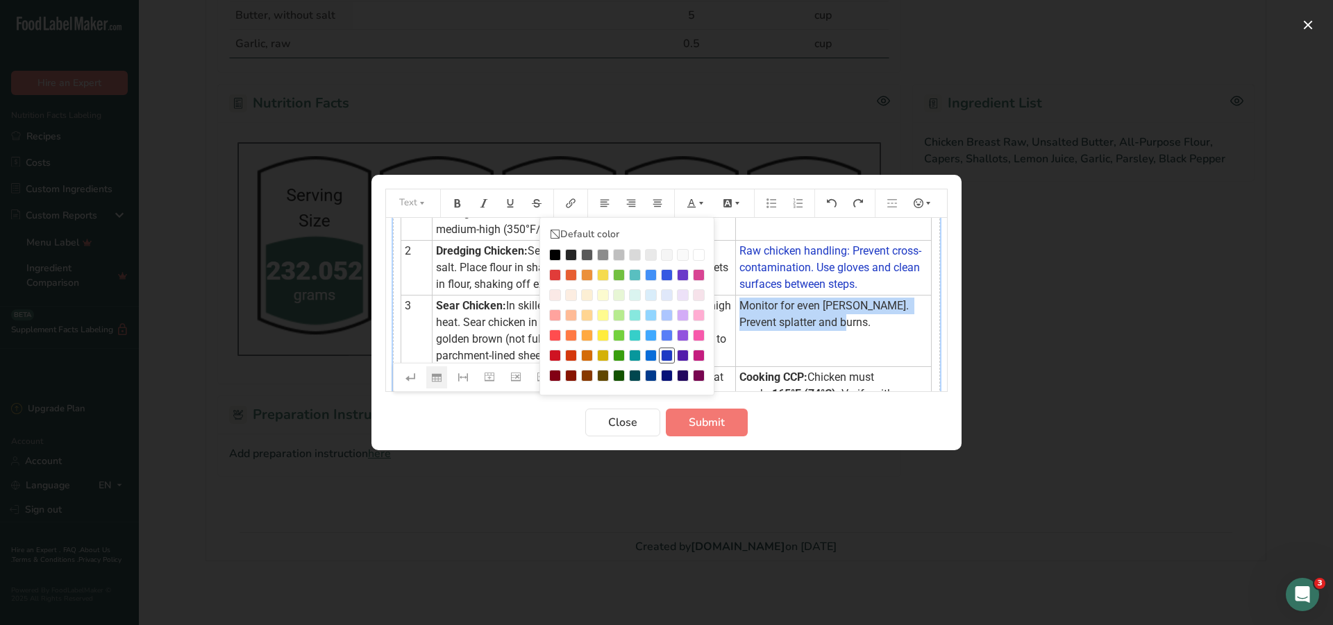
click at [664, 356] on div "Preparation instructions modal" at bounding box center [667, 356] width 12 height 12
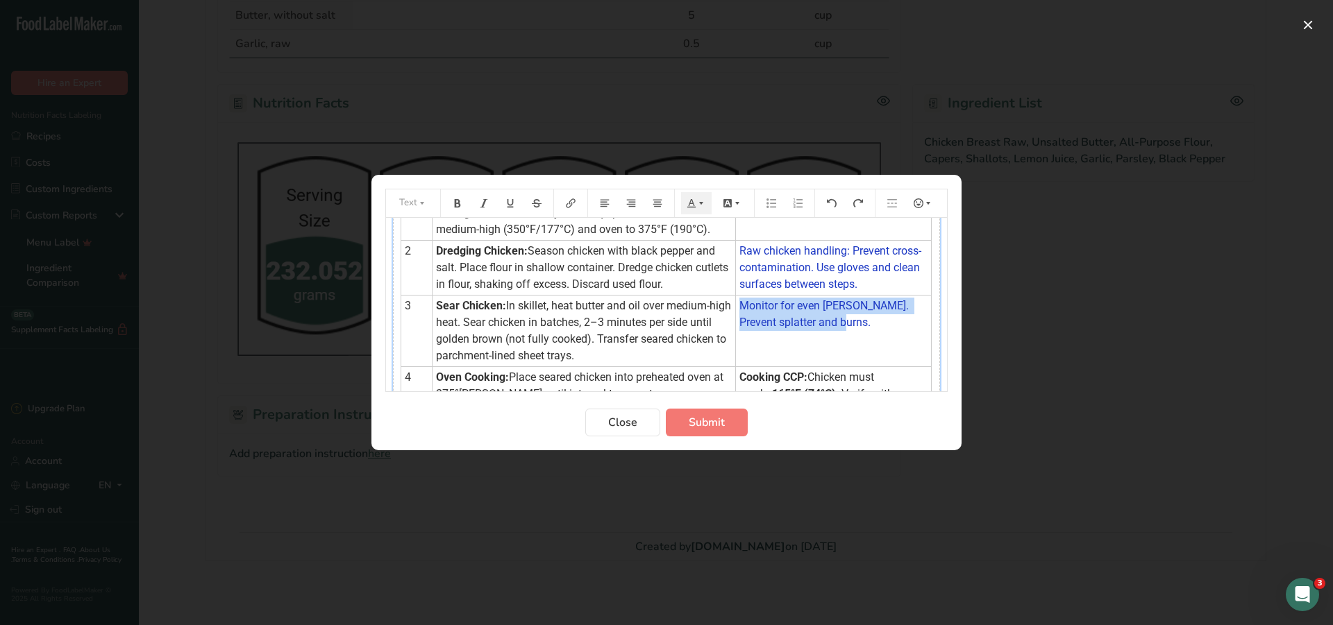
scroll to position [208, 0]
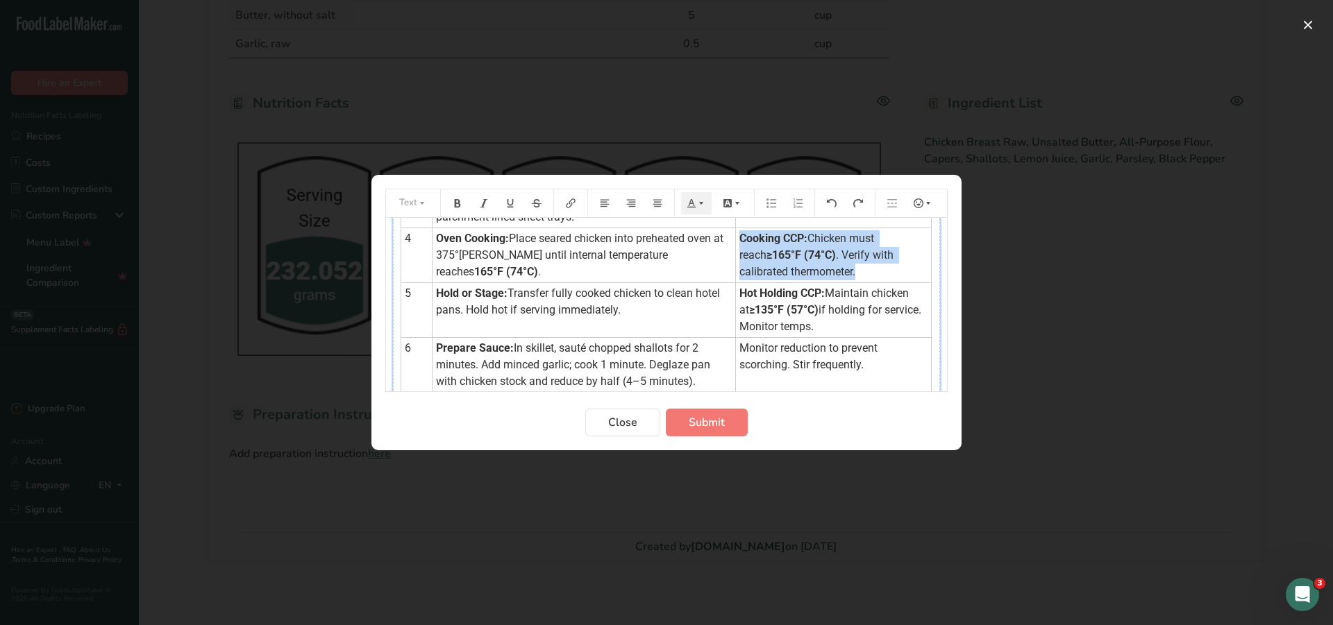
drag, startPoint x: 743, startPoint y: 251, endPoint x: 881, endPoint y: 292, distance: 143.2
click at [881, 283] on td "Cooking CCP: Chicken must reach ≥165°F (74°C) . Verify with calibrated thermome…" at bounding box center [834, 255] width 196 height 55
click at [696, 197] on button "Preparation instructions modal" at bounding box center [696, 203] width 31 height 22
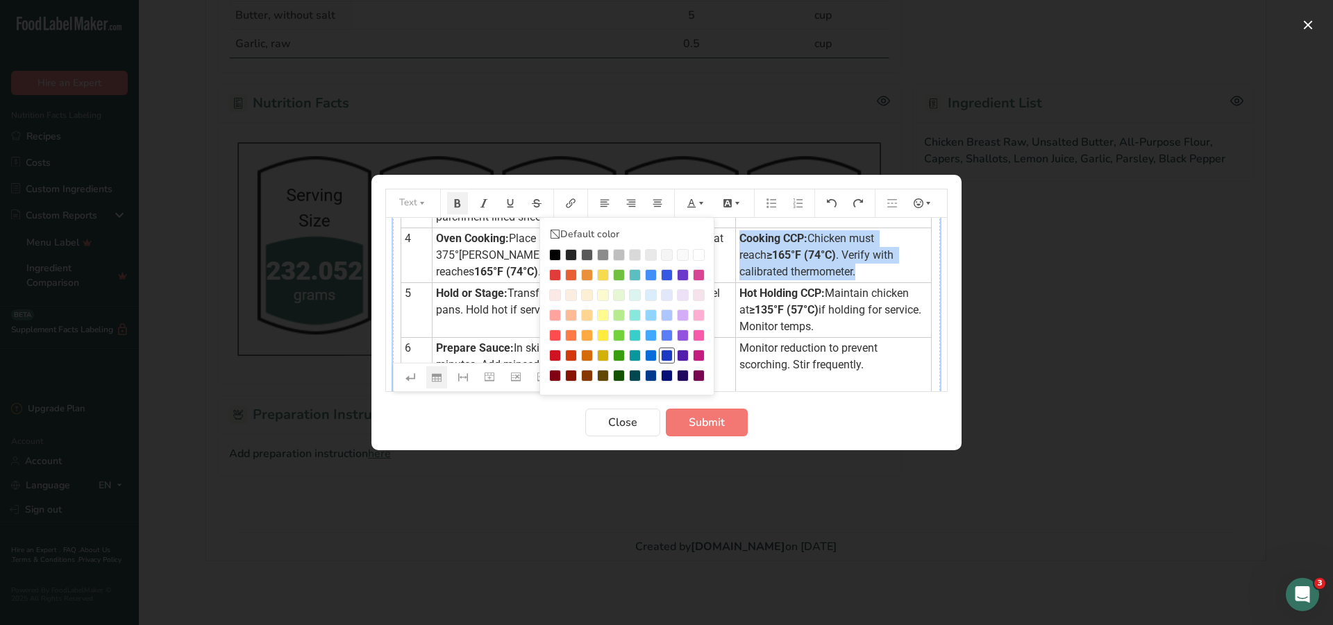
click at [667, 353] on div "Preparation instructions modal" at bounding box center [667, 356] width 12 height 12
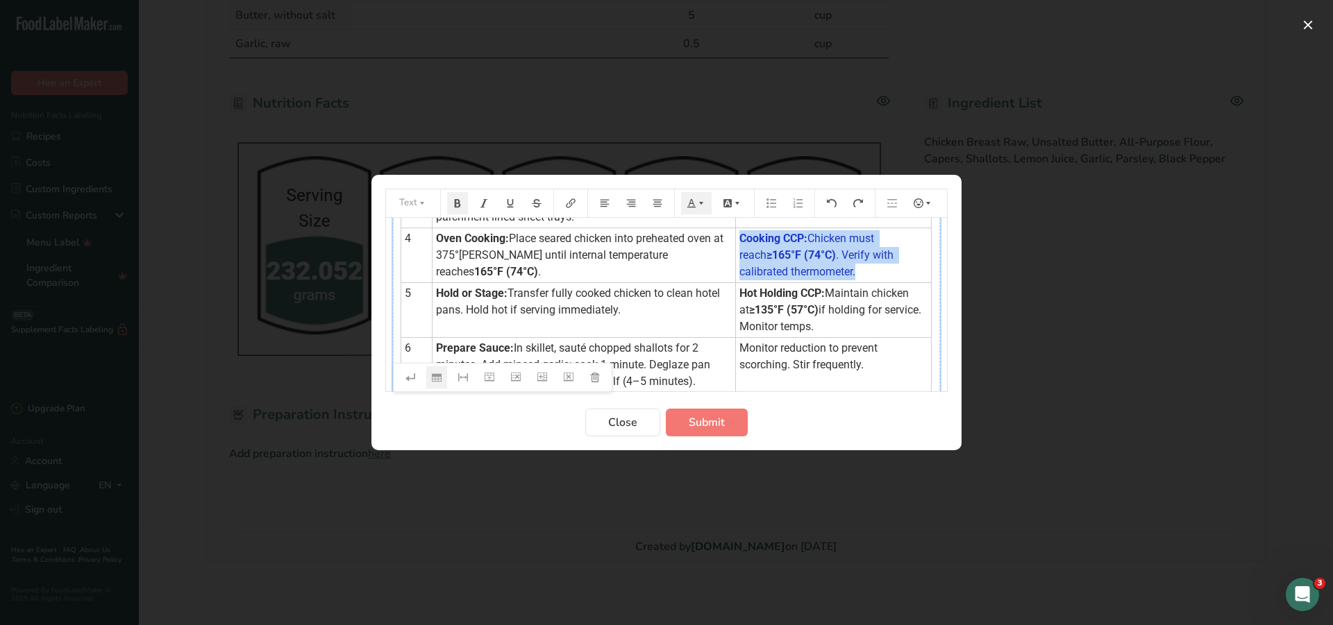
drag, startPoint x: 743, startPoint y: 310, endPoint x: 874, endPoint y: 339, distance: 133.6
click at [874, 338] on td "Hot Holding CCP: Maintain chicken at ≥135°F (57°C) if holding for service. Moni…" at bounding box center [834, 310] width 196 height 55
click at [693, 201] on icon "Preparation instructions modal" at bounding box center [691, 204] width 10 height 10
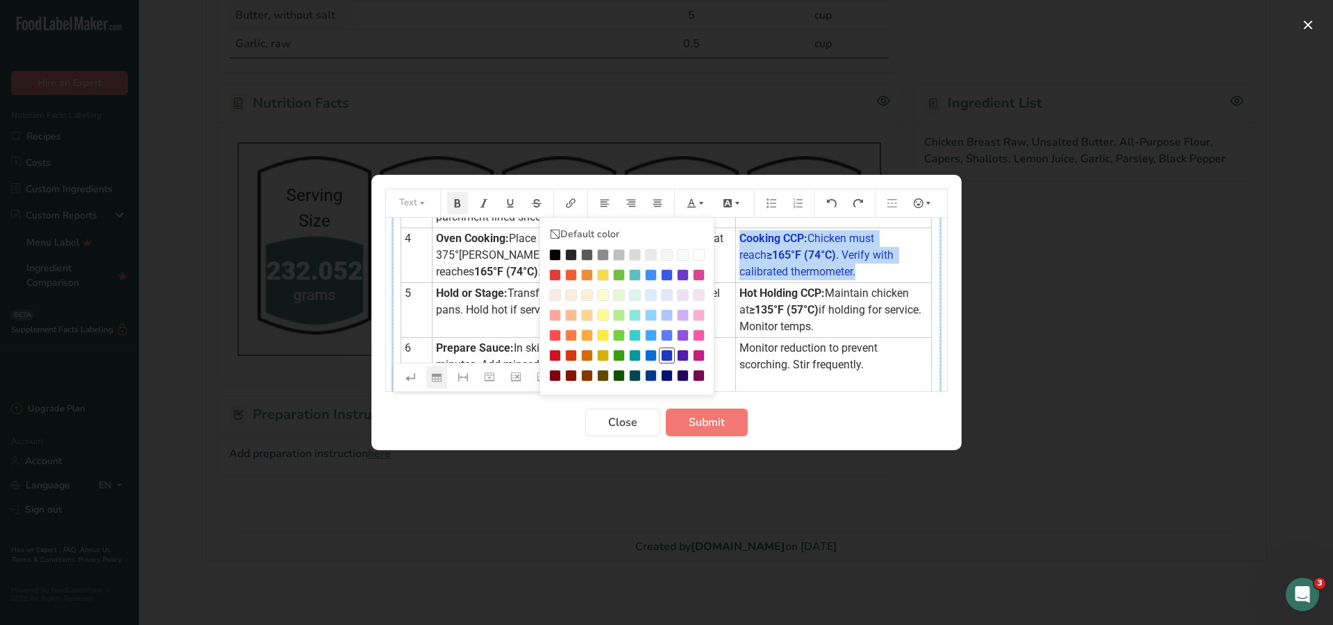
click at [666, 358] on div "Preparation instructions modal" at bounding box center [667, 356] width 12 height 12
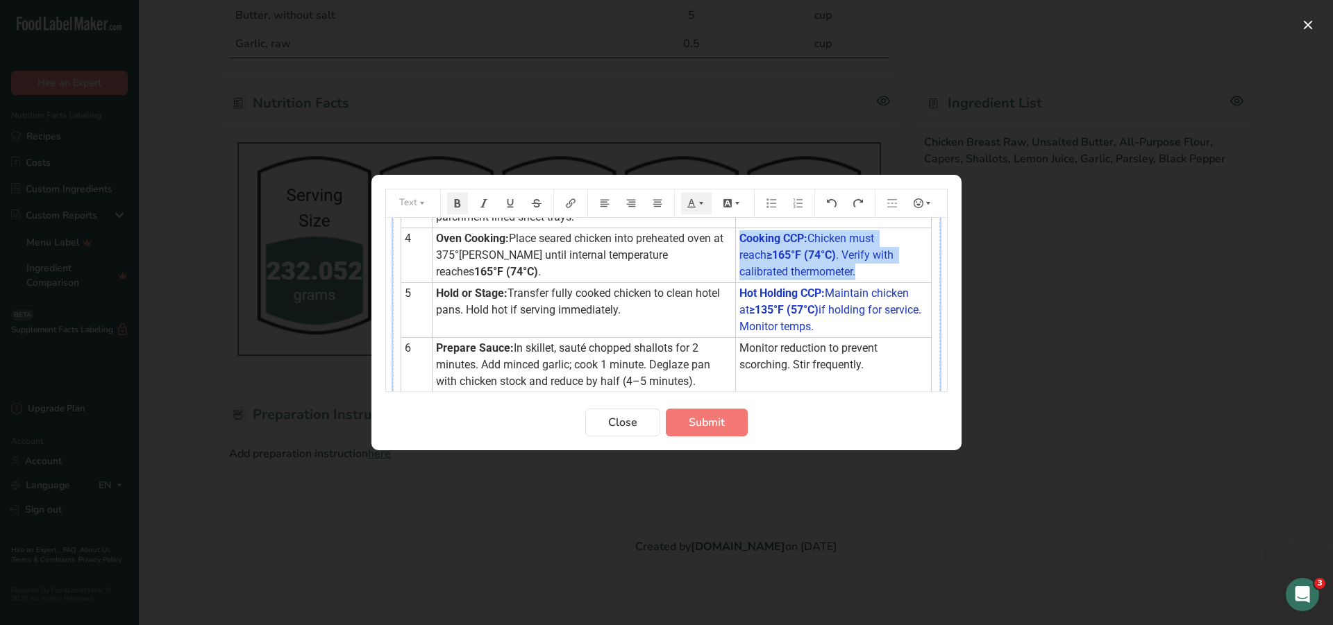
scroll to position [278, 0]
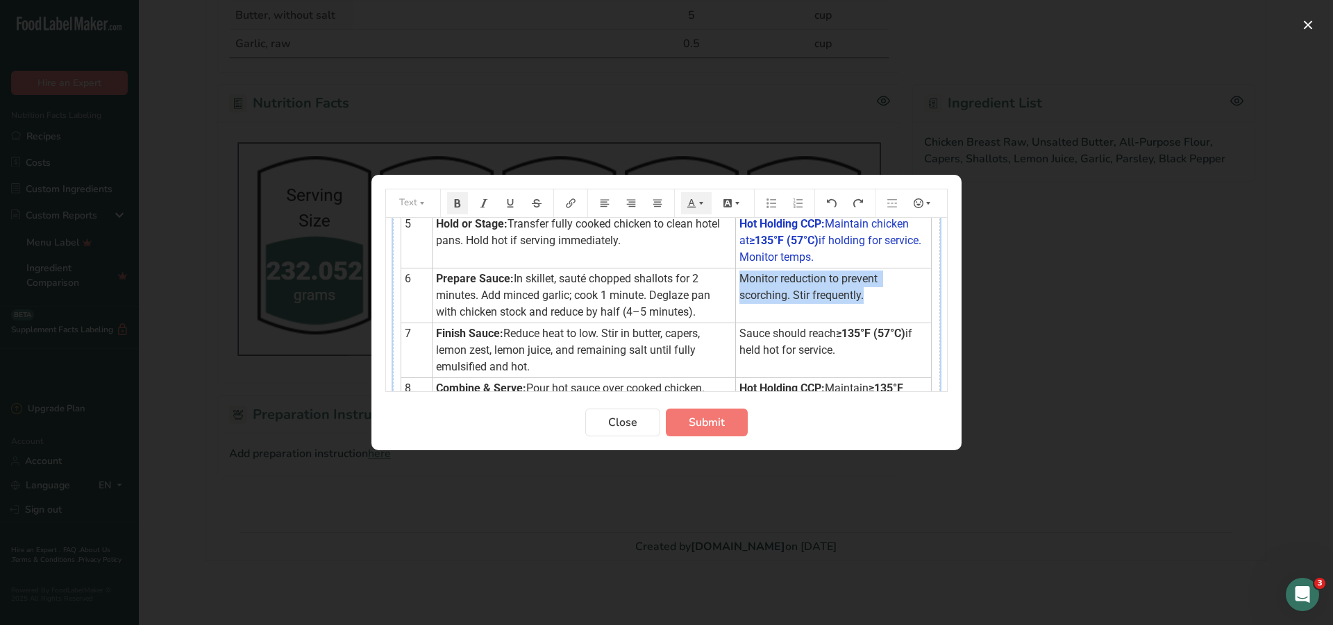
drag, startPoint x: 743, startPoint y: 287, endPoint x: 888, endPoint y: 308, distance: 146.7
click at [888, 308] on td "Monitor reduction to prevent scorching. Stir frequently." at bounding box center [834, 296] width 196 height 55
click at [696, 204] on icon "Preparation instructions modal" at bounding box center [701, 204] width 10 height 10
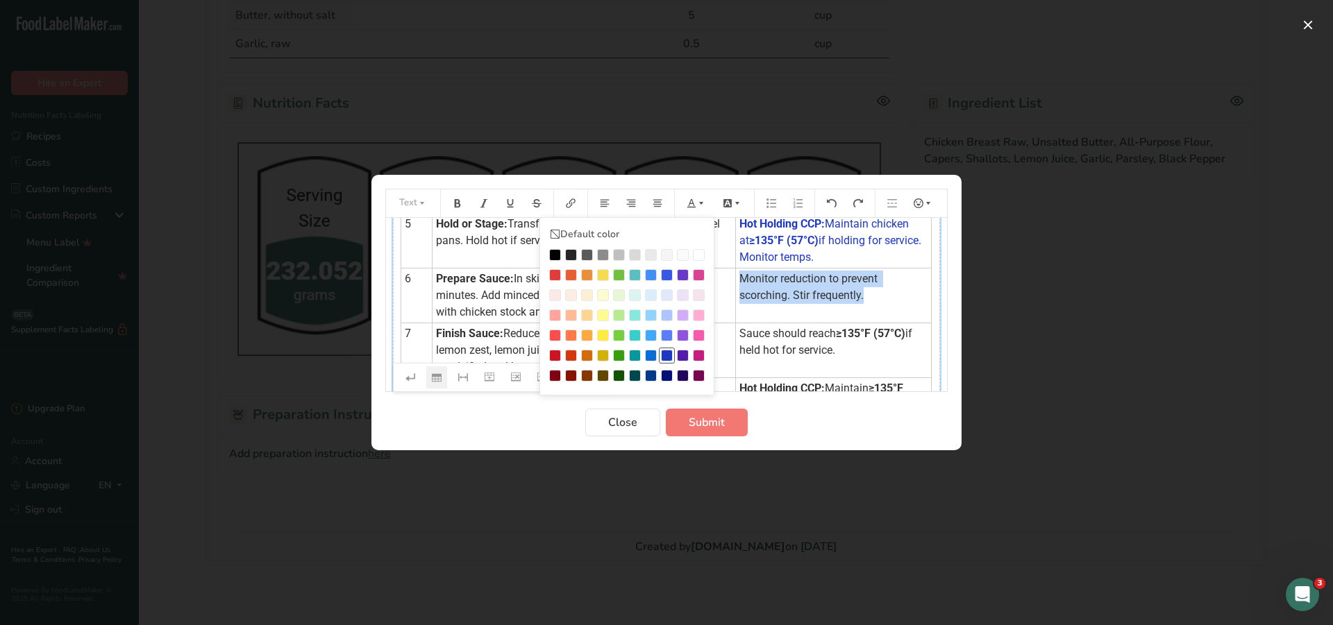
click at [669, 352] on div "Preparation instructions modal" at bounding box center [667, 356] width 12 height 12
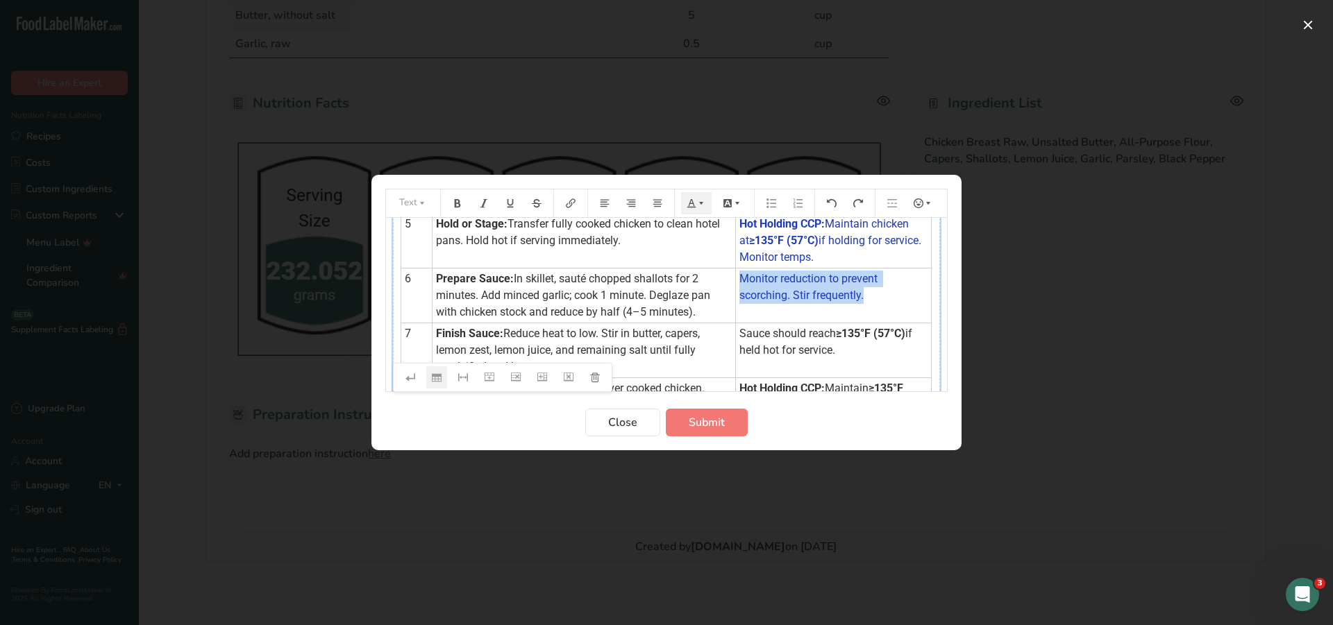
drag, startPoint x: 743, startPoint y: 348, endPoint x: 868, endPoint y: 369, distance: 126.6
click at [868, 369] on td "Sauce should reach ≥135°F (57°C) if held hot for service." at bounding box center [834, 350] width 196 height 55
click at [691, 195] on button "Preparation instructions modal" at bounding box center [696, 203] width 31 height 22
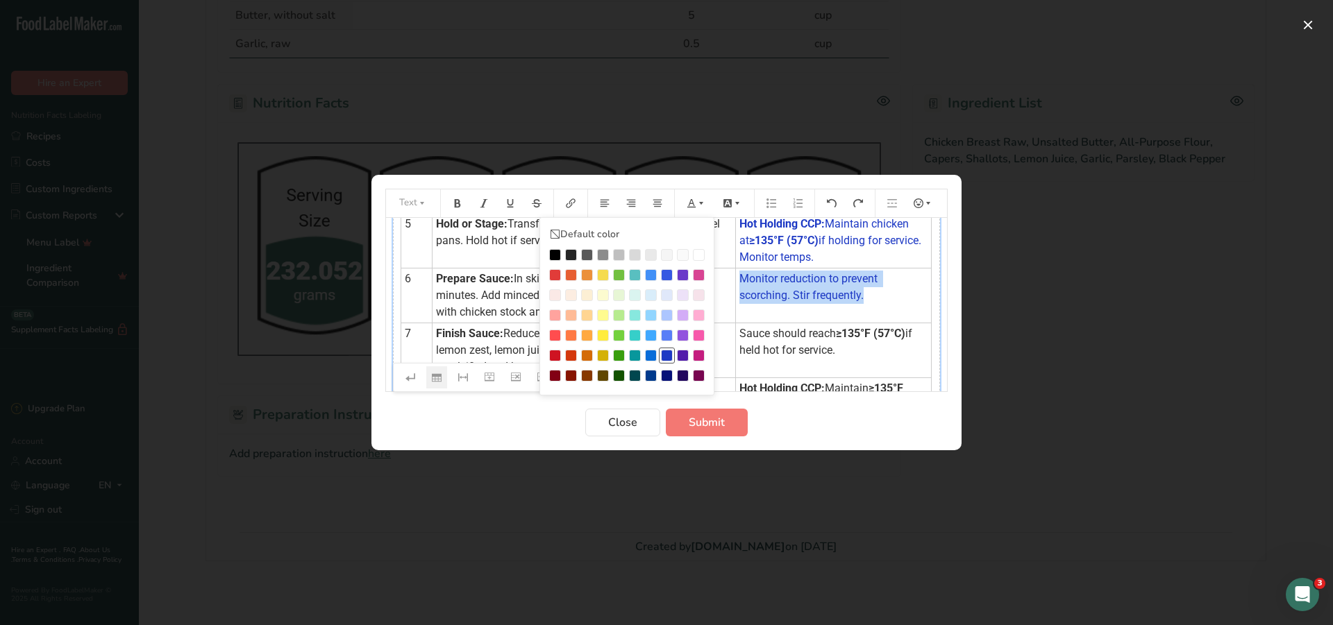
click at [664, 358] on div "Preparation instructions modal" at bounding box center [667, 356] width 12 height 12
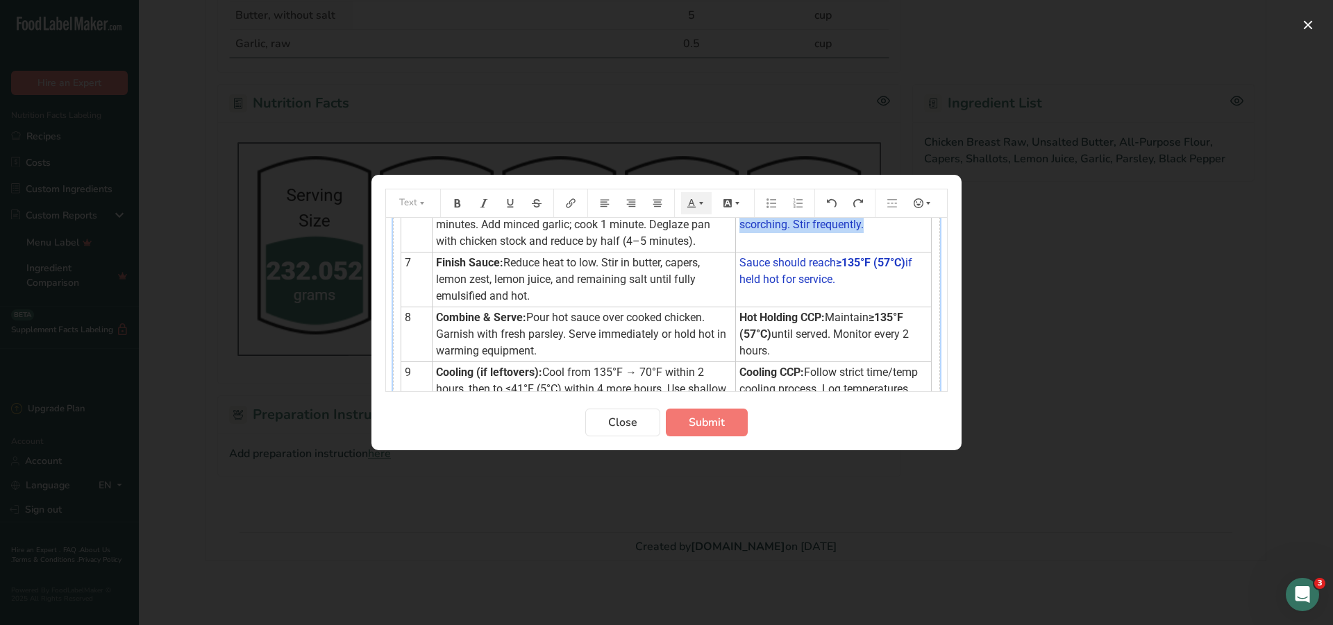
scroll to position [416, 0]
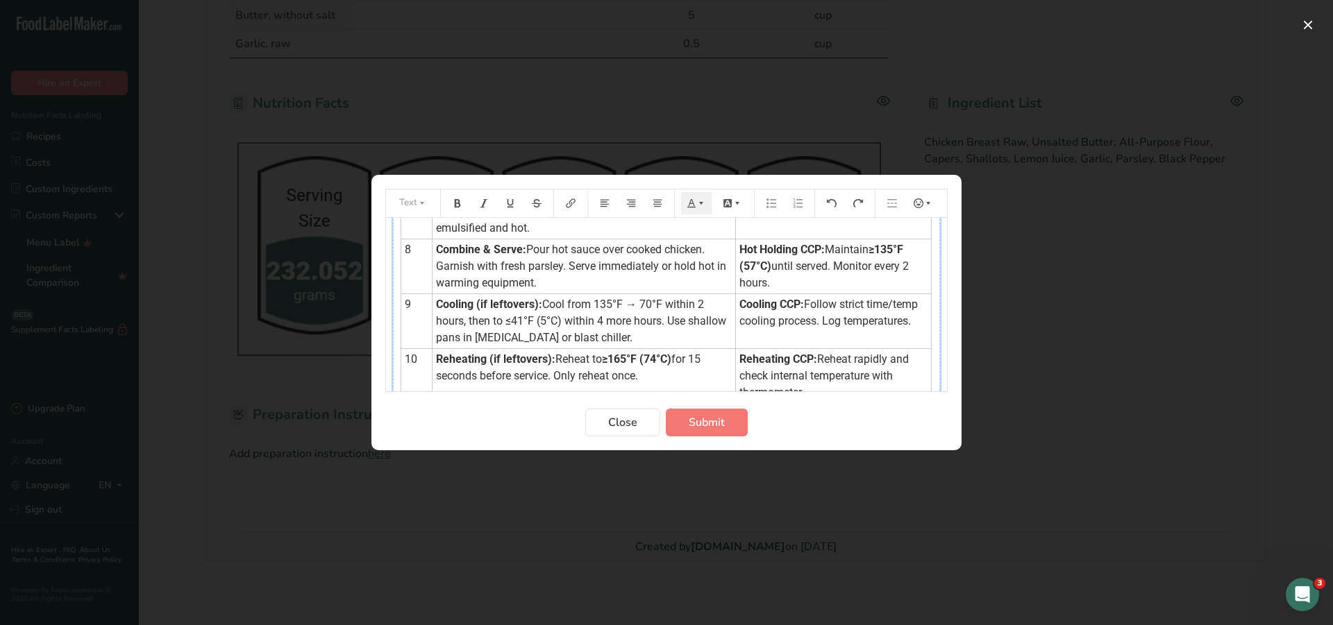
drag, startPoint x: 745, startPoint y: 262, endPoint x: 791, endPoint y: 298, distance: 58.9
click at [791, 294] on td "Hot Holding CCP: Maintain ≥135°F (57°C) until served. Monitor every 2 hours." at bounding box center [834, 266] width 196 height 55
click at [696, 191] on div "Default color" at bounding box center [696, 203] width 36 height 28
click at [698, 203] on icon "Preparation instructions modal" at bounding box center [701, 204] width 10 height 10
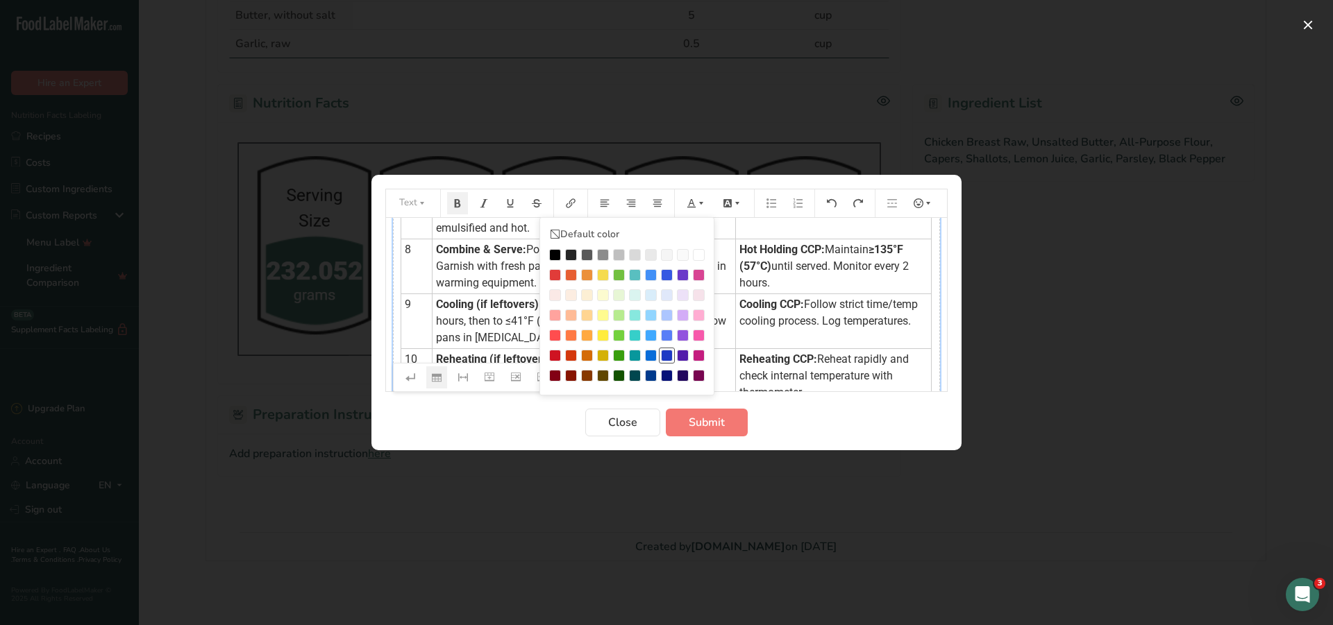
click at [663, 354] on div "Preparation instructions modal" at bounding box center [667, 356] width 12 height 12
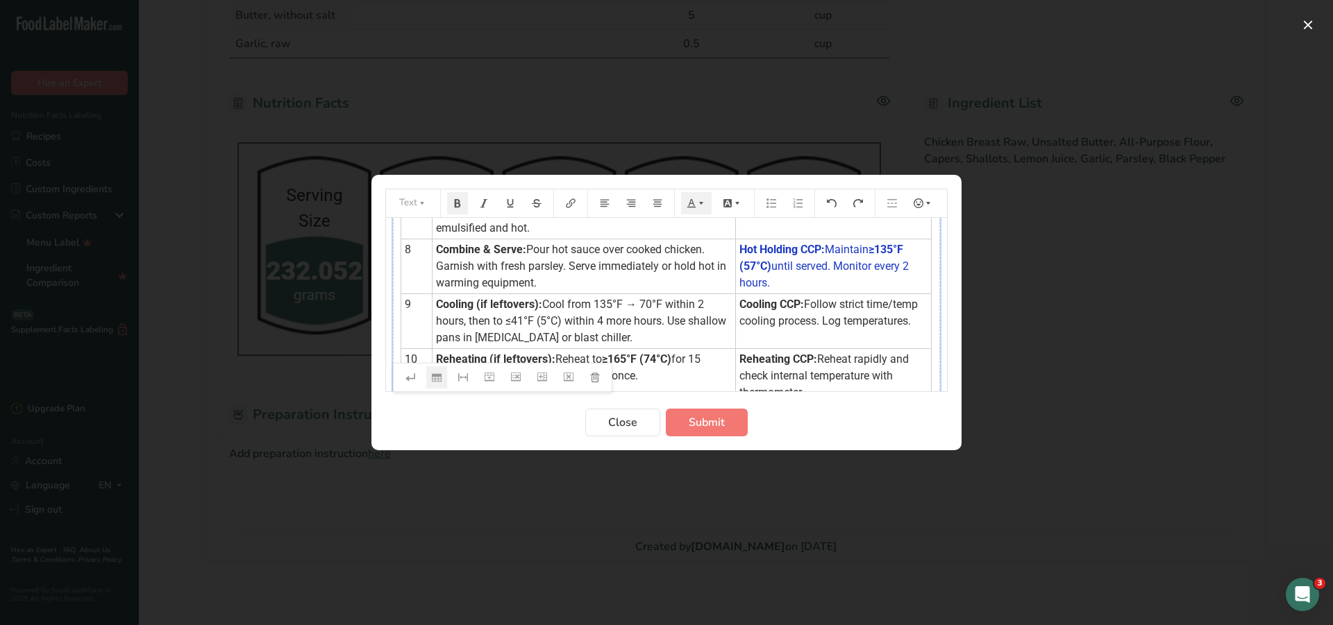
drag, startPoint x: 743, startPoint y: 316, endPoint x: 823, endPoint y: 349, distance: 86.5
click at [823, 349] on td "Cooling CCP: Follow strict time/temp cooling process. Log temperatures." at bounding box center [834, 321] width 196 height 55
click at [699, 203] on icon "Preparation instructions modal" at bounding box center [701, 204] width 10 height 10
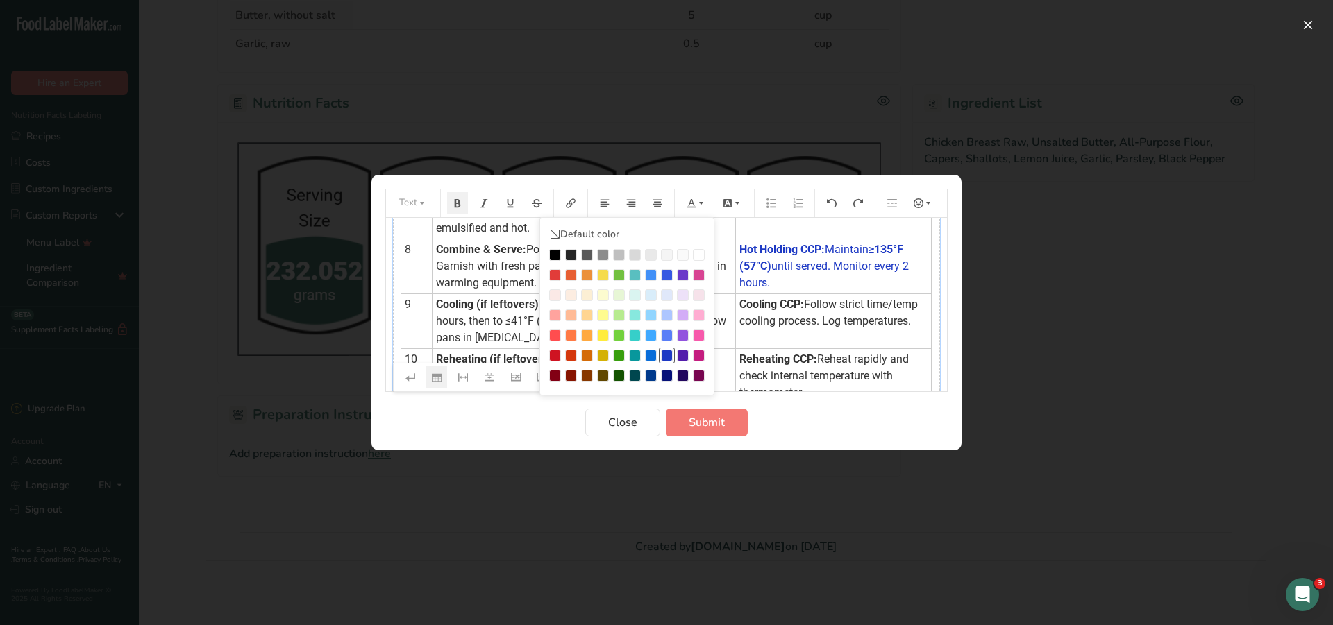
click at [669, 353] on div "Preparation instructions modal" at bounding box center [667, 356] width 12 height 12
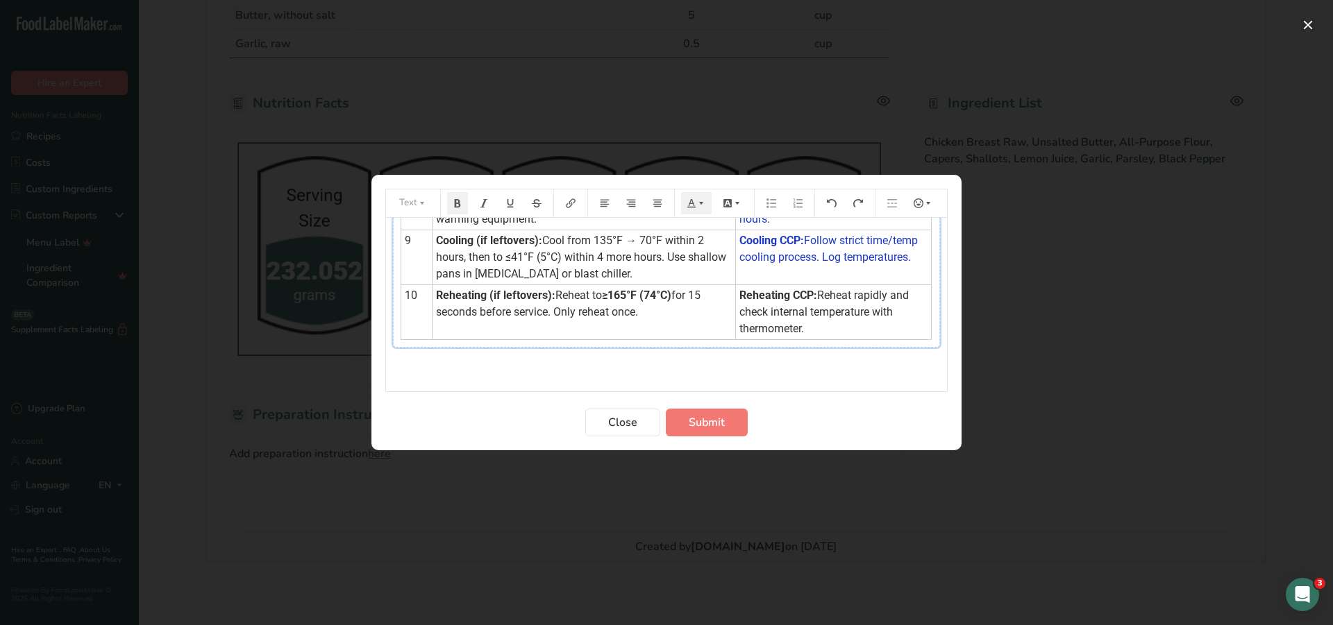
scroll to position [497, 0]
drag, startPoint x: 742, startPoint y: 292, endPoint x: 834, endPoint y: 322, distance: 96.6
click at [834, 322] on td "Reheating CCP: Reheat rapidly and check internal temperature with thermometer." at bounding box center [834, 312] width 196 height 55
click at [691, 204] on icon "Preparation instructions modal" at bounding box center [691, 204] width 10 height 10
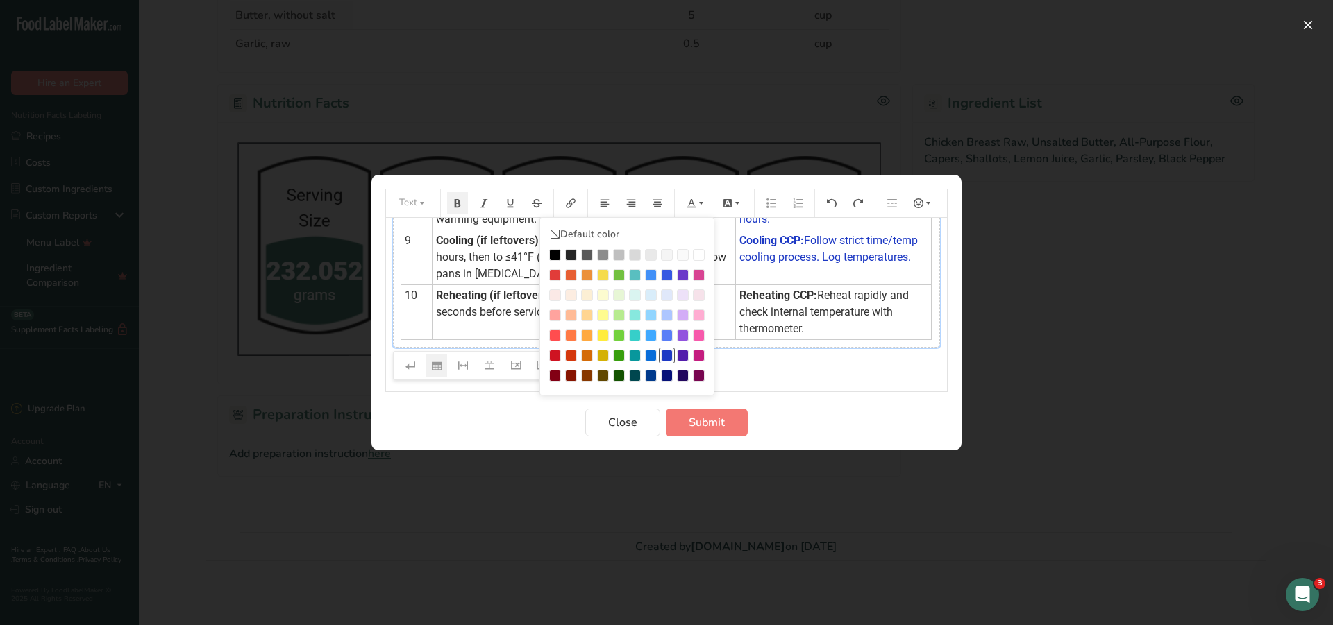
click at [666, 356] on div "Preparation instructions modal" at bounding box center [667, 356] width 12 height 12
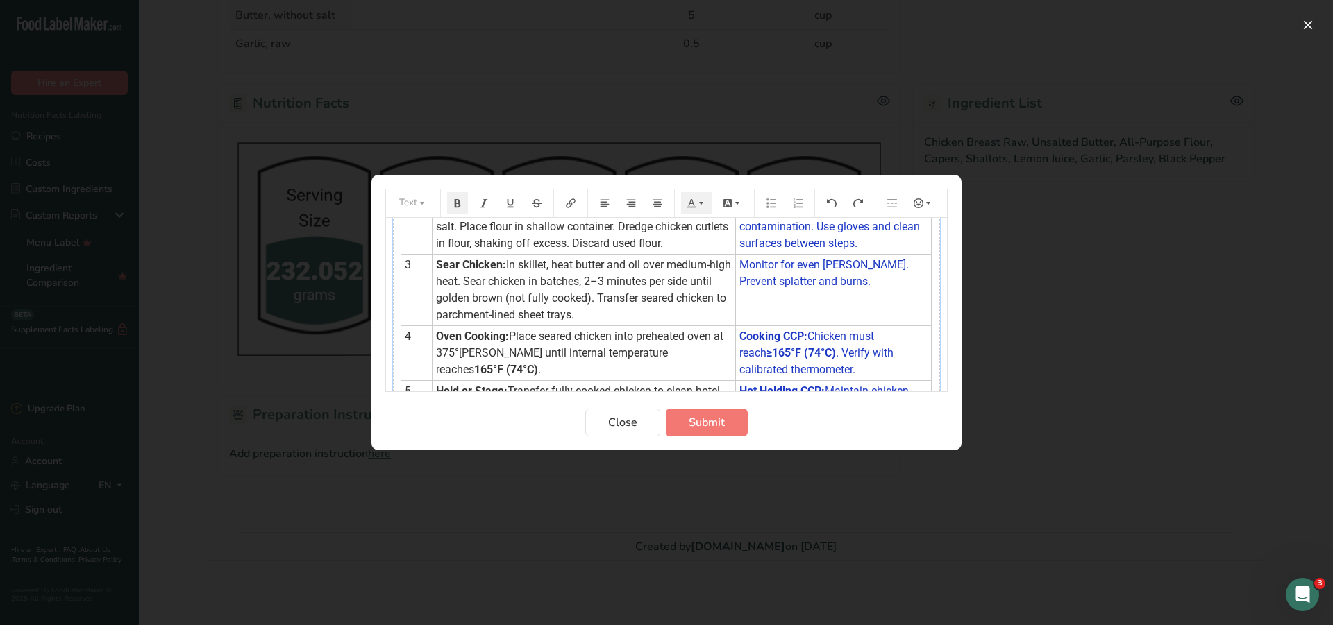
scroll to position [0, 0]
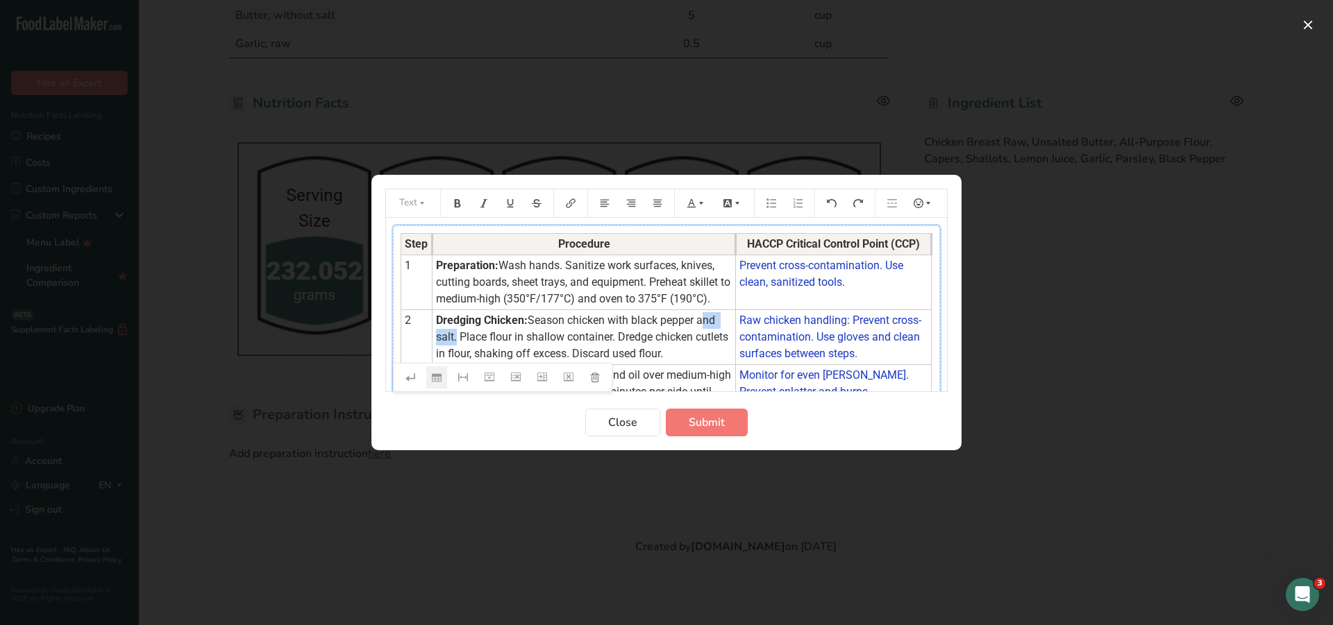
drag, startPoint x: 701, startPoint y: 333, endPoint x: 455, endPoint y: 353, distance: 247.2
click at [455, 353] on span "Season chicken with black pepper and salt. Place flour in shallow container. Dr…" at bounding box center [583, 337] width 295 height 47
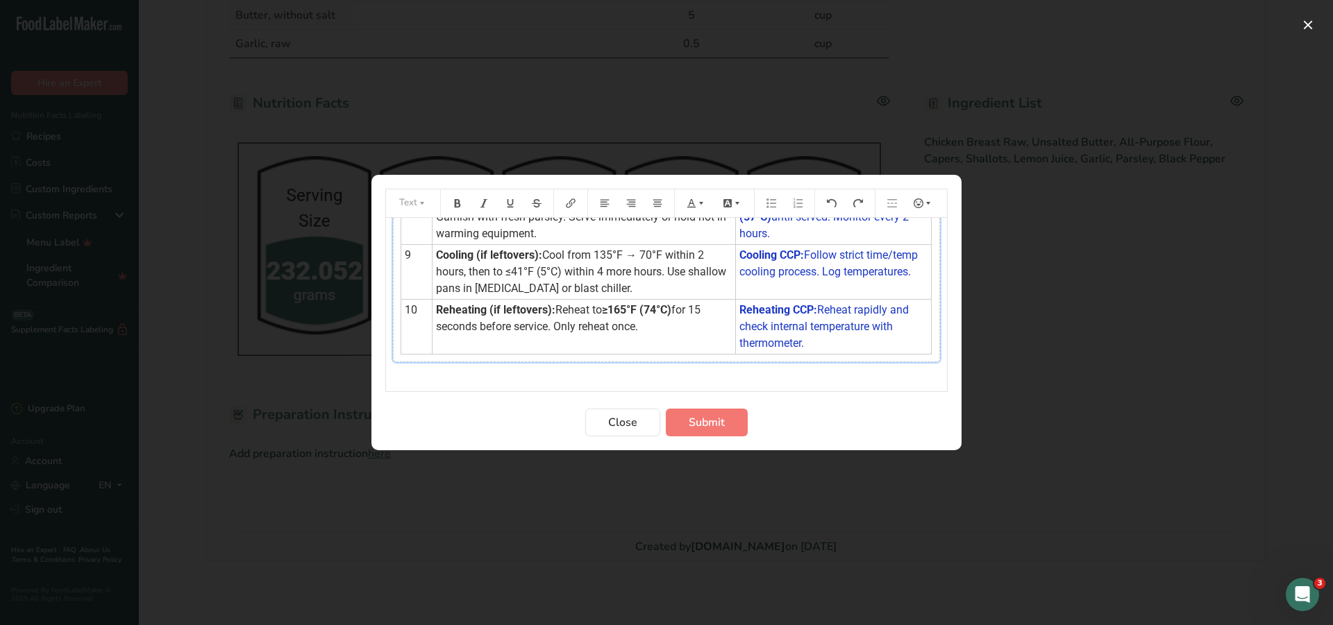
scroll to position [497, 0]
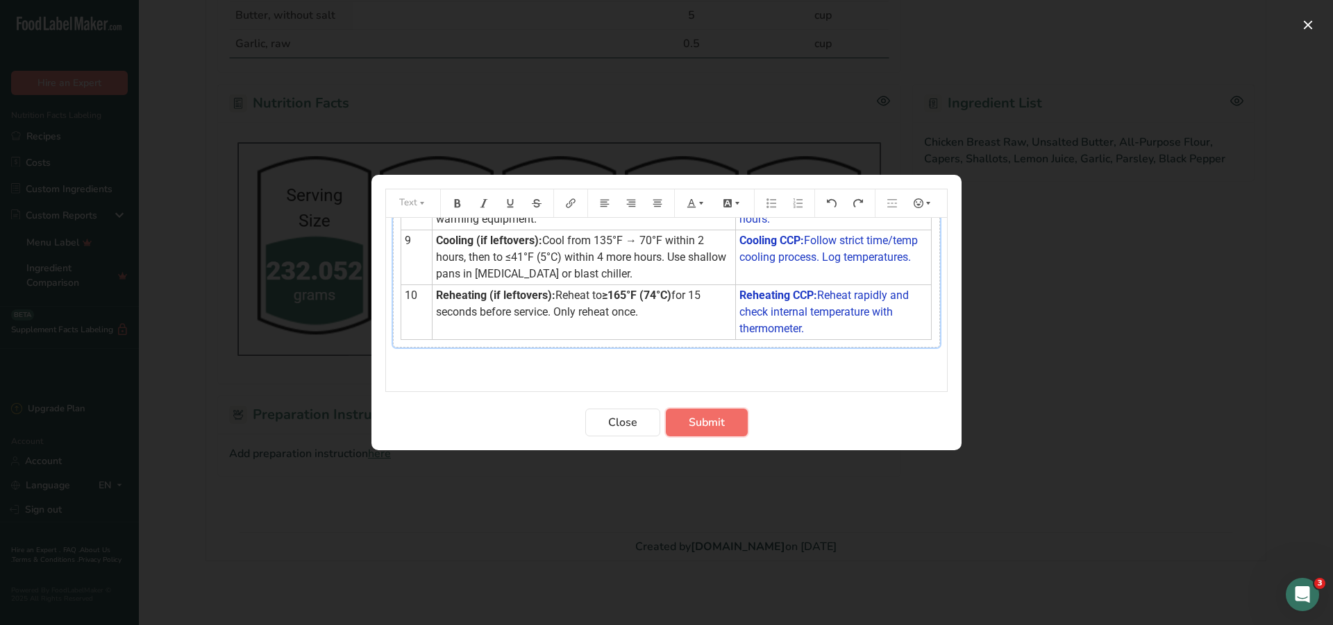
click at [721, 414] on span "Submit" at bounding box center [707, 422] width 36 height 17
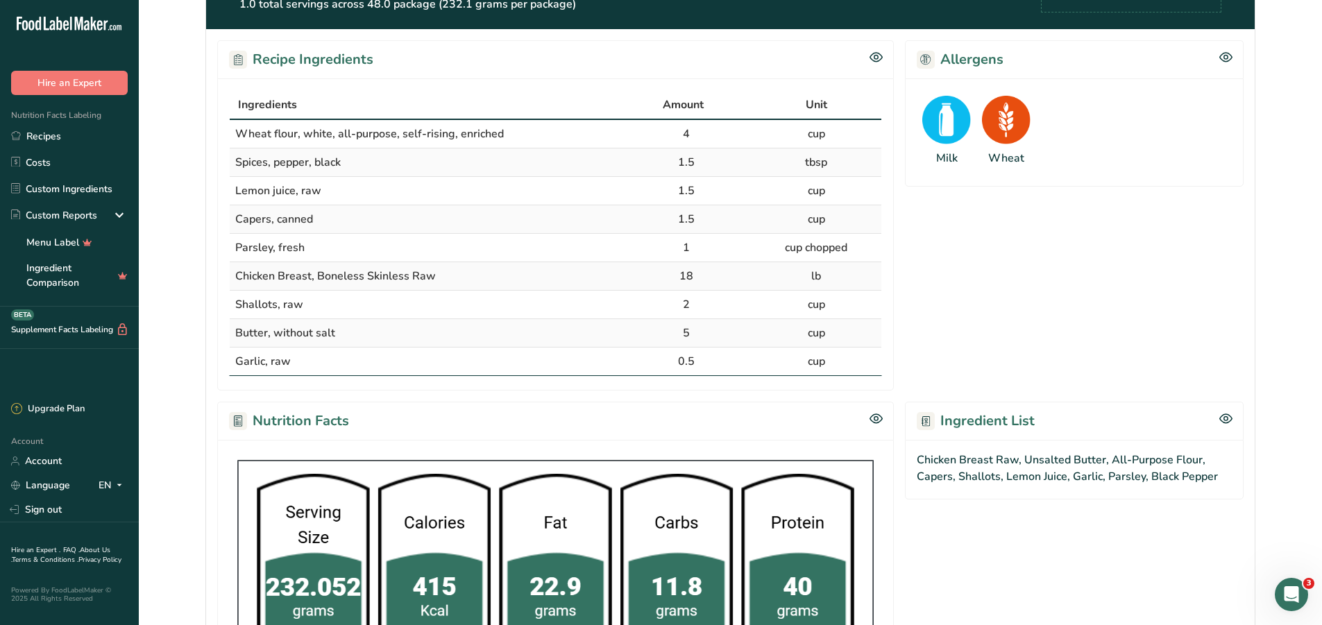
scroll to position [0, 0]
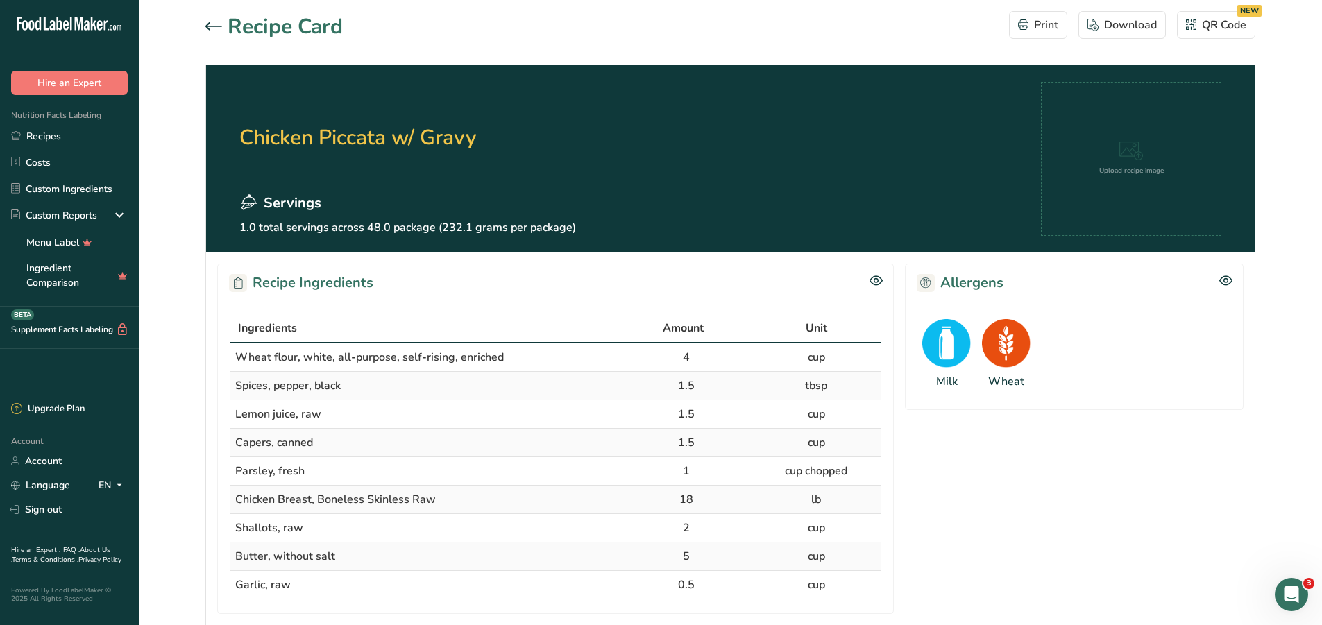
click at [224, 22] on div at bounding box center [216, 27] width 22 height 17
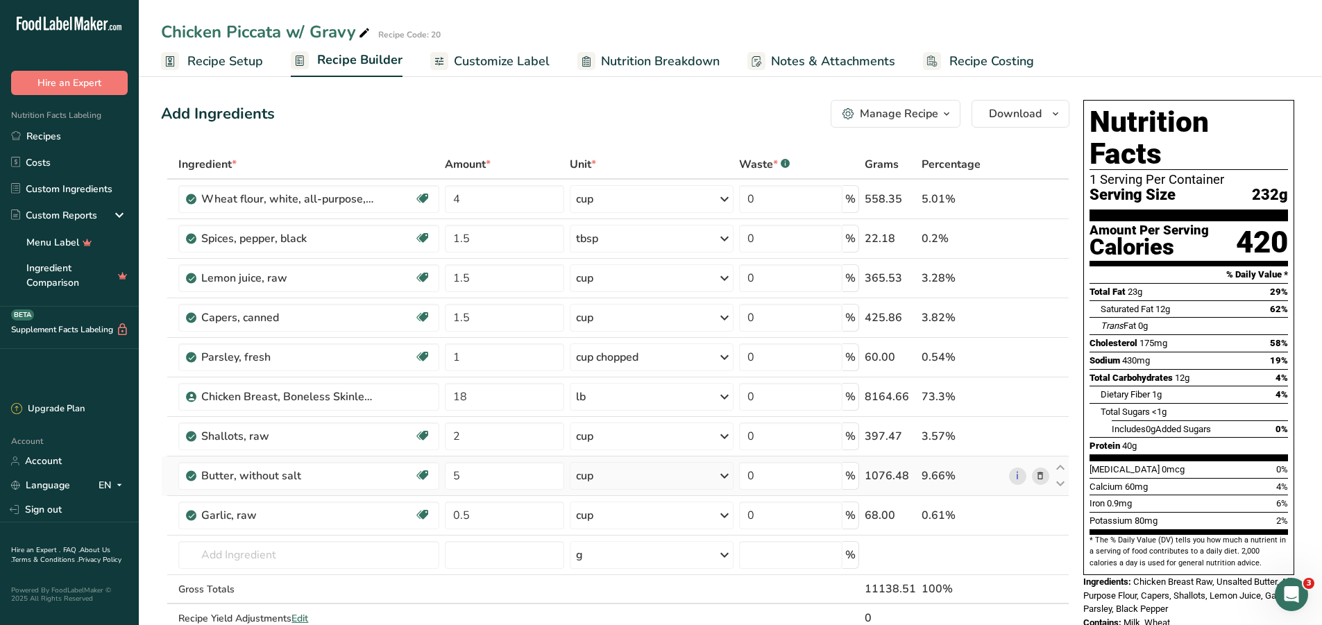
click at [1040, 475] on icon at bounding box center [1041, 476] width 10 height 15
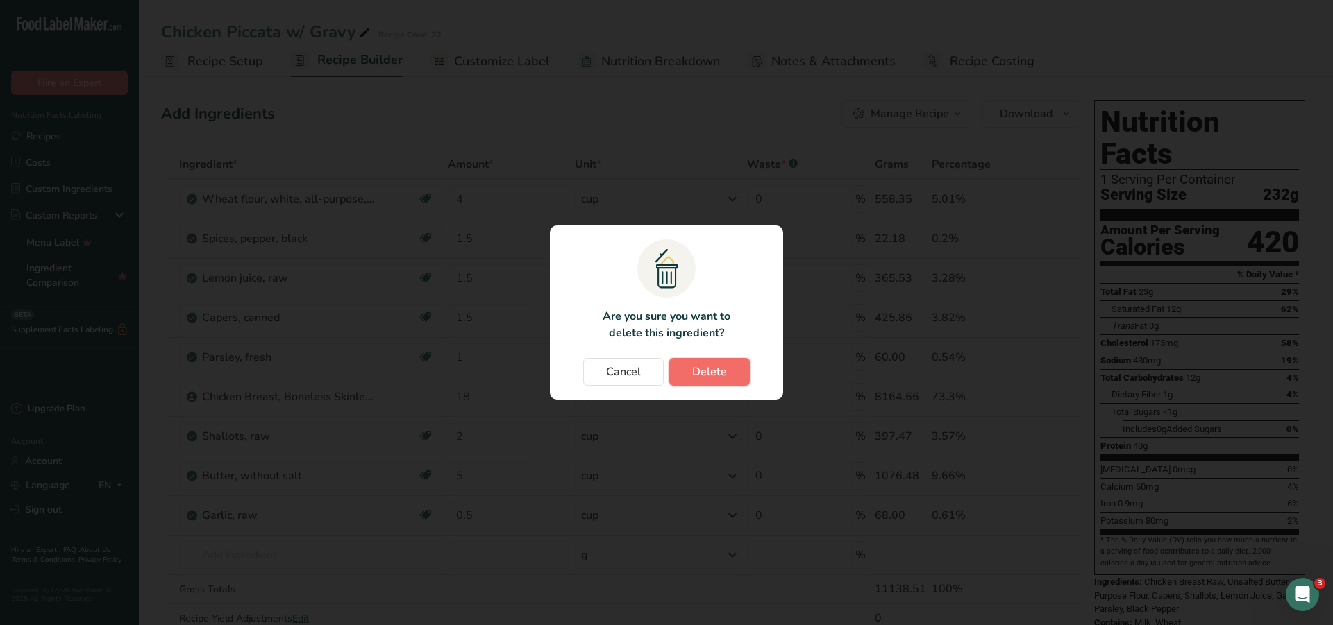
click at [707, 376] on span "Delete" at bounding box center [709, 372] width 35 height 17
type input "0.5"
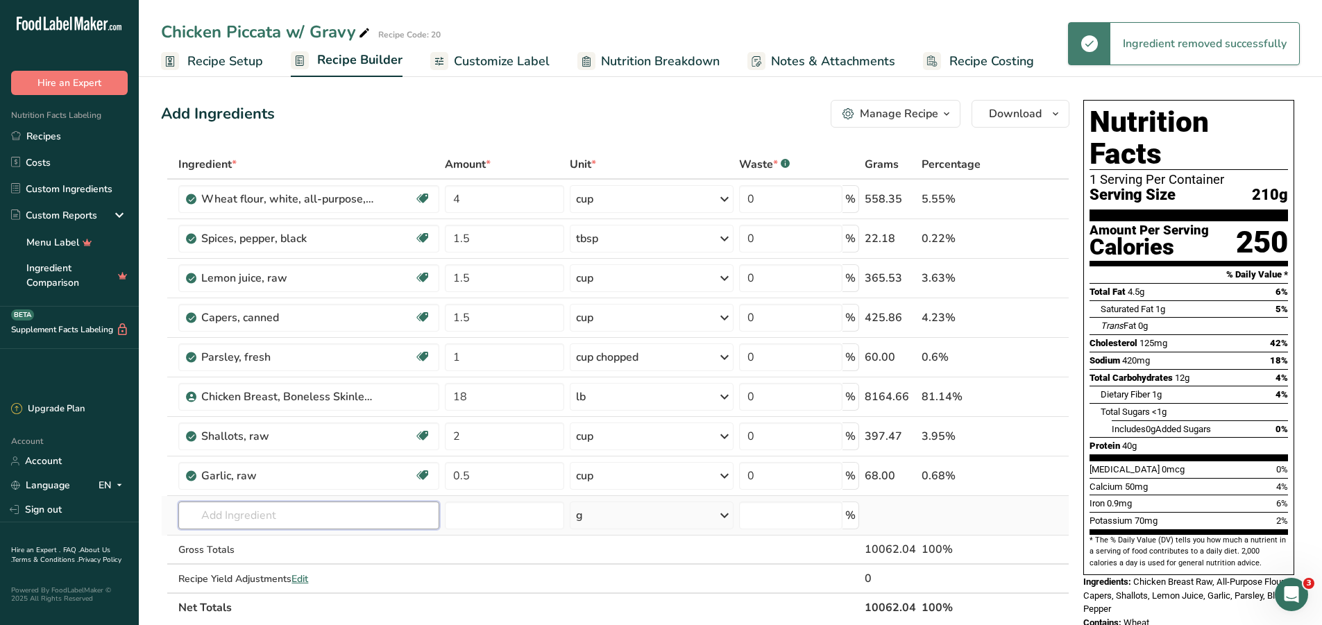
click at [236, 514] on input "text" at bounding box center [308, 516] width 261 height 28
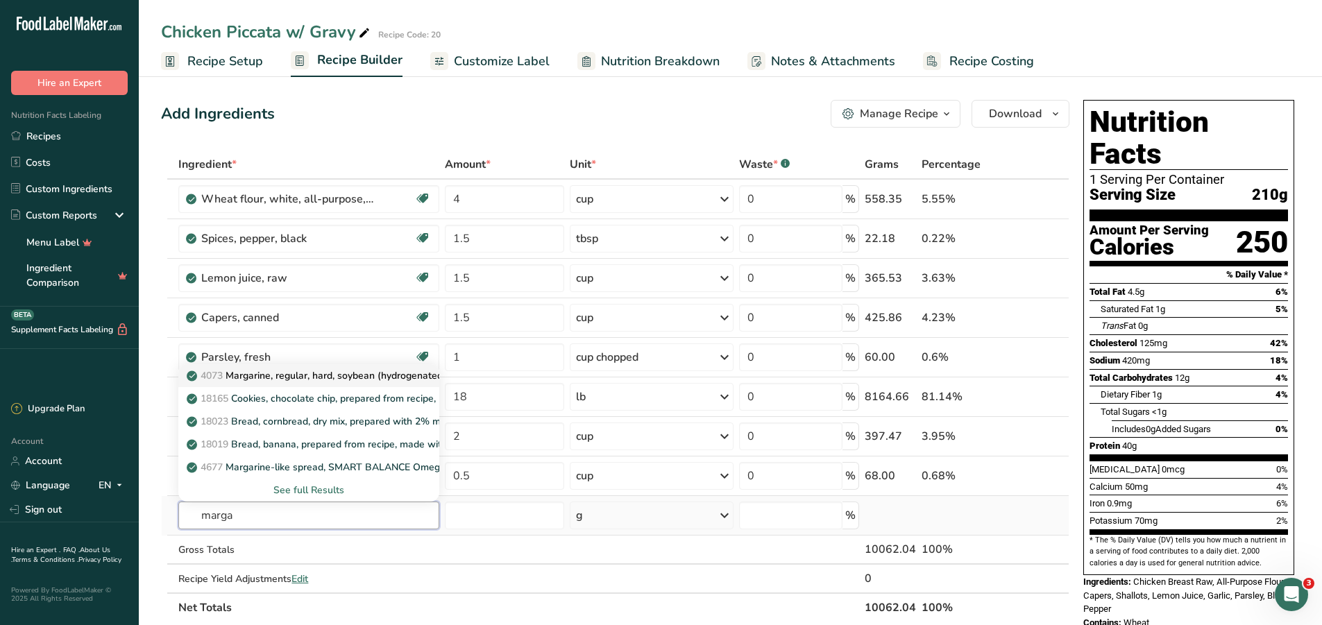
type input "marga"
click at [311, 376] on p "4073 Margarine, regular, hard, soybean (hydrogenated)" at bounding box center [317, 376] width 257 height 15
type input "Margarine, regular, hard, soybean (hydrogenated)"
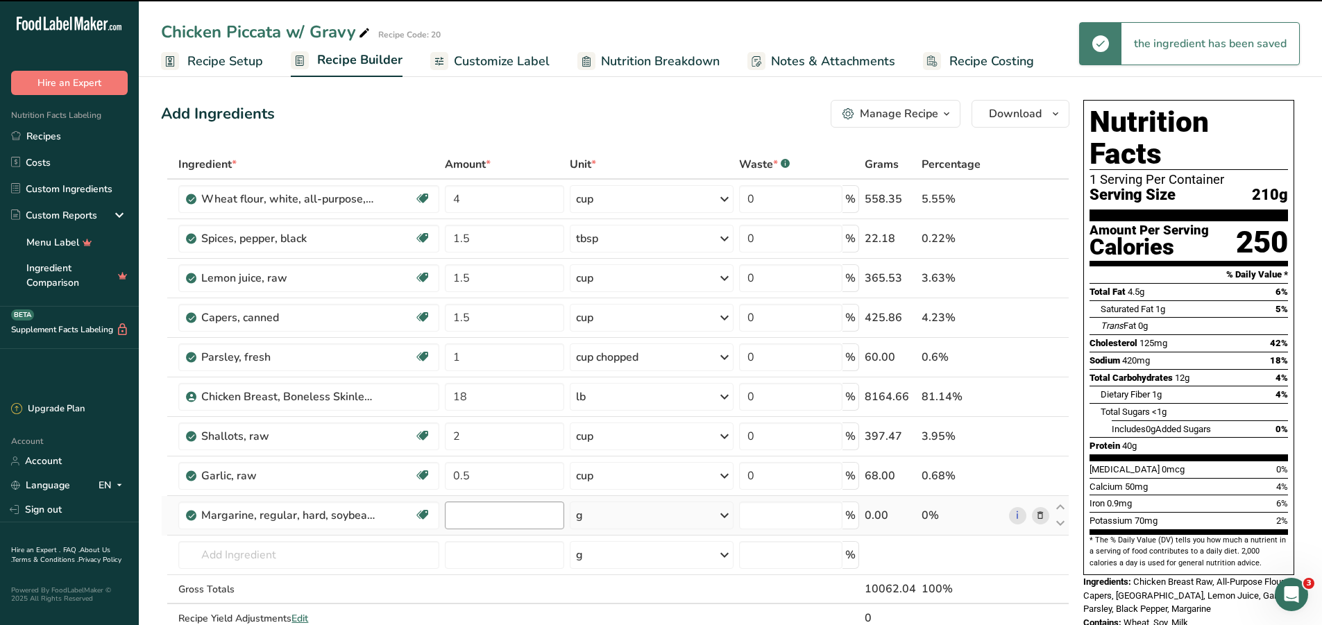
type input "0"
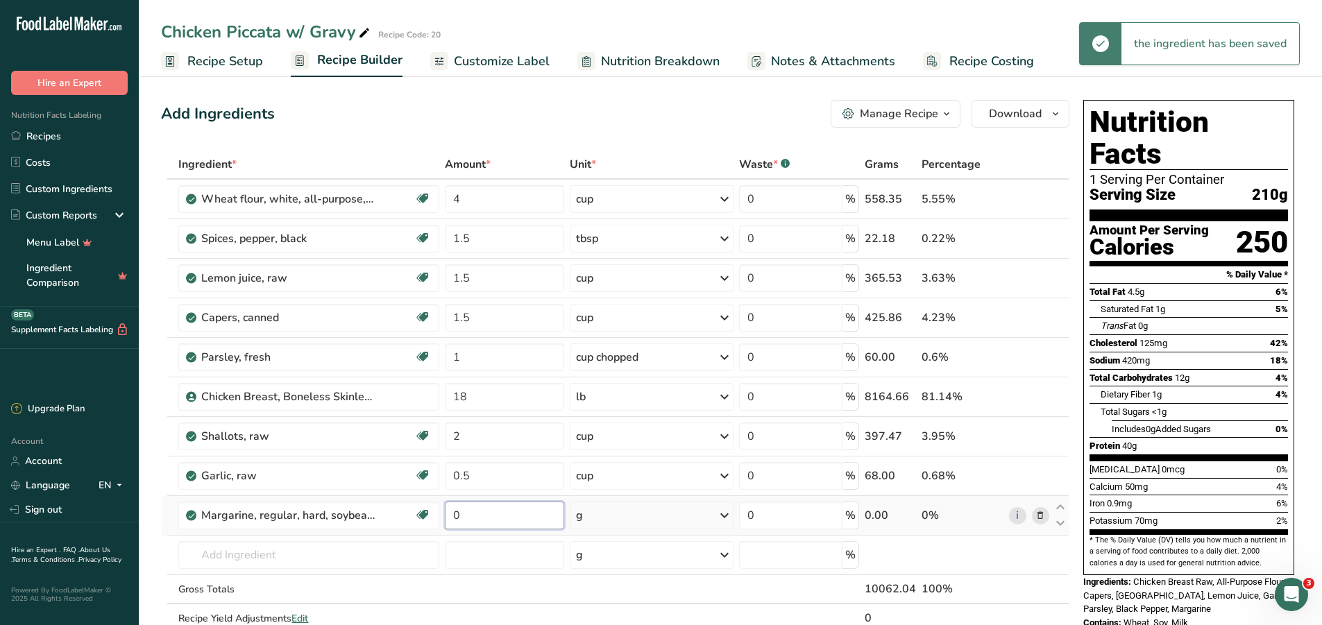
click at [495, 520] on input "0" at bounding box center [504, 516] width 119 height 28
type input "5"
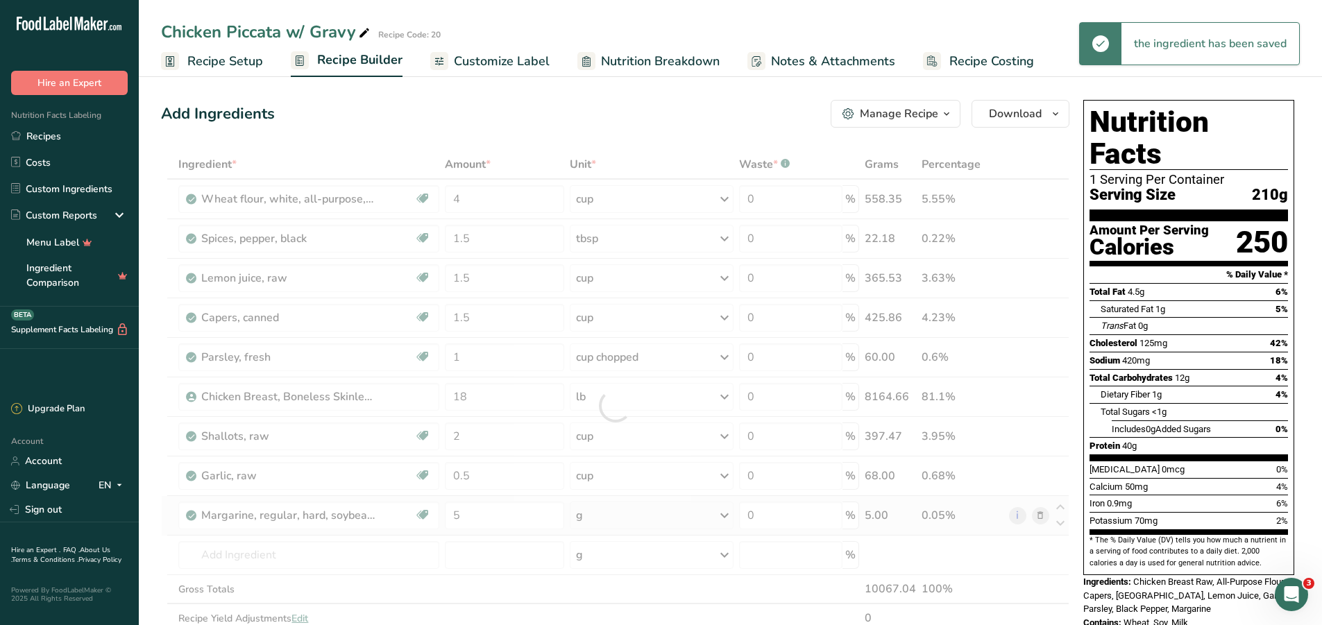
click at [597, 511] on div "Ingredient * Amount * Unit * Waste * .a-a{fill:#347362;}.b-a{fill:#fff;} Grams …" at bounding box center [615, 406] width 909 height 512
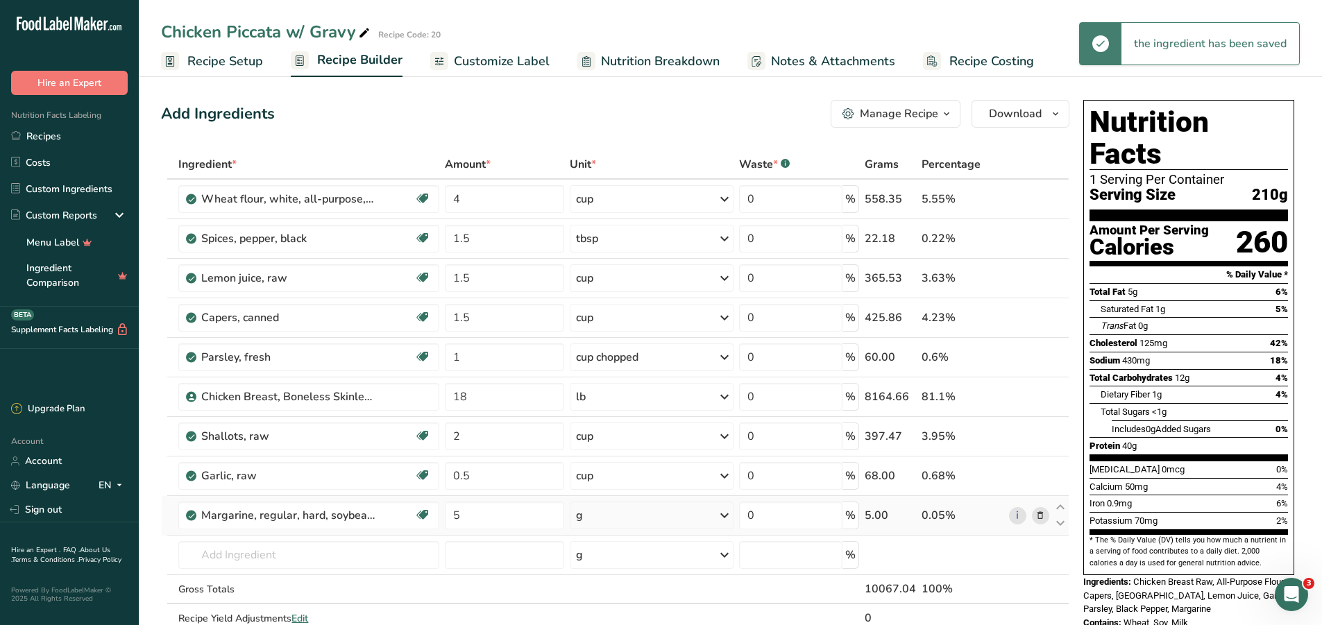
click at [604, 516] on div "g" at bounding box center [652, 516] width 164 height 28
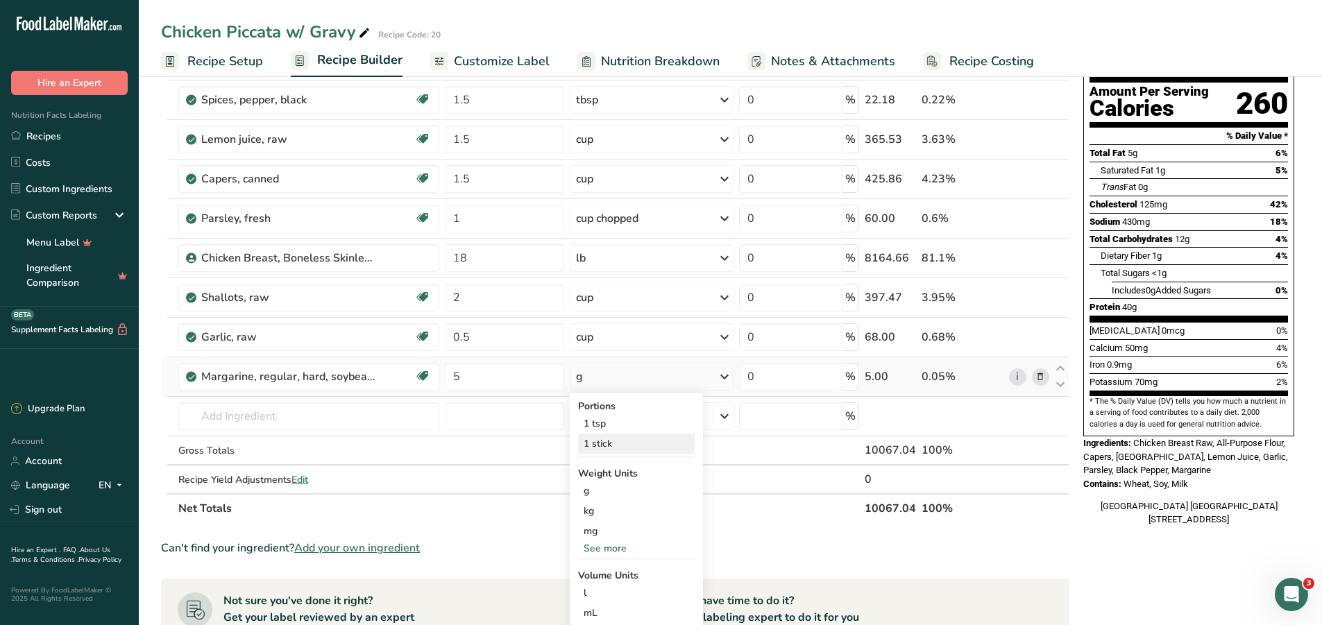
scroll to position [208, 0]
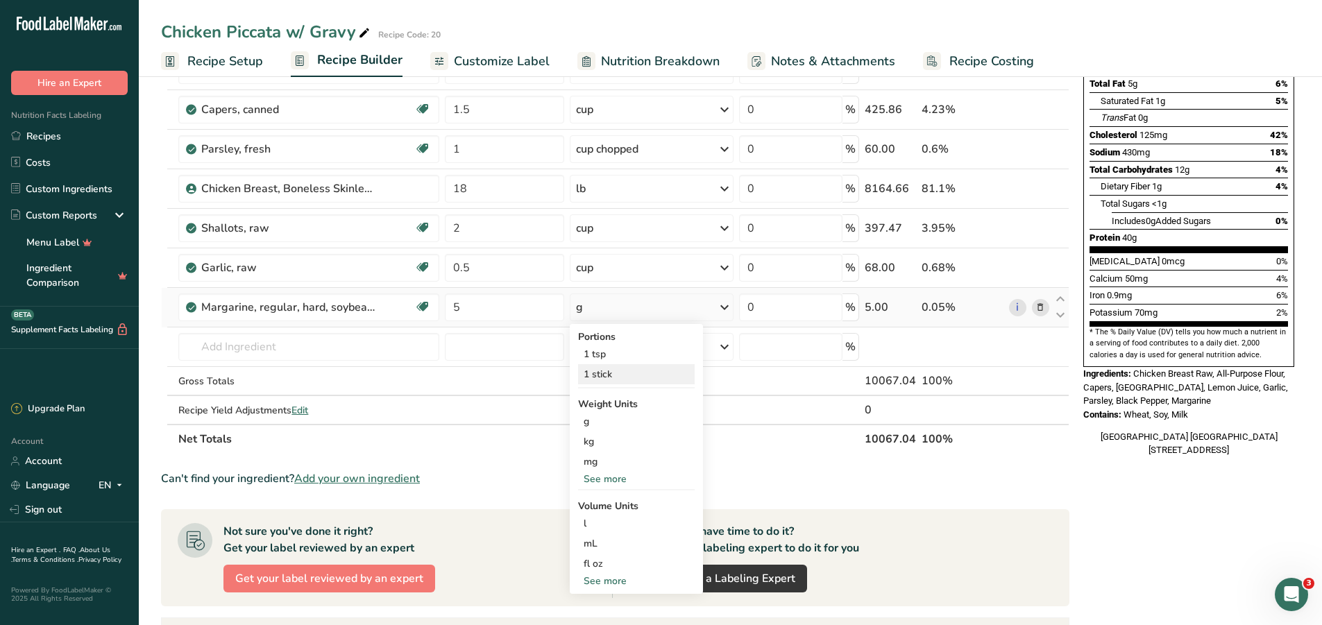
click at [621, 378] on div "1 stick" at bounding box center [636, 374] width 117 height 20
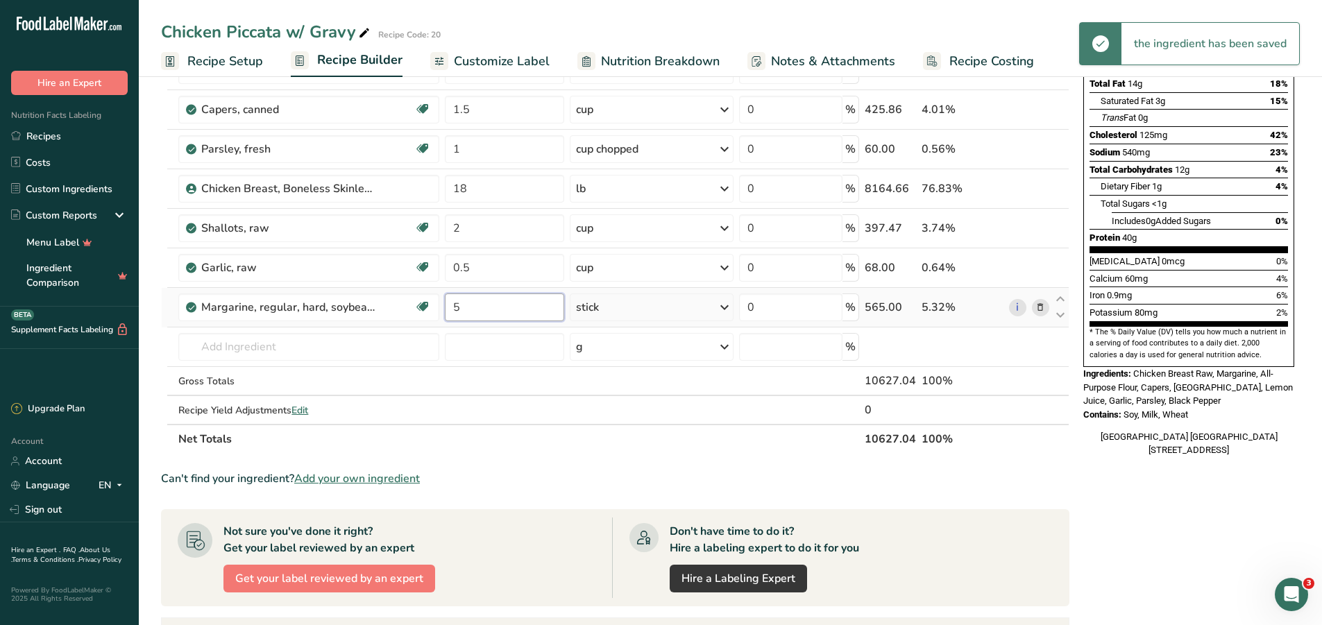
click at [509, 305] on input "5" at bounding box center [504, 308] width 119 height 28
type input "4"
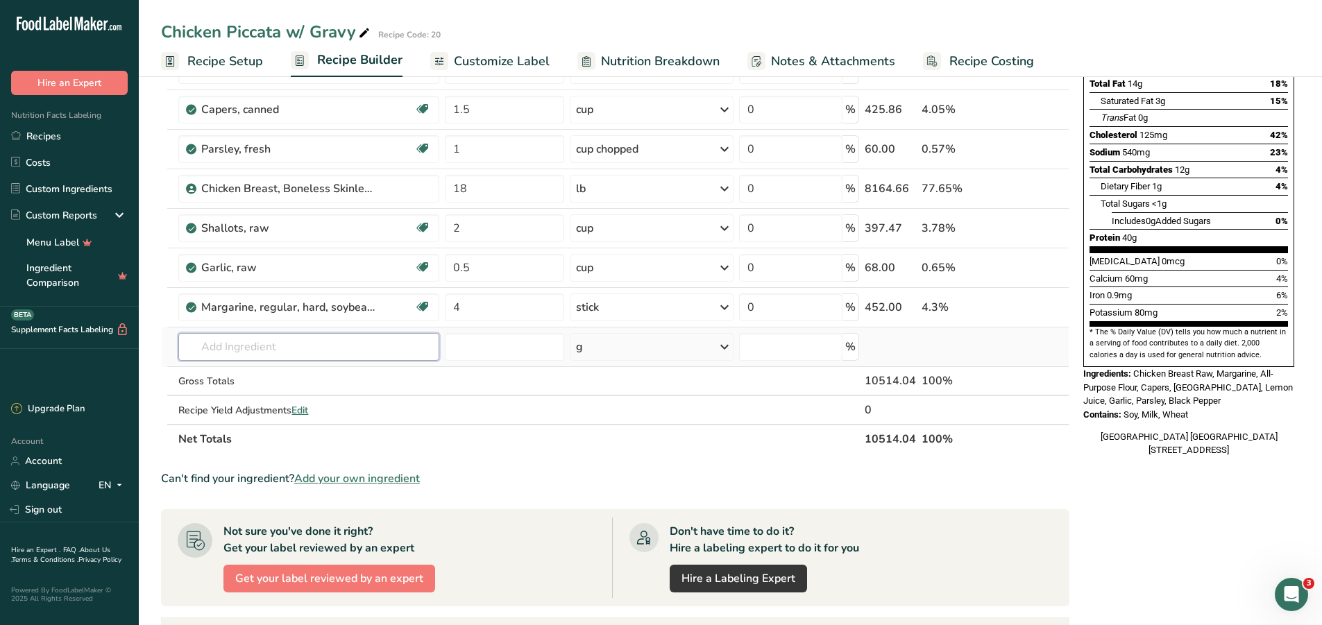
click at [342, 353] on div "Ingredient * Amount * Unit * Waste * .a-a{fill:#347362;}.b-a{fill:#fff;} Grams …" at bounding box center [615, 198] width 909 height 512
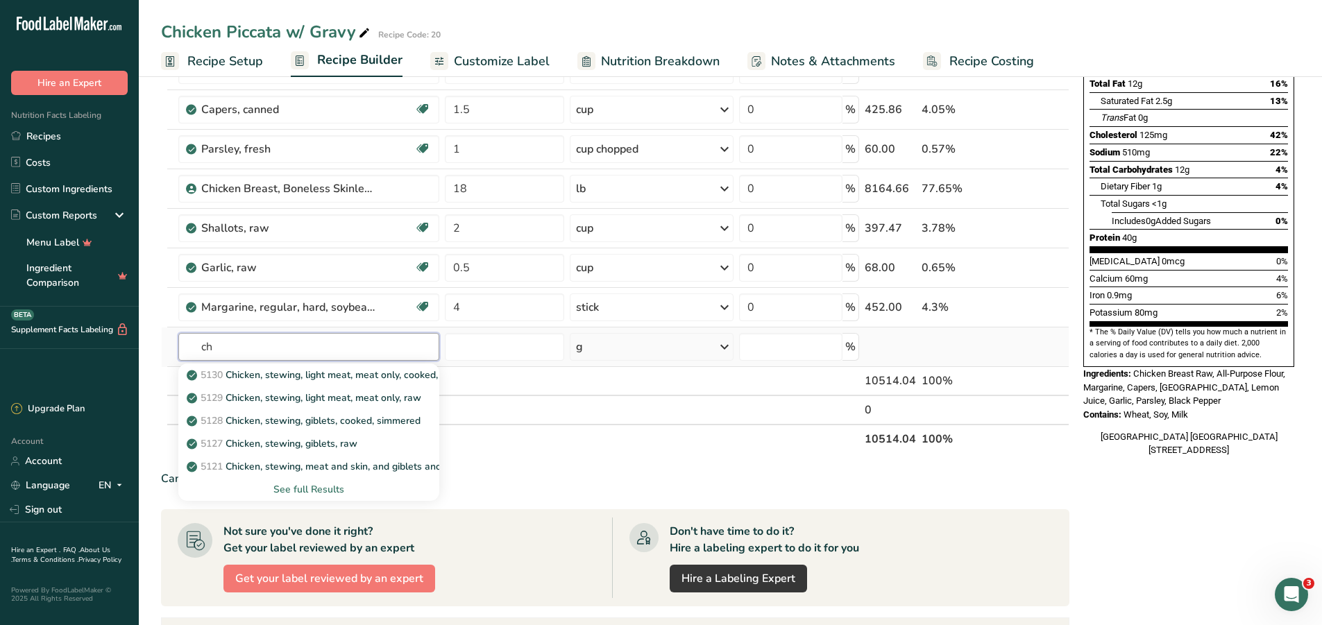
type input "c"
type input "s"
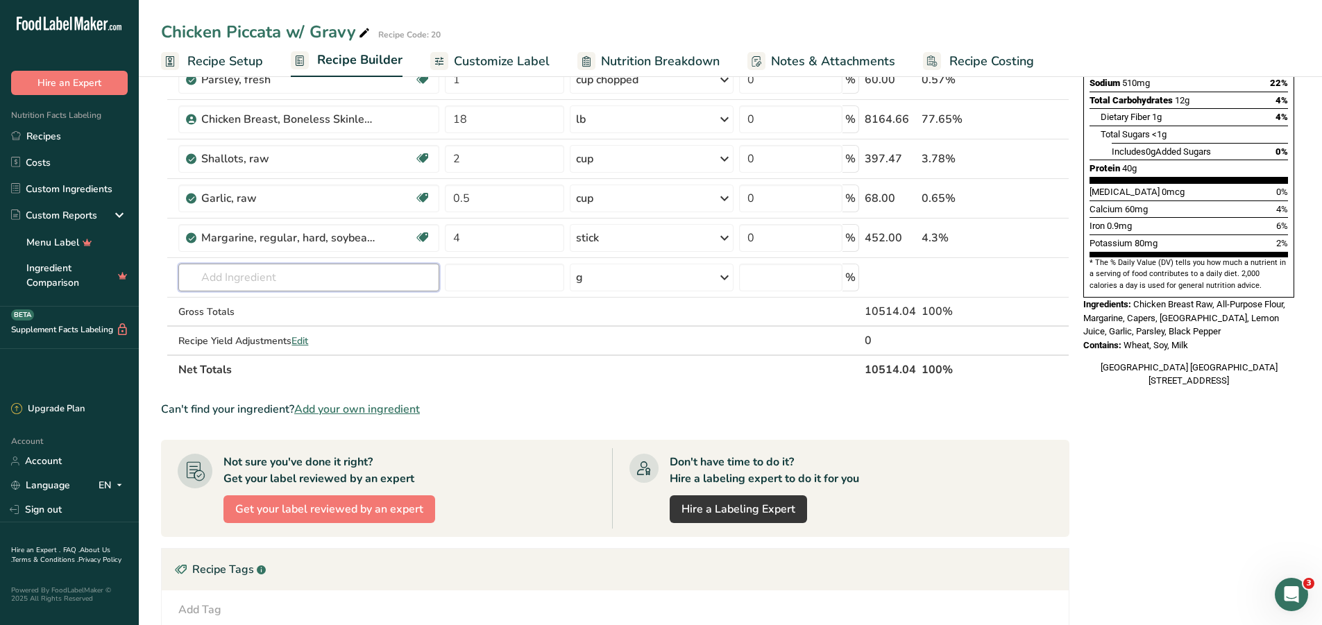
scroll to position [0, 0]
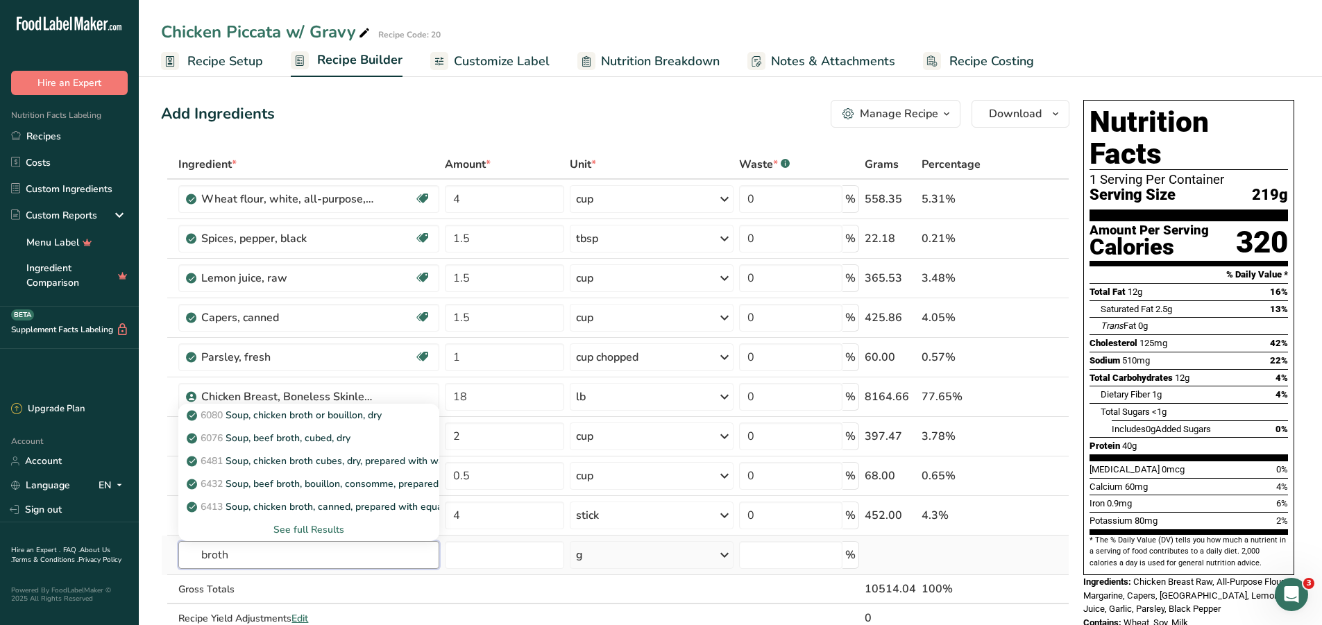
type input "broth"
click at [314, 530] on div "See full Results" at bounding box center [308, 530] width 239 height 15
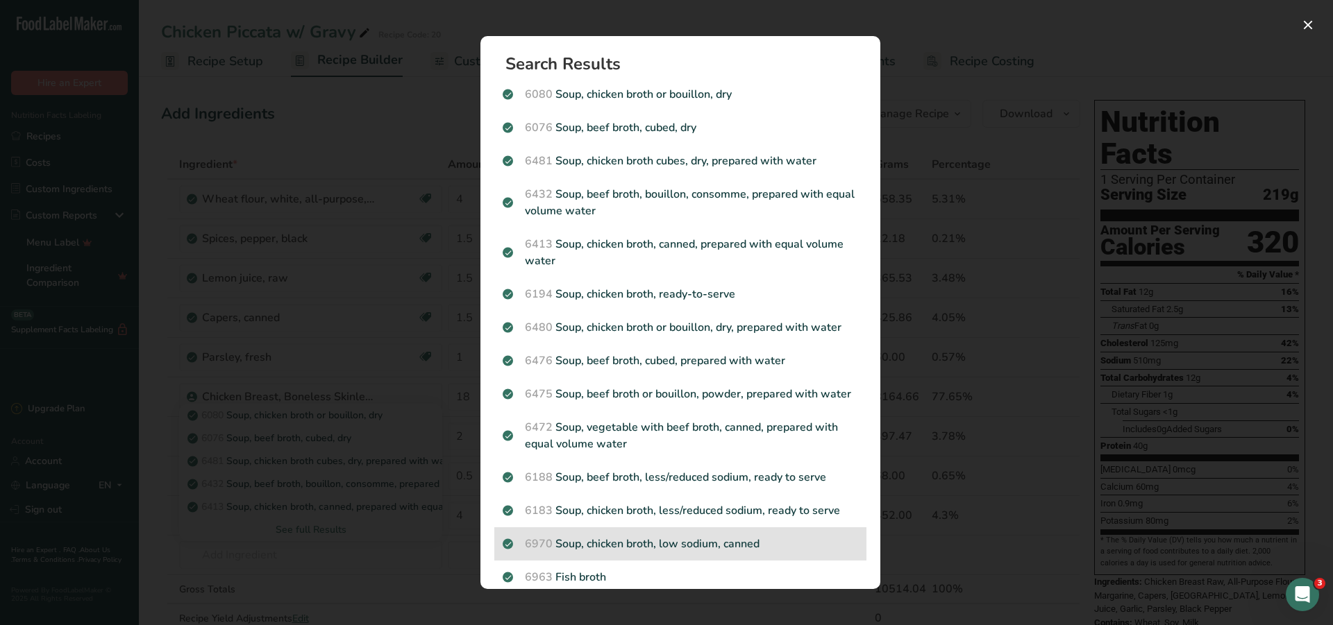
click at [710, 561] on div "6970 Soup, chicken broth, low sodium, canned" at bounding box center [680, 544] width 372 height 33
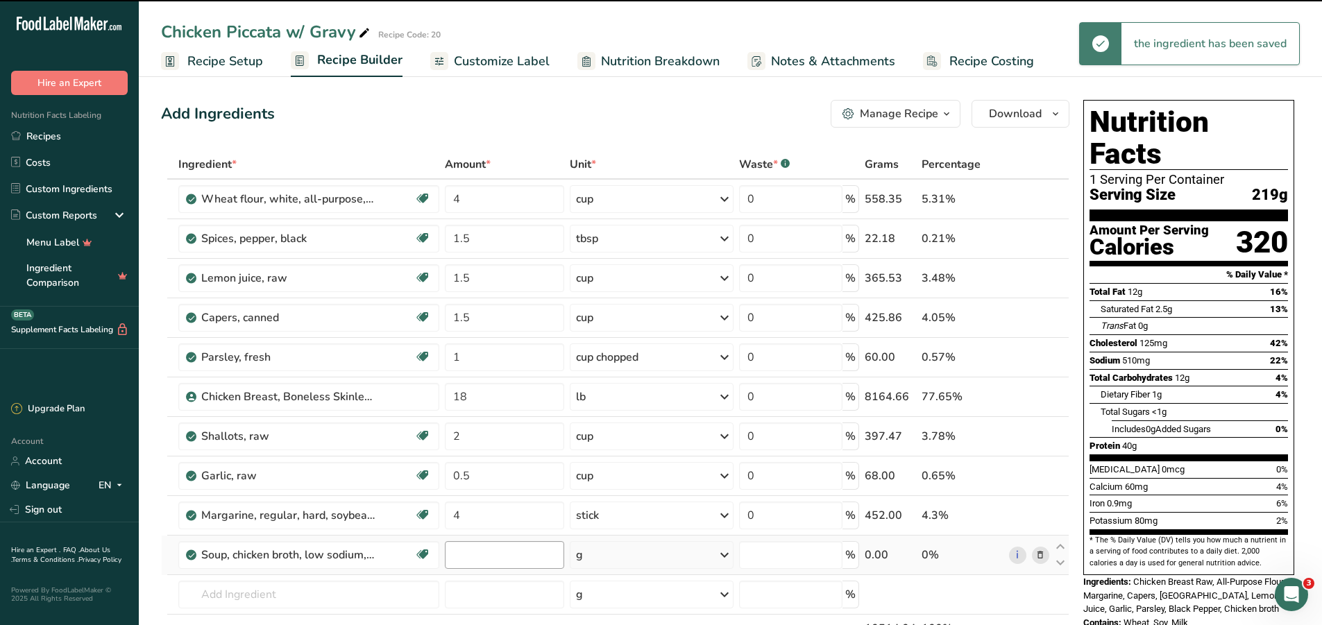
type input "0"
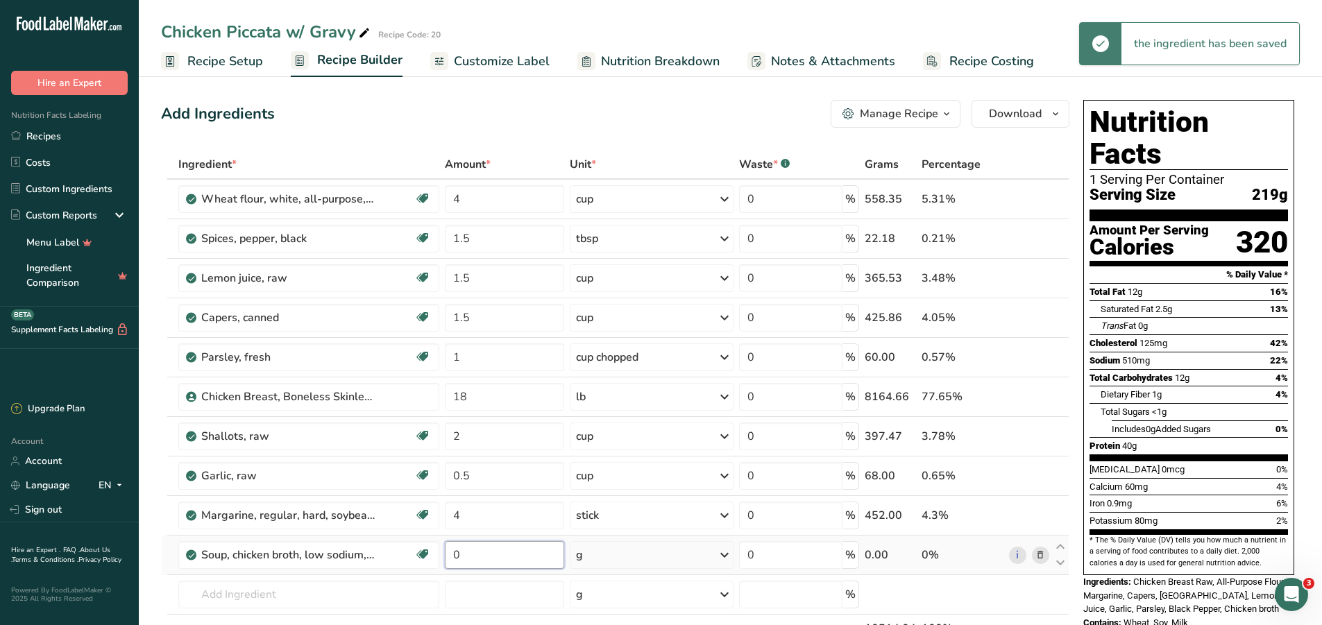
click at [475, 559] on input "0" at bounding box center [504, 555] width 119 height 28
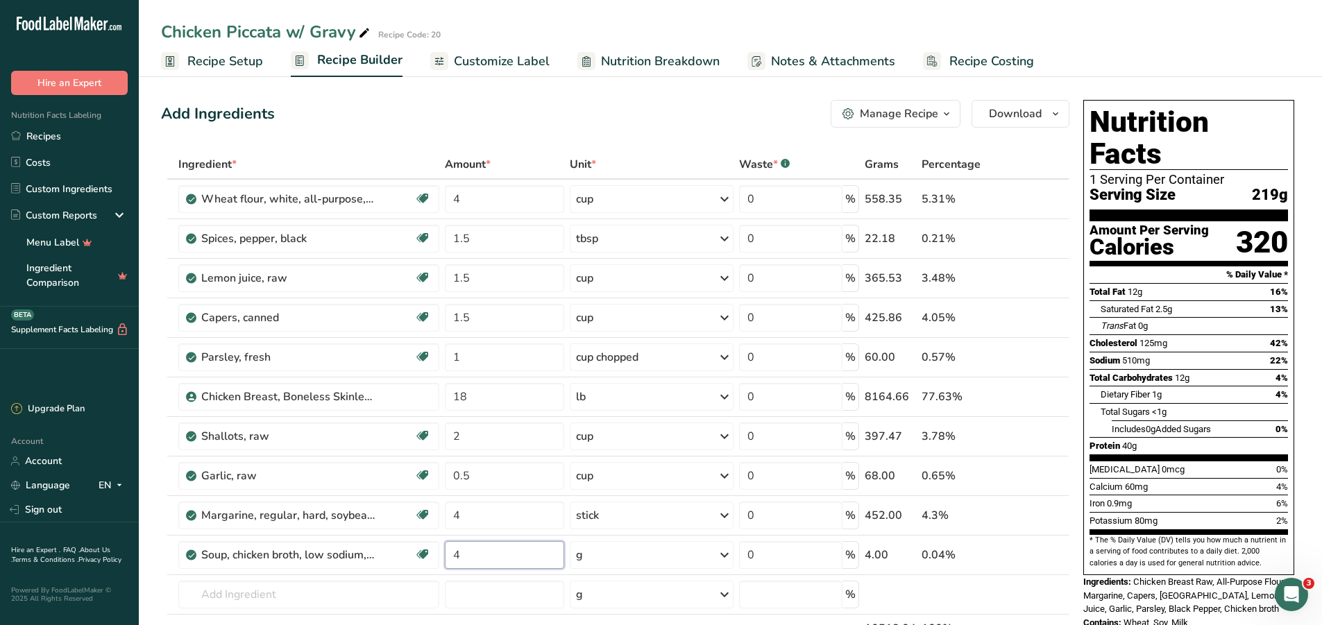
type input "4"
type input "3"
click at [647, 550] on div "Ingredient * Amount * Unit * Waste * .a-a{fill:#347362;}.b-a{fill:#fff;} Grams …" at bounding box center [615, 426] width 909 height 552
click at [643, 557] on div "g" at bounding box center [652, 555] width 164 height 28
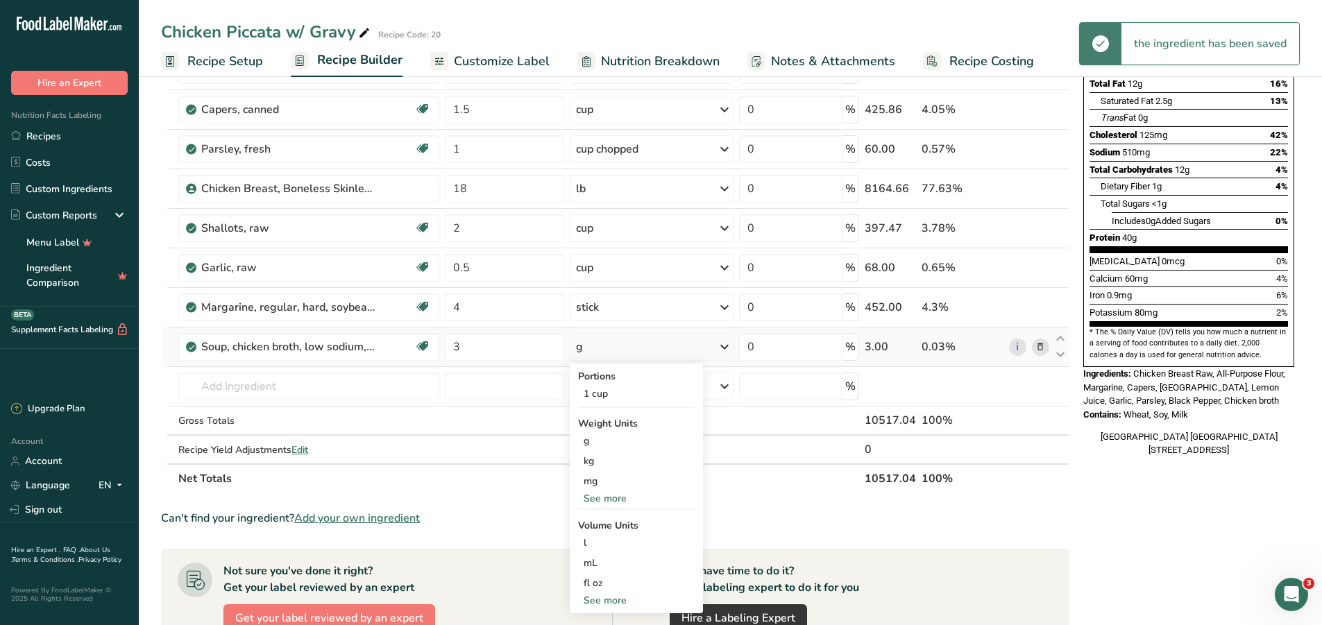
scroll to position [278, 0]
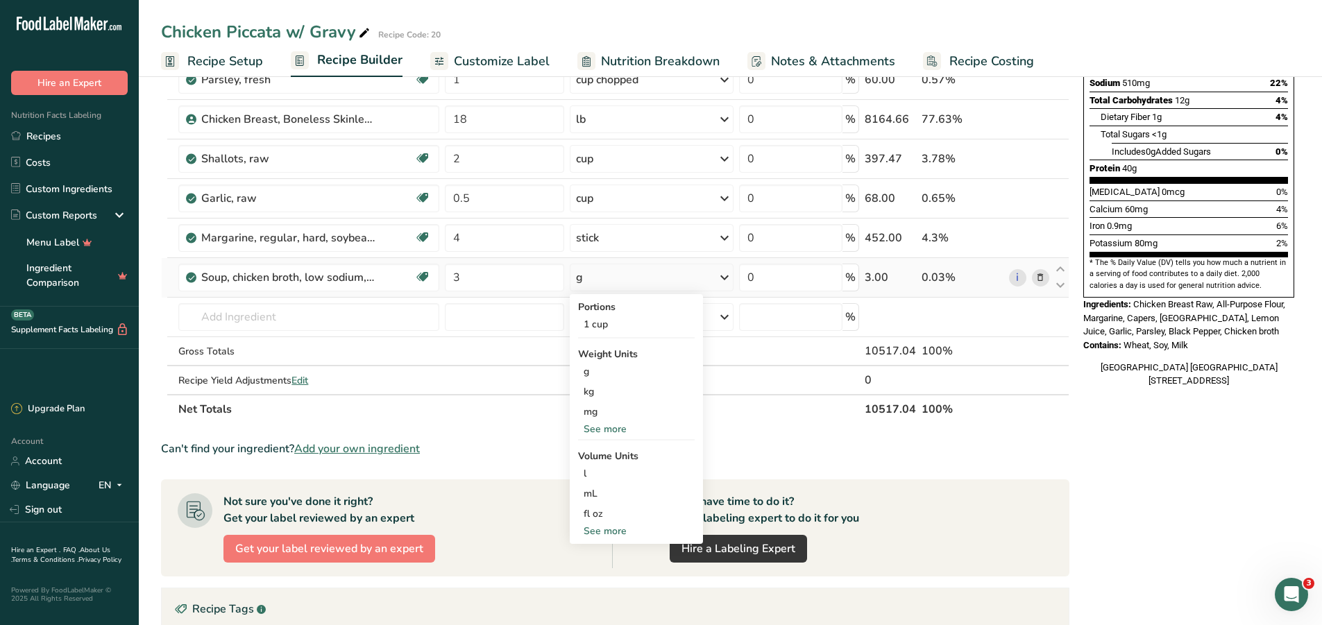
click at [619, 530] on div "See more" at bounding box center [636, 531] width 117 height 15
select select "22"
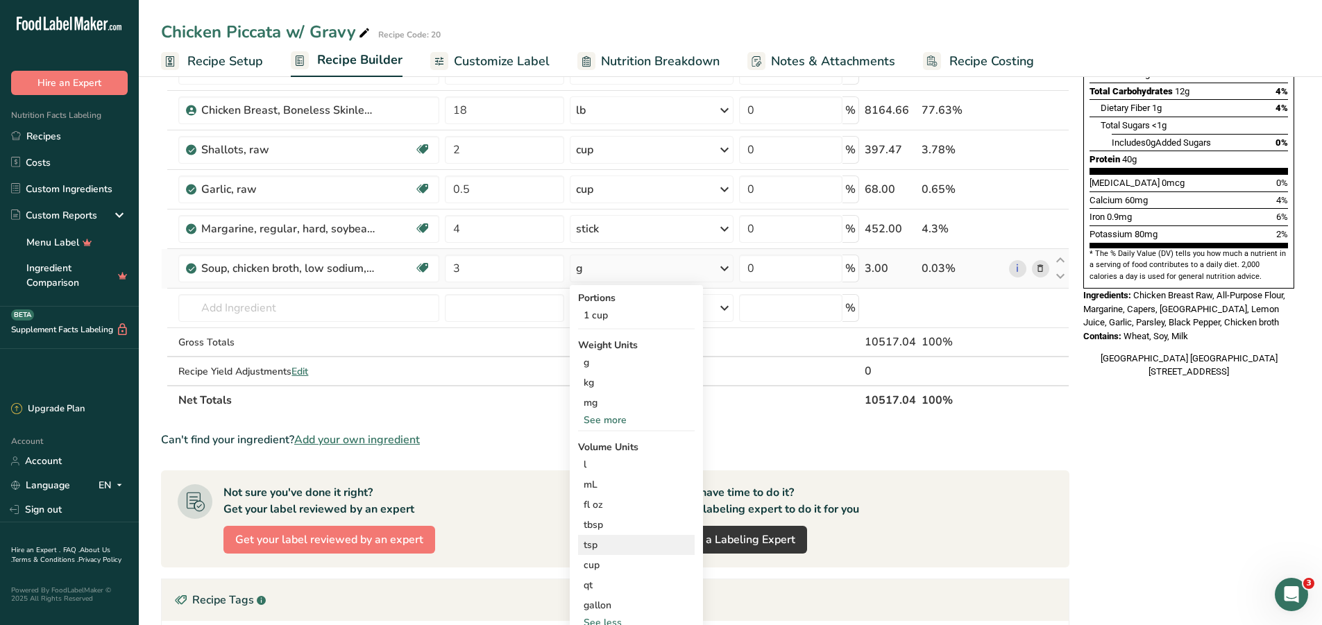
scroll to position [347, 0]
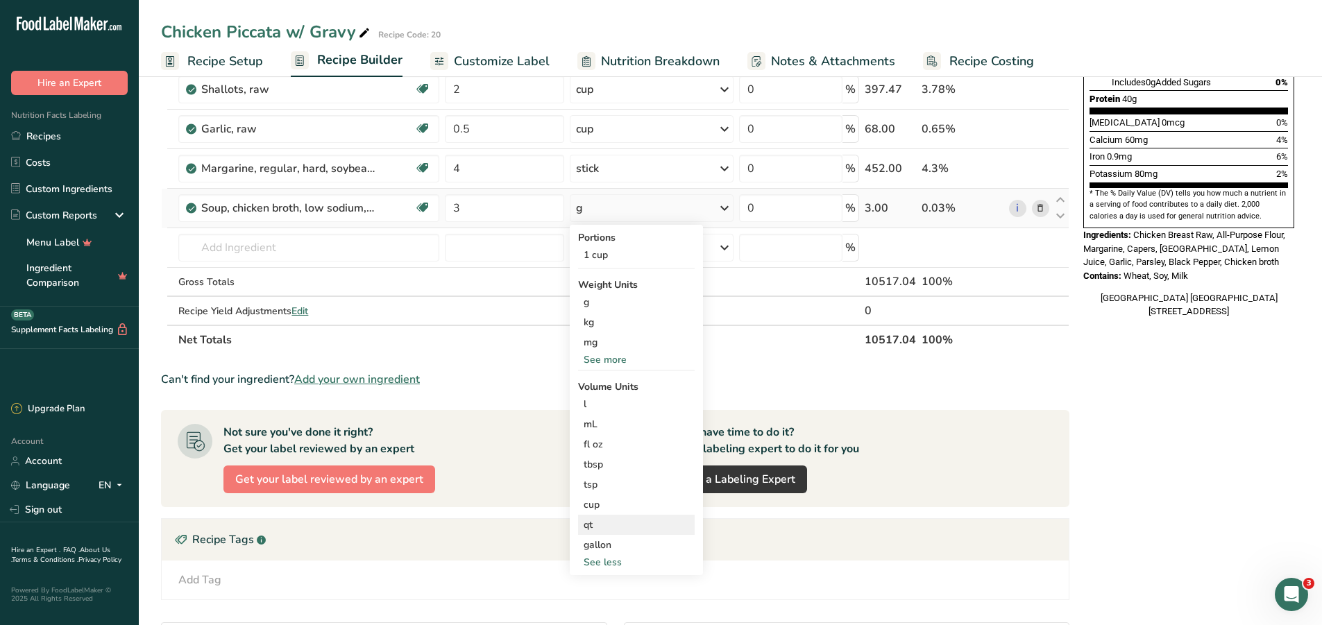
click at [607, 525] on div "qt" at bounding box center [637, 525] width 106 height 15
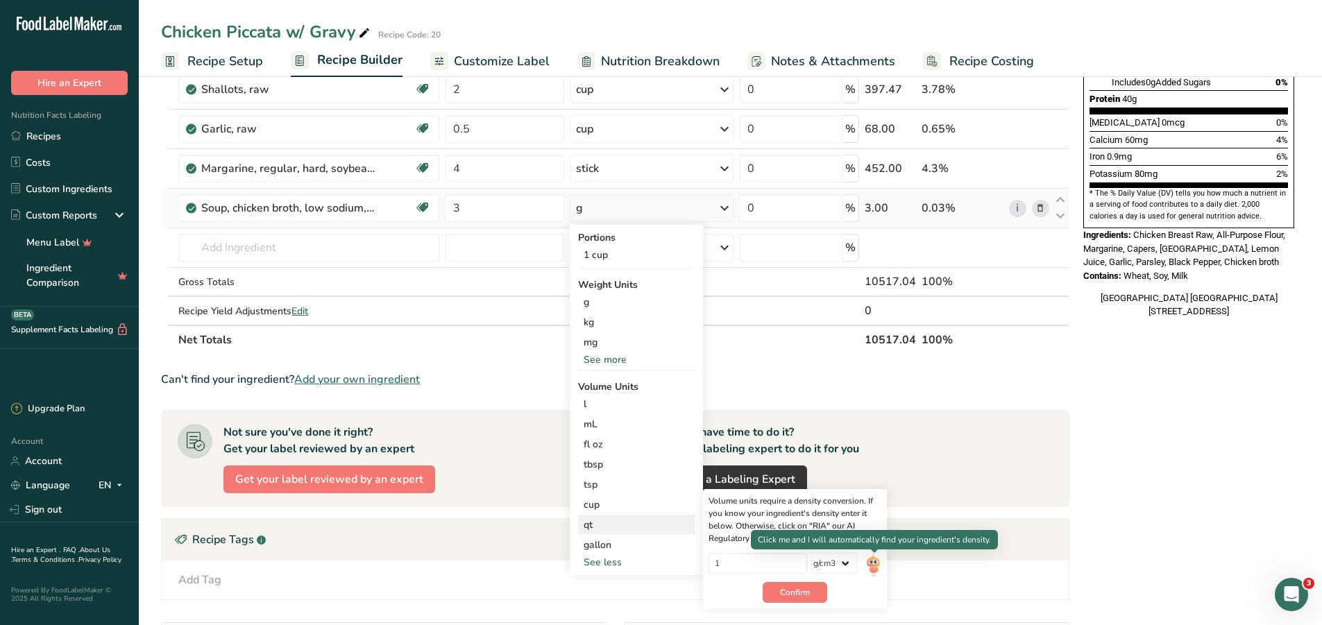
click at [881, 562] on img at bounding box center [873, 565] width 15 height 24
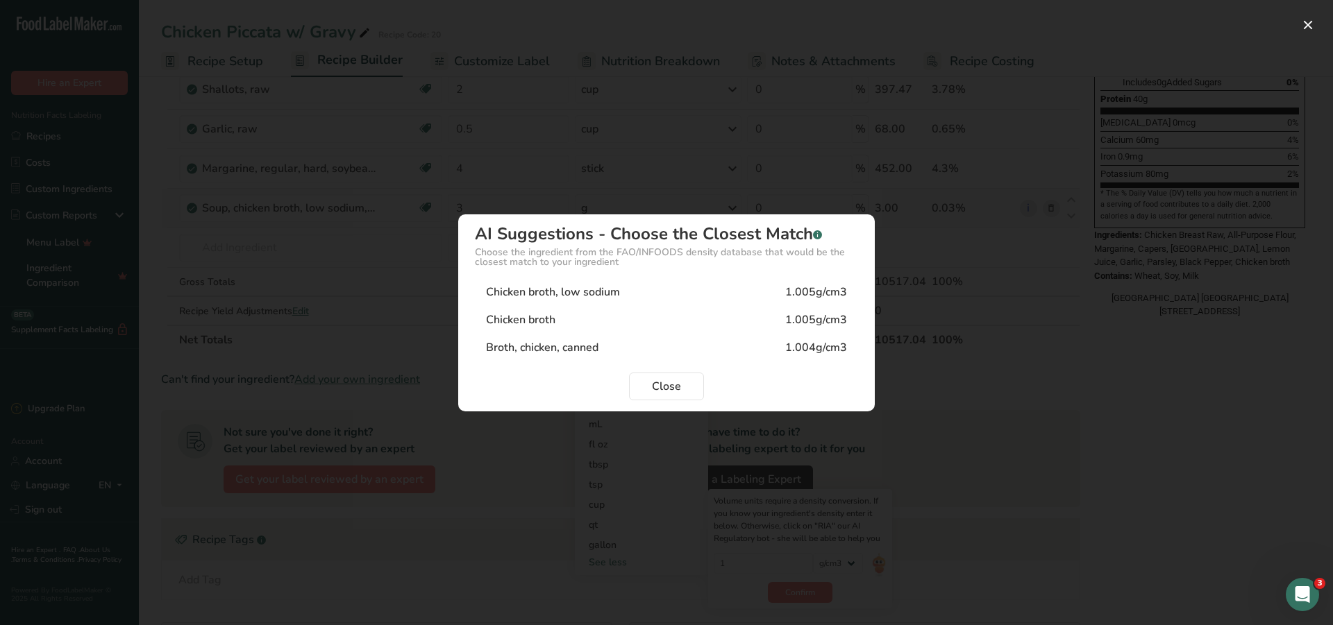
click at [618, 295] on div "Chicken broth, low sodium" at bounding box center [553, 292] width 134 height 17
type input "1.005"
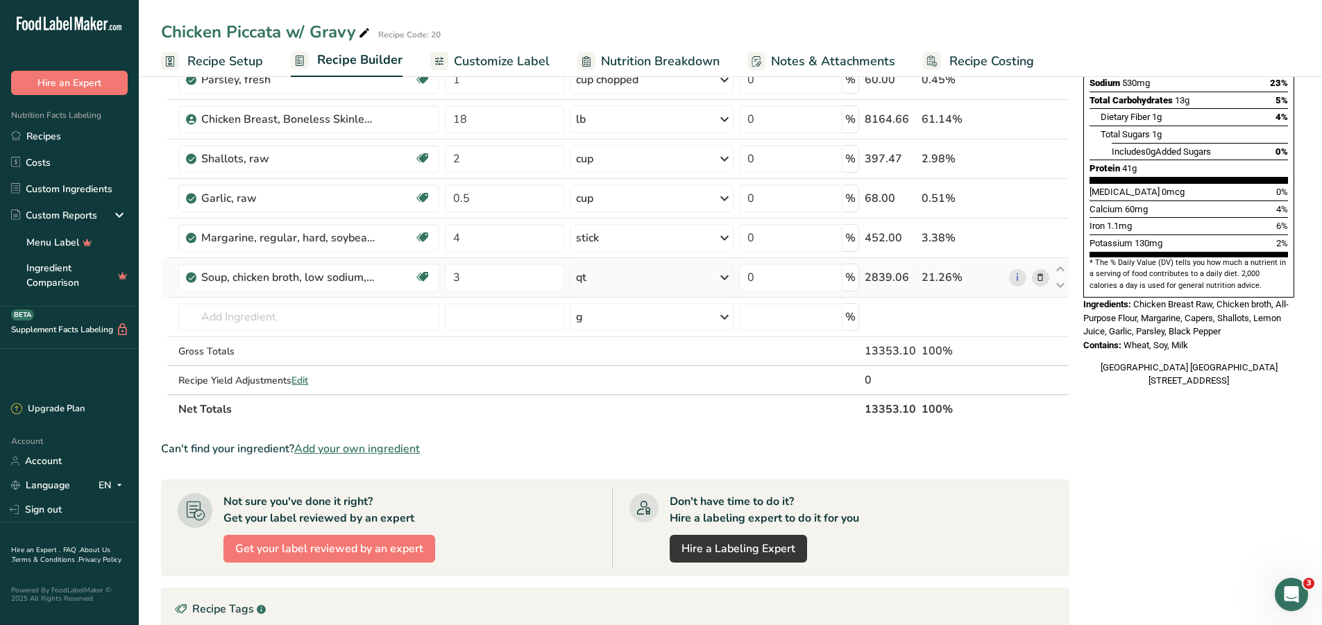
scroll to position [540, 0]
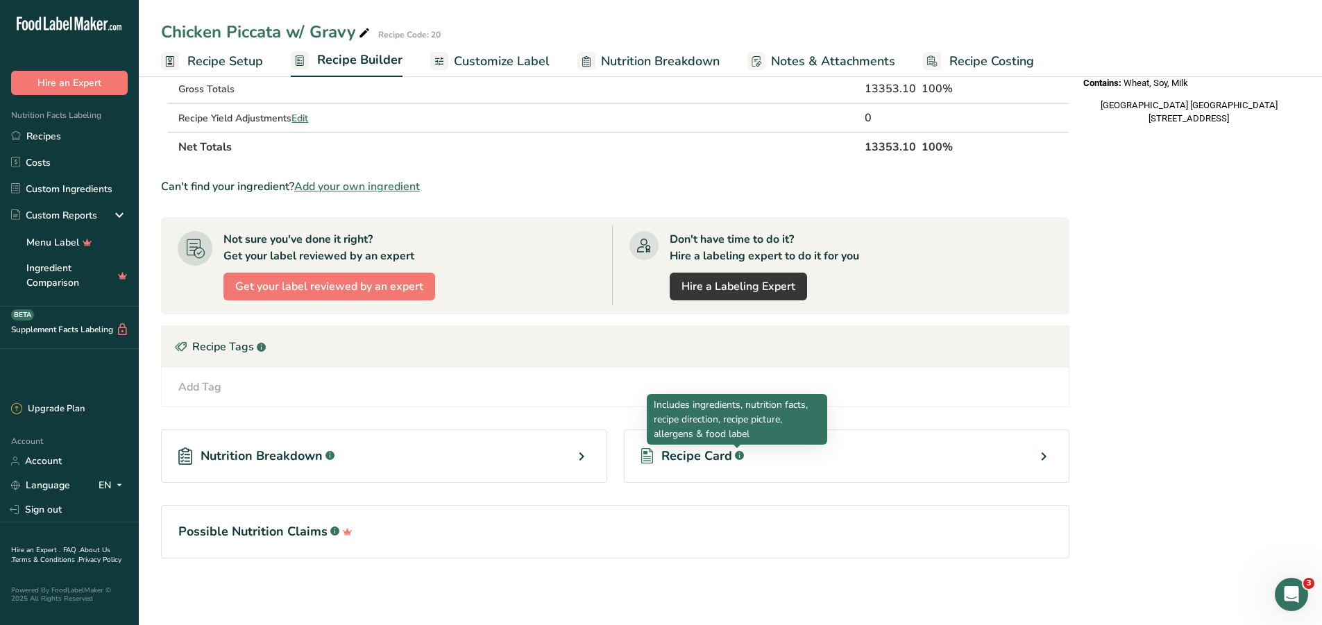
click at [721, 456] on span "Recipe Card" at bounding box center [697, 456] width 71 height 19
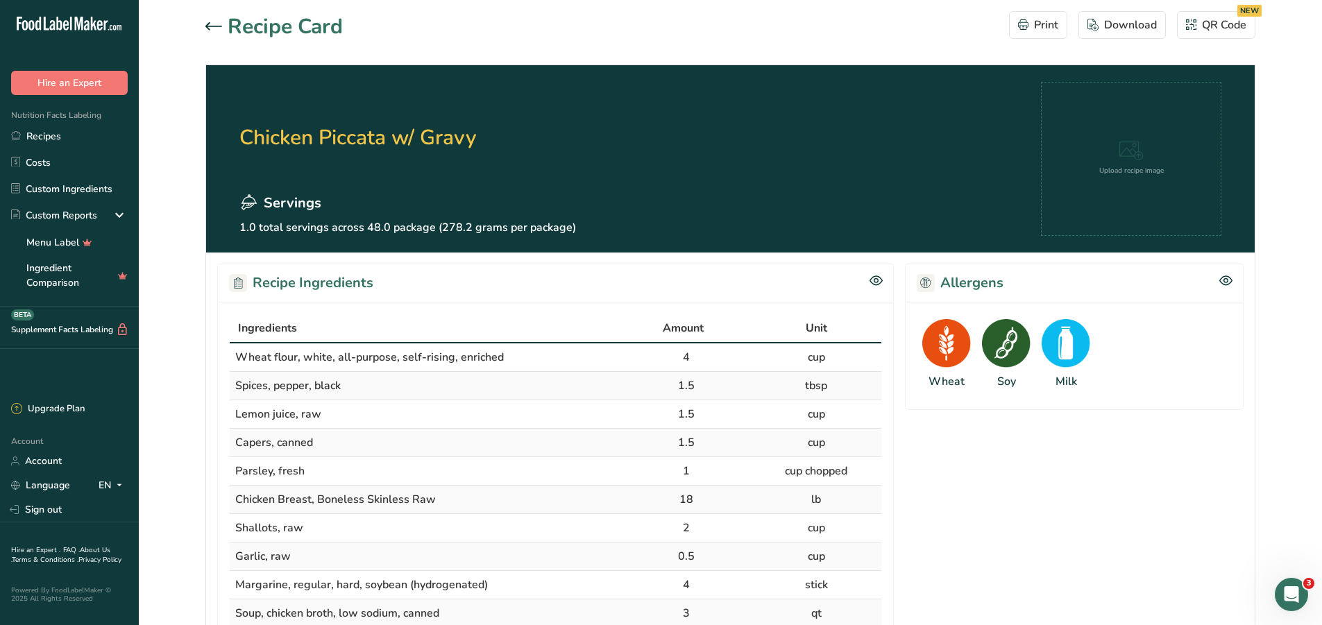
click at [206, 26] on icon at bounding box center [213, 26] width 17 height 8
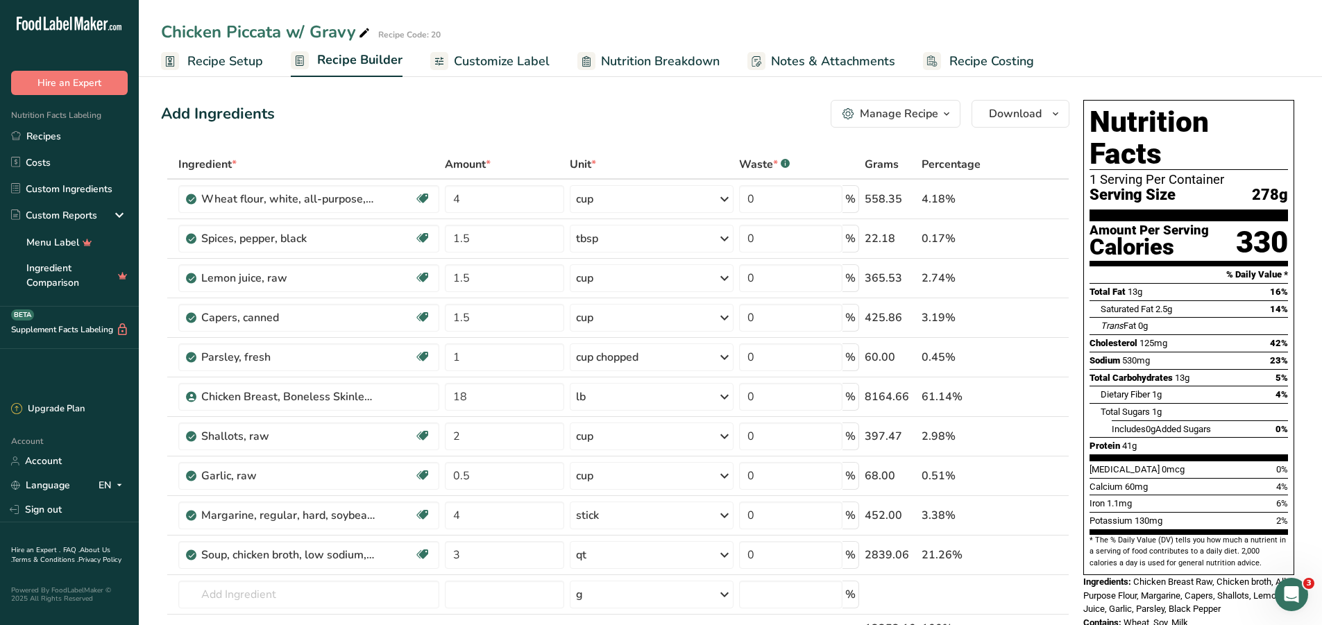
click at [310, 33] on div "Chicken Piccata w/ Gravy" at bounding box center [267, 31] width 212 height 25
click at [313, 30] on input "Chicken Piccata w/ Gravy" at bounding box center [696, 31] width 1071 height 25
type input "Chicken Piccata w/ Lemon Capper Gravy"
click at [368, 31] on div "Chicken Piccata w/ Lemon Capper Gravy" at bounding box center [325, 31] width 328 height 25
click at [367, 31] on input "Chicken Piccata w/ Lemon Capper Gravy" at bounding box center [696, 31] width 1071 height 25
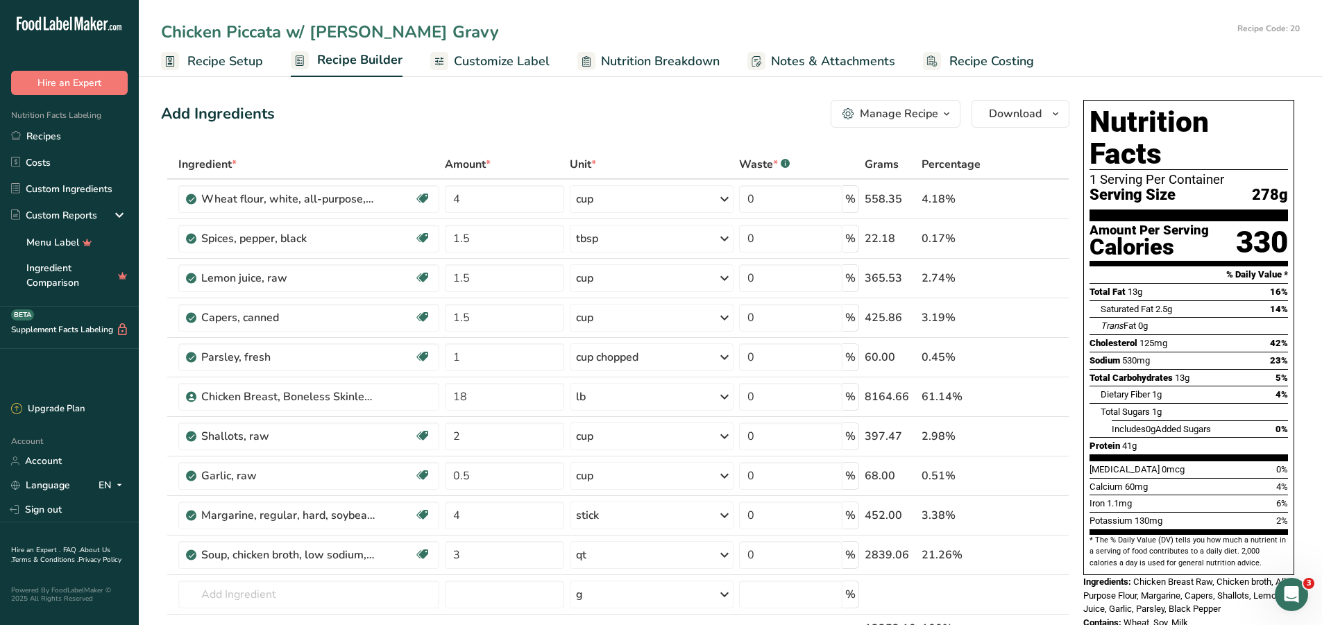
click at [531, 26] on input "Chicken Piccata w/ Lemon-Capper Gravy" at bounding box center [696, 31] width 1071 height 25
type input "Chicken Piccata w/ Lemon-Capper Gravy"
click at [223, 62] on span "Recipe Setup" at bounding box center [225, 61] width 76 height 19
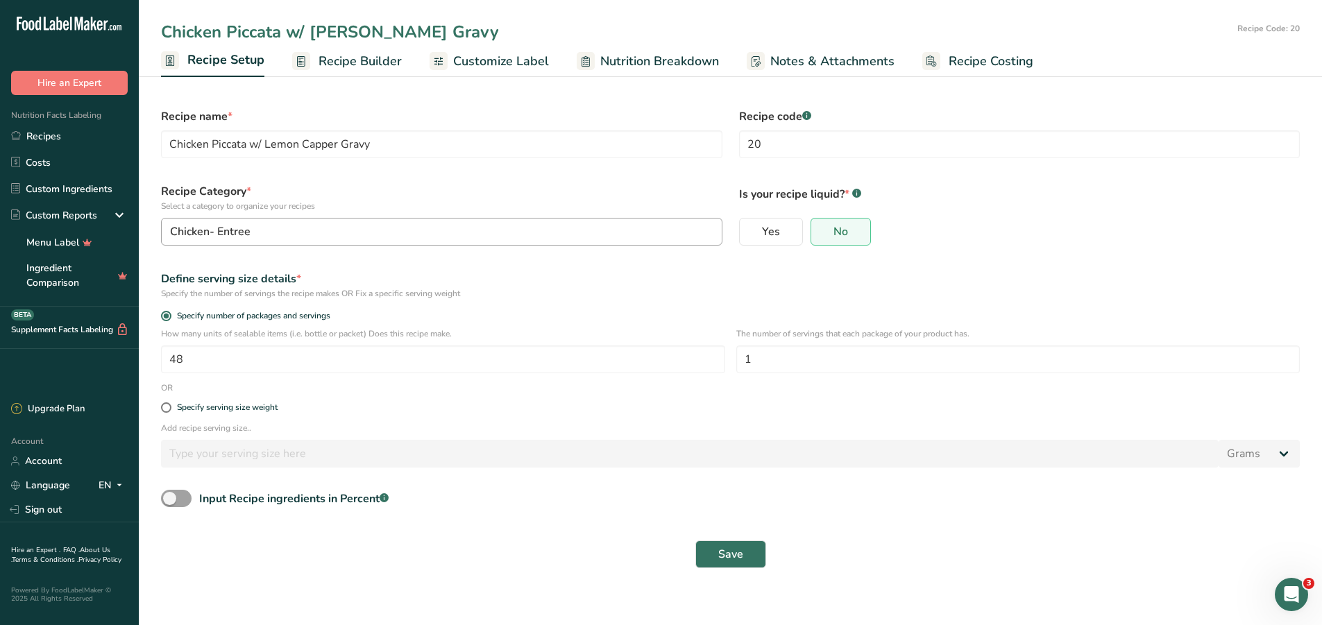
type input "Chicken Piccata w/ Lemon-Capper Gravy"
click at [353, 56] on span "Recipe Builder" at bounding box center [360, 61] width 83 height 19
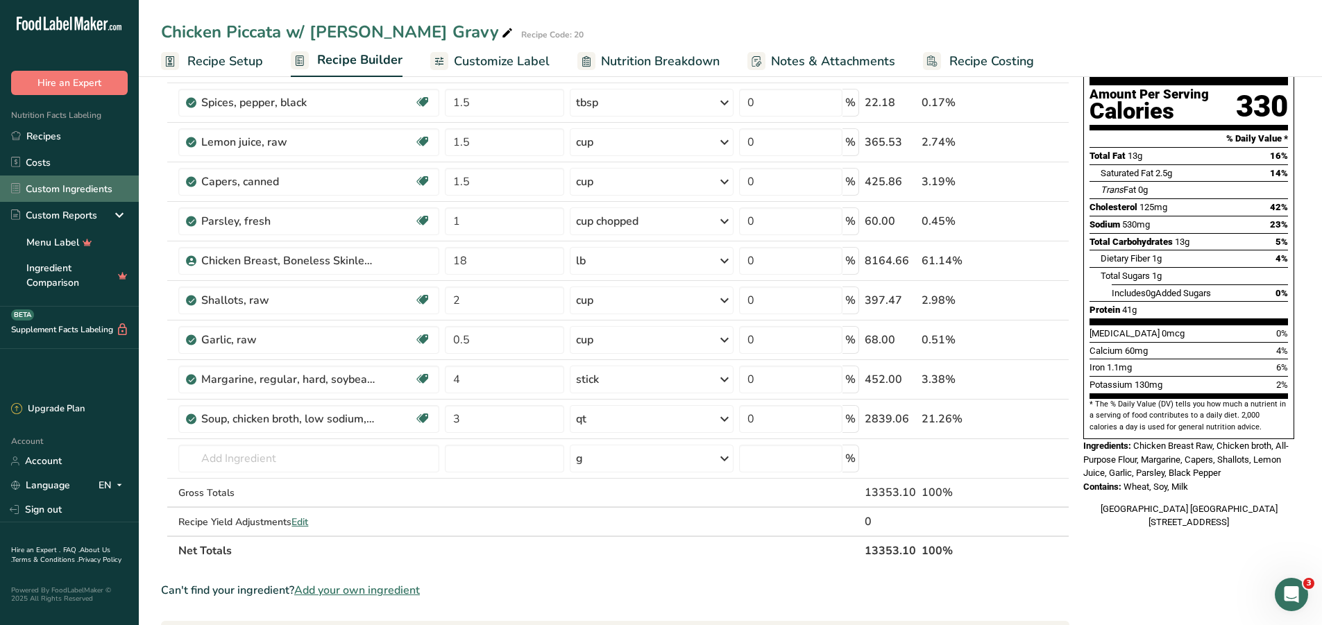
scroll to position [139, 0]
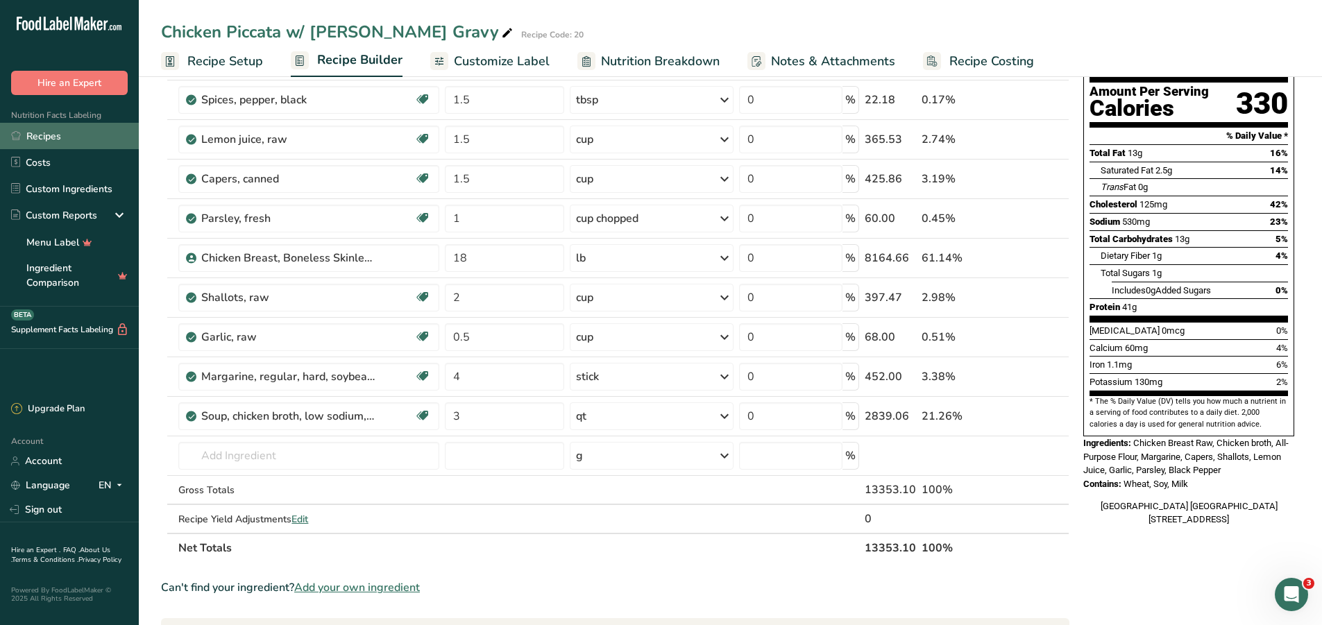
click at [41, 133] on link "Recipes" at bounding box center [69, 136] width 139 height 26
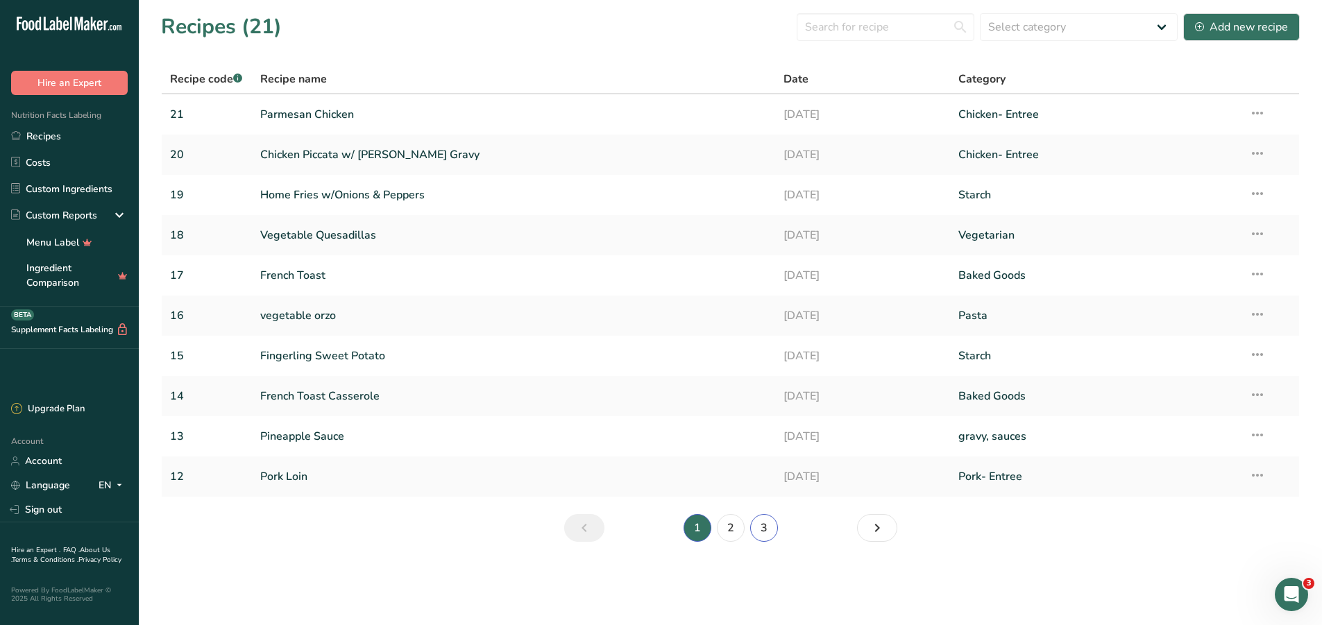
click at [759, 523] on link "3" at bounding box center [764, 528] width 28 height 28
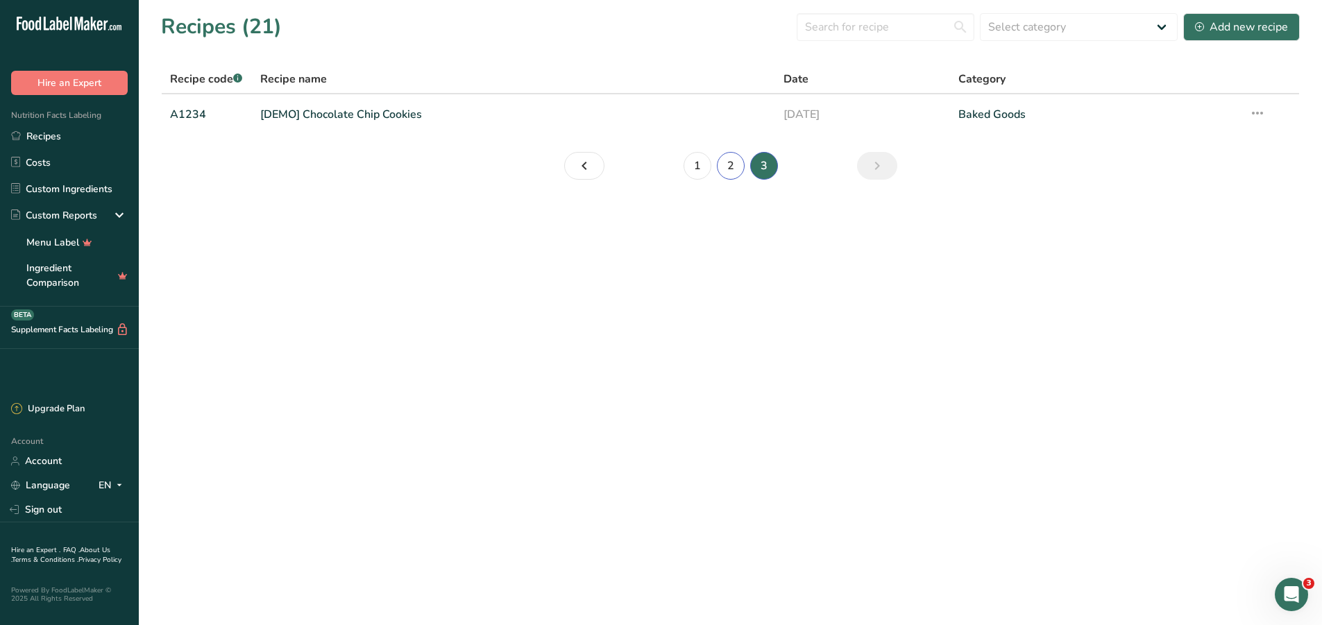
click at [728, 167] on link "2" at bounding box center [731, 166] width 28 height 28
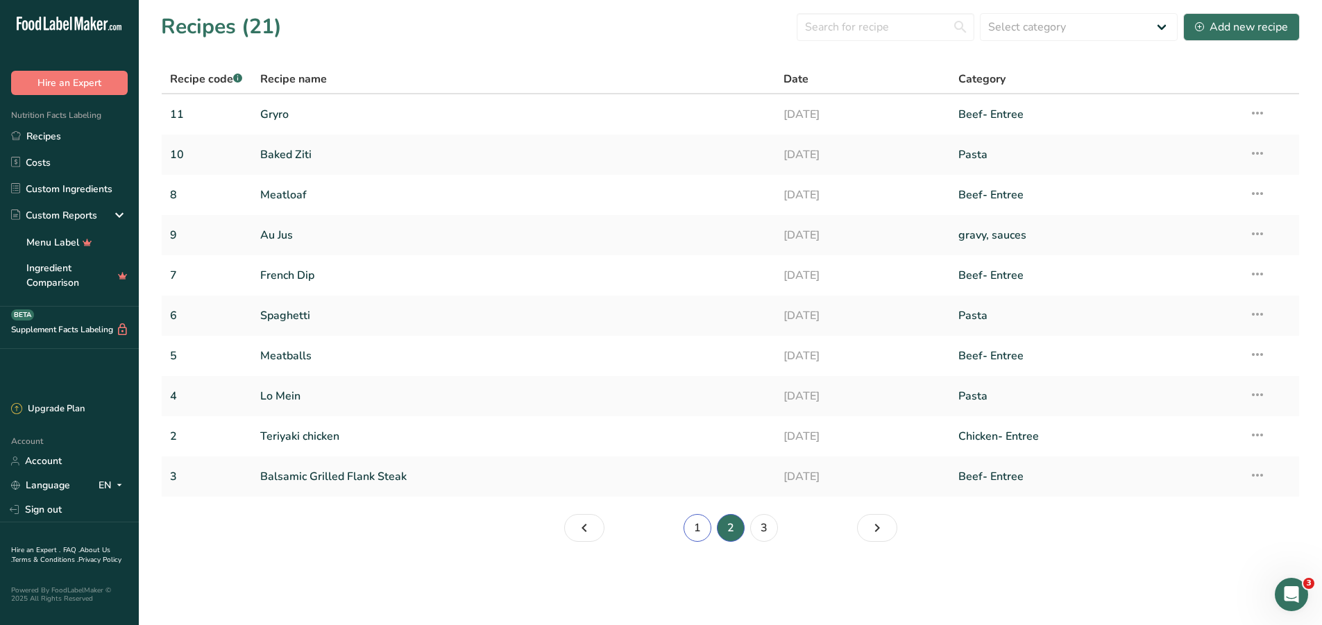
click at [693, 529] on link "1" at bounding box center [698, 528] width 28 height 28
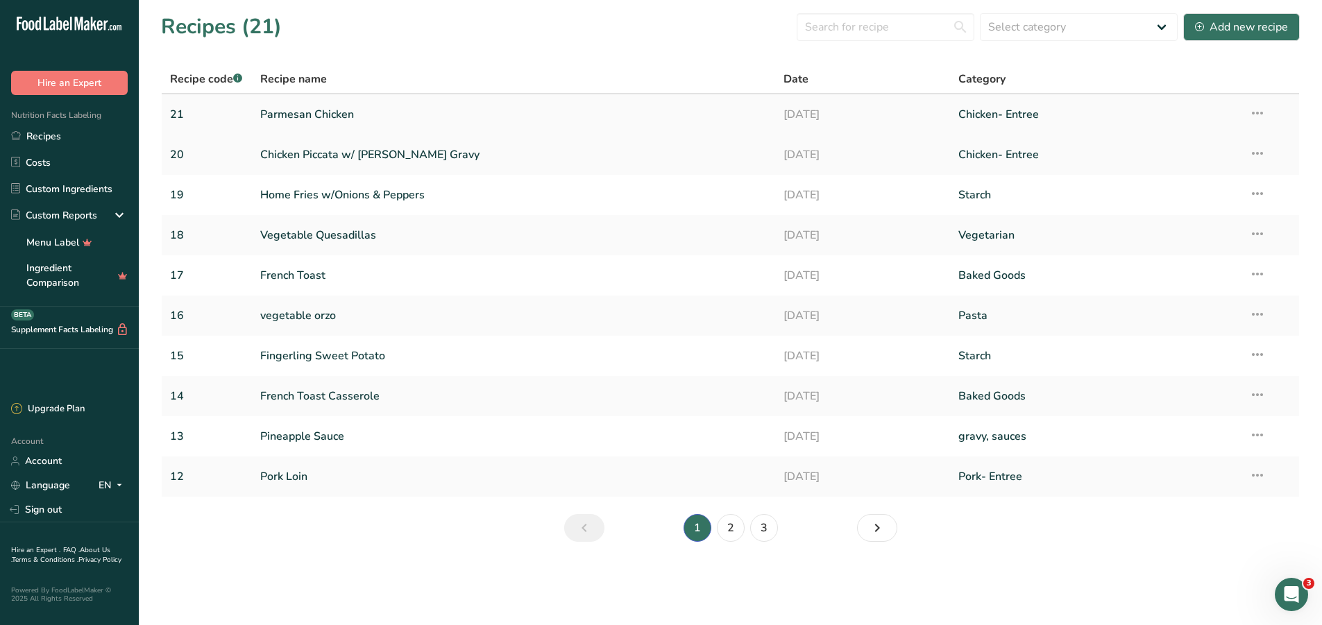
click at [317, 109] on link "Parmesan Chicken" at bounding box center [513, 114] width 507 height 29
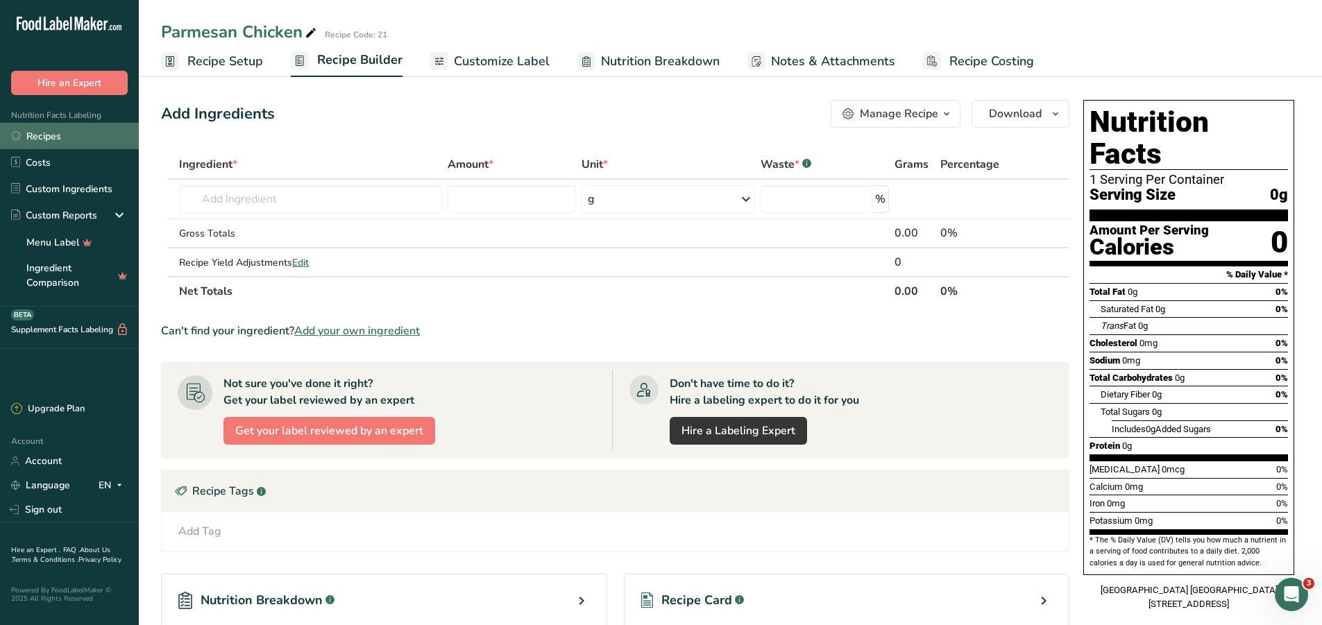
click at [51, 135] on link "Recipes" at bounding box center [69, 136] width 139 height 26
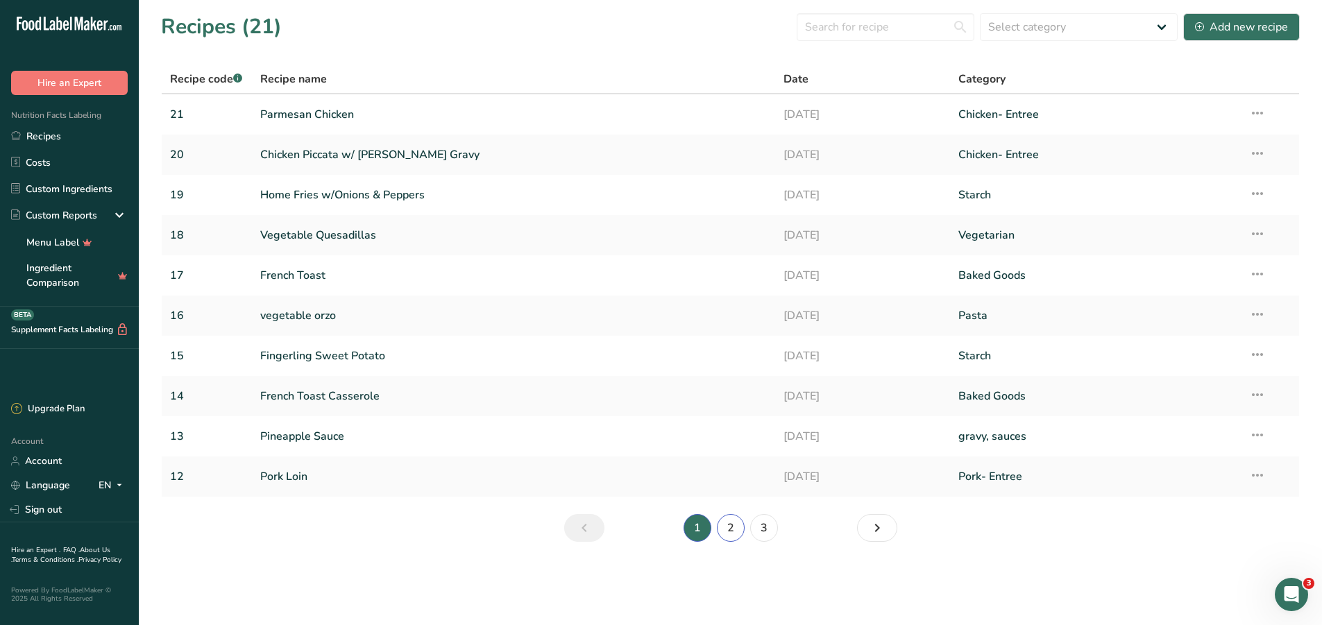
click at [724, 525] on link "2" at bounding box center [731, 528] width 28 height 28
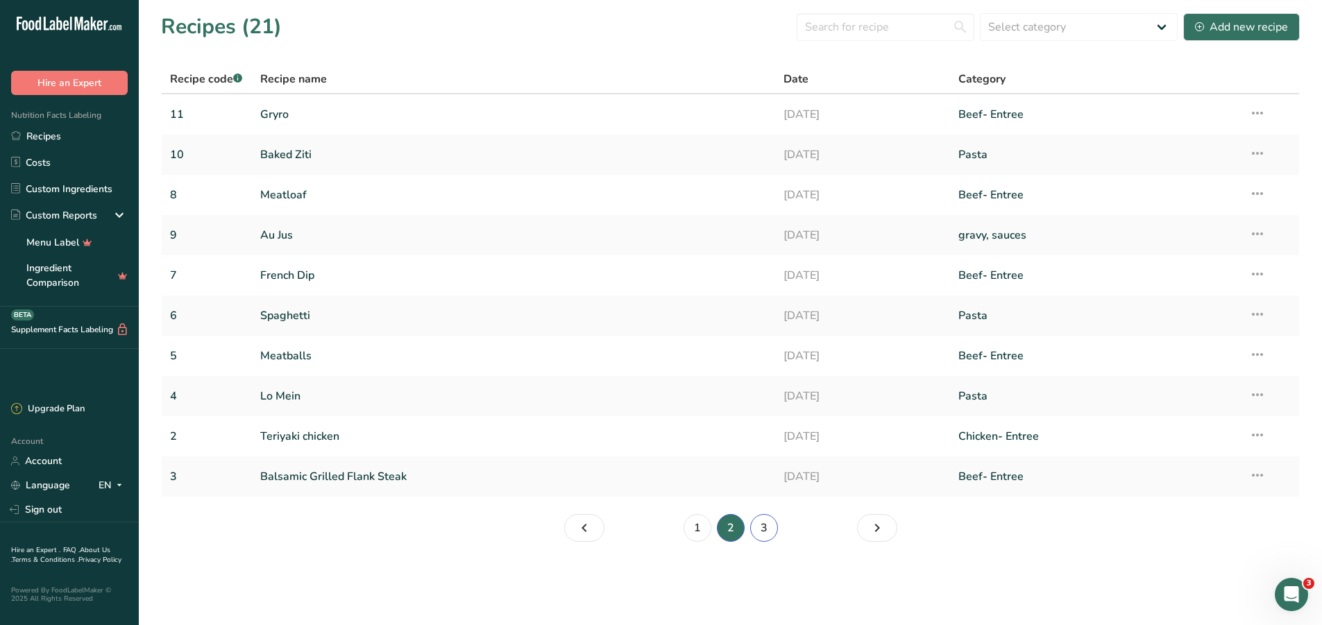
click at [756, 525] on link "3" at bounding box center [764, 528] width 28 height 28
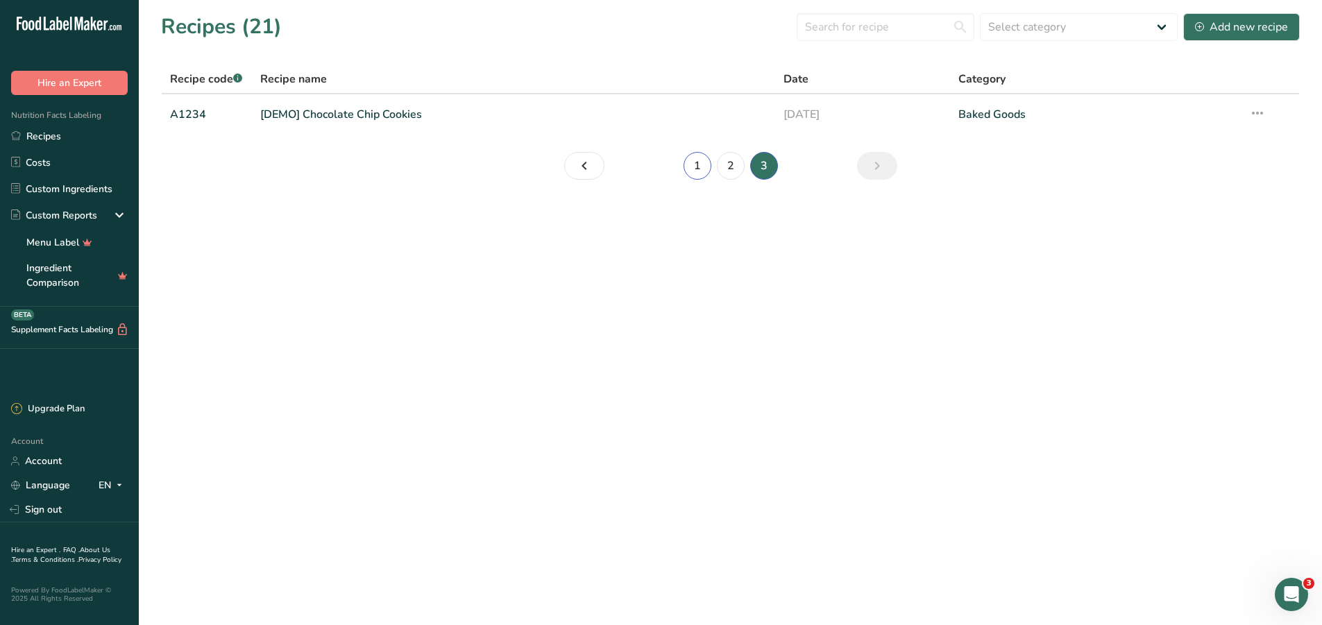
click at [702, 169] on link "1" at bounding box center [698, 166] width 28 height 28
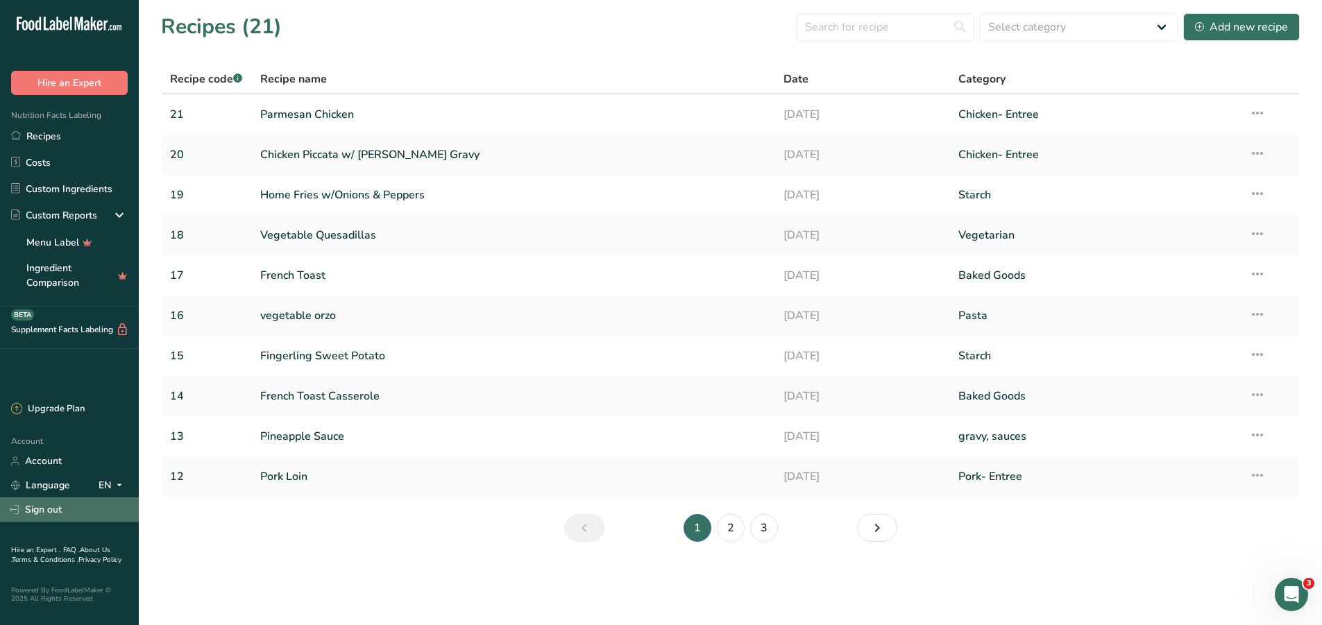
click at [46, 511] on link "Sign out" at bounding box center [69, 510] width 139 height 24
